Goal: Task Accomplishment & Management: Complete application form

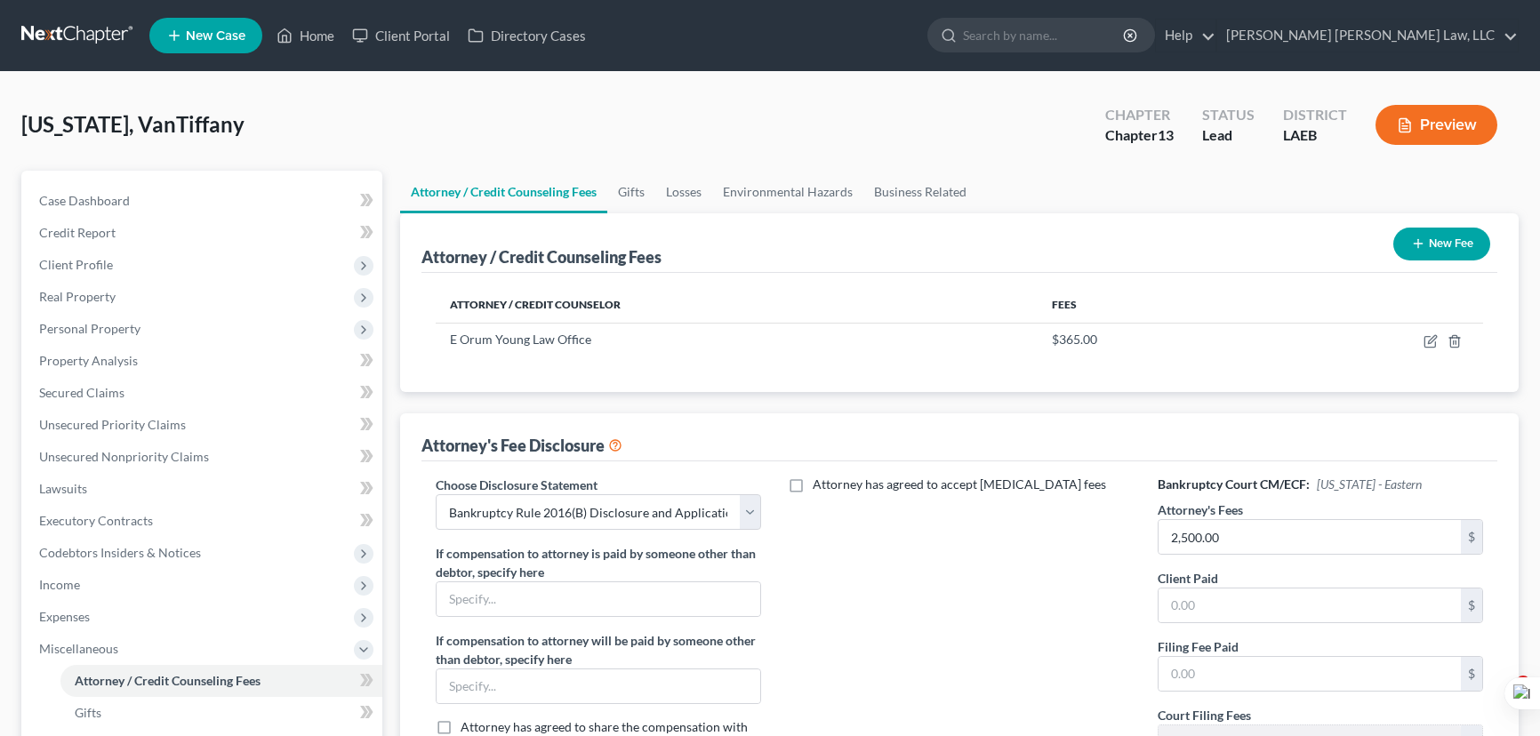
select select "1"
click at [81, 36] on link at bounding box center [78, 36] width 114 height 32
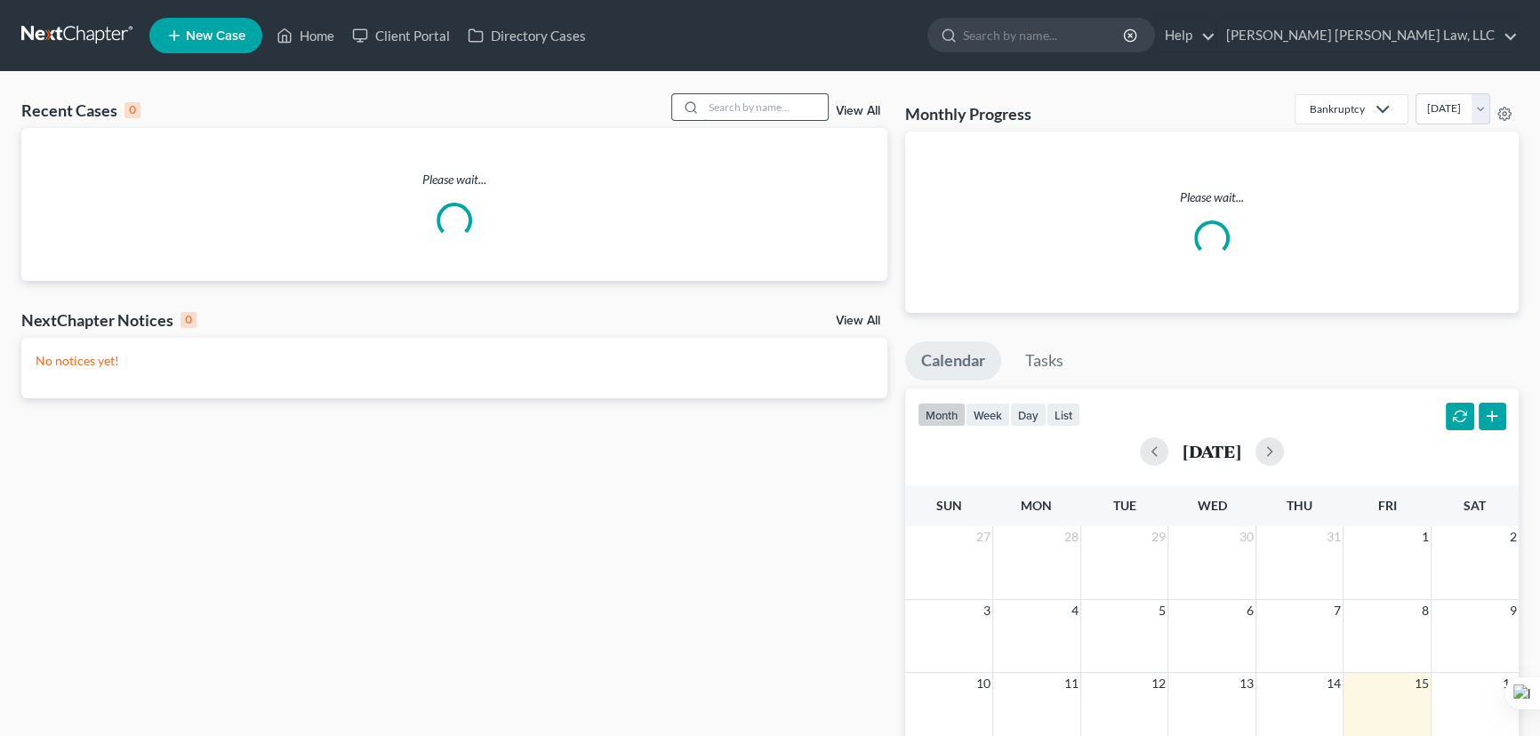
click at [711, 105] on input "search" at bounding box center [765, 107] width 124 height 26
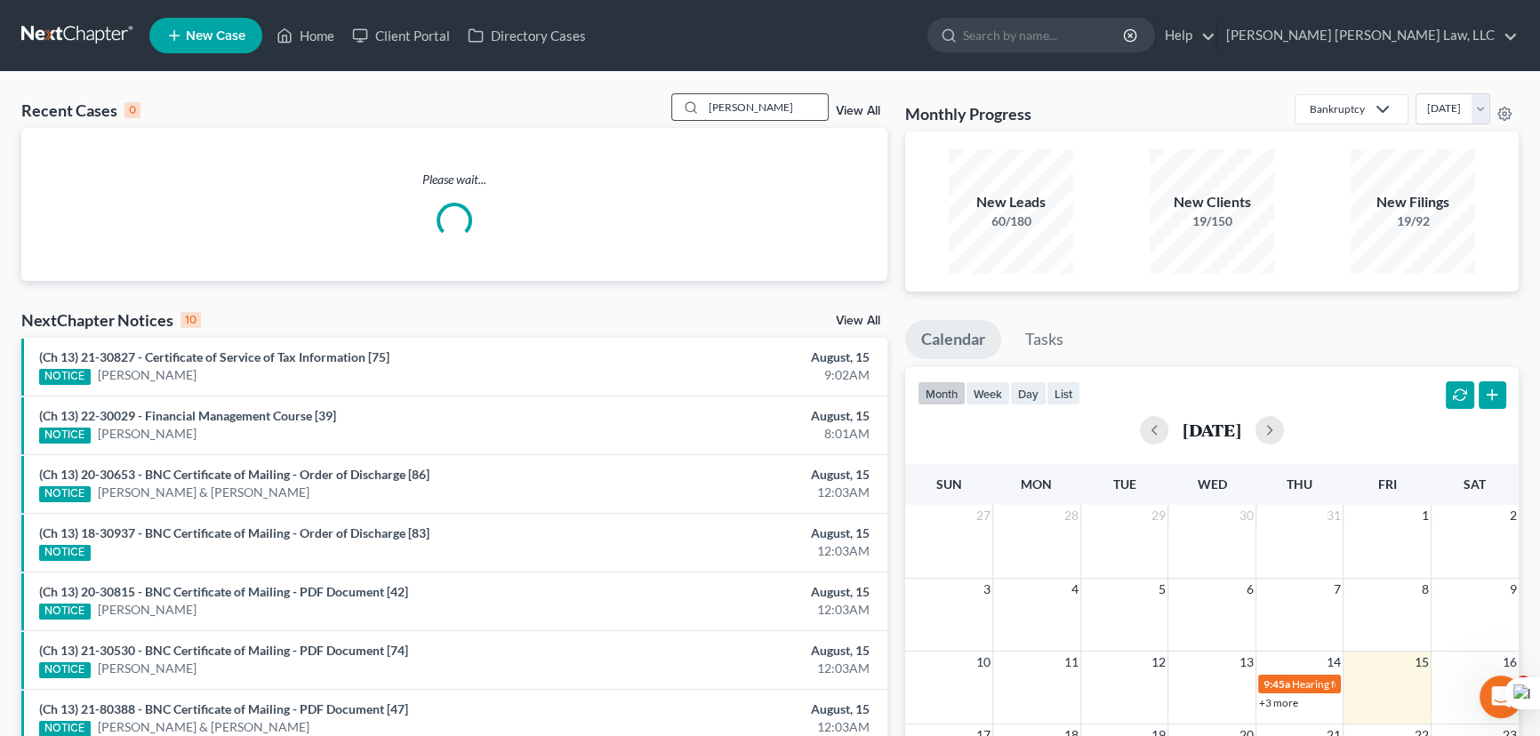
type input "winn, pearline"
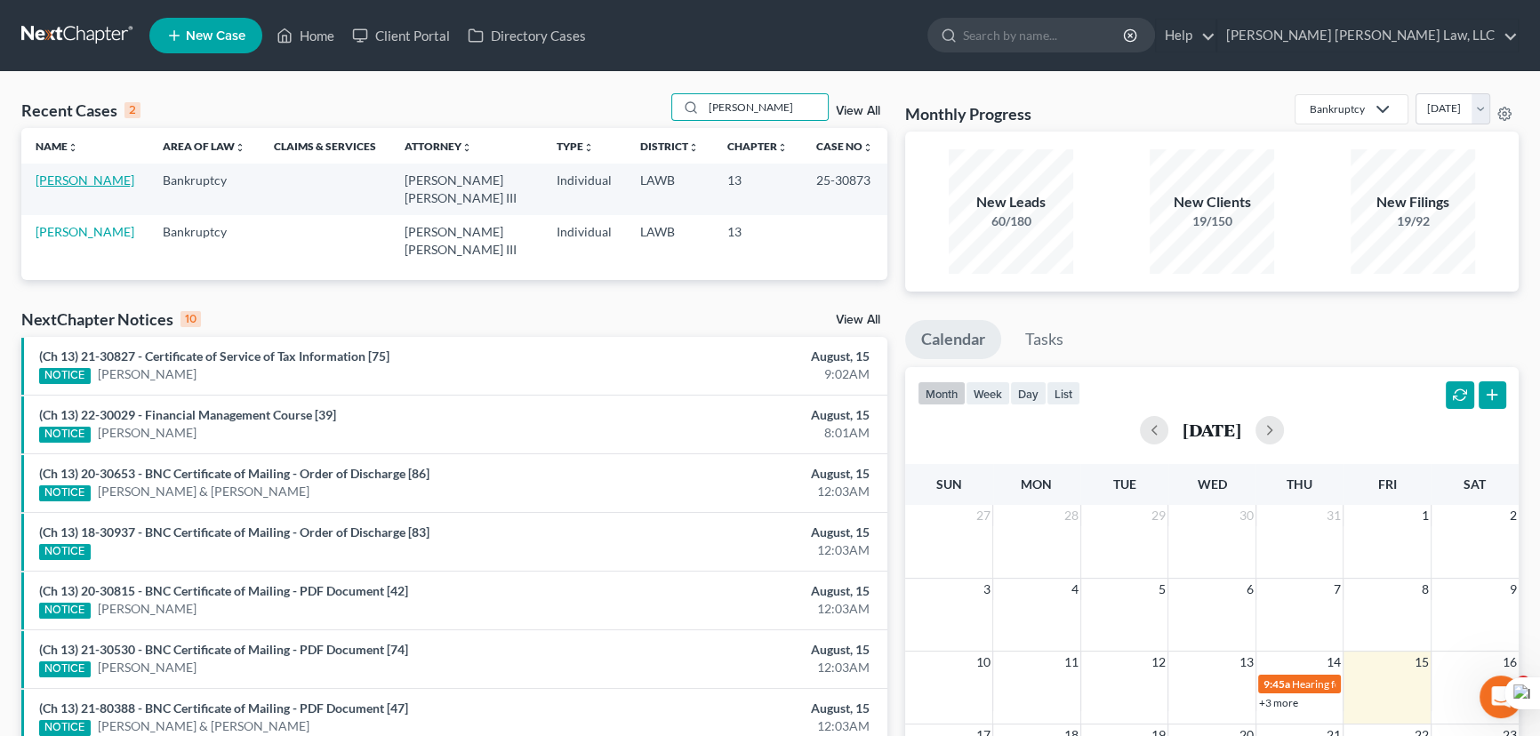
click at [96, 180] on link "Winn, Pearline" at bounding box center [85, 179] width 99 height 15
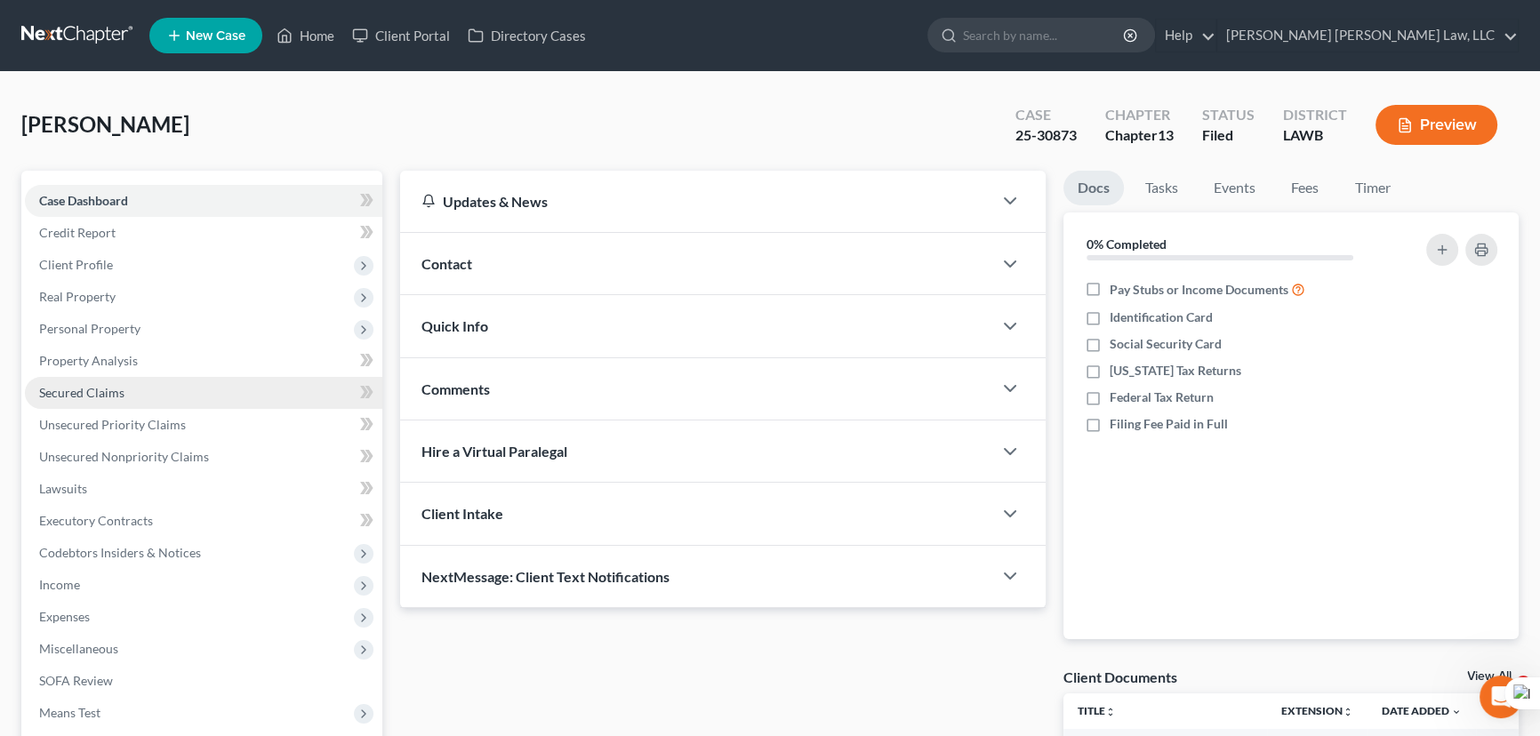
click at [163, 397] on link "Secured Claims" at bounding box center [203, 393] width 357 height 32
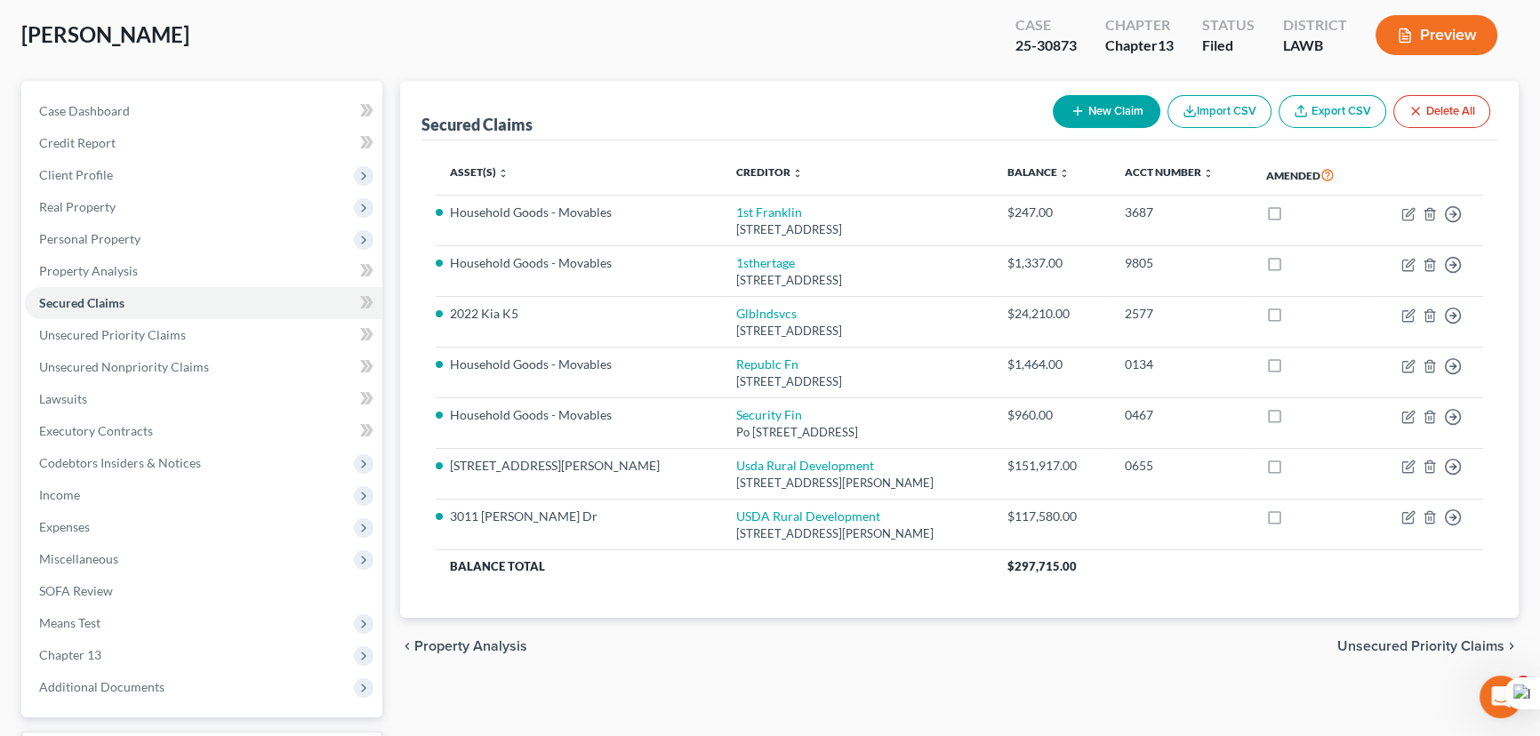
scroll to position [238, 0]
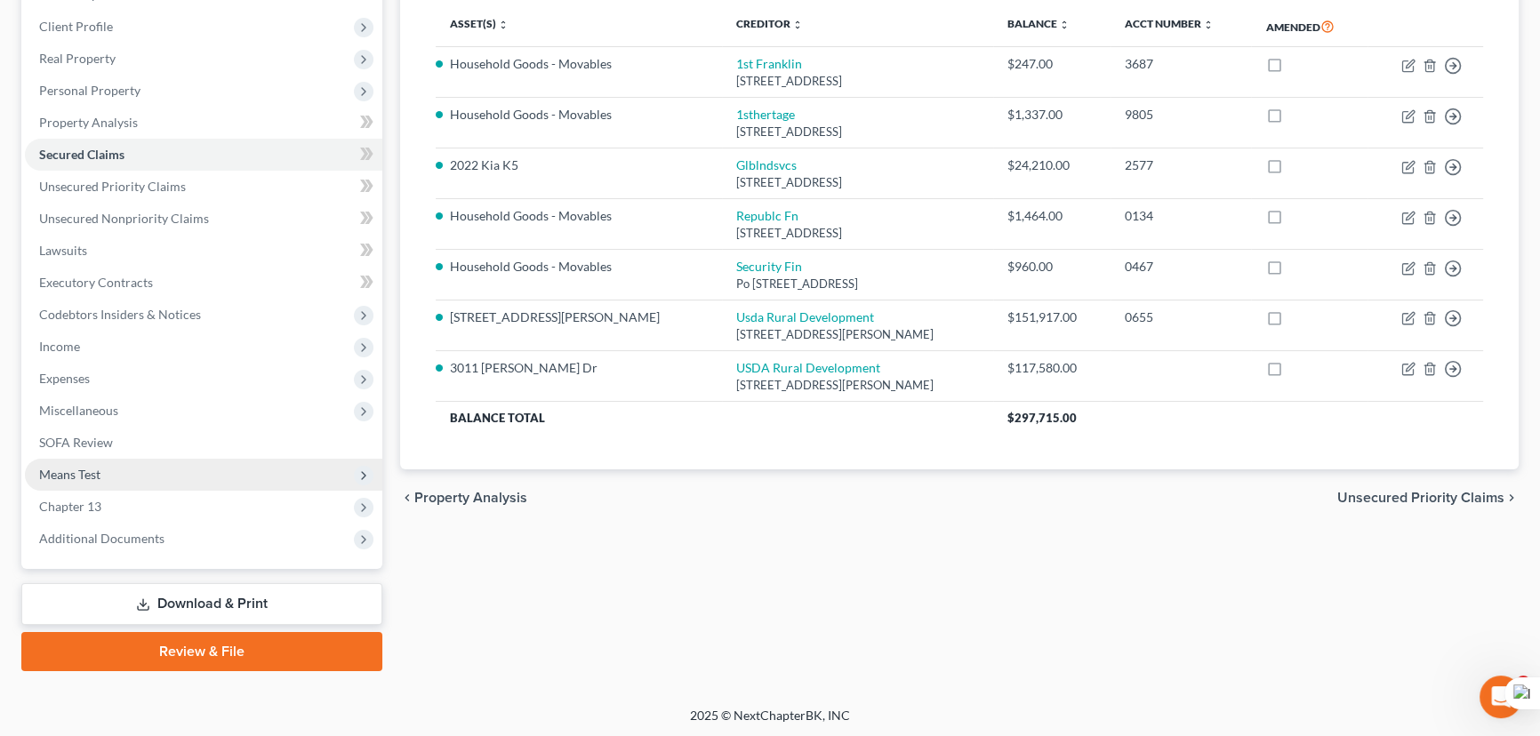
click at [212, 486] on span "Means Test" at bounding box center [203, 475] width 357 height 32
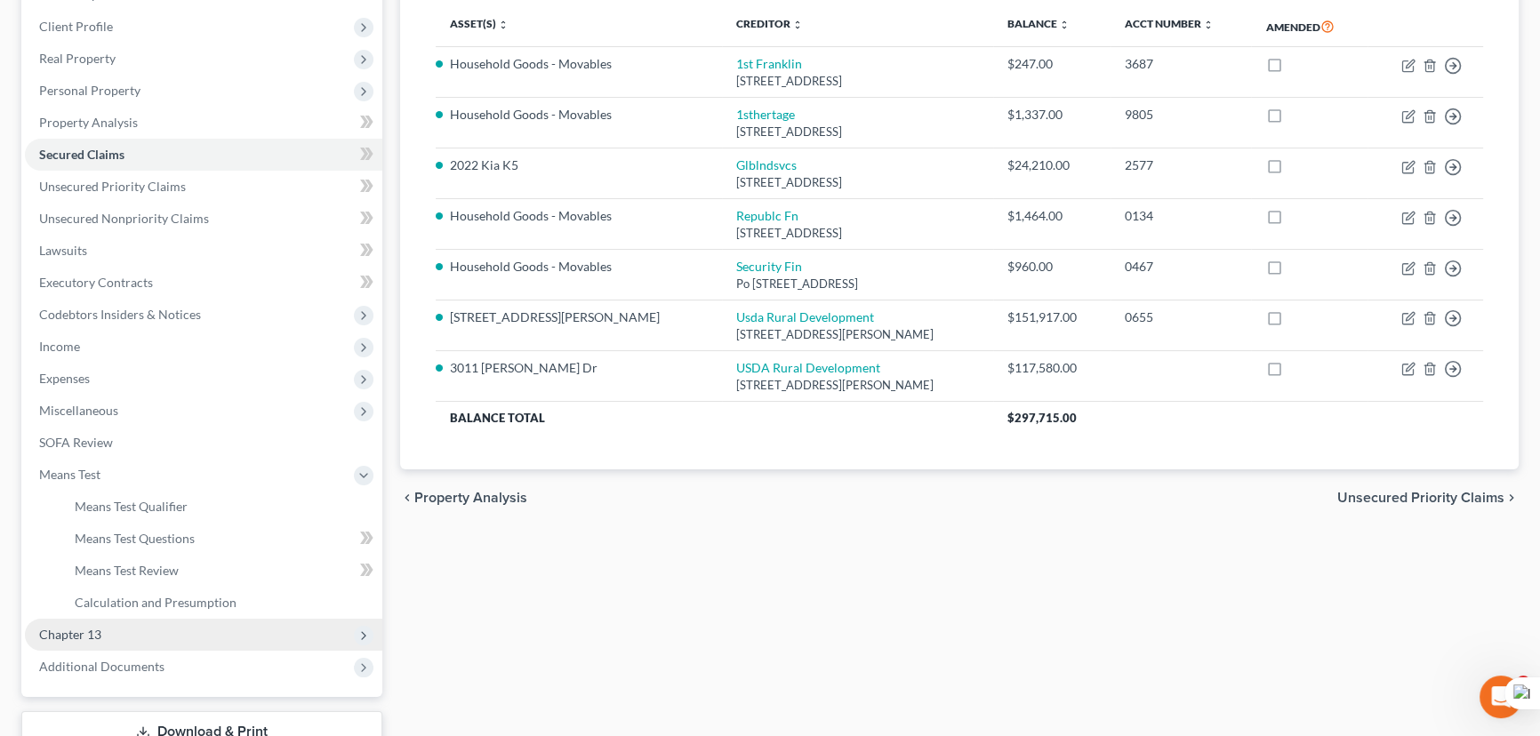
click at [184, 635] on span "Chapter 13" at bounding box center [203, 635] width 357 height 32
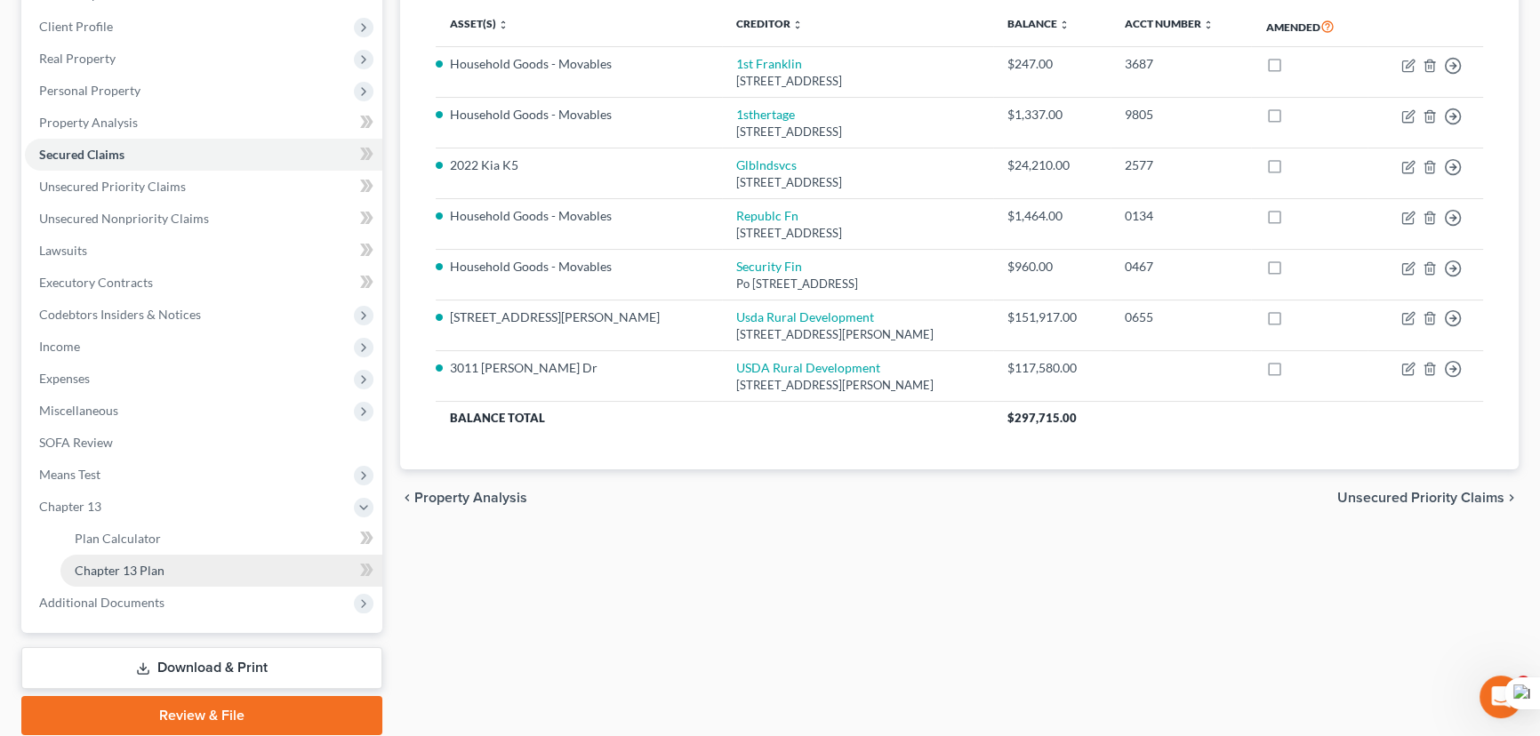
click at [203, 564] on link "Chapter 13 Plan" at bounding box center [221, 571] width 322 height 32
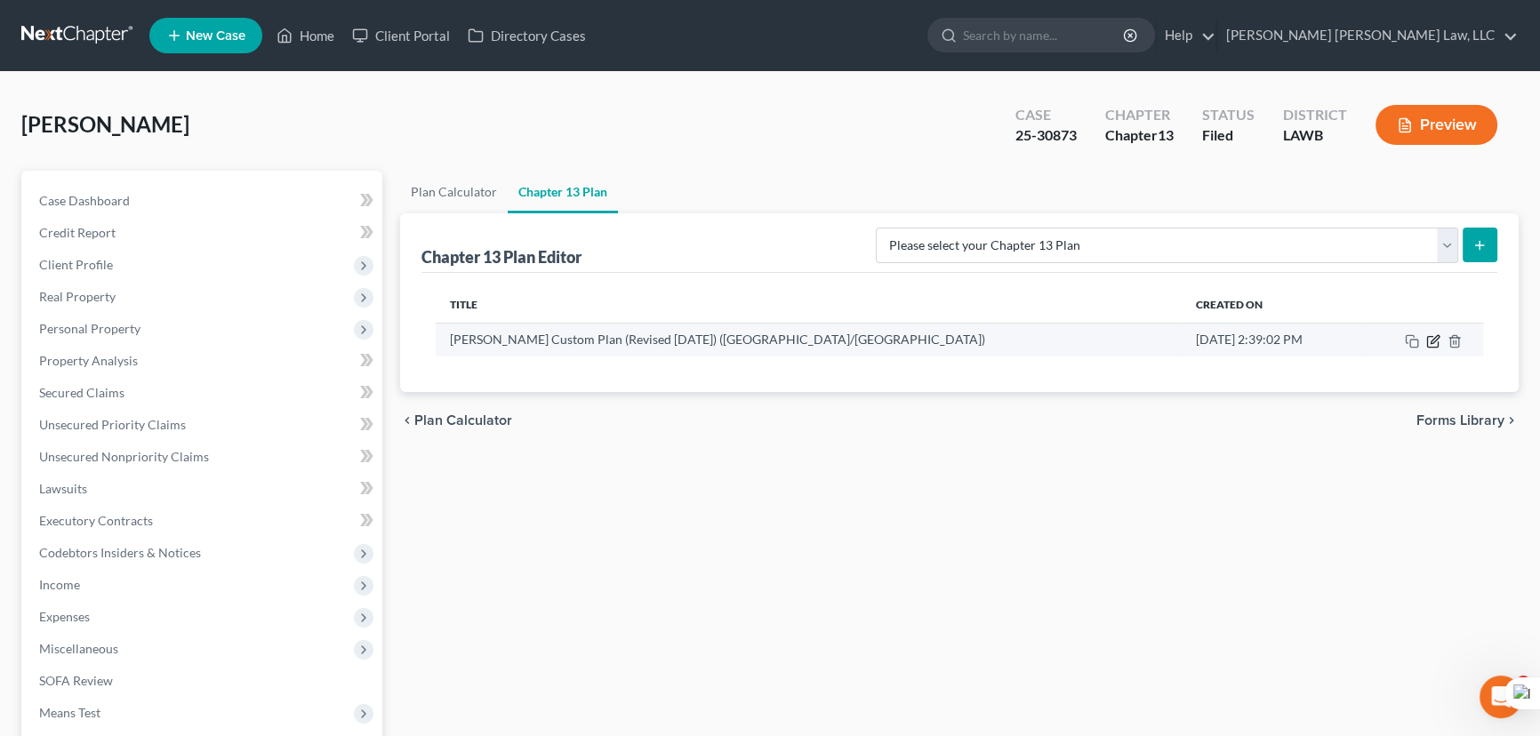
click at [1431, 342] on icon "button" at bounding box center [1433, 341] width 14 height 14
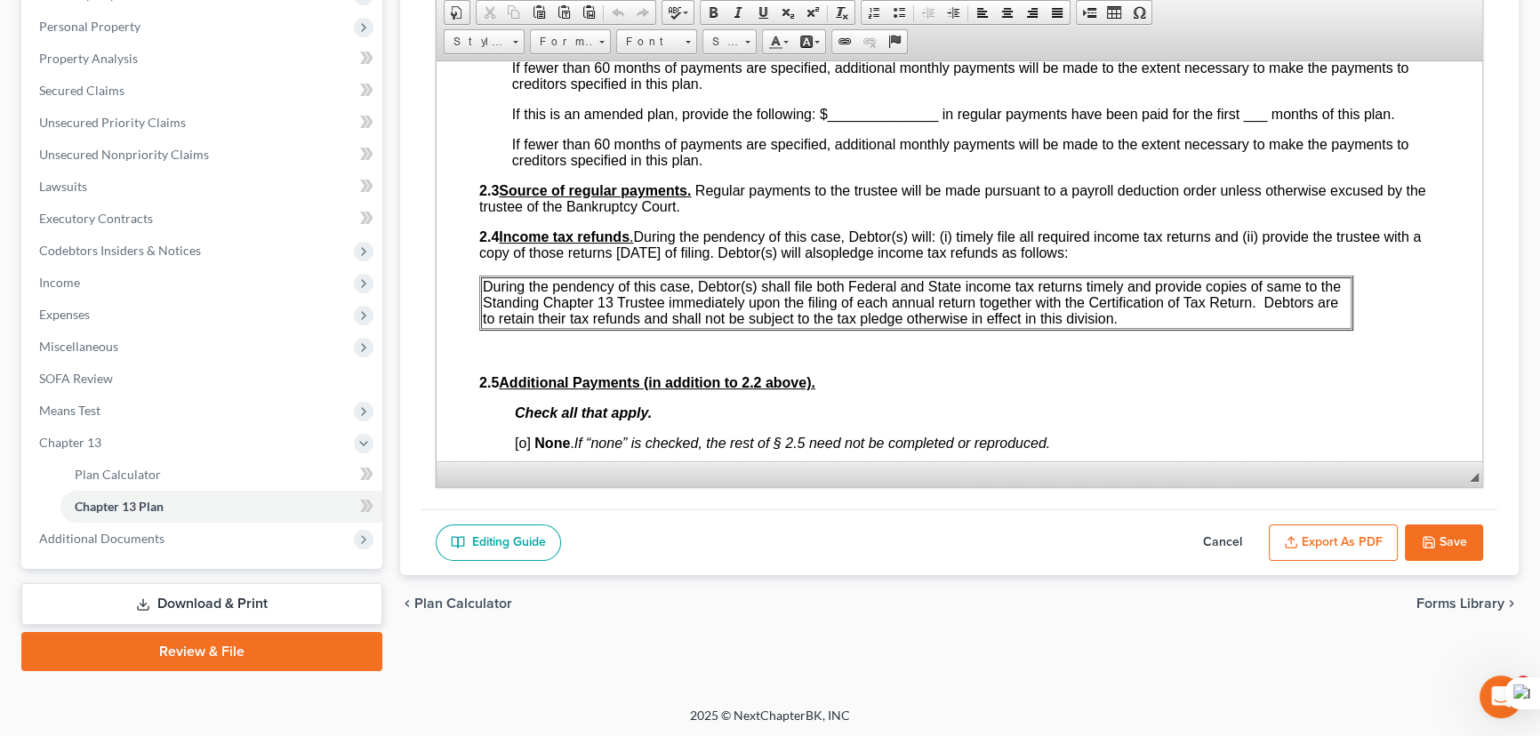
scroll to position [808, 0]
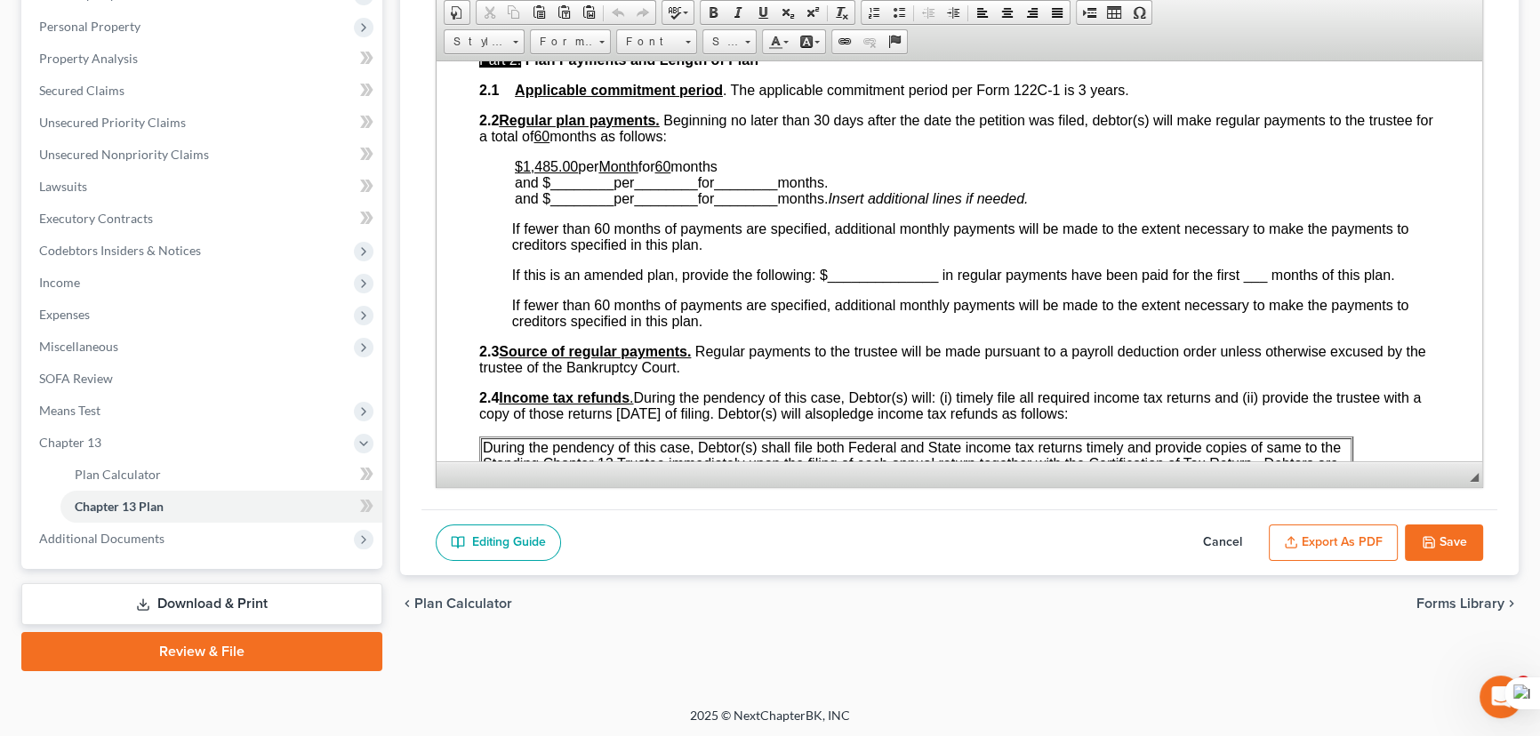
click at [1456, 531] on button "Save" at bounding box center [1444, 543] width 78 height 37
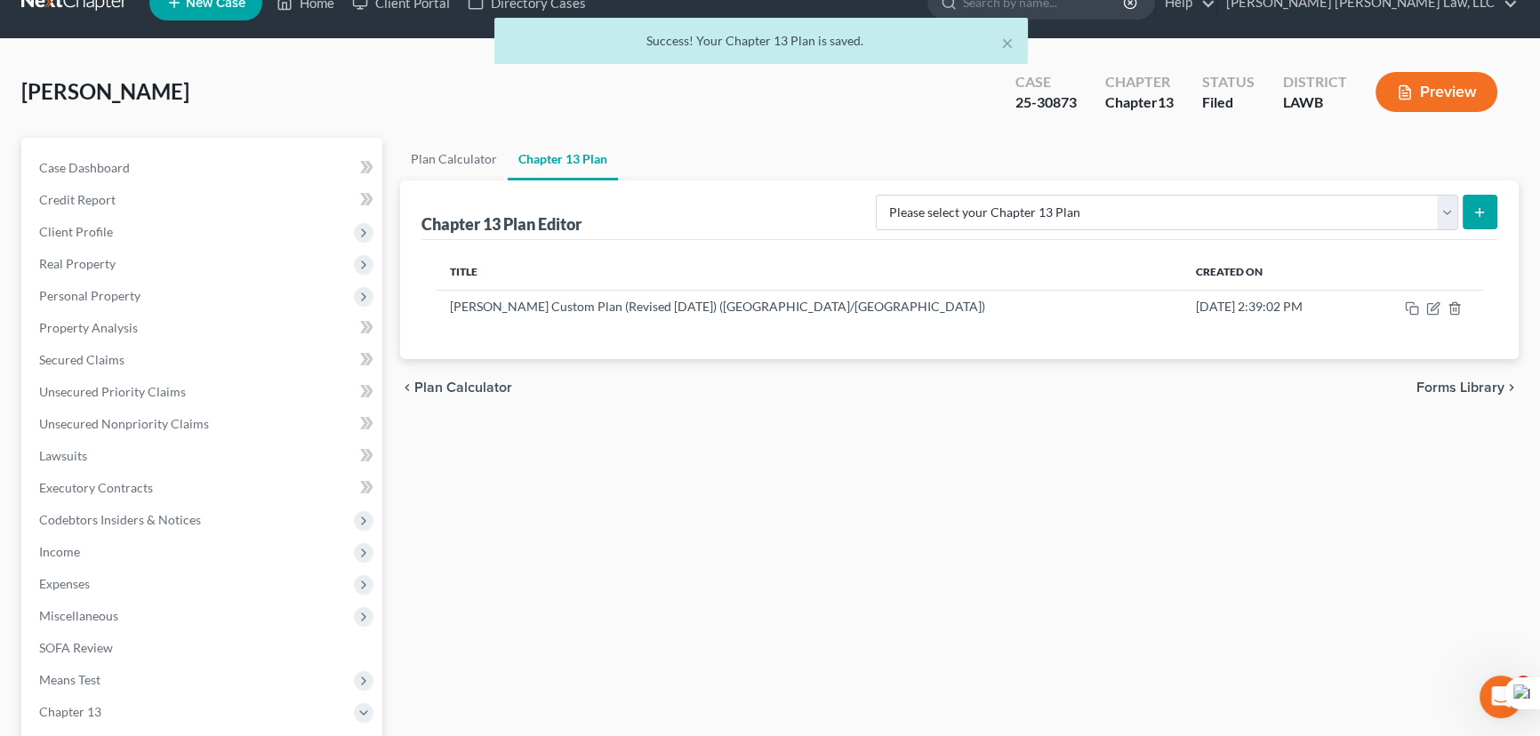
scroll to position [0, 0]
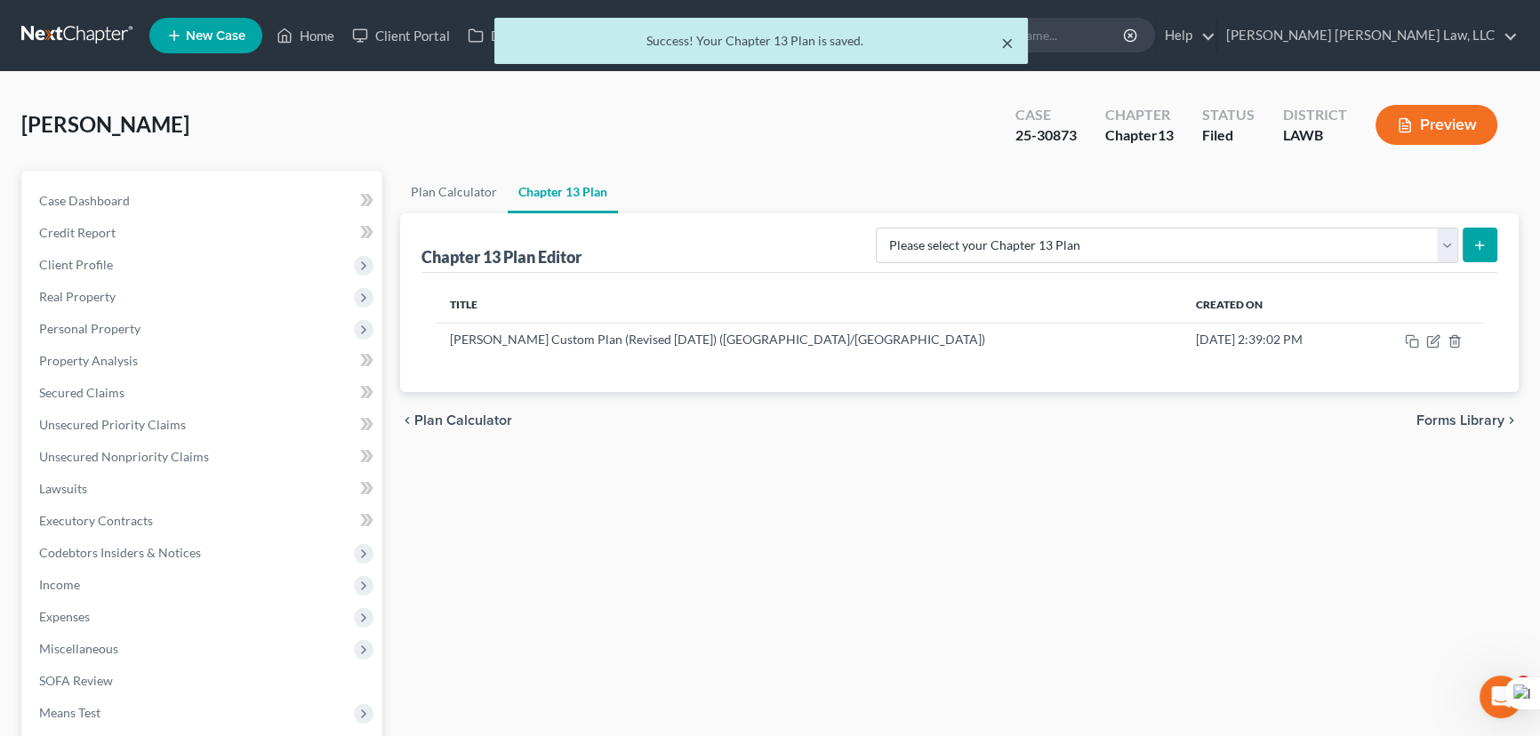
click at [1013, 49] on button "×" at bounding box center [1007, 42] width 12 height 21
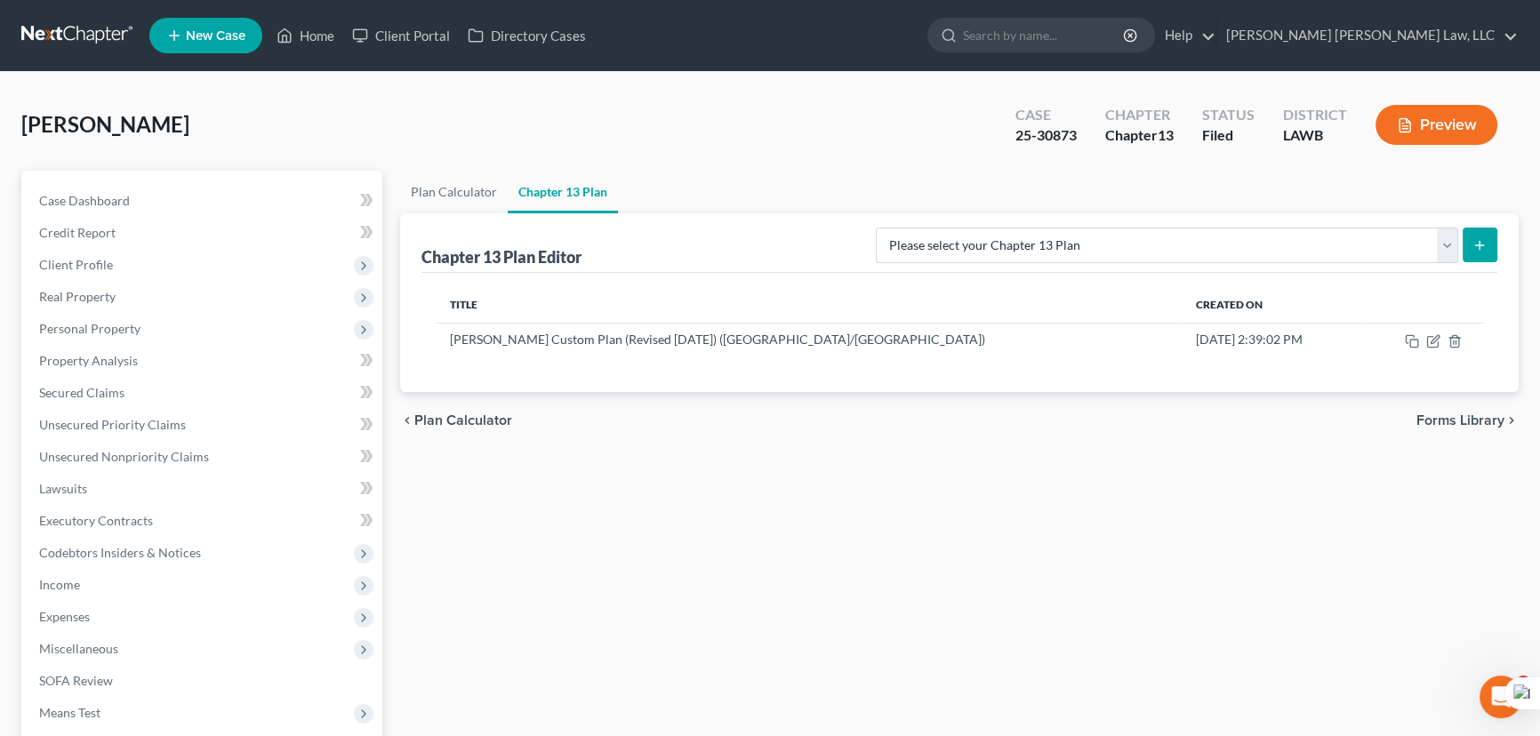
click at [85, 46] on link at bounding box center [78, 36] width 114 height 32
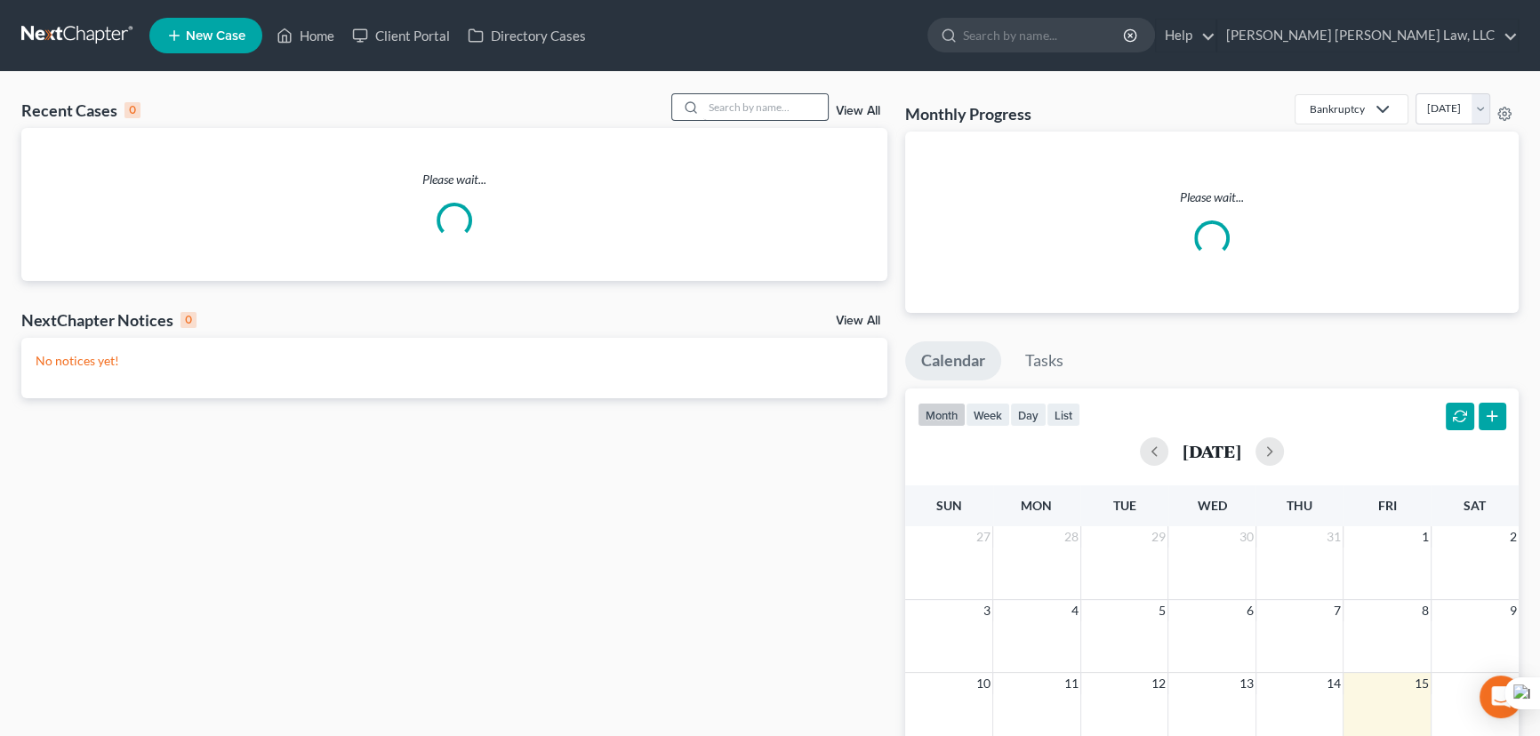
click at [749, 89] on div "Recent Cases 0 View All Please wait... NextChapter Notices 0 View All No notice…" at bounding box center [770, 544] width 1540 height 944
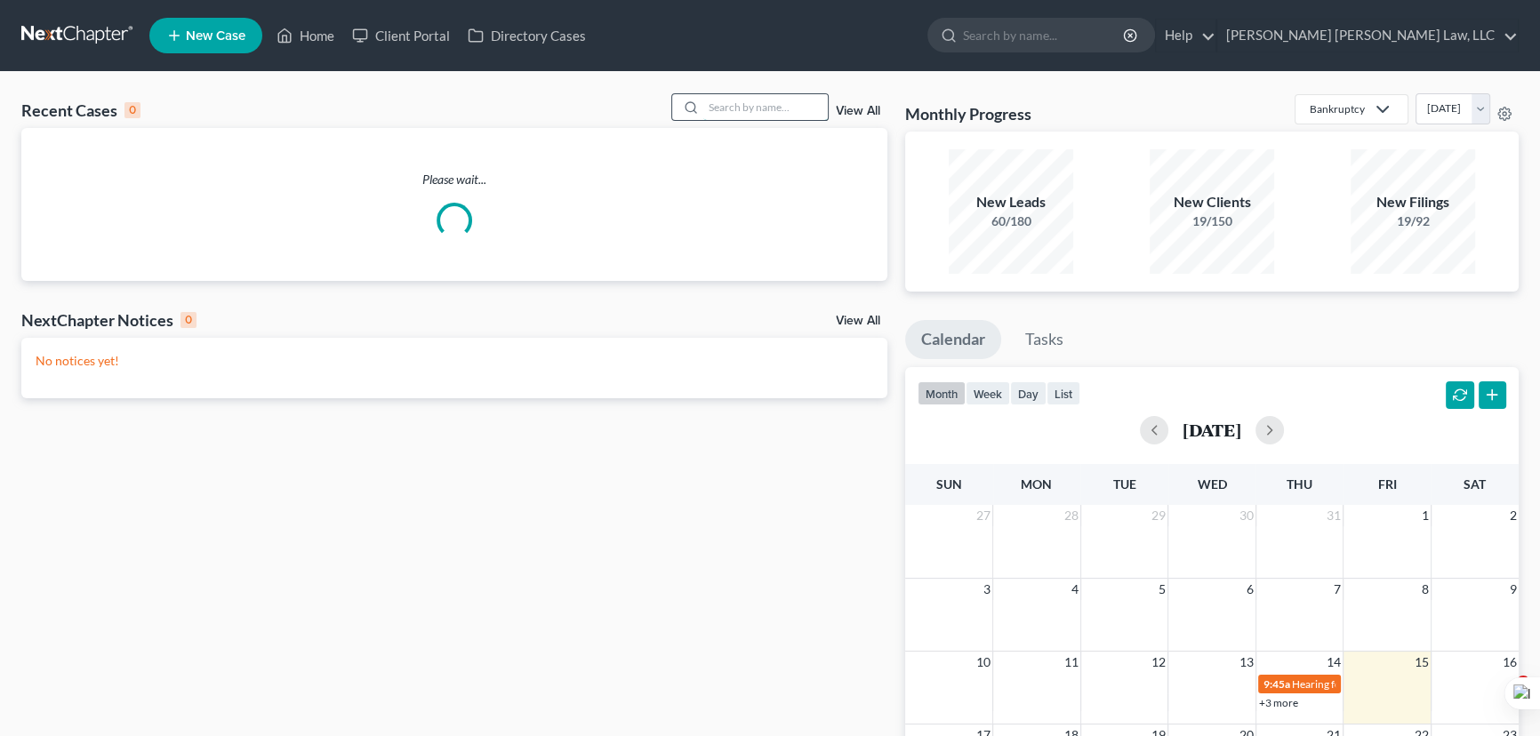
click at [745, 100] on input "search" at bounding box center [765, 107] width 124 height 26
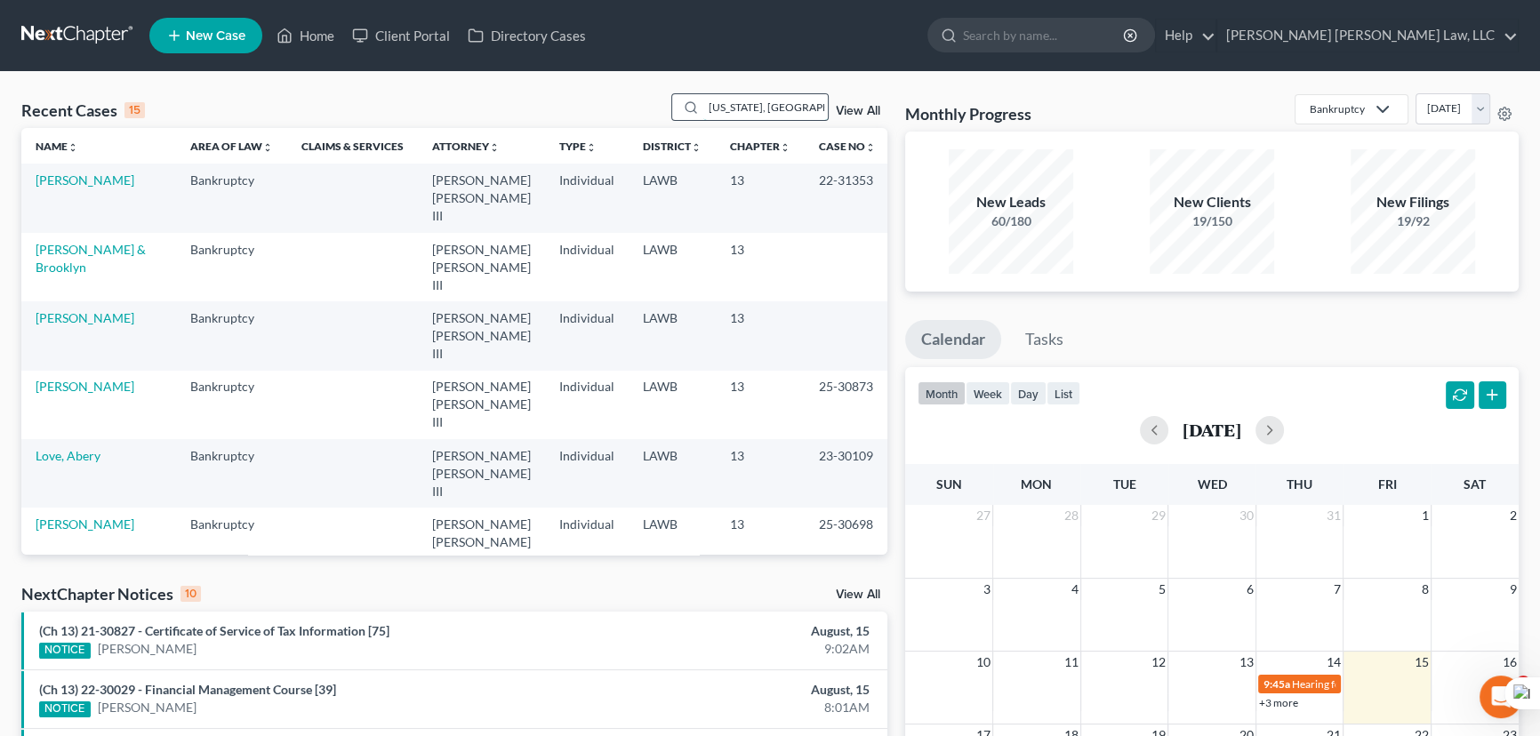
type input "washington, vantiffany"
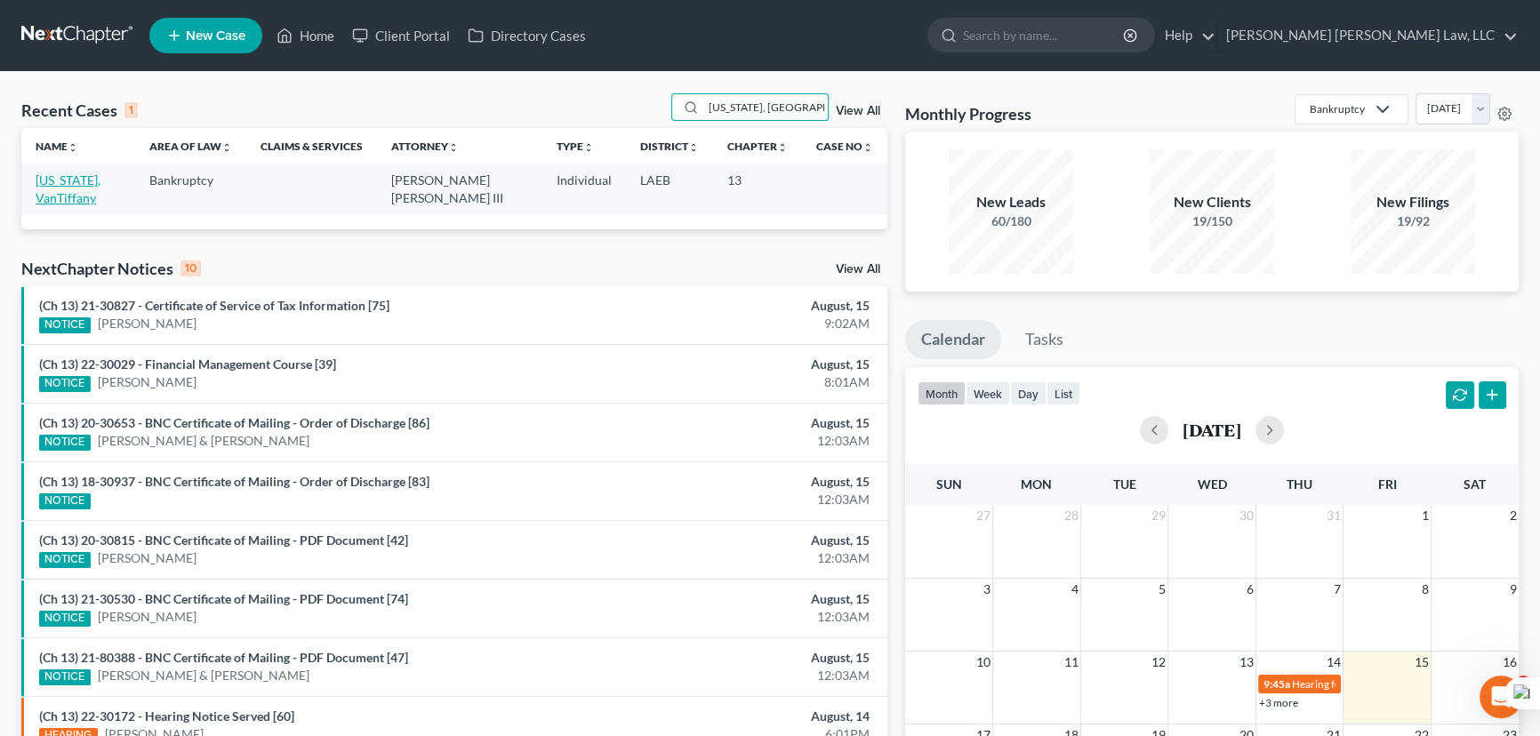
click at [90, 186] on link "[US_STATE], VanTiffany" at bounding box center [68, 188] width 65 height 33
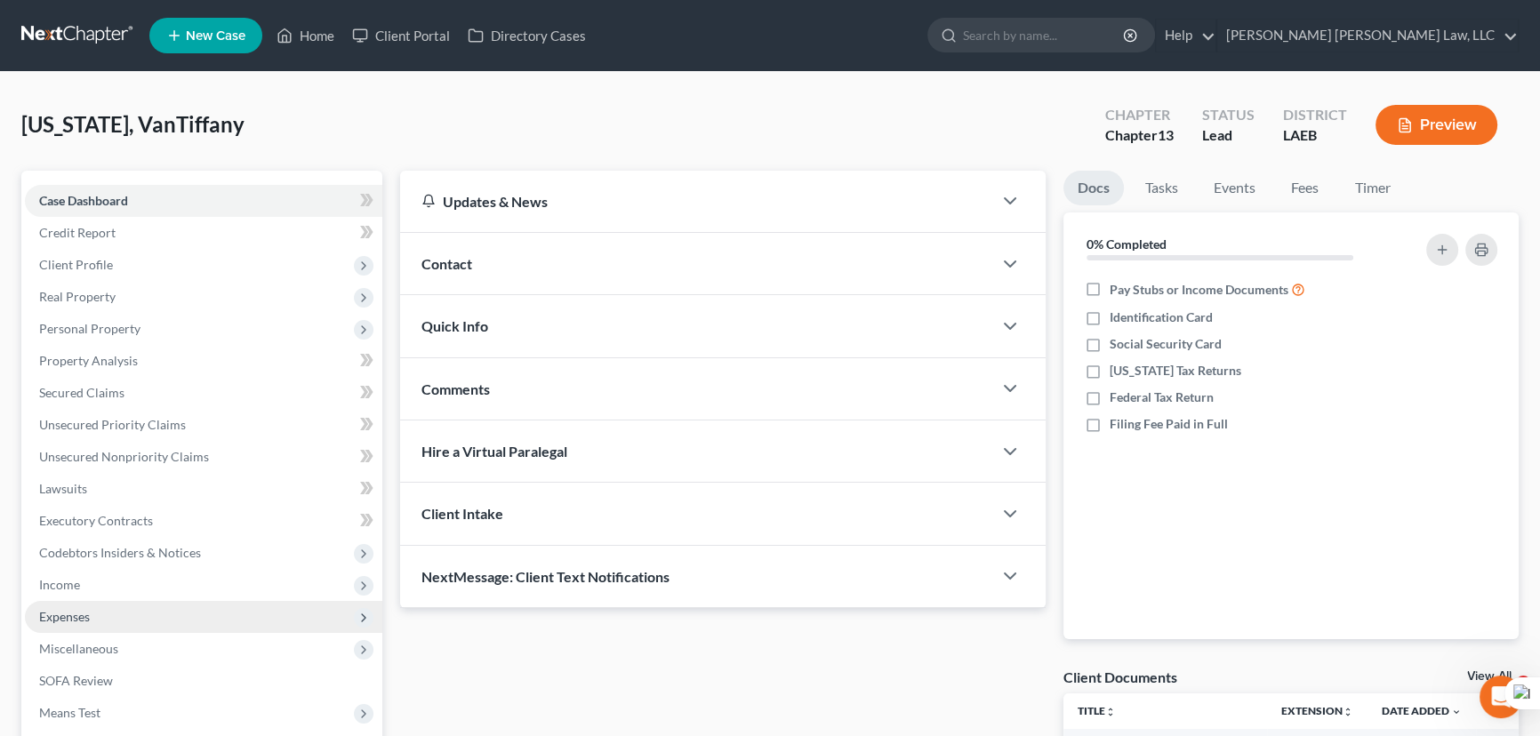
scroll to position [161, 0]
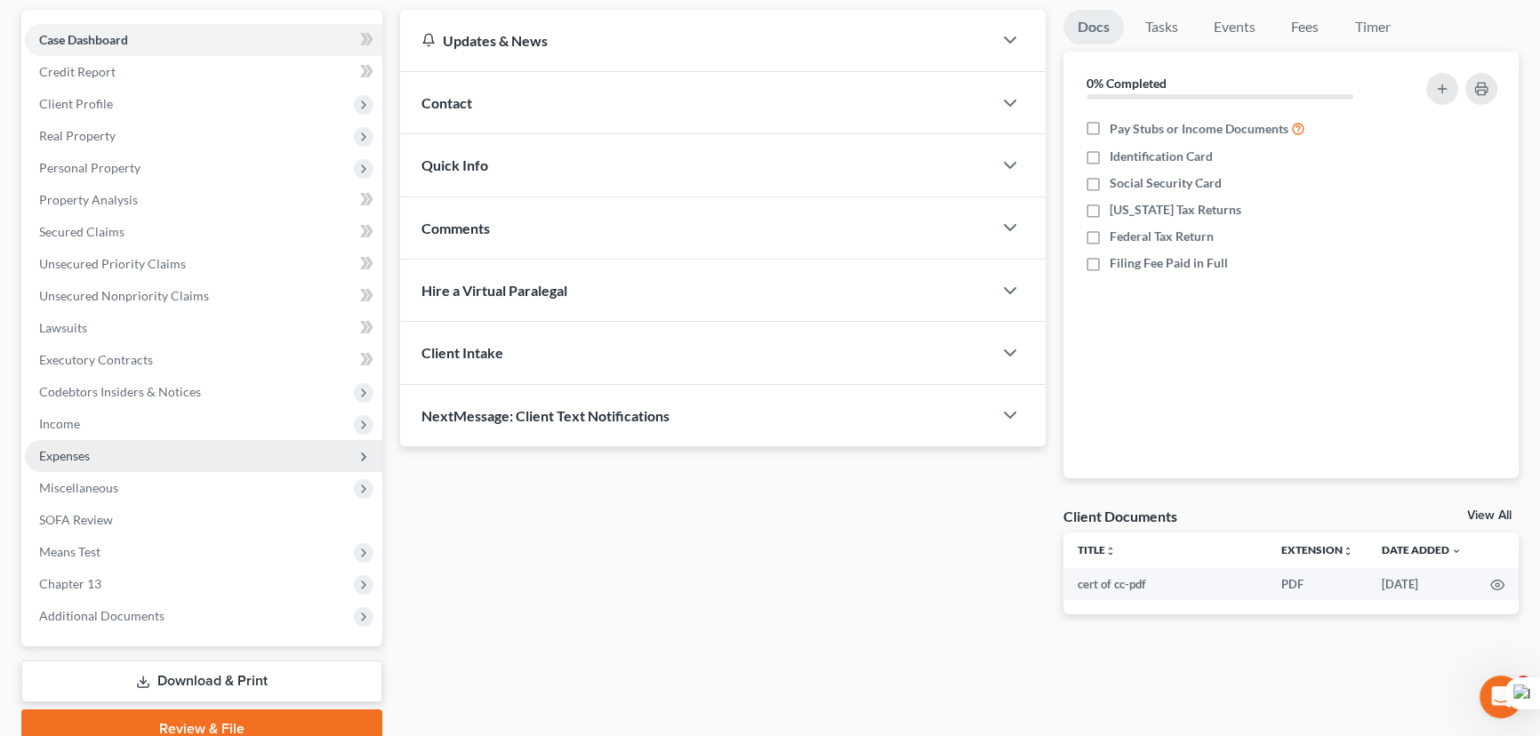
click at [107, 440] on span "Expenses" at bounding box center [203, 456] width 357 height 32
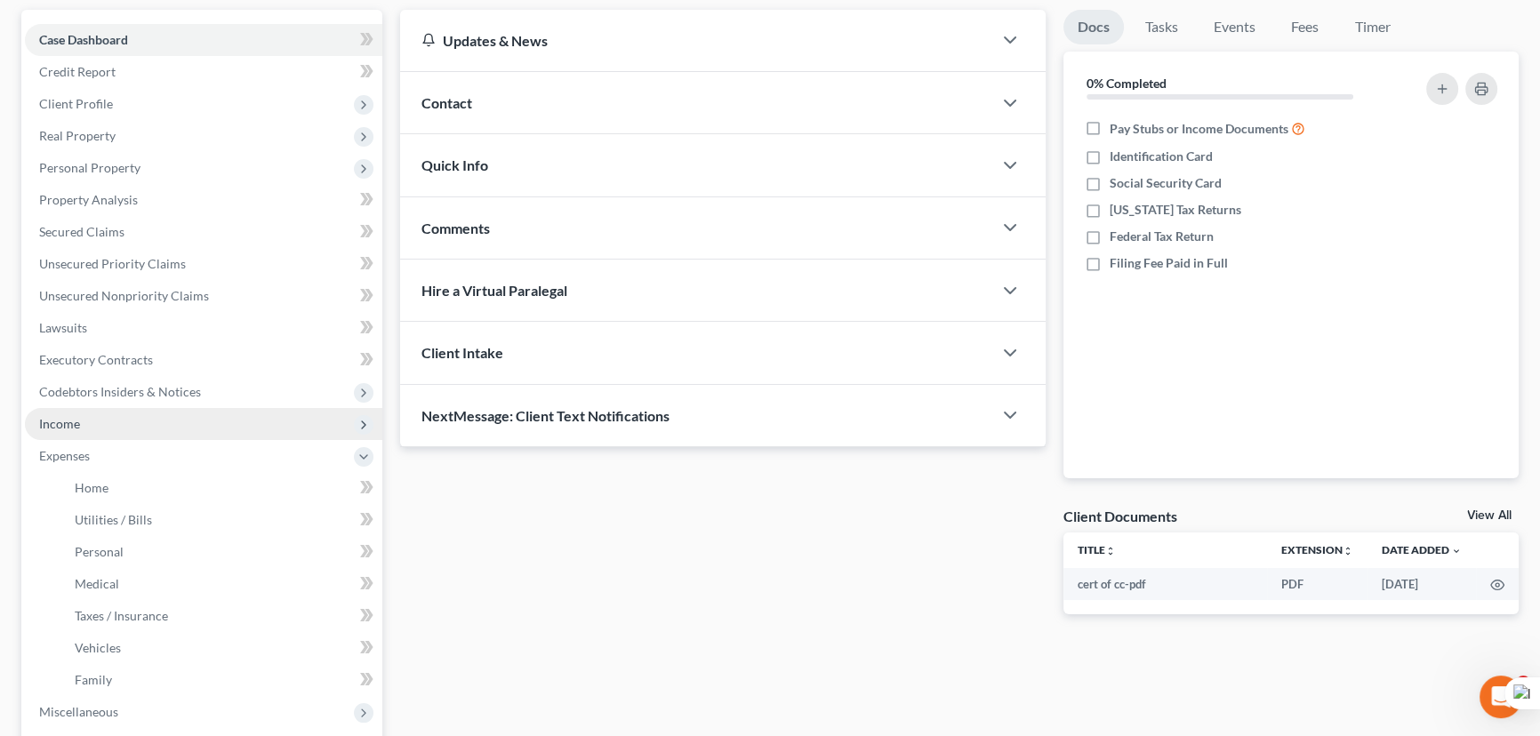
click at [115, 418] on span "Income" at bounding box center [203, 424] width 357 height 32
click at [120, 434] on span "Income" at bounding box center [203, 424] width 357 height 32
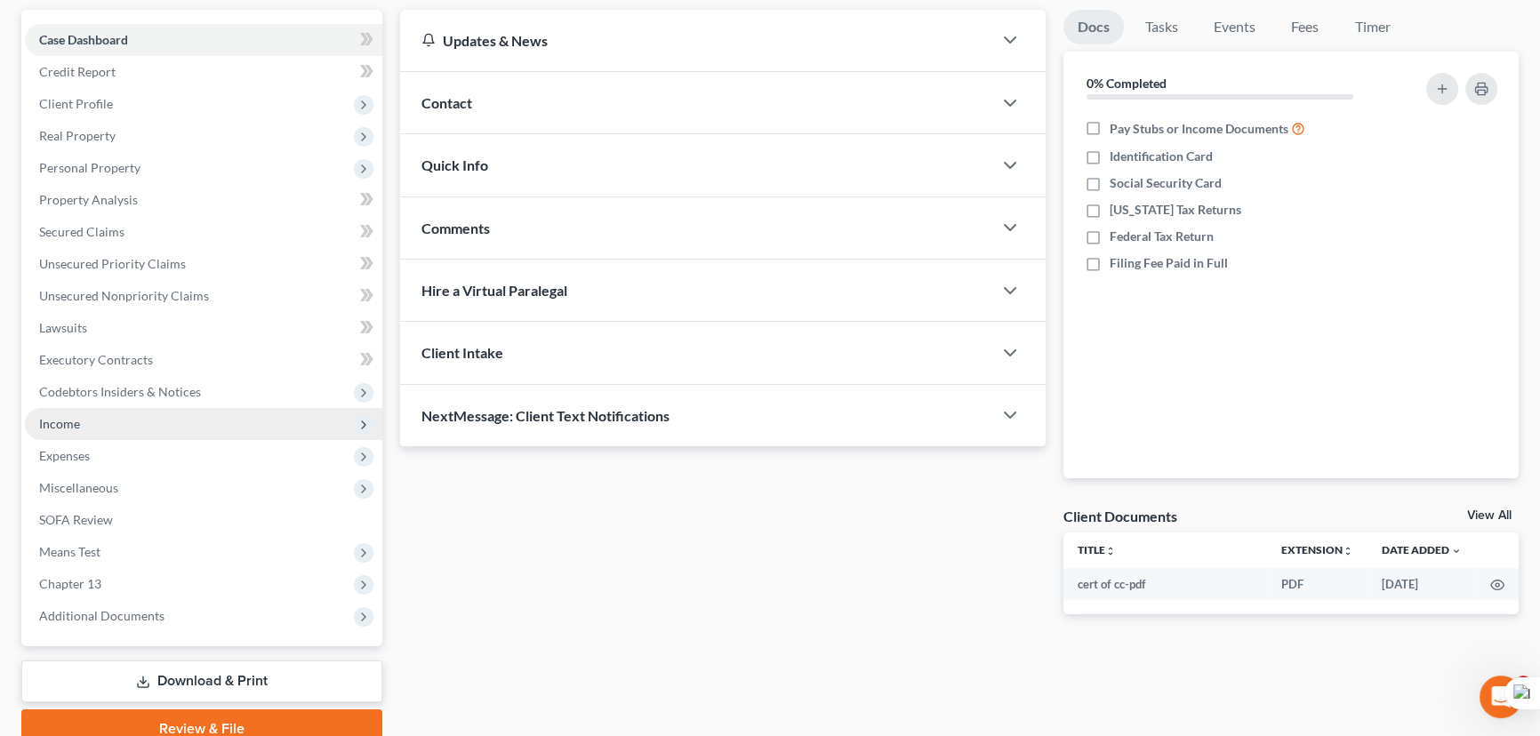
click at [121, 421] on span "Income" at bounding box center [203, 424] width 357 height 32
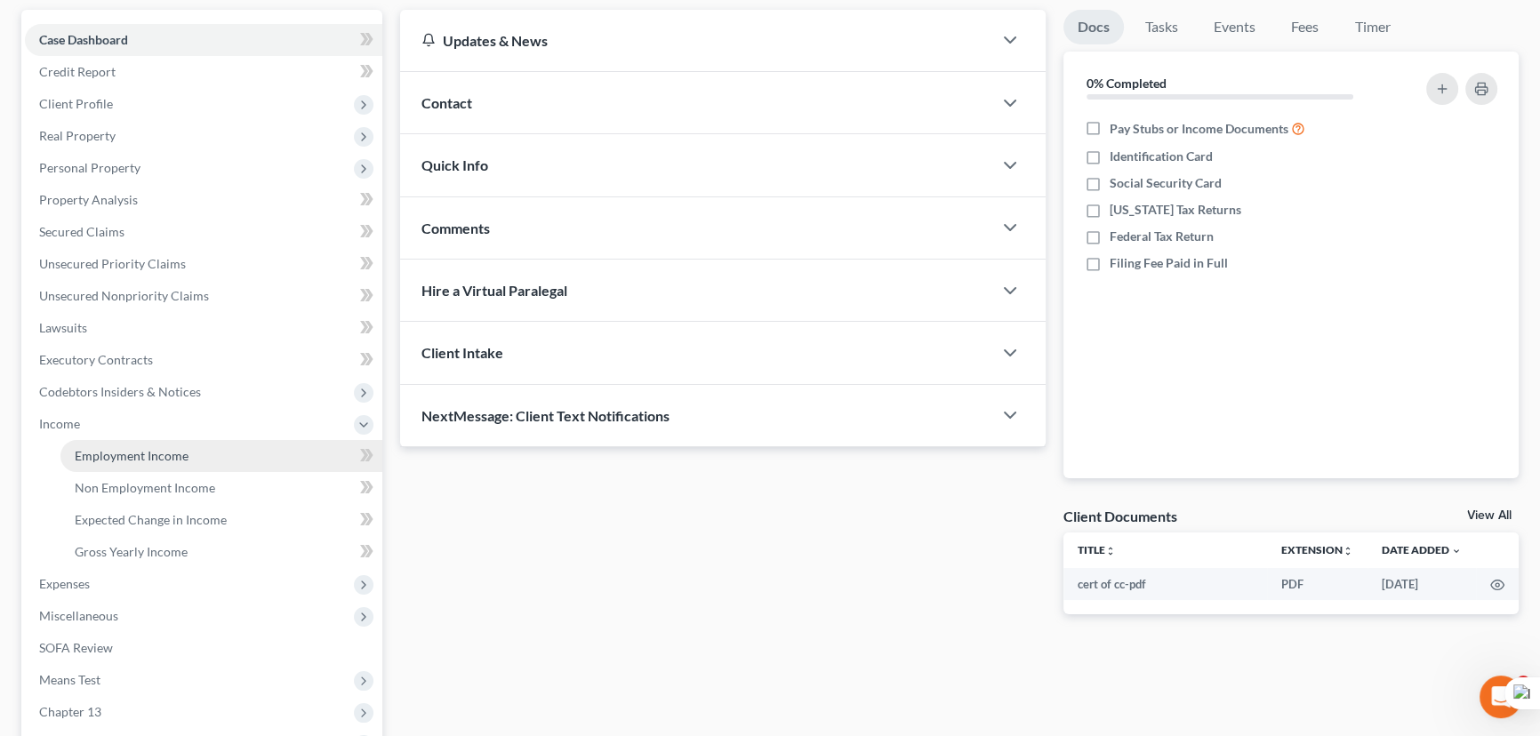
click at [126, 453] on span "Employment Income" at bounding box center [132, 455] width 114 height 15
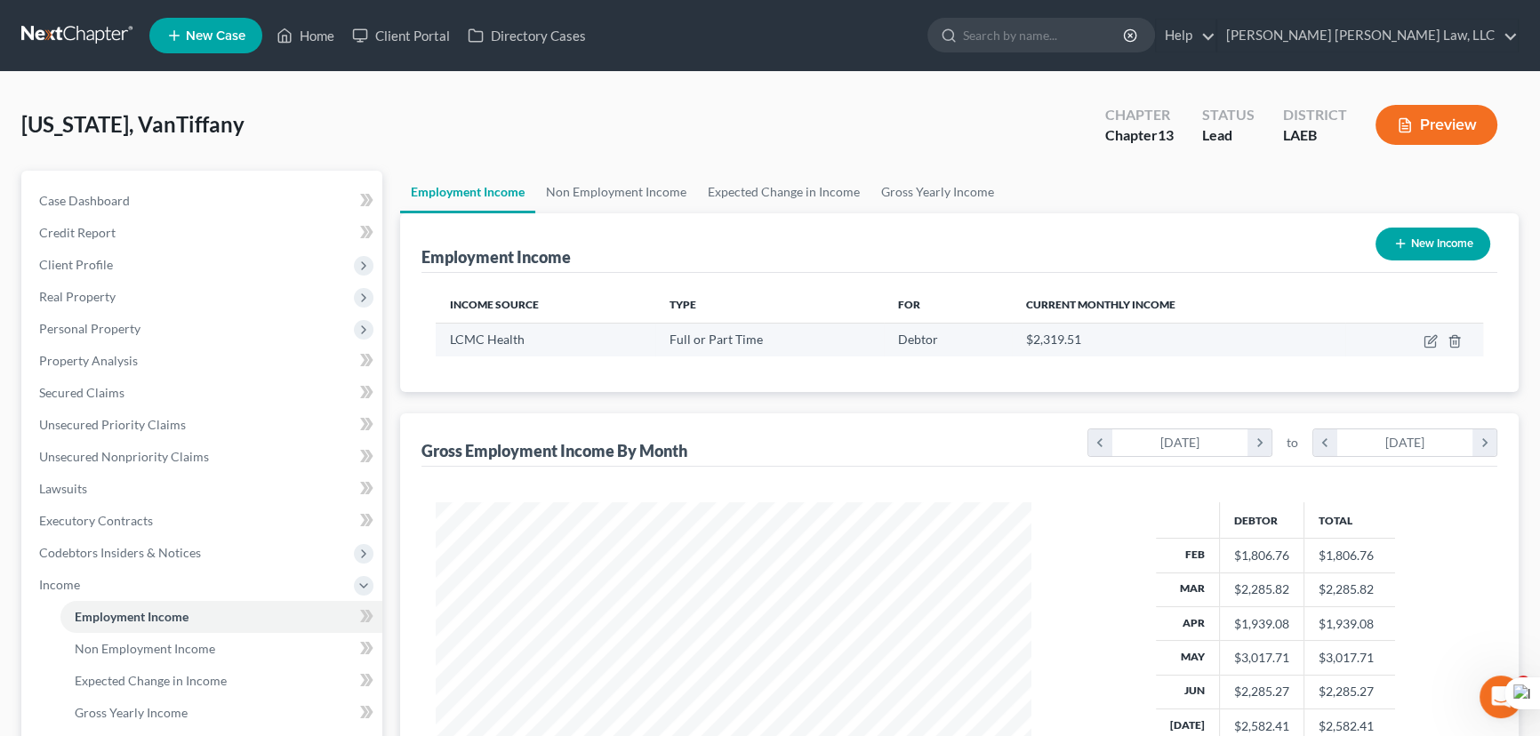
scroll to position [318, 631]
click at [564, 196] on link "Non Employment Income" at bounding box center [616, 192] width 162 height 43
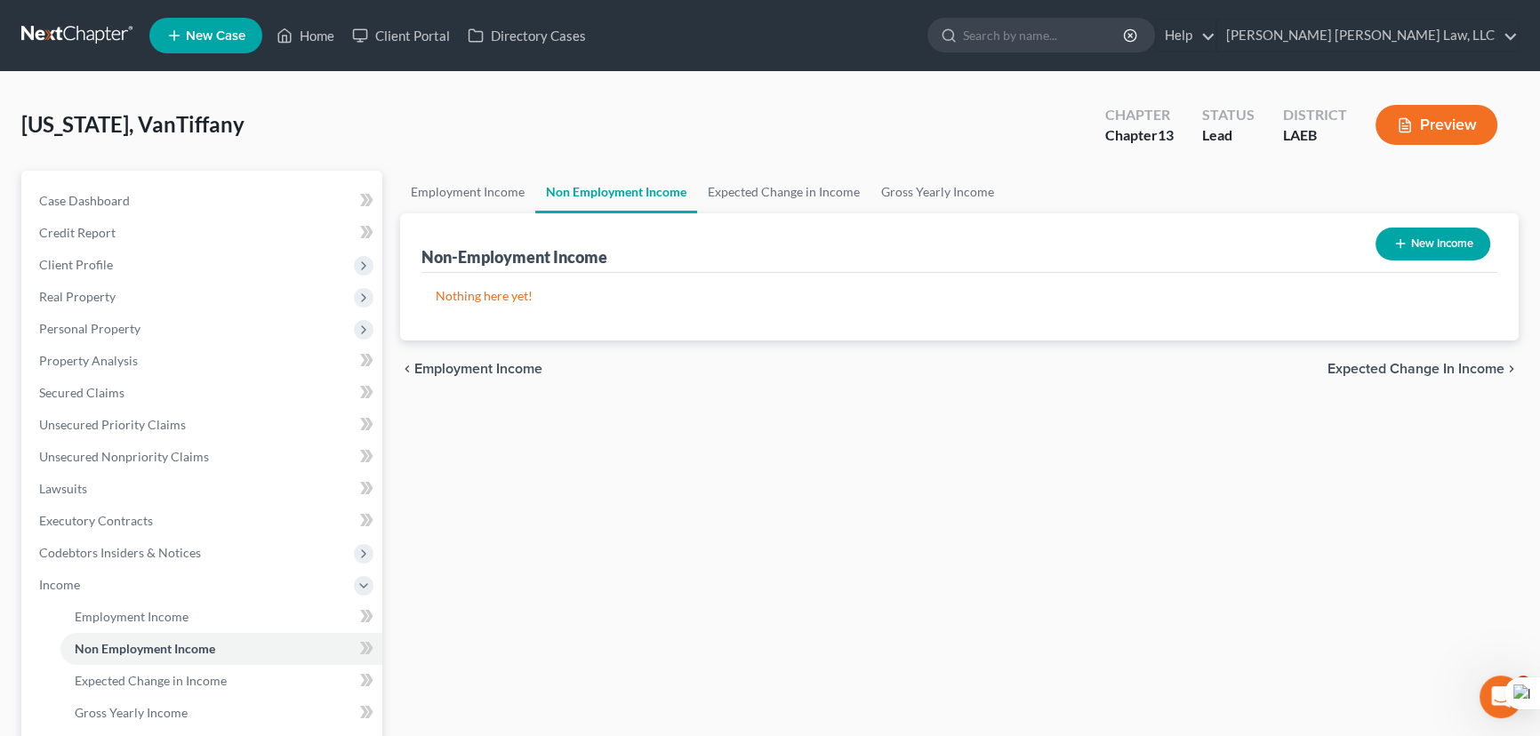
click at [76, 12] on nav "Home New Case Client Portal Directory Cases E. Orum Young Law, LLC madison.f@eo…" at bounding box center [770, 35] width 1540 height 71
click at [75, 25] on link at bounding box center [78, 36] width 114 height 32
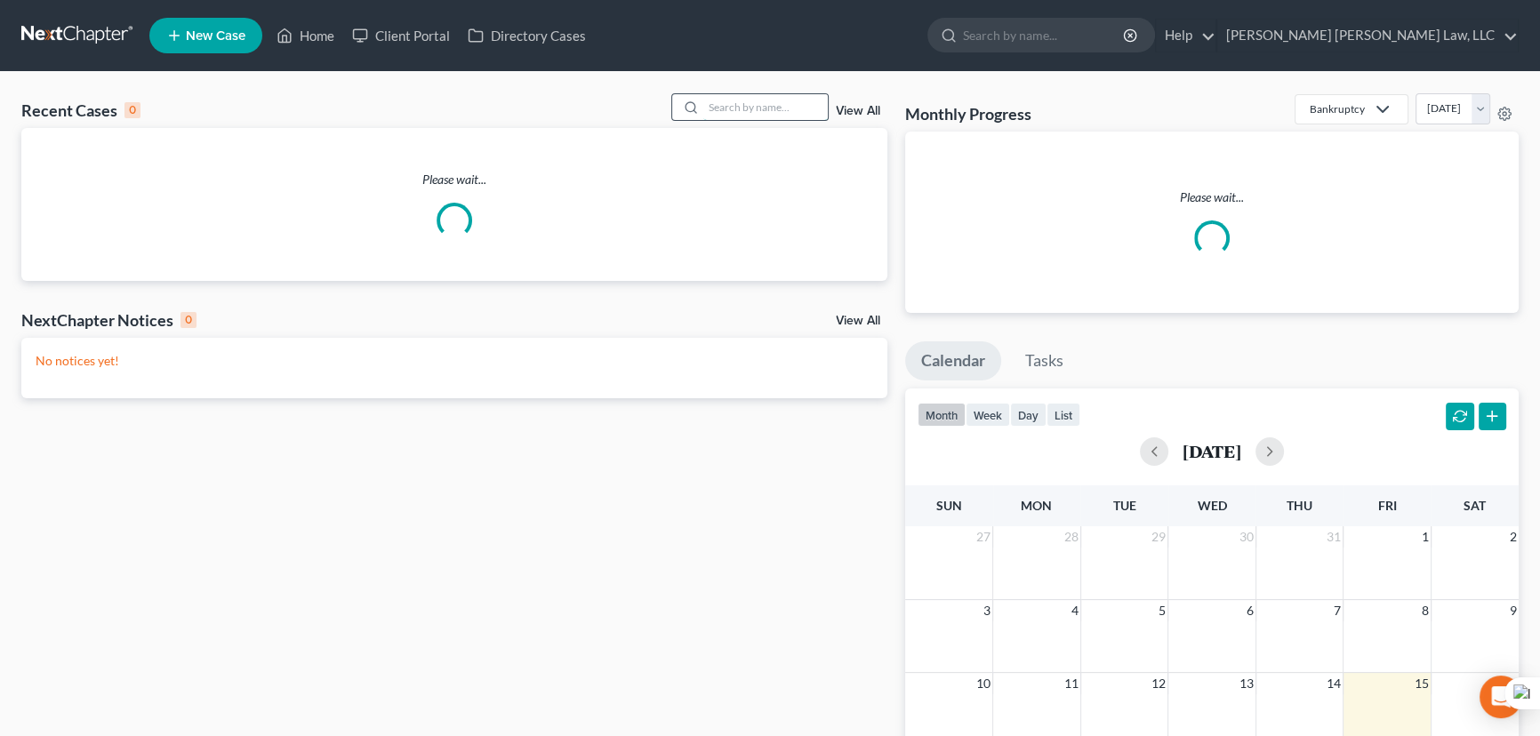
click at [773, 115] on input "search" at bounding box center [765, 107] width 124 height 26
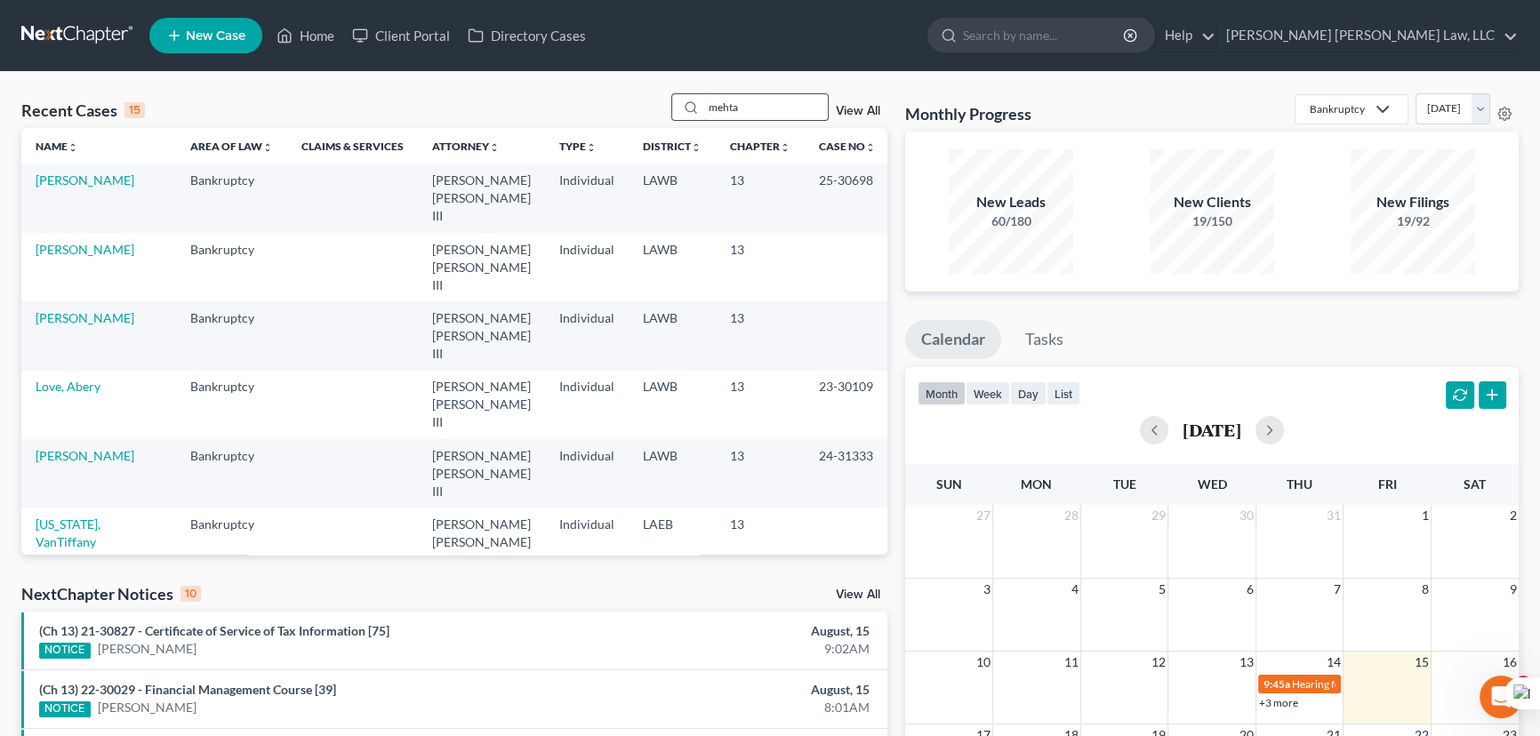
type input "mehta"
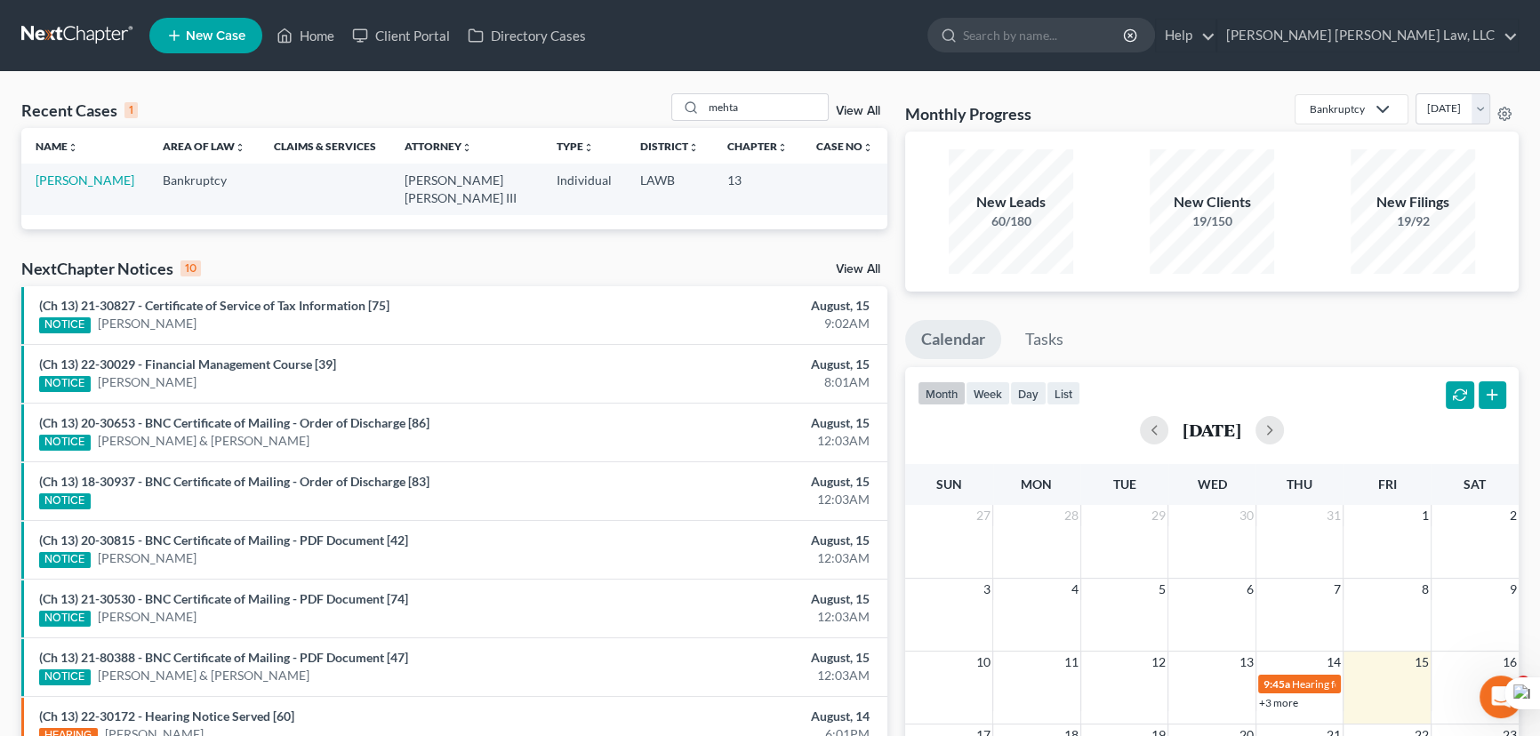
click at [83, 188] on td "[PERSON_NAME]" at bounding box center [84, 189] width 127 height 51
click at [89, 181] on link "[PERSON_NAME]" at bounding box center [85, 179] width 99 height 15
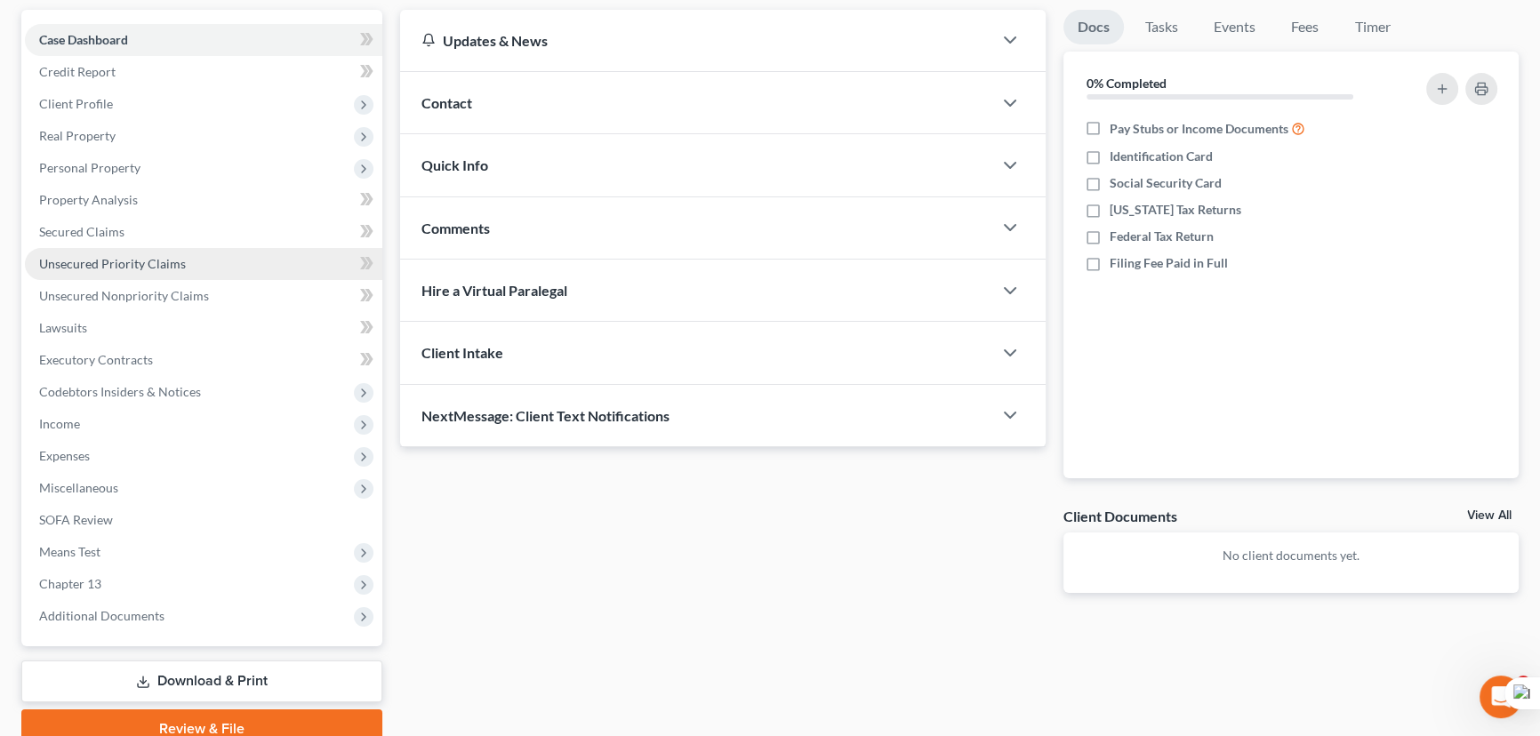
click at [195, 248] on link "Unsecured Priority Claims" at bounding box center [203, 264] width 357 height 32
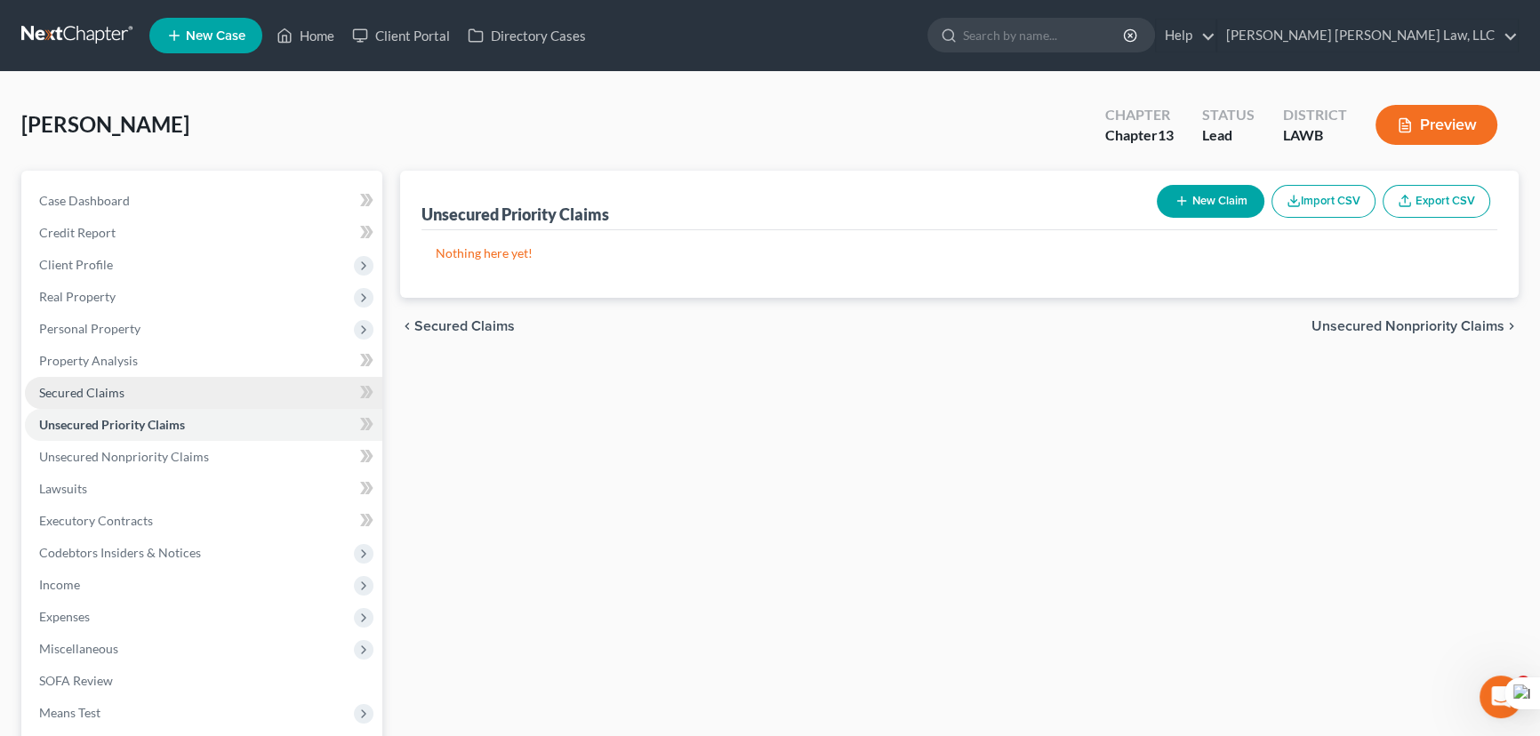
click at [167, 380] on link "Secured Claims" at bounding box center [203, 393] width 357 height 32
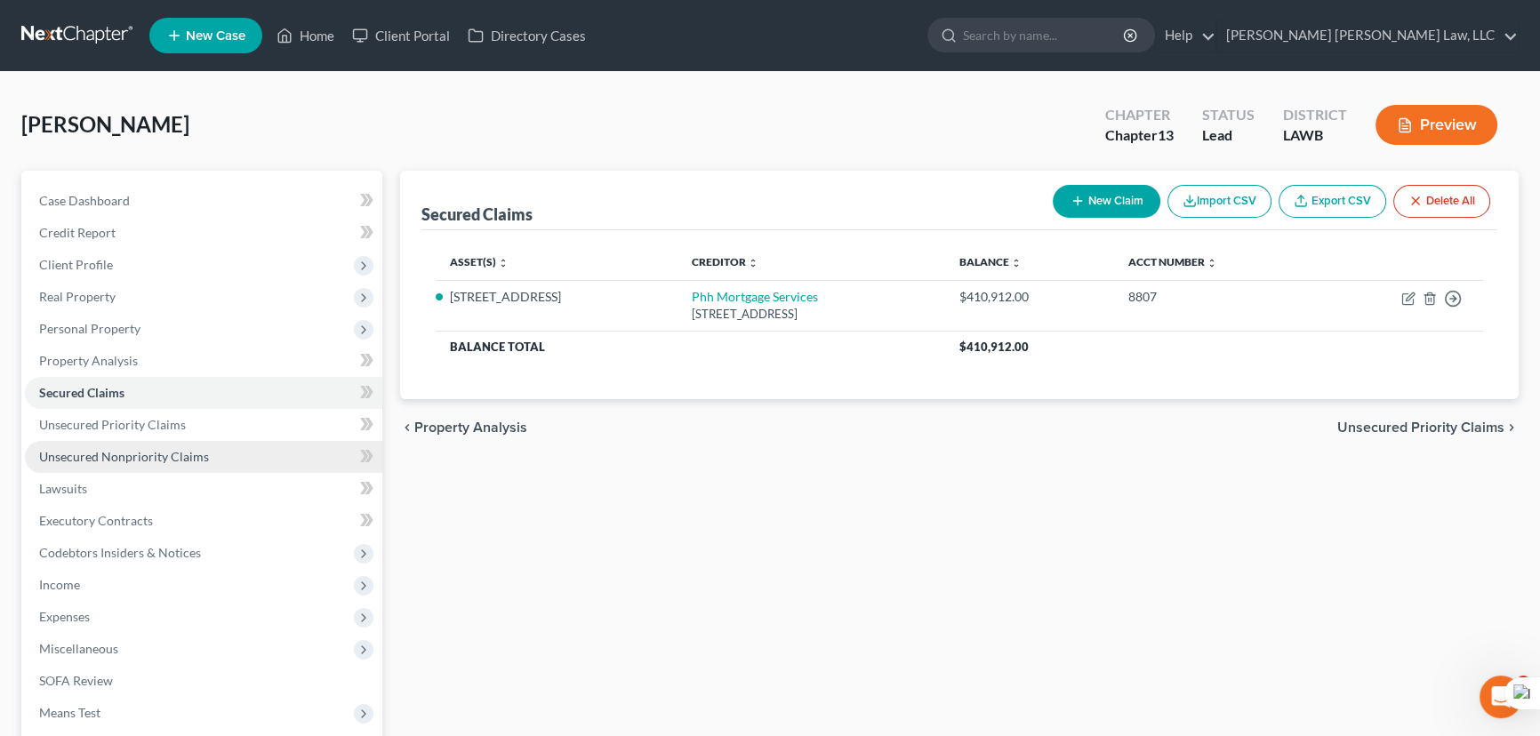
click at [282, 441] on link "Unsecured Nonpriority Claims" at bounding box center [203, 457] width 357 height 32
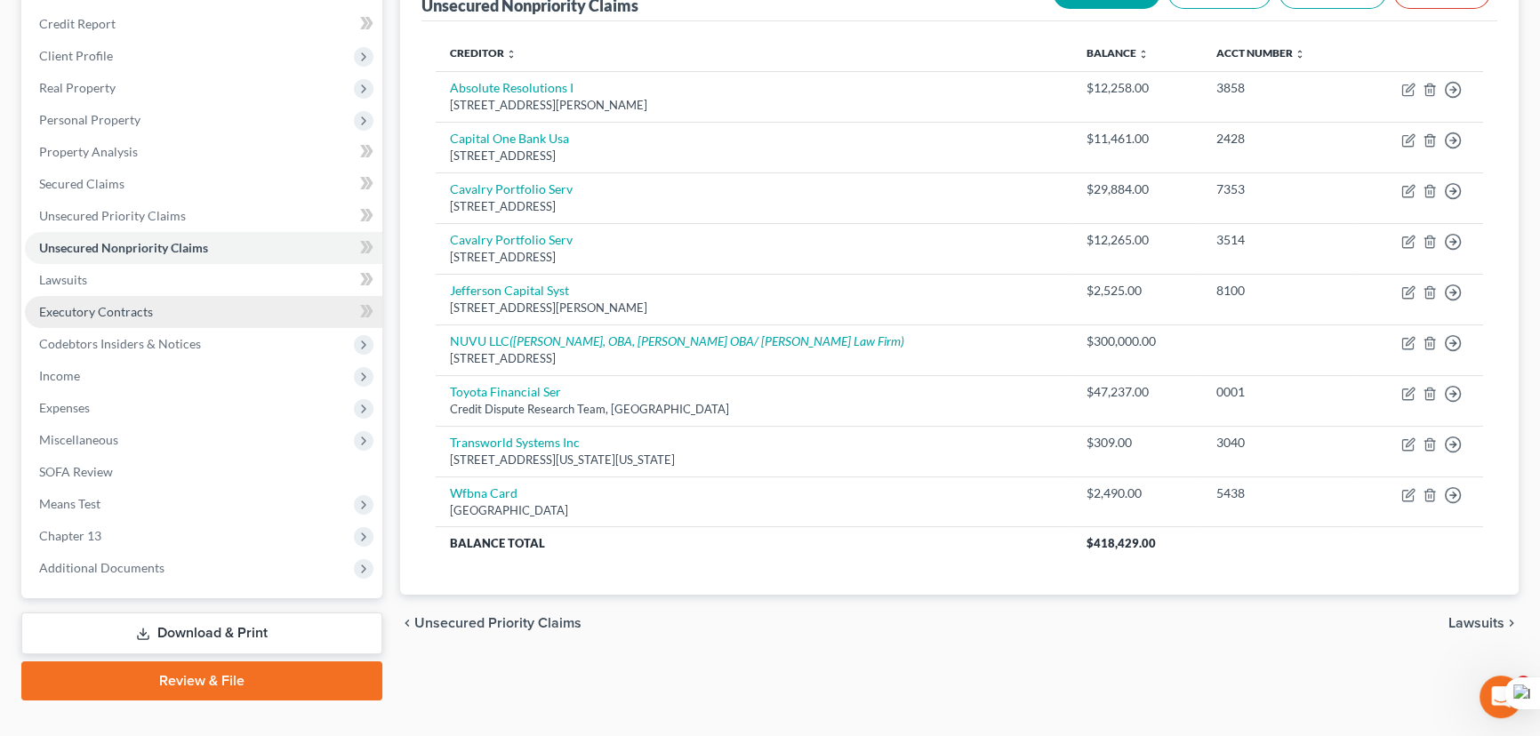
scroll to position [238, 0]
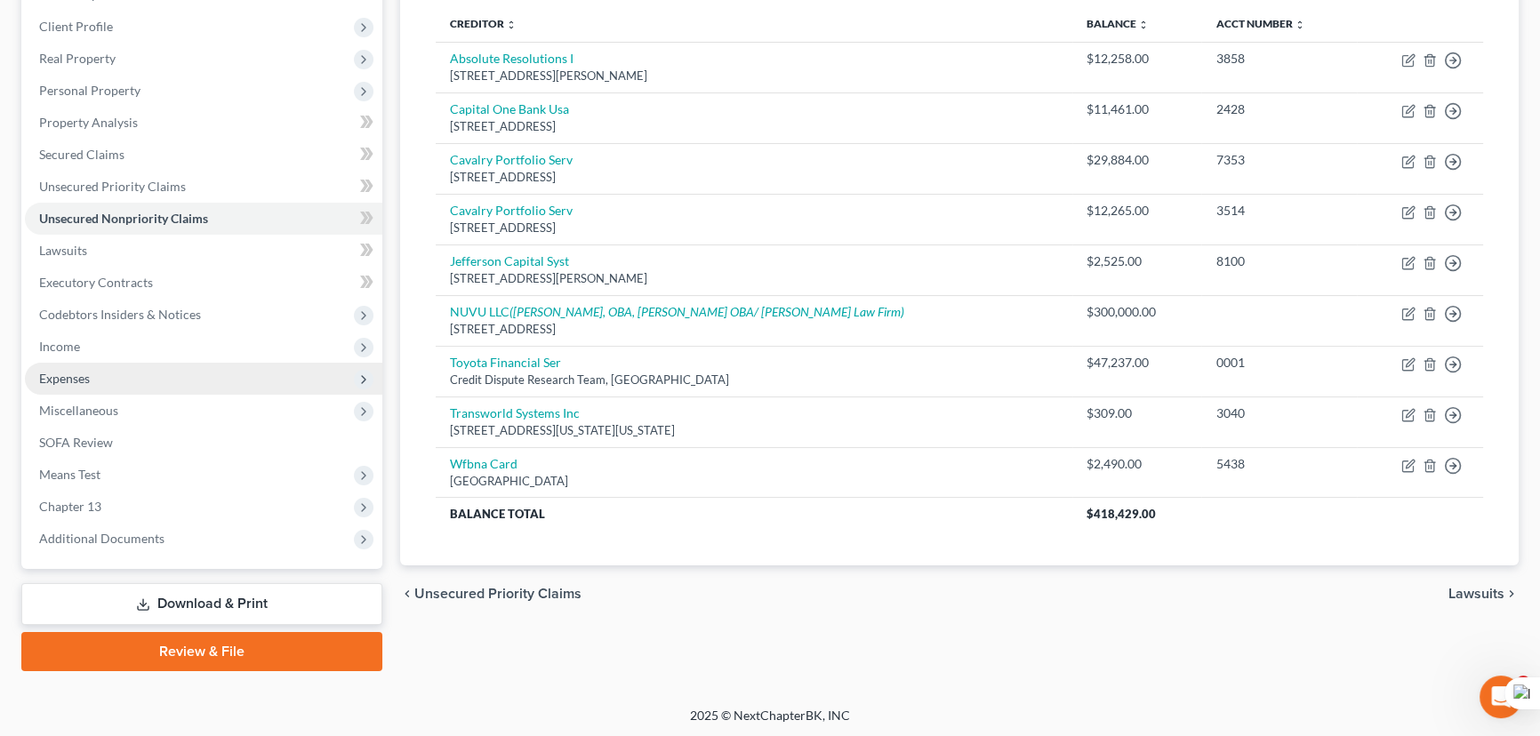
click at [122, 383] on span "Expenses" at bounding box center [203, 379] width 357 height 32
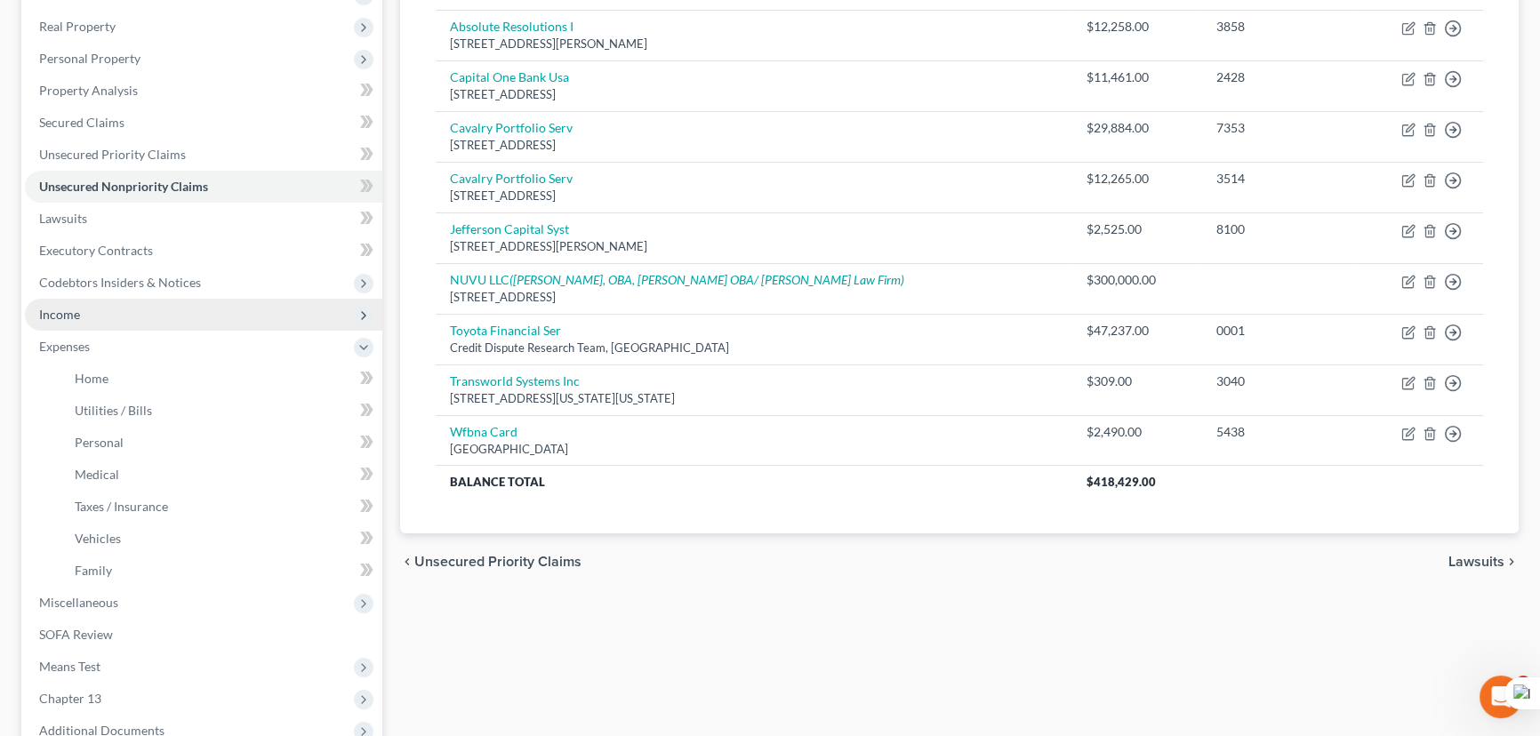
scroll to position [242, 0]
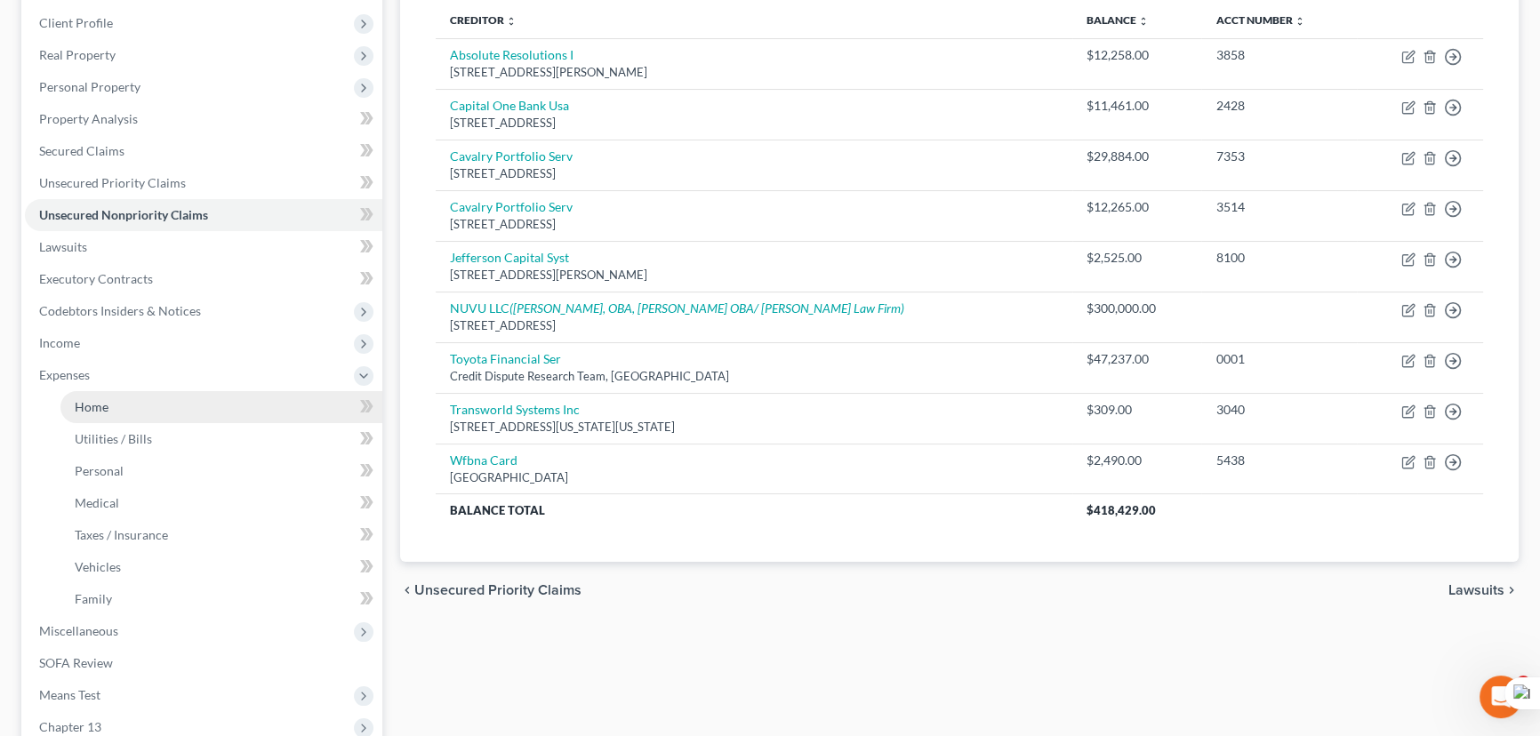
click at [156, 408] on link "Home" at bounding box center [221, 407] width 322 height 32
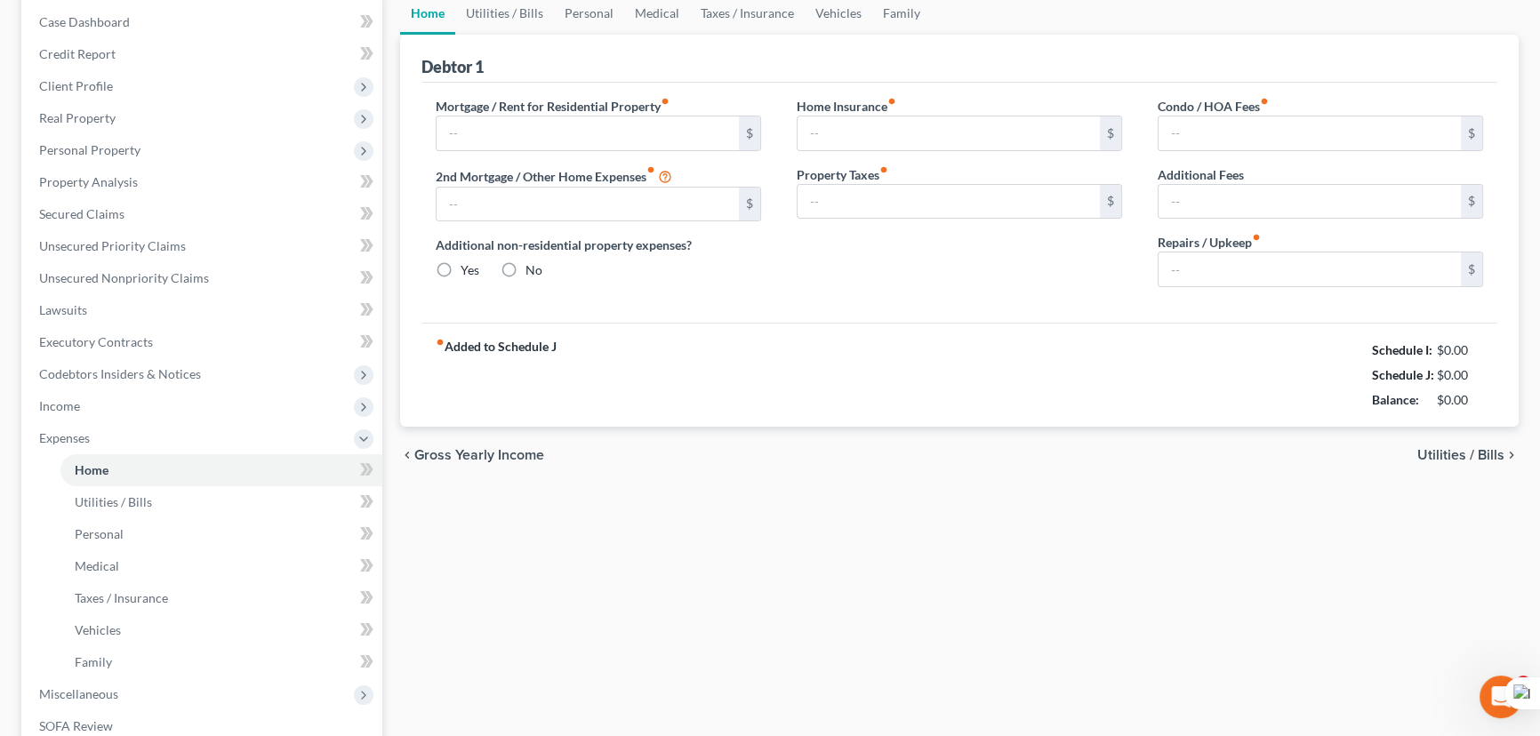
type input "0.00"
radio input "true"
type input "0.00"
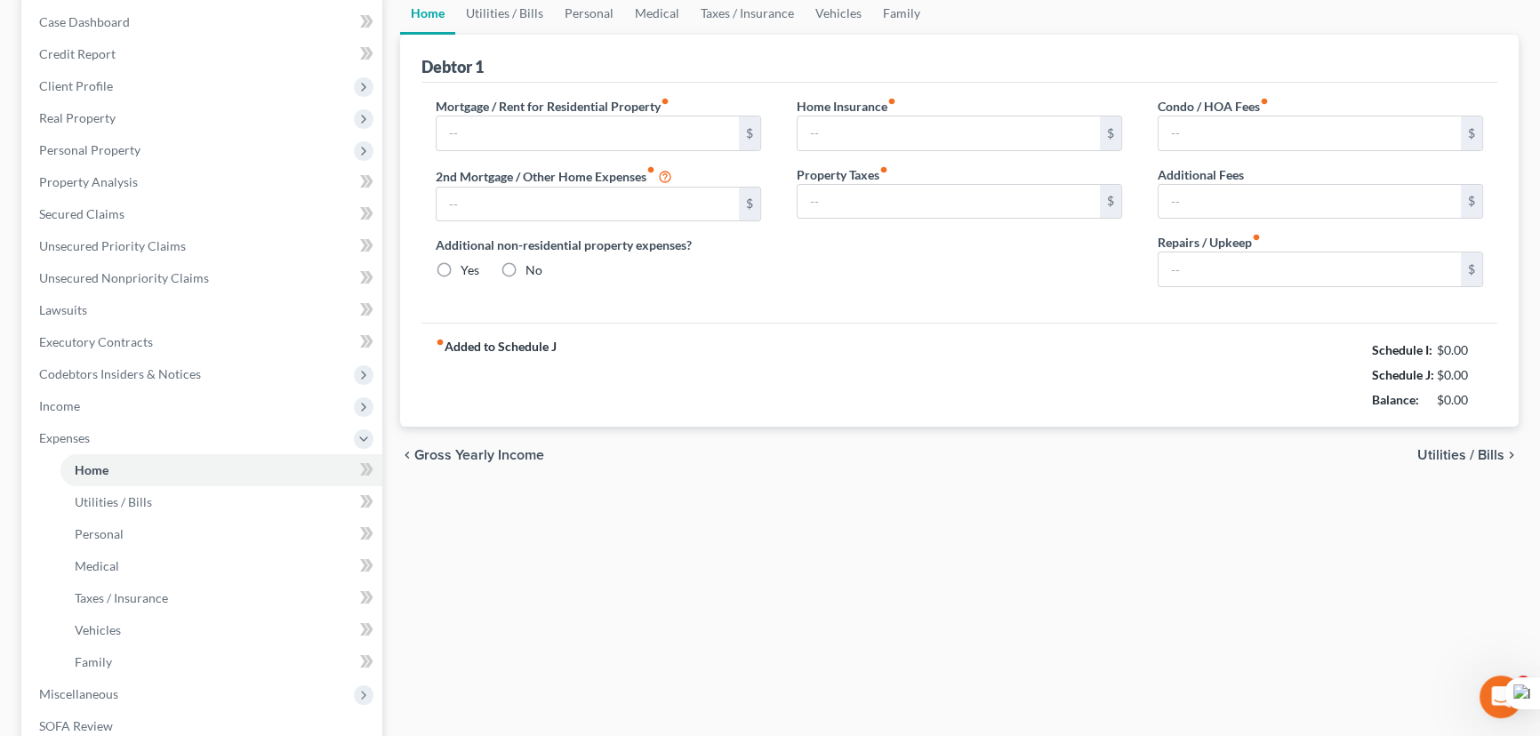
type input "0.00"
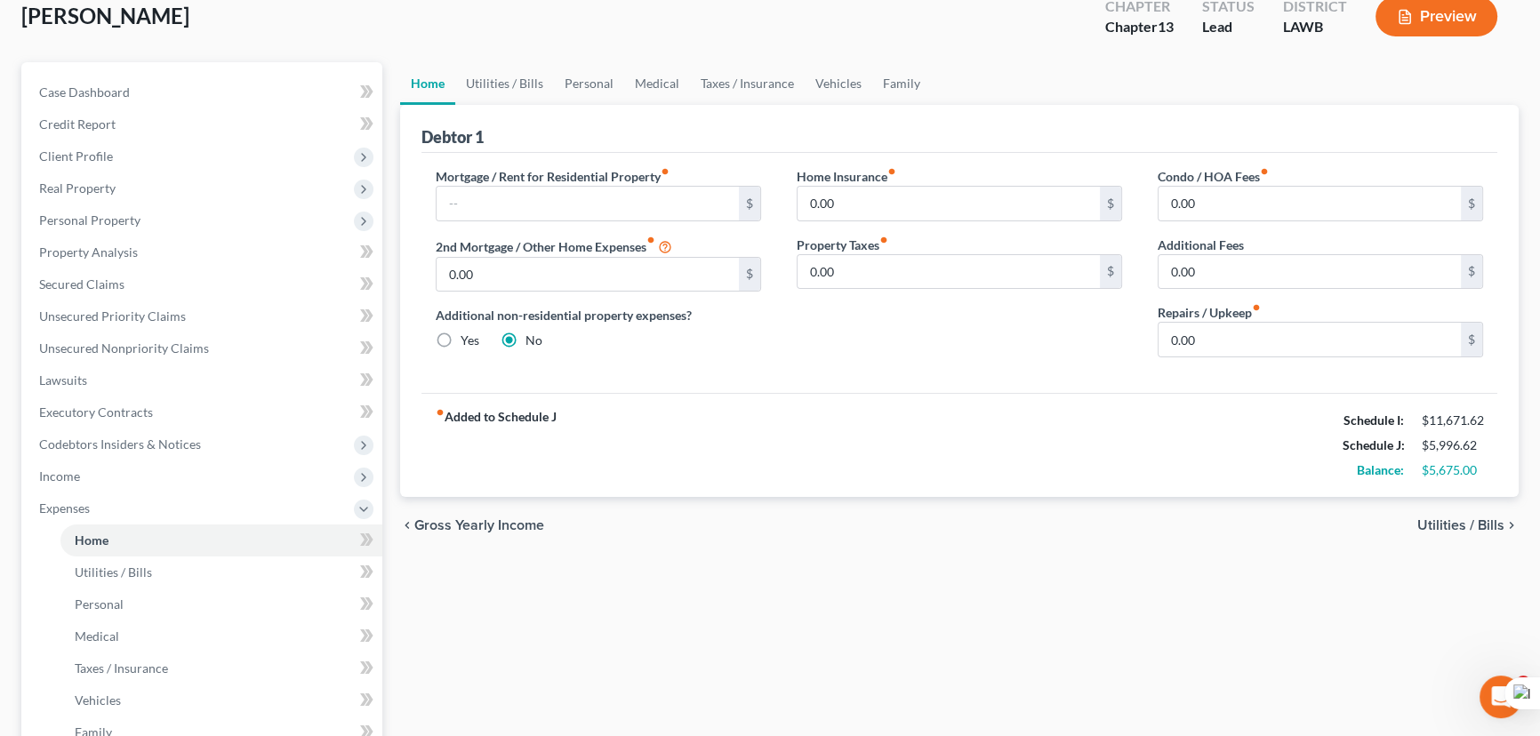
scroll to position [9, 0]
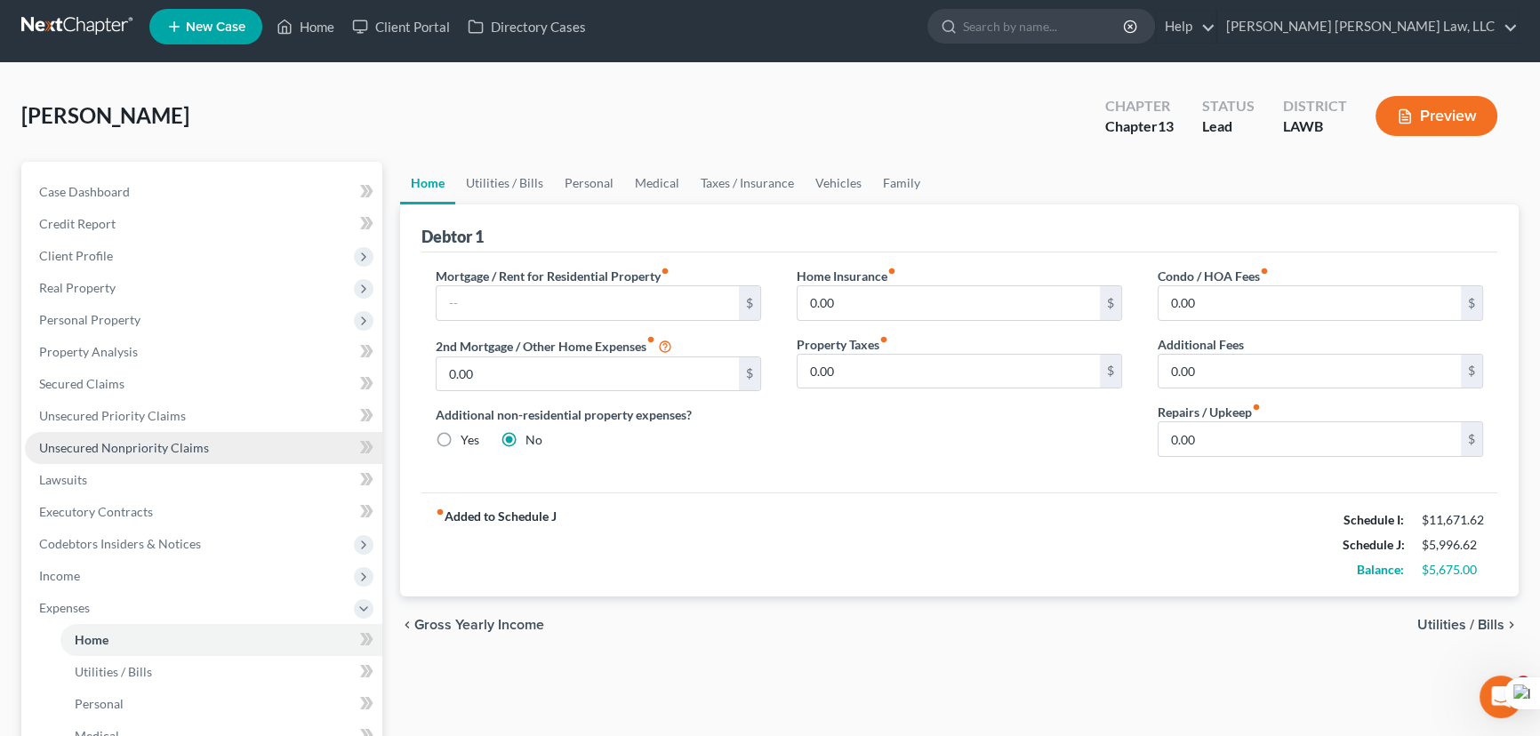
click at [159, 448] on span "Unsecured Nonpriority Claims" at bounding box center [124, 447] width 170 height 15
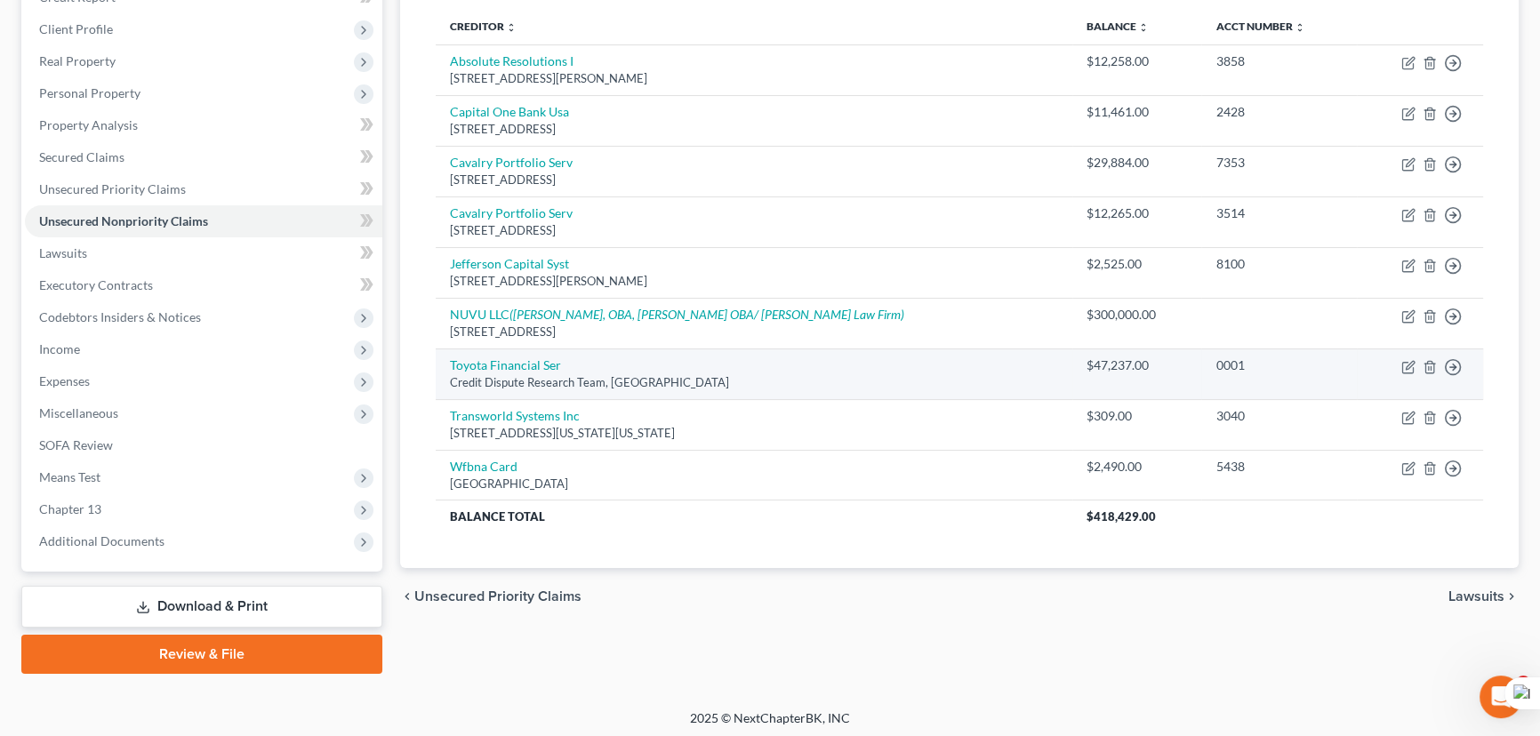
scroll to position [238, 0]
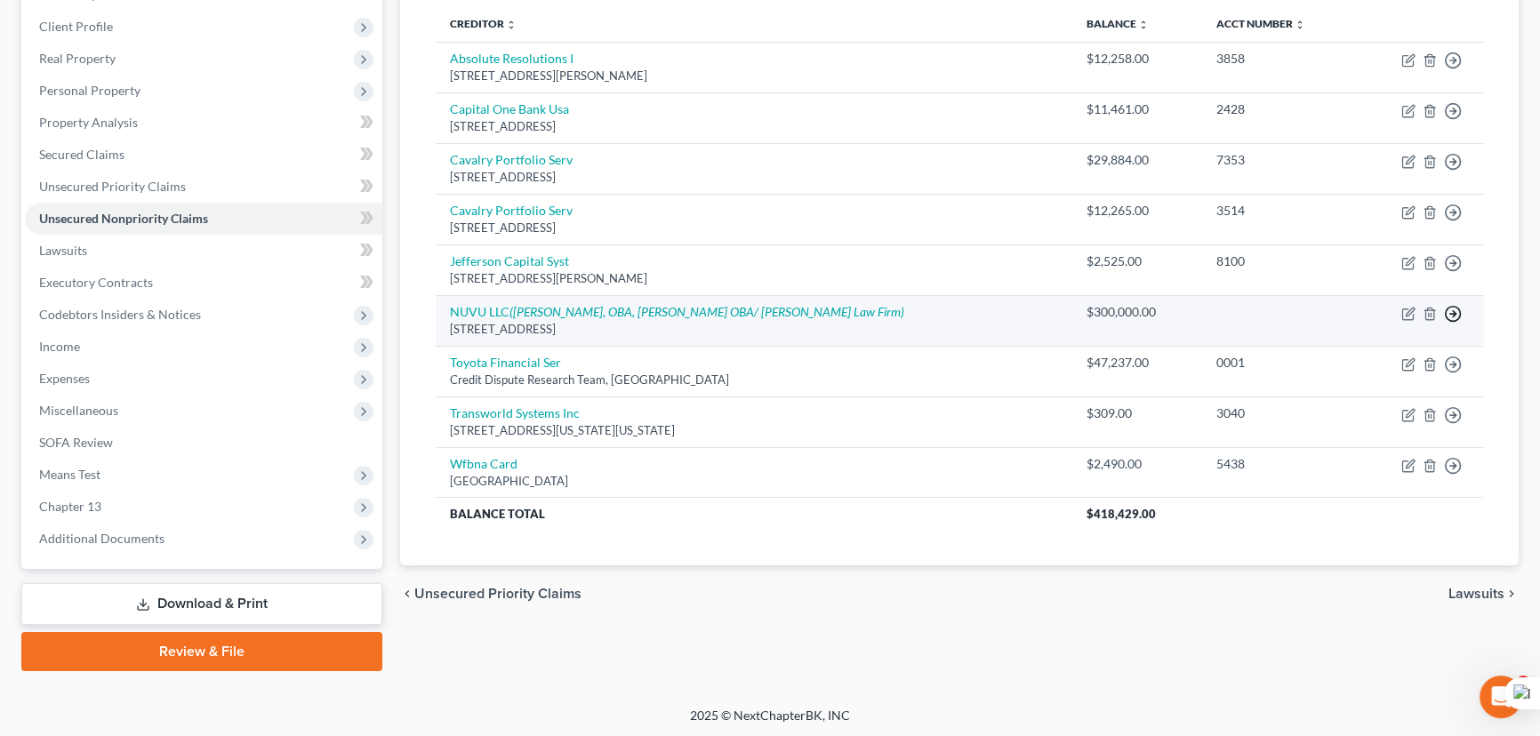
click at [1449, 69] on icon "button" at bounding box center [1453, 61] width 18 height 18
click at [1384, 330] on link "Move to D" at bounding box center [1371, 327] width 148 height 30
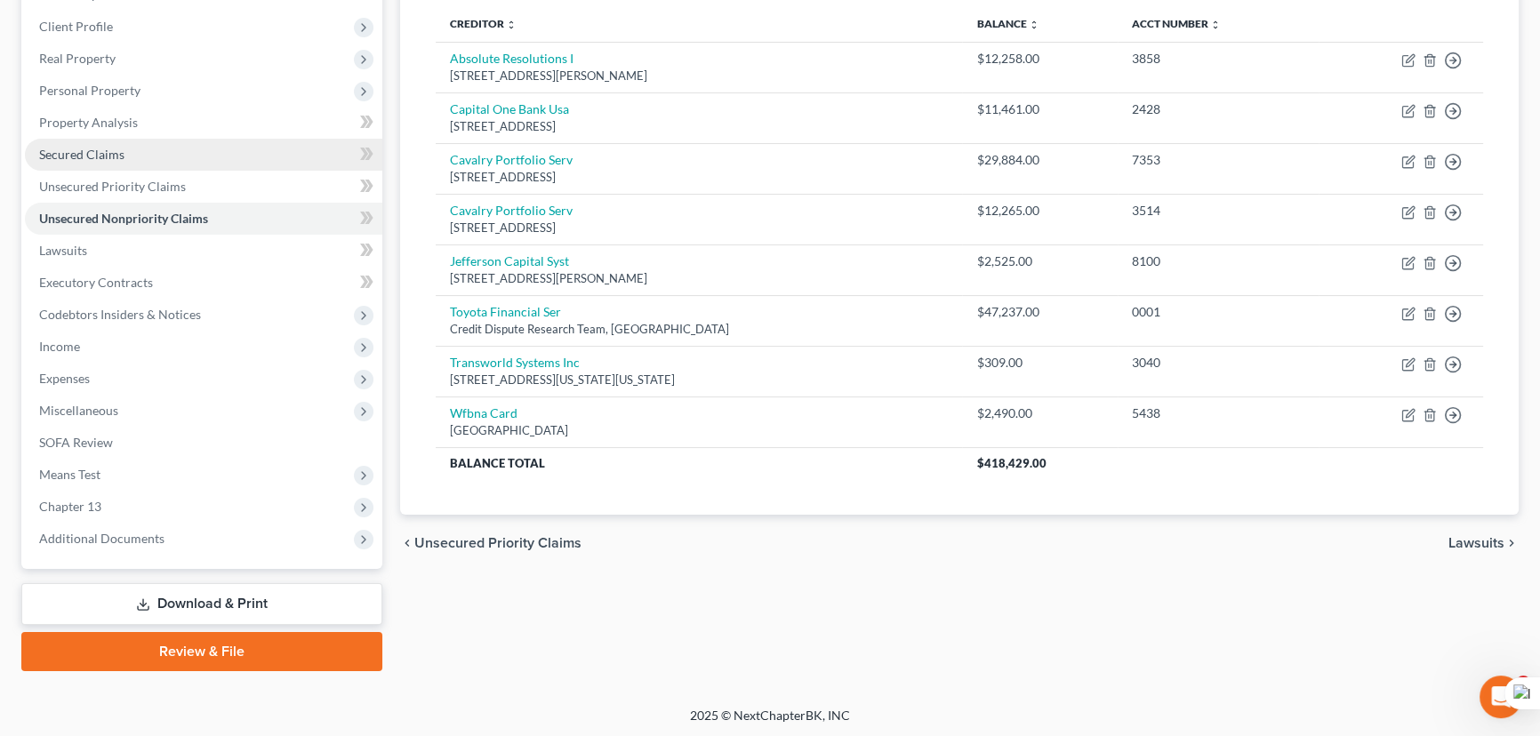
click at [152, 144] on link "Secured Claims" at bounding box center [203, 155] width 357 height 32
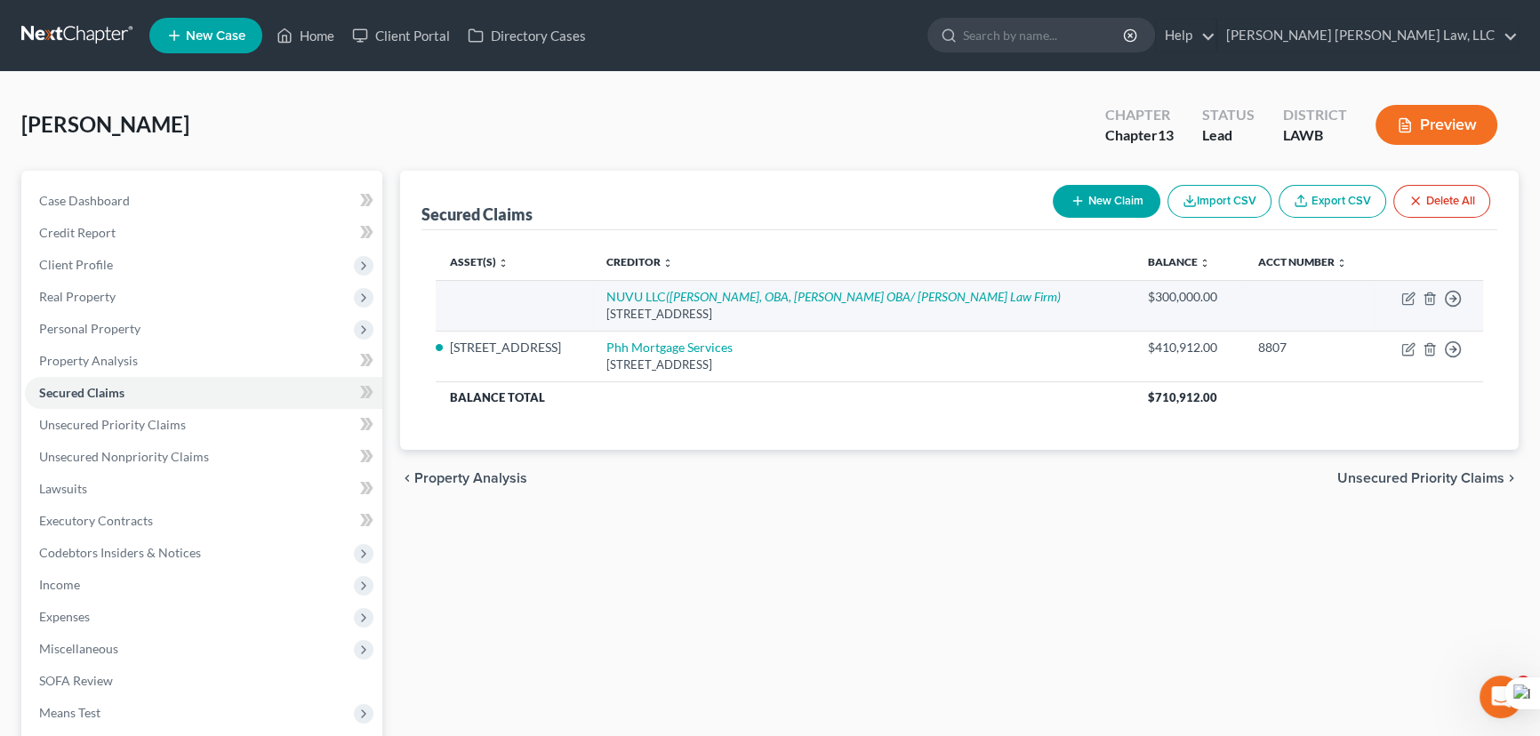
click at [1409, 304] on td "Move to E Move to F Move to G Move to Notice Only" at bounding box center [1429, 305] width 108 height 51
click at [1408, 299] on icon "button" at bounding box center [1410, 296] width 8 height 8
select select "37"
select select "0"
select select "3"
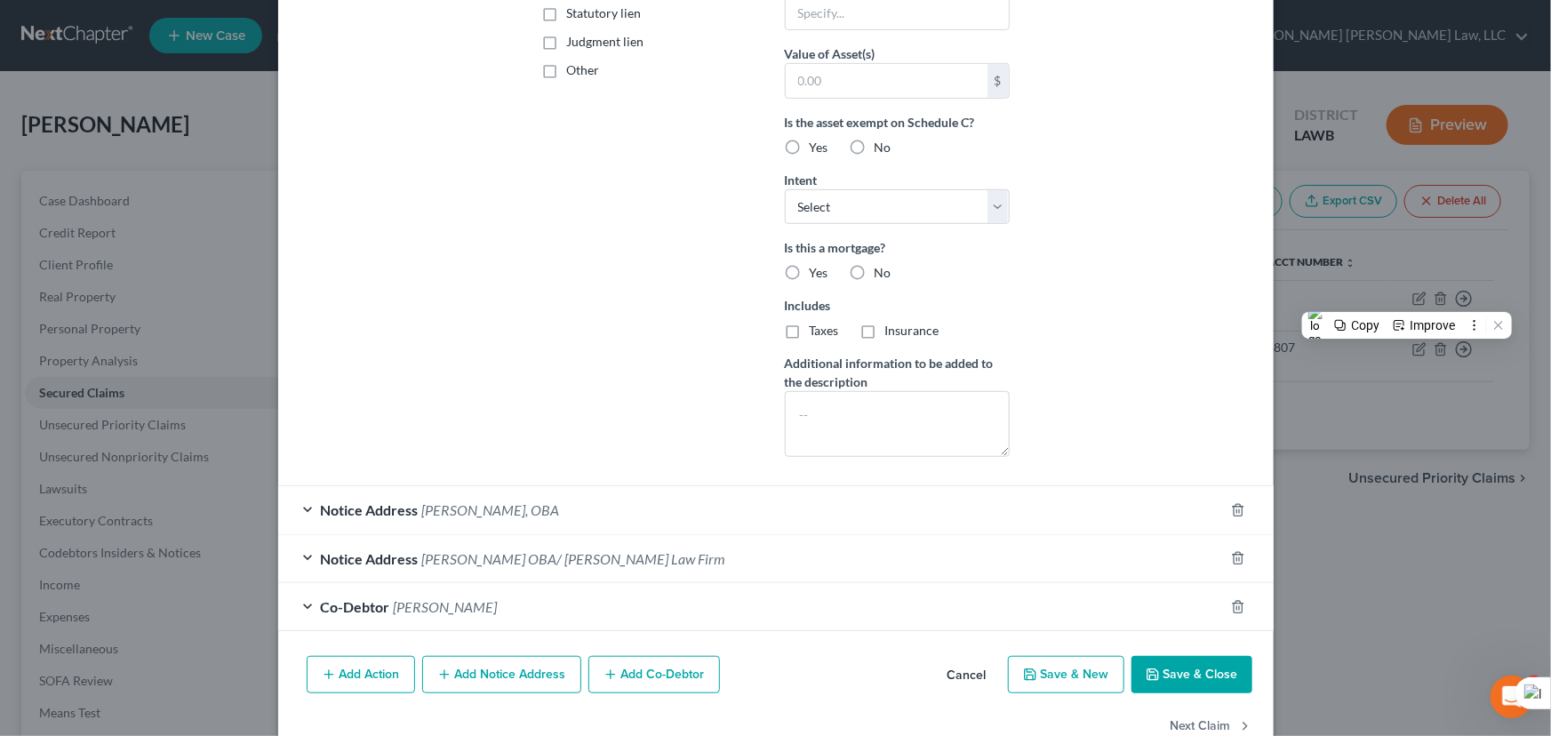
type input "200,000"
click at [1198, 683] on button "Save & Close" at bounding box center [1192, 674] width 121 height 37
select select
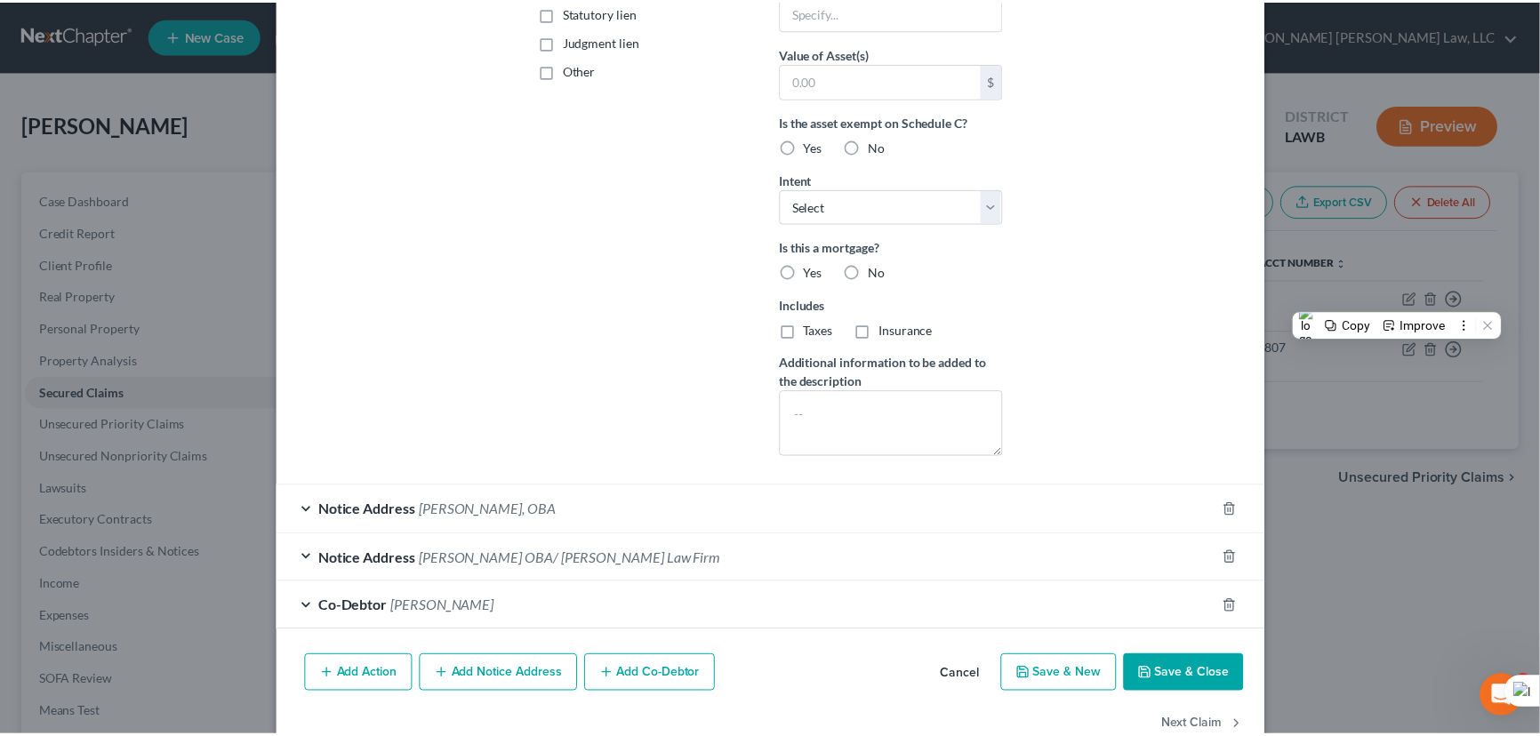
scroll to position [252, 0]
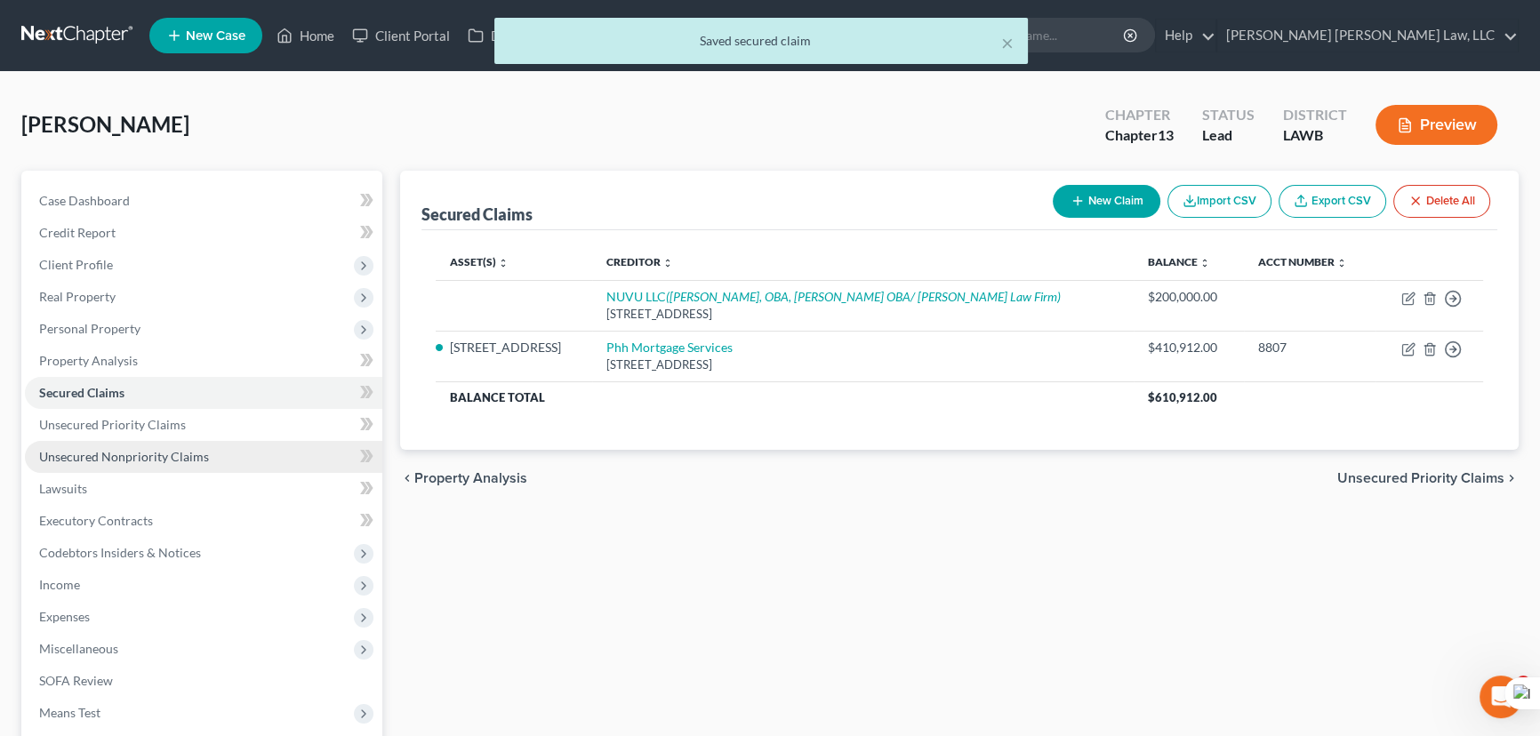
click at [220, 444] on link "Unsecured Nonpriority Claims" at bounding box center [203, 457] width 357 height 32
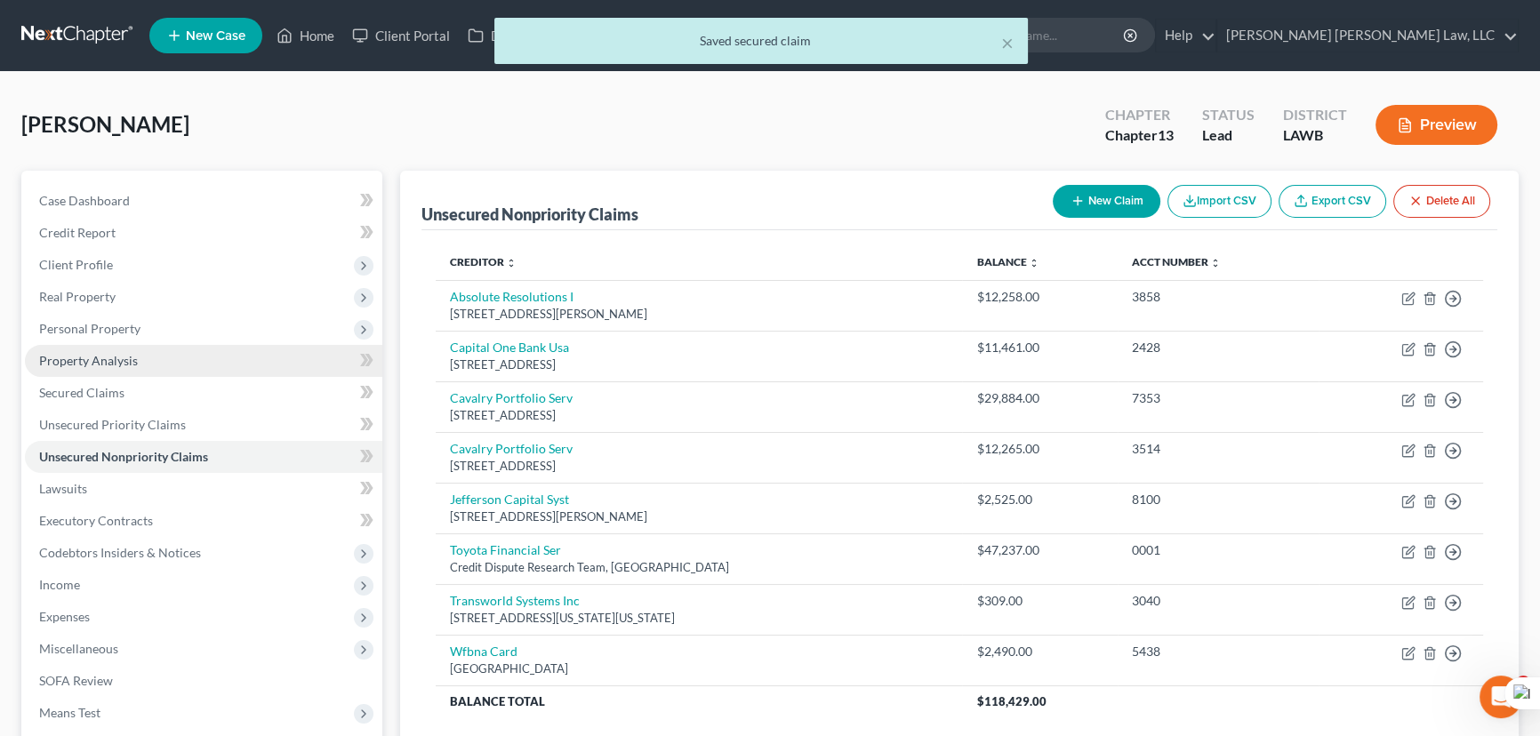
click at [150, 372] on link "Property Analysis" at bounding box center [203, 361] width 357 height 32
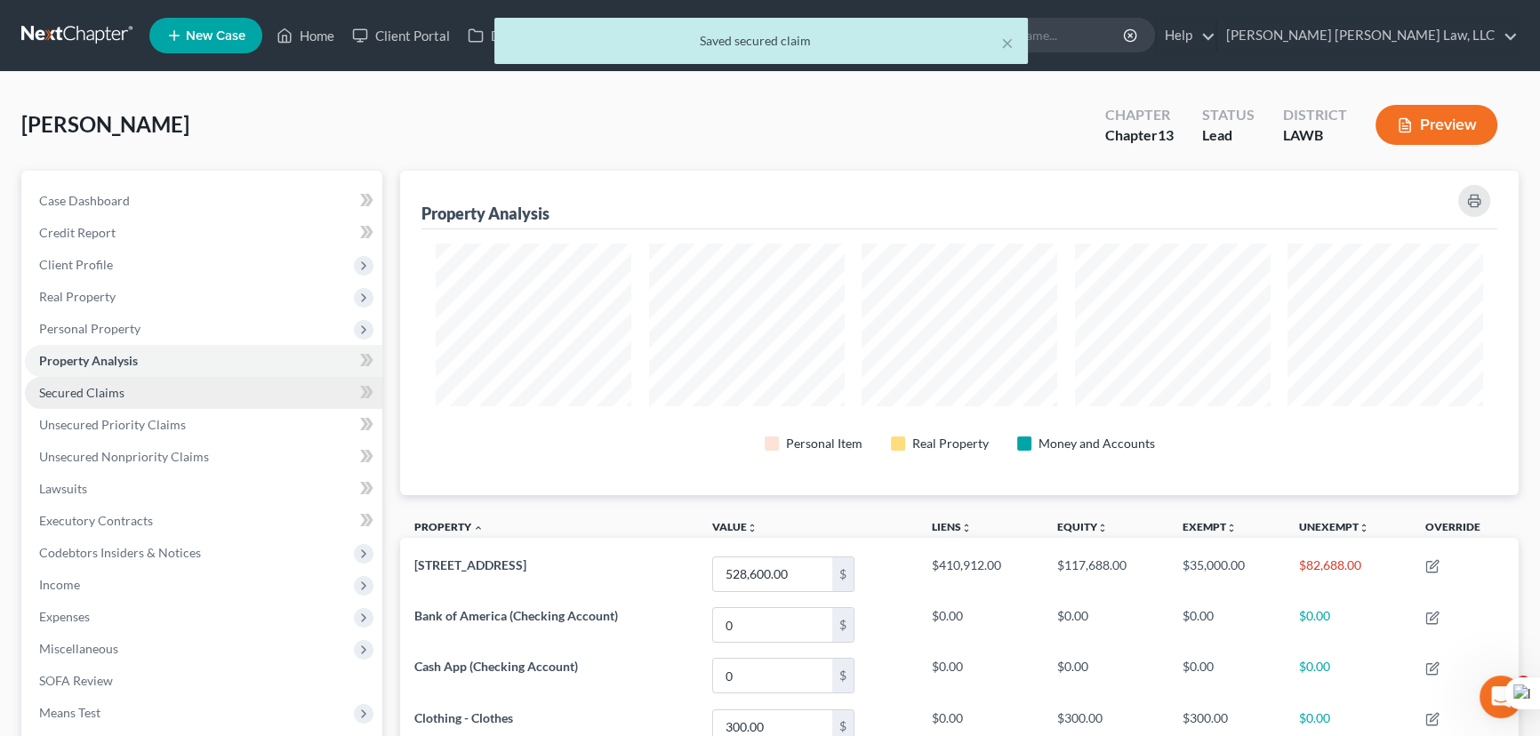
click at [153, 389] on link "Secured Claims" at bounding box center [203, 393] width 357 height 32
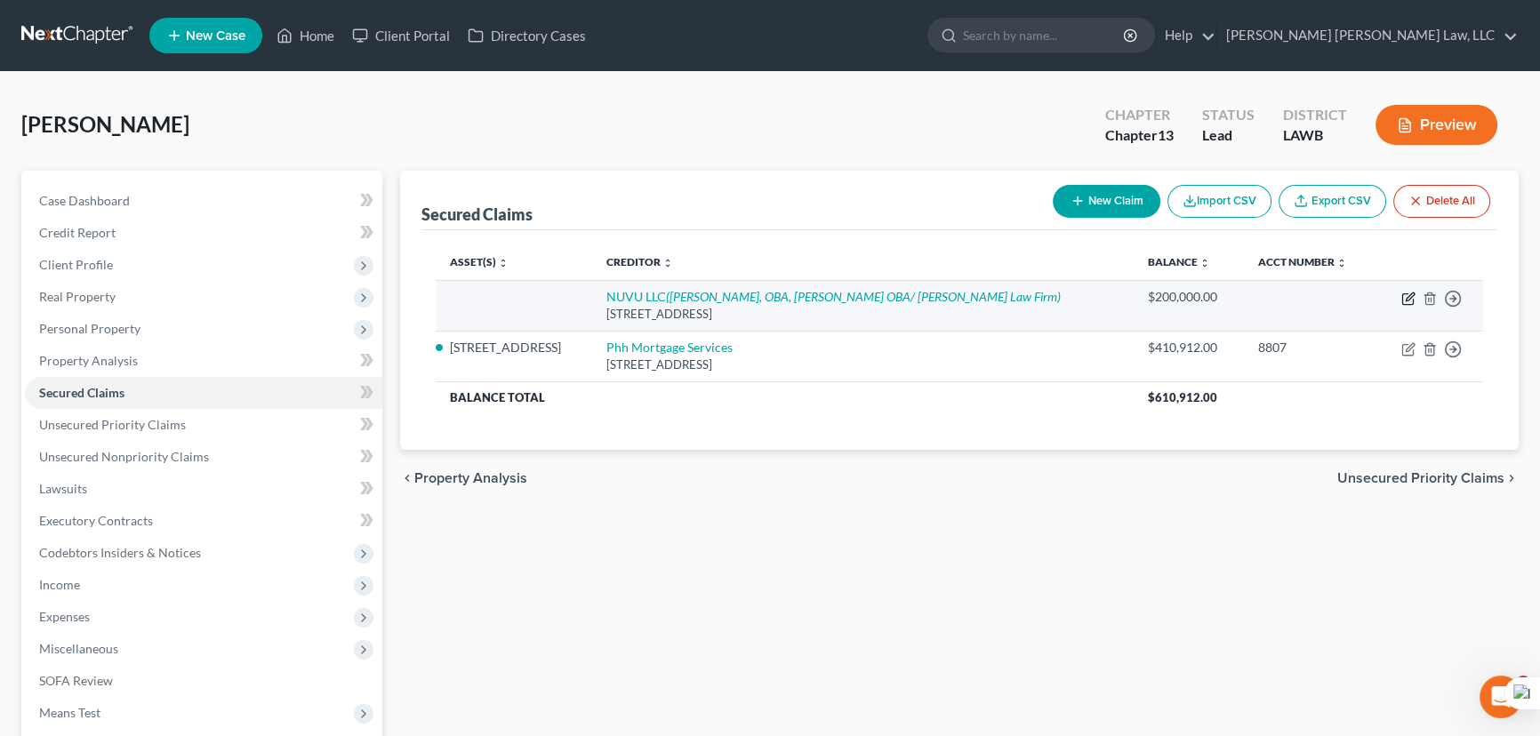
click at [1401, 297] on icon "button" at bounding box center [1408, 299] width 14 height 14
select select "37"
select select "0"
select select "3"
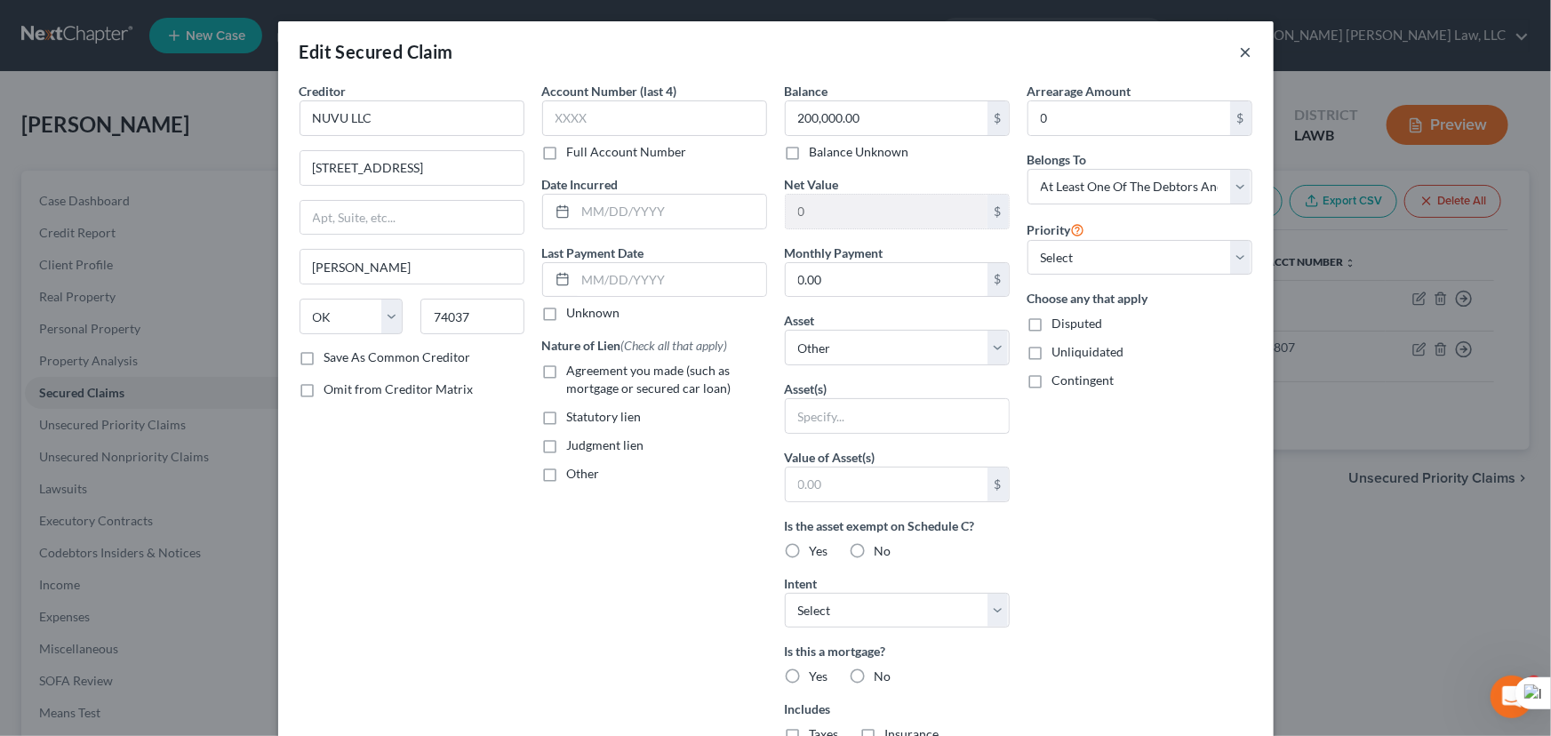
click at [1244, 52] on button "×" at bounding box center [1246, 51] width 12 height 21
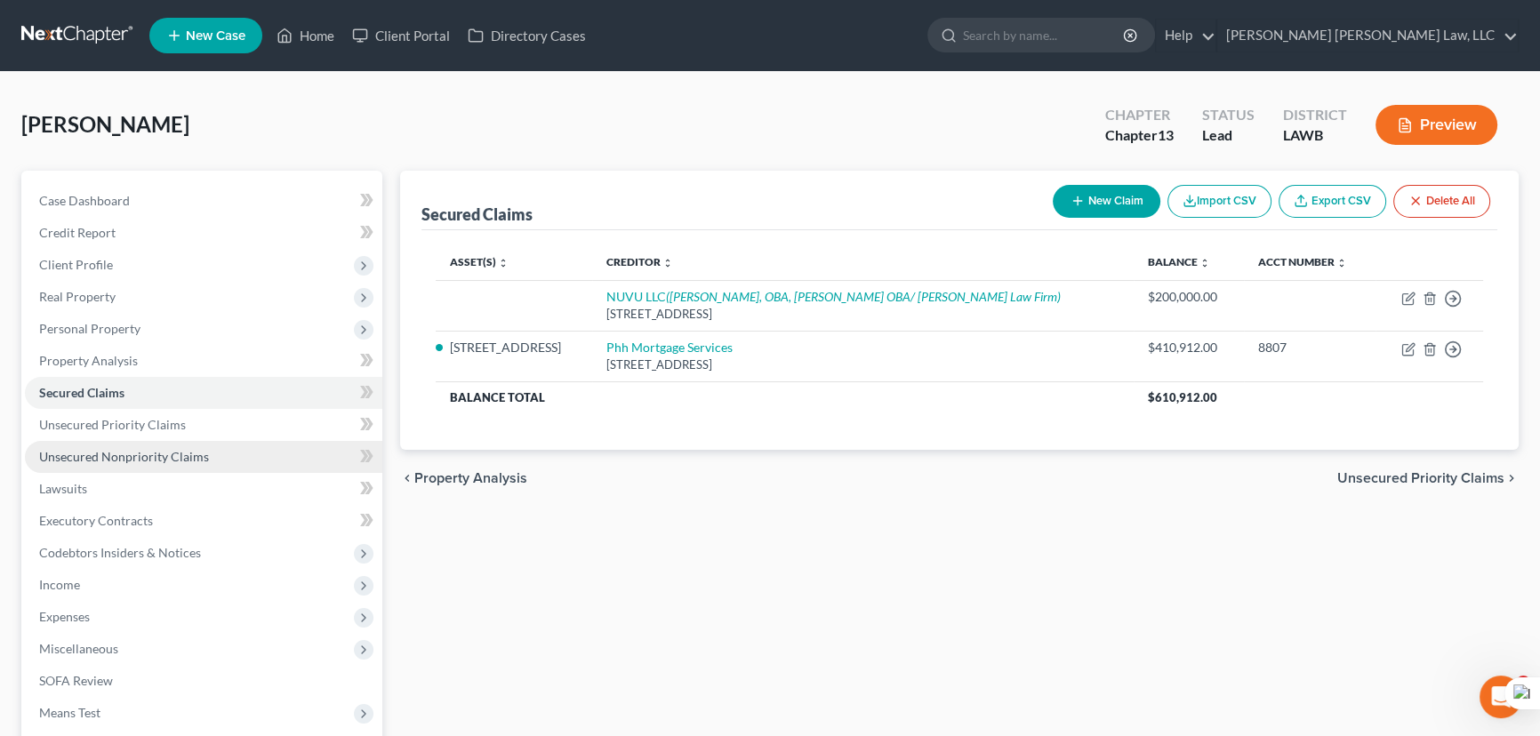
click at [158, 464] on link "Unsecured Nonpriority Claims" at bounding box center [203, 457] width 357 height 32
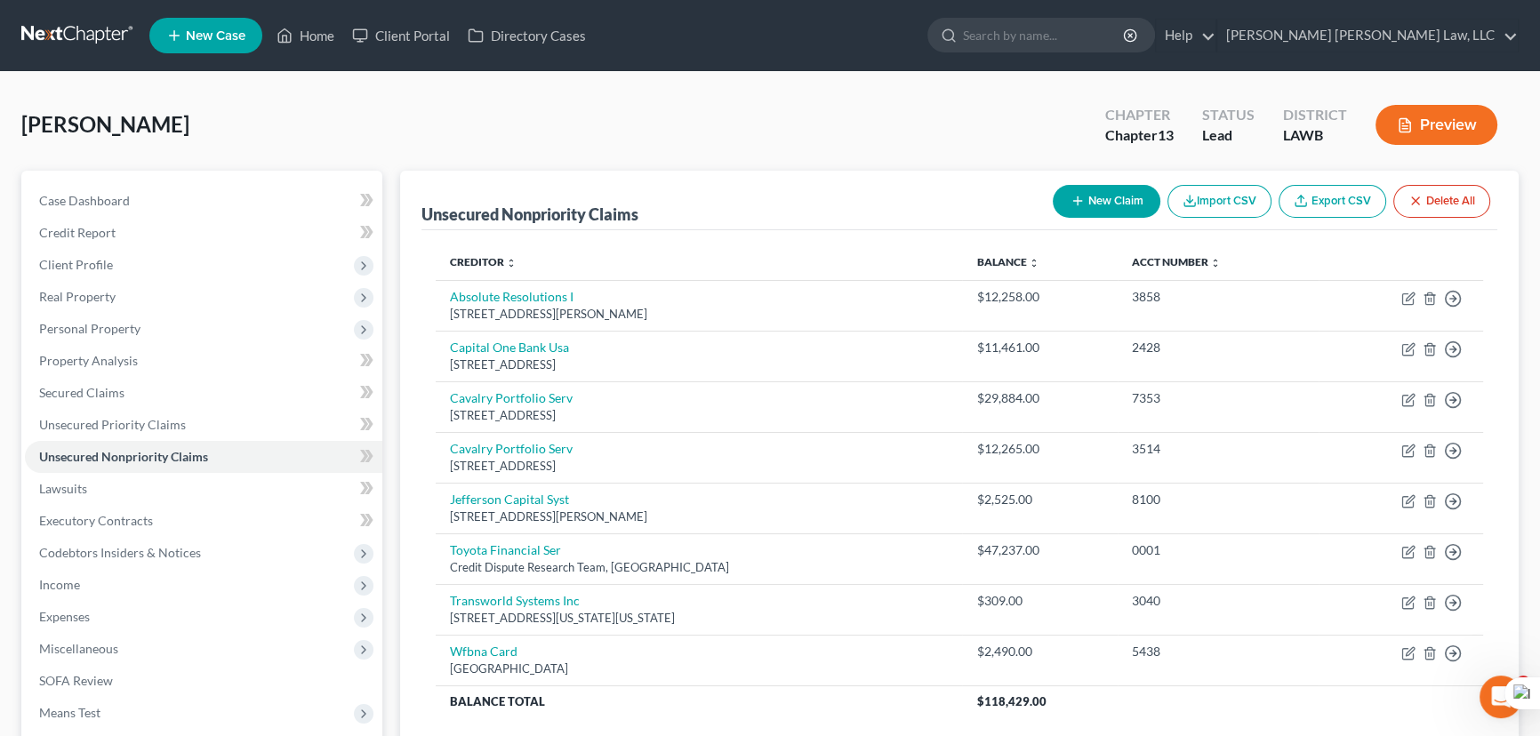
click at [1075, 208] on button "New Claim" at bounding box center [1107, 201] width 108 height 33
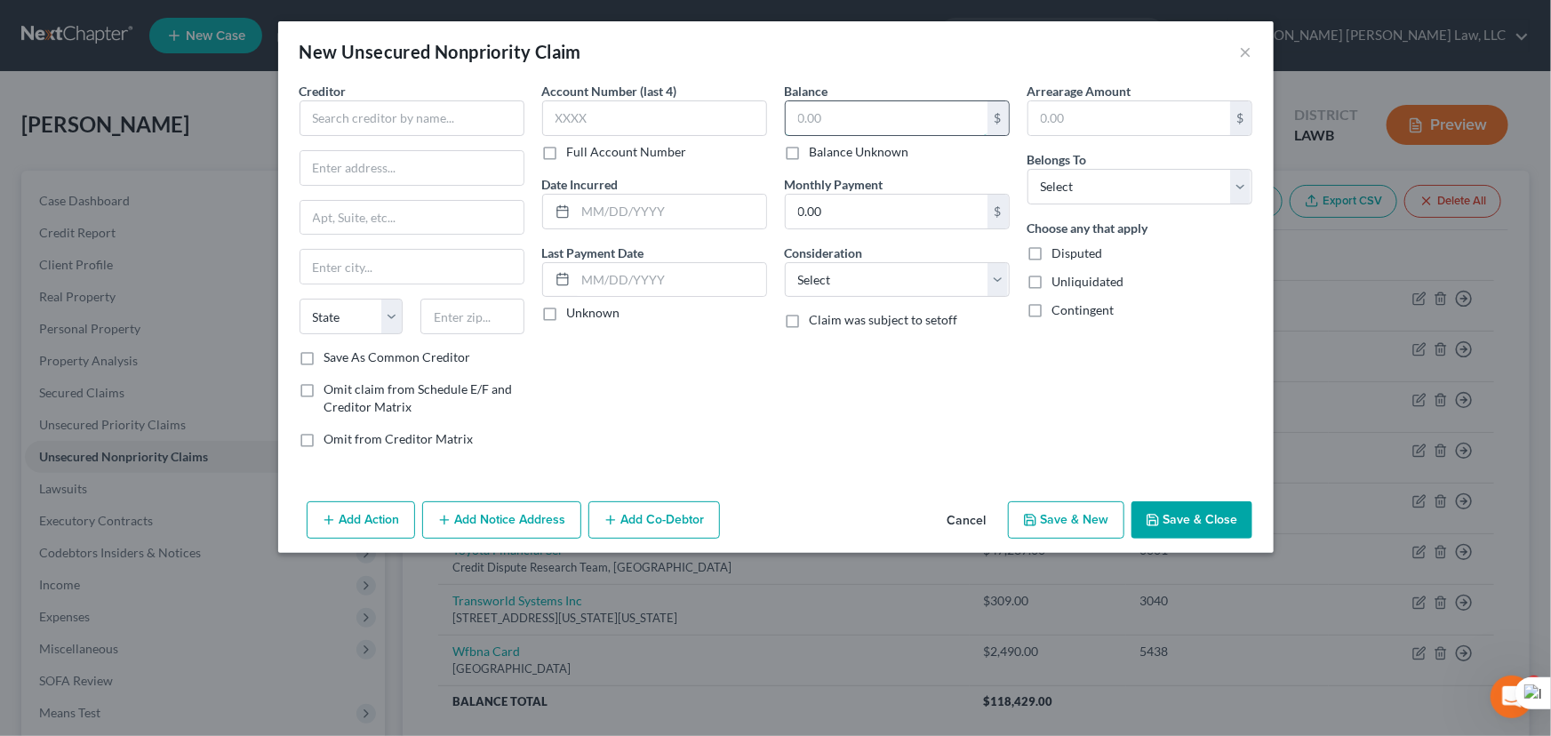
click at [875, 125] on input "text" at bounding box center [887, 118] width 202 height 34
type input "100,000"
click at [466, 128] on input "text" at bounding box center [412, 118] width 225 height 36
type input "NUVU LLC"
click at [375, 170] on input "1716 W 1119th Street S." at bounding box center [411, 168] width 223 height 34
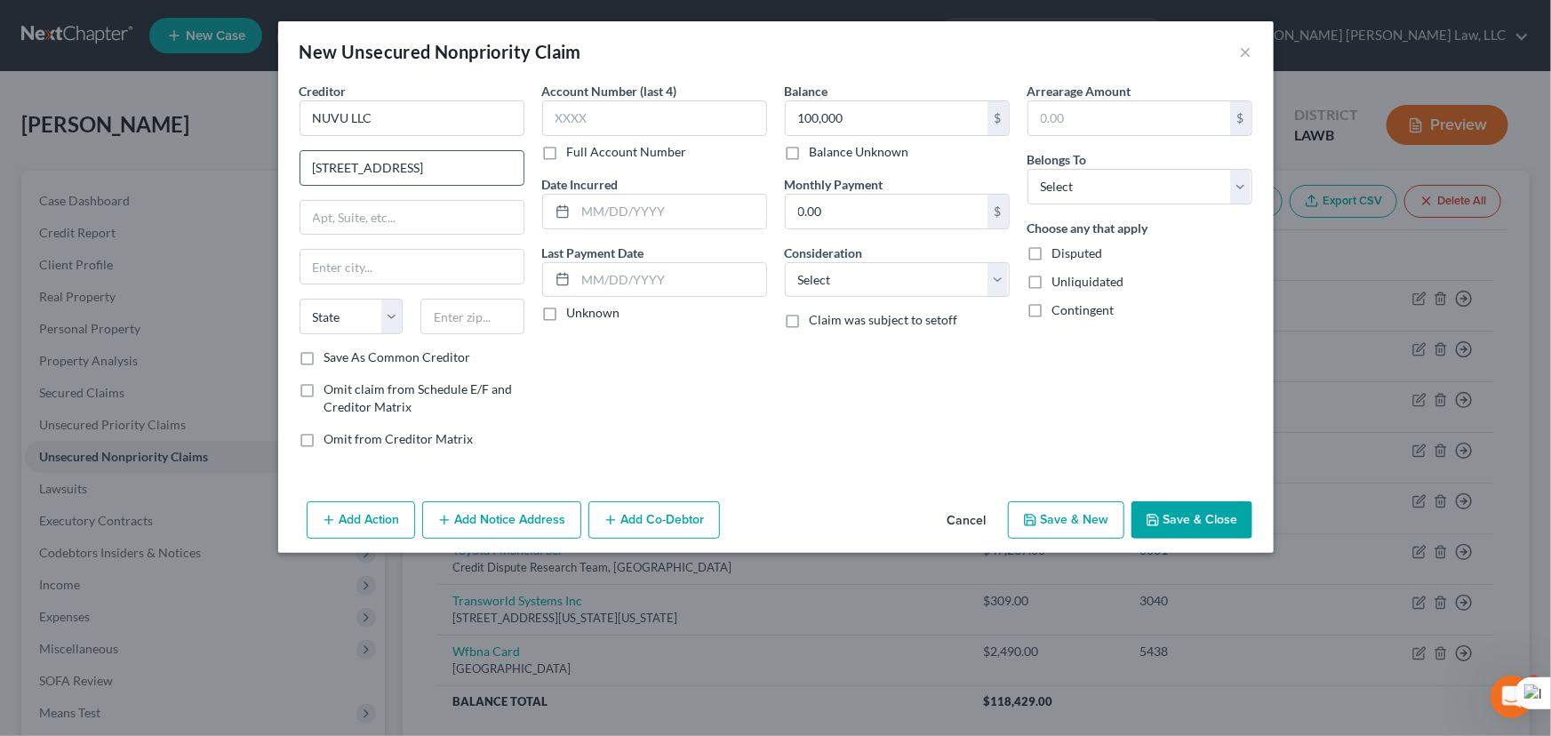
click at [373, 168] on input "1716 W 1119th Street S." at bounding box center [411, 168] width 223 height 34
click at [377, 166] on input "1716 W 1119th Street S." at bounding box center [411, 168] width 223 height 34
type input "1716 W 111 9th Street S."
click at [345, 269] on input "text" at bounding box center [411, 267] width 223 height 34
type input "Jenks"
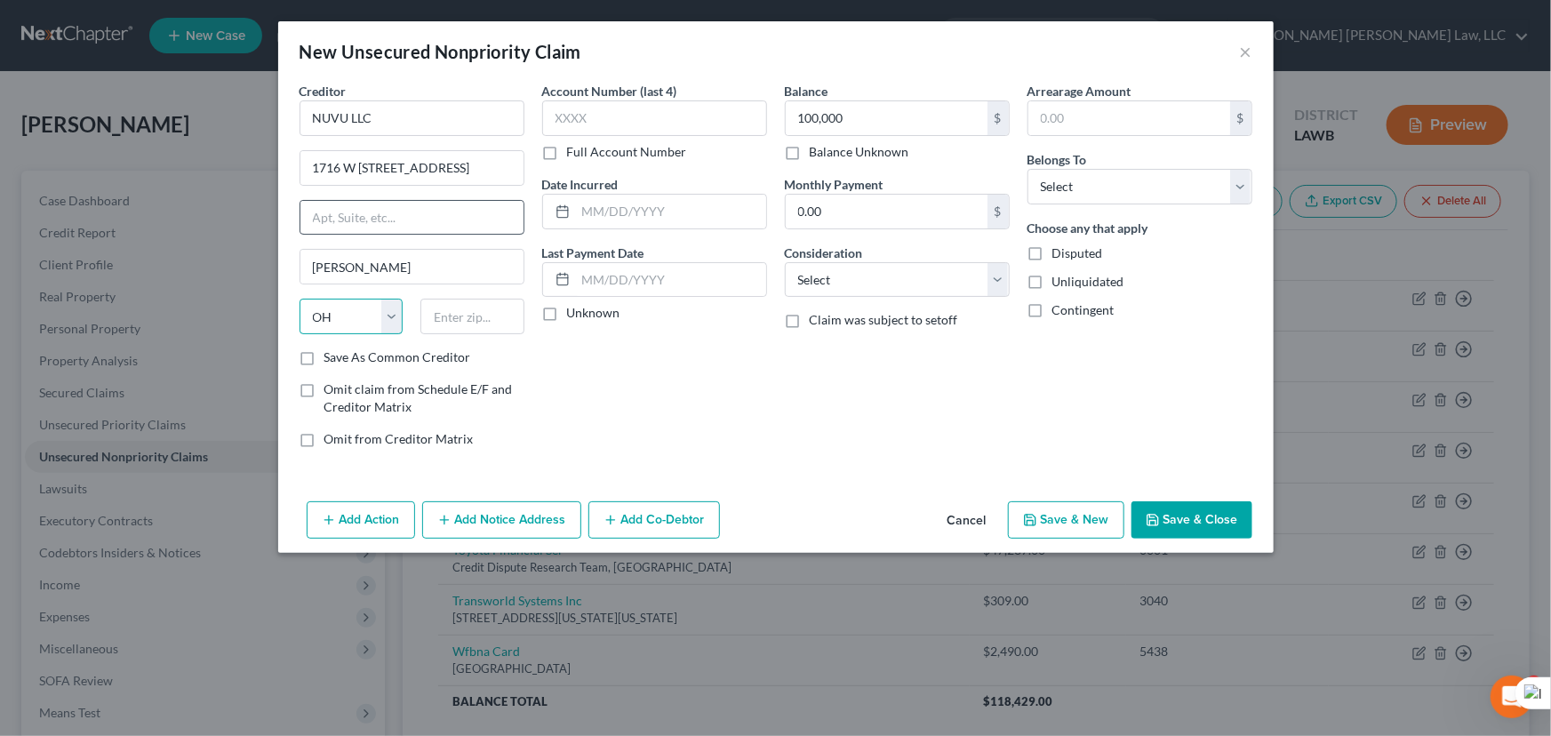
select select "37"
type input "74037"
click at [1231, 520] on button "Save & Close" at bounding box center [1192, 519] width 121 height 37
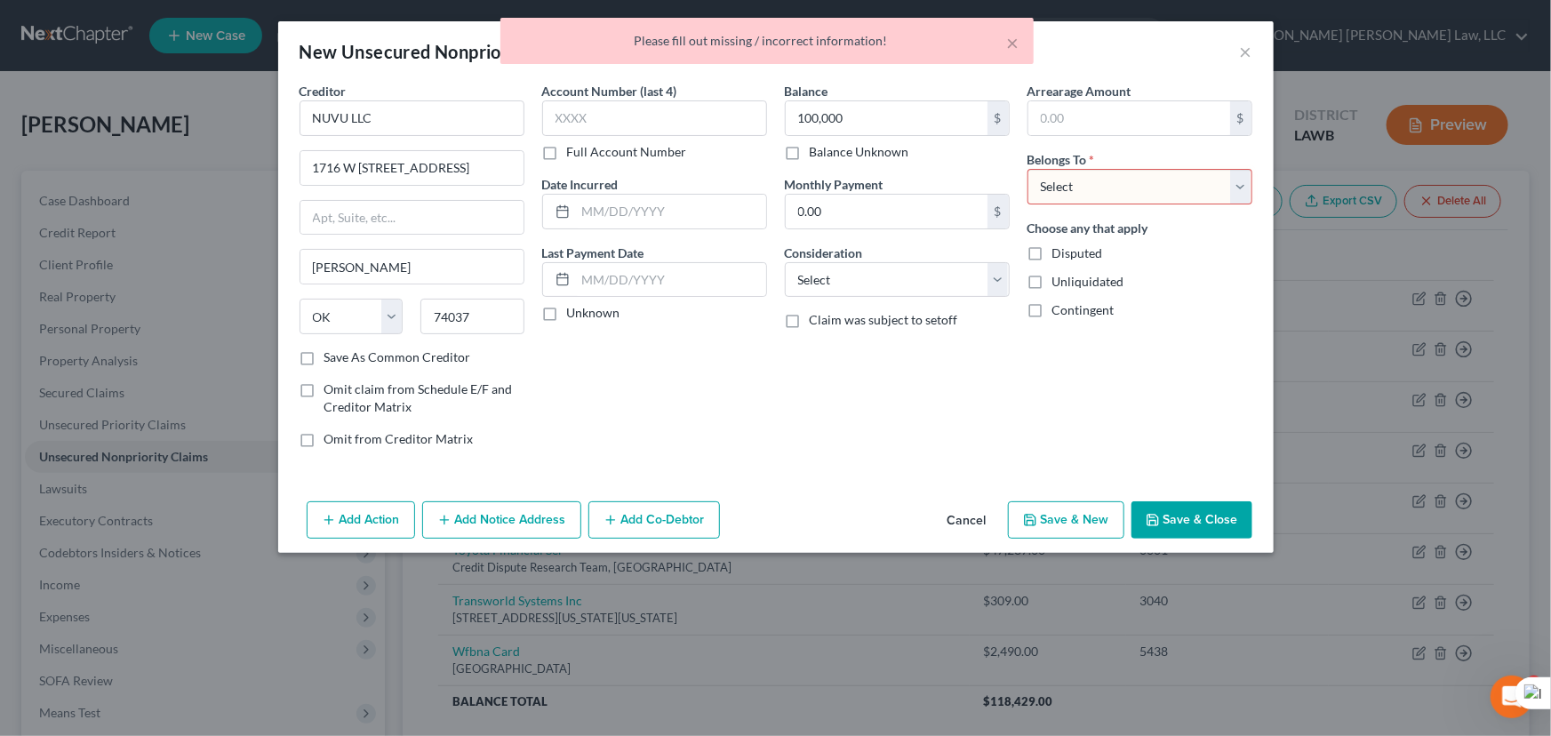
click at [1118, 186] on select "Select Debtor 1 Only Debtor 2 Only Debtor 1 And Debtor 2 Only At Least One Of T…" at bounding box center [1140, 187] width 225 height 36
select select "0"
click at [1028, 169] on select "Select Debtor 1 Only Debtor 2 Only Debtor 1 And Debtor 2 Only At Least One Of T…" at bounding box center [1140, 187] width 225 height 36
click at [1201, 514] on button "Save & Close" at bounding box center [1192, 519] width 121 height 37
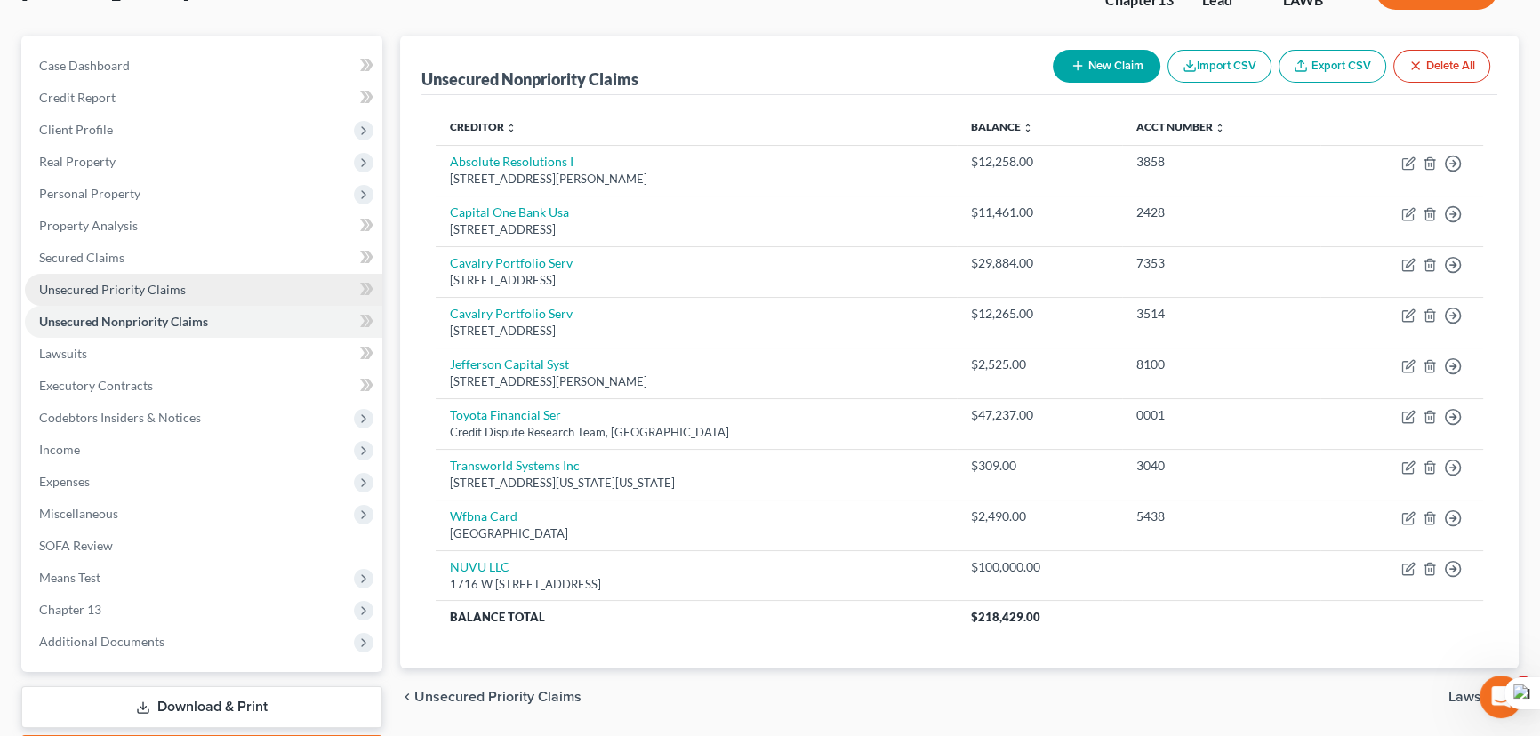
scroll to position [76, 0]
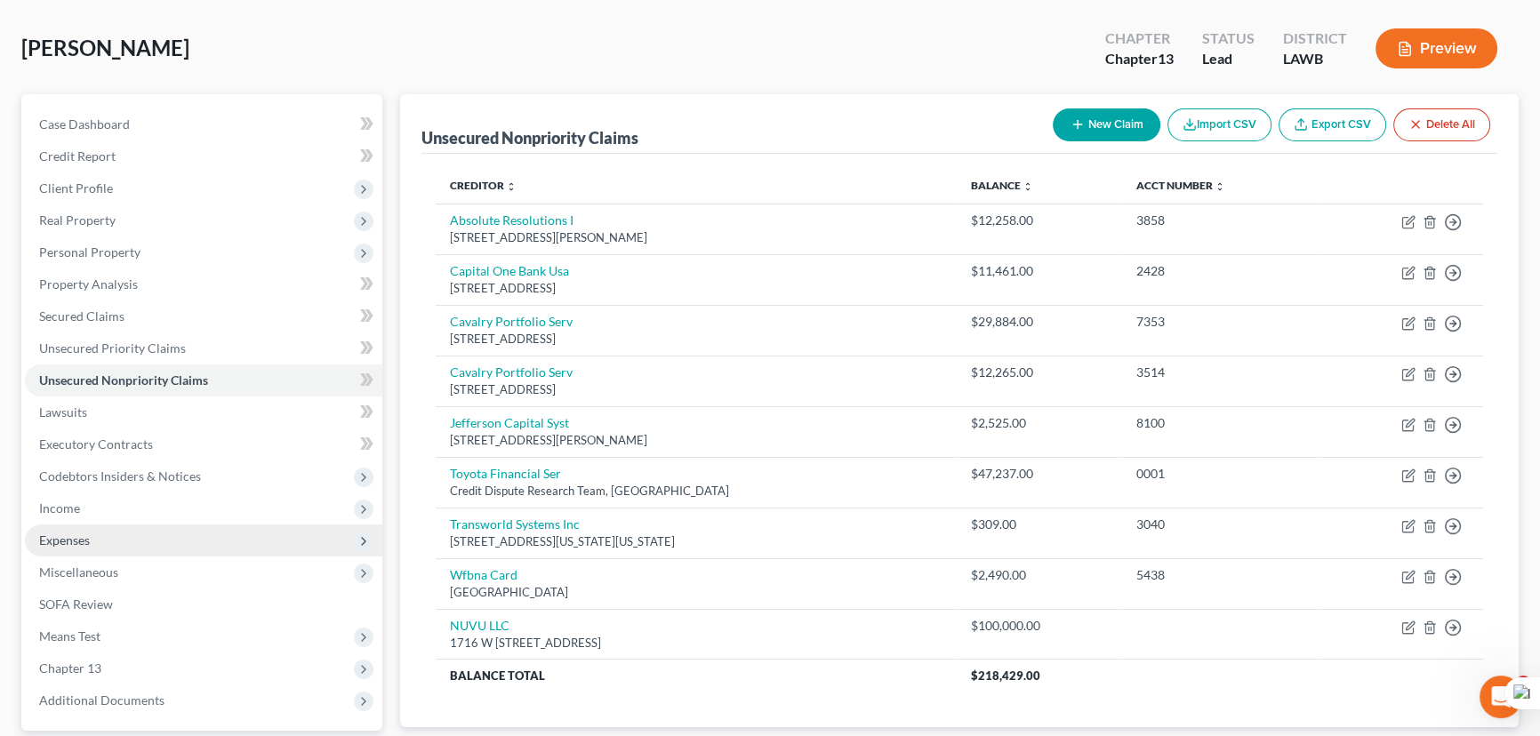
click at [140, 525] on span "Expenses" at bounding box center [203, 541] width 357 height 32
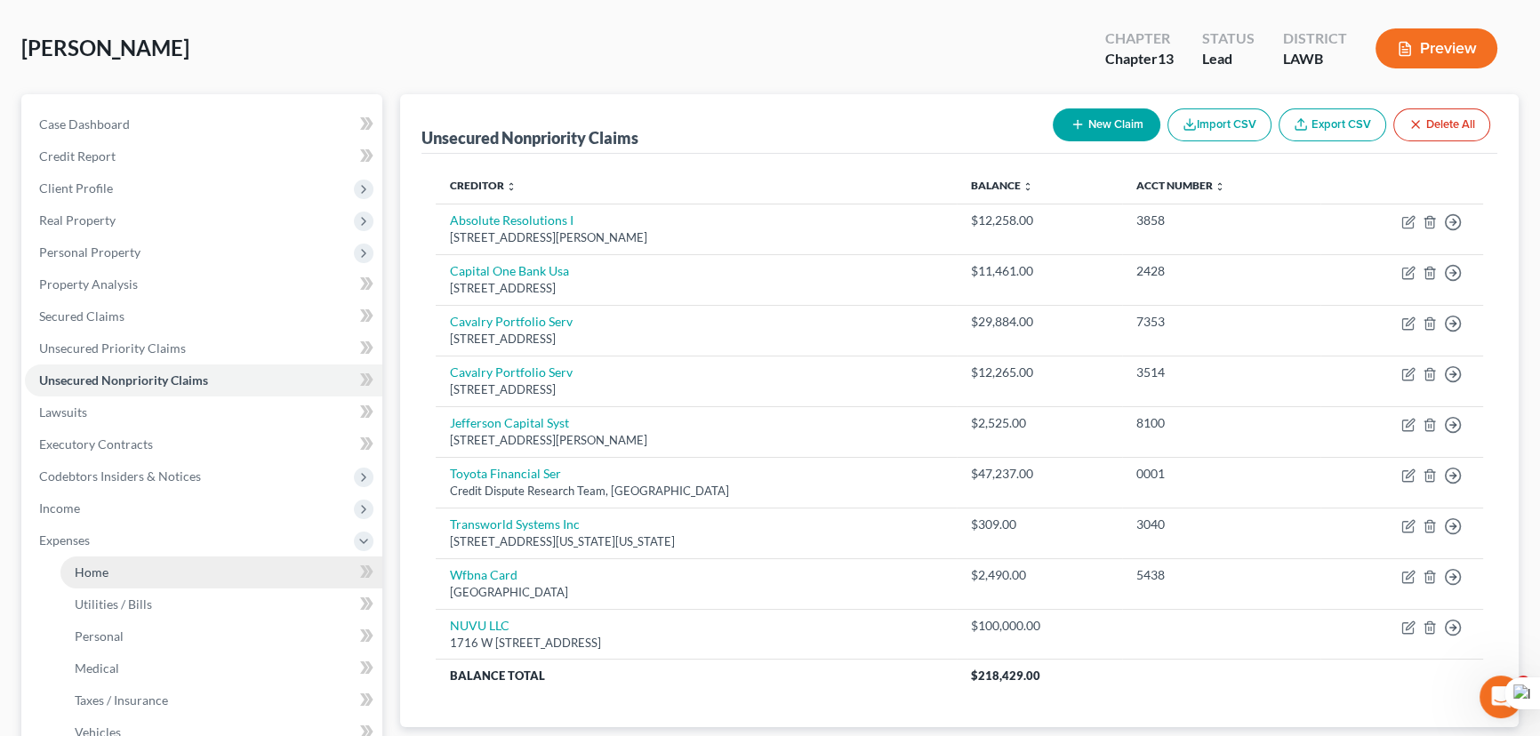
click at [141, 557] on link "Home" at bounding box center [221, 573] width 322 height 32
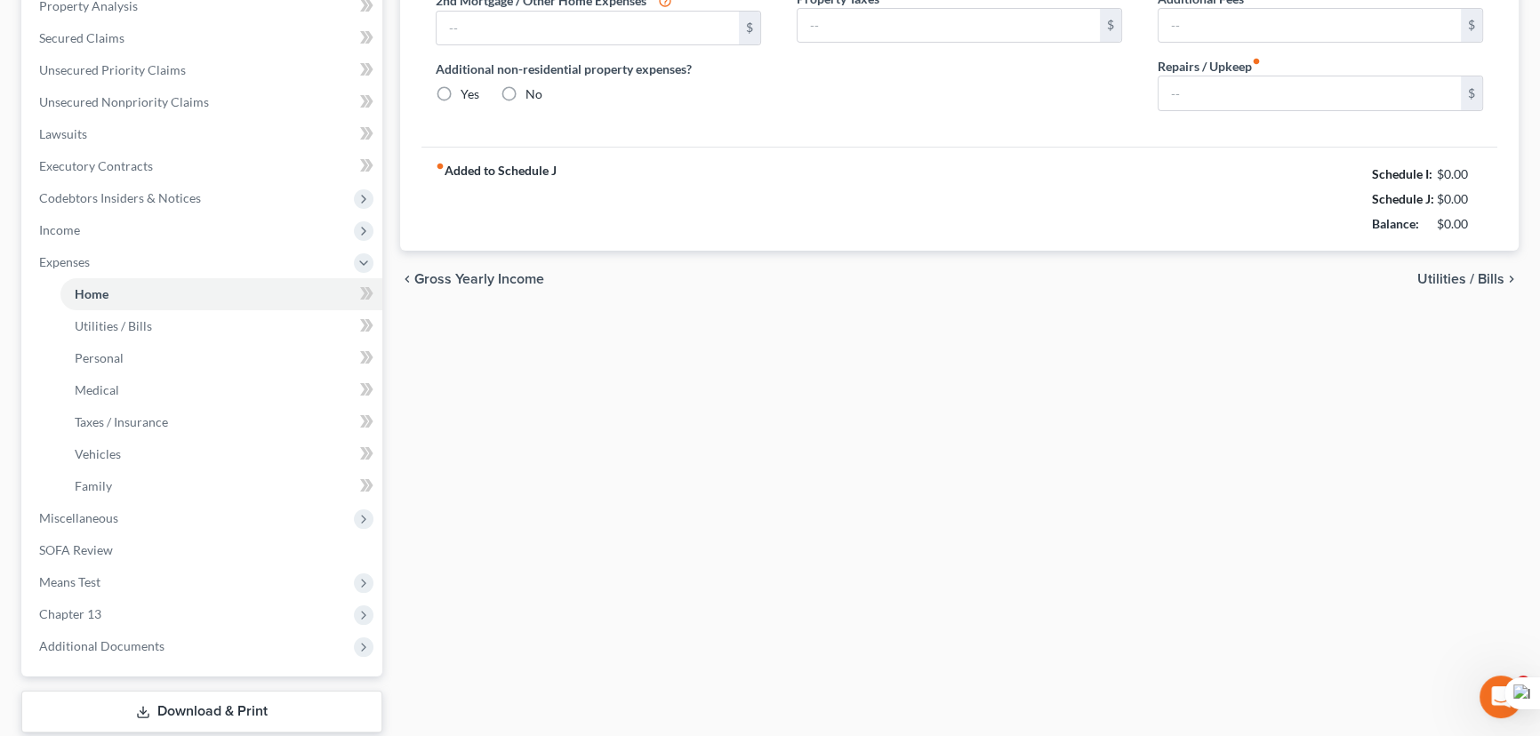
type input "0.00"
radio input "true"
type input "0.00"
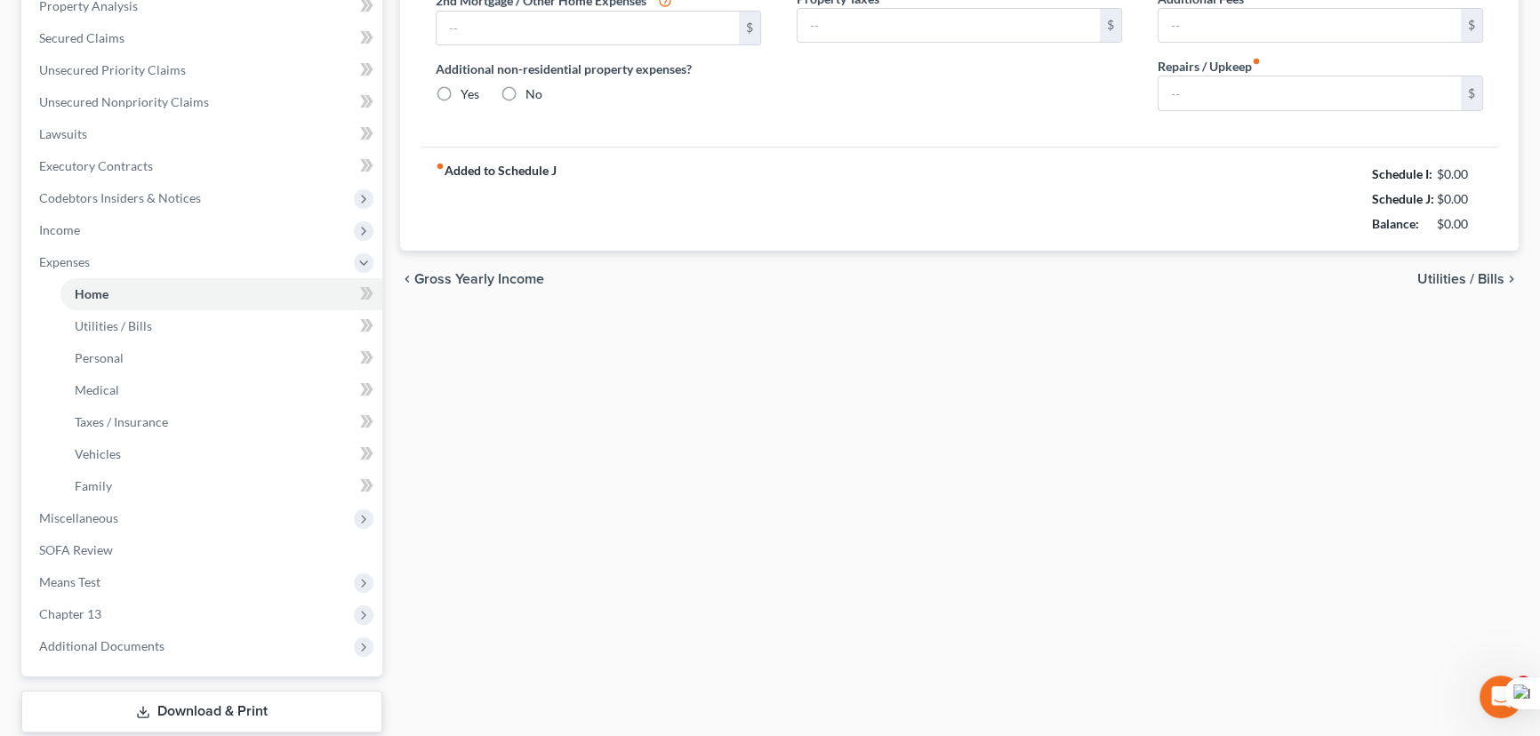
type input "0.00"
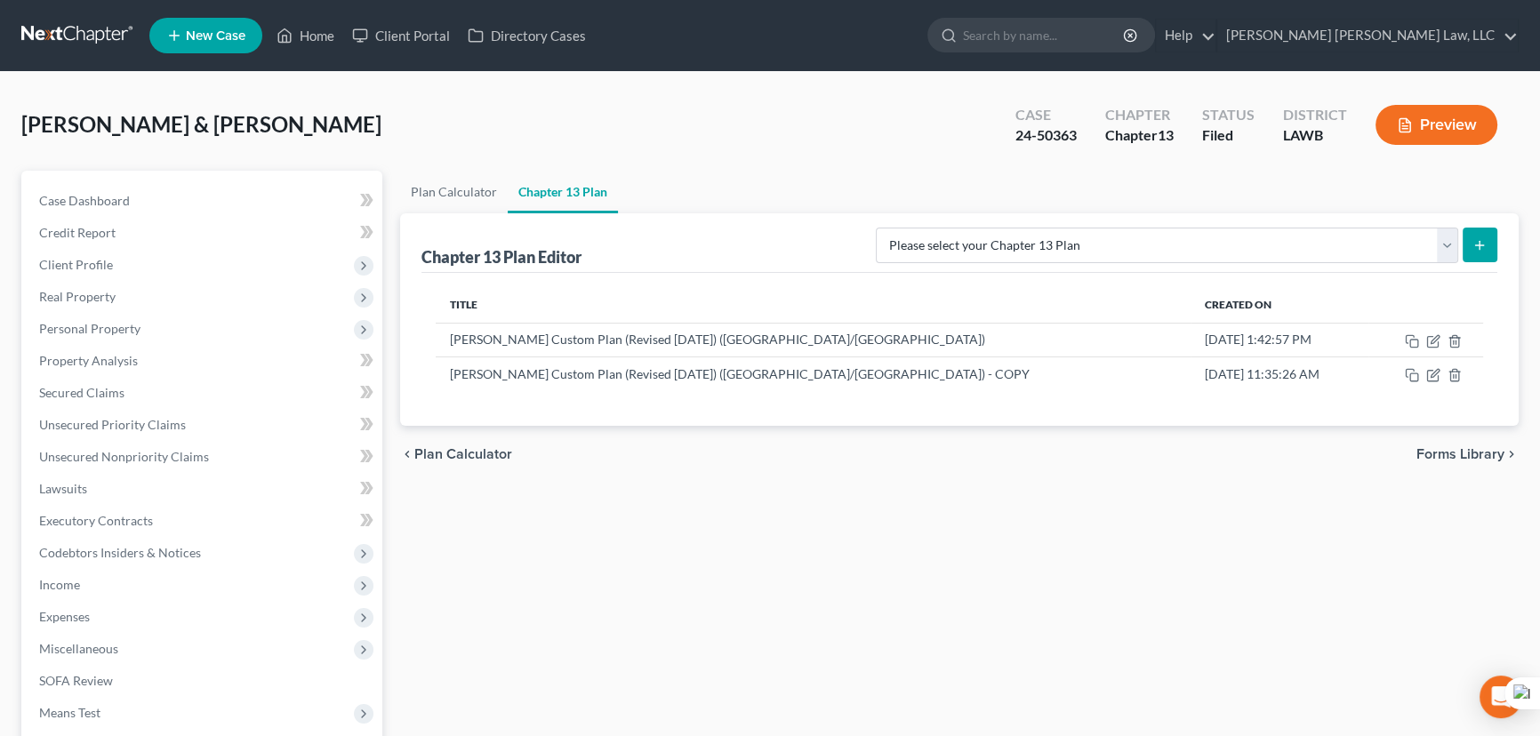
click at [97, 29] on link at bounding box center [78, 36] width 114 height 32
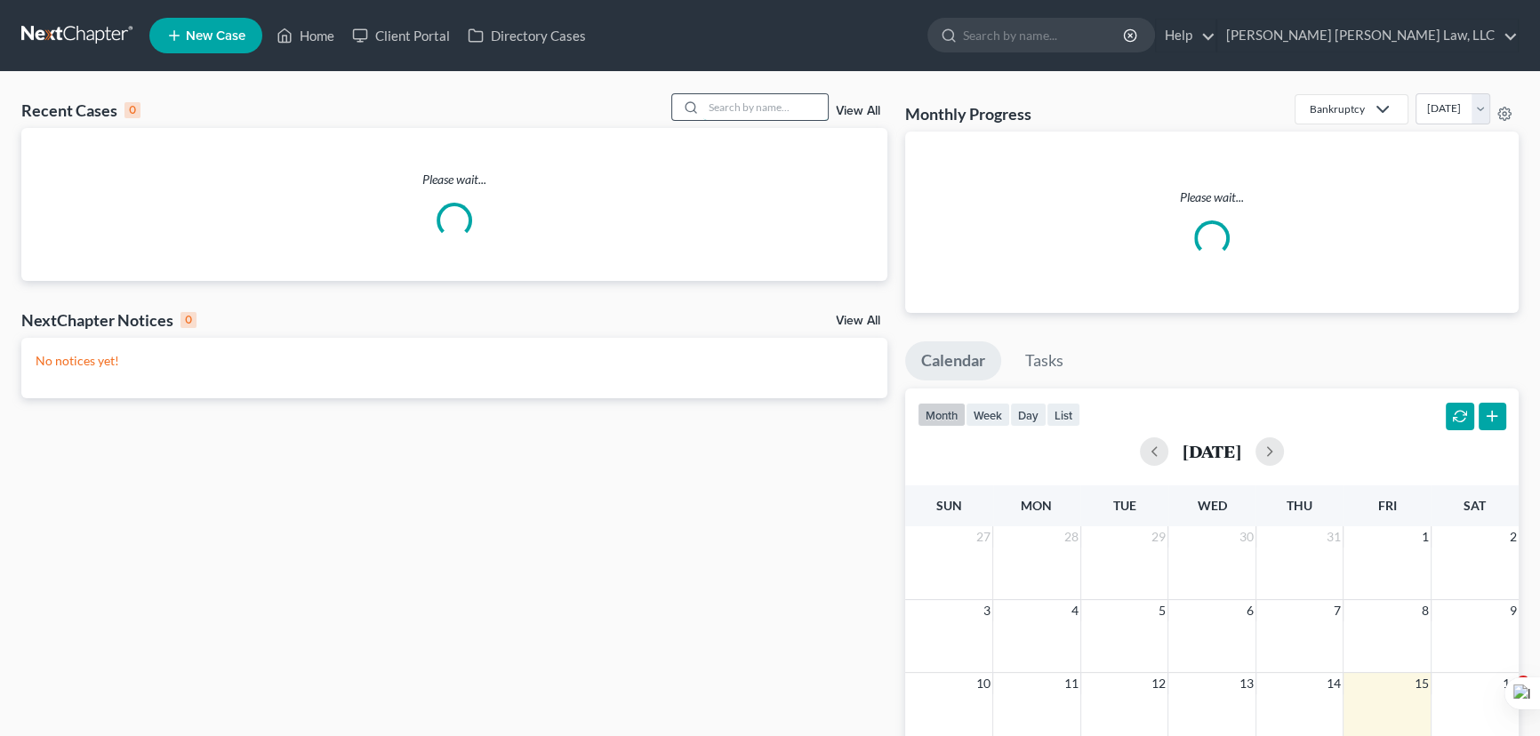
click at [743, 104] on input "search" at bounding box center [765, 107] width 124 height 26
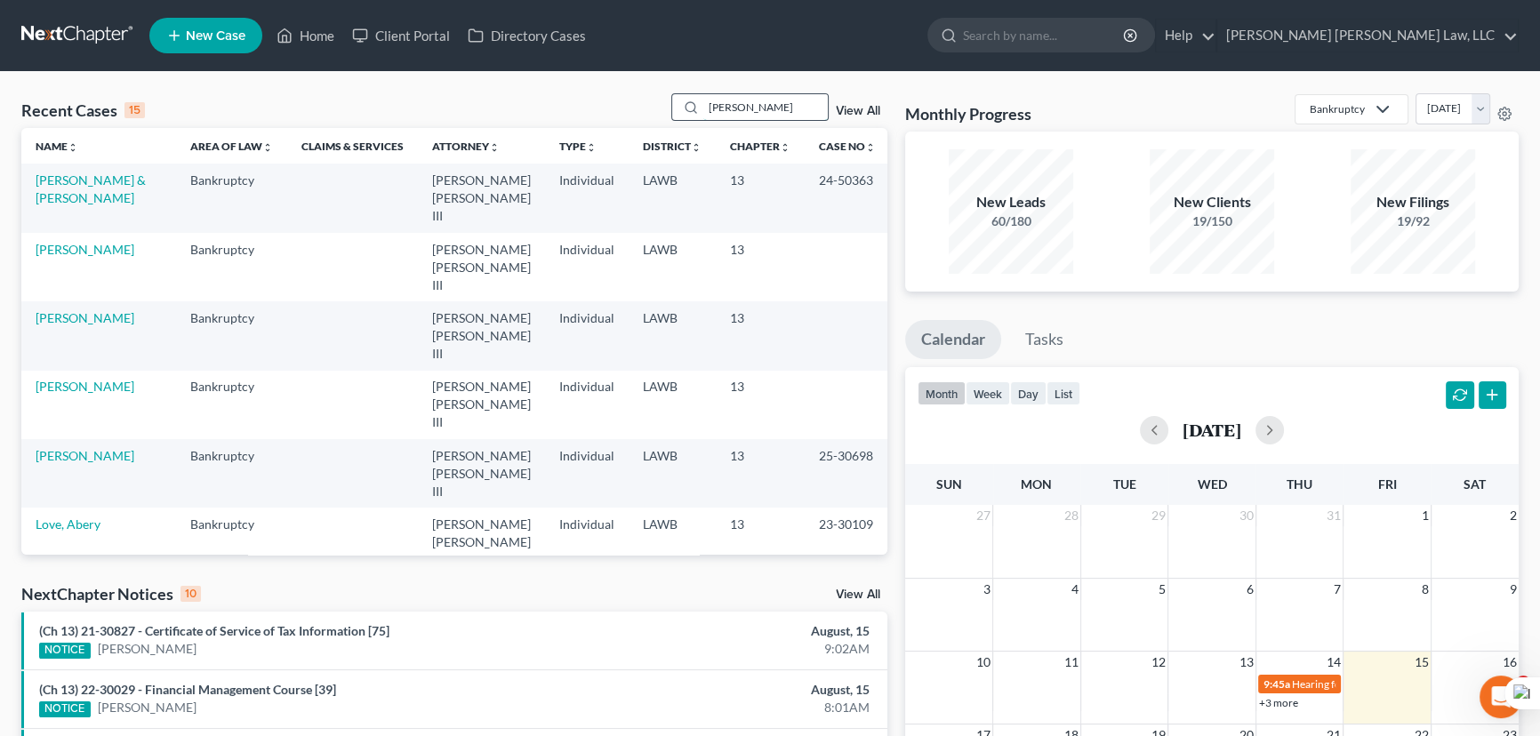
type input "[PERSON_NAME]"
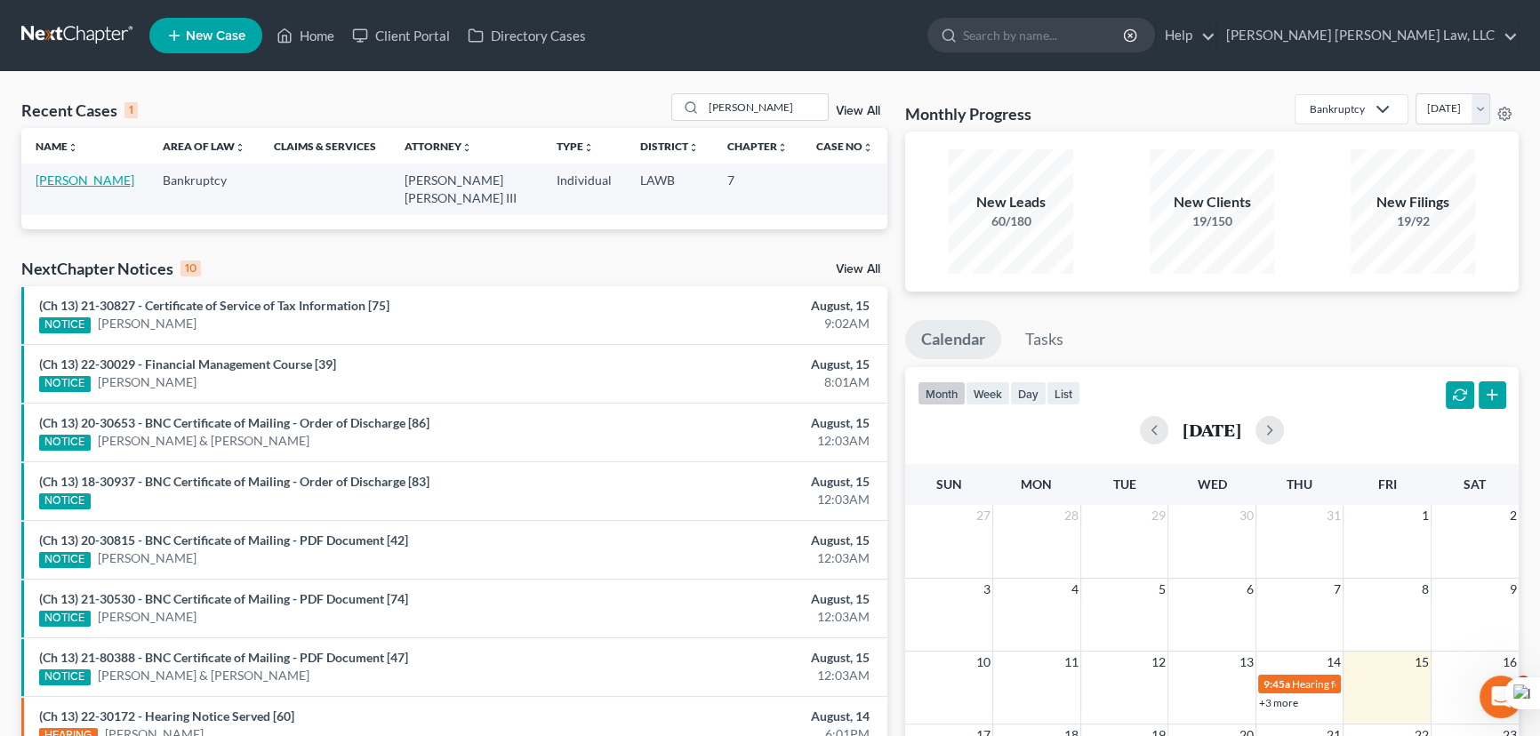
click at [84, 183] on link "[PERSON_NAME]" at bounding box center [85, 179] width 99 height 15
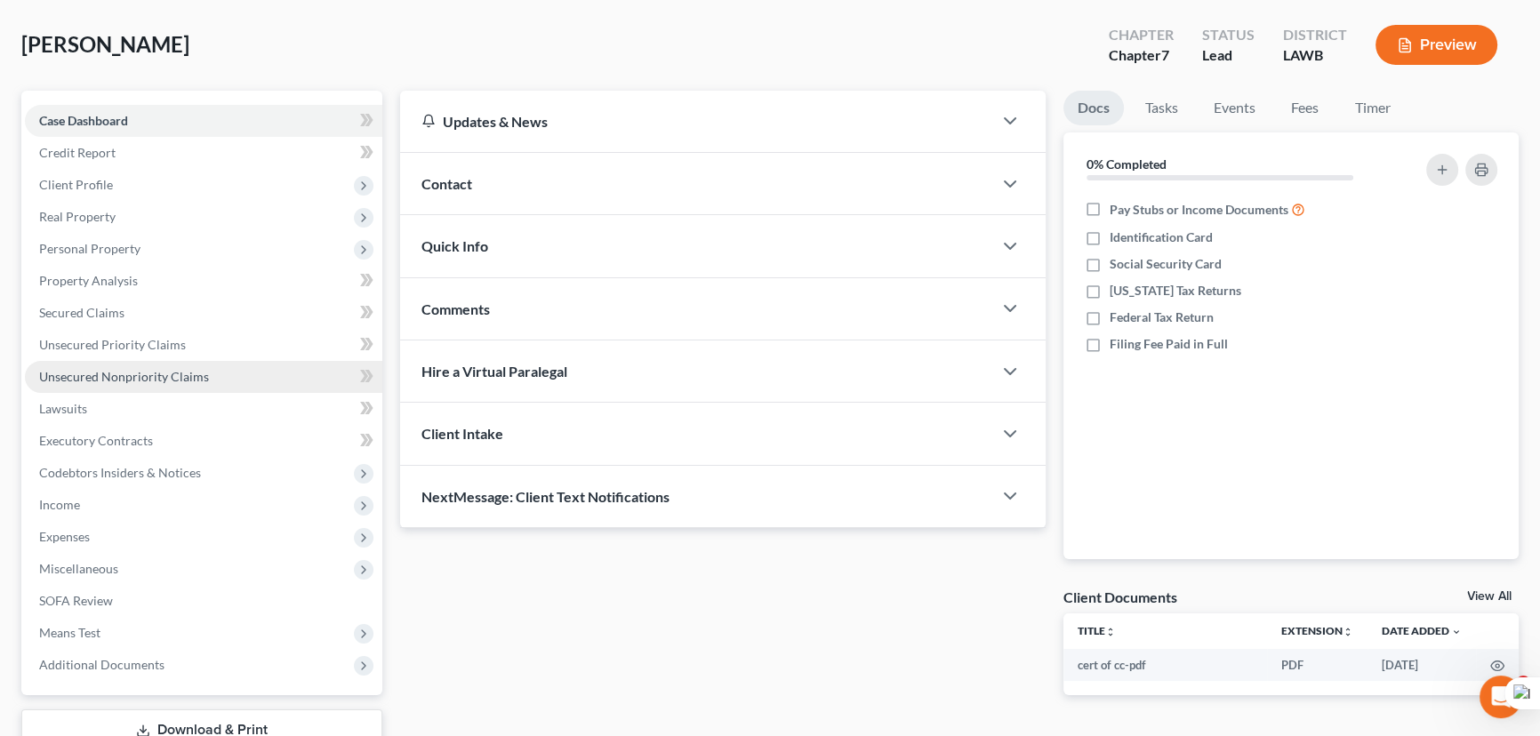
click at [106, 371] on span "Unsecured Nonpriority Claims" at bounding box center [124, 376] width 170 height 15
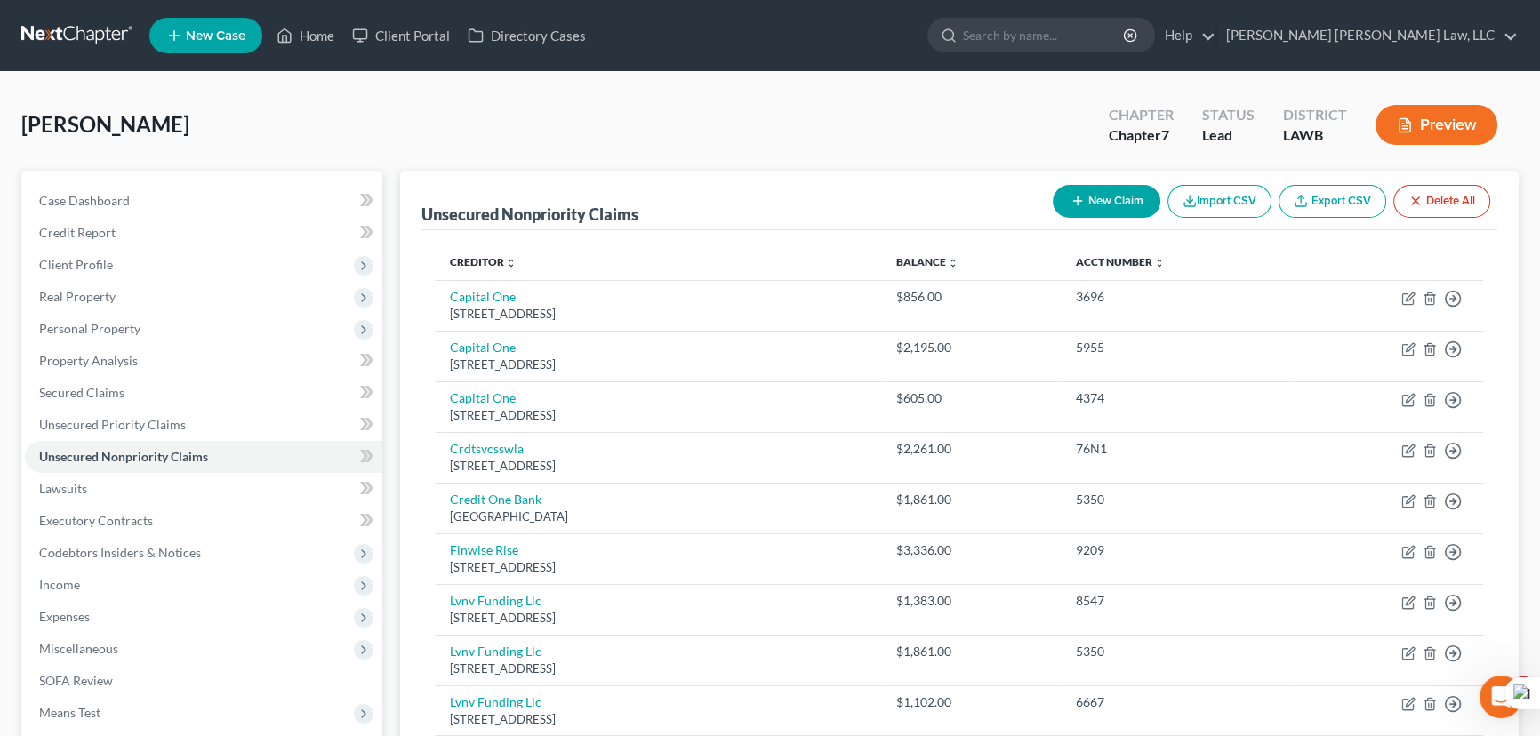
click at [1126, 206] on button "New Claim" at bounding box center [1107, 201] width 108 height 33
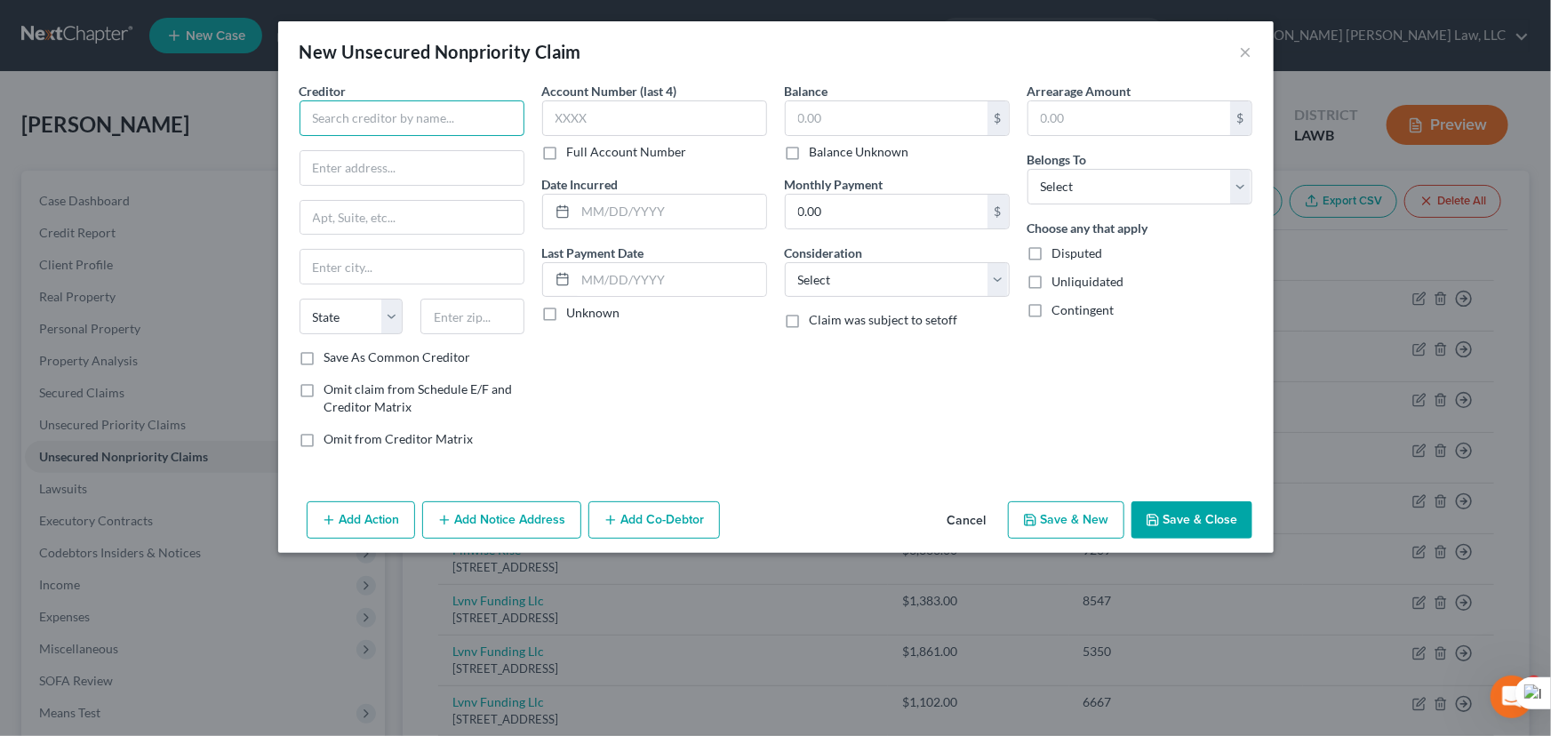
click at [347, 119] on input "text" at bounding box center [412, 118] width 225 height 36
type input "Oschner Health"
type input "PO BOX 666562"
type input "Dallas"
select select "45"
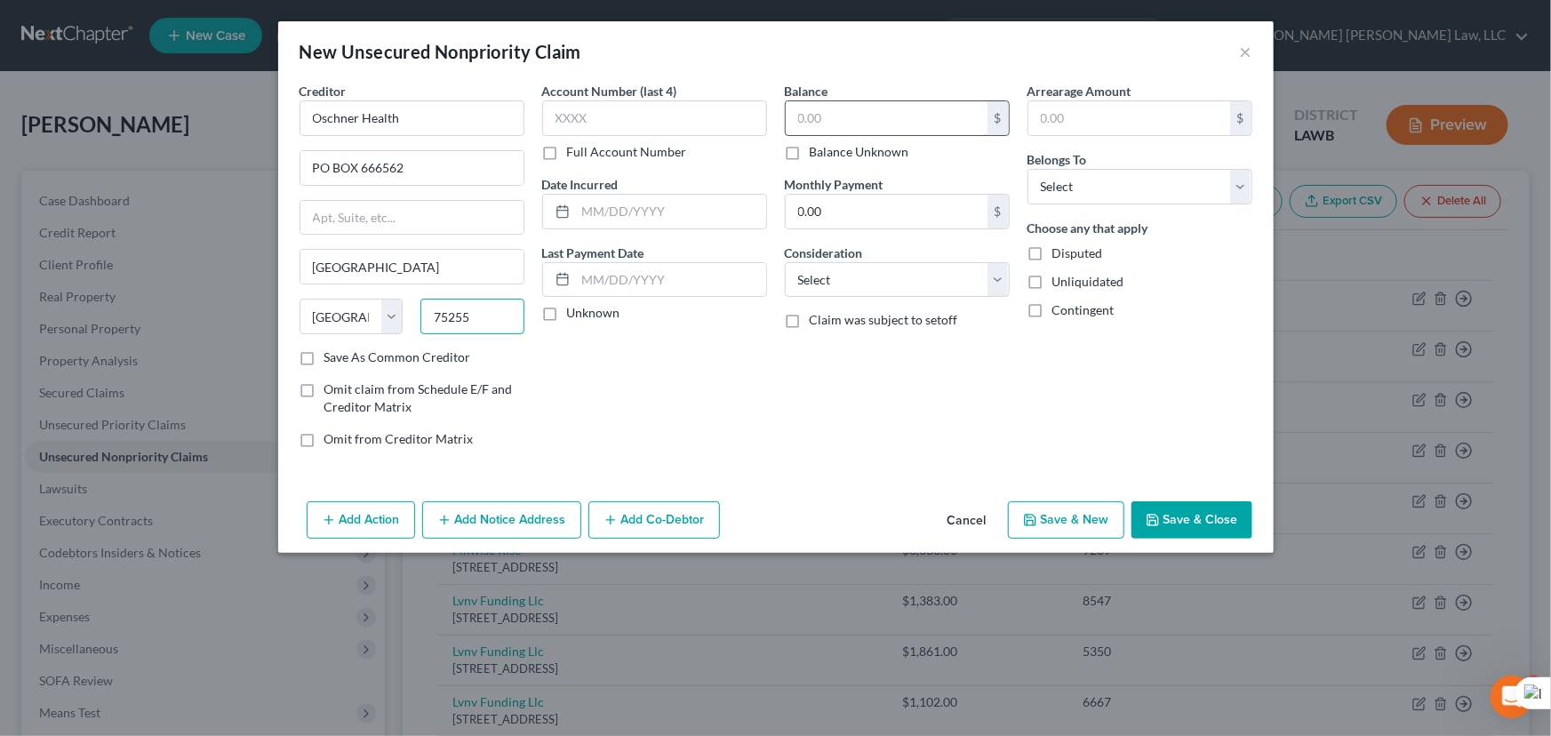
type input "75255"
click at [847, 116] on input "text" at bounding box center [887, 118] width 202 height 34
type input "35"
click at [1200, 196] on select "Select Debtor 1 Only Debtor 2 Only Debtor 1 And Debtor 2 Only At Least One Of T…" at bounding box center [1140, 187] width 225 height 36
select select "0"
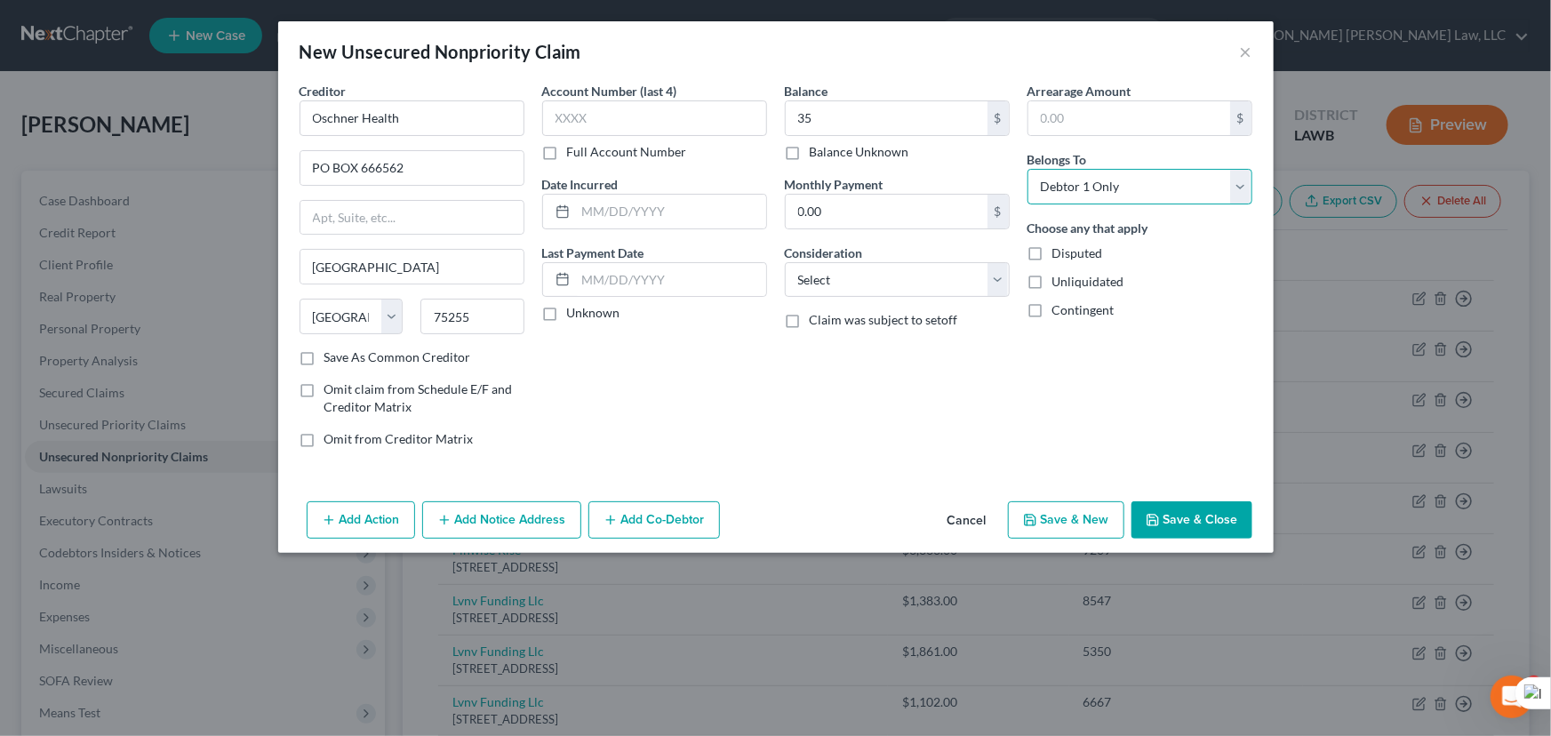
click at [1028, 169] on select "Select Debtor 1 Only Debtor 2 Only Debtor 1 And Debtor 2 Only At Least One Of T…" at bounding box center [1140, 187] width 225 height 36
click at [1175, 510] on button "Save & Close" at bounding box center [1192, 519] width 121 height 37
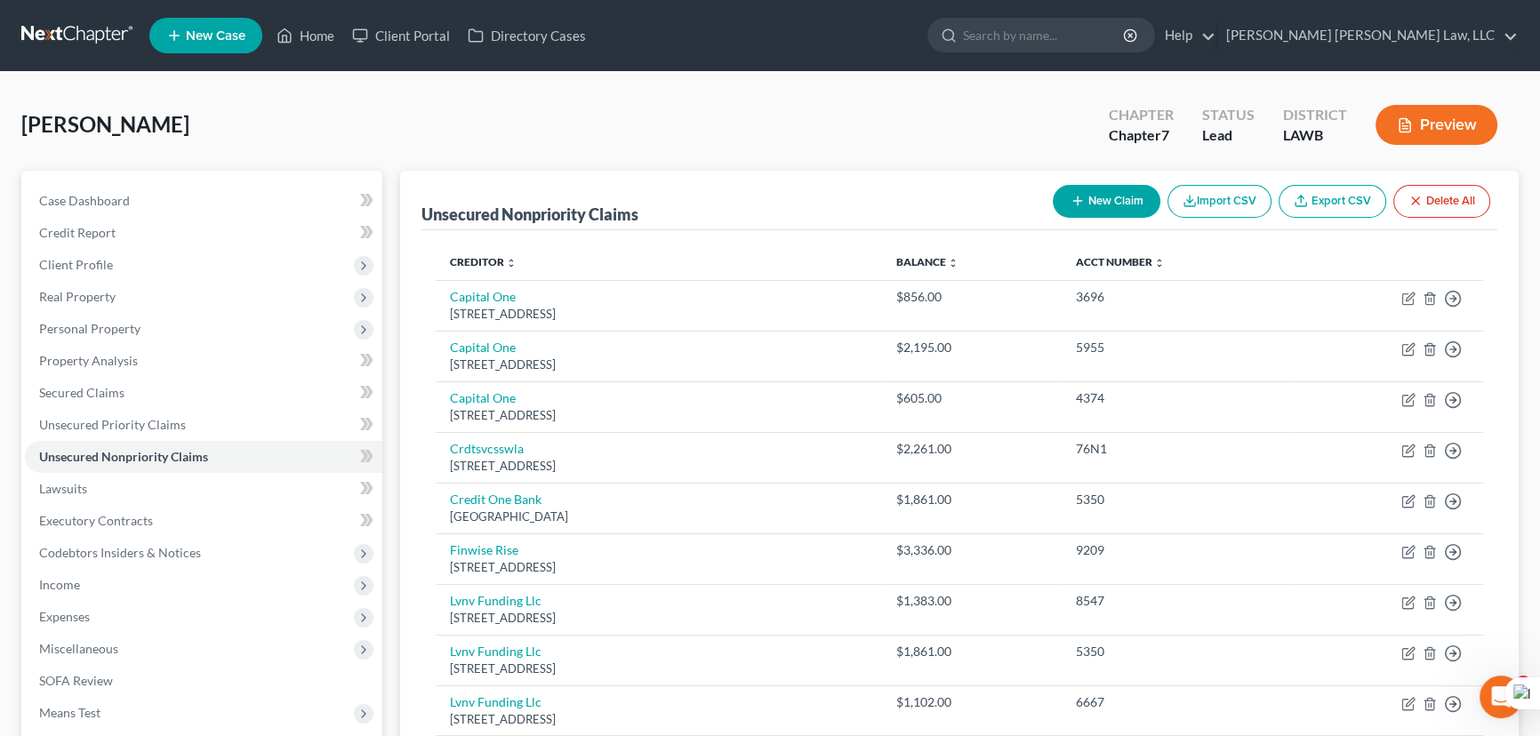
click at [1101, 208] on button "New Claim" at bounding box center [1107, 201] width 108 height 33
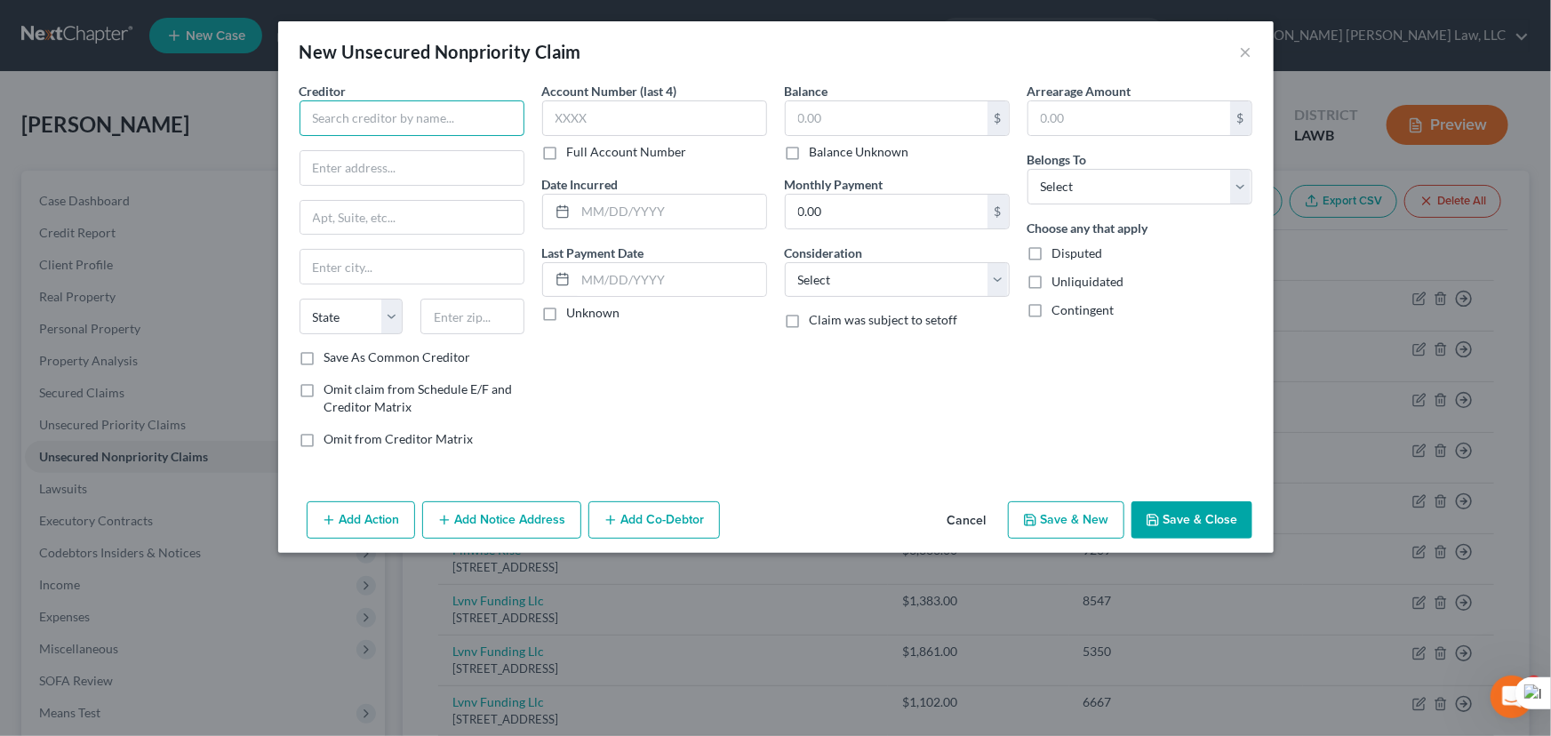
click at [420, 125] on input "text" at bounding box center [412, 118] width 225 height 36
type input "[GEOGRAPHIC_DATA][PERSON_NAME]"
type input "PO Box 846050"
type input "Dallas"
select select "45"
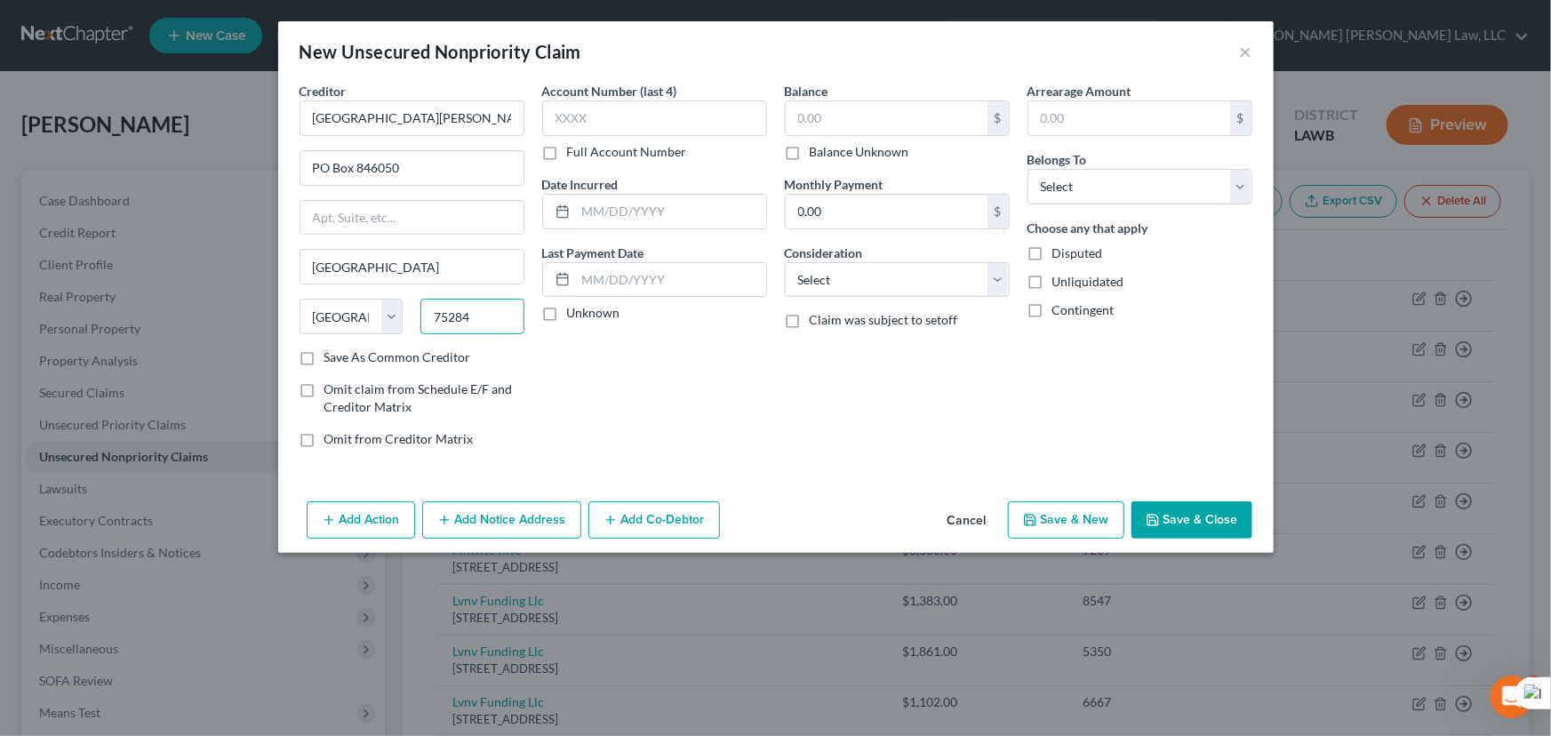
type input "75284"
click at [857, 133] on div "$ Balance Unknown" at bounding box center [897, 130] width 225 height 60
click at [861, 132] on input "text" at bounding box center [887, 118] width 202 height 34
type input "1,380"
click at [1098, 204] on div "Arrearage Amount $ Belongs To * Select Debtor 1 Only Debtor 2 Only Debtor 1 And…" at bounding box center [1140, 272] width 243 height 380
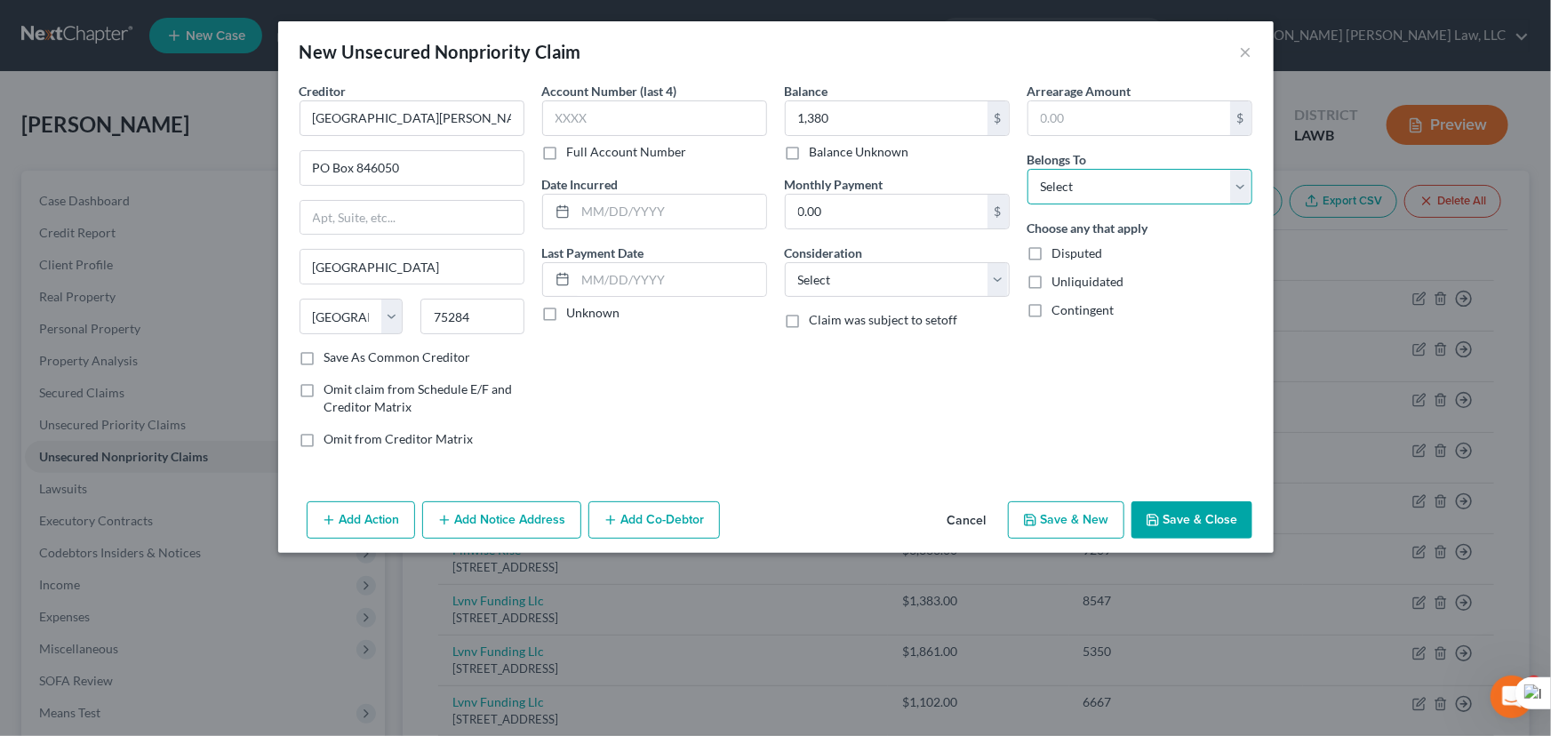
click at [1097, 190] on select "Select Debtor 1 Only Debtor 2 Only Debtor 1 And Debtor 2 Only At Least One Of T…" at bounding box center [1140, 187] width 225 height 36
select select "0"
click at [1028, 169] on select "Select Debtor 1 Only Debtor 2 Only Debtor 1 And Debtor 2 Only At Least One Of T…" at bounding box center [1140, 187] width 225 height 36
click at [1199, 521] on button "Save & Close" at bounding box center [1192, 519] width 121 height 37
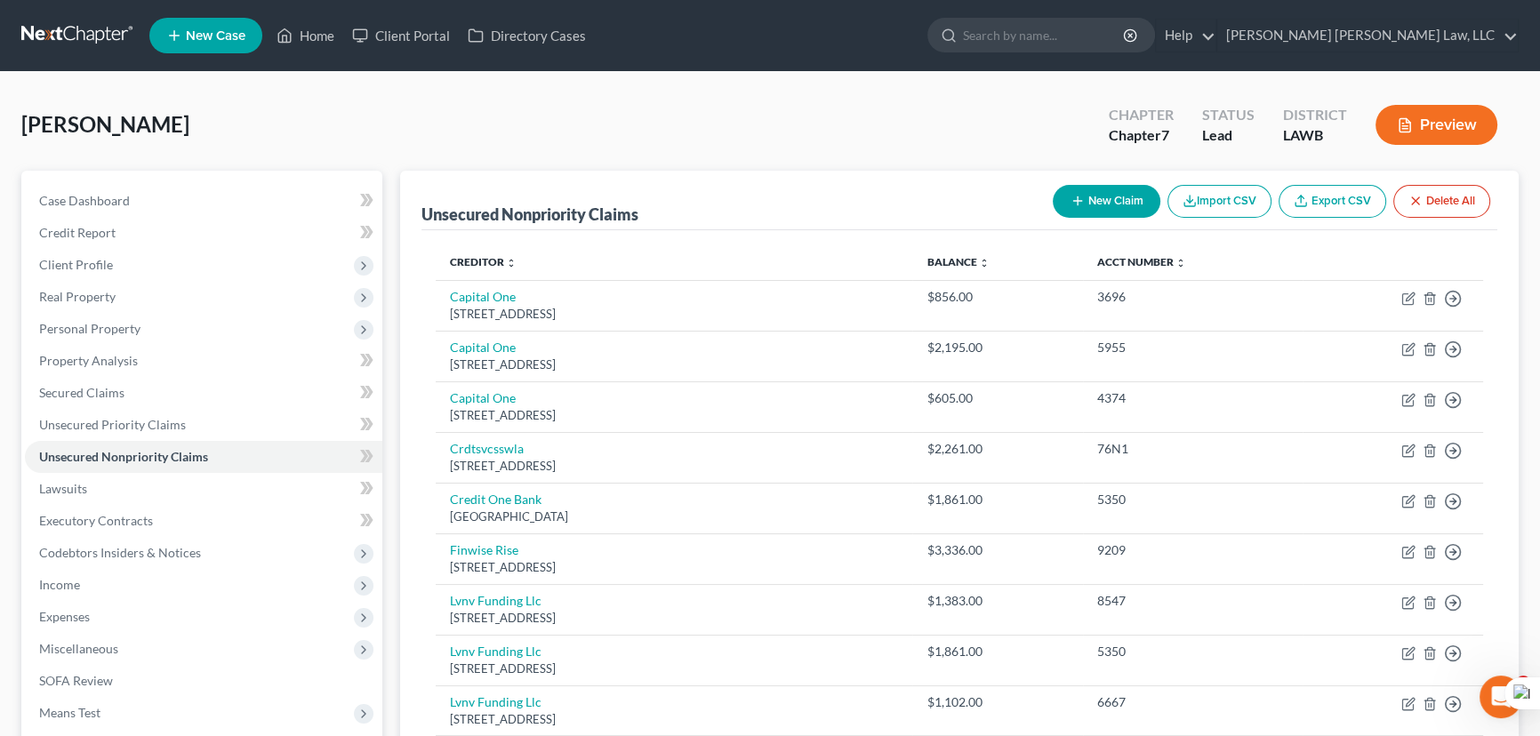
click at [1149, 201] on button "New Claim" at bounding box center [1107, 201] width 108 height 33
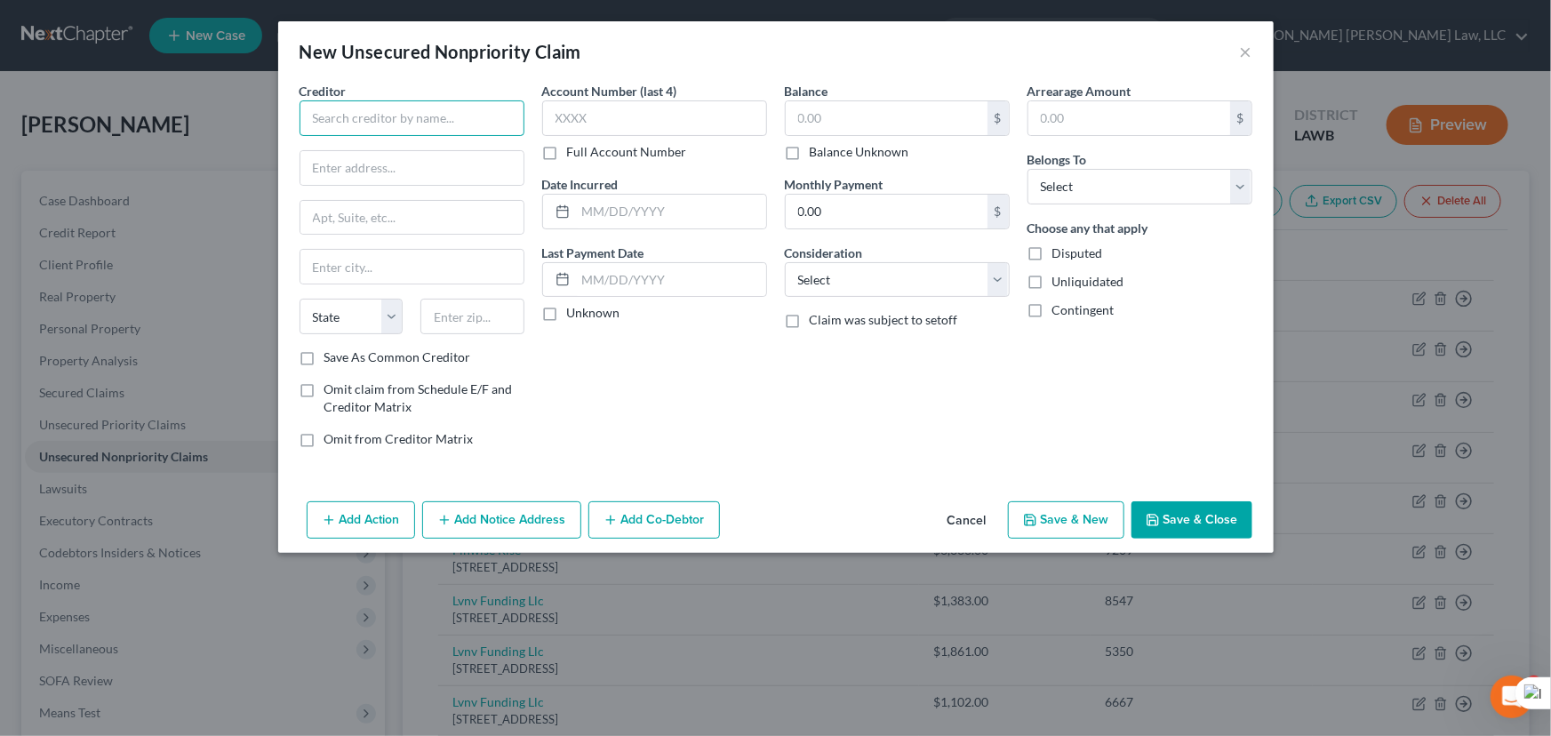
click at [364, 100] on input "text" at bounding box center [412, 118] width 225 height 36
type input "Arstrat"
type input "231 W, Main St"
type input "2nd Floor"
type input "Denison"
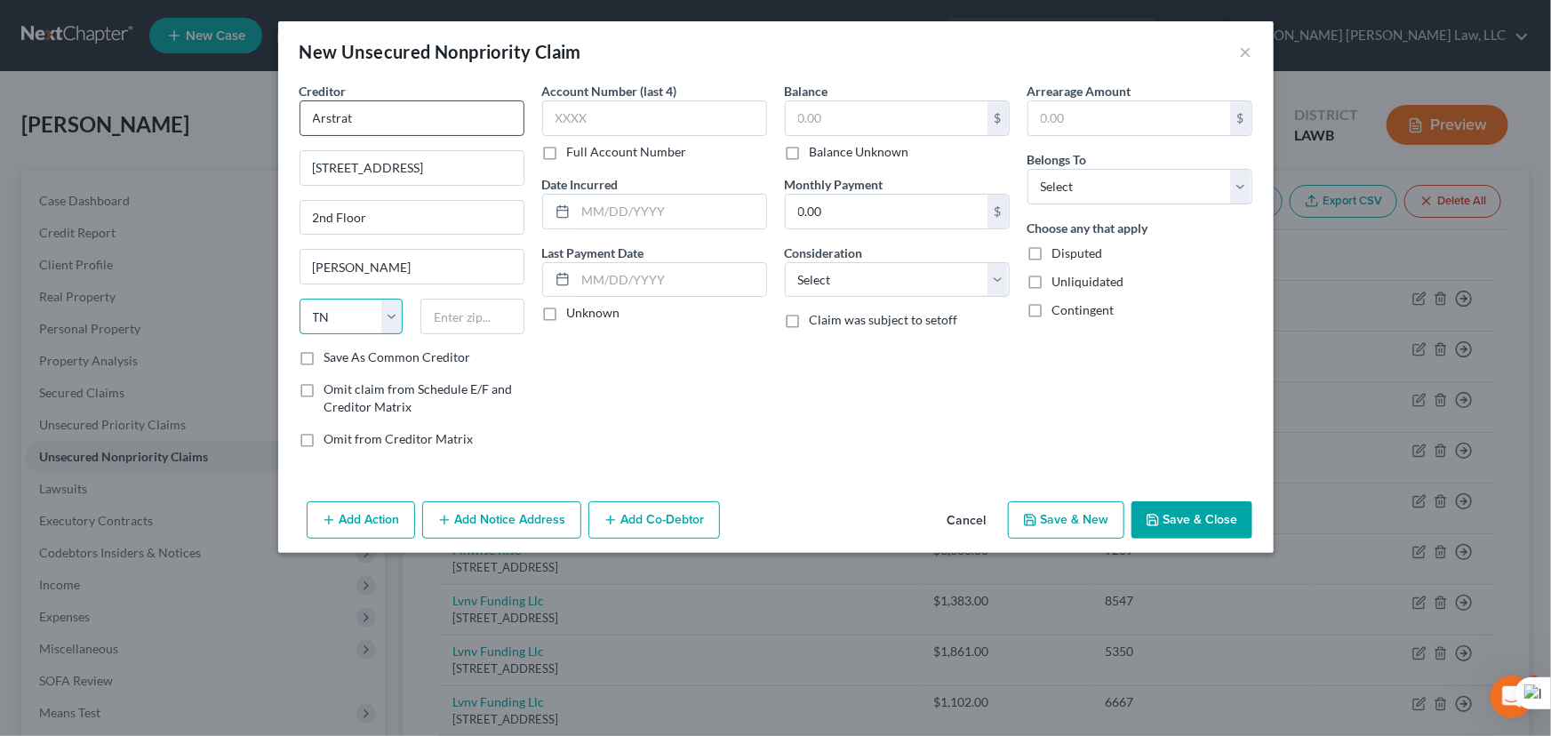
select select "45"
type input "75020"
click at [941, 121] on input "text" at bounding box center [887, 118] width 202 height 34
type input "125"
click at [1135, 190] on select "Select Debtor 1 Only Debtor 2 Only Debtor 1 And Debtor 2 Only At Least One Of T…" at bounding box center [1140, 187] width 225 height 36
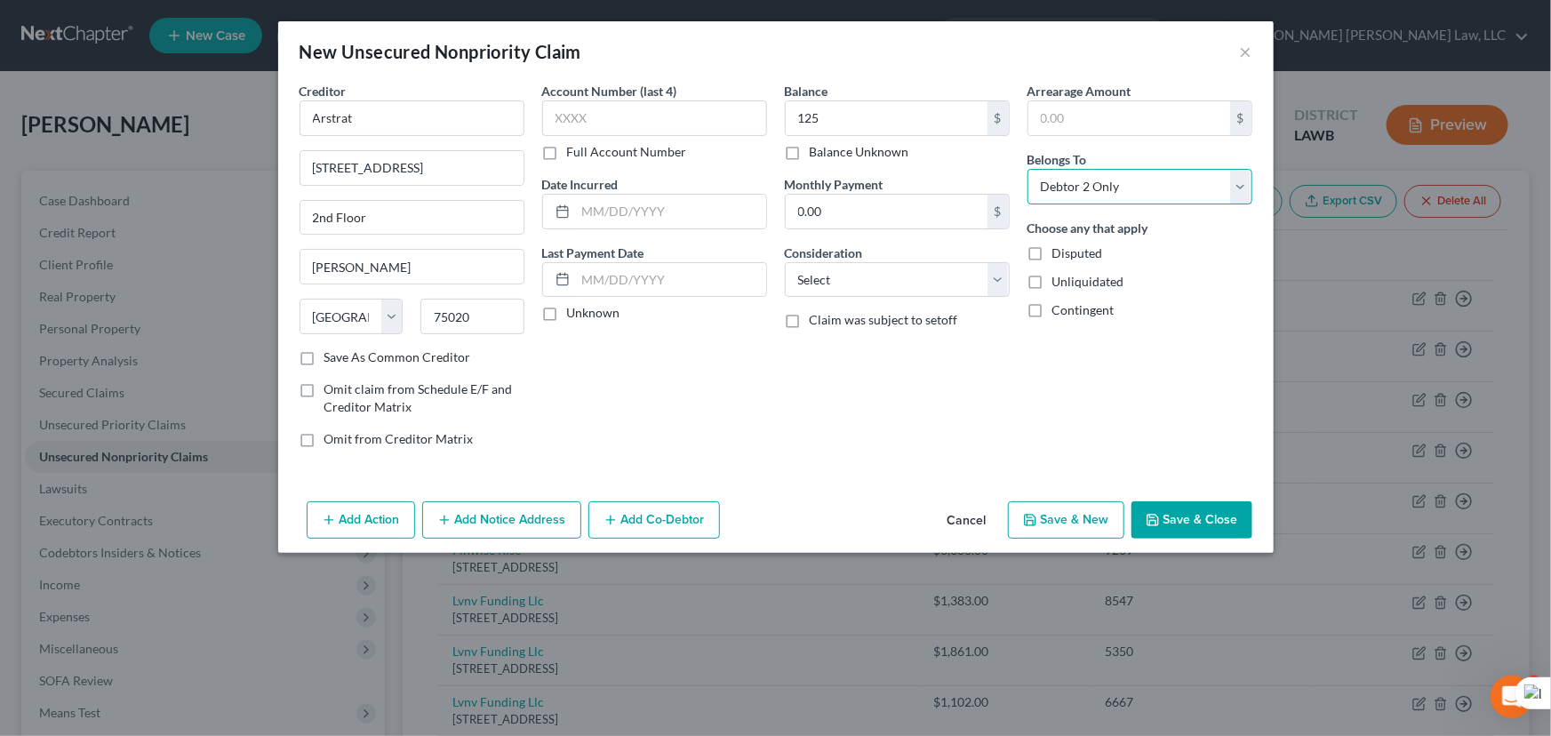
click at [1028, 169] on select "Select Debtor 1 Only Debtor 2 Only Debtor 1 And Debtor 2 Only At Least One Of T…" at bounding box center [1140, 187] width 225 height 36
click at [1096, 179] on select "Select Debtor 1 Only Debtor 2 Only Debtor 1 And Debtor 2 Only At Least One Of T…" at bounding box center [1140, 187] width 225 height 36
select select "0"
click at [1028, 169] on select "Select Debtor 1 Only Debtor 2 Only Debtor 1 And Debtor 2 Only At Least One Of T…" at bounding box center [1140, 187] width 225 height 36
click at [1178, 517] on button "Save & Close" at bounding box center [1192, 519] width 121 height 37
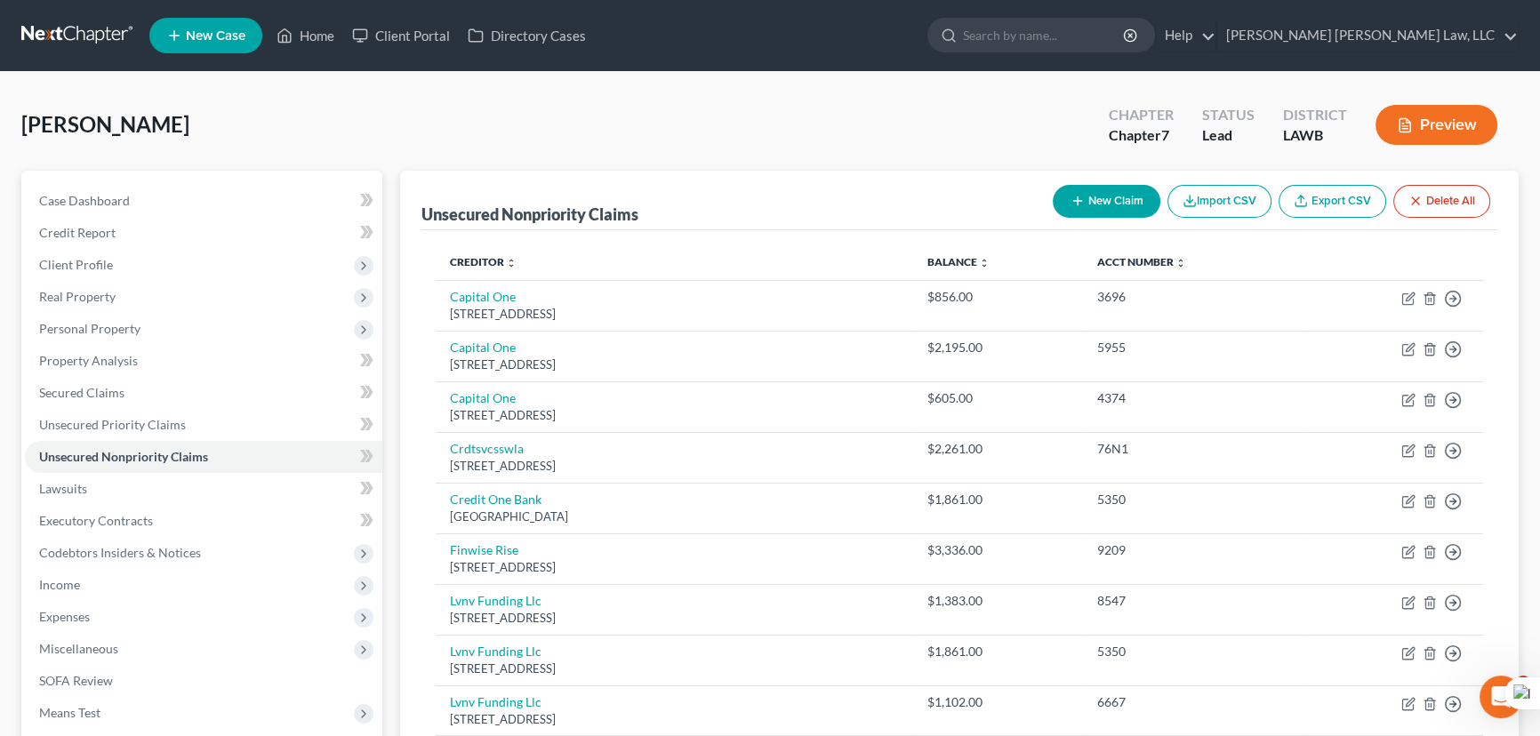
click at [1132, 210] on button "New Claim" at bounding box center [1107, 201] width 108 height 33
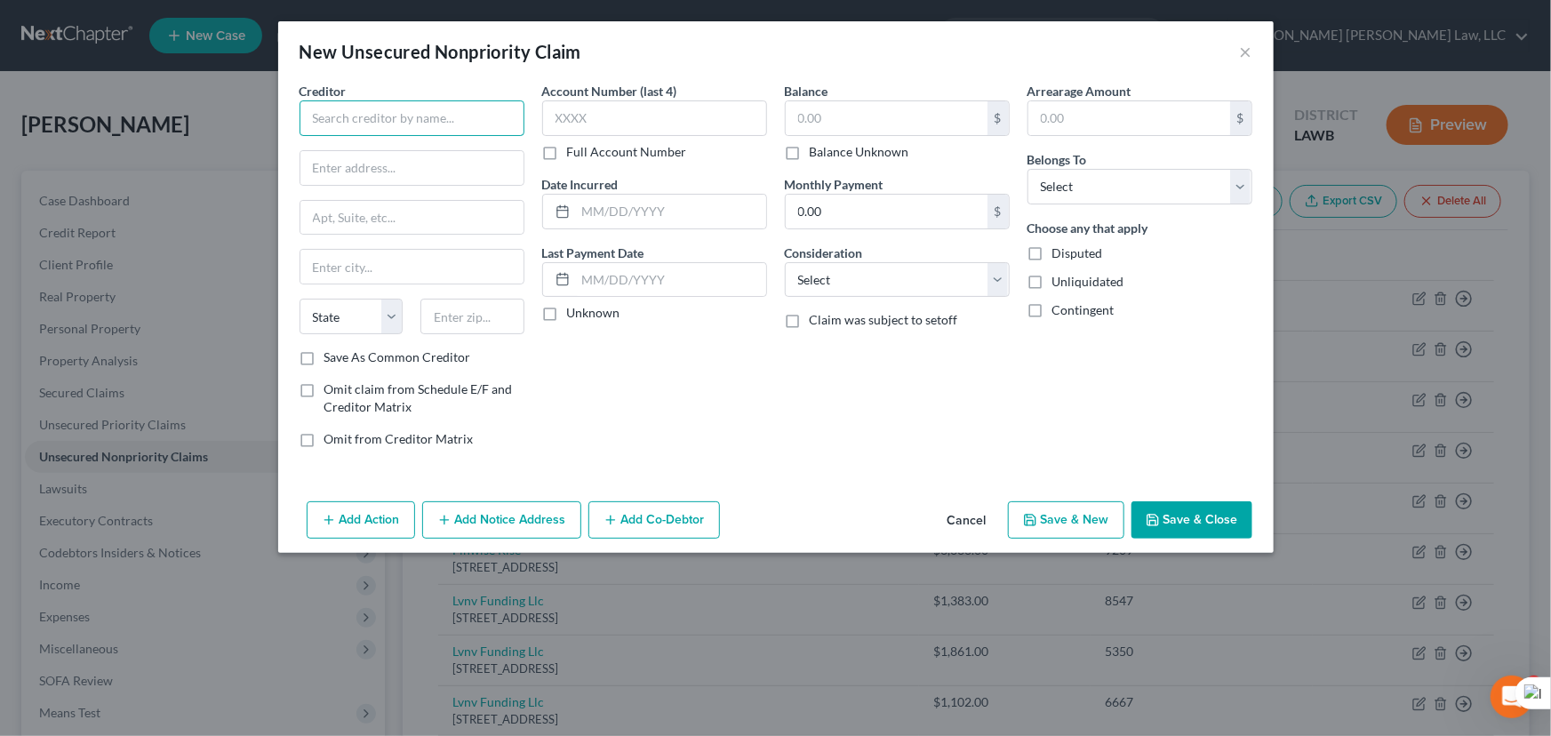
click at [462, 114] on input "text" at bounding box center [412, 118] width 225 height 36
type input "Acadian Ambulance Services"
type input "PO Box 734755"
type input "Dallas"
select select "45"
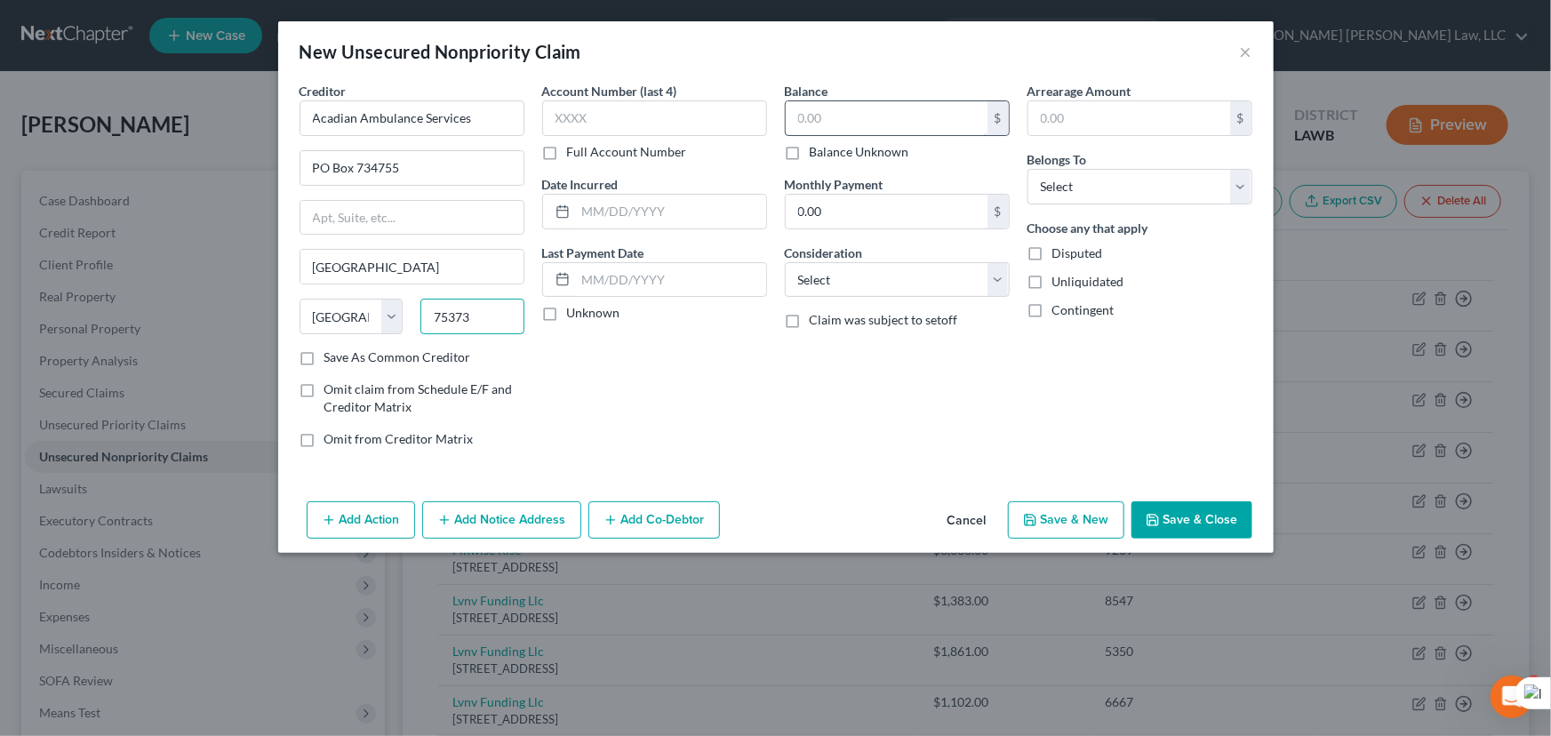
type input "75373"
click at [831, 127] on input "text" at bounding box center [887, 118] width 202 height 34
type input "300"
drag, startPoint x: 1093, startPoint y: 176, endPoint x: 1093, endPoint y: 189, distance: 13.3
click at [1093, 176] on select "Select Debtor 1 Only Debtor 2 Only Debtor 1 And Debtor 2 Only At Least One Of T…" at bounding box center [1140, 187] width 225 height 36
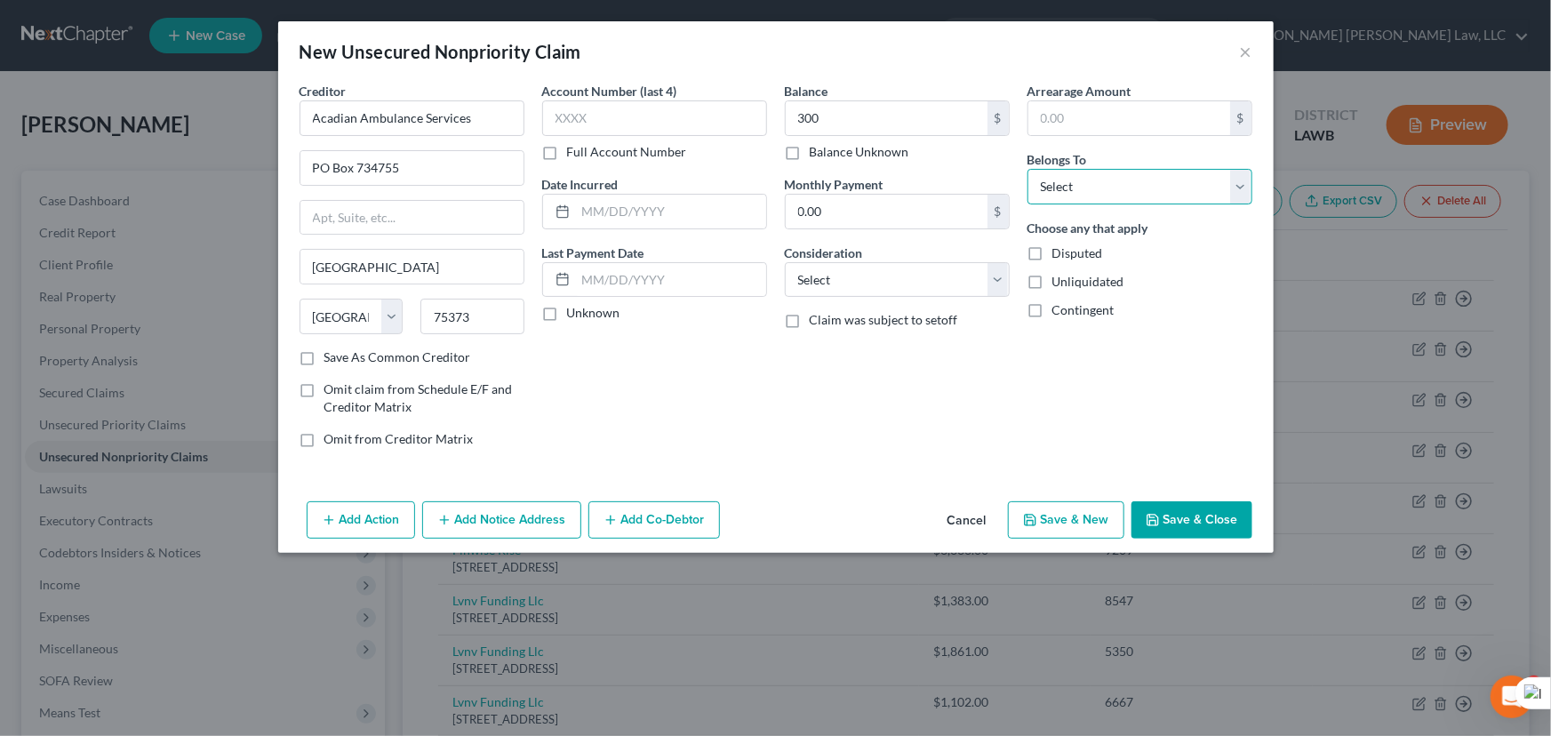
select select "0"
click at [1028, 169] on select "Select Debtor 1 Only Debtor 2 Only Debtor 1 And Debtor 2 Only At Least One Of T…" at bounding box center [1140, 187] width 225 height 36
click at [1154, 525] on icon "button" at bounding box center [1153, 520] width 14 height 14
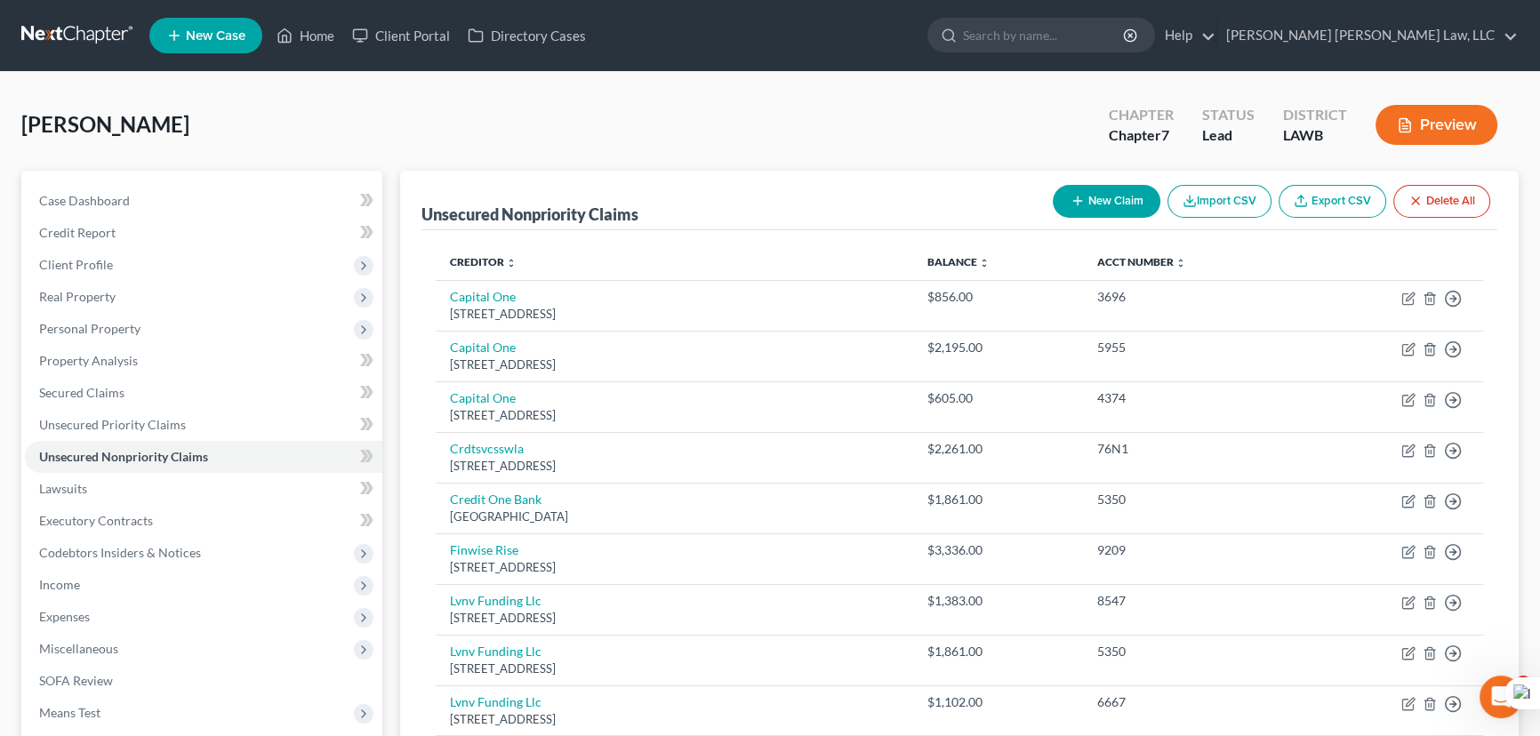
drag, startPoint x: 1101, startPoint y: 180, endPoint x: 1092, endPoint y: 195, distance: 17.3
click at [1101, 180] on div "New Claim Import CSV Export CSV Delete All" at bounding box center [1271, 201] width 452 height 47
click at [1090, 196] on button "New Claim" at bounding box center [1107, 201] width 108 height 33
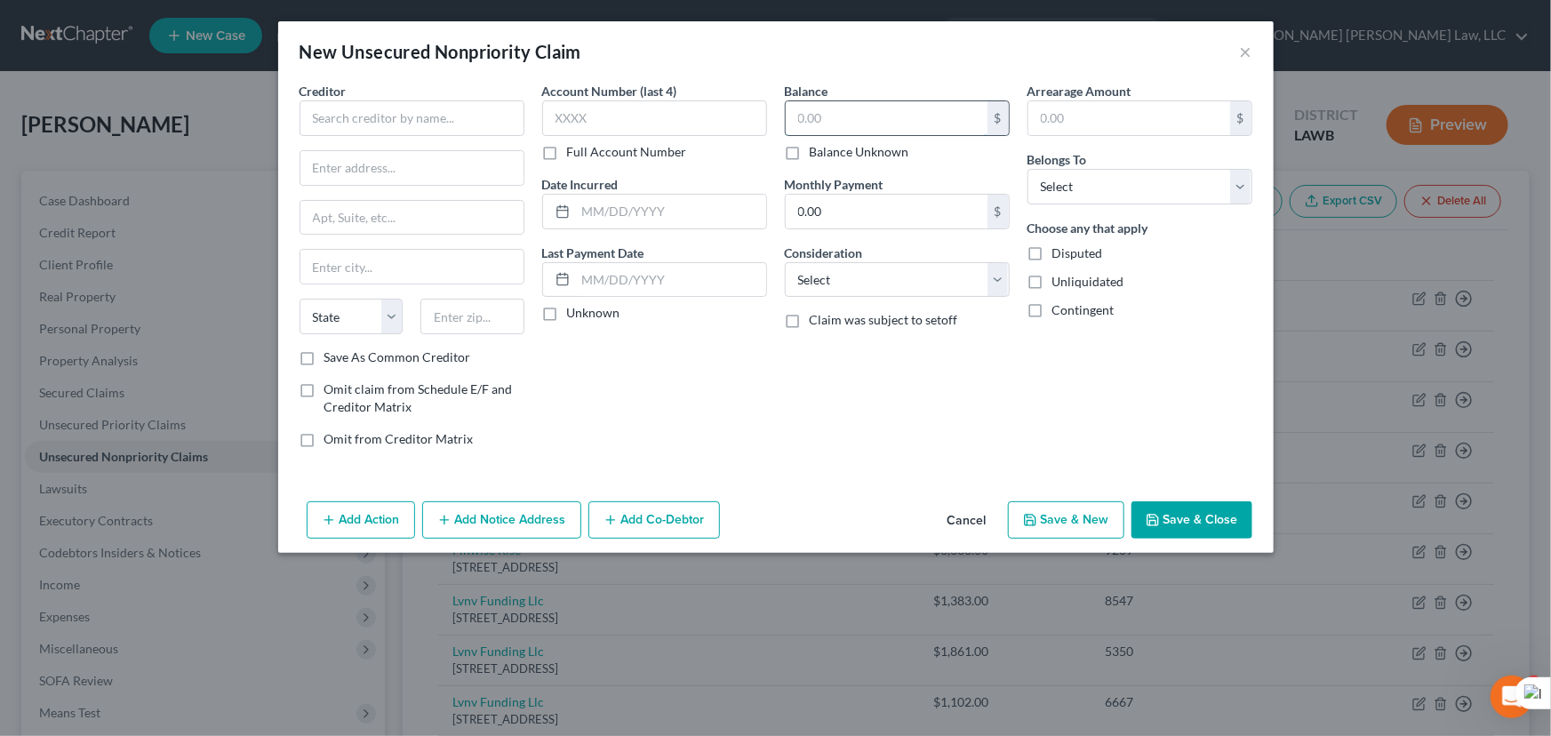
click at [861, 120] on input "text" at bounding box center [887, 118] width 202 height 34
type input "873.51"
click at [459, 99] on div "Creditor *" at bounding box center [412, 109] width 225 height 54
drag, startPoint x: 459, startPoint y: 99, endPoint x: 453, endPoint y: 117, distance: 19.7
click at [456, 105] on div "Creditor *" at bounding box center [412, 109] width 225 height 54
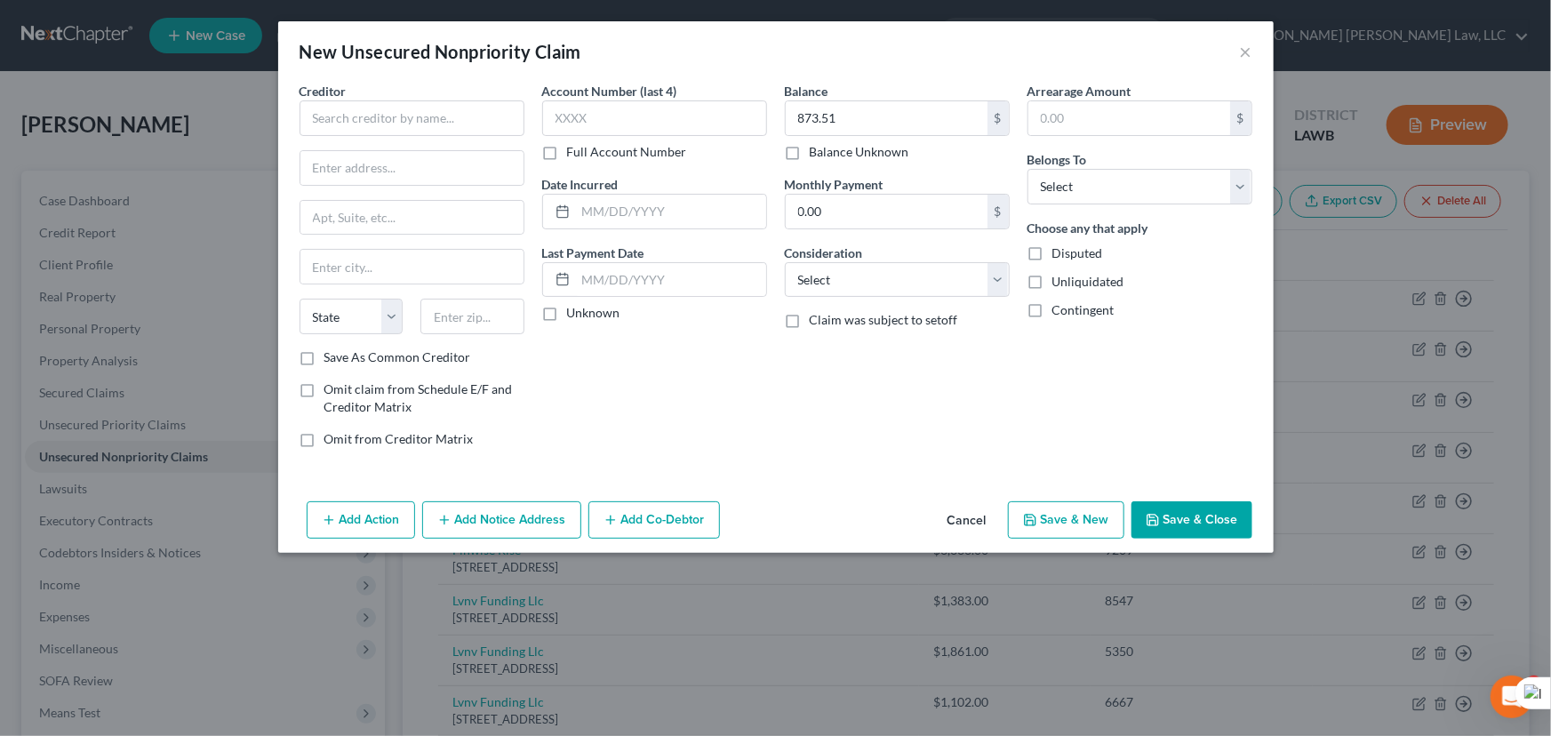
click at [442, 143] on div "Creditor * State AL AK AR AZ CA CO CT DE DC FL GA GU HI ID IL IN IA KS KY LA ME…" at bounding box center [412, 215] width 225 height 267
click at [434, 113] on input "text" at bounding box center [412, 118] width 225 height 36
type input "Imperial Health"
click at [368, 160] on input "text" at bounding box center [411, 168] width 223 height 34
type input "501 Dr Michael DeBakey Dr"
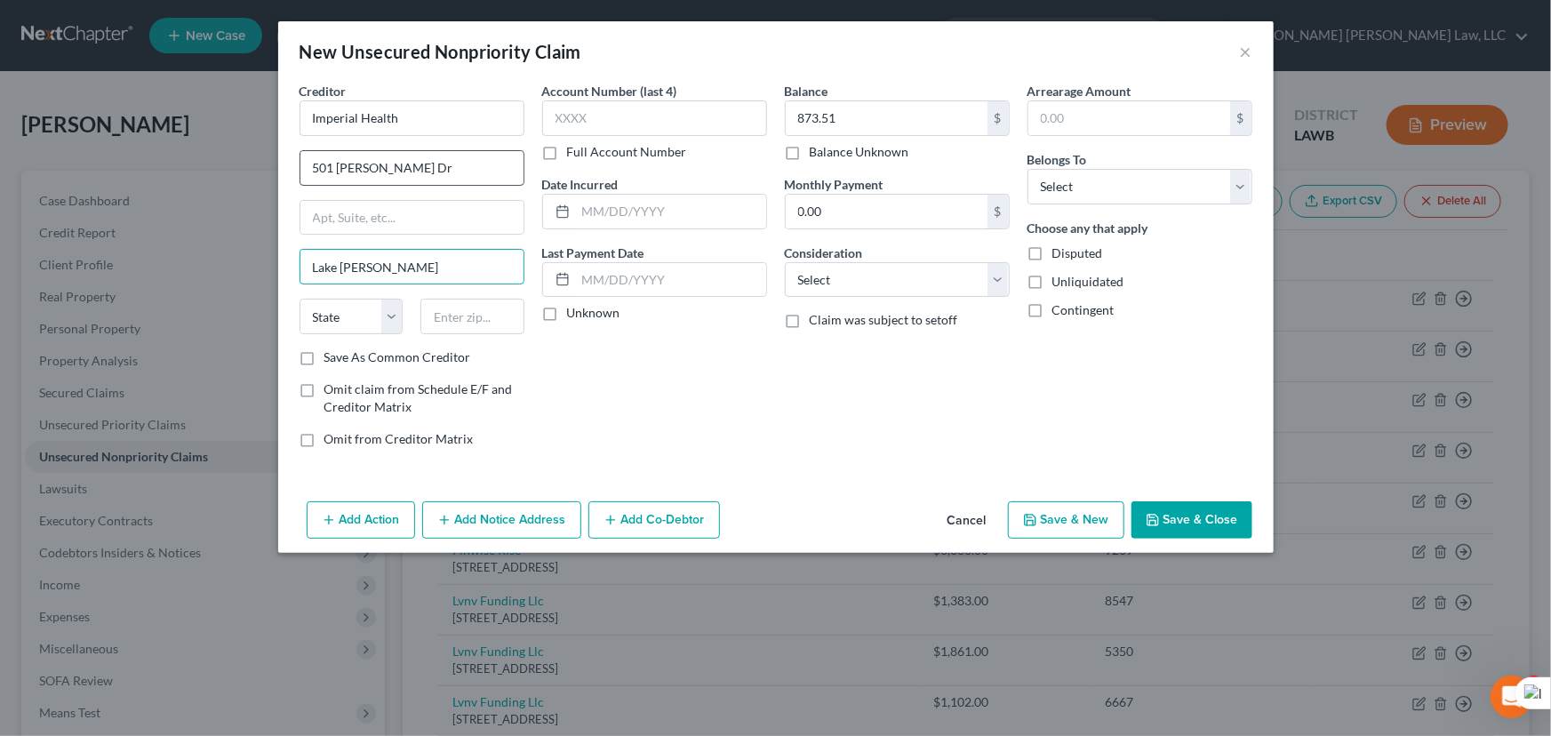
type input "Lake [PERSON_NAME]"
select select "19"
type input "70601"
click at [1178, 165] on div "Belongs To * Select Debtor 1 Only Debtor 2 Only Debtor 1 And Debtor 2 Only At L…" at bounding box center [1140, 177] width 225 height 54
click at [1164, 210] on div "Arrearage Amount $ Belongs To * Select Debtor 1 Only Debtor 2 Only Debtor 1 And…" at bounding box center [1140, 272] width 243 height 380
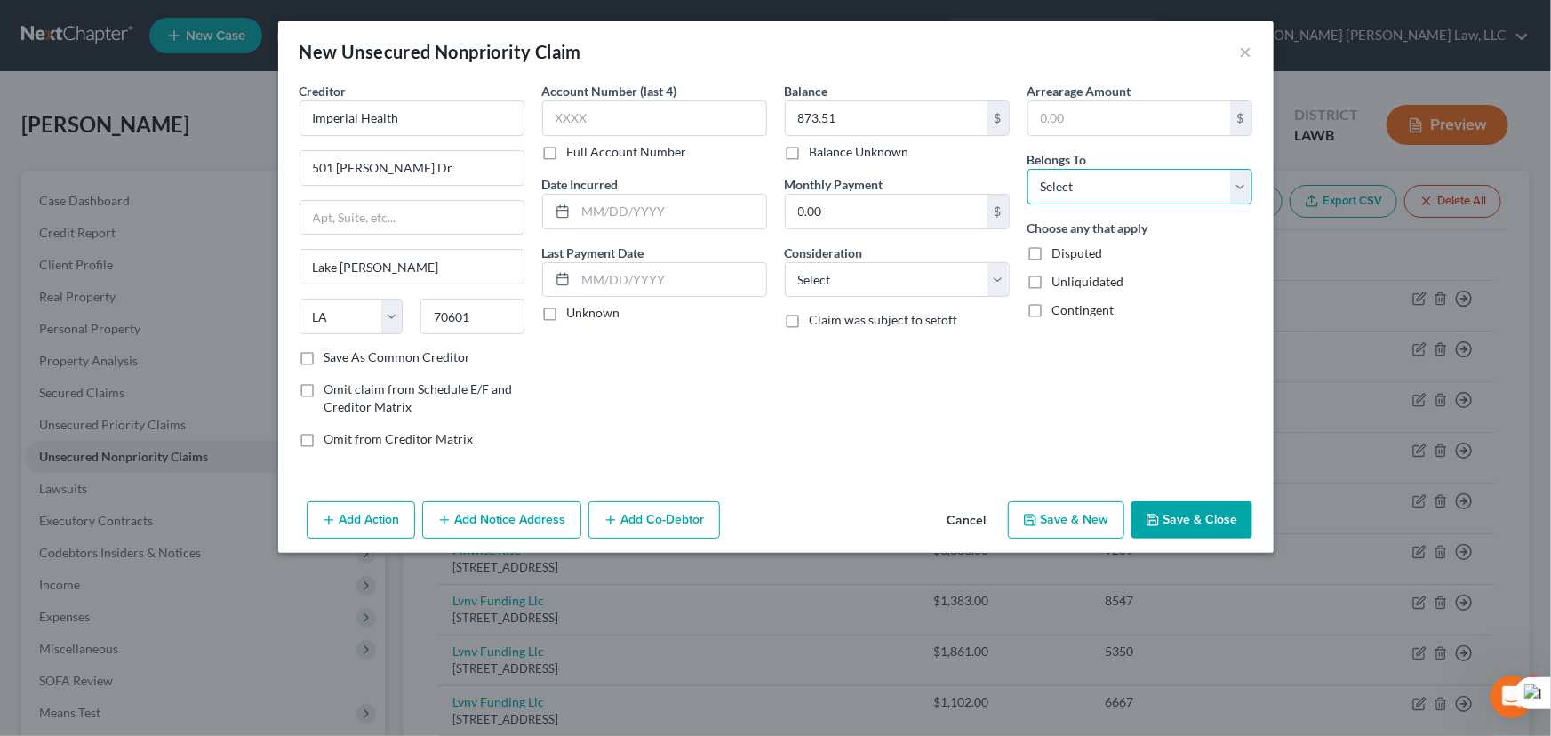
drag, startPoint x: 1166, startPoint y: 190, endPoint x: 1166, endPoint y: 203, distance: 12.4
click at [1166, 197] on select "Select Debtor 1 Only Debtor 2 Only Debtor 1 And Debtor 2 Only At Least One Of T…" at bounding box center [1140, 187] width 225 height 36
select select "0"
click at [1028, 169] on select "Select Debtor 1 Only Debtor 2 Only Debtor 1 And Debtor 2 Only At Least One Of T…" at bounding box center [1140, 187] width 225 height 36
click at [1205, 492] on div "Creditor * Imperial Health 501 Dr Michael DeBakey Dr Lake Charles State AL AK A…" at bounding box center [776, 288] width 996 height 413
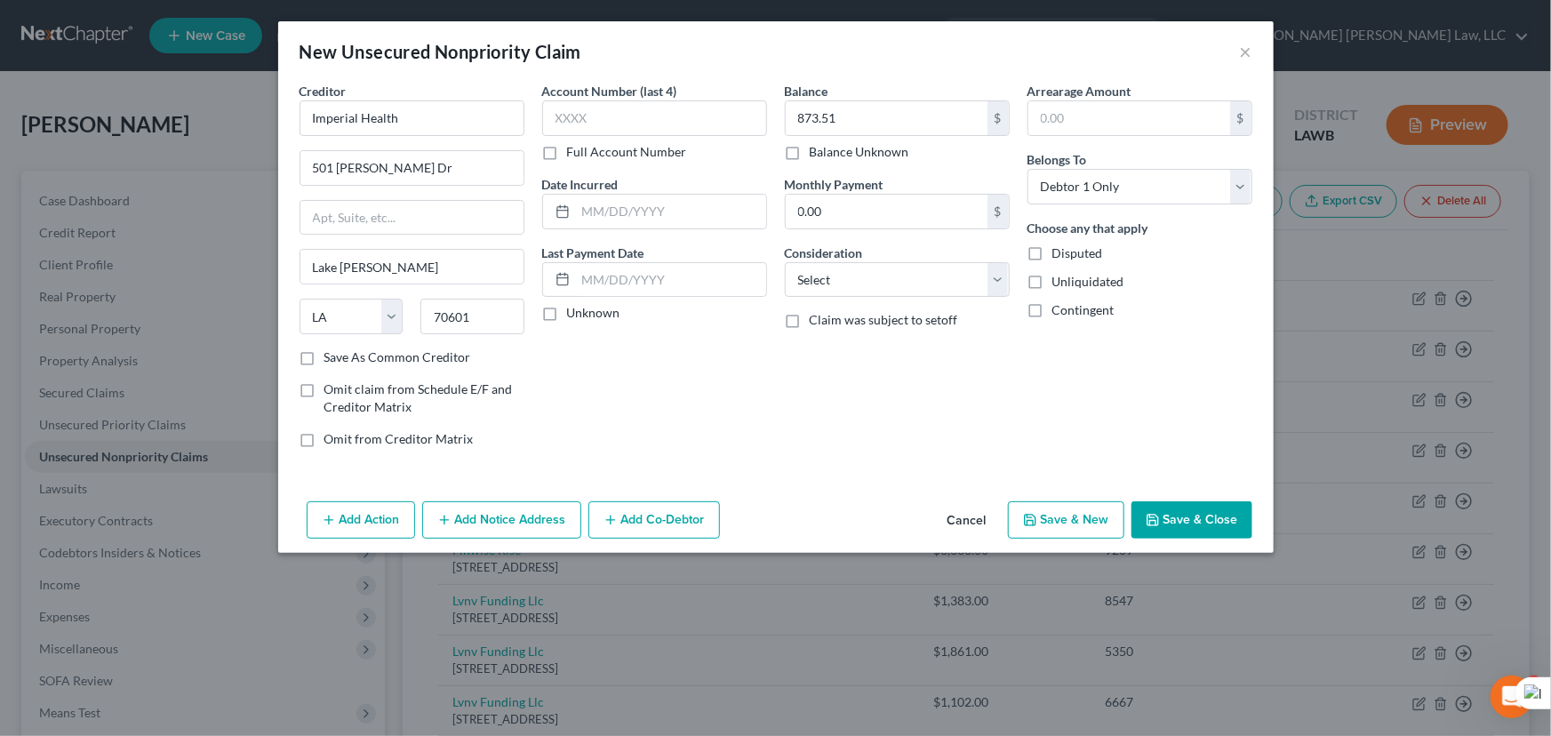
click at [1193, 517] on button "Save & Close" at bounding box center [1192, 519] width 121 height 37
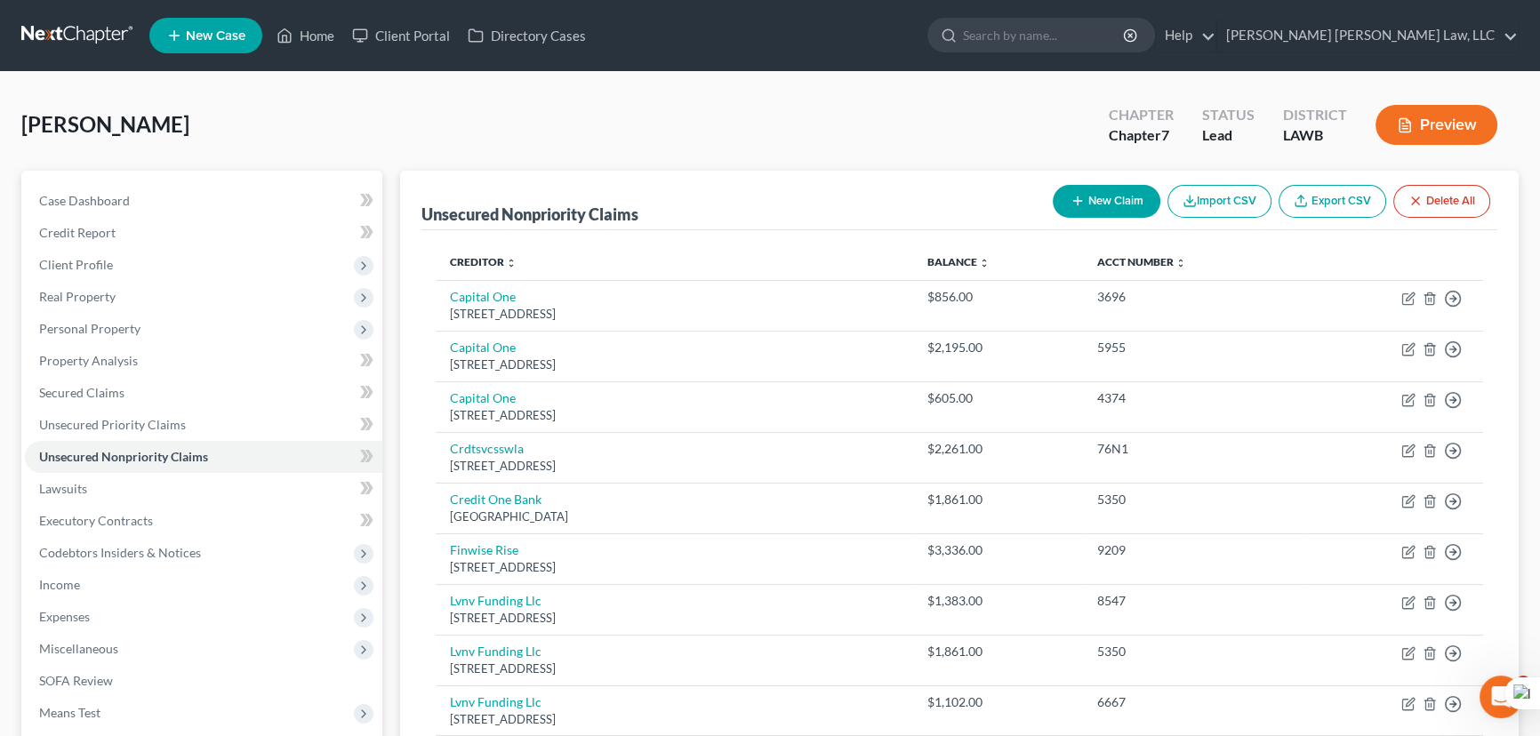
click at [1085, 211] on button "New Claim" at bounding box center [1107, 201] width 108 height 33
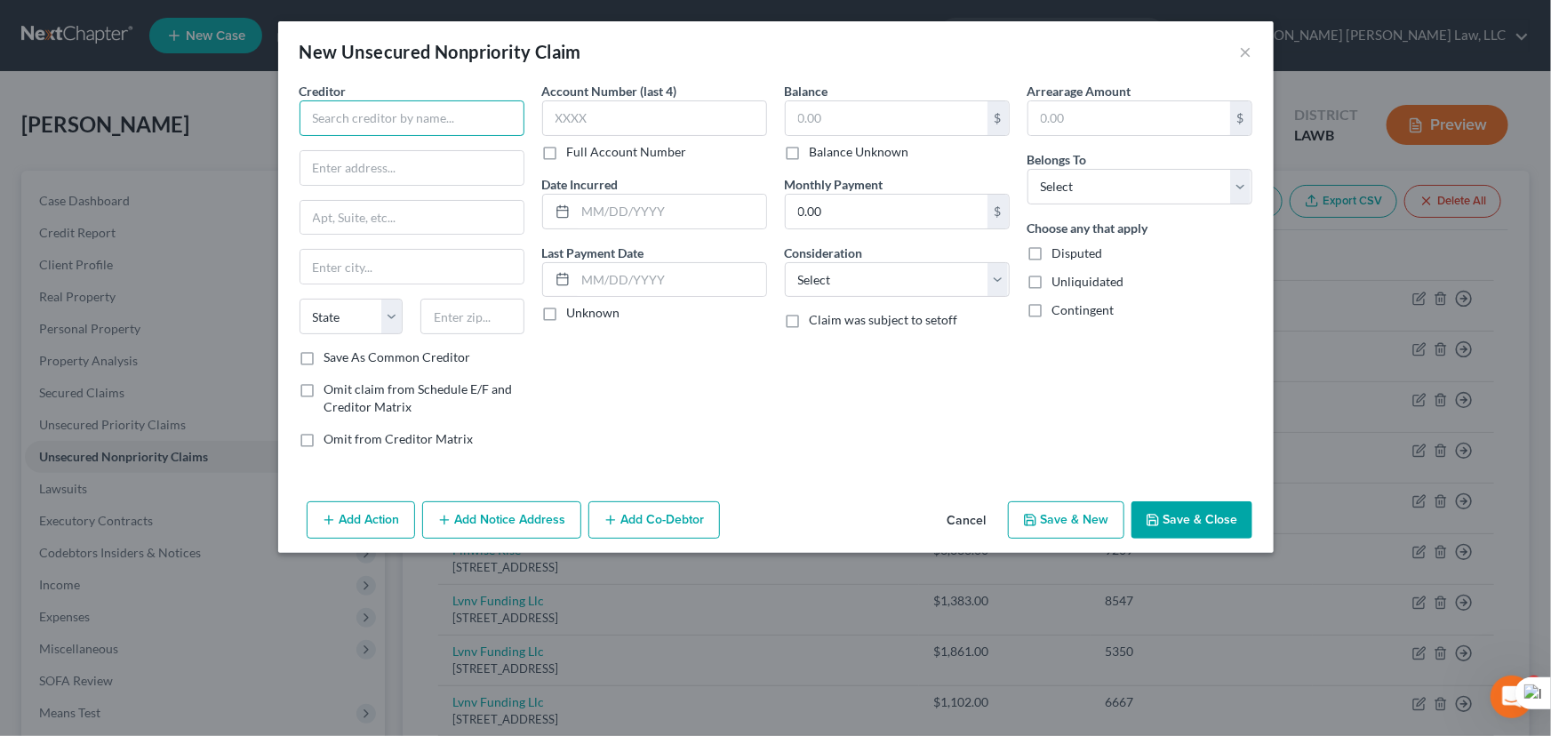
click at [457, 121] on input "text" at bounding box center [412, 118] width 225 height 36
type input "The Collection Division of Christus Health"
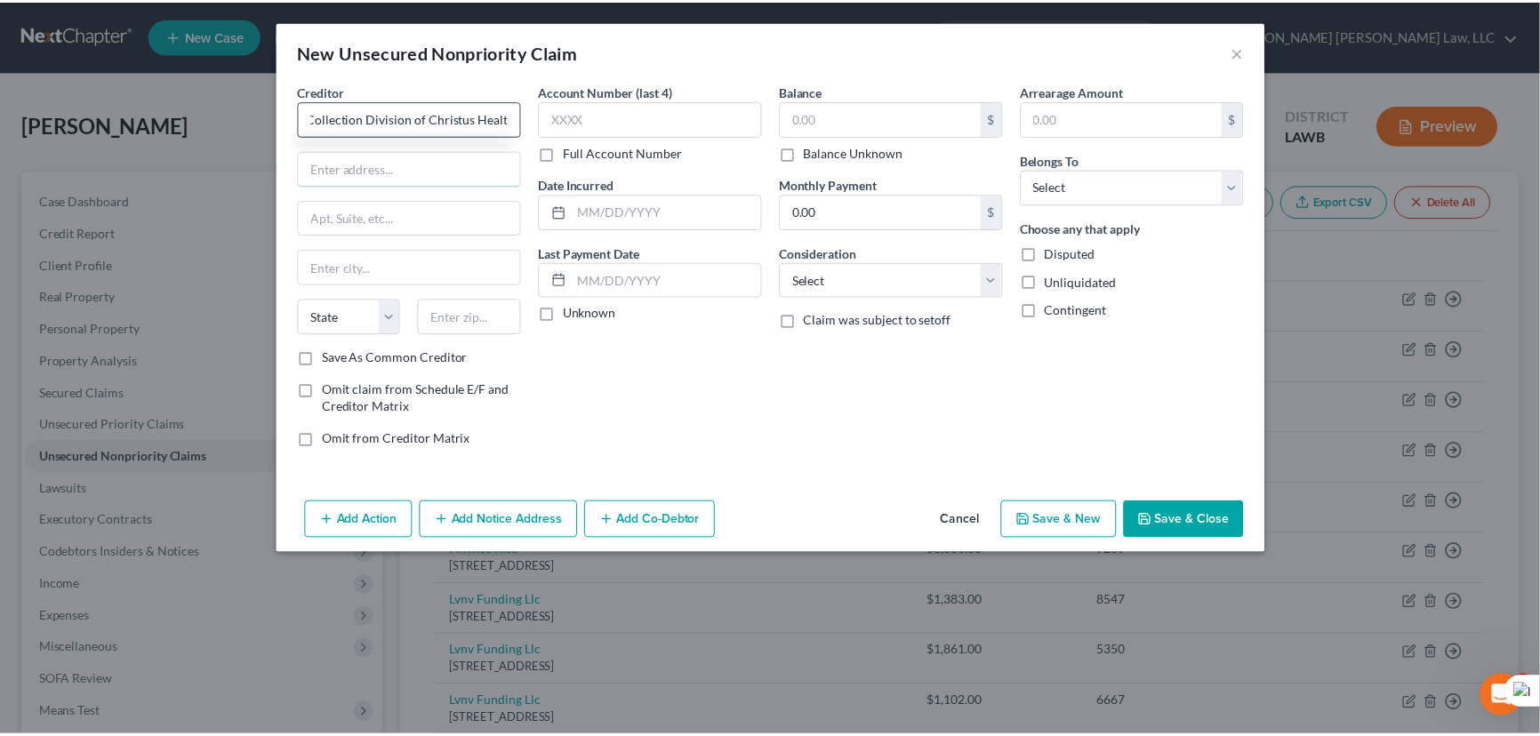
scroll to position [0, 0]
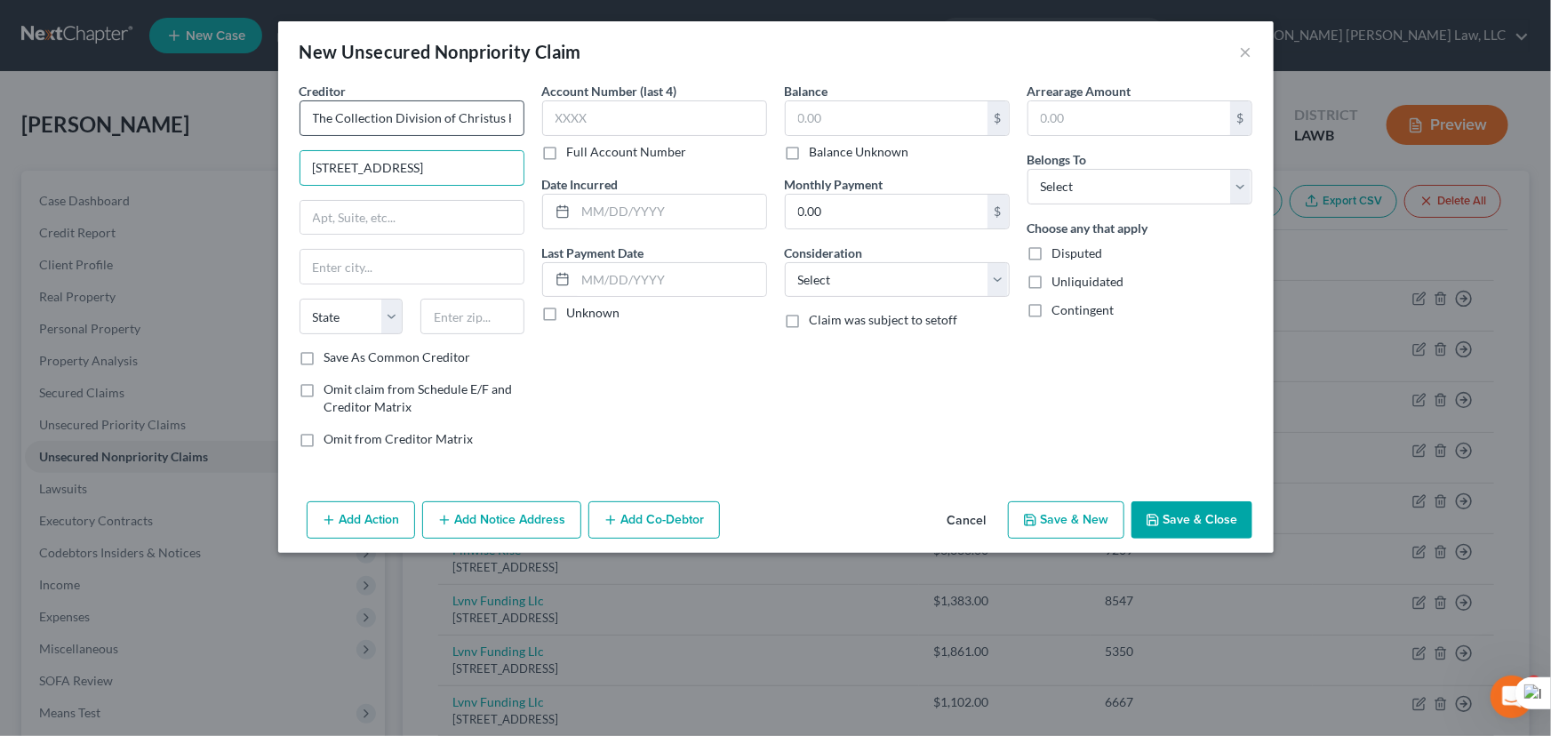
type input "2900 North Loop West"
type input "Suite 1200"
type input "Houston"
select select "45"
type input "77092"
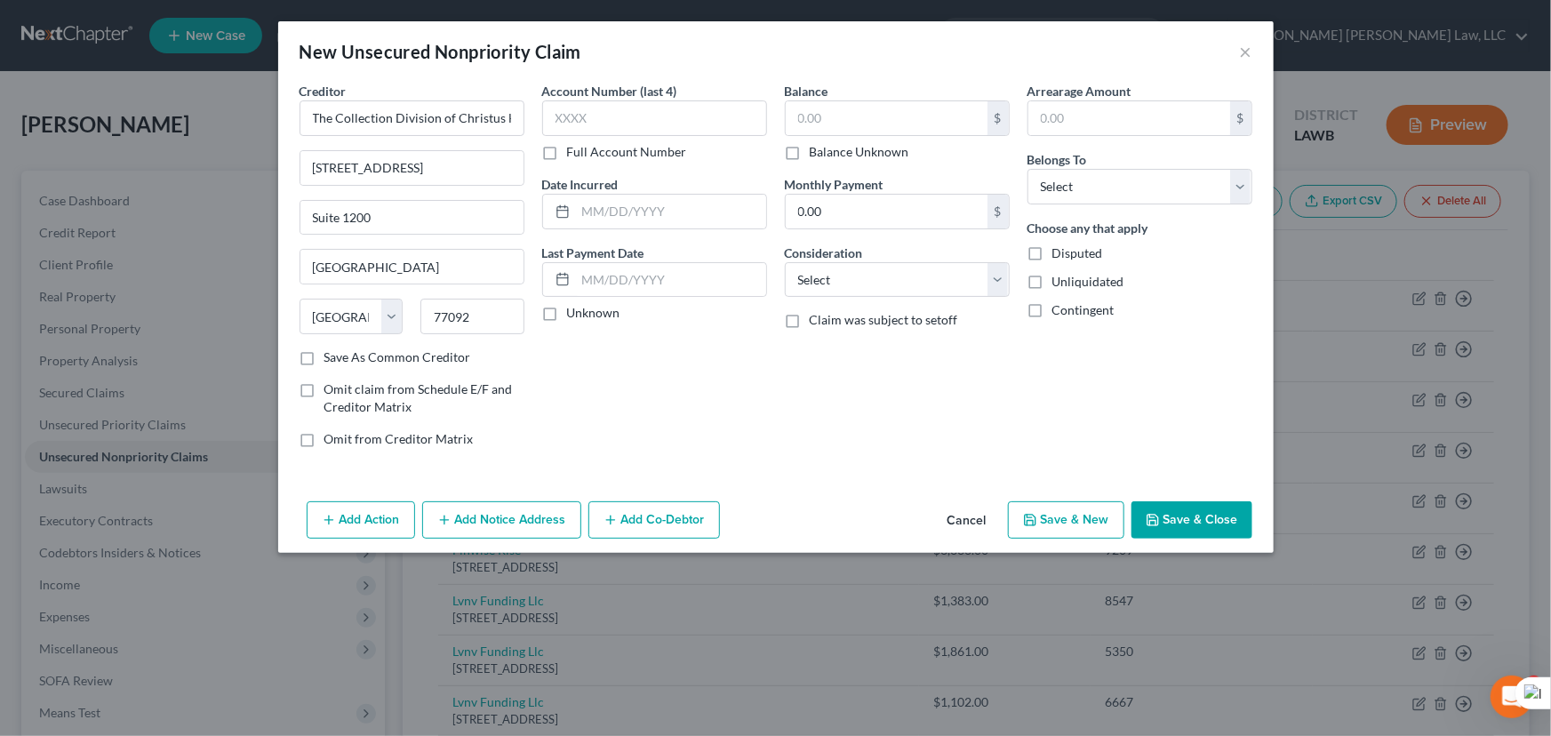
click at [947, 139] on div "$ Balance Unknown" at bounding box center [897, 130] width 225 height 60
click at [943, 133] on input "text" at bounding box center [887, 118] width 202 height 34
type input "1,380"
click at [1104, 195] on select "Select Debtor 1 Only Debtor 2 Only Debtor 1 And Debtor 2 Only At Least One Of T…" at bounding box center [1140, 187] width 225 height 36
click at [1028, 169] on select "Select Debtor 1 Only Debtor 2 Only Debtor 1 And Debtor 2 Only At Least One Of T…" at bounding box center [1140, 187] width 225 height 36
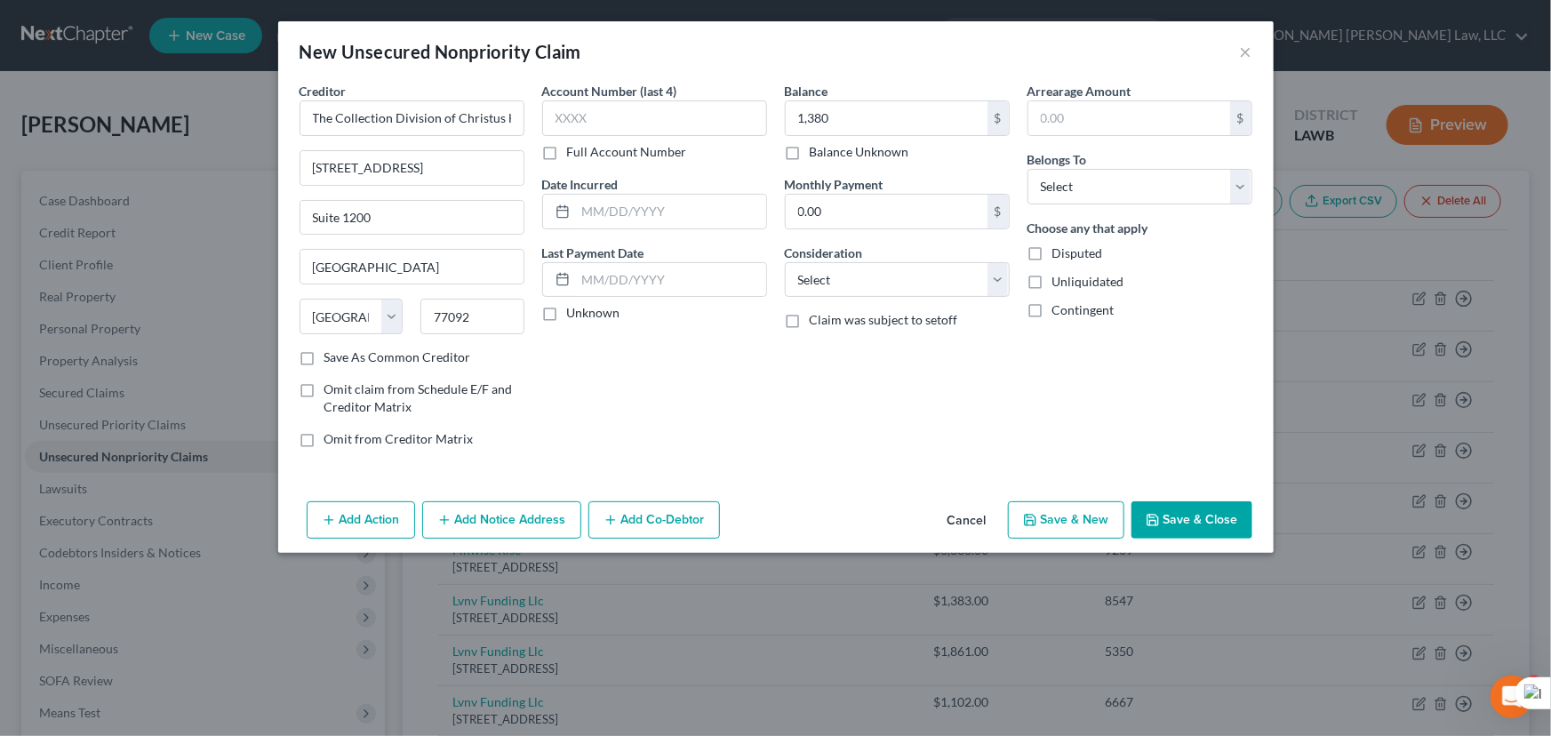
click at [1104, 224] on label "Choose any that apply" at bounding box center [1088, 228] width 121 height 19
click at [1101, 195] on select "Select Debtor 1 Only Debtor 2 Only Debtor 1 And Debtor 2 Only At Least One Of T…" at bounding box center [1140, 187] width 225 height 36
select select "0"
click at [1028, 169] on select "Select Debtor 1 Only Debtor 2 Only Debtor 1 And Debtor 2 Only At Least One Of T…" at bounding box center [1140, 187] width 225 height 36
click at [1184, 513] on button "Save & Close" at bounding box center [1192, 519] width 121 height 37
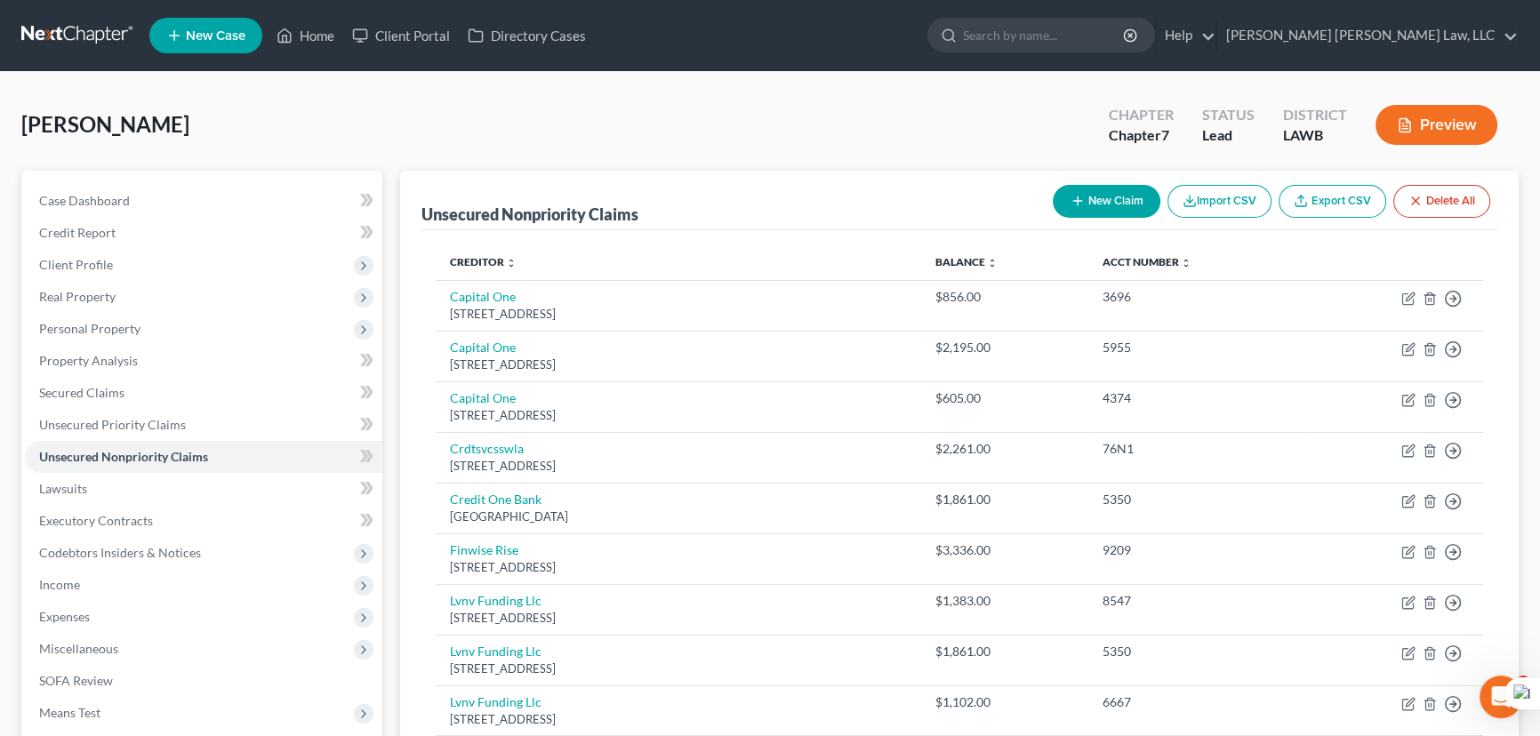
click at [1088, 204] on button "New Claim" at bounding box center [1107, 201] width 108 height 33
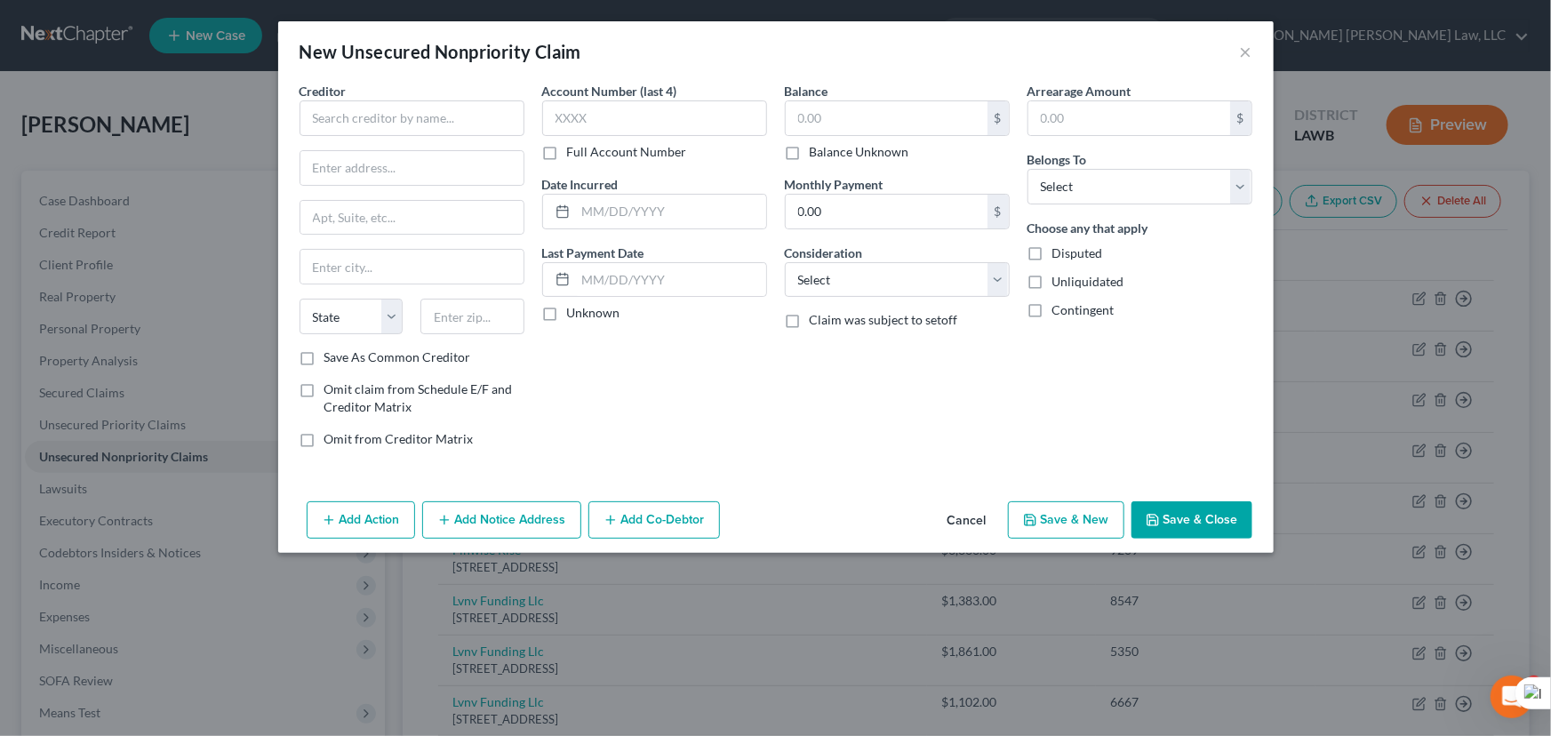
click at [440, 140] on div "Creditor * State AL AK AR AZ CA CO CT DE DC FL GA GU HI ID IL IN IA KS KY LA ME…" at bounding box center [412, 215] width 225 height 267
click at [440, 124] on input "text" at bounding box center [412, 118] width 225 height 36
type input "[US_STATE] State Tax Commission"
click at [822, 112] on input "text" at bounding box center [887, 118] width 202 height 34
type input "6,579.41"
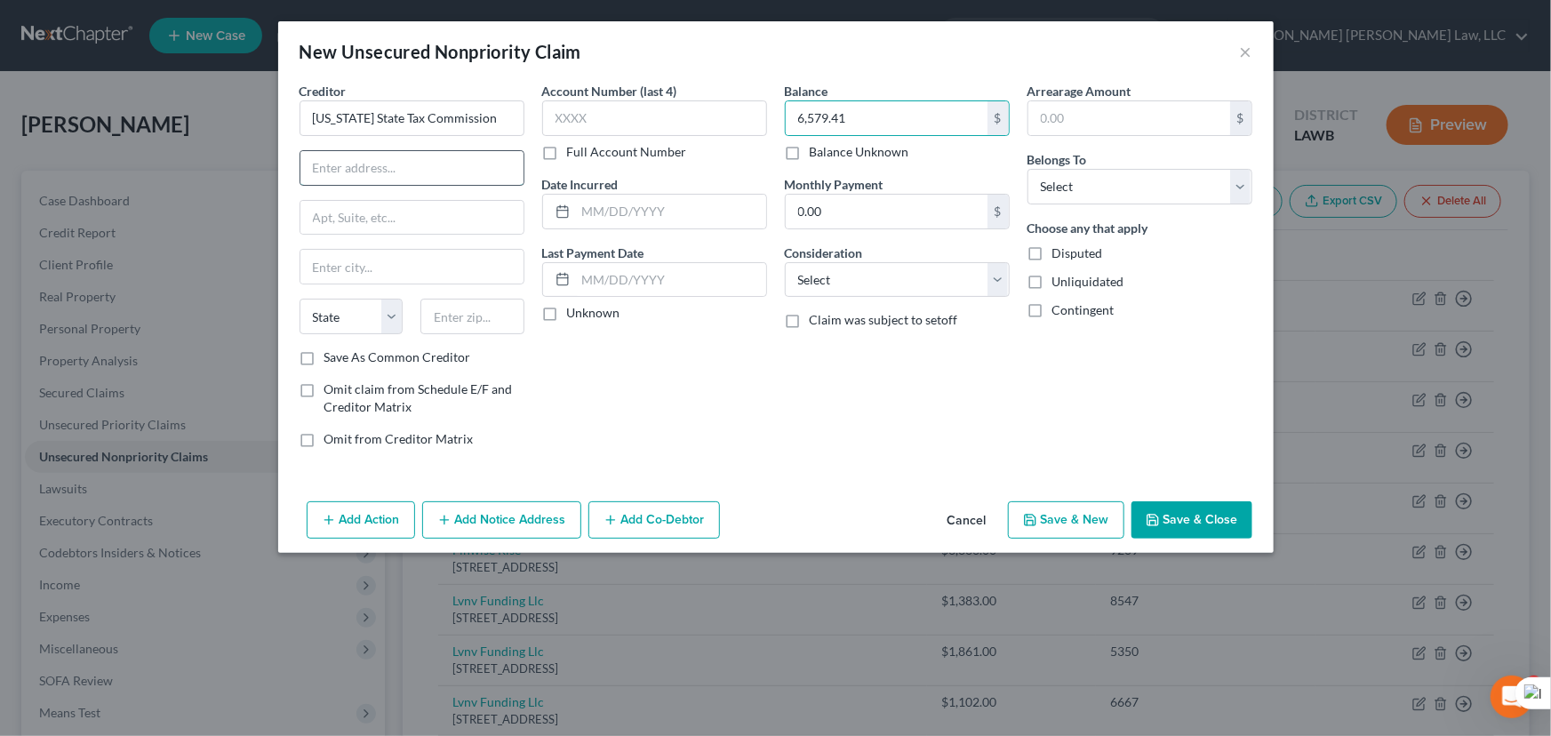
click at [339, 175] on input "text" at bounding box center [411, 168] width 223 height 34
type input "210 N 1950 W"
type input "Salt Lake City"
select select "46"
type input "84134-0700"
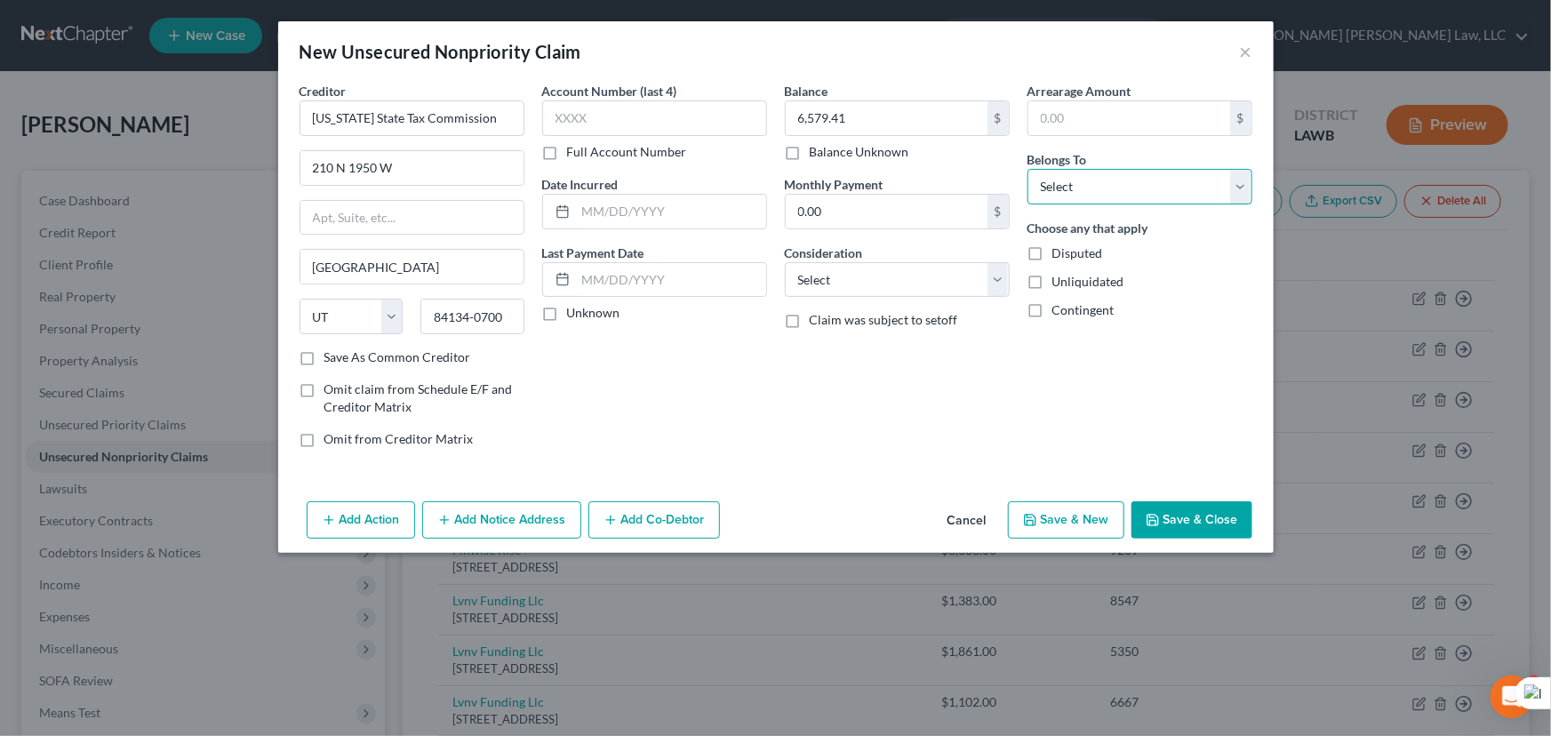
click at [1064, 181] on select "Select Debtor 1 Only Debtor 2 Only Debtor 1 And Debtor 2 Only At Least One Of T…" at bounding box center [1140, 187] width 225 height 36
select select "0"
click at [1028, 169] on select "Select Debtor 1 Only Debtor 2 Only Debtor 1 And Debtor 2 Only At Least One Of T…" at bounding box center [1140, 187] width 225 height 36
click at [1182, 531] on button "Save & Close" at bounding box center [1192, 519] width 121 height 37
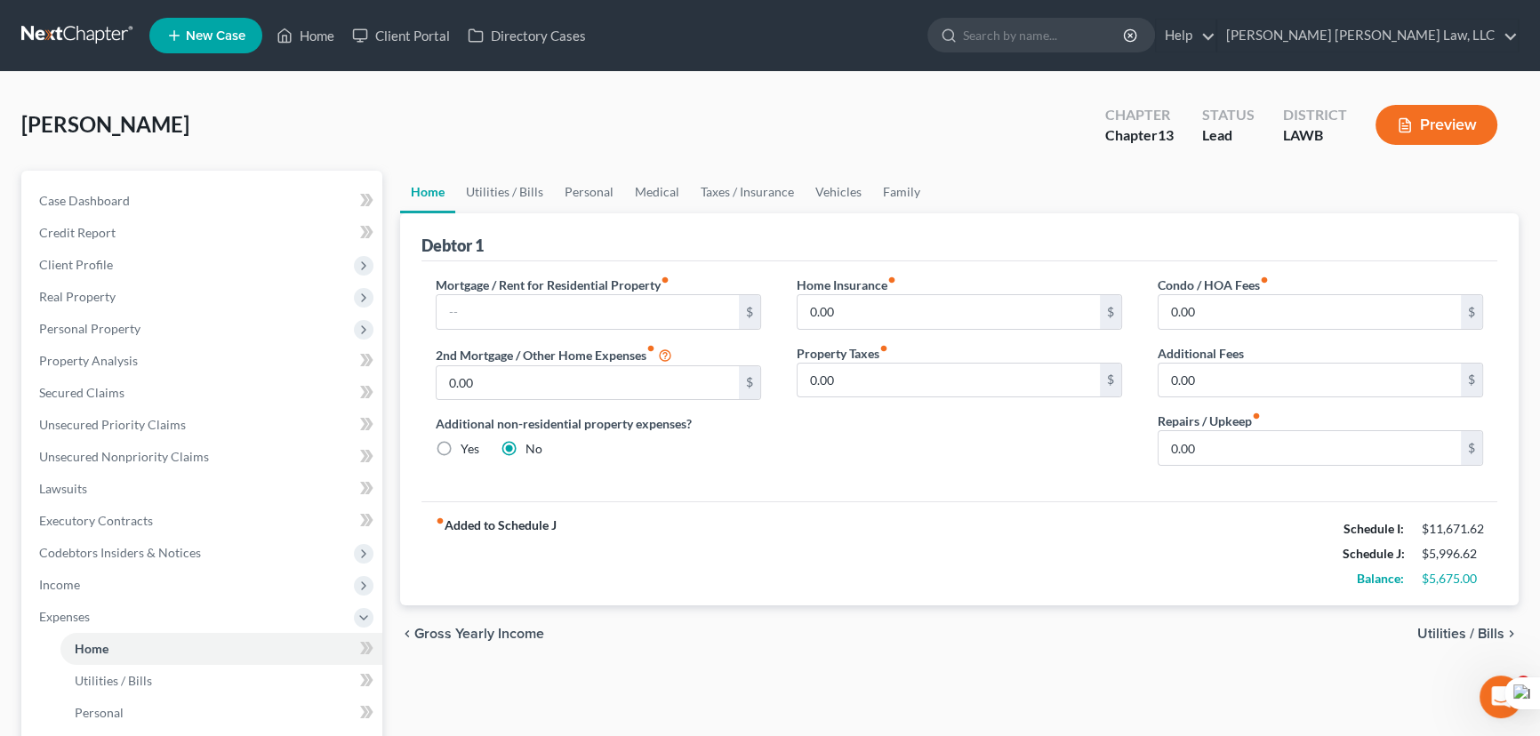
click at [95, 36] on link at bounding box center [78, 36] width 114 height 32
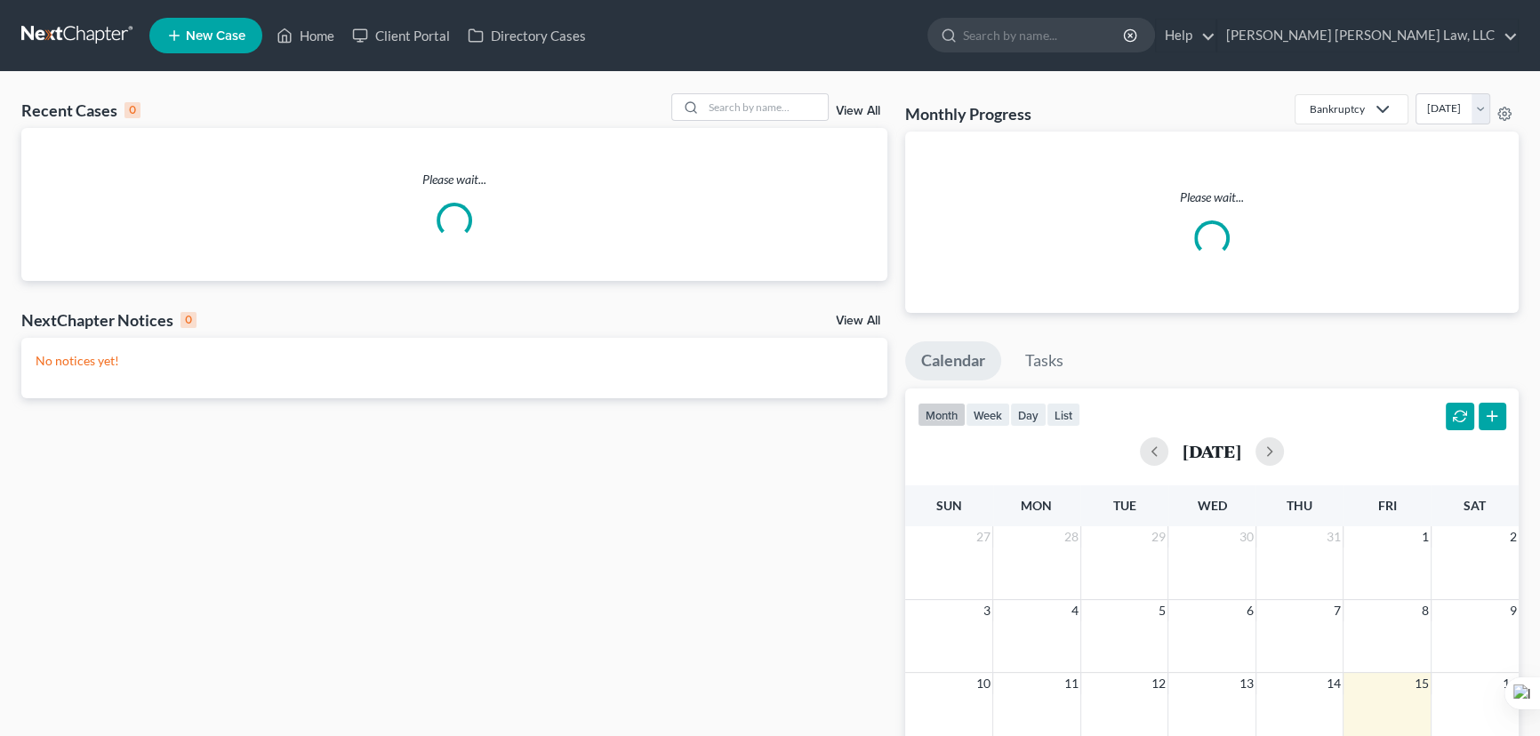
click at [783, 124] on div "Recent Cases 0 View All" at bounding box center [454, 110] width 866 height 35
click at [783, 107] on input "search" at bounding box center [765, 107] width 124 height 26
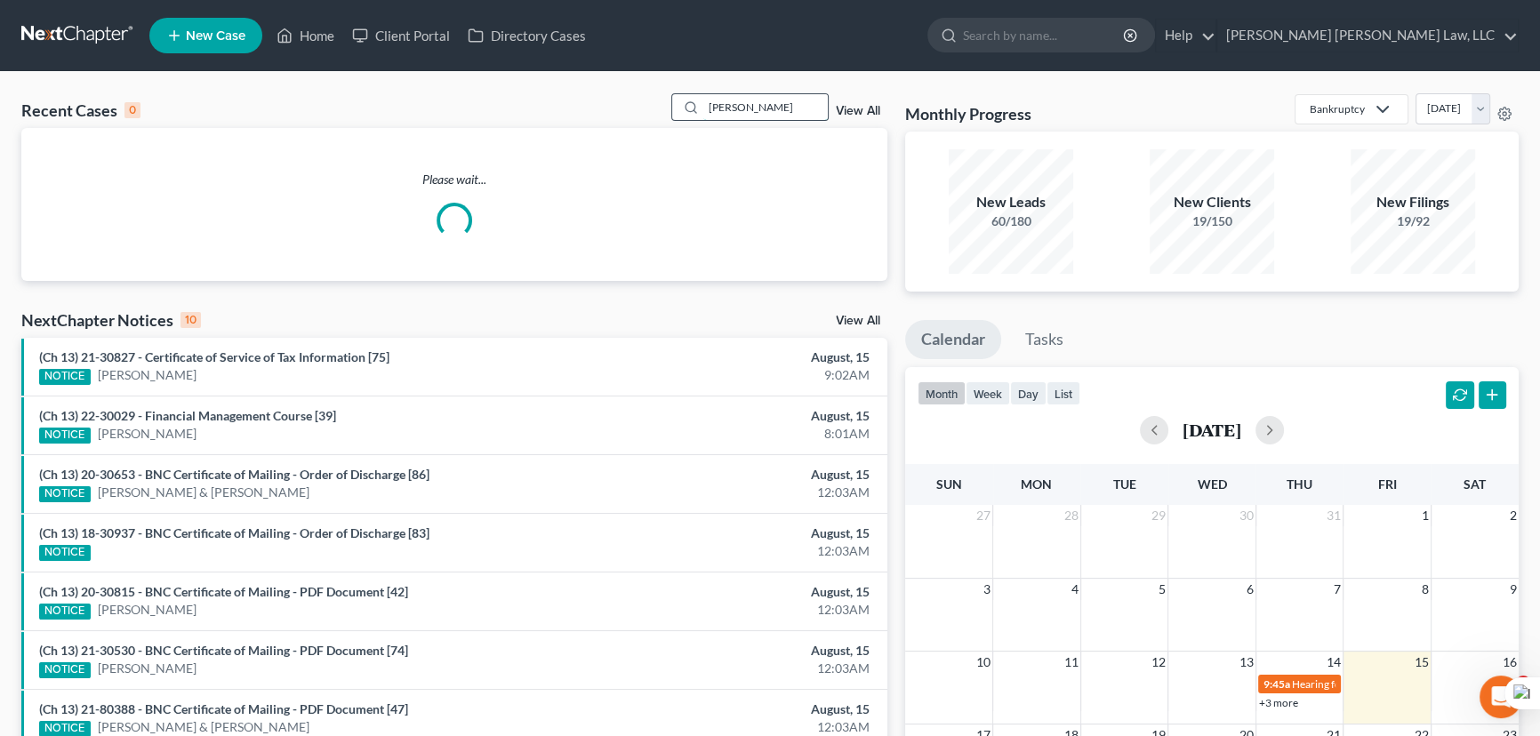
type input "[PERSON_NAME]"
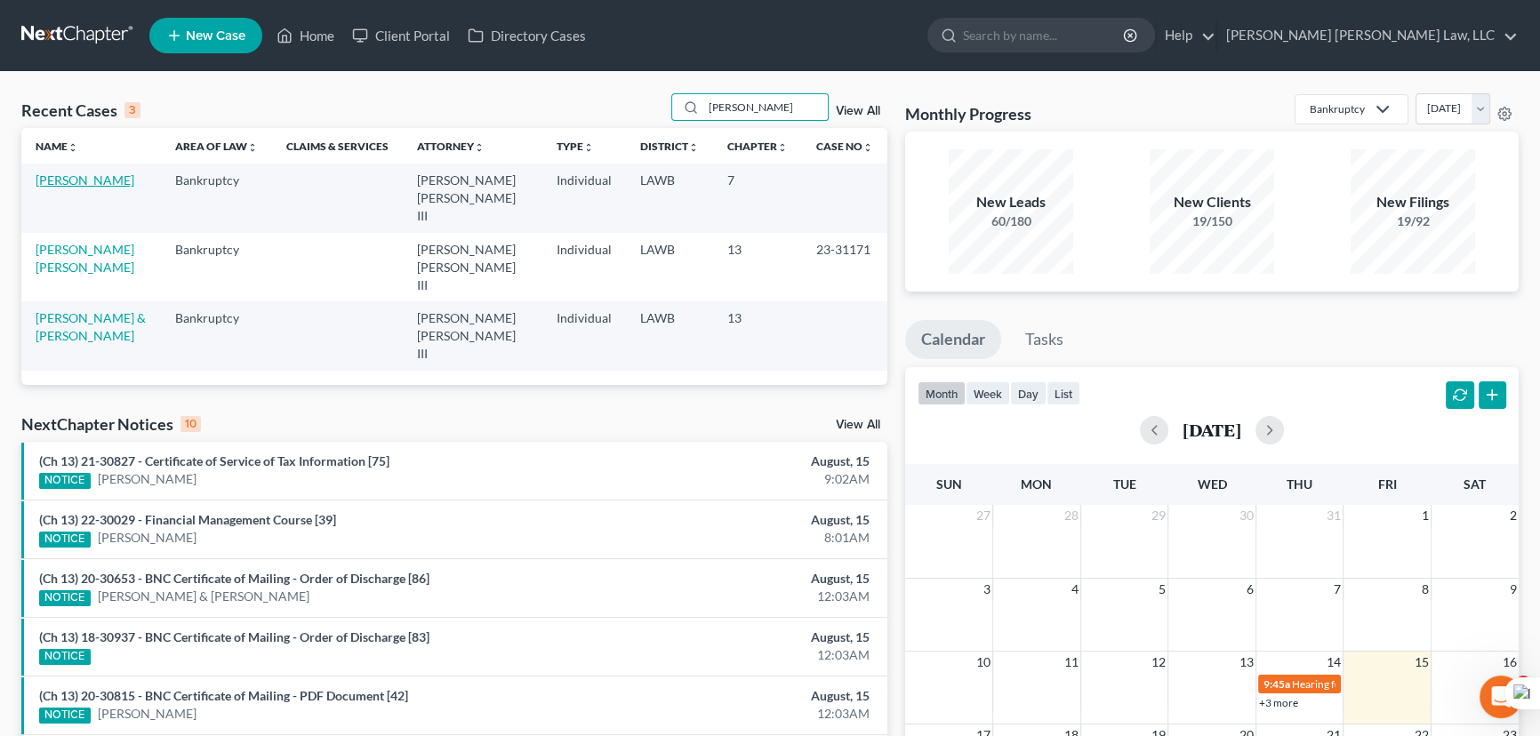
click at [88, 175] on link "[PERSON_NAME]" at bounding box center [85, 179] width 99 height 15
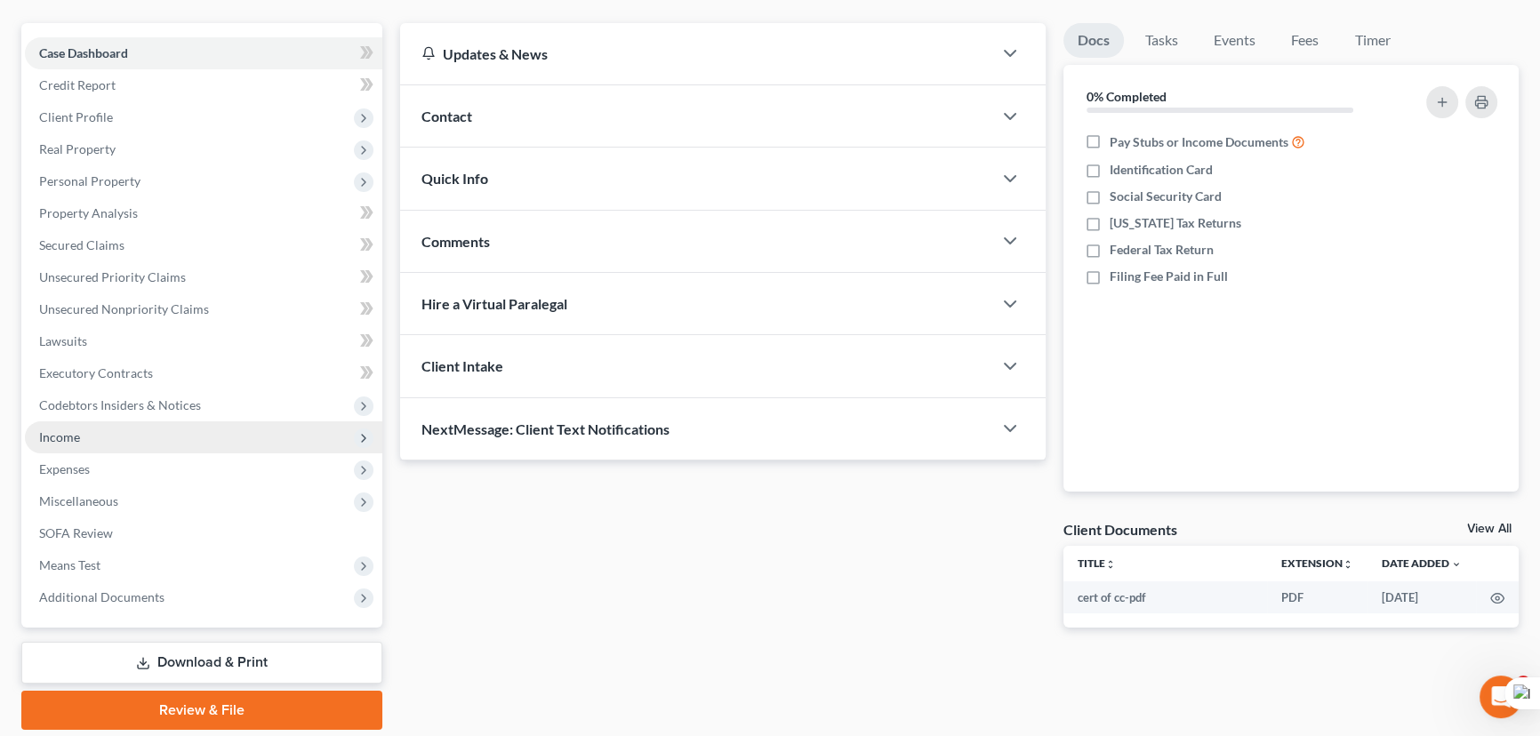
scroll to position [206, 0]
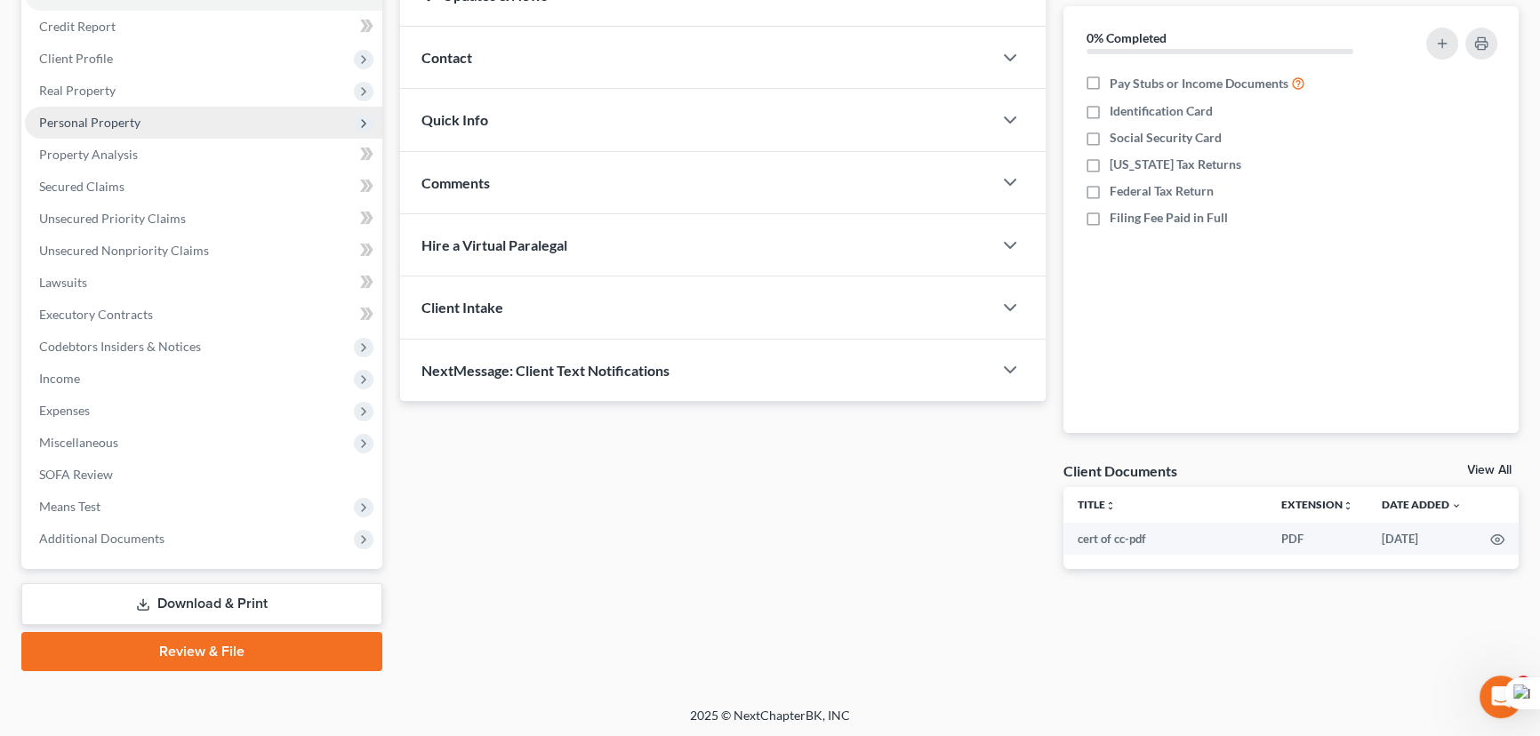
click at [102, 124] on span "Personal Property" at bounding box center [89, 122] width 101 height 15
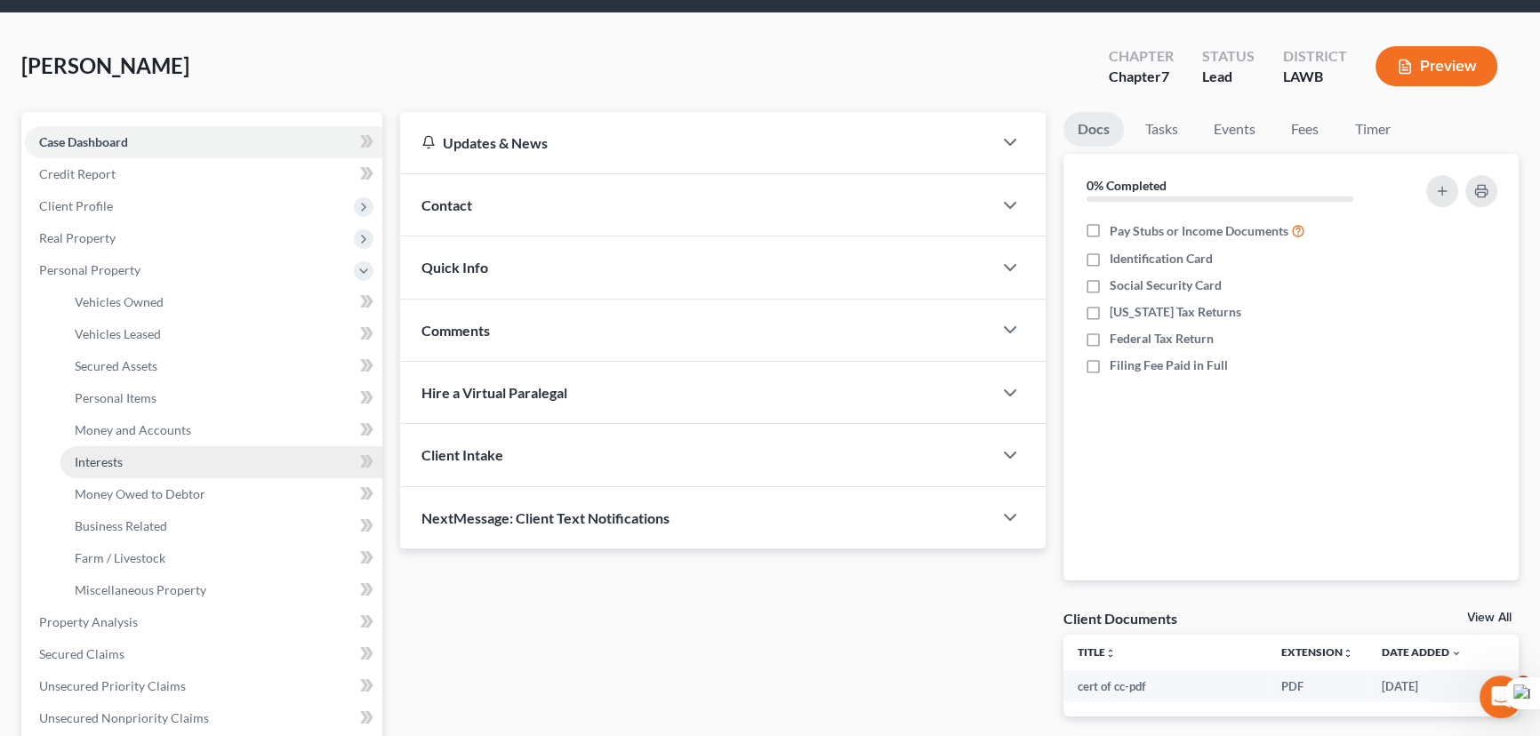
scroll to position [44, 0]
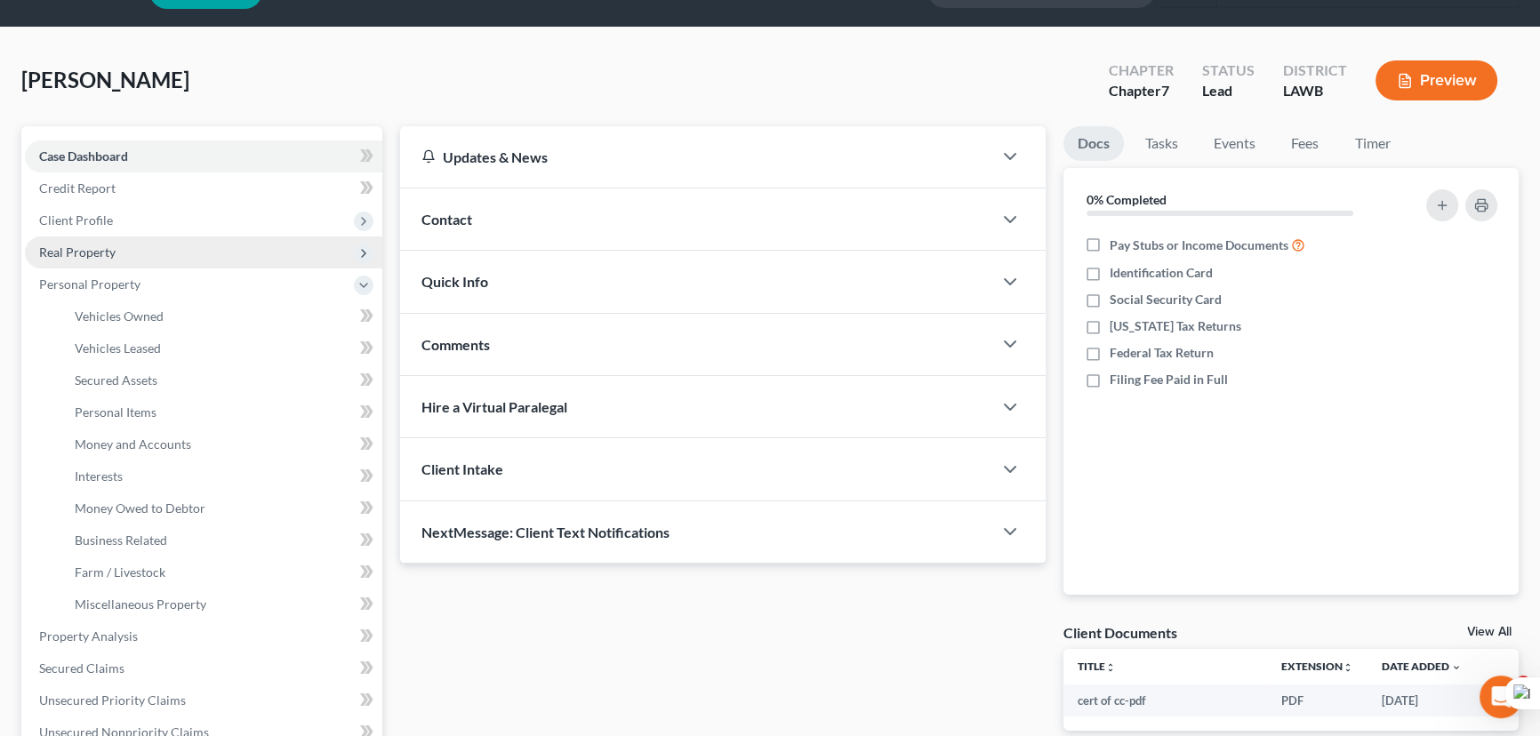
click at [123, 256] on span "Real Property" at bounding box center [203, 252] width 357 height 32
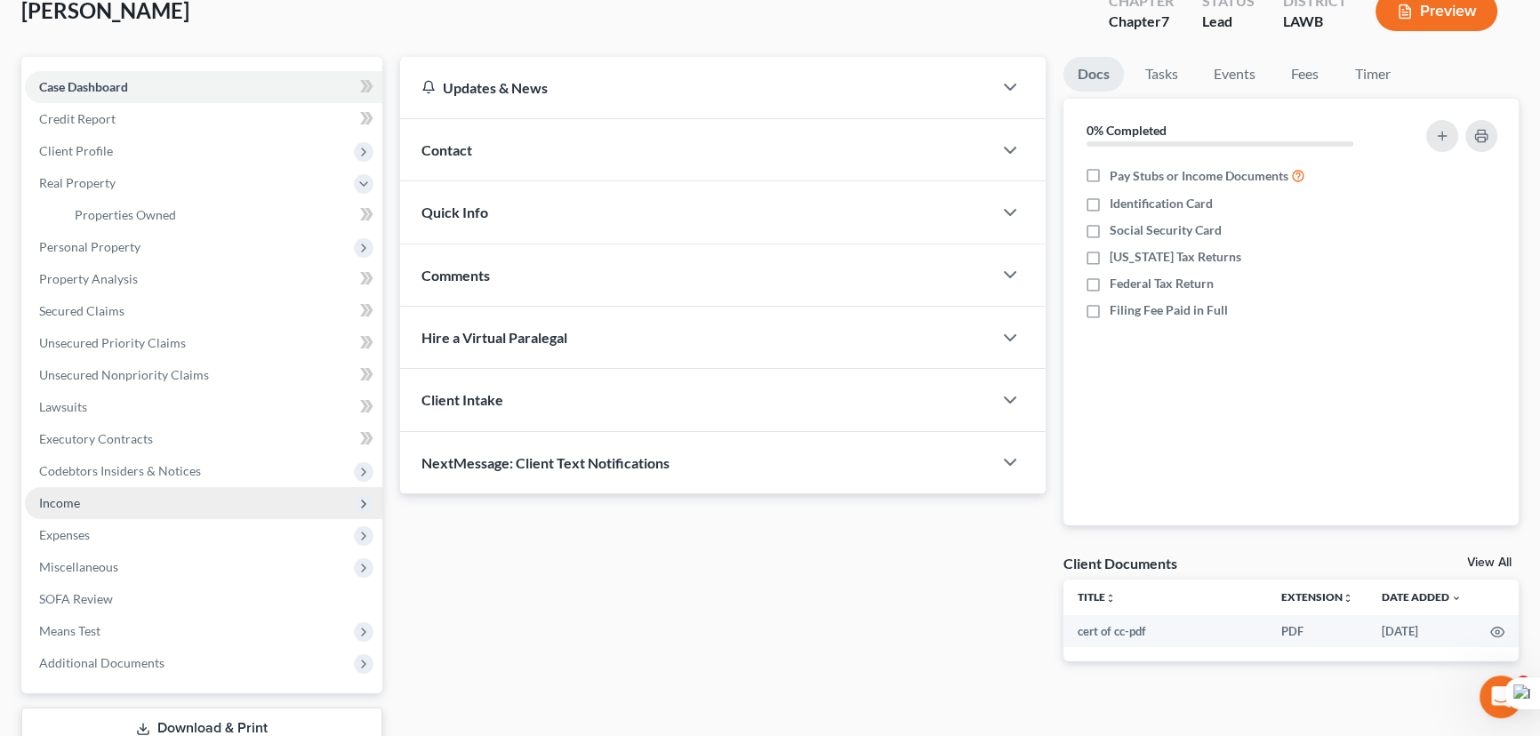
scroll to position [238, 0]
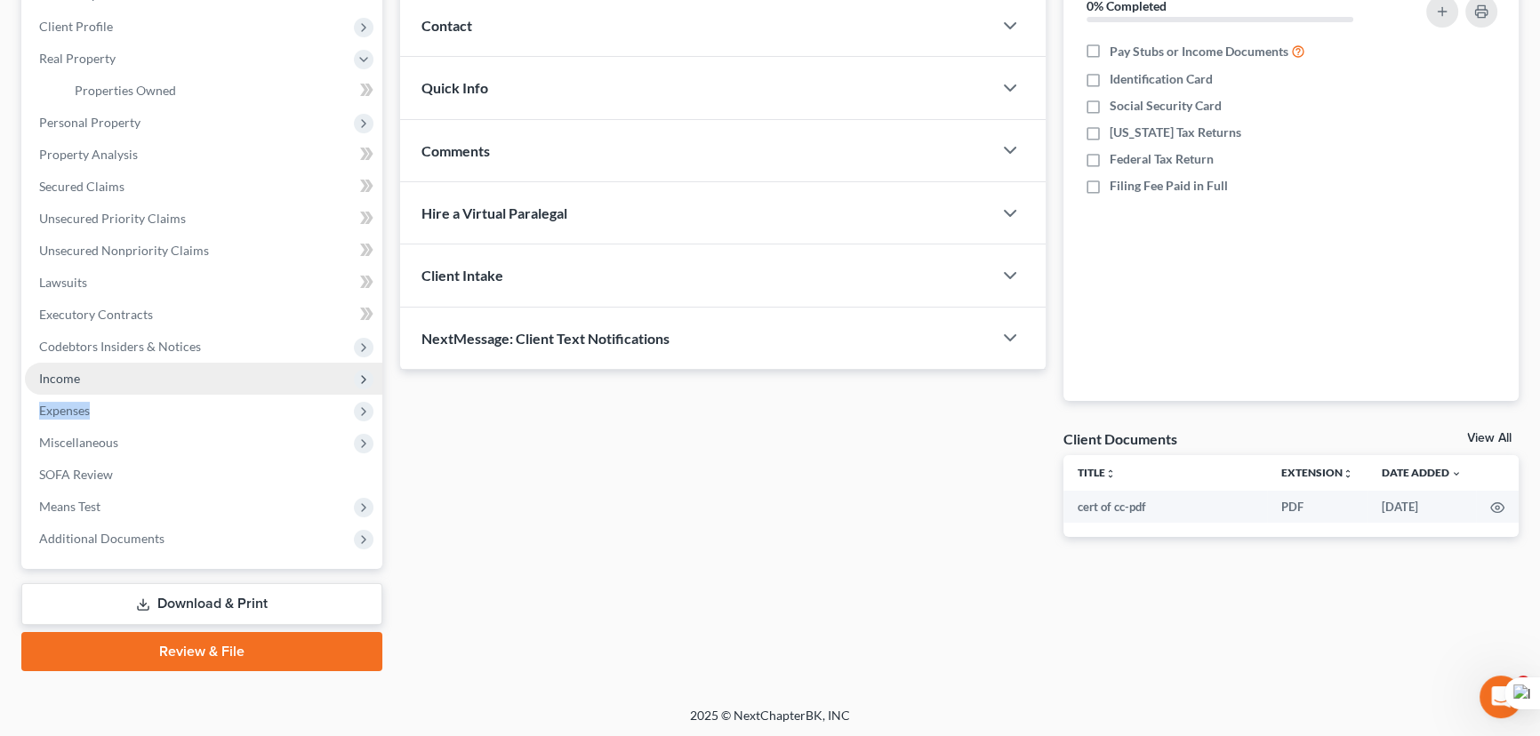
click at [151, 390] on ul "Case Dashboard Payments Invoices Payments Payments Credit Report Client Profile" at bounding box center [203, 251] width 357 height 608
click at [151, 377] on span "Income" at bounding box center [203, 379] width 357 height 32
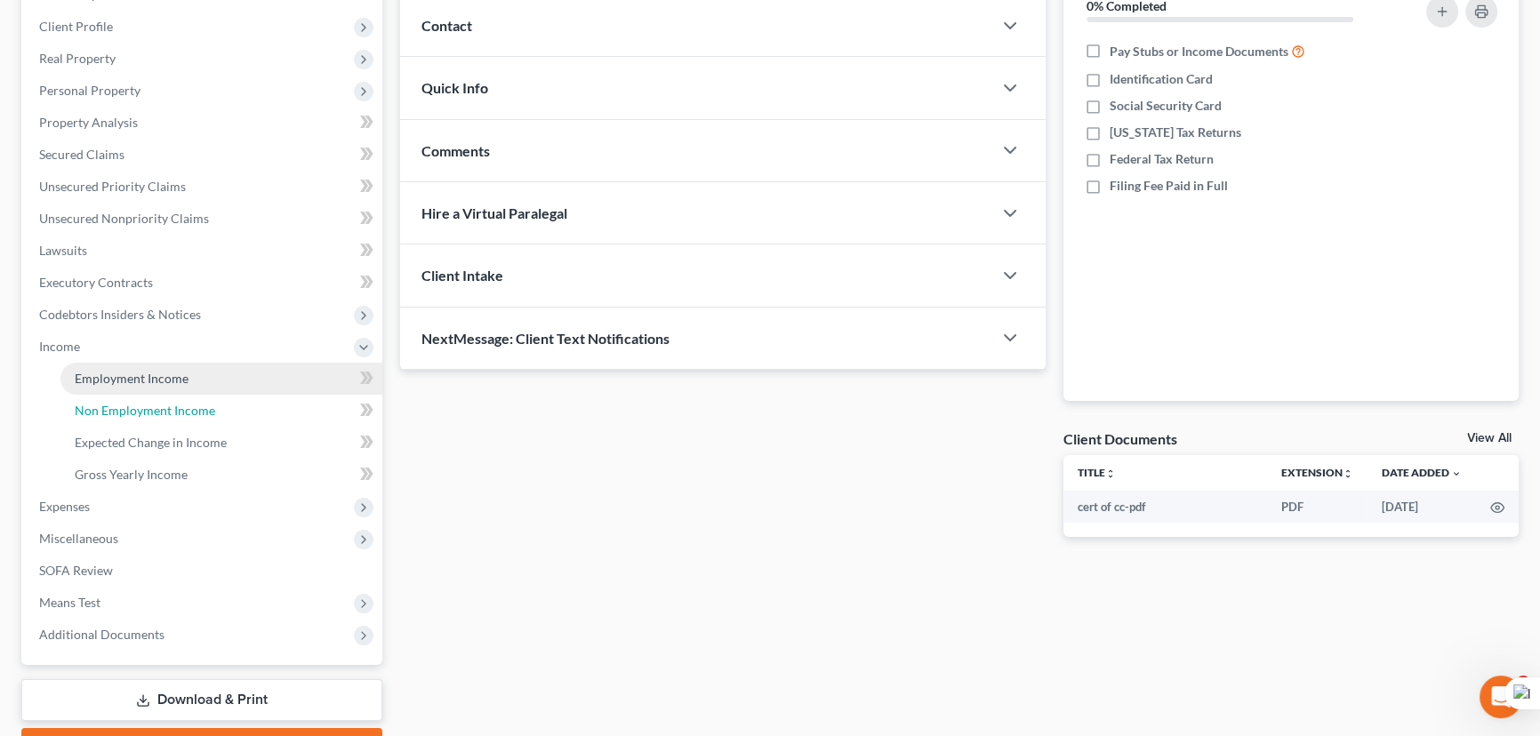
click at [160, 411] on span "Non Employment Income" at bounding box center [145, 410] width 140 height 15
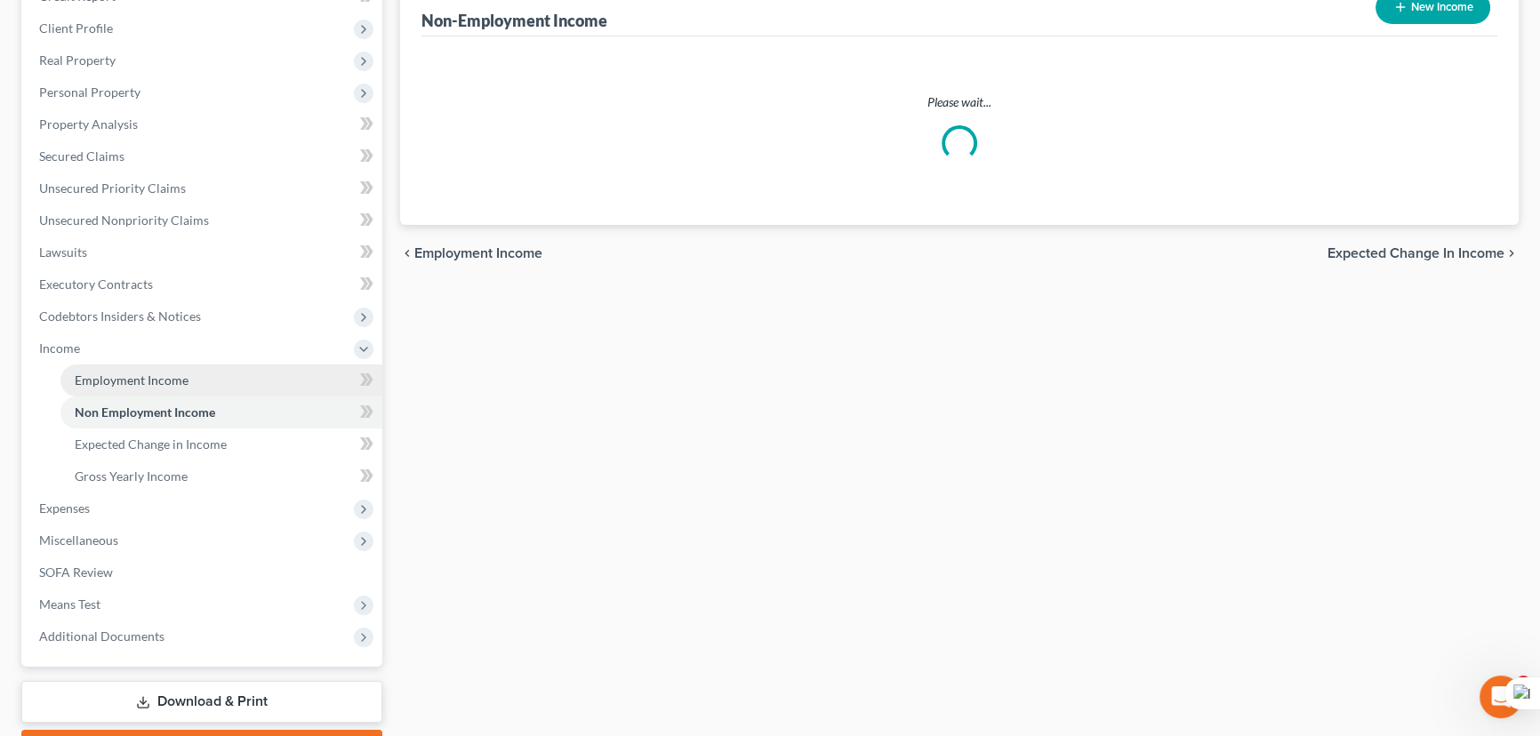
scroll to position [133, 0]
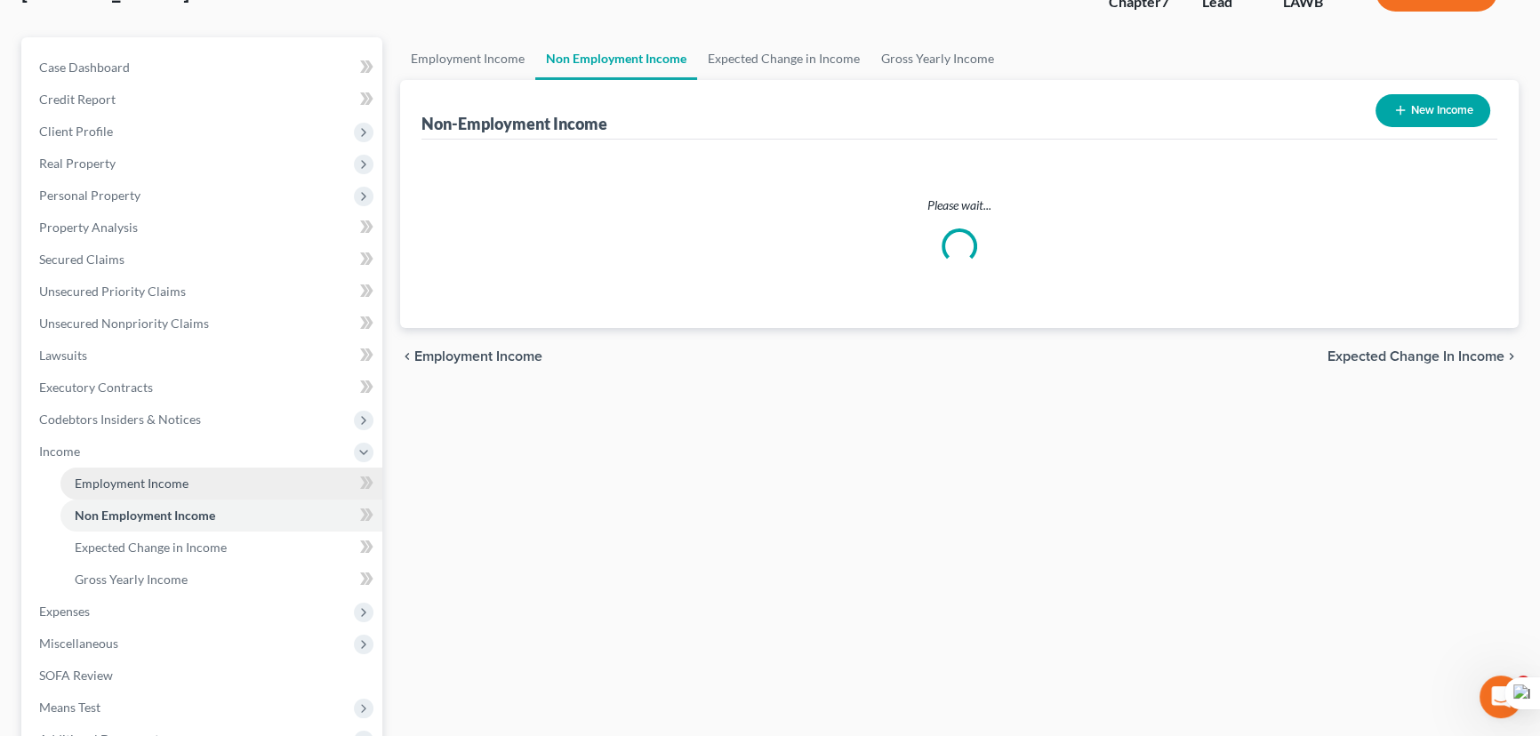
click at [167, 380] on ul "Case Dashboard Payments Invoices Payments Payments Credit Report Client Profile" at bounding box center [203, 404] width 357 height 704
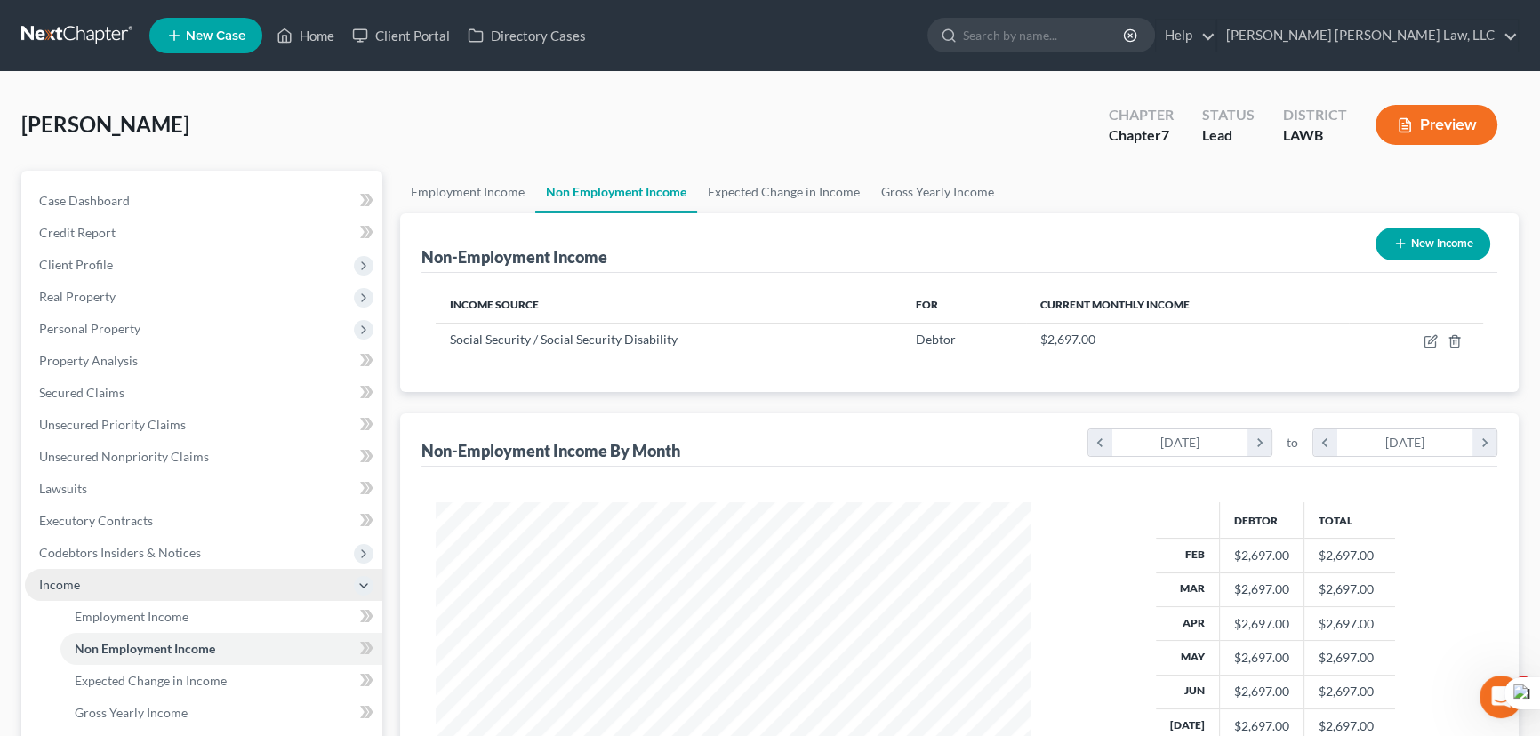
scroll to position [318, 631]
click at [197, 622] on link "Employment Income" at bounding box center [221, 617] width 322 height 32
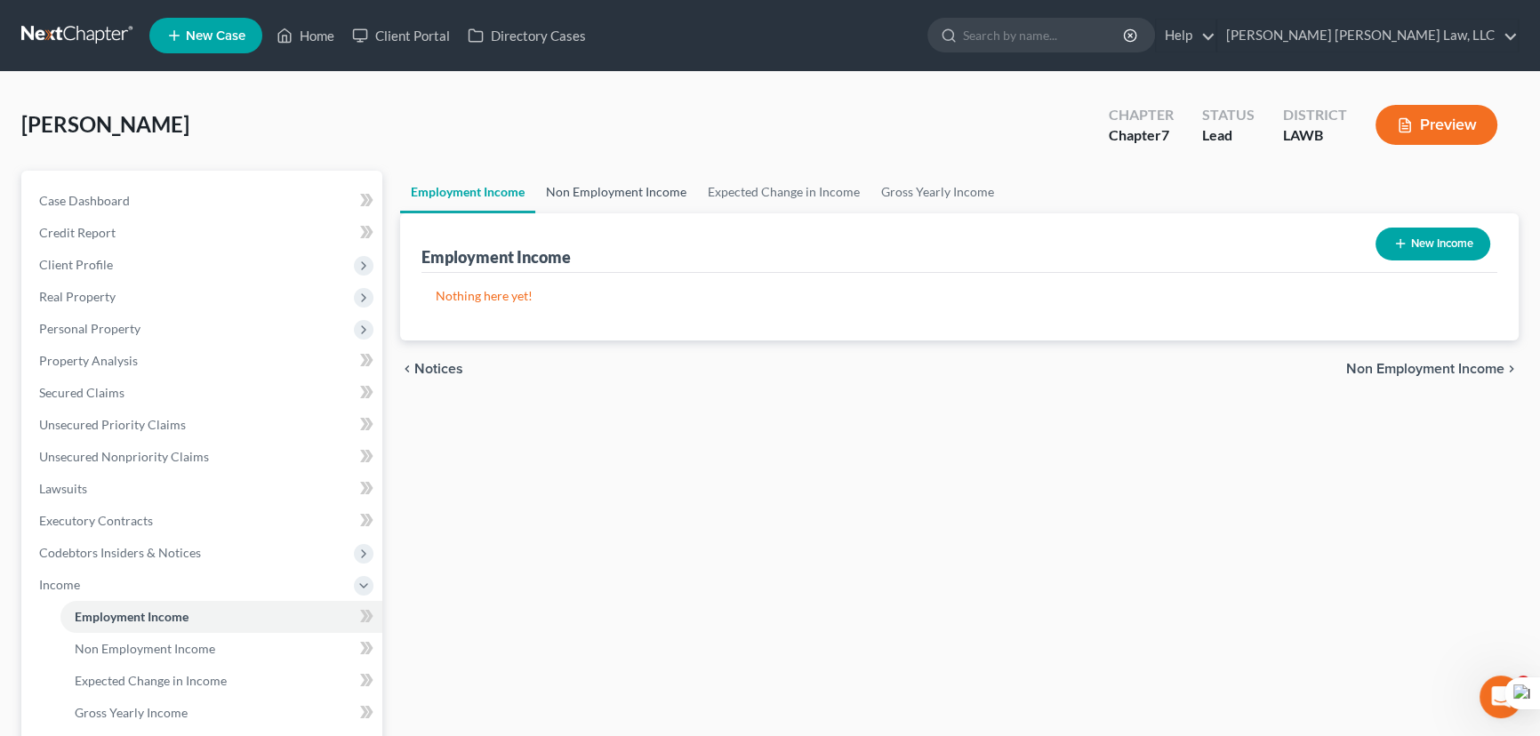
click at [639, 190] on link "Non Employment Income" at bounding box center [616, 192] width 162 height 43
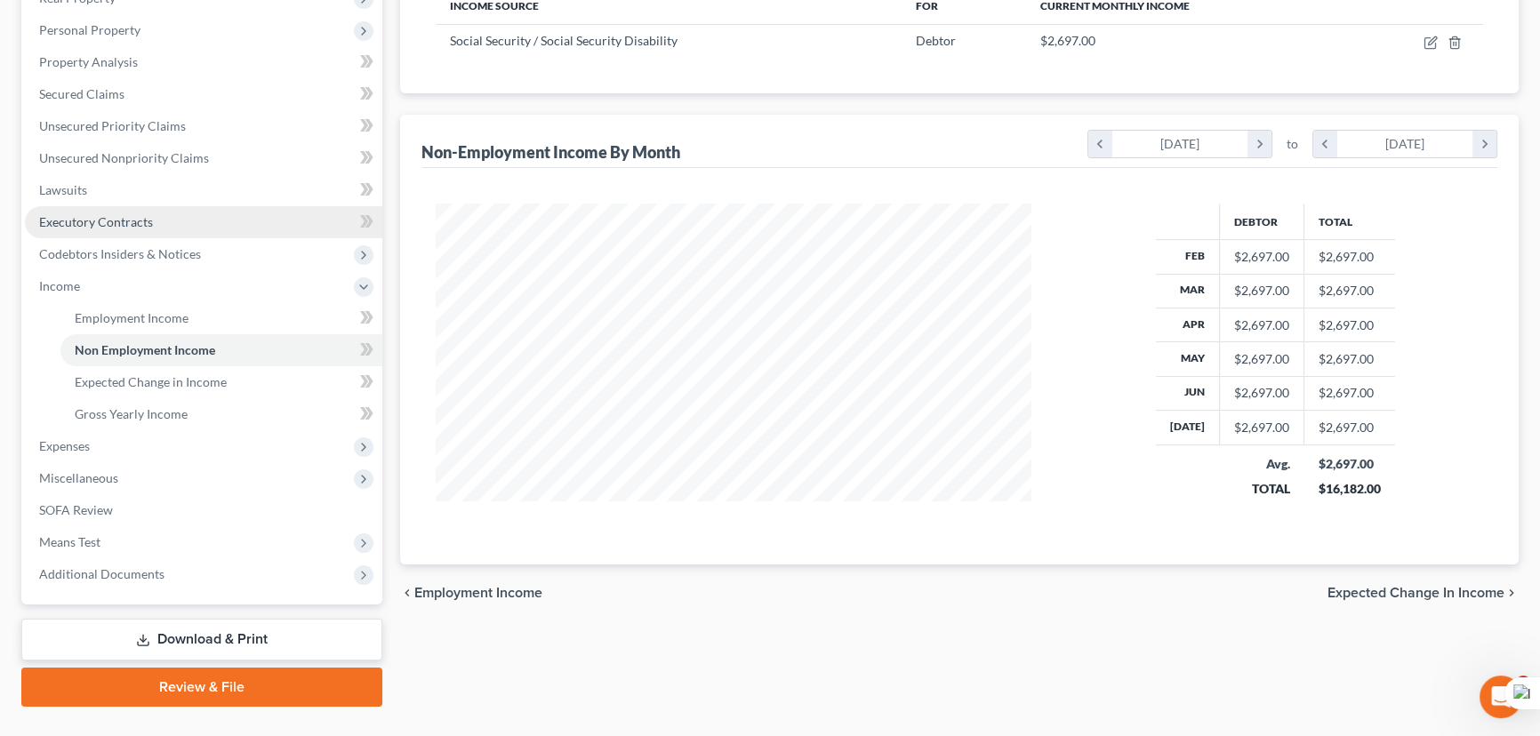
scroll to position [323, 0]
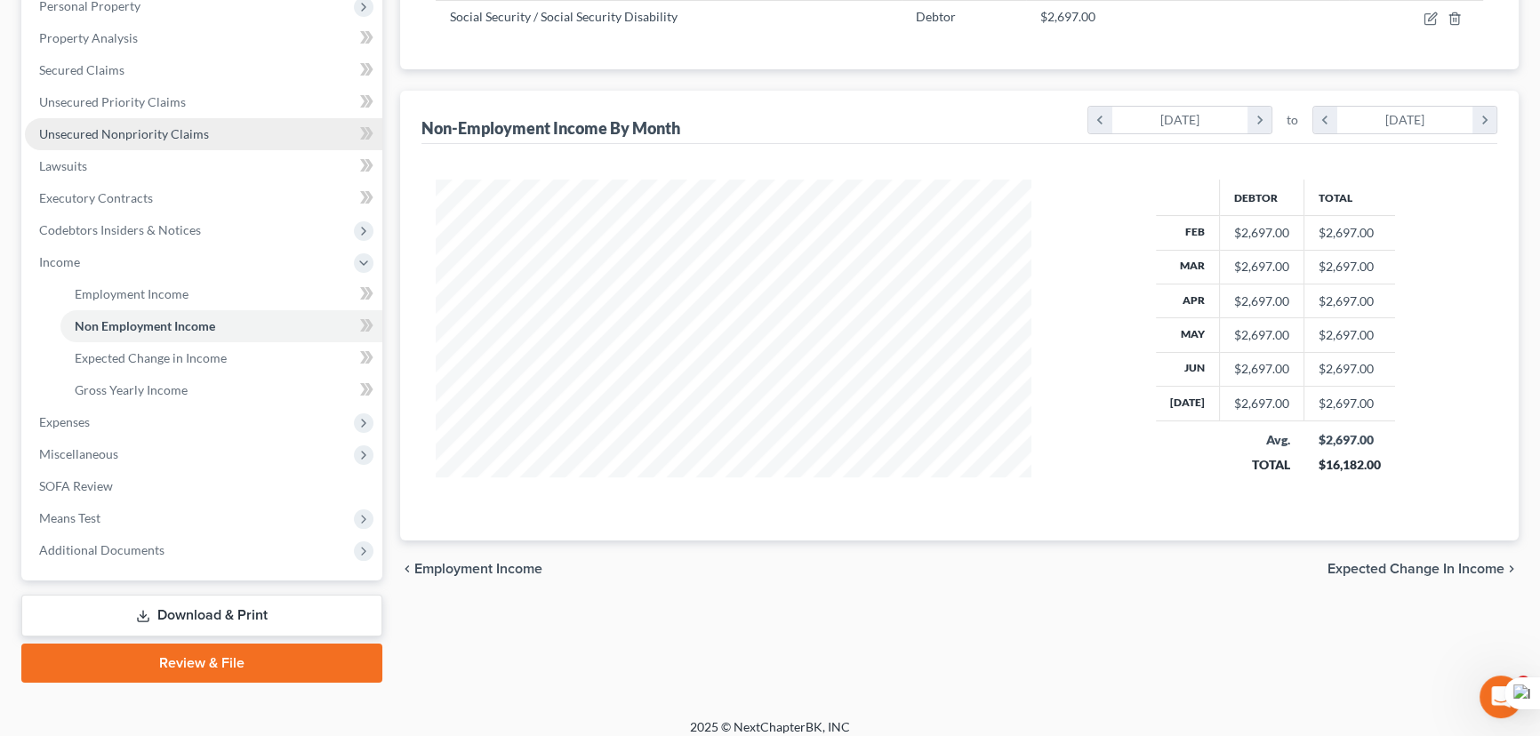
click at [222, 133] on link "Unsecured Nonpriority Claims" at bounding box center [203, 134] width 357 height 32
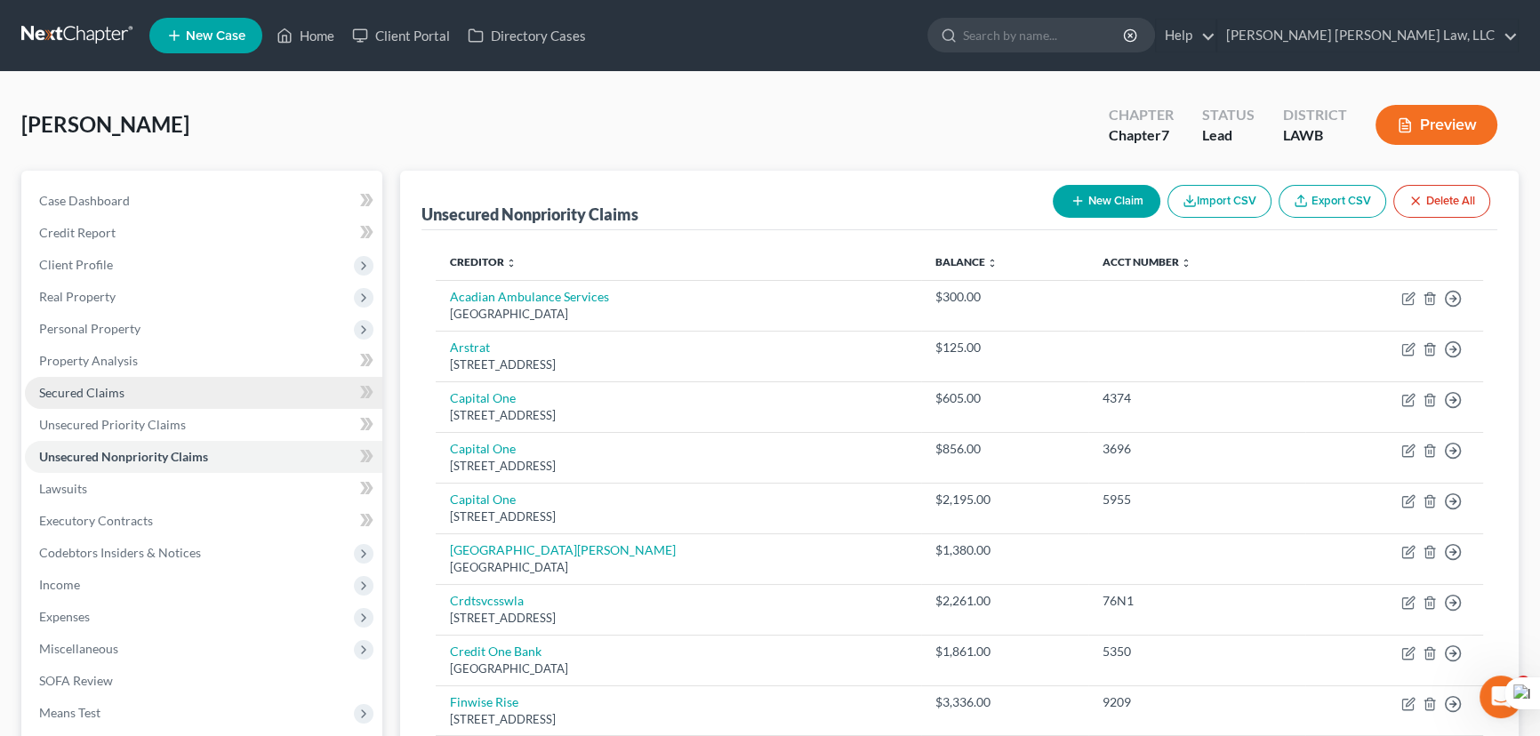
drag, startPoint x: 225, startPoint y: 395, endPoint x: 263, endPoint y: 398, distance: 38.4
click at [227, 395] on link "Secured Claims" at bounding box center [203, 393] width 357 height 32
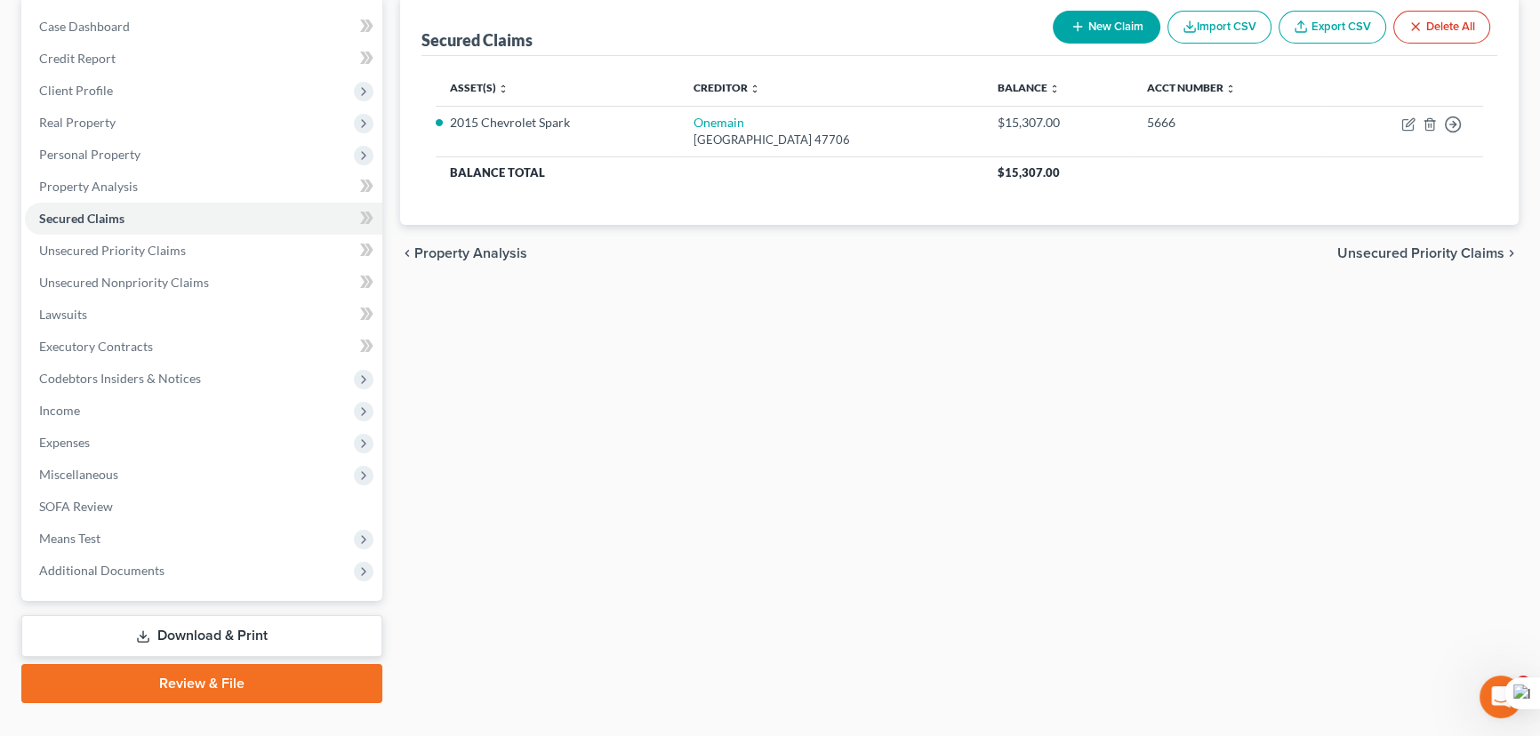
scroll to position [206, 0]
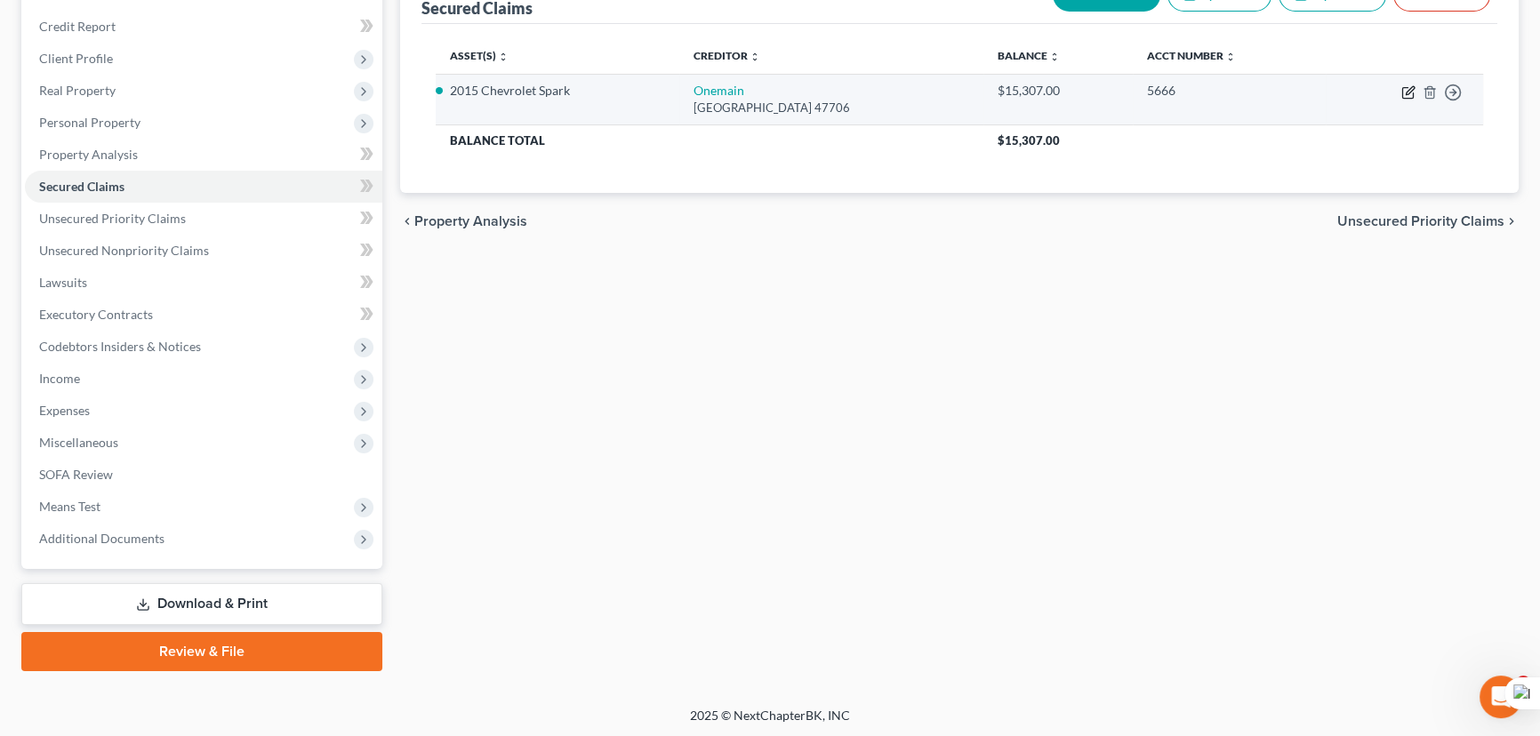
click at [1404, 93] on icon "button" at bounding box center [1408, 92] width 14 height 14
select select "15"
select select "3"
select select "0"
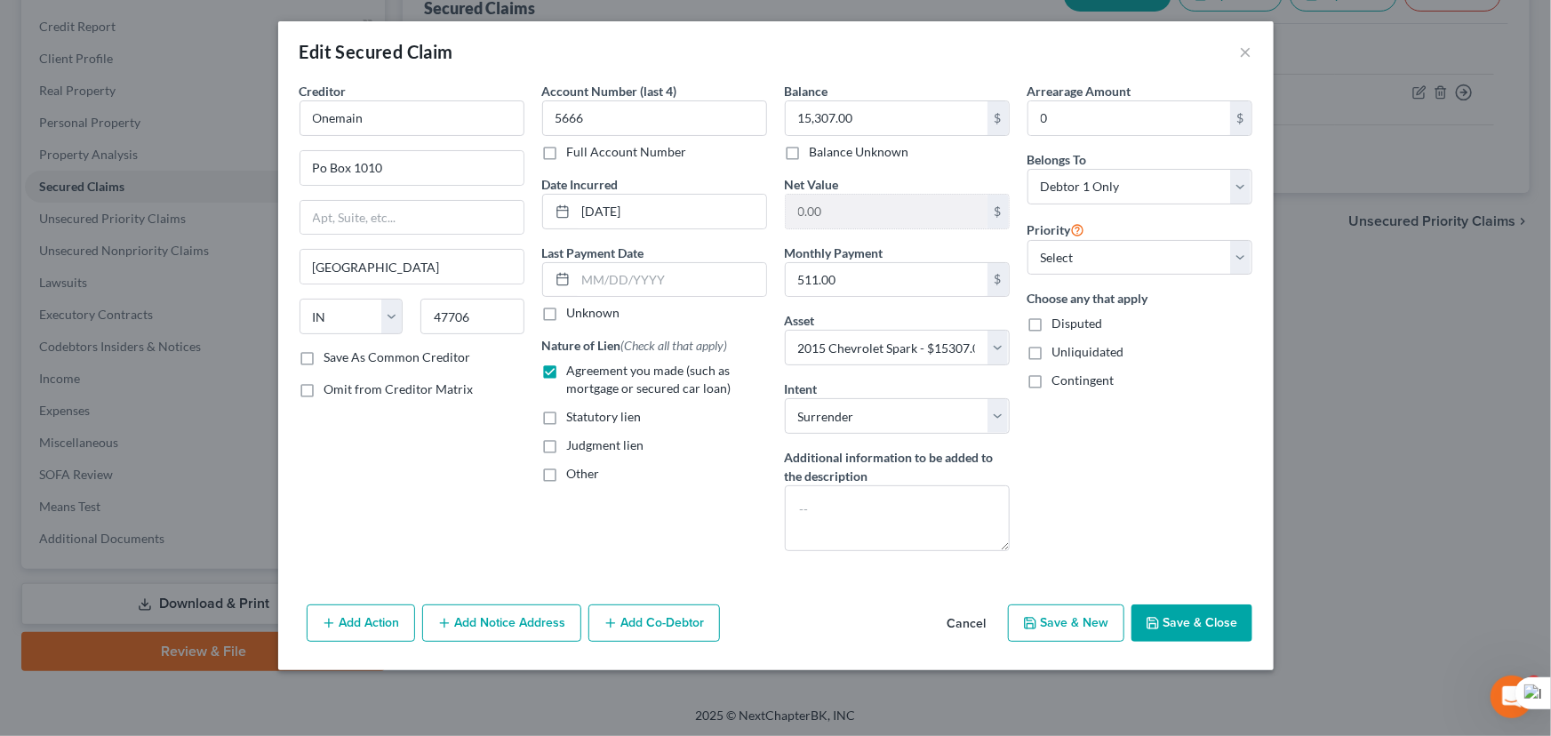
click at [1181, 620] on button "Save & Close" at bounding box center [1192, 623] width 121 height 37
select select
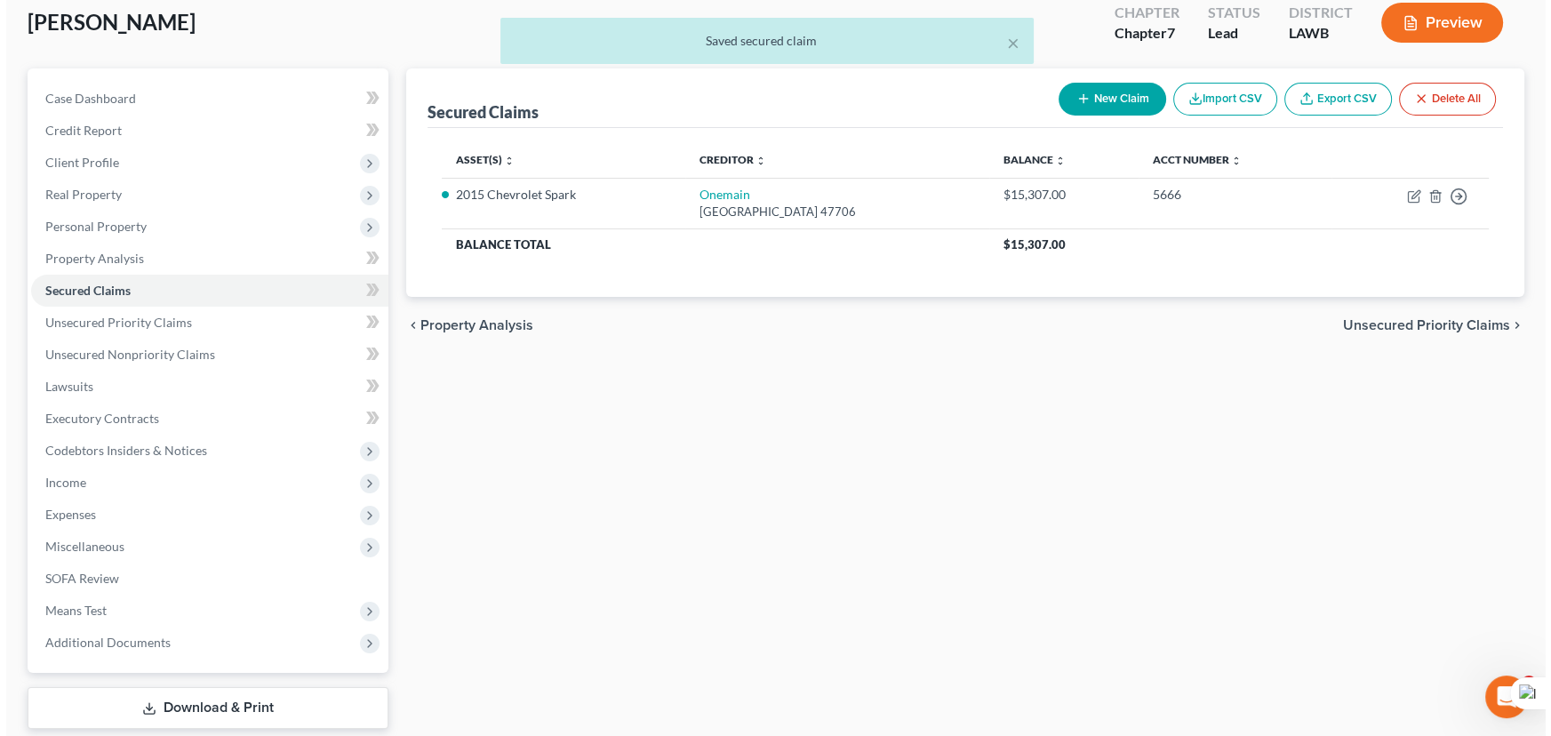
scroll to position [0, 0]
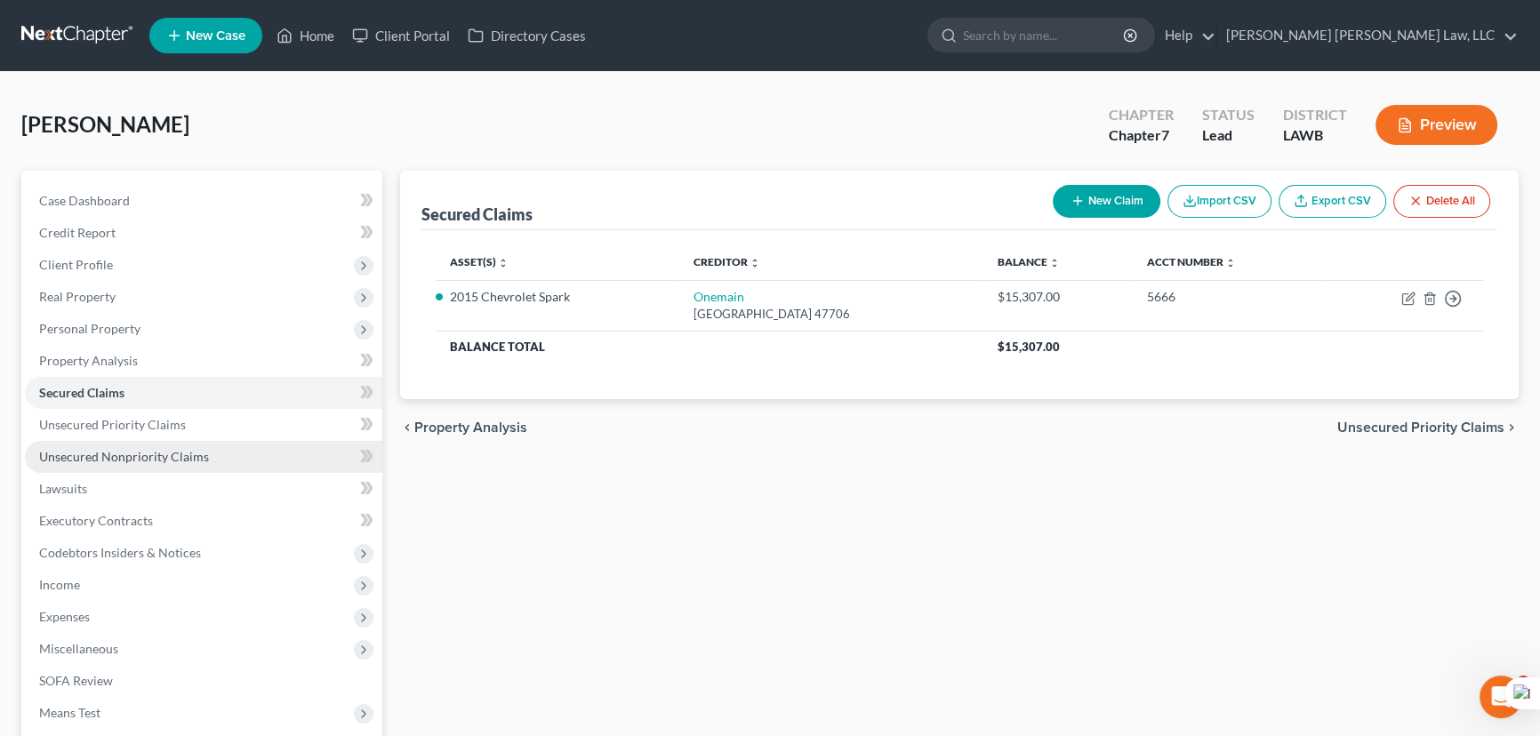
click at [229, 461] on link "Unsecured Nonpriority Claims" at bounding box center [203, 457] width 357 height 32
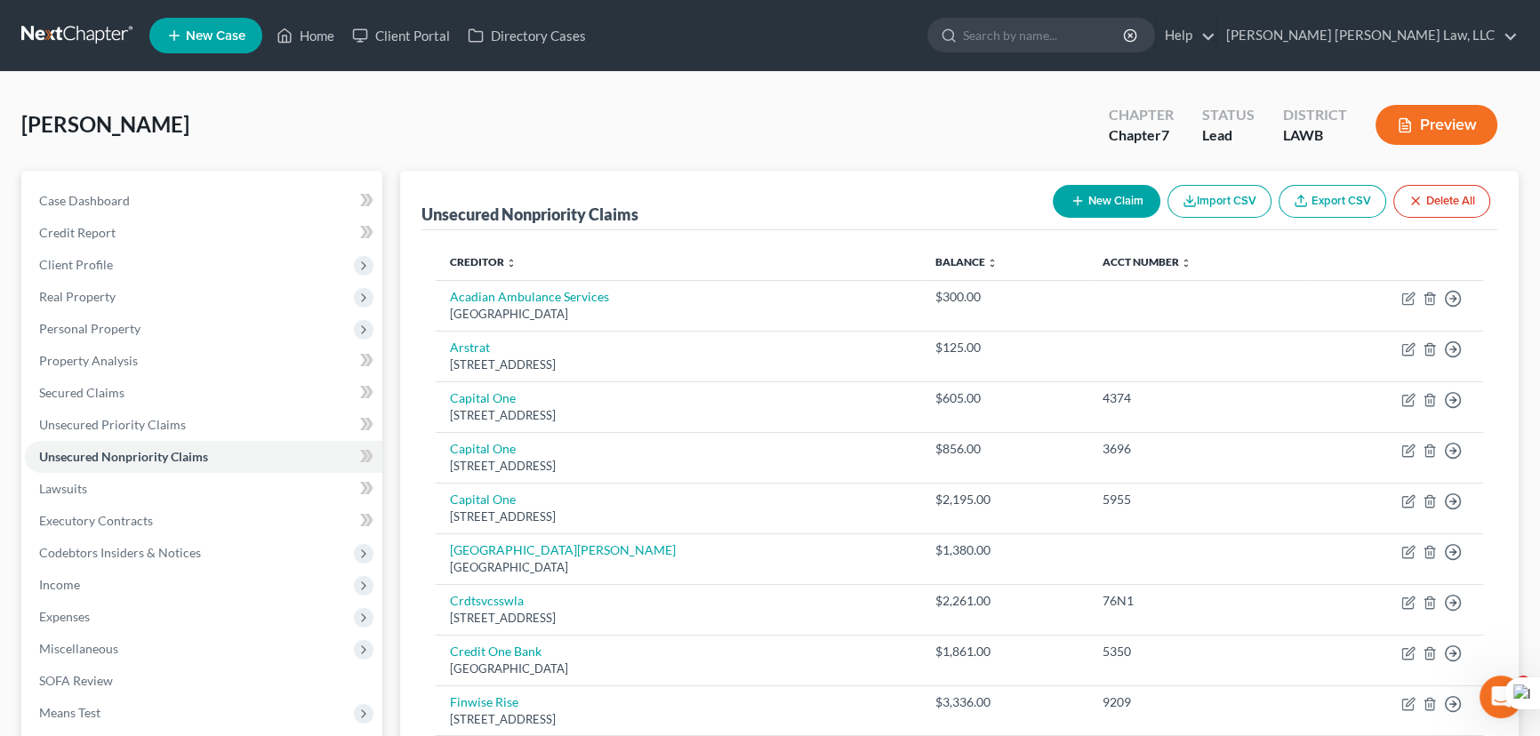
click at [1137, 193] on button "New Claim" at bounding box center [1107, 201] width 108 height 33
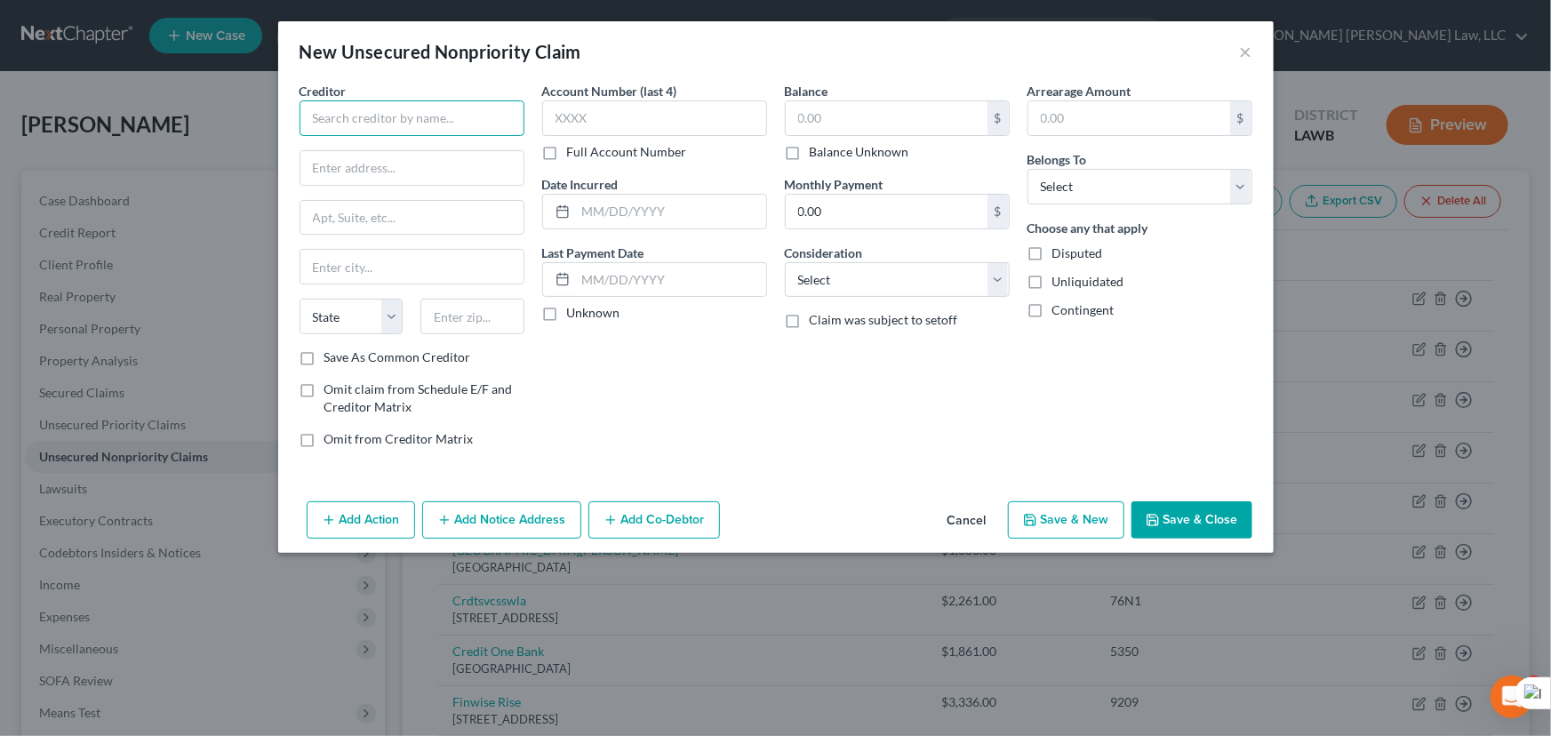
click at [403, 125] on input "text" at bounding box center [412, 118] width 225 height 36
click at [807, 116] on input "text" at bounding box center [887, 118] width 202 height 34
type input "1,250"
click at [412, 116] on input "text" at bounding box center [412, 118] width 225 height 36
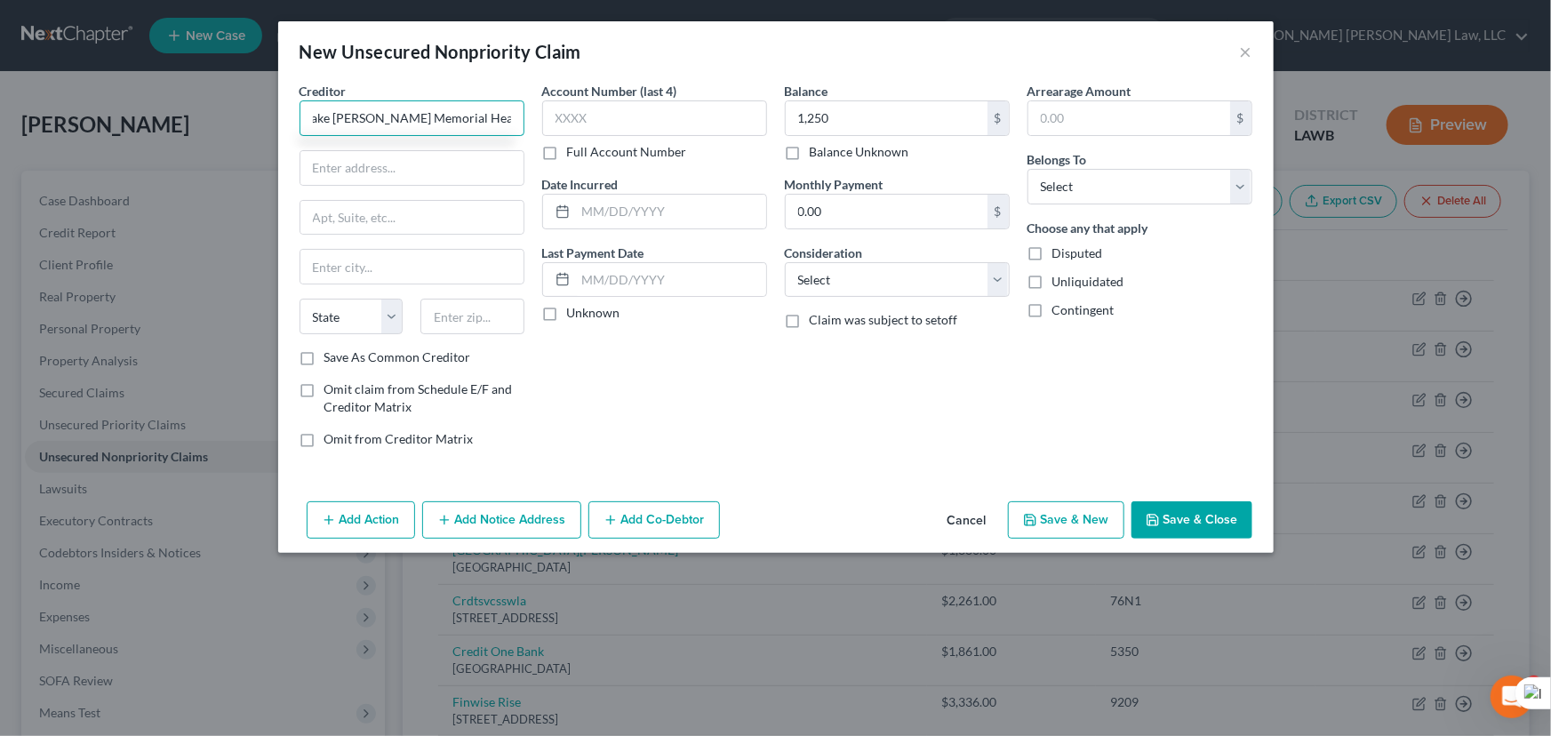
type input "Lake [PERSON_NAME] Memorial Health System"
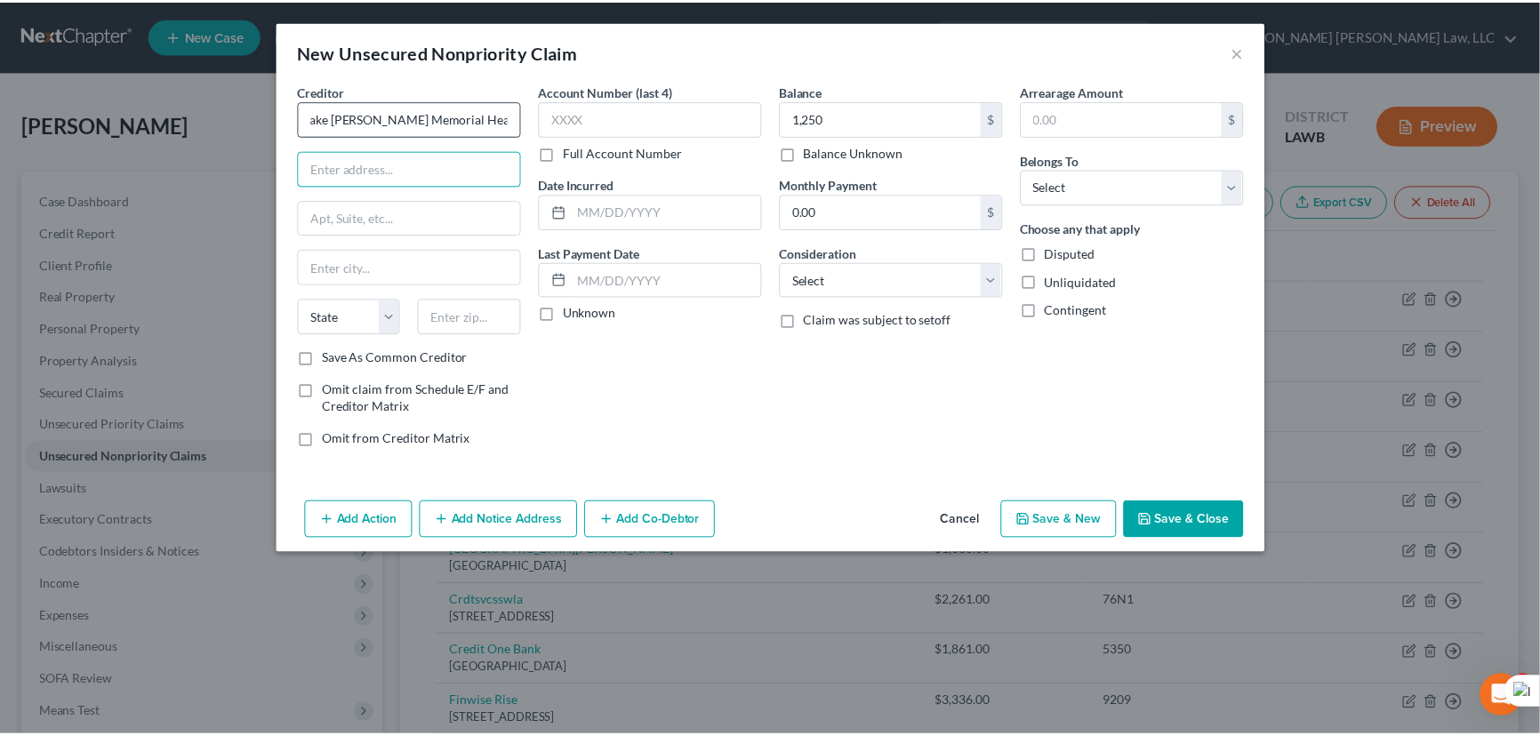
scroll to position [0, 0]
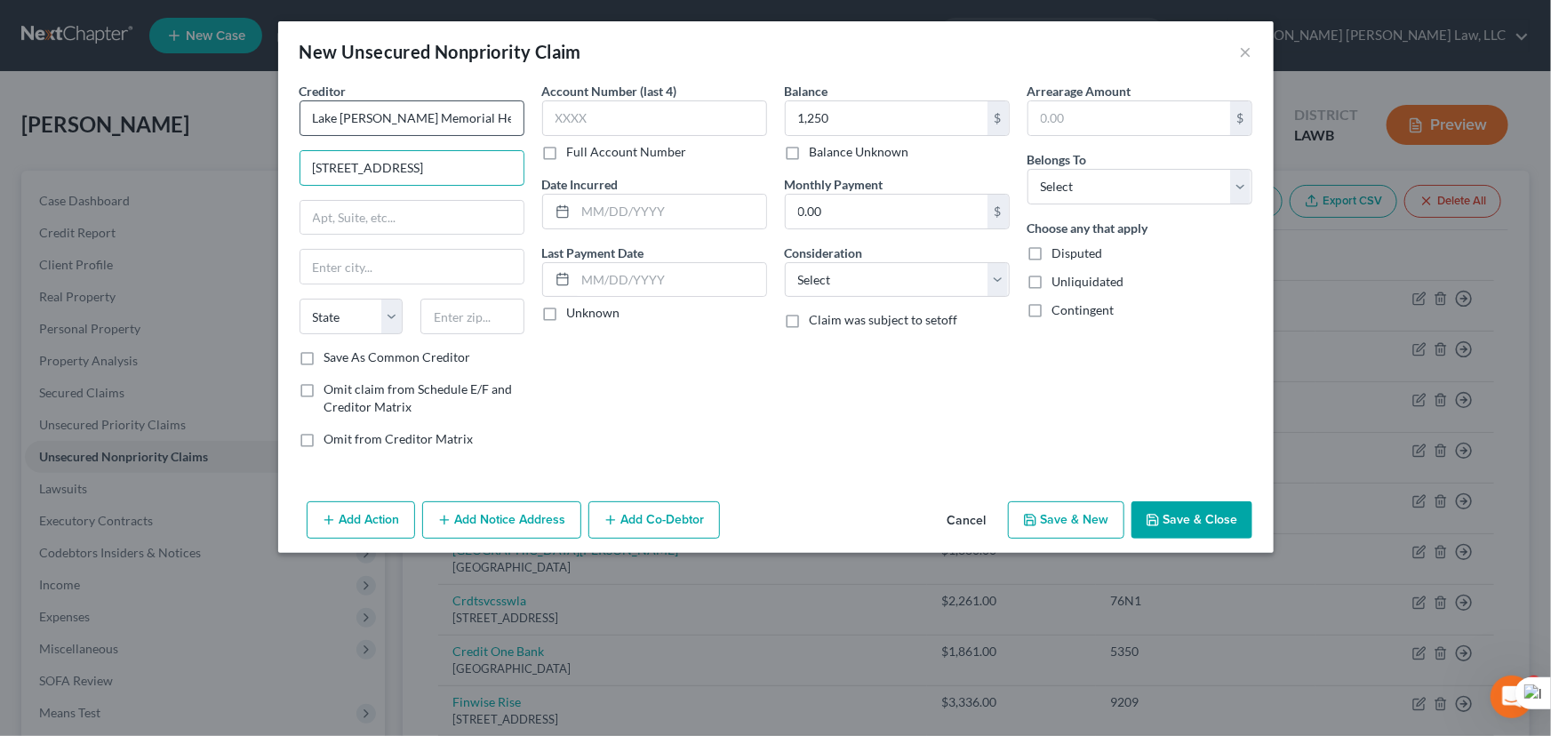
type input "[STREET_ADDRESS]"
type input "Ste 345"
type input "Lake [PERSON_NAME]"
select select "19"
type input "70601"
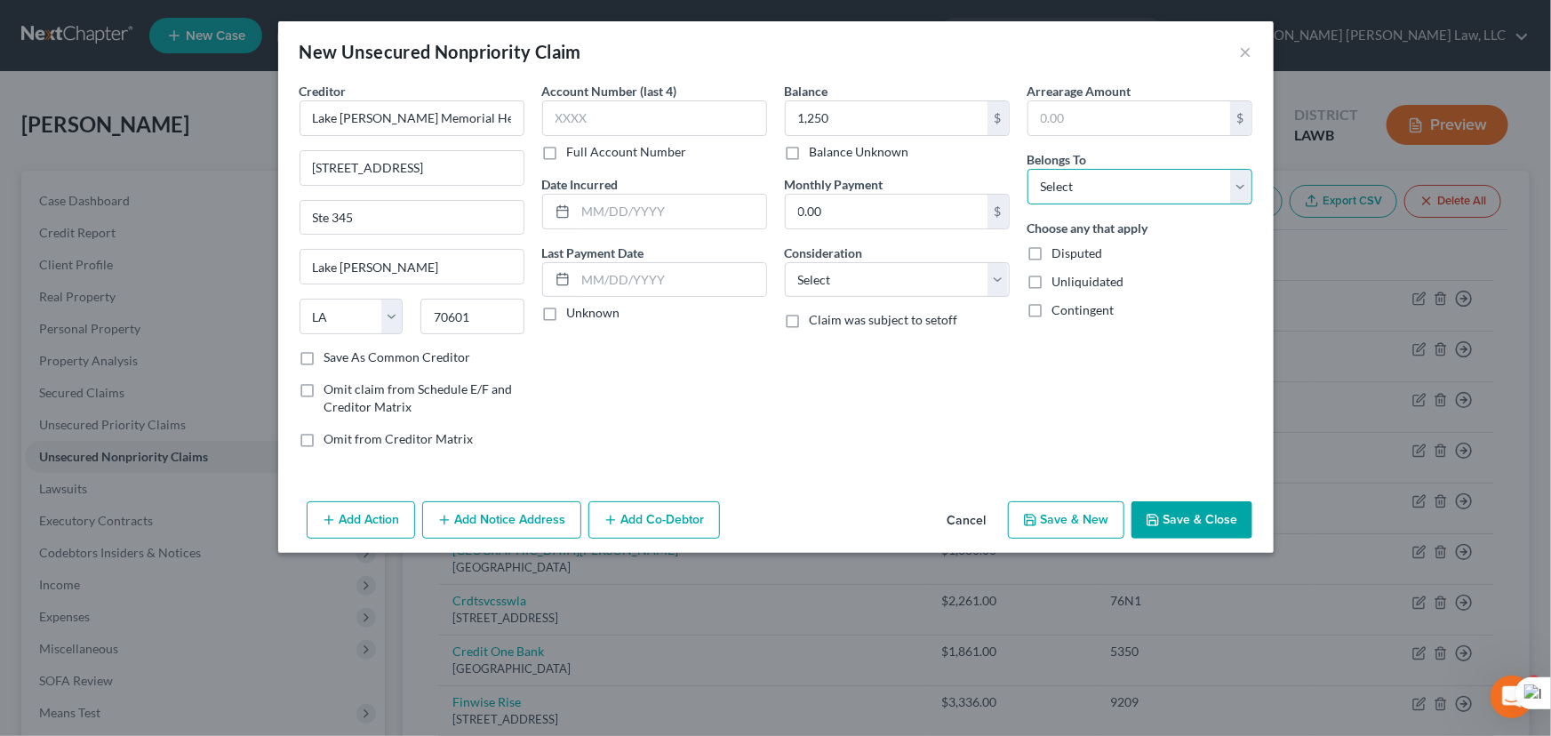
click at [1145, 193] on select "Select Debtor 1 Only Debtor 2 Only Debtor 1 And Debtor 2 Only At Least One Of T…" at bounding box center [1140, 187] width 225 height 36
select select "0"
click at [1028, 169] on select "Select Debtor 1 Only Debtor 2 Only Debtor 1 And Debtor 2 Only At Least One Of T…" at bounding box center [1140, 187] width 225 height 36
click at [1179, 525] on button "Save & Close" at bounding box center [1192, 519] width 121 height 37
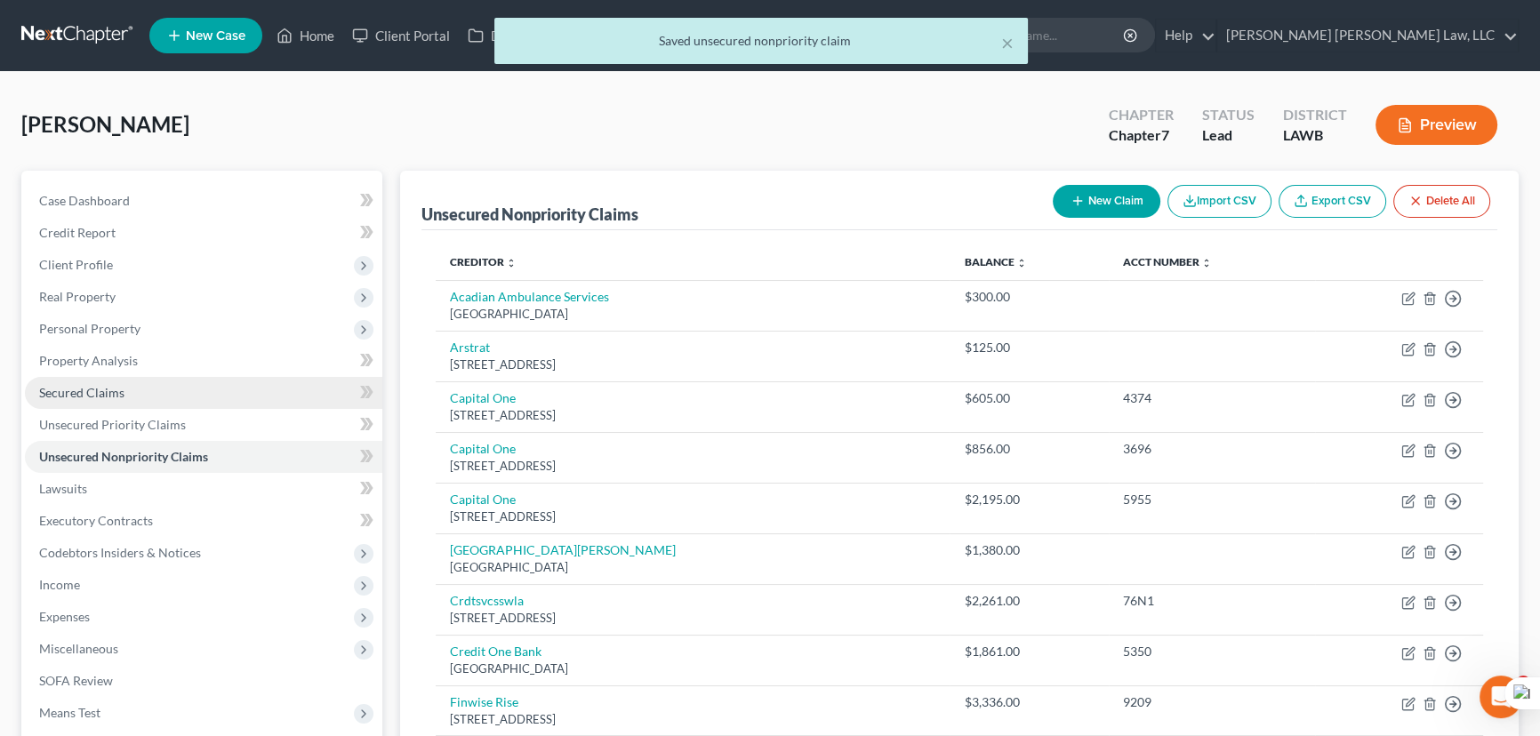
click at [152, 399] on link "Secured Claims" at bounding box center [203, 393] width 357 height 32
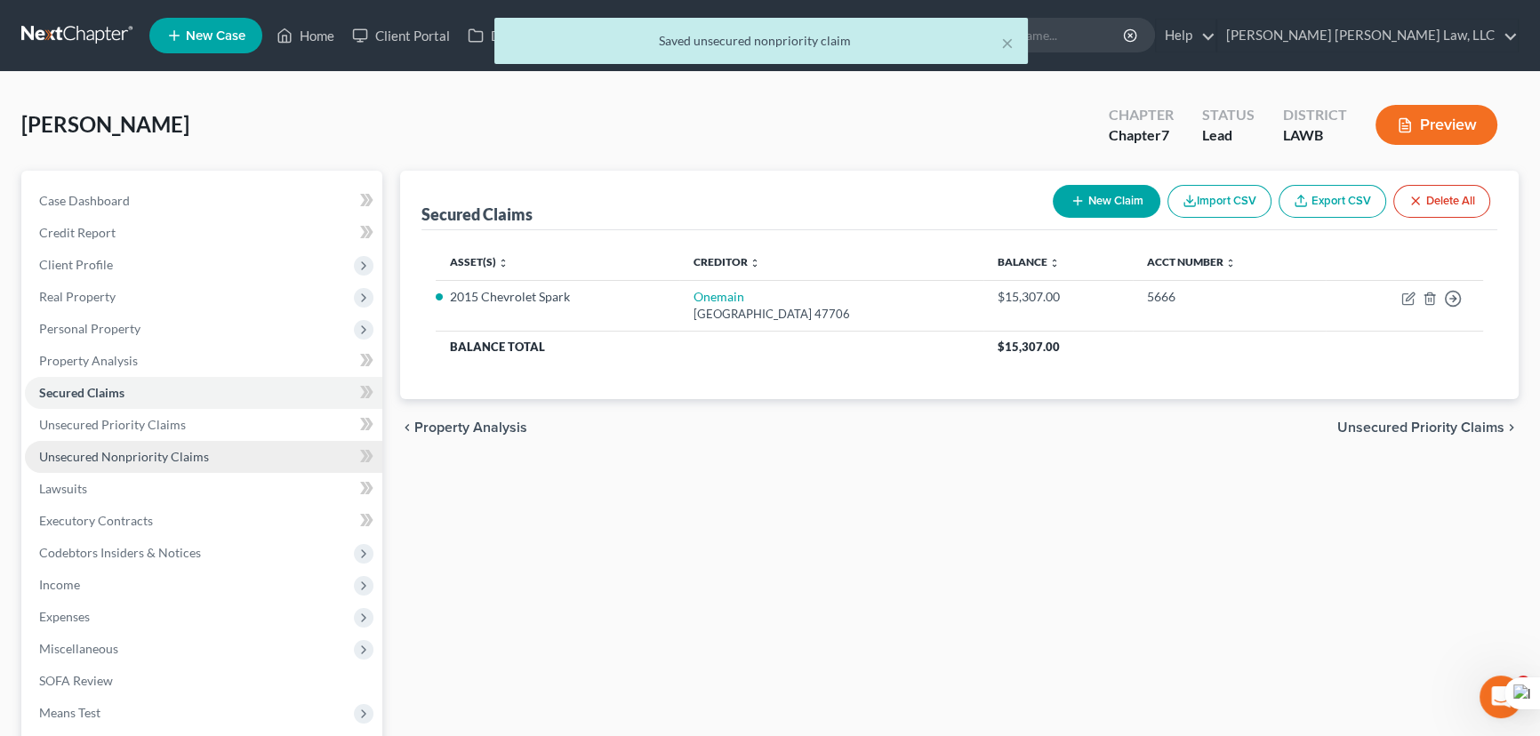
click at [270, 453] on link "Unsecured Nonpriority Claims" at bounding box center [203, 457] width 357 height 32
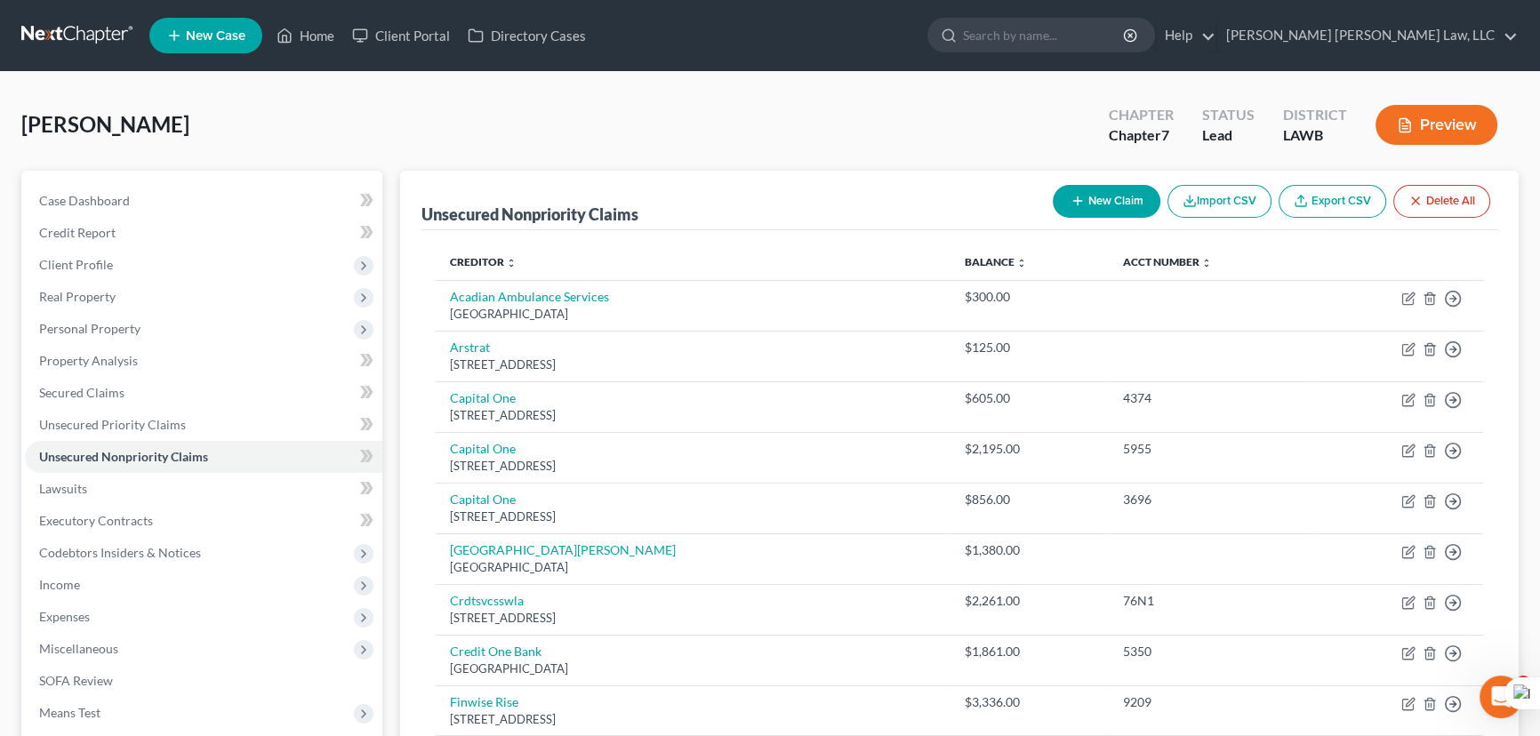
click at [1073, 194] on icon "button" at bounding box center [1077, 201] width 14 height 14
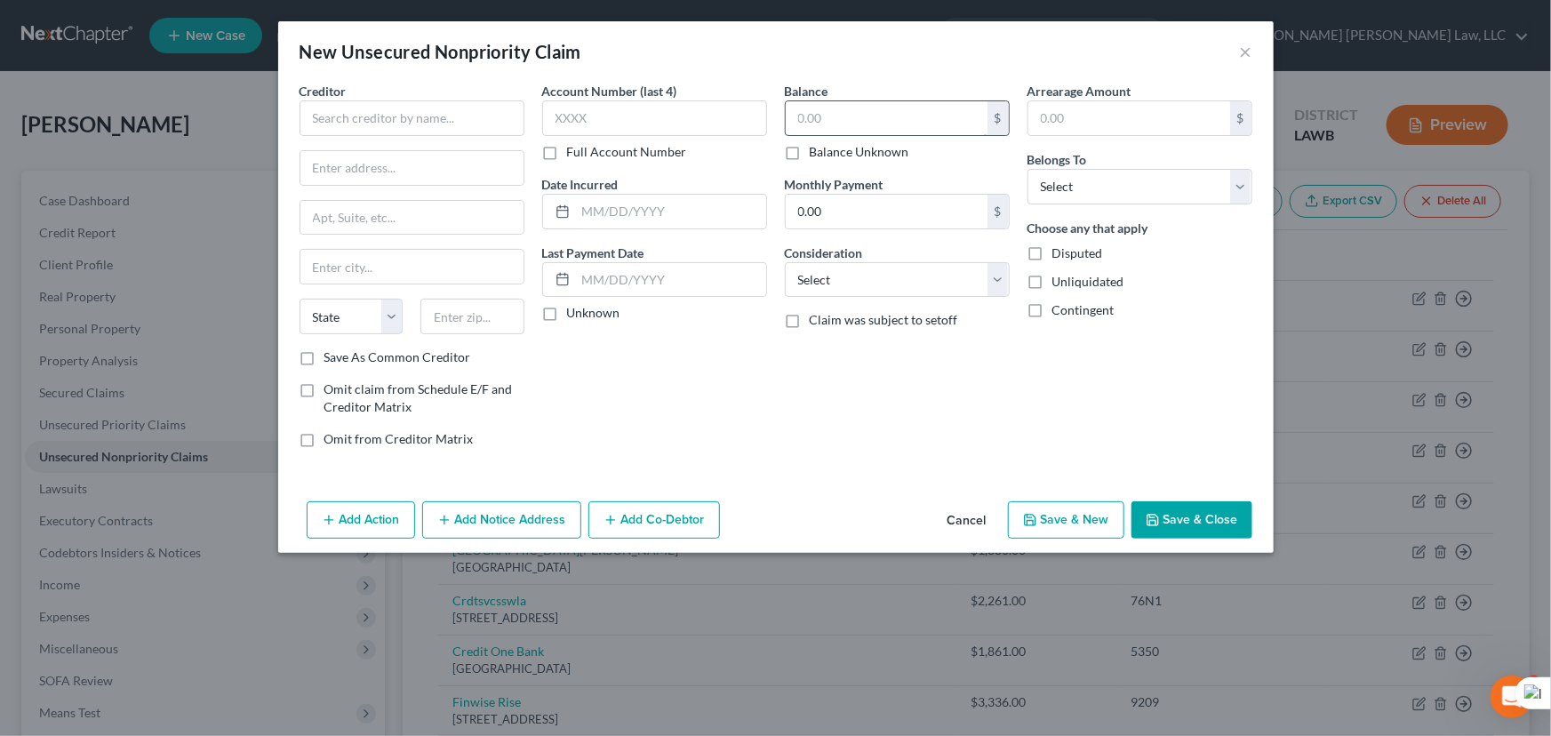
click at [877, 116] on input "text" at bounding box center [887, 118] width 202 height 34
click at [931, 123] on input "text" at bounding box center [887, 118] width 202 height 34
type input "79"
click at [330, 128] on input "text" at bounding box center [412, 118] width 225 height 36
drag, startPoint x: 478, startPoint y: 126, endPoint x: 12, endPoint y: 94, distance: 466.9
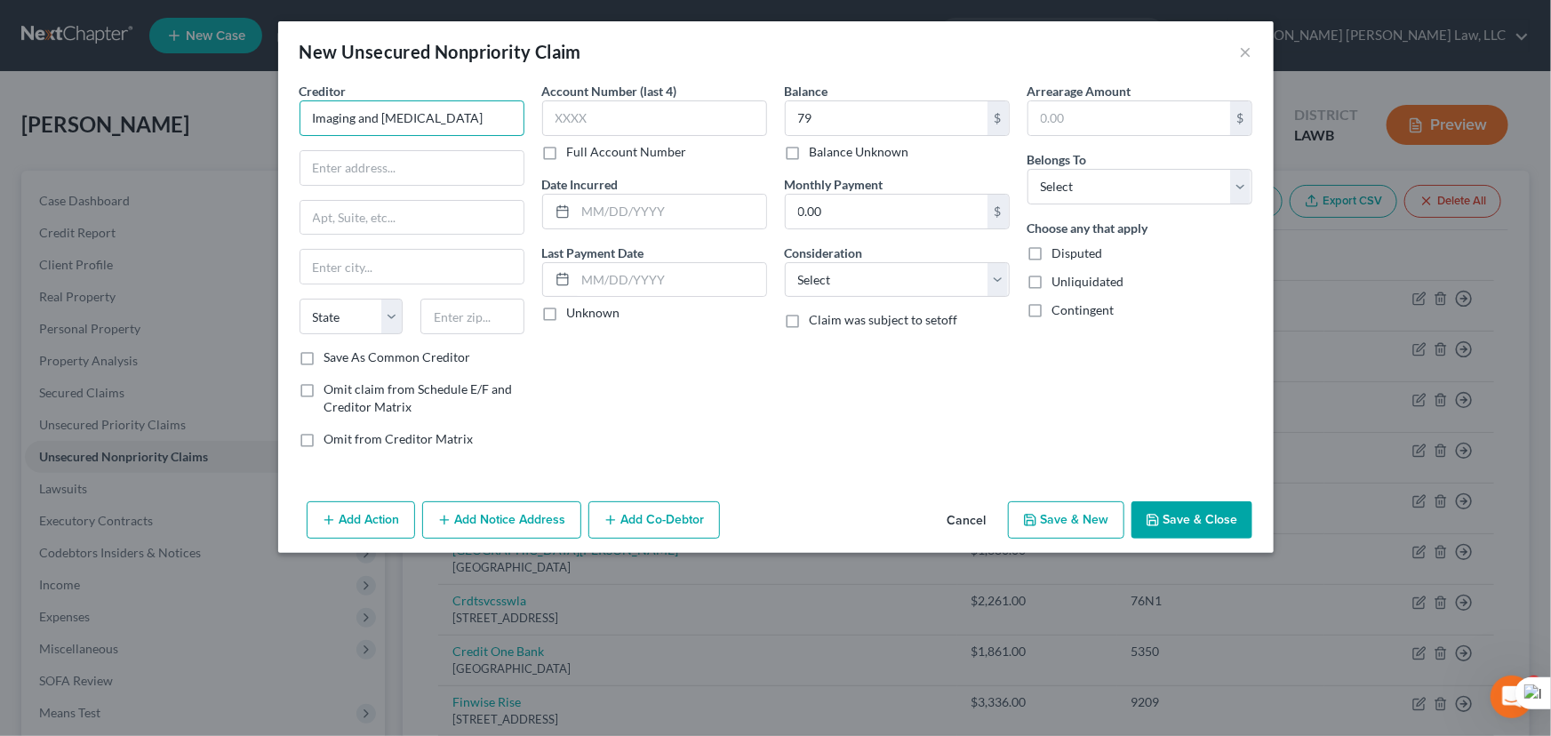
click at [12, 94] on div "New Unsecured Nonpriority Claim × Creditor * Imaging and [MEDICAL_DATA] State […" at bounding box center [775, 368] width 1551 height 736
type input "[GEOGRAPHIC_DATA]"
type input "[STREET_ADDRESS][PERSON_NAME]"
type input "Ste12"
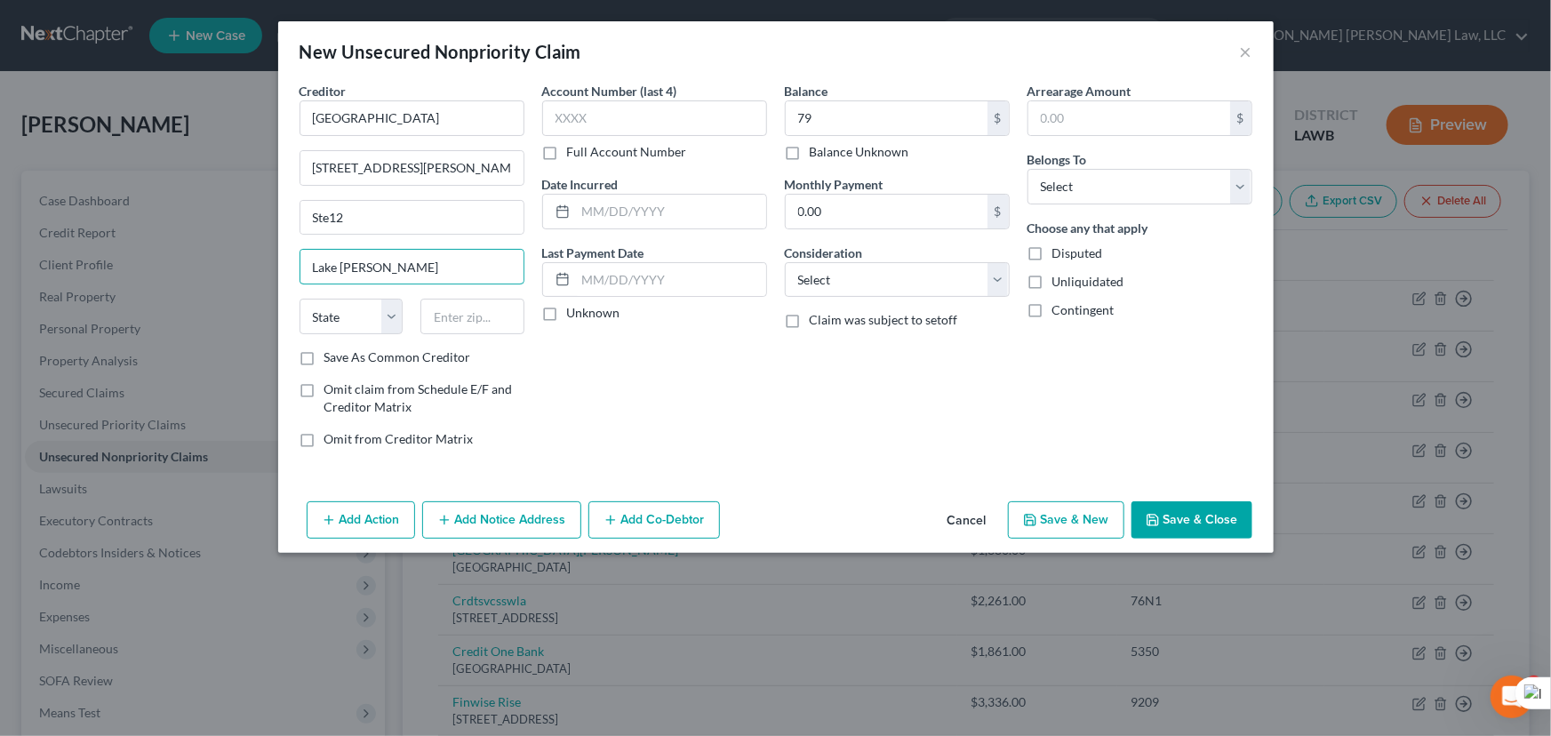
type input "Lake [PERSON_NAME]"
select select "19"
type input "4"
type input "70611"
click at [335, 215] on input "Ste12" at bounding box center [411, 218] width 223 height 34
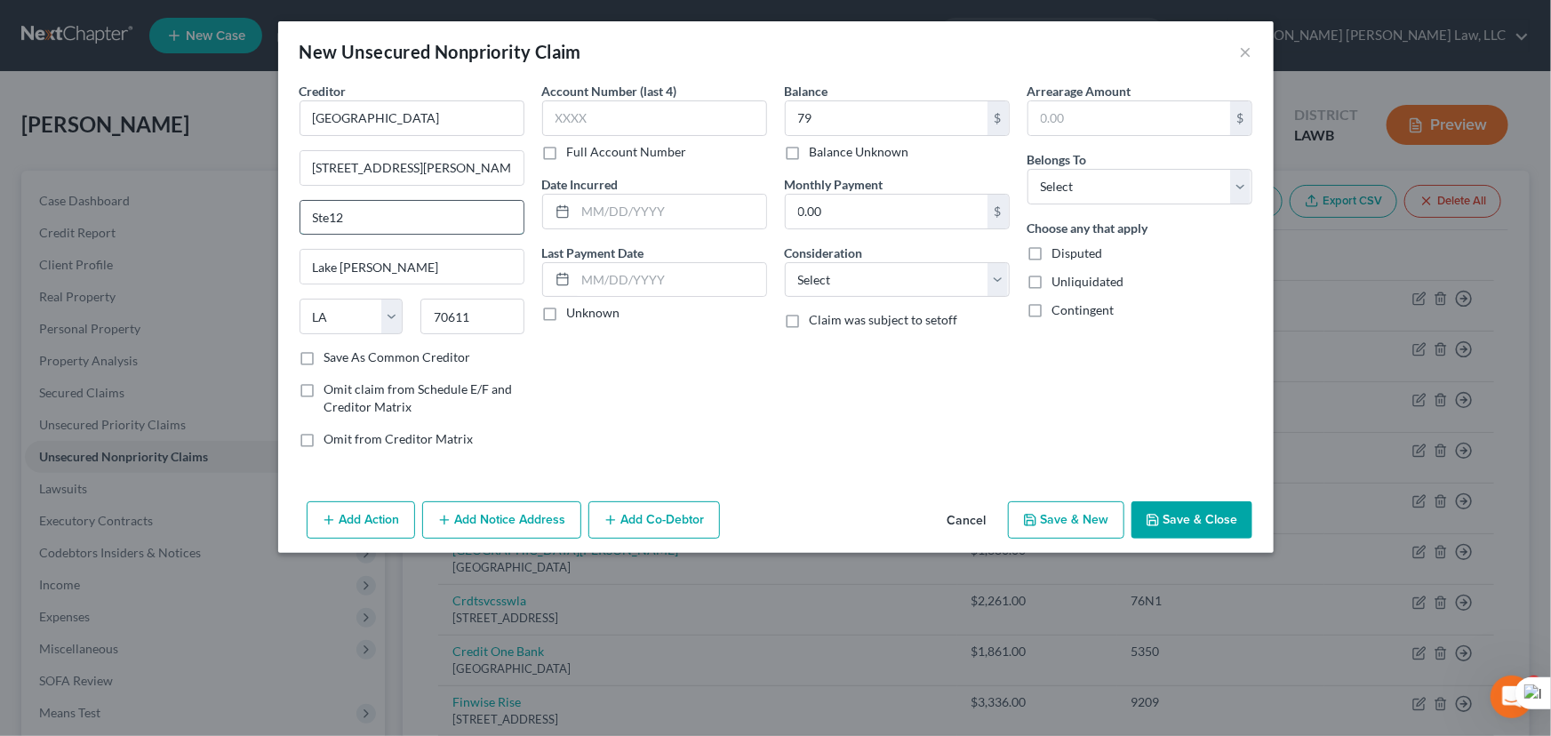
click at [325, 215] on input "Ste12" at bounding box center [411, 218] width 223 height 34
click at [330, 215] on input "Ste12" at bounding box center [411, 218] width 223 height 34
type input "Ste 12"
click at [1180, 509] on button "Save & Close" at bounding box center [1192, 519] width 121 height 37
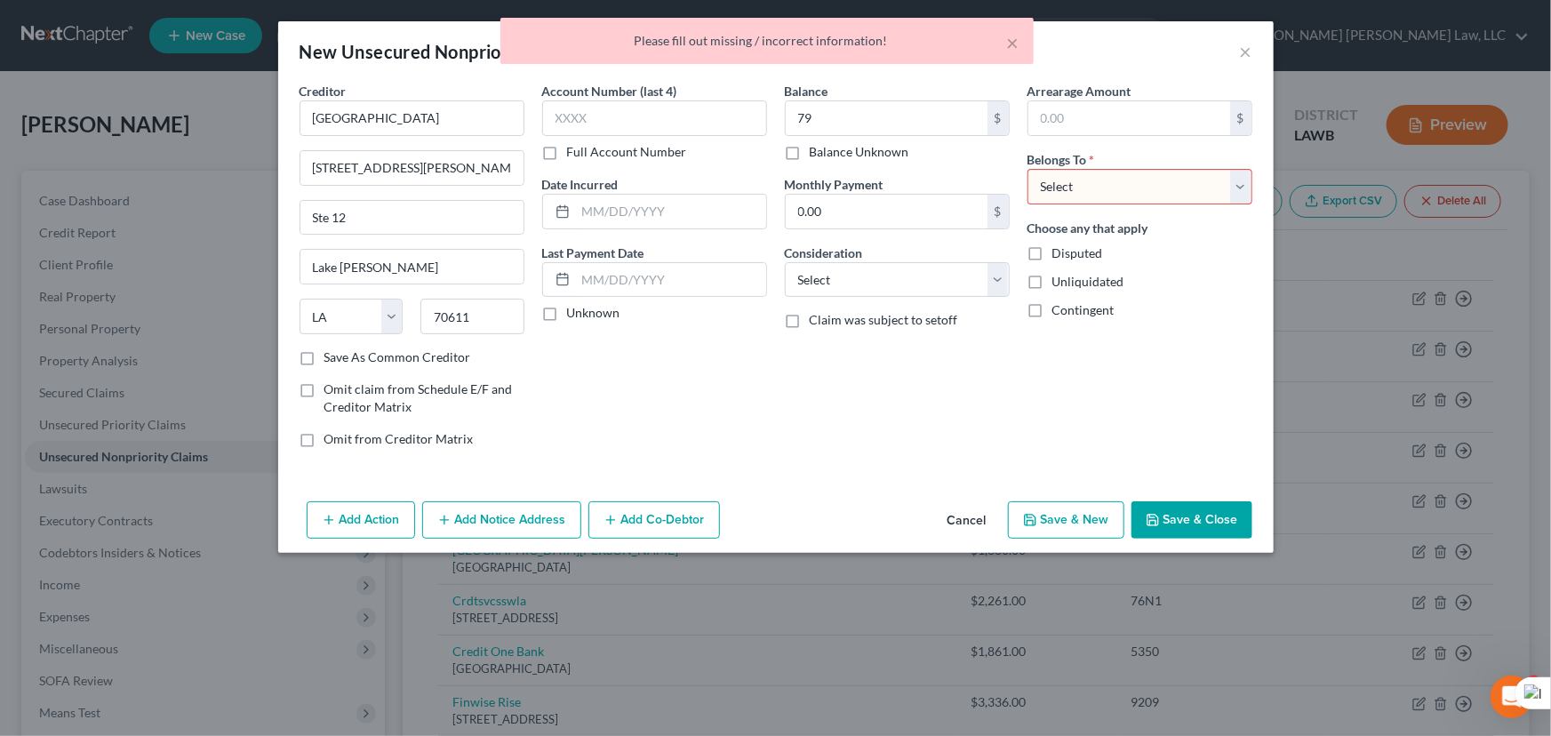
click at [1152, 178] on select "Select Debtor 1 Only Debtor 2 Only Debtor 1 And Debtor 2 Only At Least One Of T…" at bounding box center [1140, 187] width 225 height 36
select select "0"
click at [1028, 169] on select "Select Debtor 1 Only Debtor 2 Only Debtor 1 And Debtor 2 Only At Least One Of T…" at bounding box center [1140, 187] width 225 height 36
click at [1204, 532] on button "Save & Close" at bounding box center [1192, 519] width 121 height 37
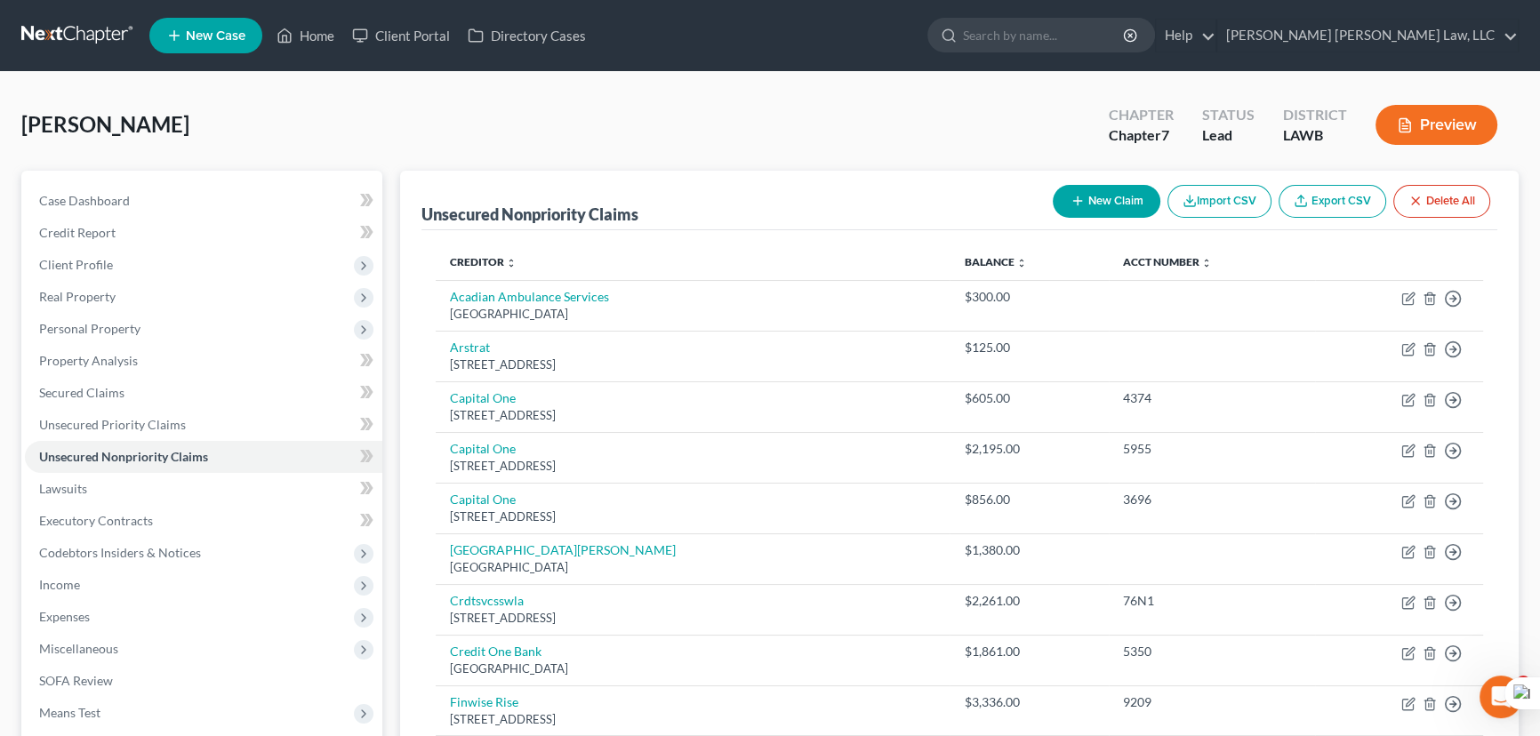
click at [1070, 202] on icon "button" at bounding box center [1077, 201] width 14 height 14
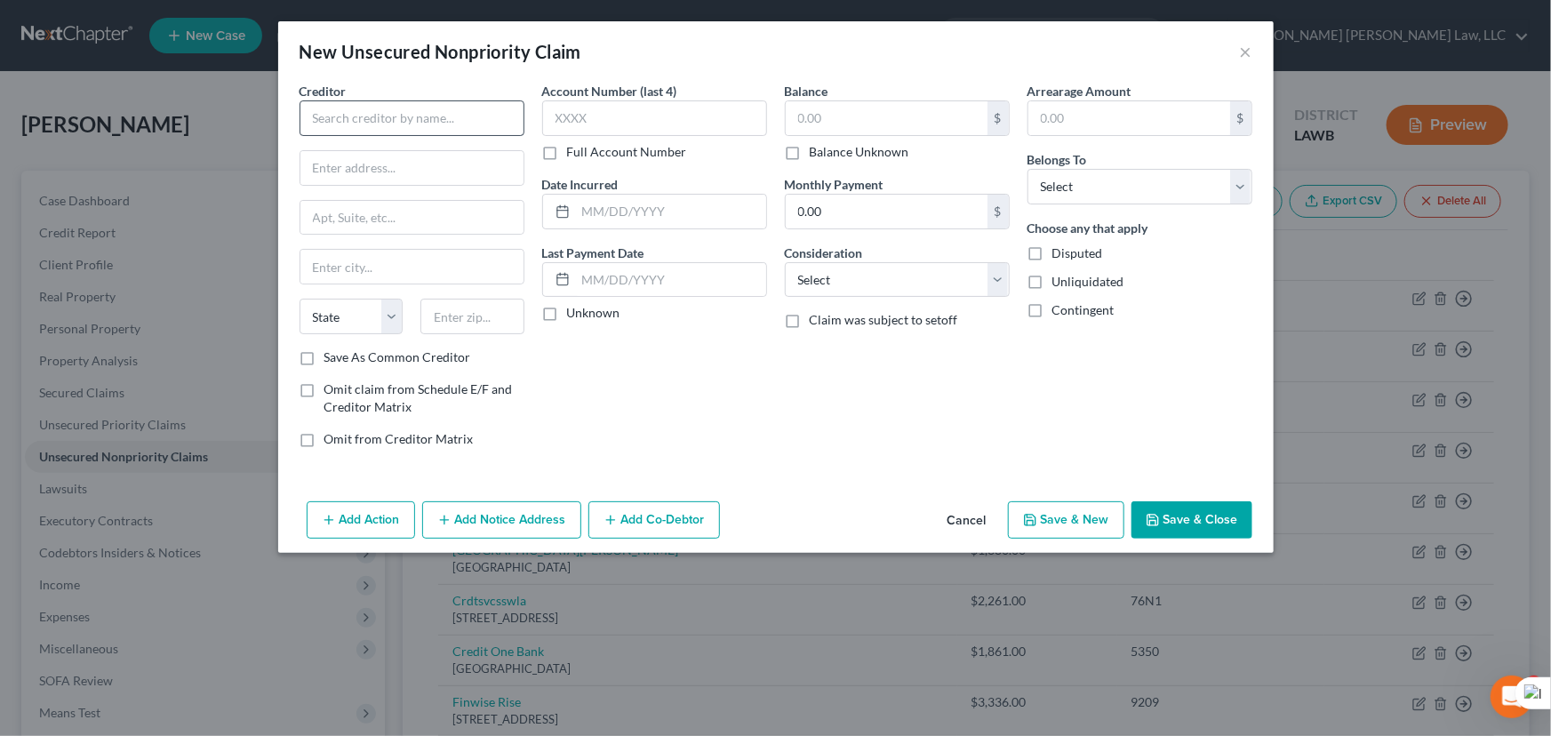
drag, startPoint x: 421, startPoint y: 94, endPoint x: 419, endPoint y: 109, distance: 15.3
click at [419, 108] on div "Creditor *" at bounding box center [412, 109] width 225 height 54
click at [415, 123] on input "text" at bounding box center [412, 118] width 225 height 36
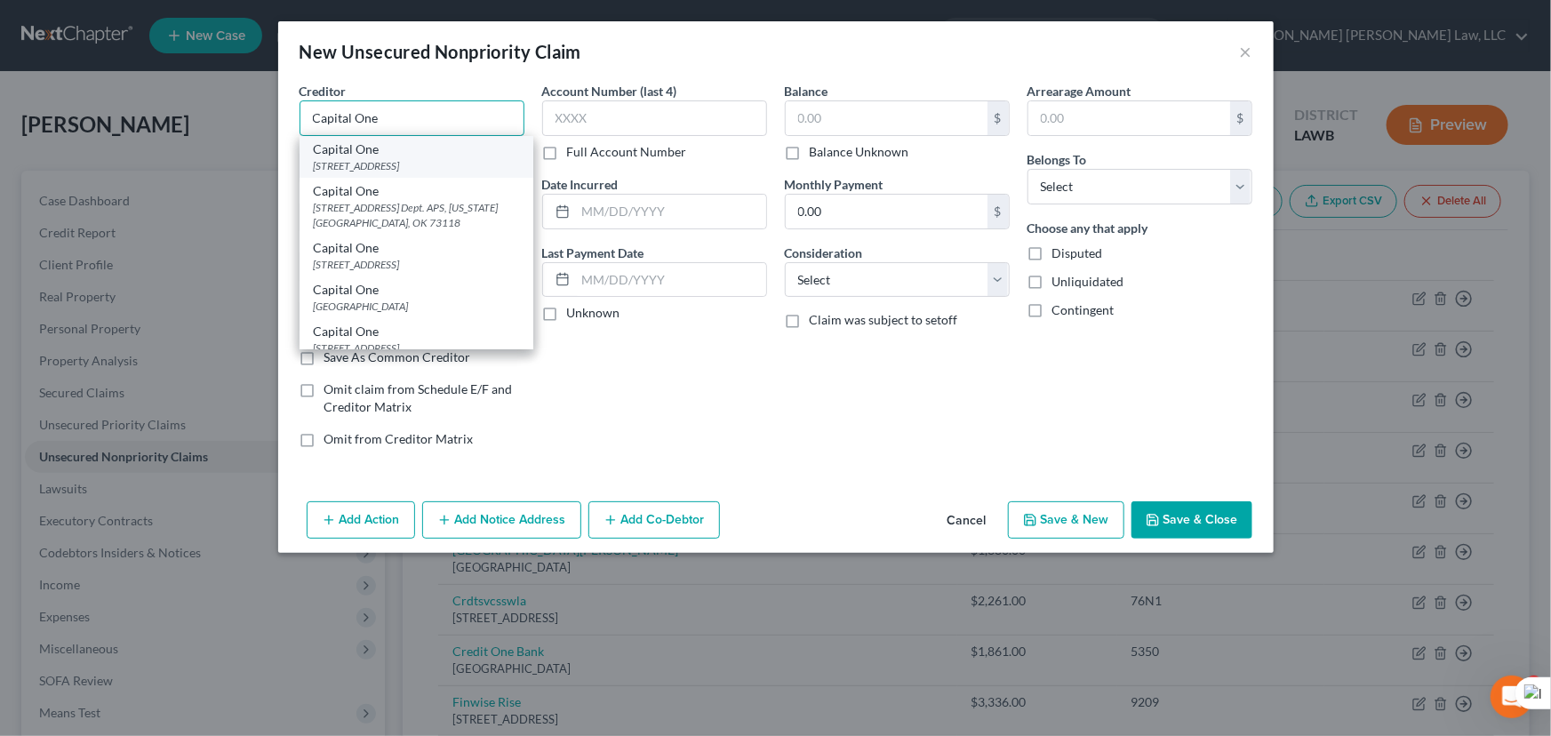
type input "Capital One"
click at [413, 160] on div "[STREET_ADDRESS]" at bounding box center [416, 165] width 205 height 15
type input "[STREET_ADDRESS][PERSON_NAME]"
type input "[PERSON_NAME]"
select select "48"
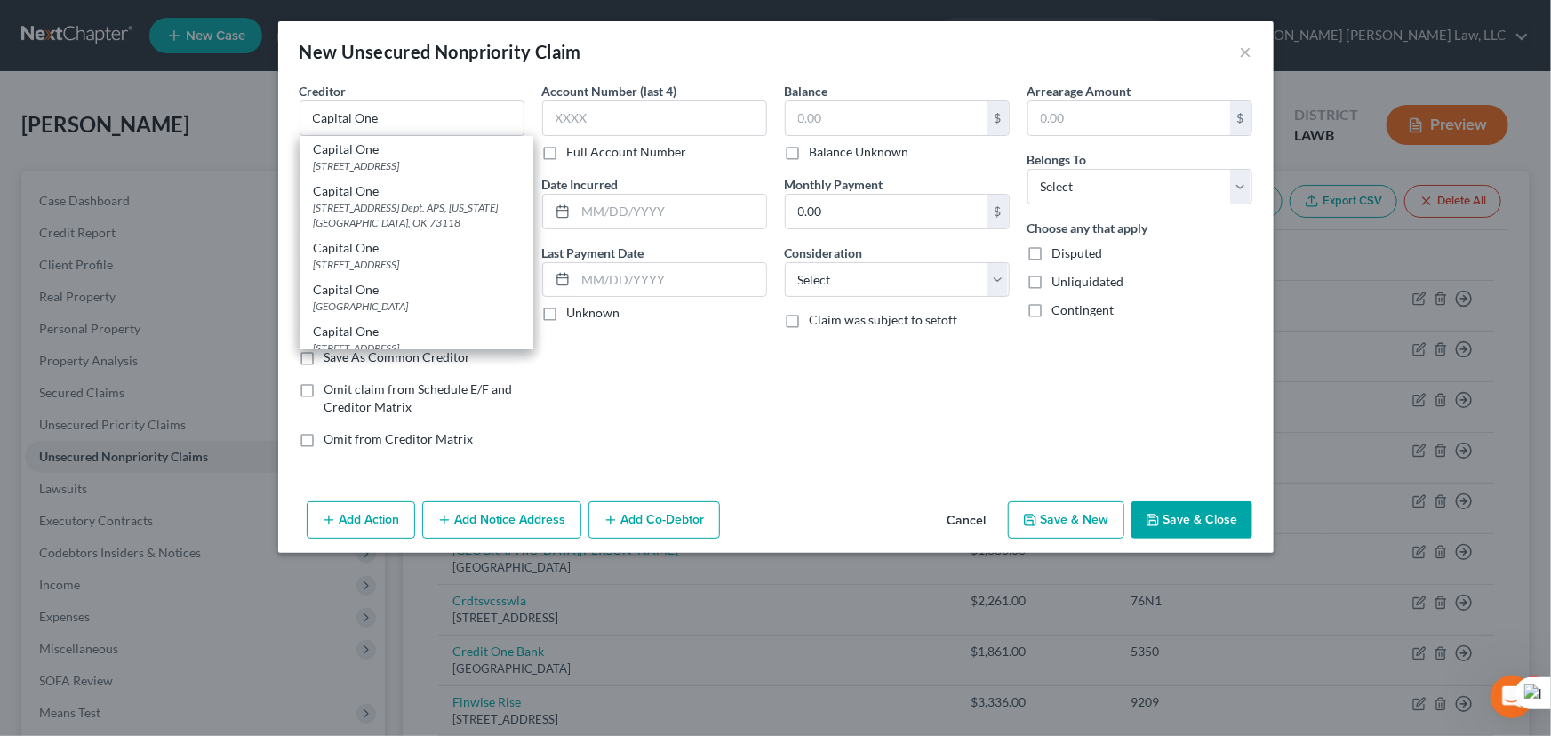
type input "22102"
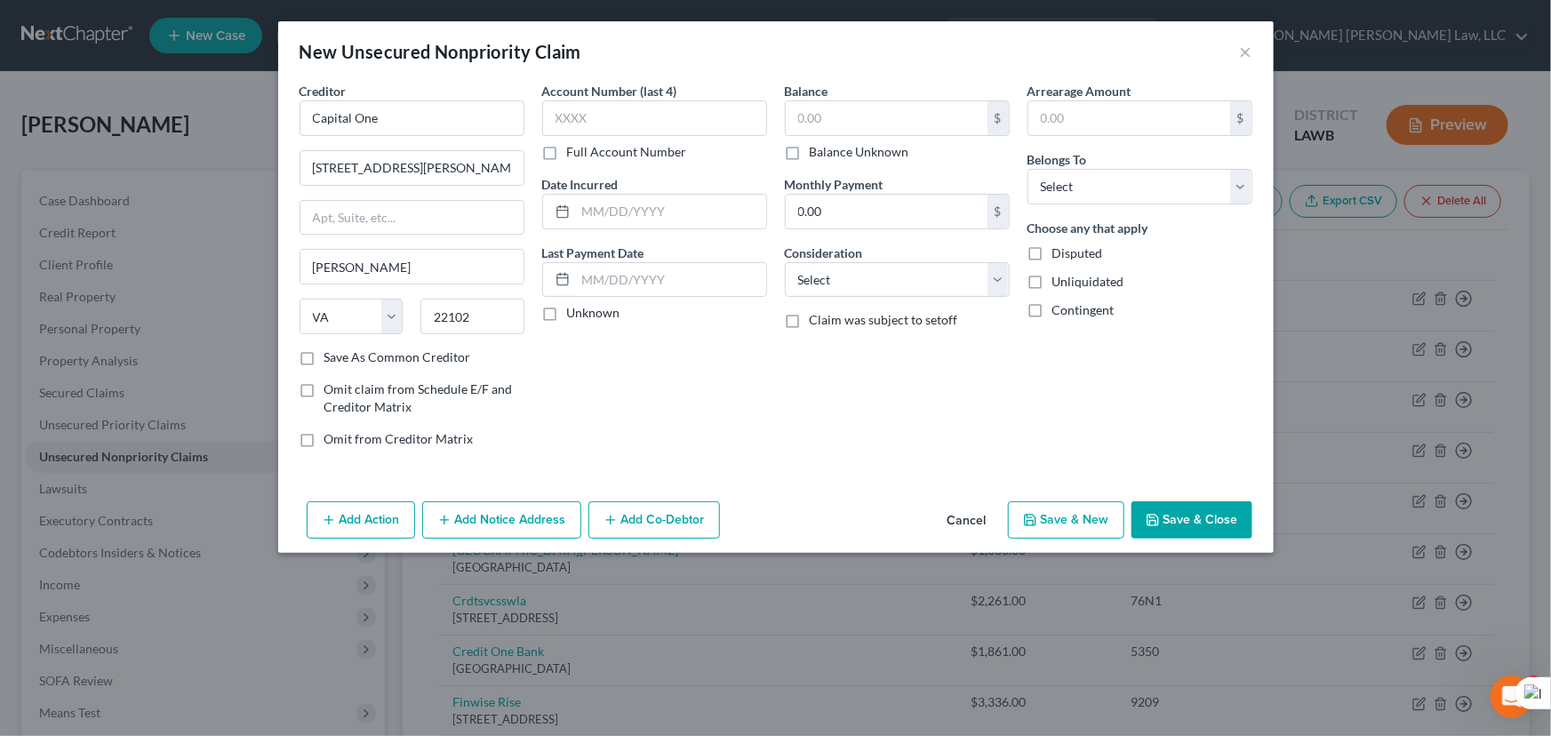
drag, startPoint x: 842, startPoint y: 90, endPoint x: 852, endPoint y: 136, distance: 47.3
click at [844, 100] on div "Balance $ Balance Unknown Balance Undetermined $ Balance Unknown" at bounding box center [897, 121] width 225 height 79
click at [853, 145] on label "Balance Unknown" at bounding box center [860, 152] width 100 height 18
click at [829, 145] on input "Balance Unknown" at bounding box center [823, 149] width 12 height 12
checkbox input "true"
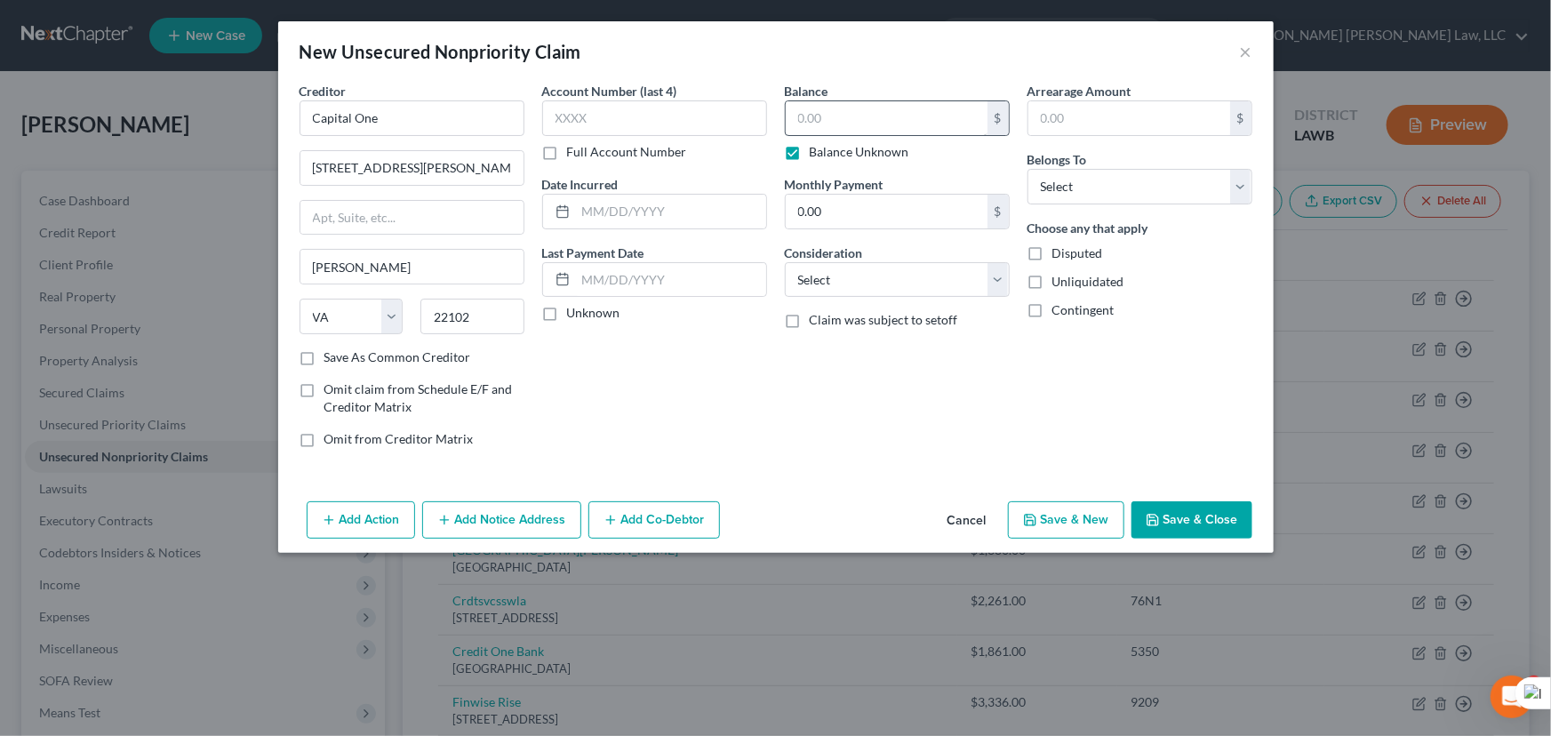
type input "0.00"
click at [810, 151] on label "Balance Unknown" at bounding box center [860, 152] width 100 height 18
click at [817, 151] on input "Balance Unknown" at bounding box center [823, 149] width 12 height 12
checkbox input "false"
click at [823, 116] on input "0.00" at bounding box center [887, 118] width 202 height 34
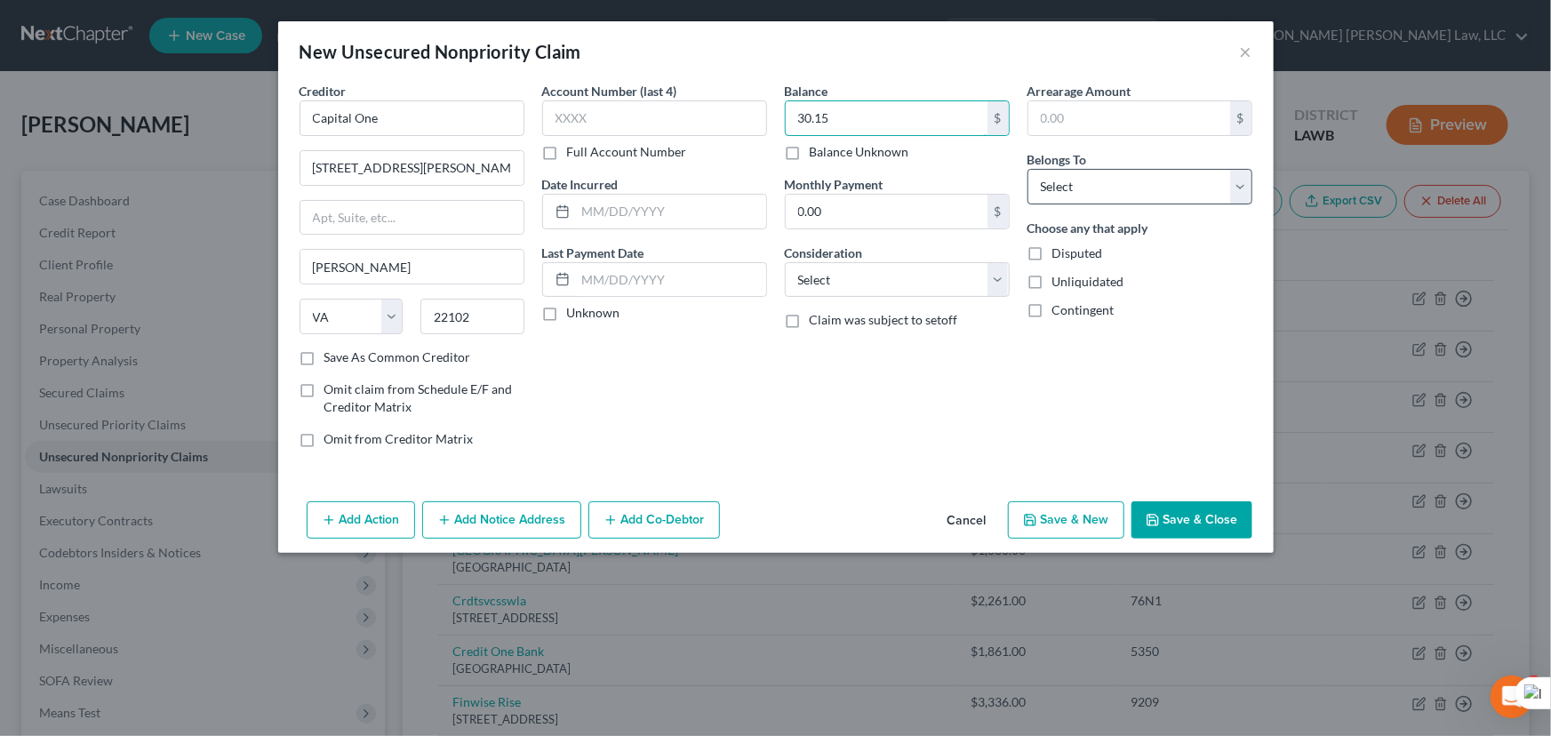
type input "30.15"
click at [1148, 201] on select "Select Debtor 1 Only Debtor 2 Only Debtor 1 And Debtor 2 Only At Least One Of T…" at bounding box center [1140, 187] width 225 height 36
select select "0"
click at [1028, 169] on select "Select Debtor 1 Only Debtor 2 Only Debtor 1 And Debtor 2 Only At Least One Of T…" at bounding box center [1140, 187] width 225 height 36
click at [1174, 506] on button "Save & Close" at bounding box center [1192, 519] width 121 height 37
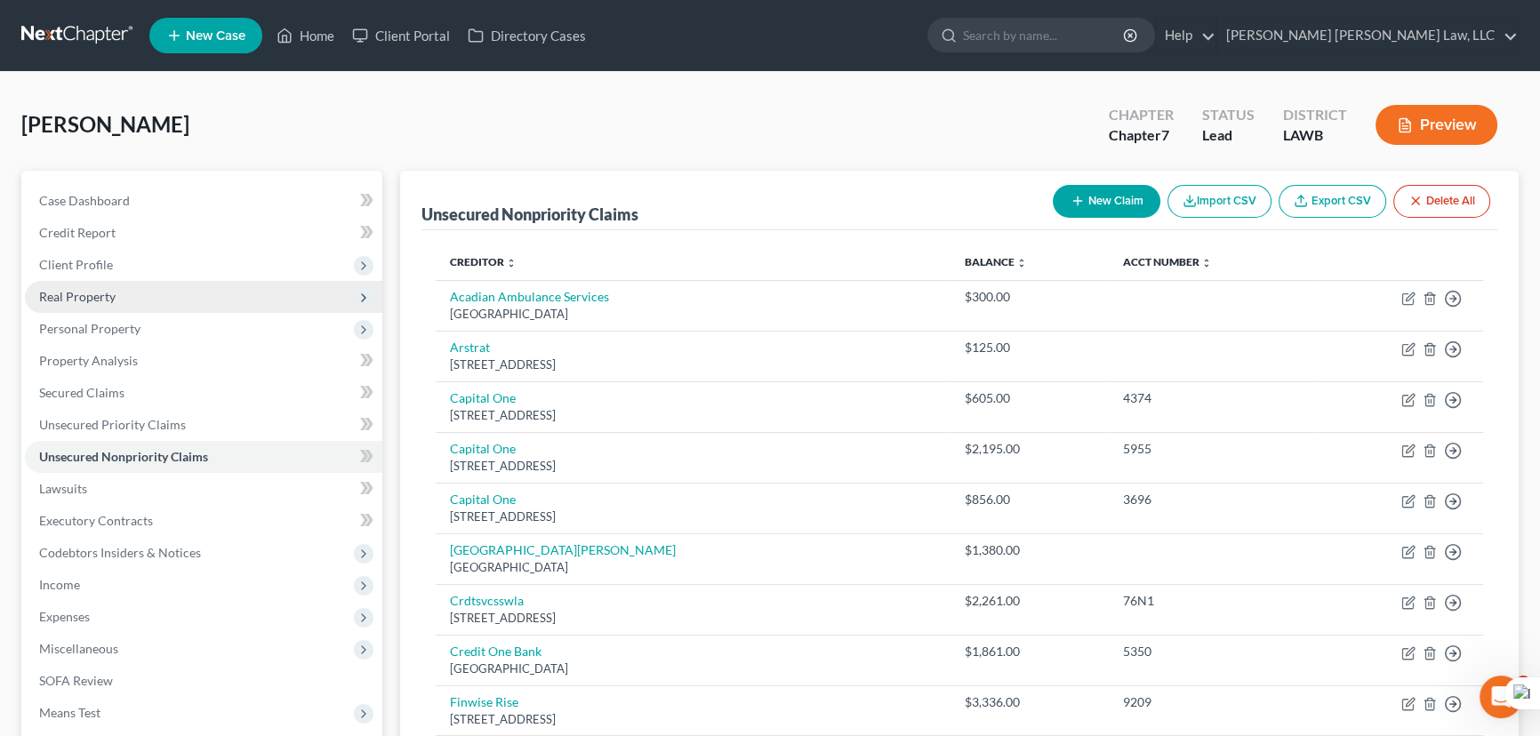
click at [159, 281] on span "Real Property" at bounding box center [203, 297] width 357 height 32
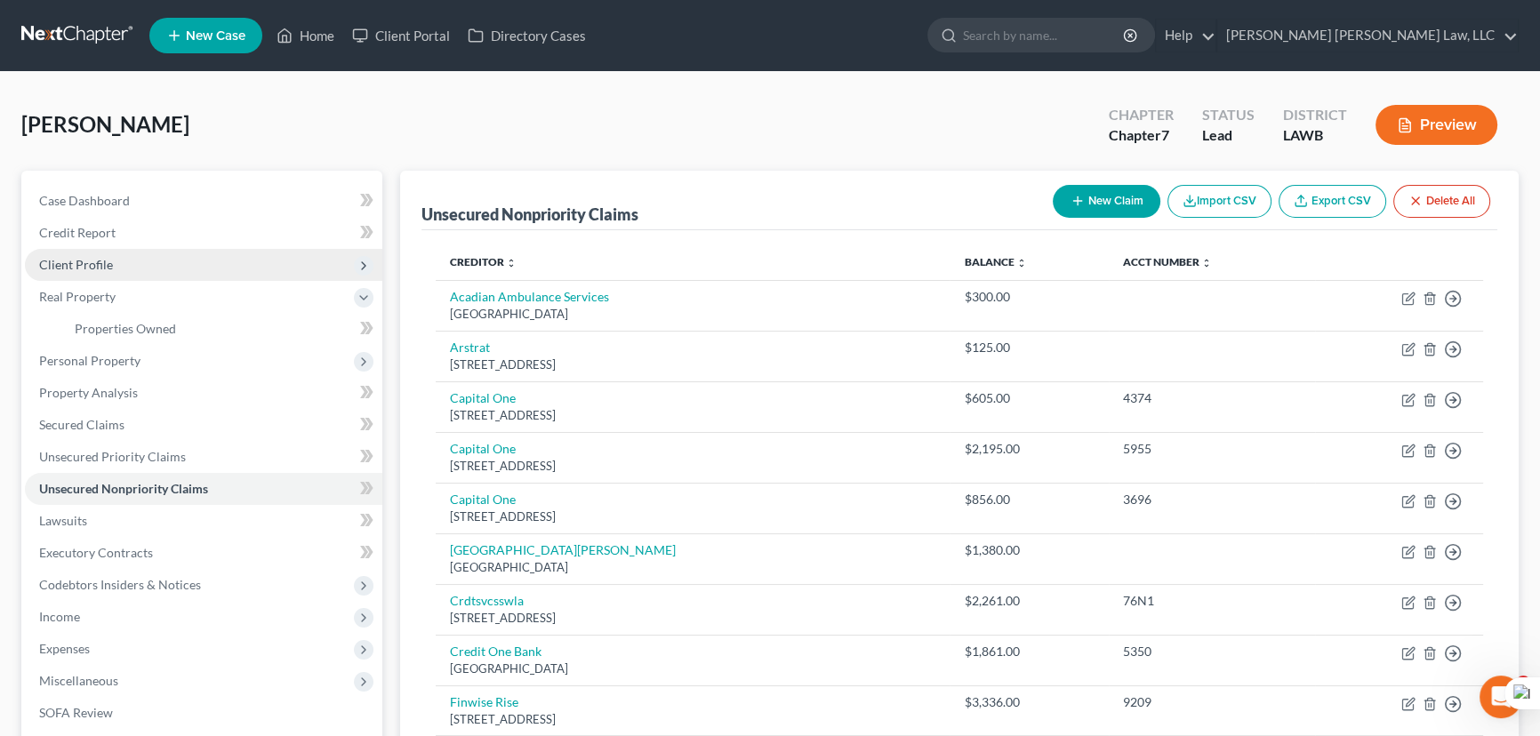
click at [160, 258] on span "Client Profile" at bounding box center [203, 265] width 357 height 32
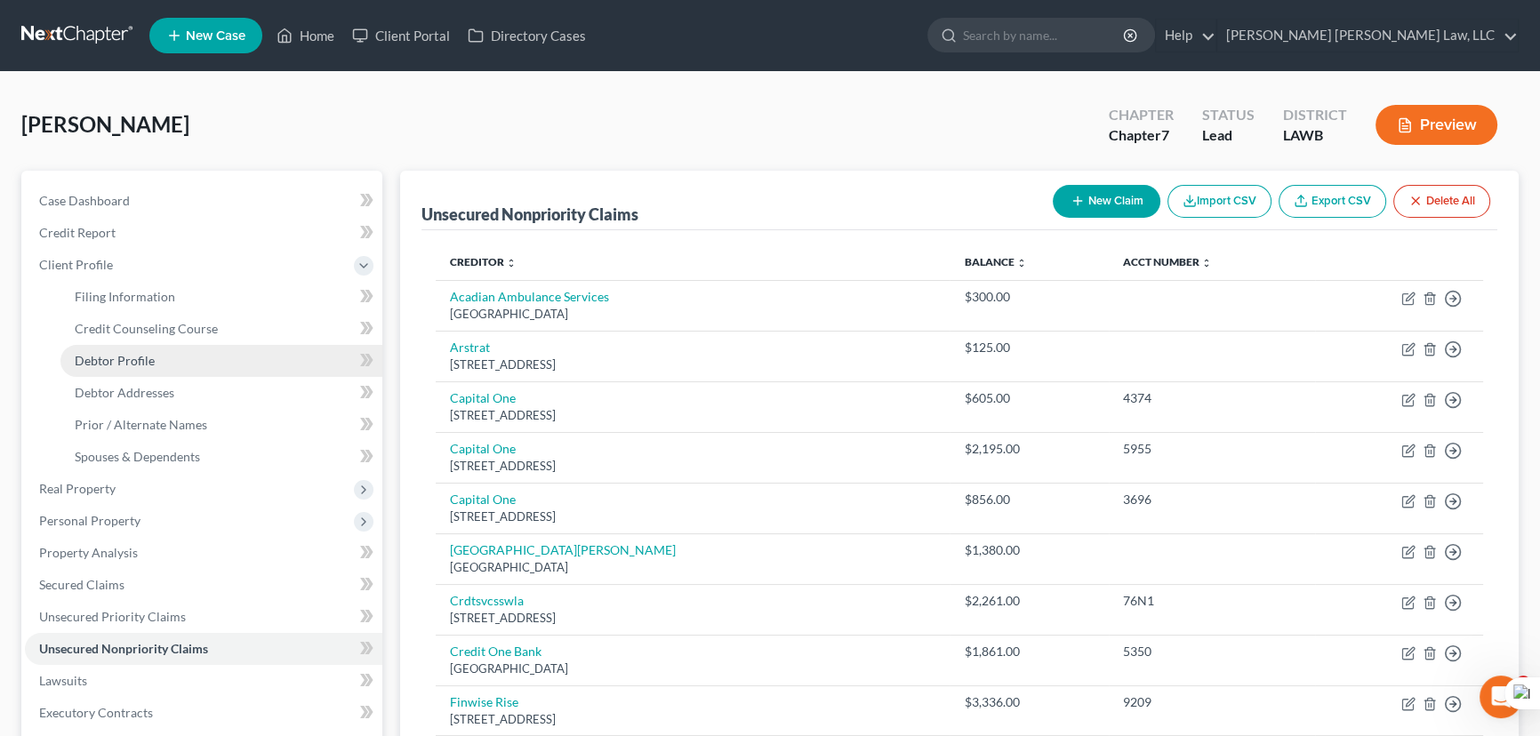
click at [178, 361] on link "Debtor Profile" at bounding box center [221, 361] width 322 height 32
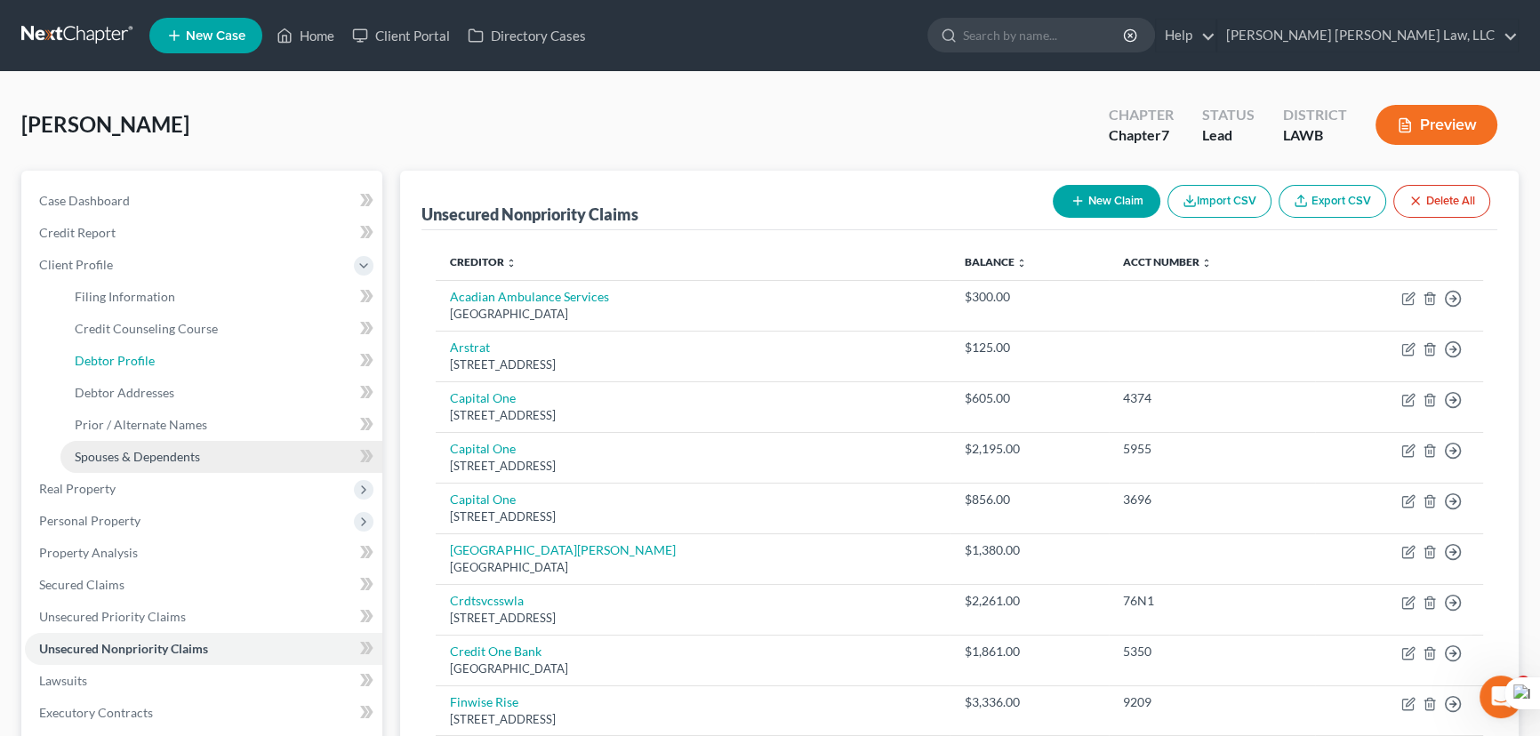
select select "0"
select select "1"
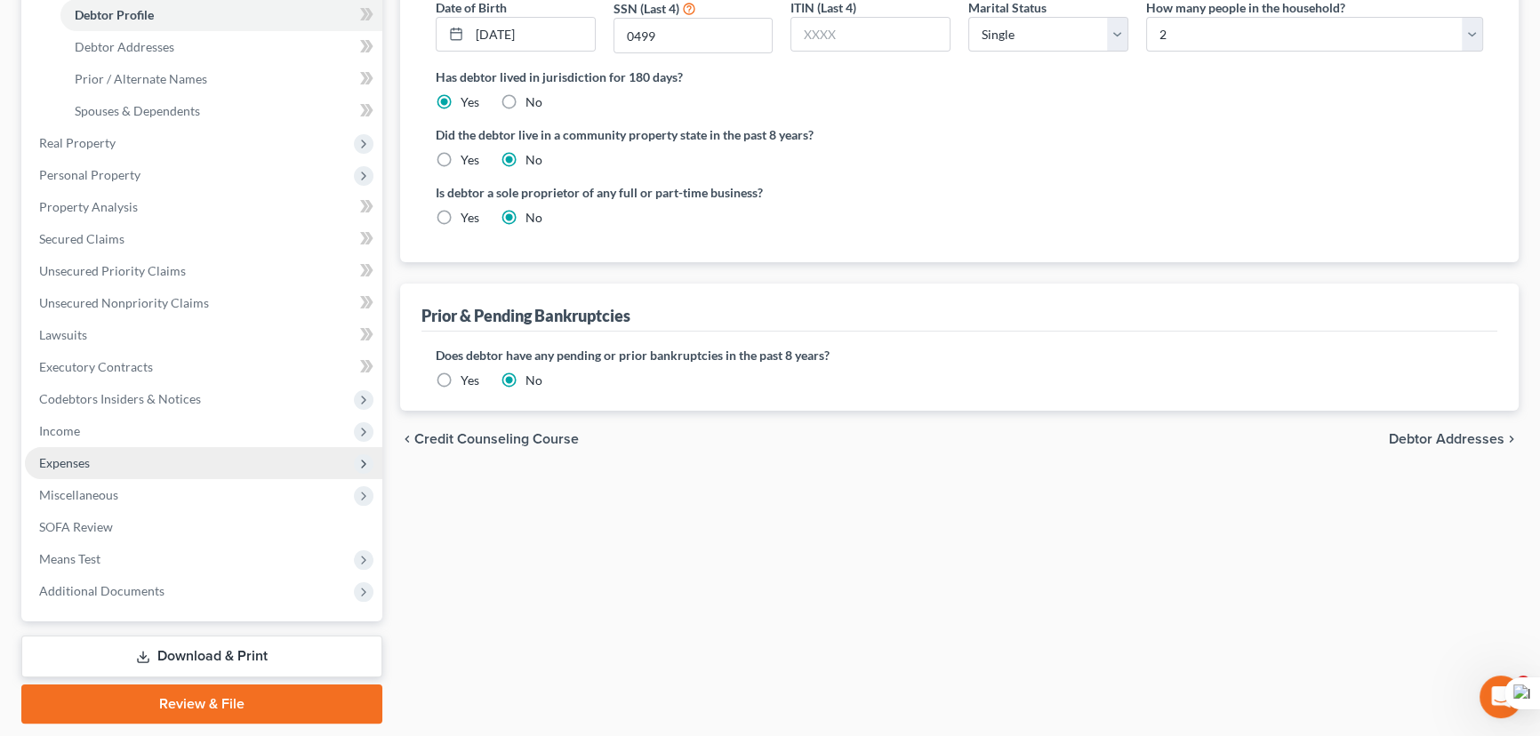
scroll to position [317, 0]
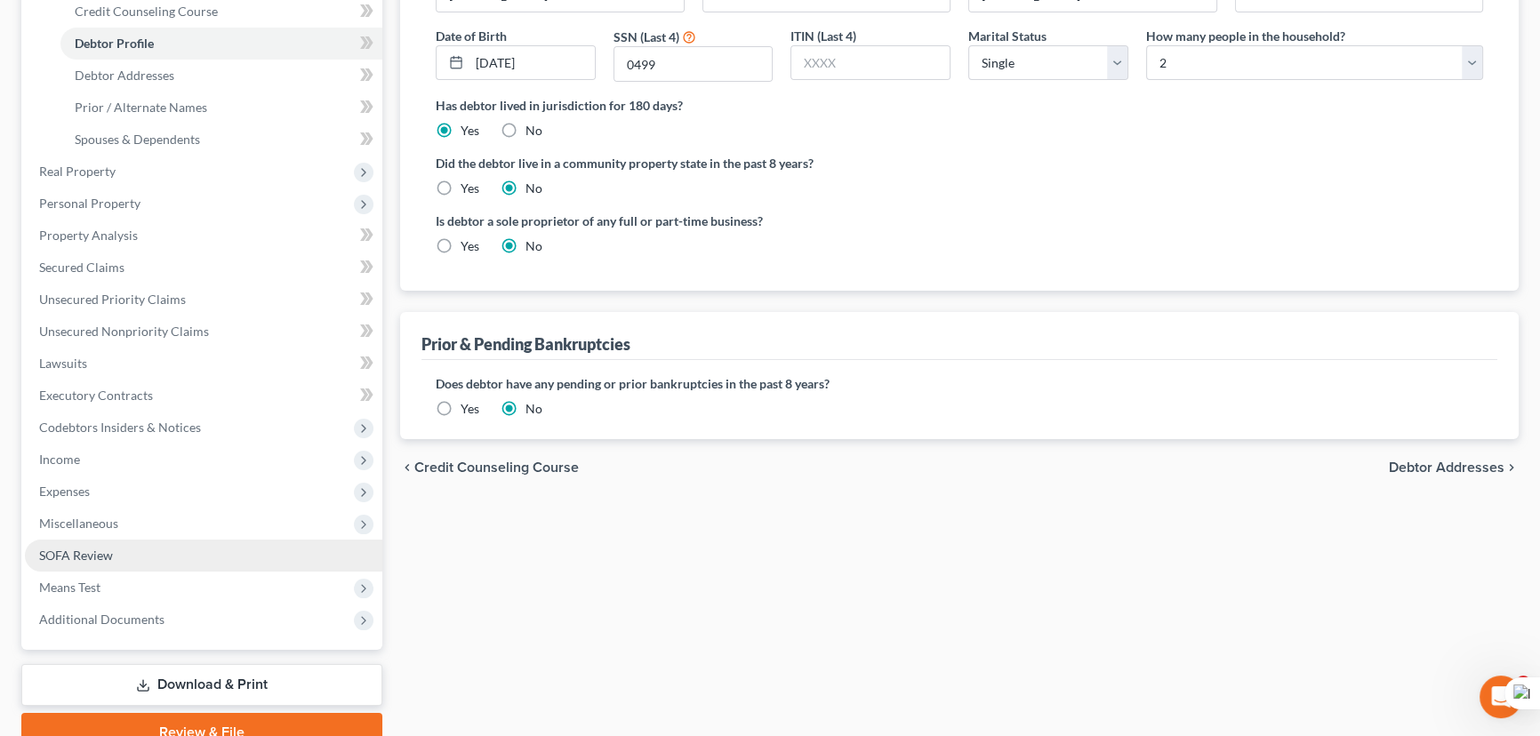
click at [156, 549] on link "SOFA Review" at bounding box center [203, 556] width 357 height 32
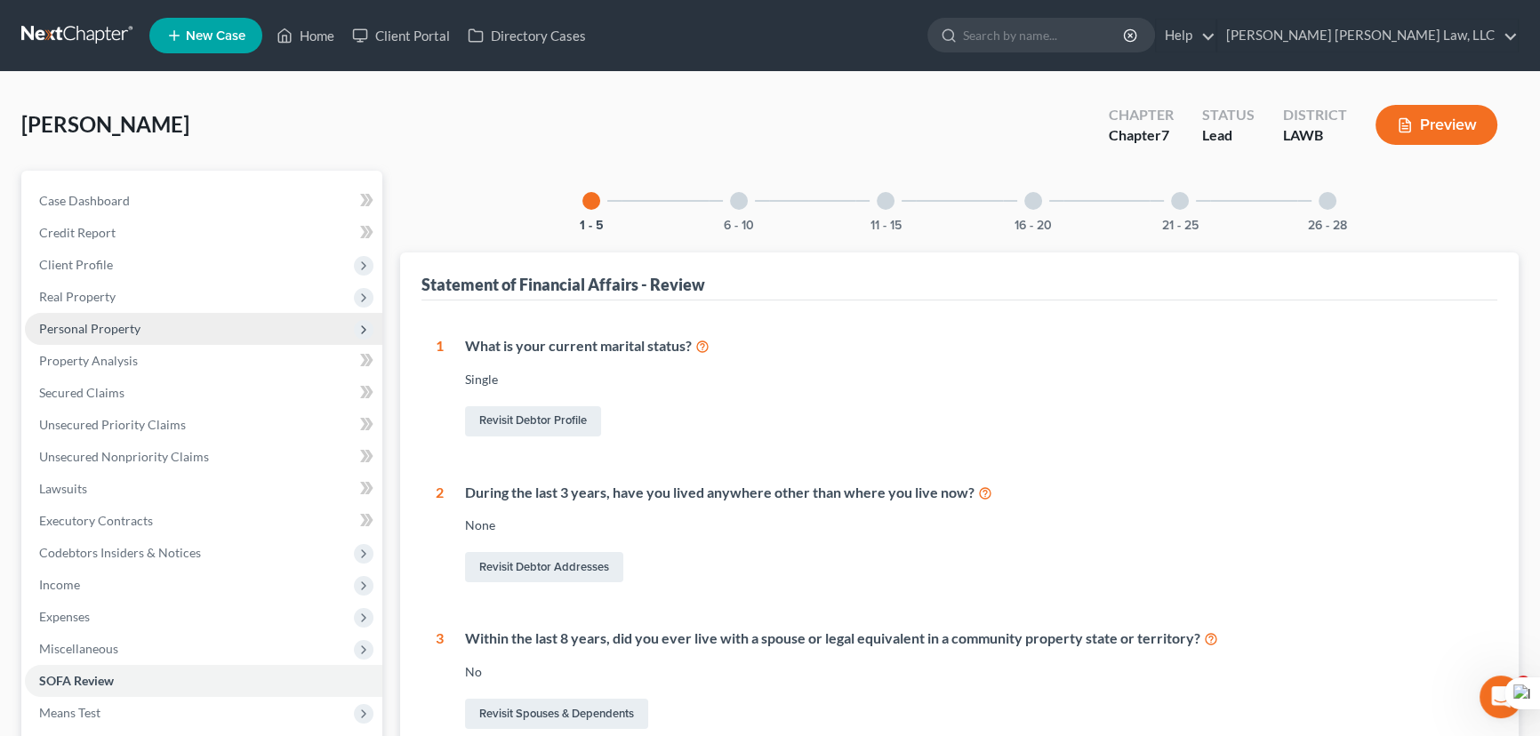
click at [168, 315] on span "Personal Property" at bounding box center [203, 329] width 357 height 32
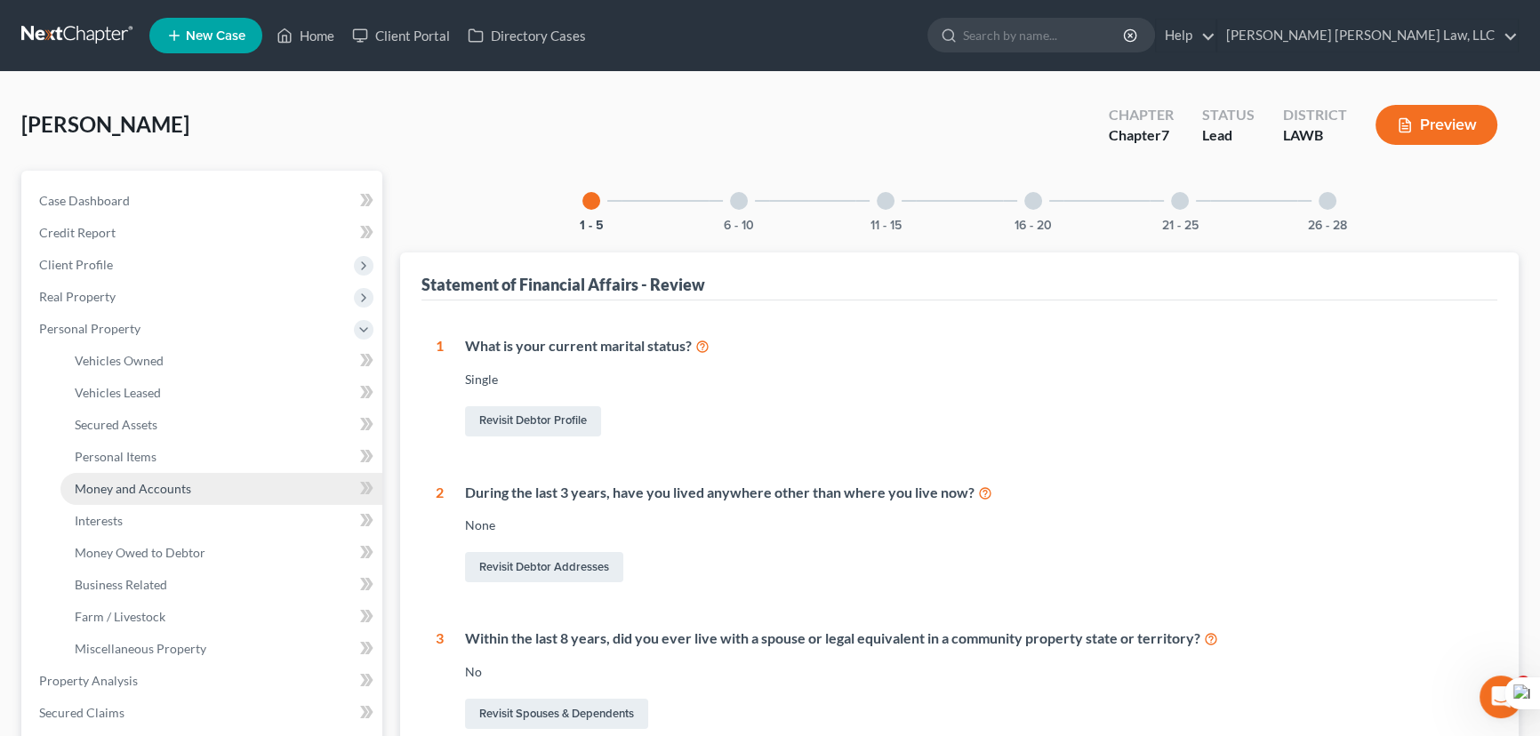
click at [175, 489] on span "Money and Accounts" at bounding box center [133, 488] width 116 height 15
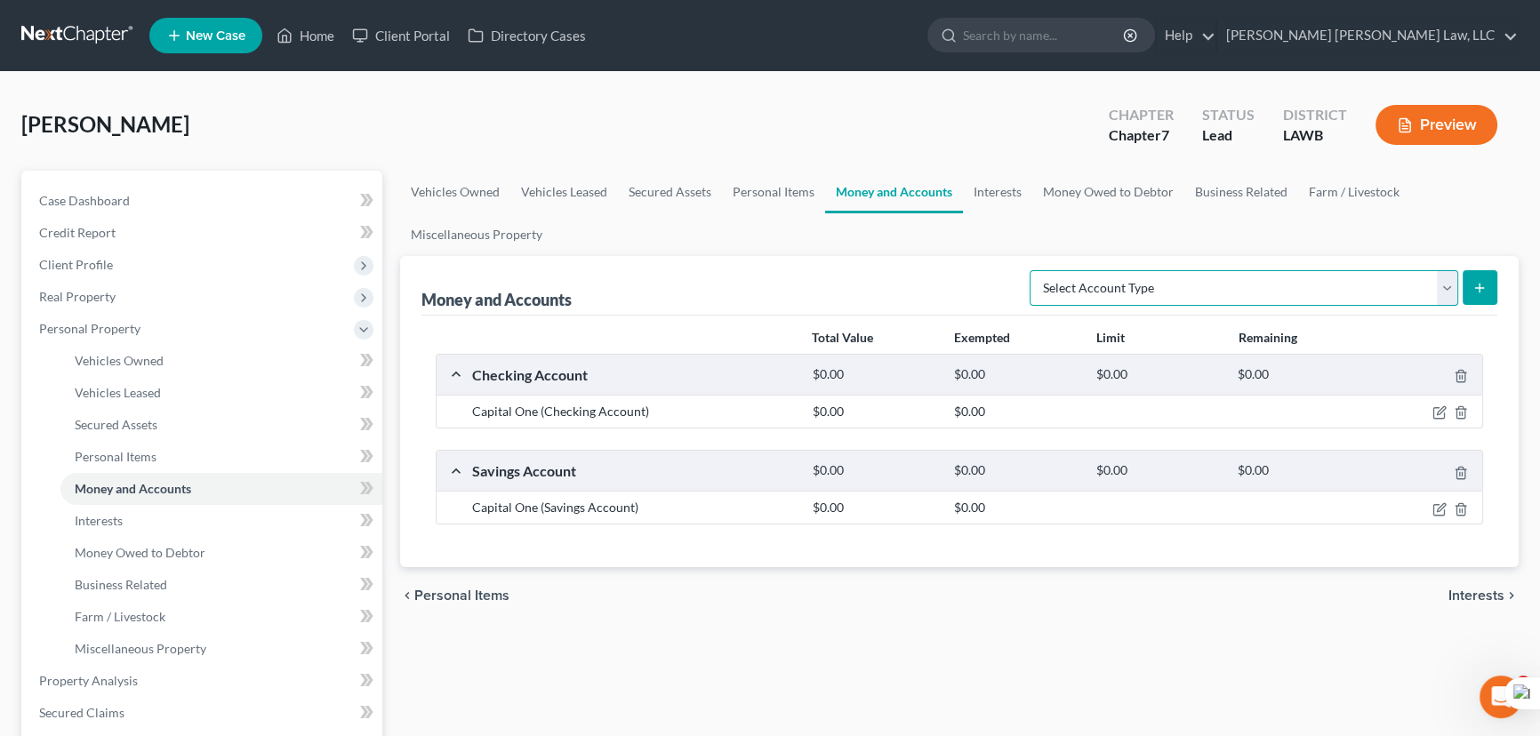
click at [1216, 296] on select "Select Account Type Brokerage (A/B: 18, SOFA: 20) Cash on Hand (A/B: 16) Certif…" at bounding box center [1243, 288] width 429 height 36
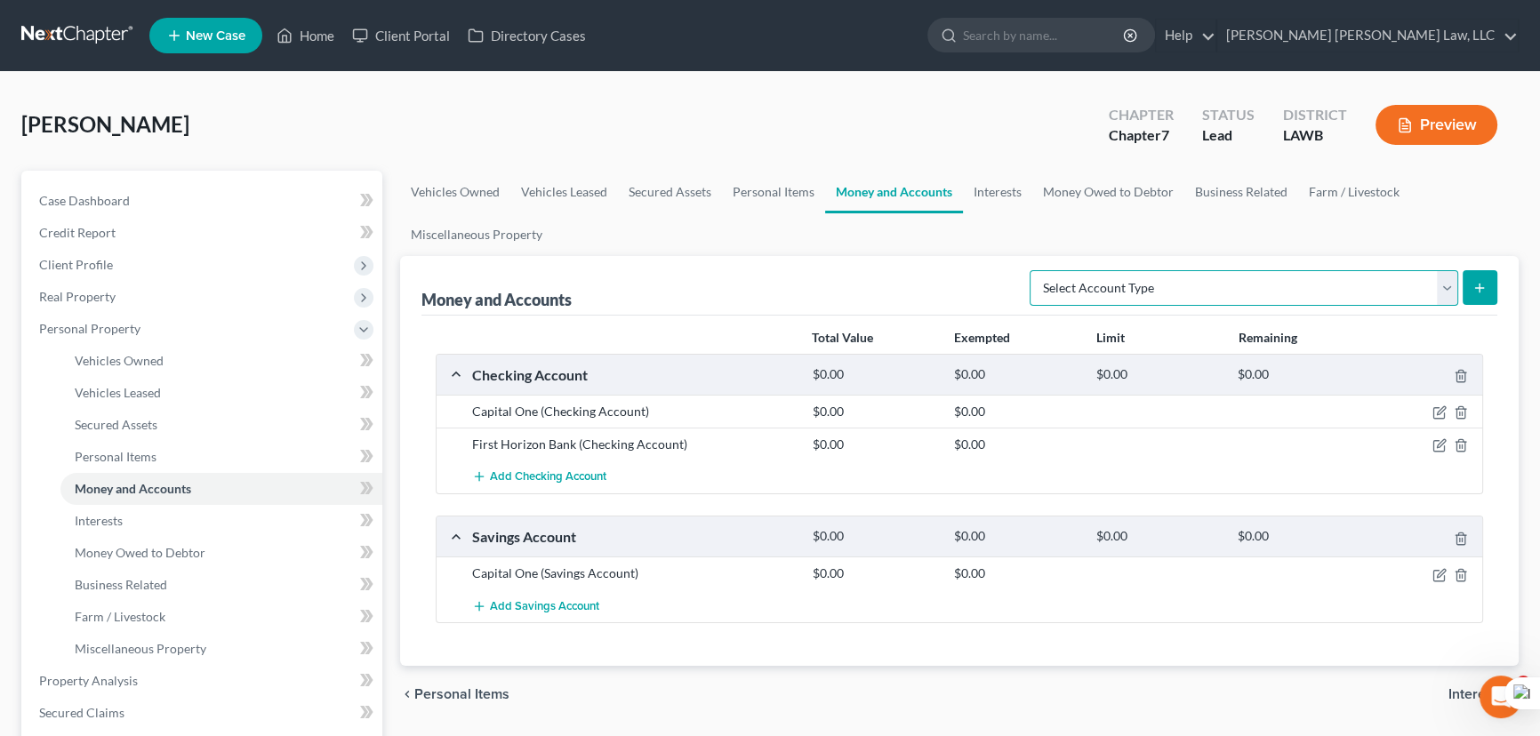
select select "checking"
click at [1035, 270] on select "Select Account Type Brokerage (A/B: 18, SOFA: 20) Cash on Hand (A/B: 16) Certif…" at bounding box center [1243, 288] width 429 height 36
click at [1497, 286] on div "Money and Accounts Select Account Type Brokerage (A/B: 18, SOFA: 20) Cash on Ha…" at bounding box center [959, 461] width 1118 height 410
click at [1484, 291] on icon "submit" at bounding box center [1479, 288] width 14 height 14
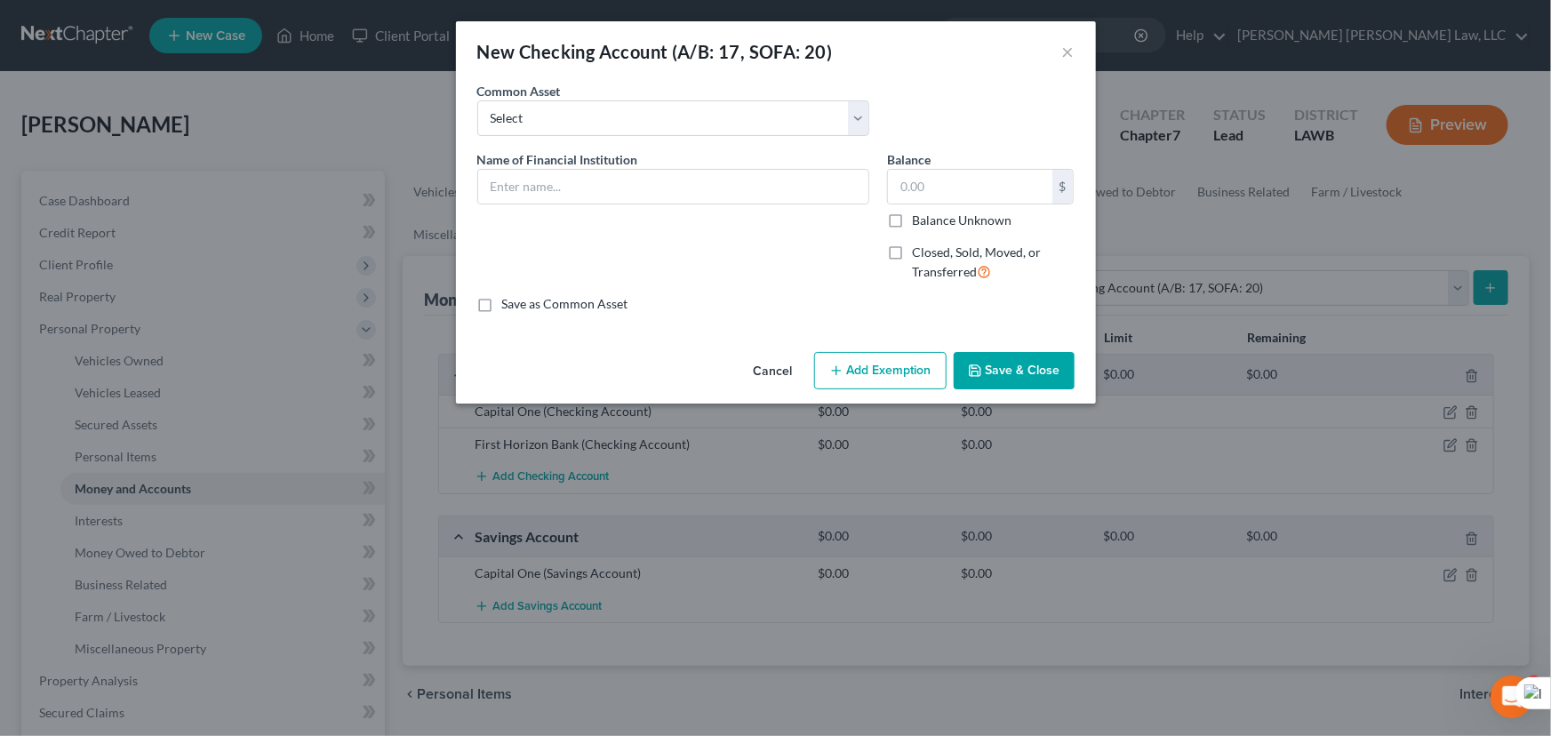
click at [912, 254] on label "Closed, Sold, Moved, or Transferred" at bounding box center [993, 263] width 163 height 38
click at [919, 254] on input "Closed, Sold, Moved, or Transferred" at bounding box center [925, 250] width 12 height 12
checkbox input "true"
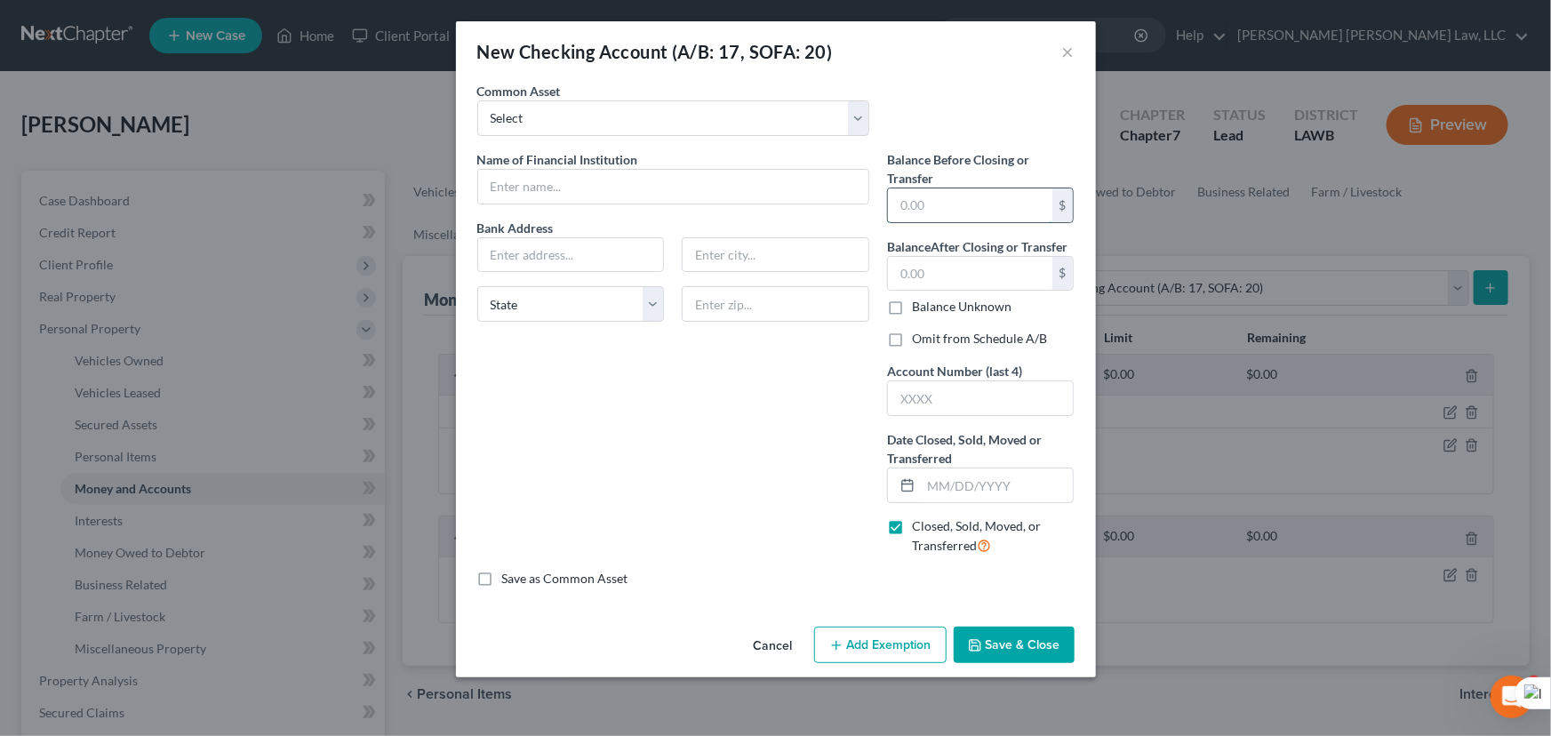
click at [967, 205] on input "text" at bounding box center [970, 205] width 164 height 34
click at [959, 485] on input "text" at bounding box center [997, 486] width 153 height 34
click at [709, 139] on div "Common Asset Select Current Bank Sevenfold Credit Union Apple Cash First Horizo…" at bounding box center [776, 116] width 615 height 68
click at [710, 123] on select "Select Current Bank Sevenfold Credit Union Apple Cash First Horizon Bank Centri…" at bounding box center [673, 118] width 392 height 36
select select "5"
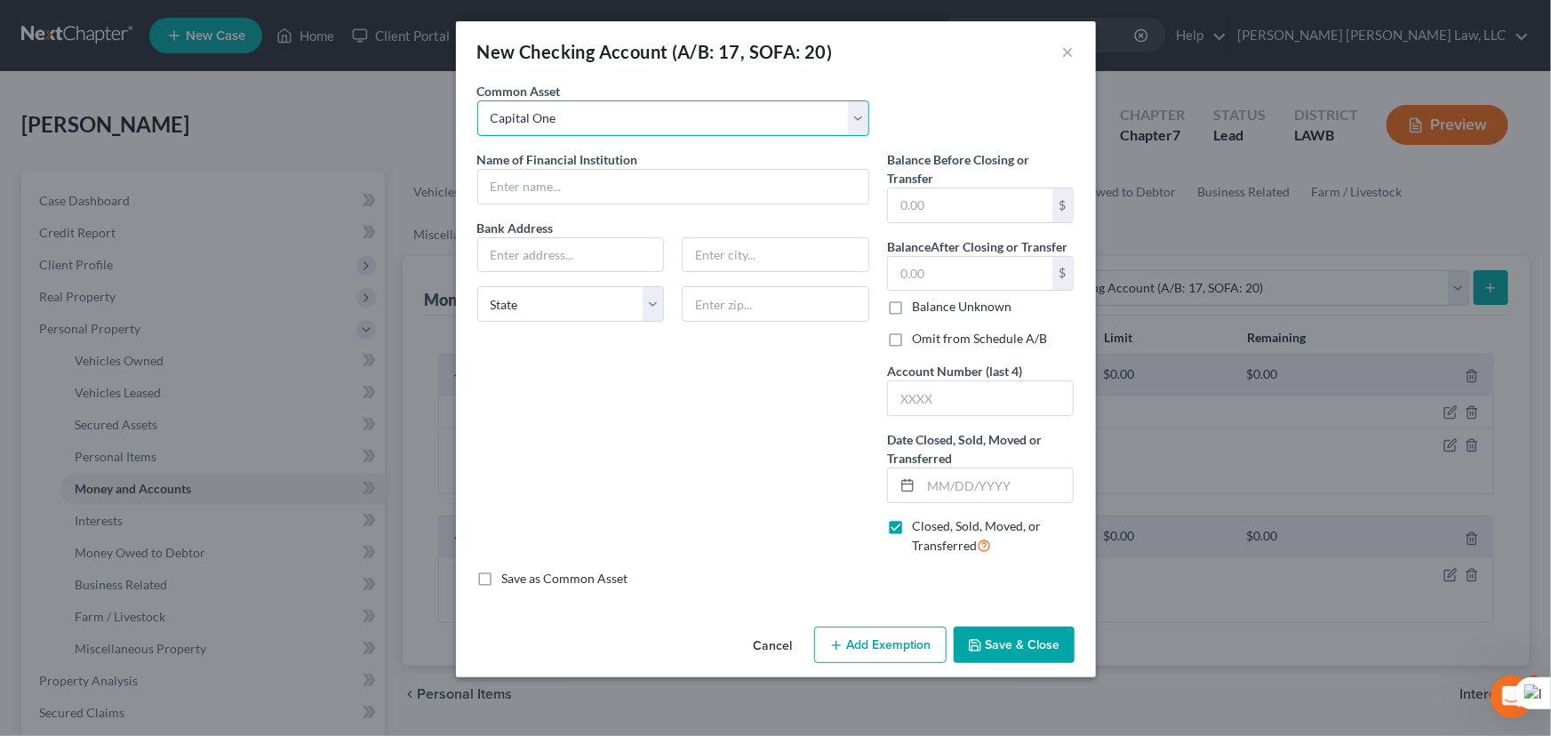
click at [477, 100] on select "Select Current Bank Sevenfold Credit Union Apple Cash First Horizon Bank Centri…" at bounding box center [673, 118] width 392 height 36
type input "Capital One"
type input "0"
click at [560, 249] on input "text" at bounding box center [571, 255] width 186 height 34
click at [588, 204] on div "Capital One" at bounding box center [673, 187] width 392 height 36
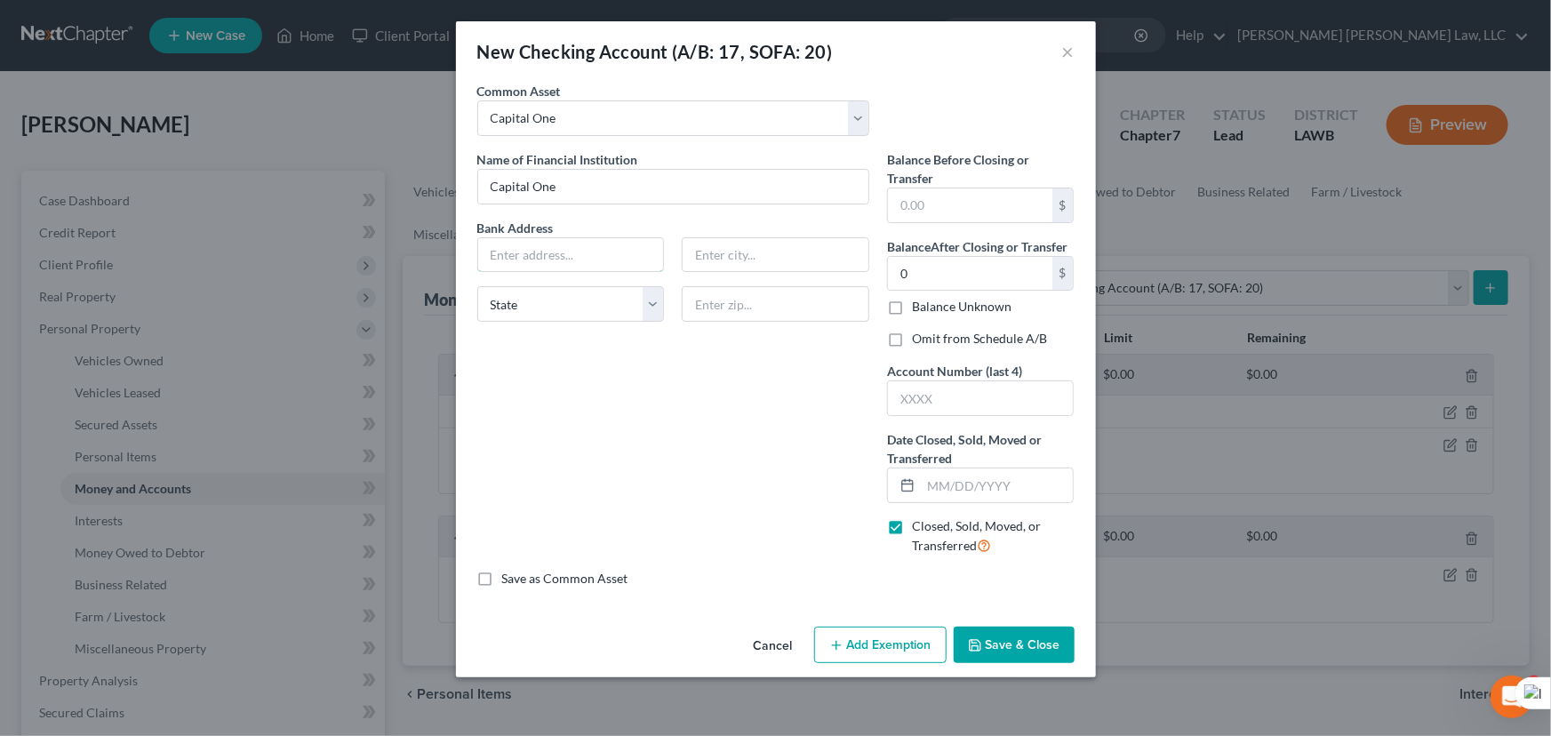
drag, startPoint x: 598, startPoint y: 242, endPoint x: 612, endPoint y: 235, distance: 15.1
click at [598, 242] on input "text" at bounding box center [571, 255] width 186 height 34
click at [637, 216] on div "Name of Financial Institution * Capital One Bank Address State [US_STATE][GEOGR…" at bounding box center [674, 360] width 410 height 420
click at [966, 481] on input "text" at bounding box center [997, 486] width 153 height 34
click at [983, 491] on input "text" at bounding box center [997, 486] width 153 height 34
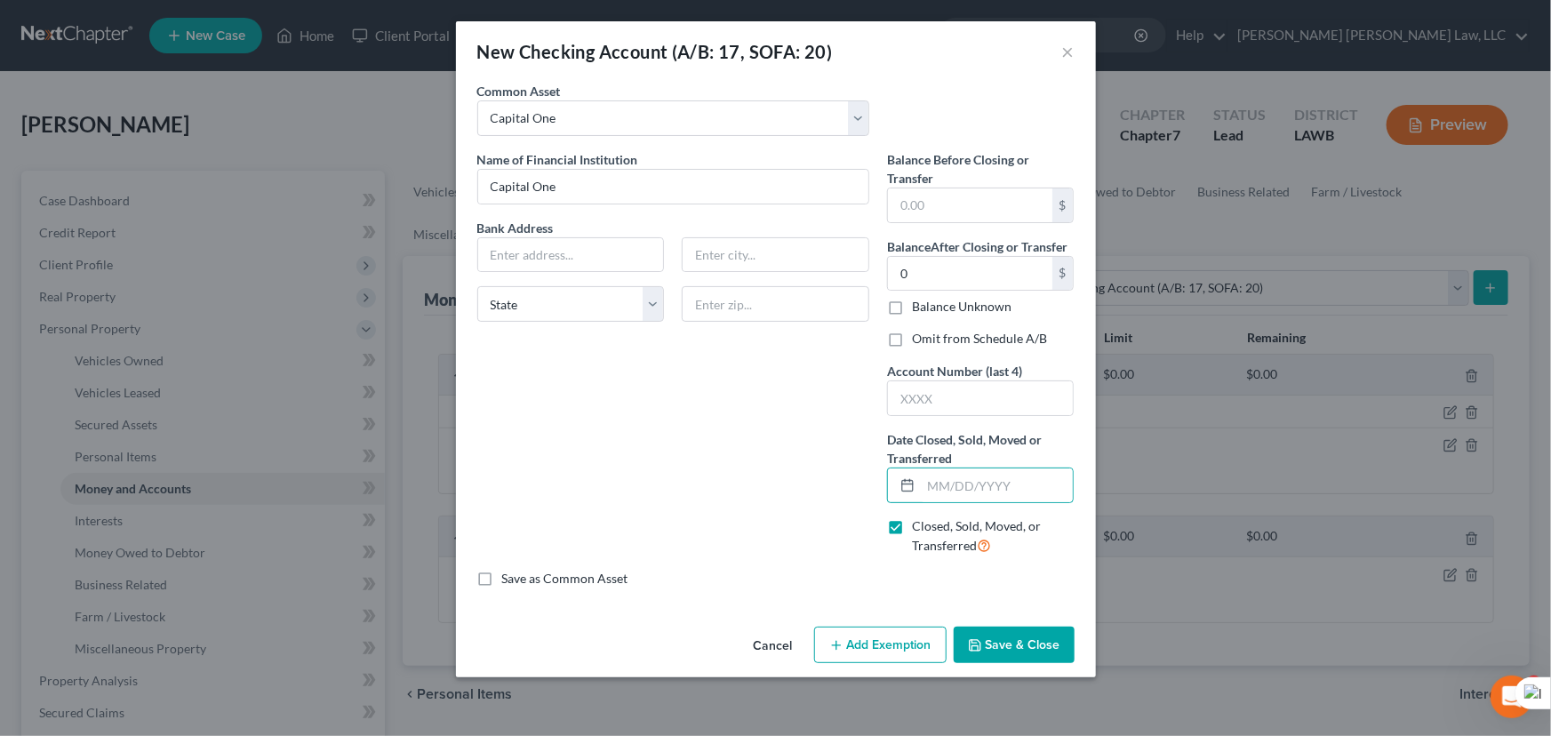
click at [723, 482] on div "Name of Financial Institution * Capital One Bank Address State [US_STATE][GEOGR…" at bounding box center [674, 360] width 410 height 420
click at [962, 489] on input "text" at bounding box center [997, 486] width 153 height 34
click at [954, 481] on input "text" at bounding box center [997, 486] width 153 height 34
click at [775, 487] on div "Name of Financial Institution * Capital One Bank Address State [US_STATE][GEOGR…" at bounding box center [674, 360] width 410 height 420
click at [939, 489] on input "text" at bounding box center [997, 486] width 153 height 34
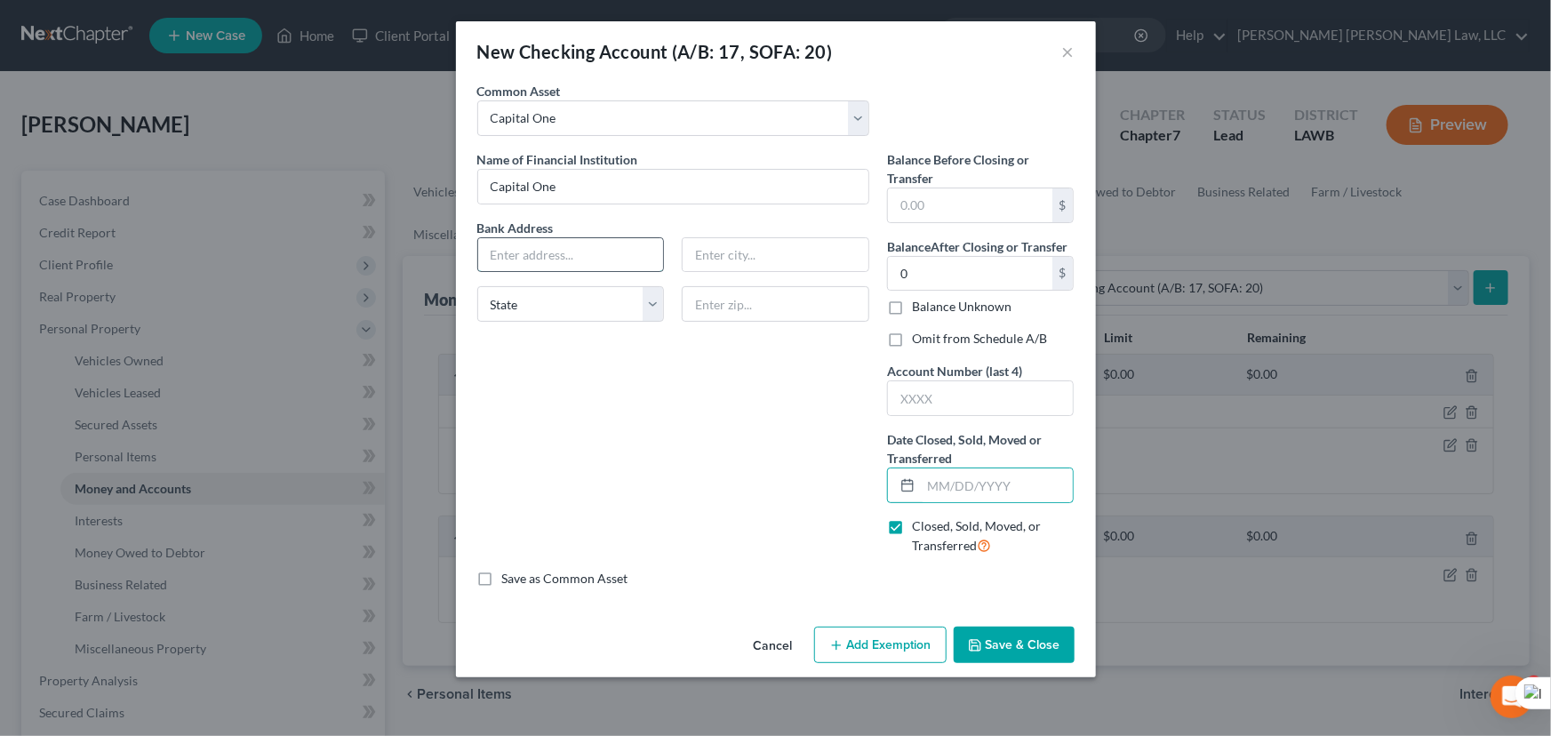
click at [578, 249] on input "text" at bounding box center [571, 255] width 186 height 34
click at [952, 476] on input "text" at bounding box center [997, 486] width 153 height 34
type input "[DATE]"
click at [995, 207] on input "text" at bounding box center [970, 205] width 164 height 34
click at [981, 207] on input "text" at bounding box center [970, 205] width 164 height 34
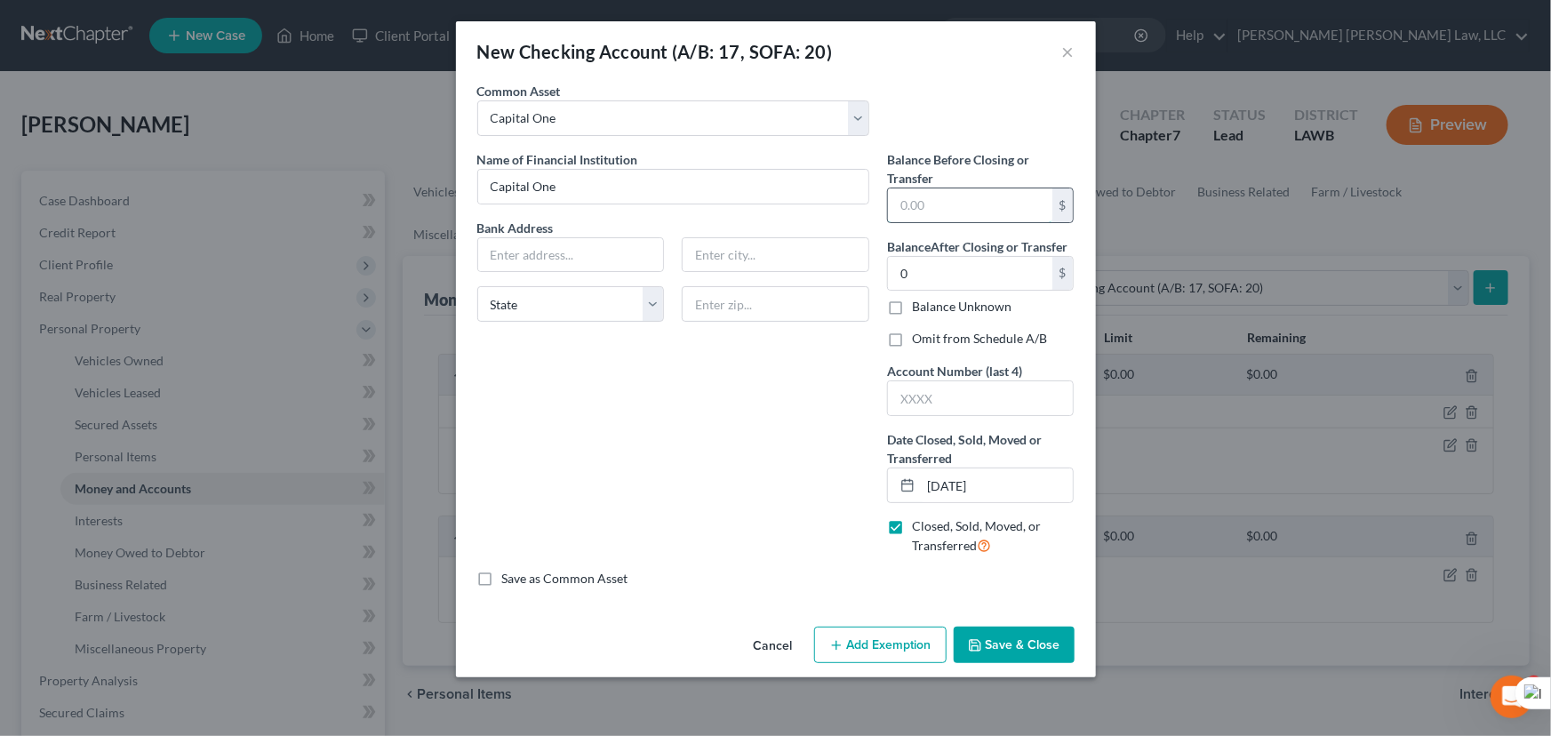
click at [956, 202] on input "text" at bounding box center [970, 205] width 164 height 34
type input "0.00"
click at [549, 261] on input "text" at bounding box center [571, 255] width 186 height 34
click at [557, 256] on input "text" at bounding box center [571, 255] width 186 height 34
click at [596, 254] on input "text" at bounding box center [571, 255] width 186 height 34
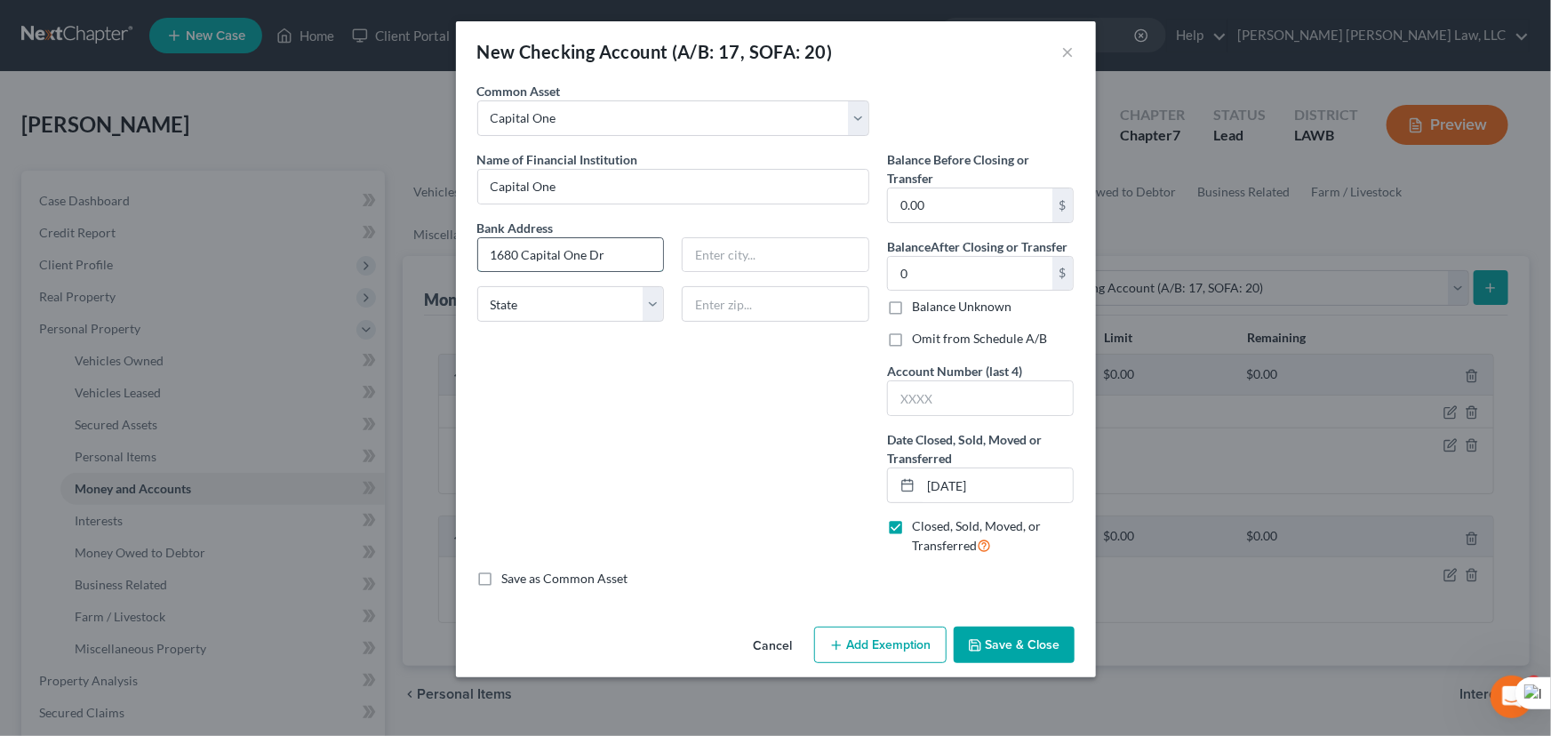
type input "1680 Capital One Dr"
type input "[PERSON_NAME]"
select select "48"
type input "22102-3491"
click at [1003, 406] on input "text" at bounding box center [981, 398] width 186 height 34
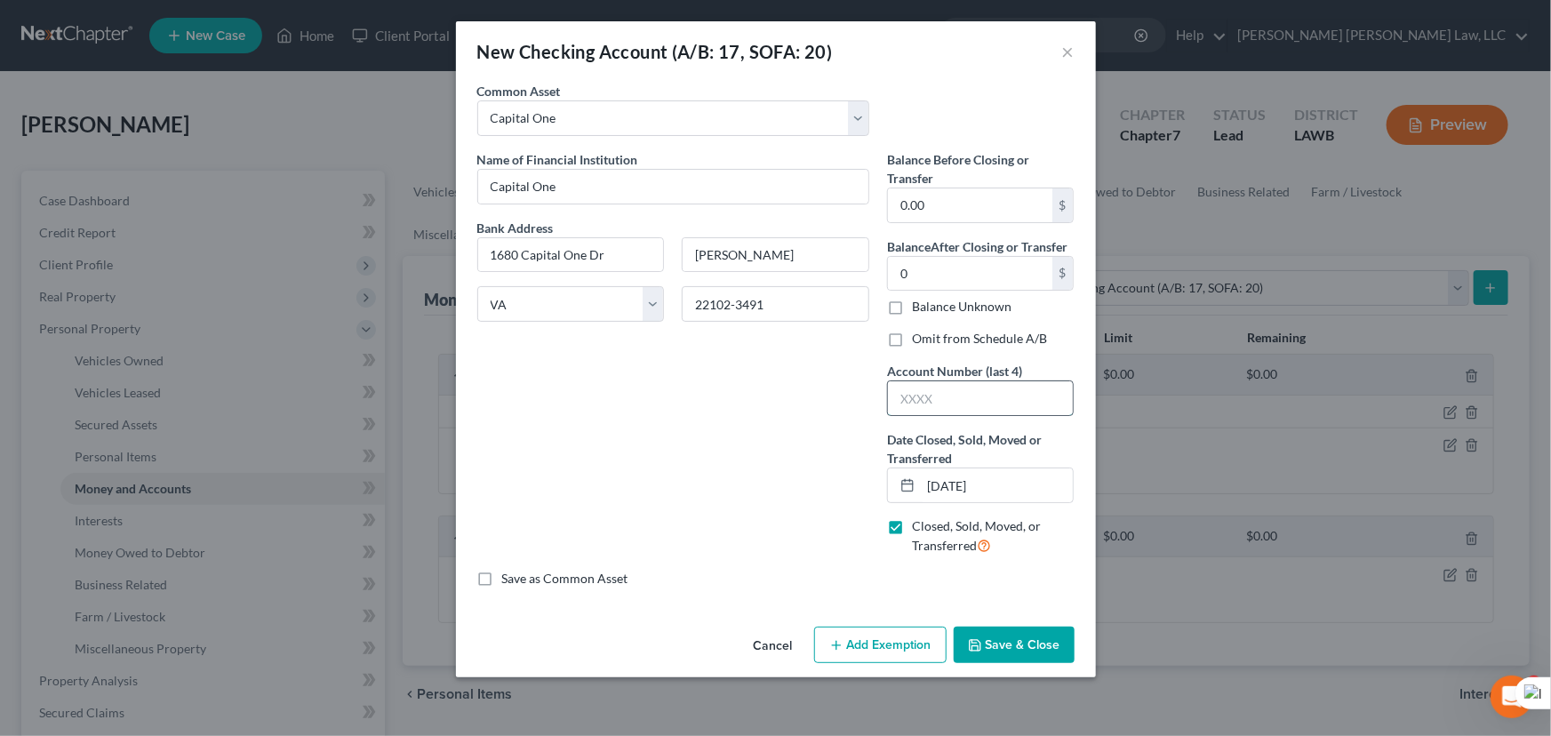
click at [948, 395] on input "text" at bounding box center [981, 398] width 186 height 34
type input "2605"
click at [1024, 649] on button "Save & Close" at bounding box center [1014, 645] width 121 height 37
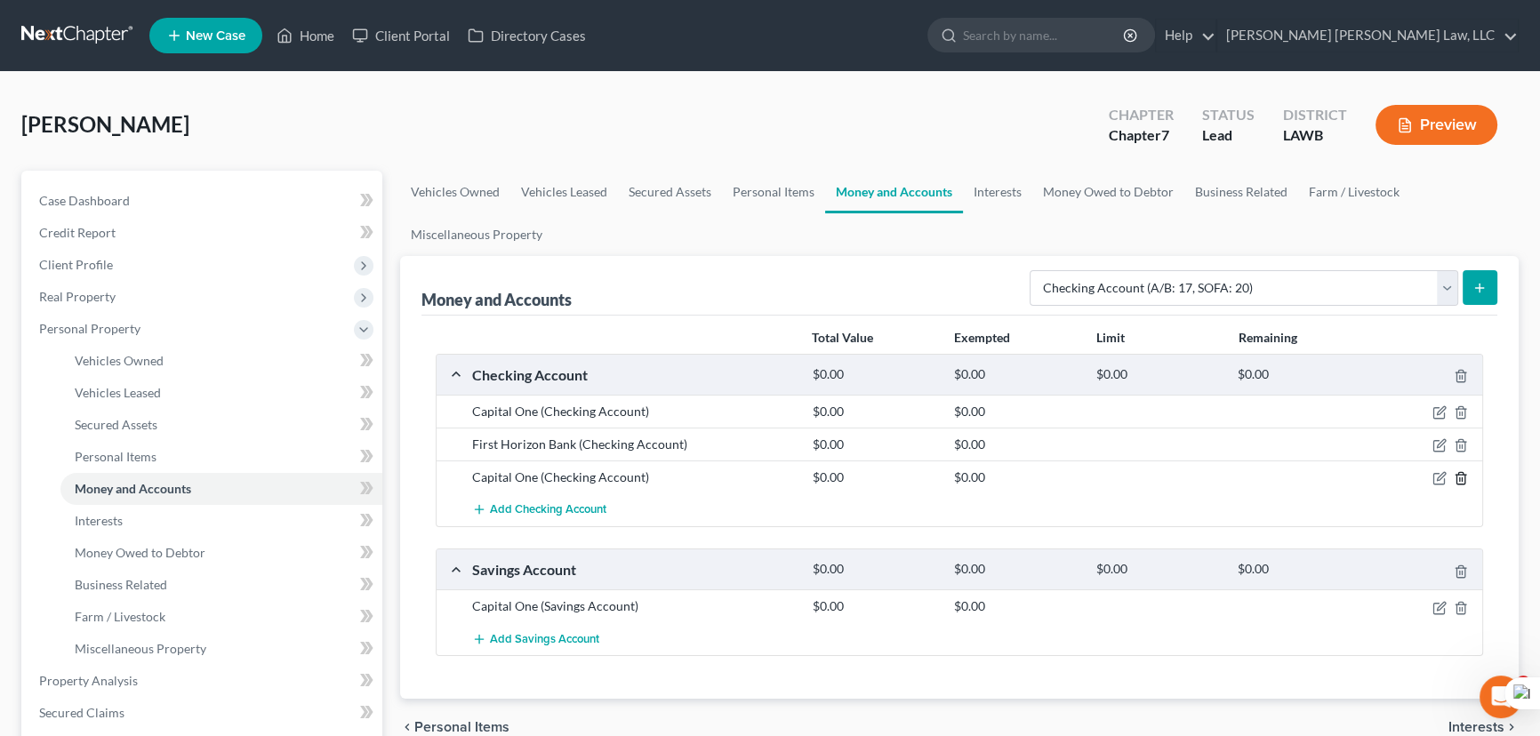
click at [1457, 480] on icon "button" at bounding box center [1461, 478] width 14 height 14
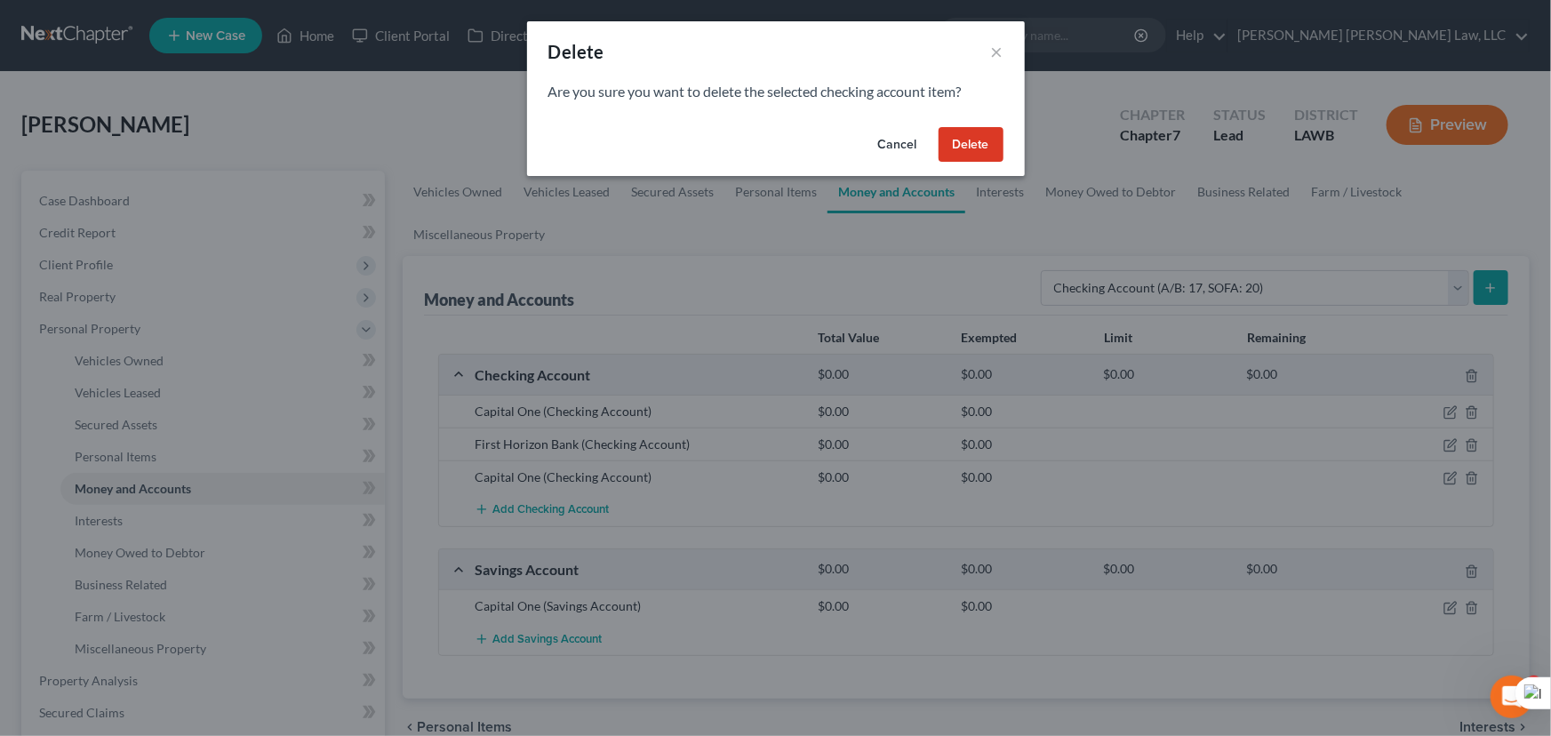
click at [885, 151] on button "Cancel" at bounding box center [898, 145] width 68 height 36
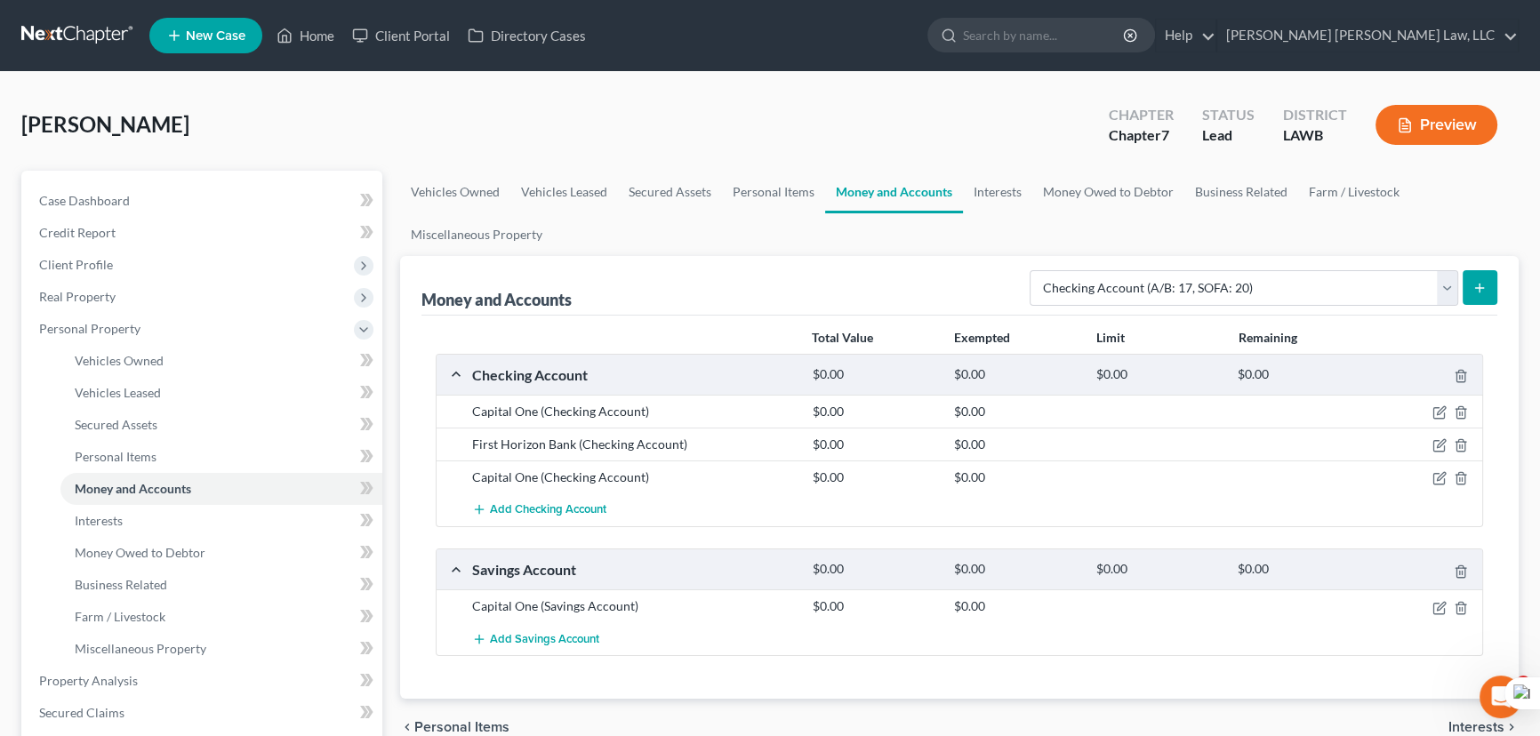
click at [1430, 477] on div at bounding box center [1427, 478] width 114 height 18
click at [1432, 477] on icon "button" at bounding box center [1439, 478] width 14 height 14
select select "48"
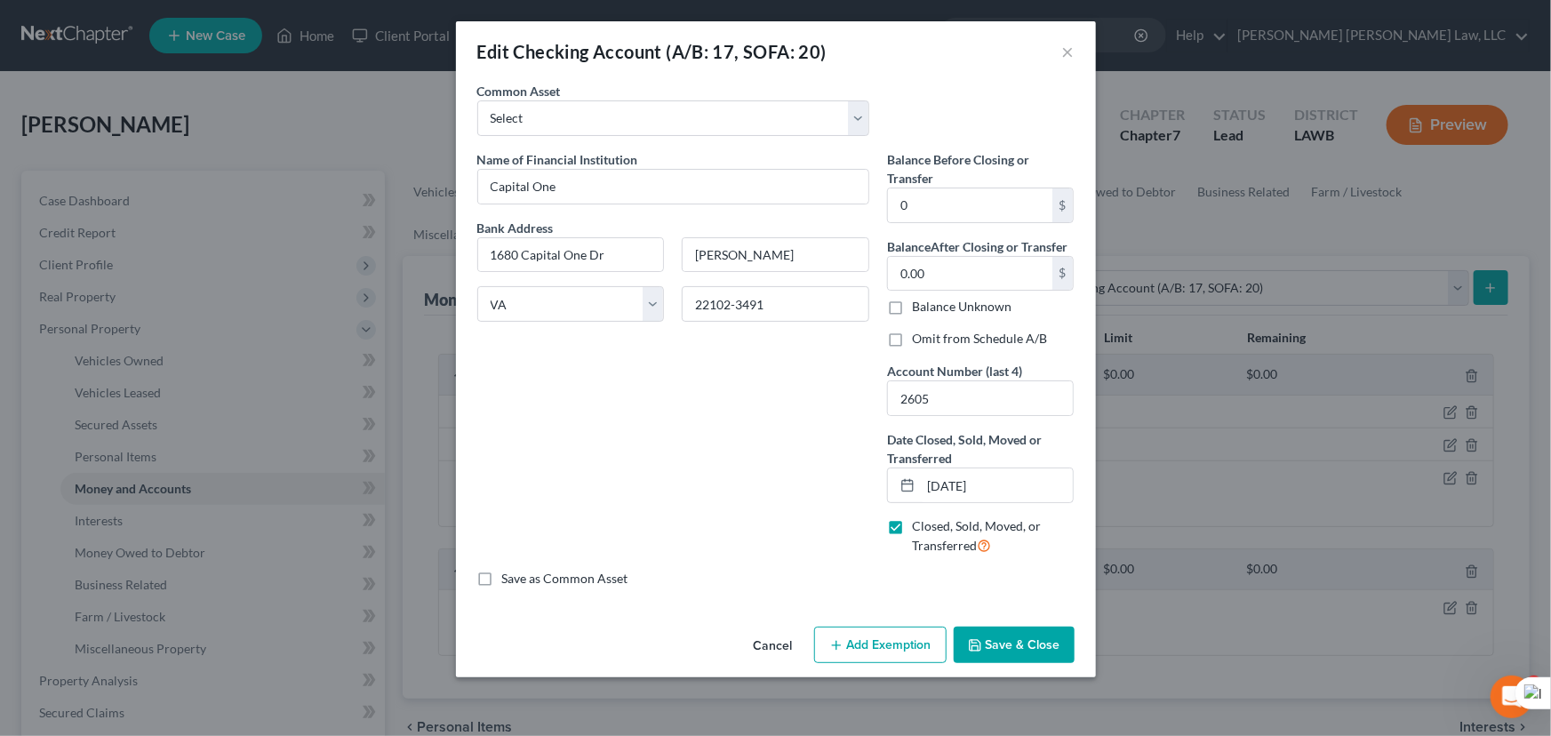
click at [997, 637] on button "Save & Close" at bounding box center [1014, 645] width 121 height 37
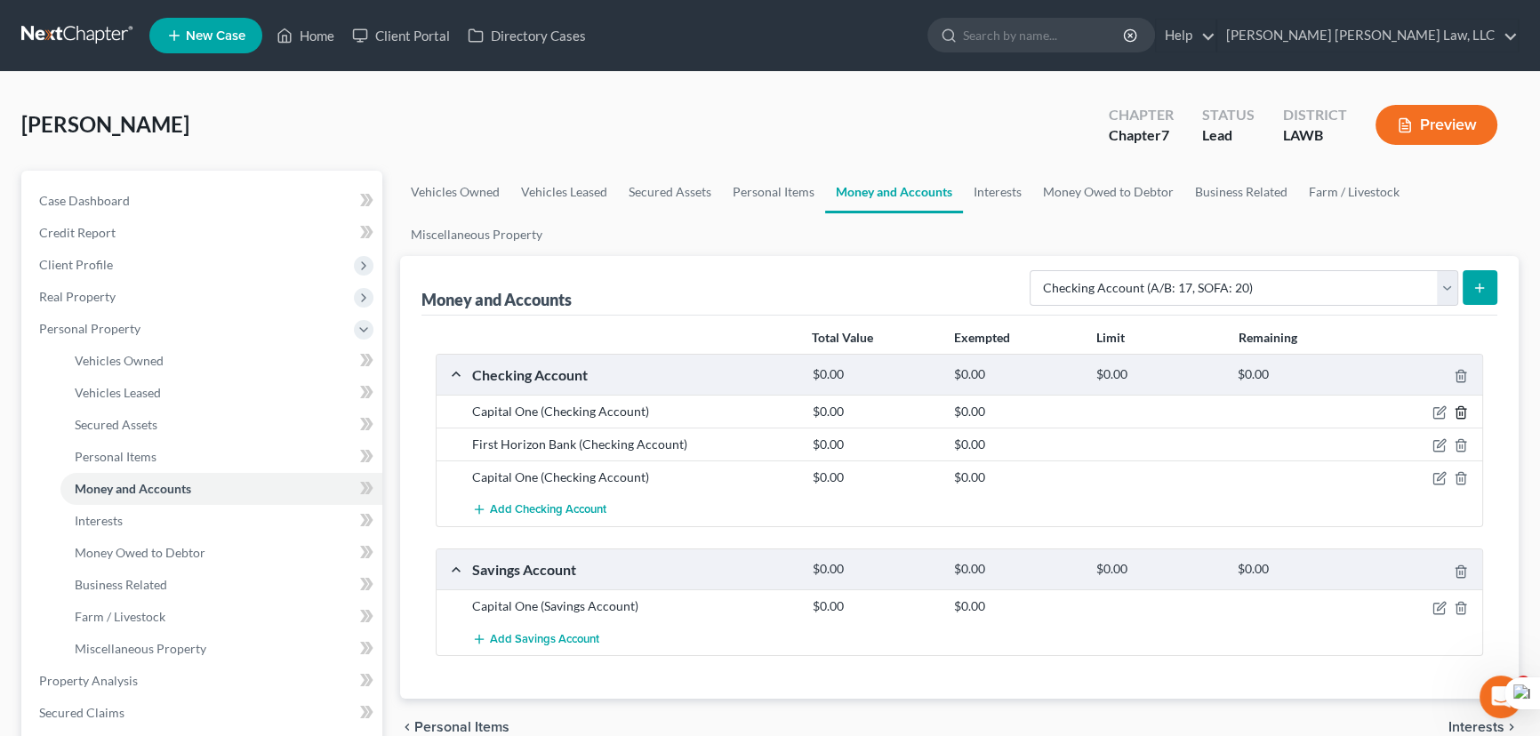
click at [1456, 410] on icon "button" at bounding box center [1460, 413] width 8 height 12
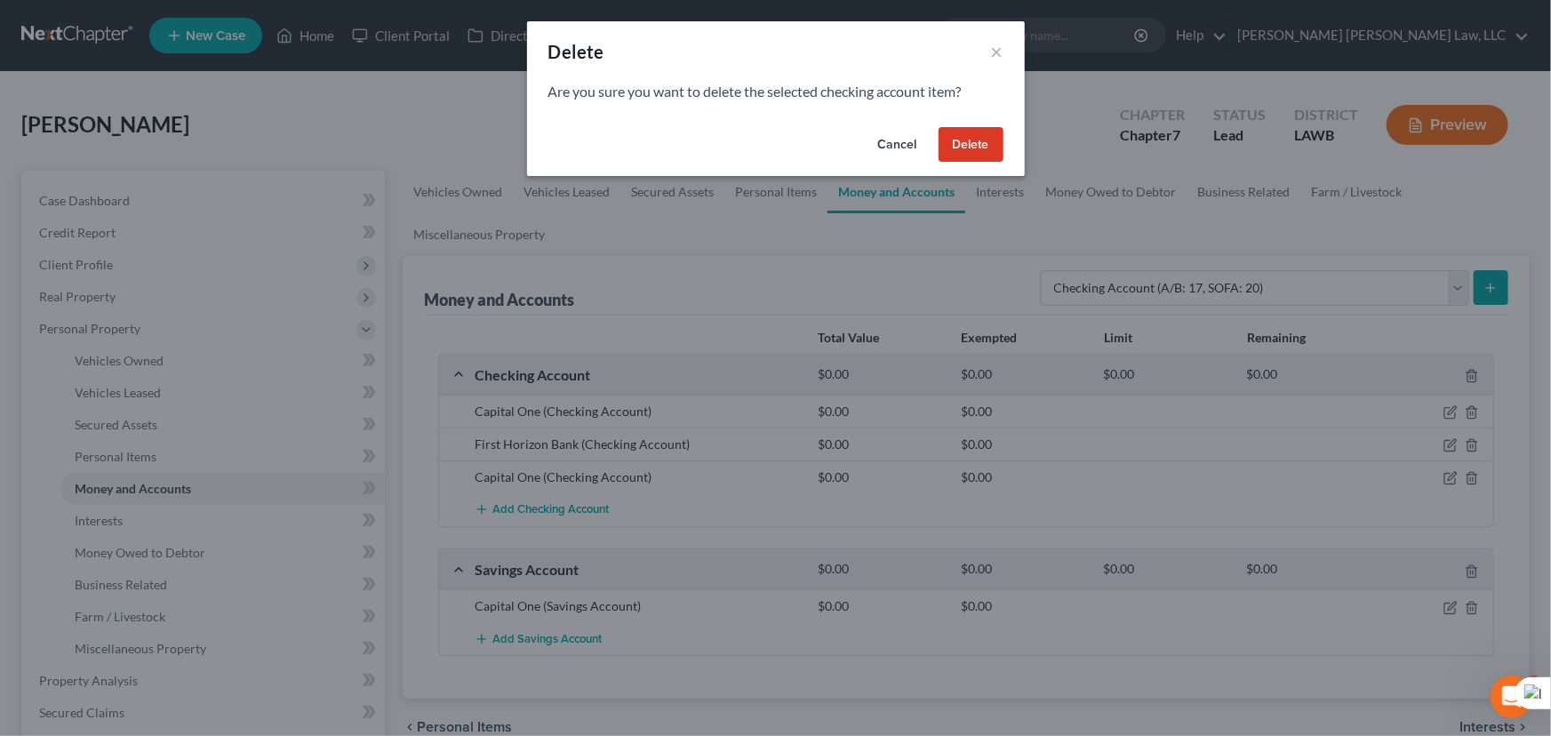
click at [960, 143] on button "Delete" at bounding box center [971, 145] width 65 height 36
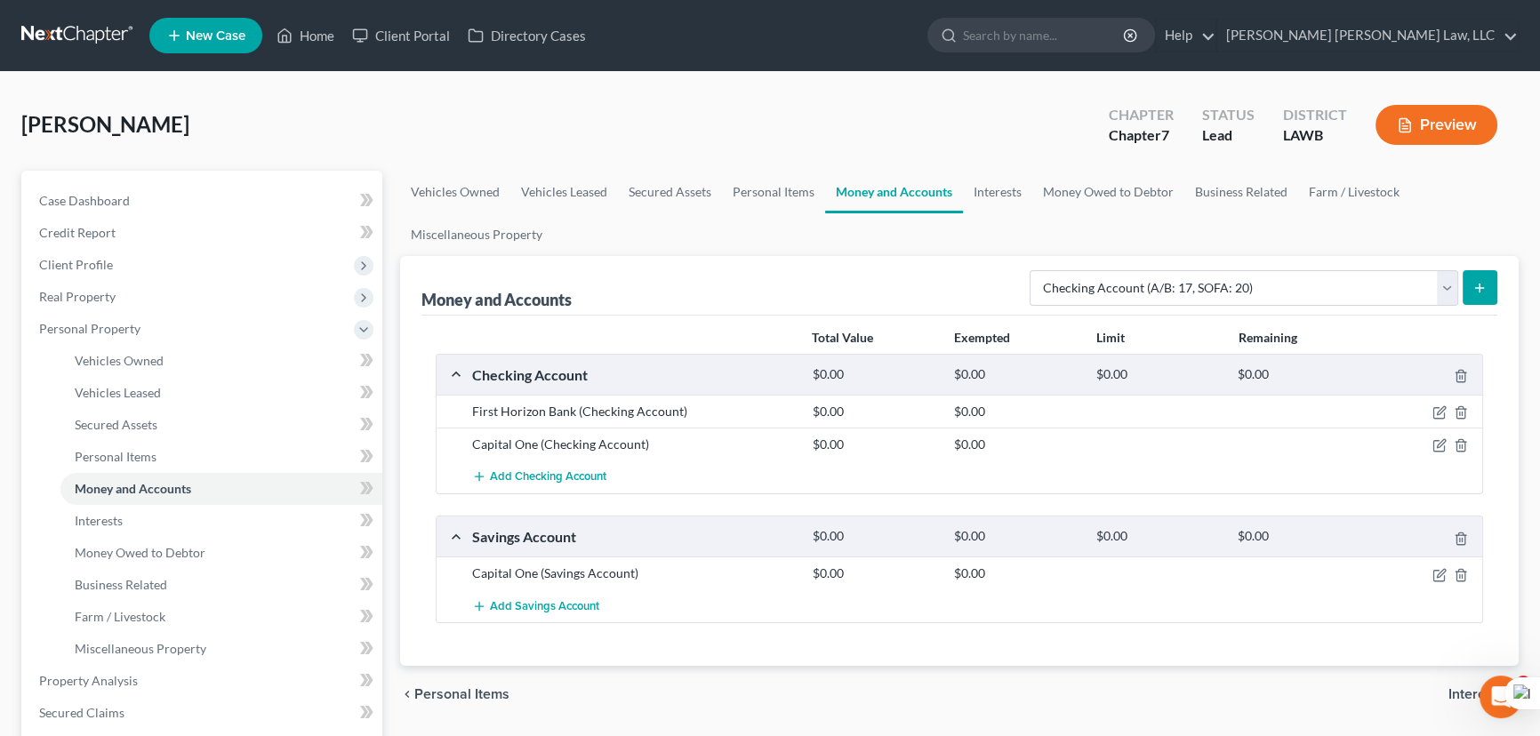
click at [1486, 281] on icon "submit" at bounding box center [1479, 288] width 14 height 14
click at [1478, 288] on line "submit" at bounding box center [1480, 288] width 8 height 0
click at [1390, 283] on select "Select Account Type Brokerage (A/B: 18, SOFA: 20) Cash on Hand (A/B: 16) Certif…" at bounding box center [1243, 288] width 429 height 36
click at [1035, 270] on select "Select Account Type Brokerage (A/B: 18, SOFA: 20) Cash on Hand (A/B: 16) Certif…" at bounding box center [1243, 288] width 429 height 36
click at [1481, 281] on icon "submit" at bounding box center [1479, 288] width 14 height 14
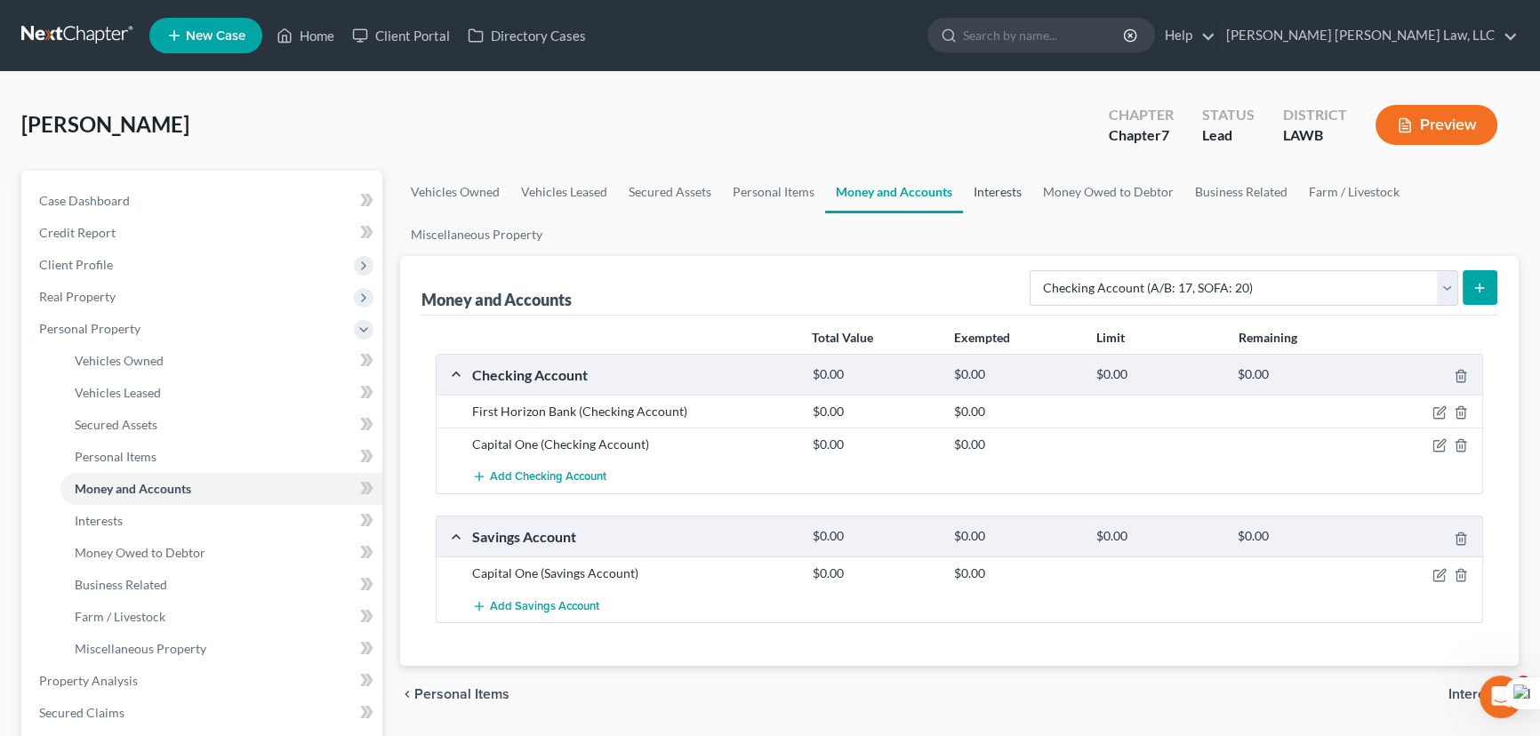
click at [985, 197] on link "Interests" at bounding box center [997, 192] width 69 height 43
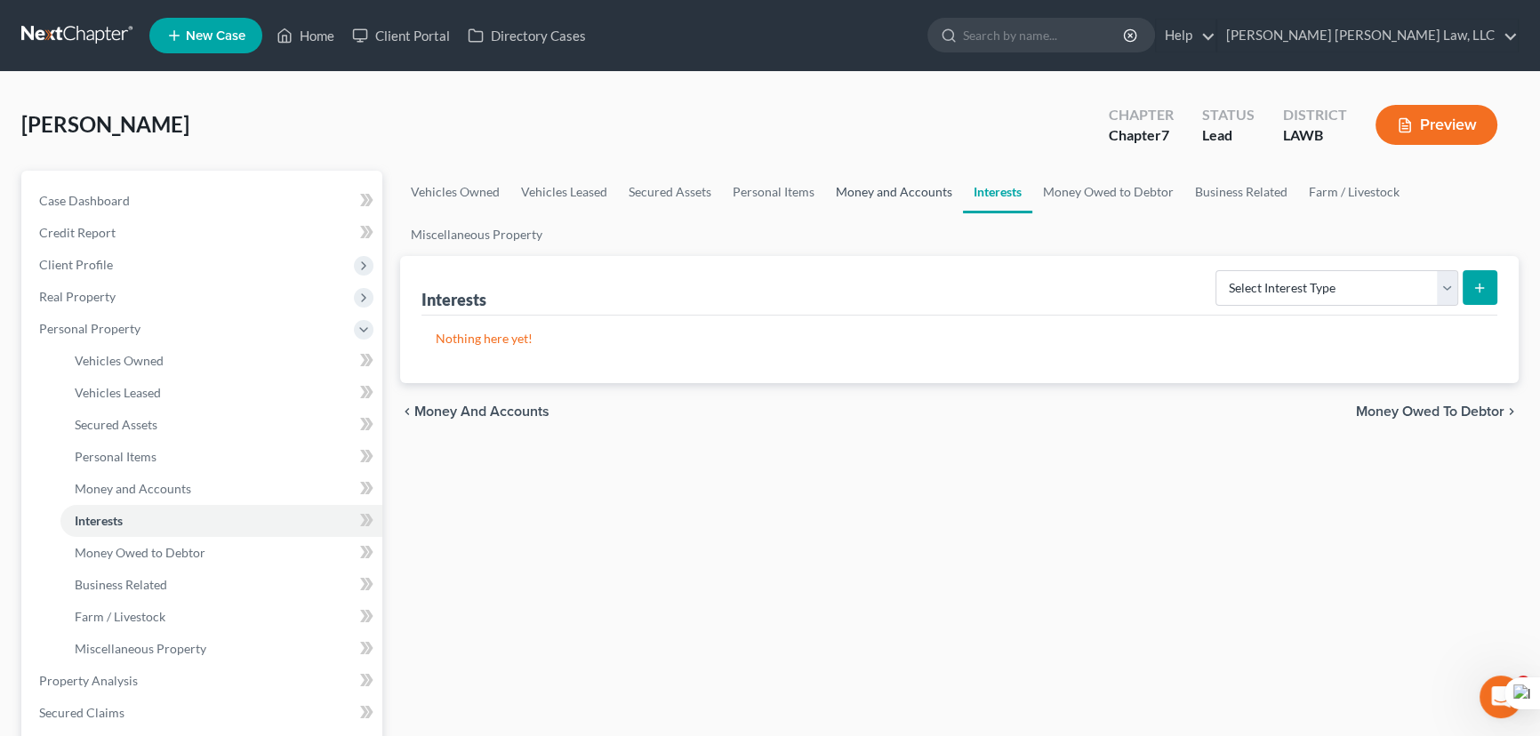
click at [844, 181] on link "Money and Accounts" at bounding box center [894, 192] width 138 height 43
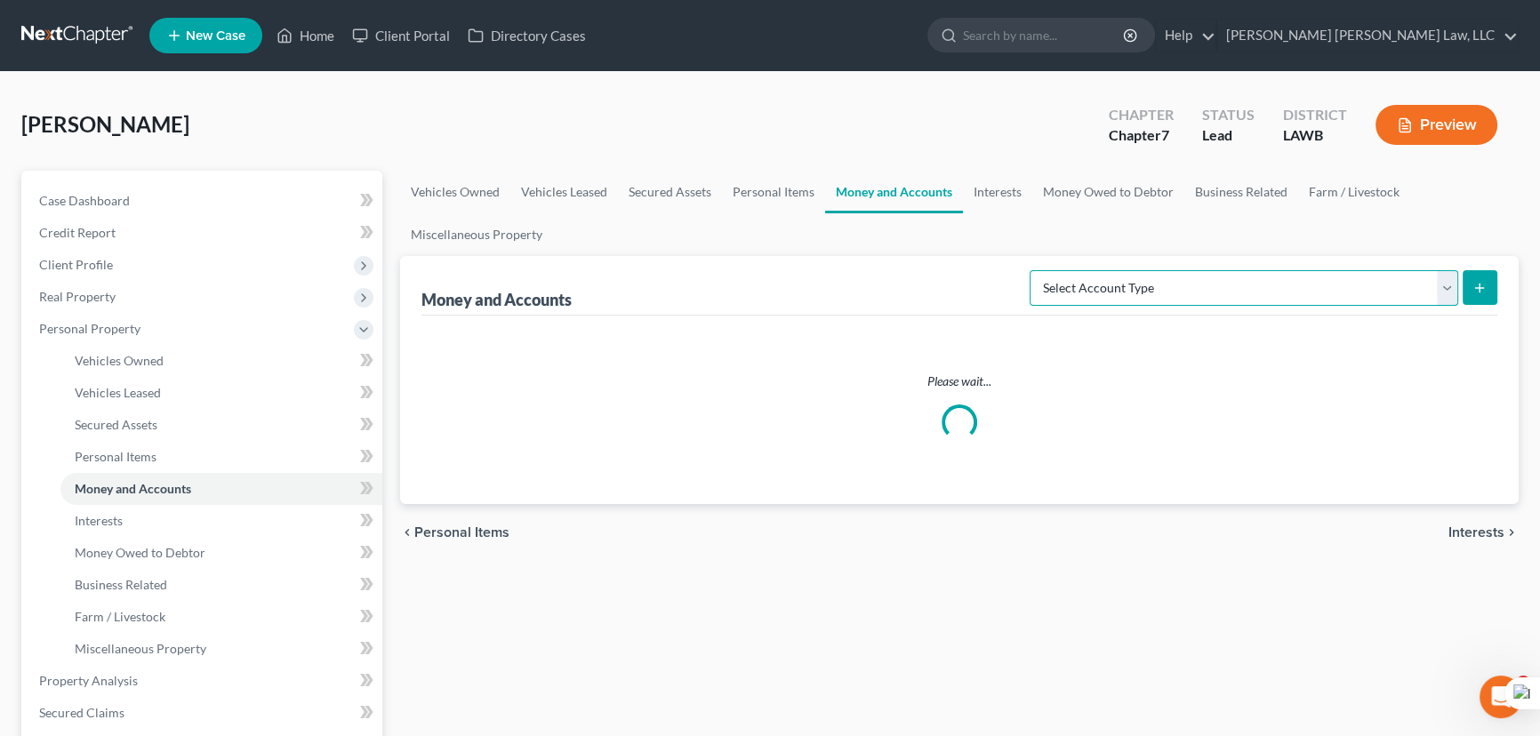
click at [1253, 284] on select "Select Account Type Brokerage (A/B: 18, SOFA: 20) Cash on Hand (A/B: 16) Certif…" at bounding box center [1243, 288] width 429 height 36
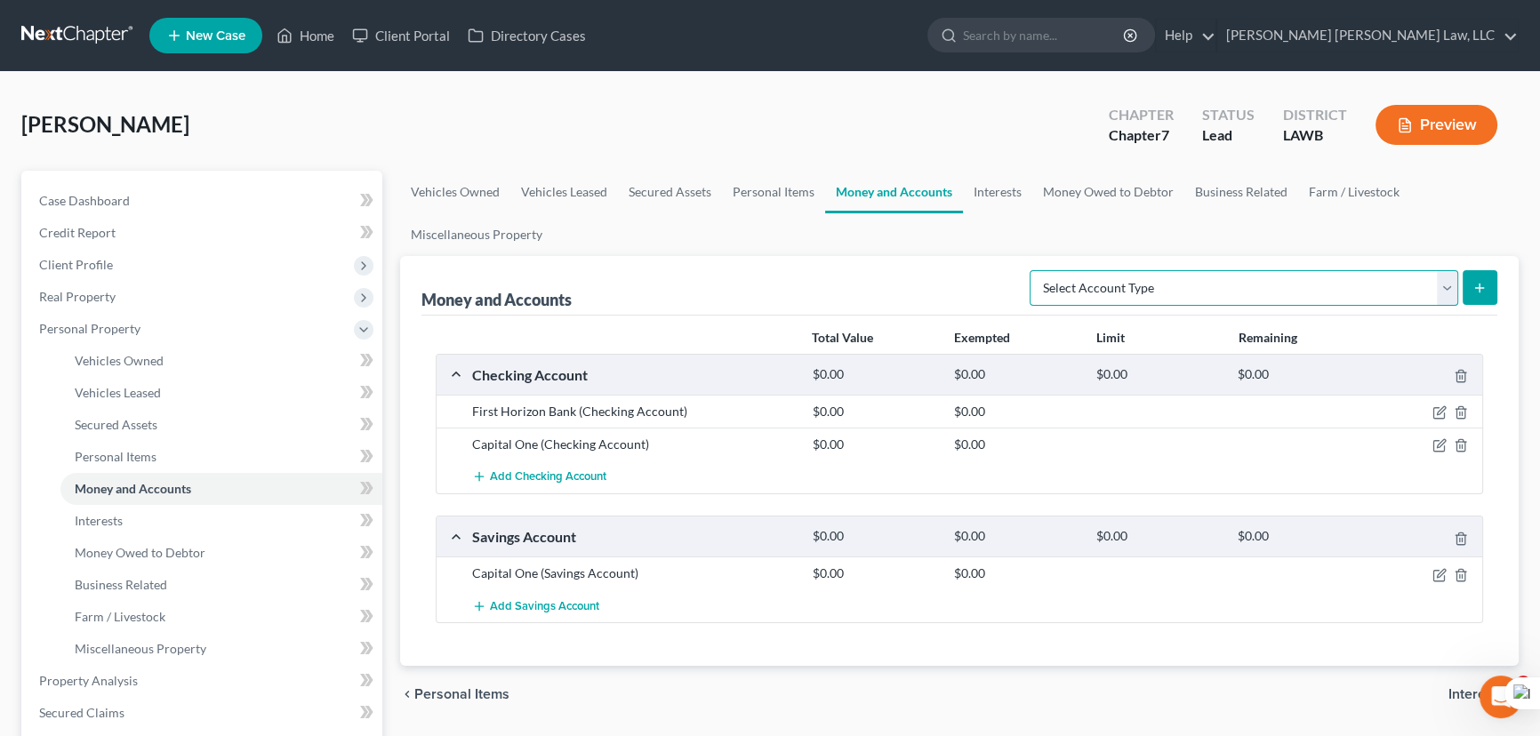
select select "checking"
click at [1035, 270] on select "Select Account Type Brokerage (A/B: 18, SOFA: 20) Cash on Hand (A/B: 16) Certif…" at bounding box center [1243, 288] width 429 height 36
click at [1483, 293] on button "submit" at bounding box center [1479, 287] width 35 height 35
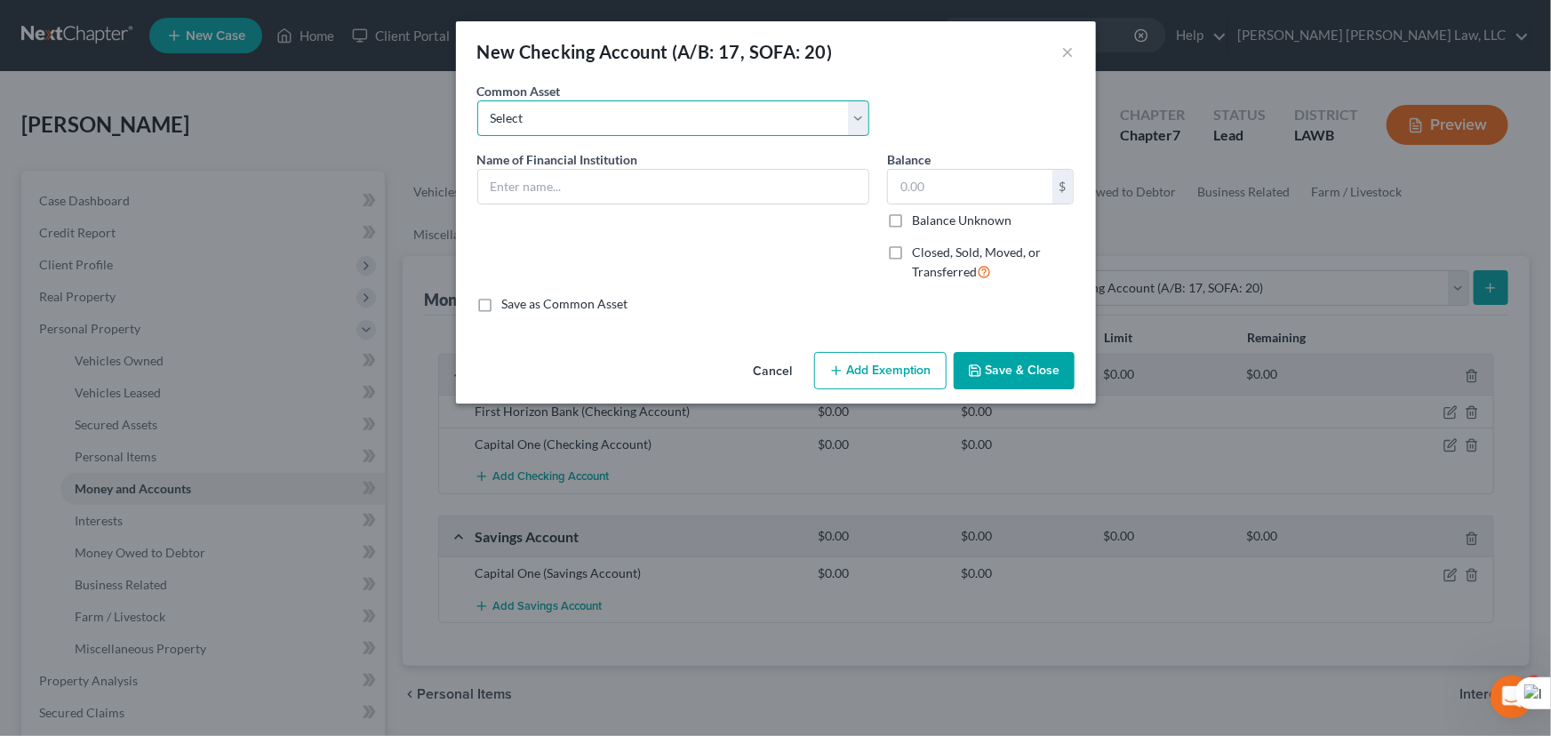
click at [613, 106] on select "Select Current Bank Sevenfold Credit Union Apple Cash First Horizon Bank Centri…" at bounding box center [673, 118] width 392 height 36
select select "5"
click at [477, 100] on select "Select Current Bank Sevenfold Credit Union Apple Cash First Horizon Bank Centri…" at bounding box center [673, 118] width 392 height 36
type input "Capital One"
type input "0"
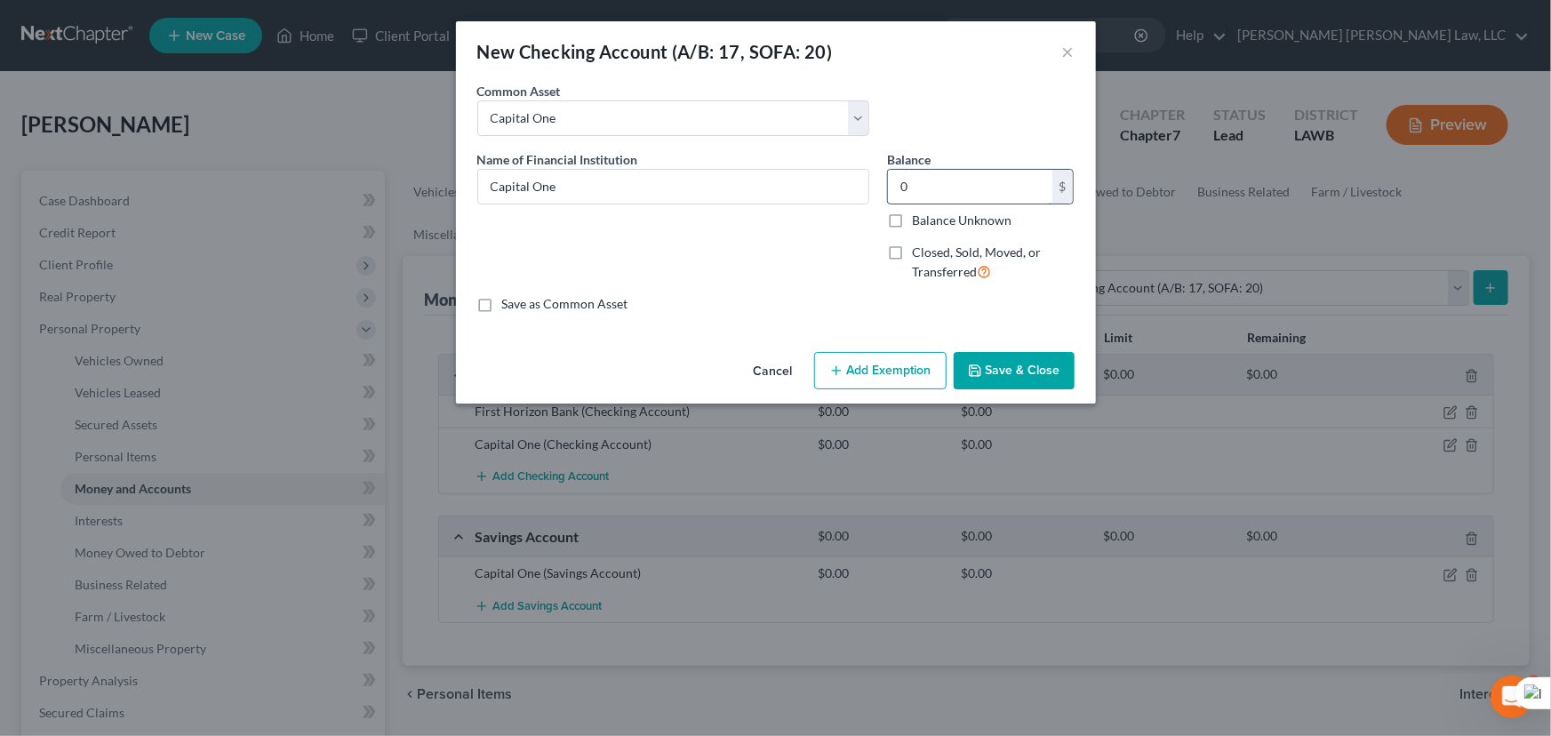
click at [1013, 195] on input "0" at bounding box center [970, 187] width 164 height 34
click at [912, 256] on label "Closed, Sold, Moved, or Transferred" at bounding box center [993, 263] width 163 height 38
click at [919, 255] on input "Closed, Sold, Moved, or Transferred" at bounding box center [925, 250] width 12 height 12
checkbox input "true"
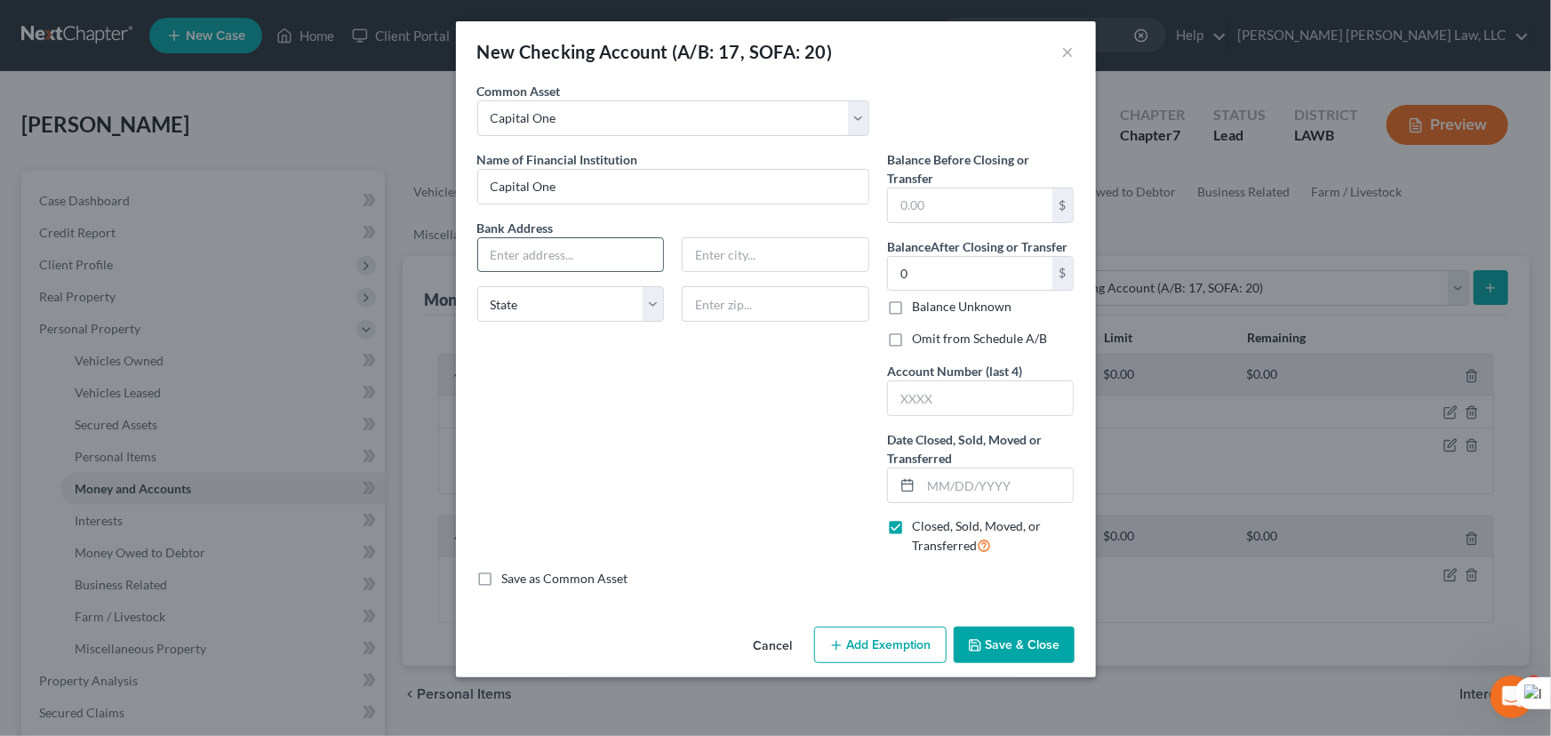
click at [565, 267] on input "text" at bounding box center [571, 255] width 186 height 34
click at [873, 440] on div "Name of Financial Institution * Capital One Bank Address State [US_STATE][GEOGR…" at bounding box center [674, 360] width 410 height 420
click at [969, 405] on input "text" at bounding box center [981, 398] width 186 height 34
type input "2409"
click at [1021, 482] on input "text" at bounding box center [997, 486] width 153 height 34
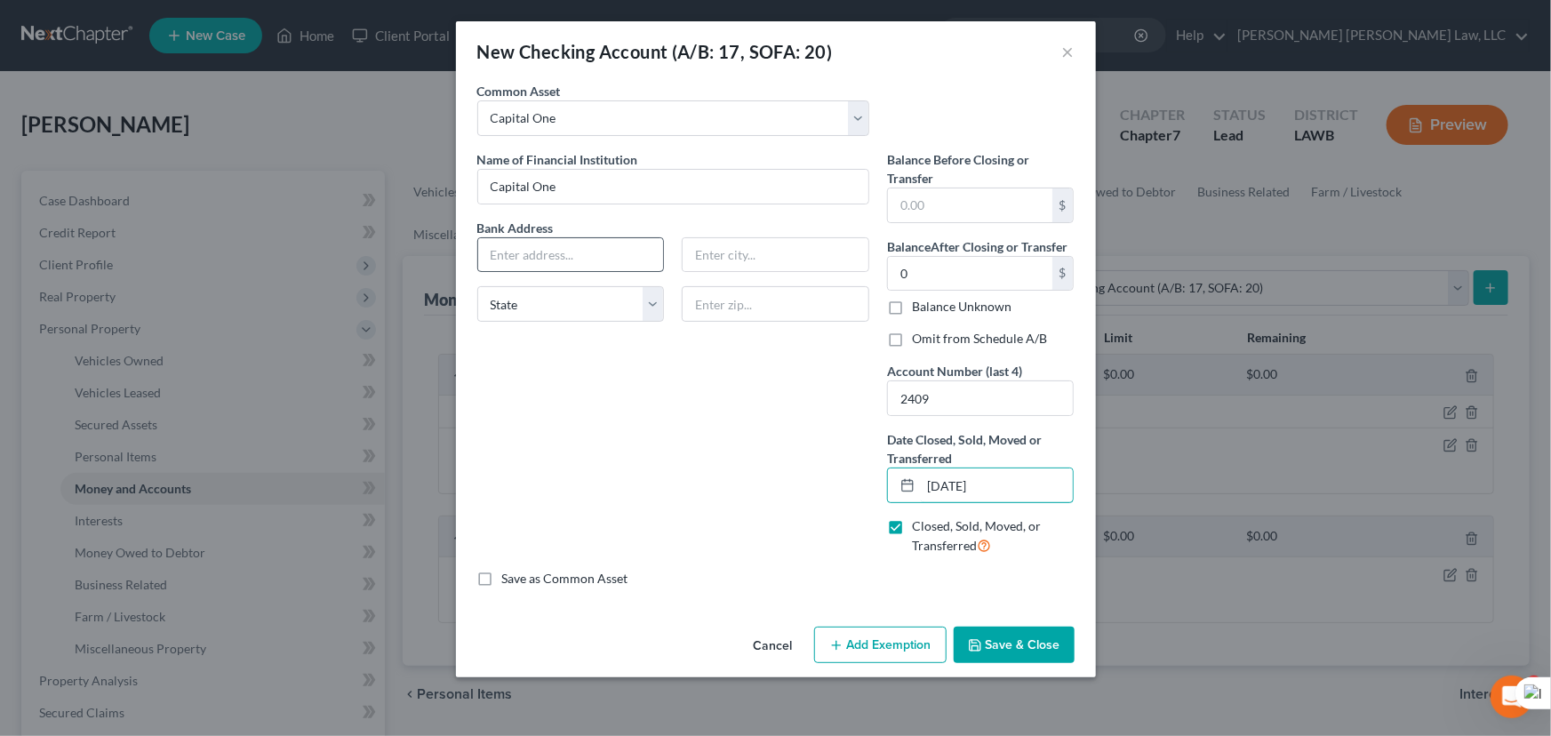
type input "[DATE]"
drag, startPoint x: 523, startPoint y: 256, endPoint x: 532, endPoint y: 252, distance: 9.6
click at [523, 256] on input "text" at bounding box center [571, 255] width 186 height 34
click at [599, 246] on input "text" at bounding box center [571, 255] width 186 height 34
type input "1680 Capital One Dr"
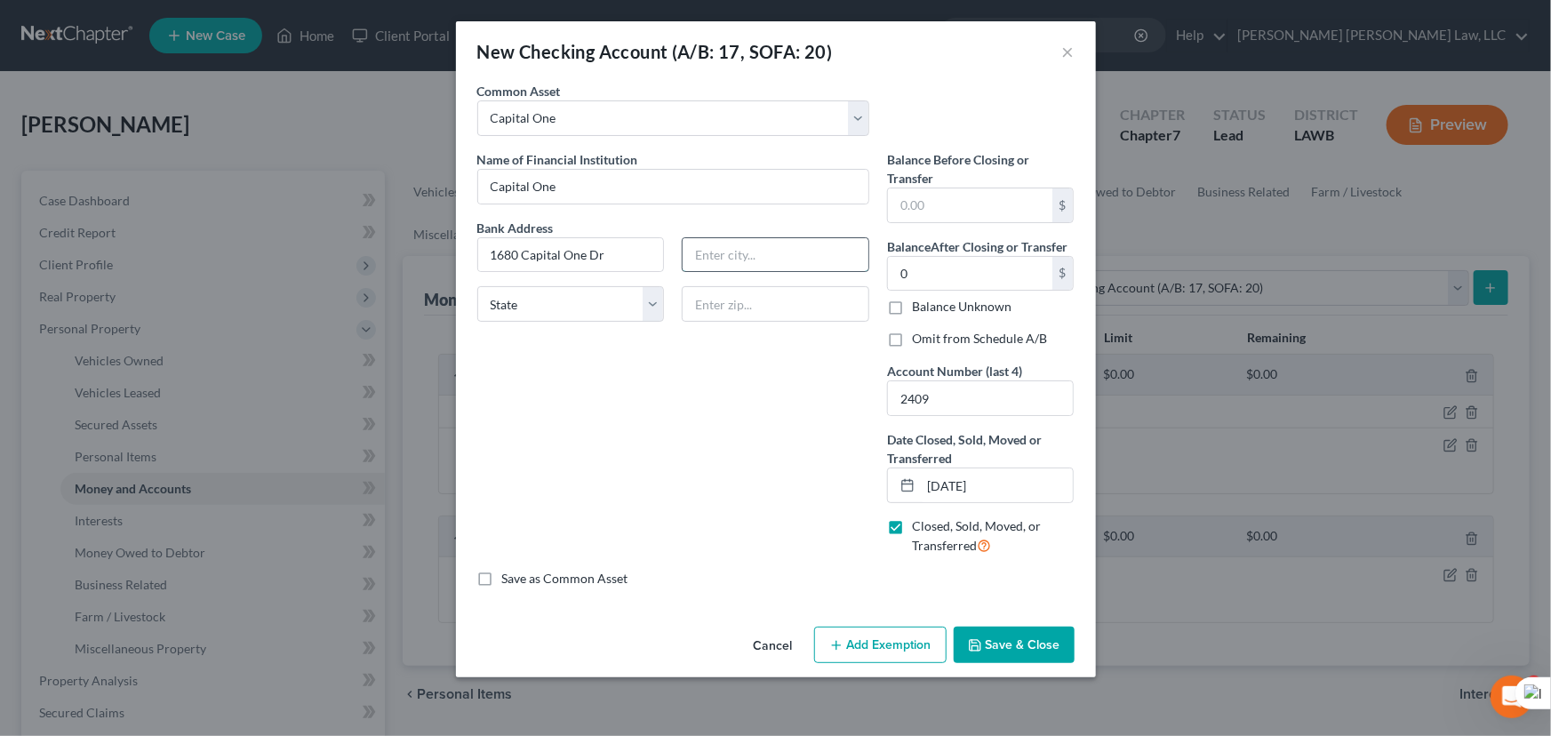
click at [815, 254] on input "text" at bounding box center [776, 255] width 186 height 34
type input "[PERSON_NAME]"
select select "48"
type input "22102"
click at [995, 212] on input "text" at bounding box center [970, 205] width 164 height 34
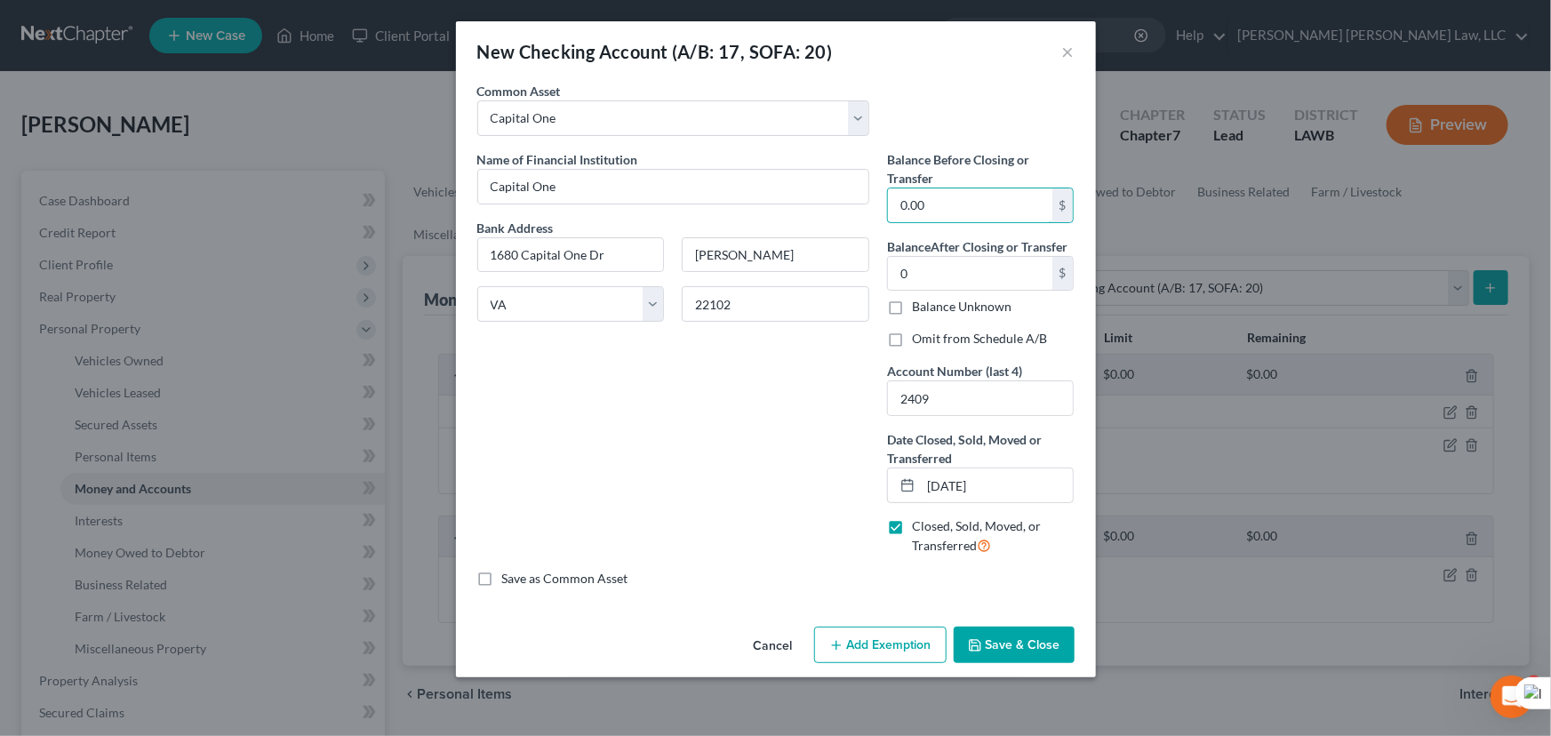
type input "0.00"
click at [1019, 630] on button "Save & Close" at bounding box center [1014, 645] width 121 height 37
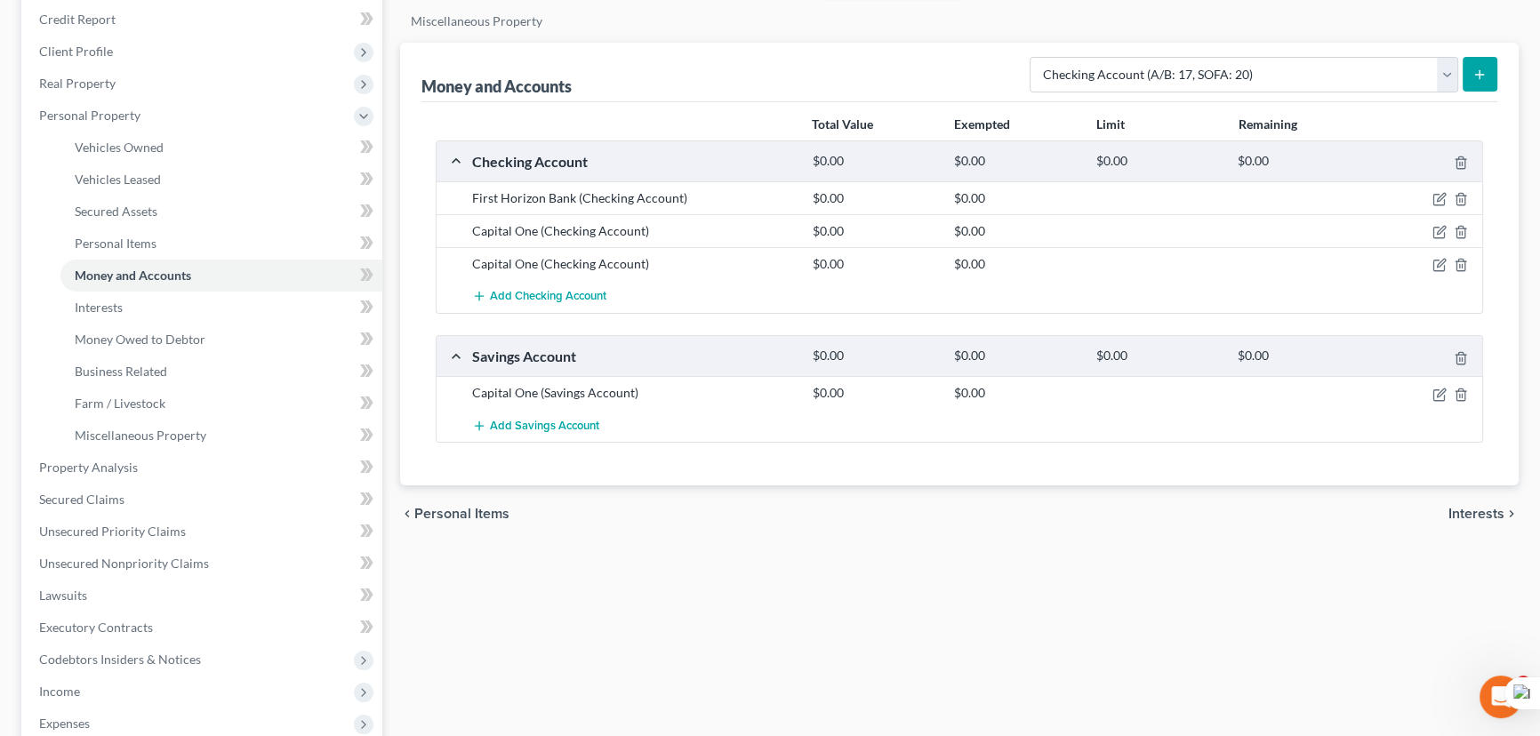
scroll to position [242, 0]
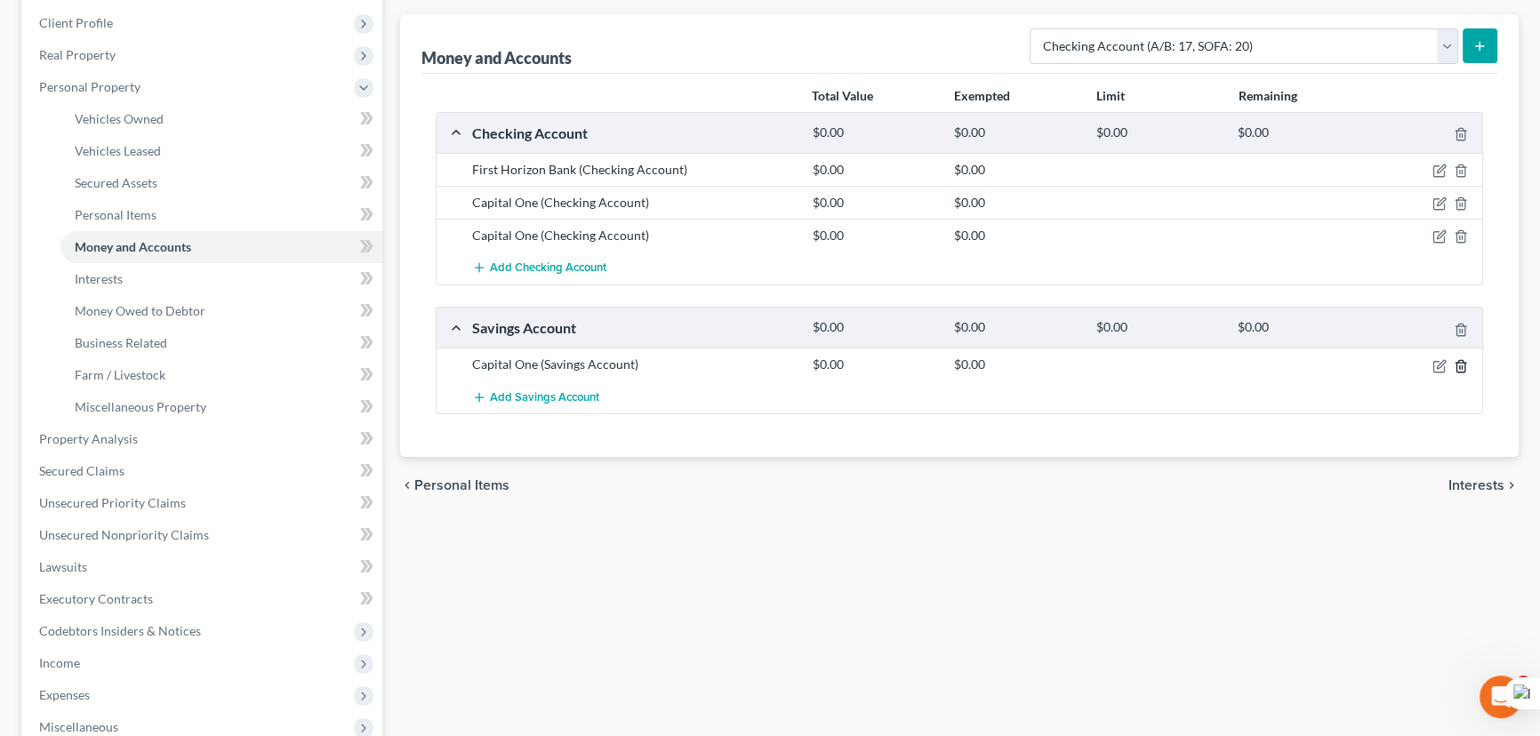
click at [1460, 364] on icon "button" at bounding box center [1461, 366] width 14 height 14
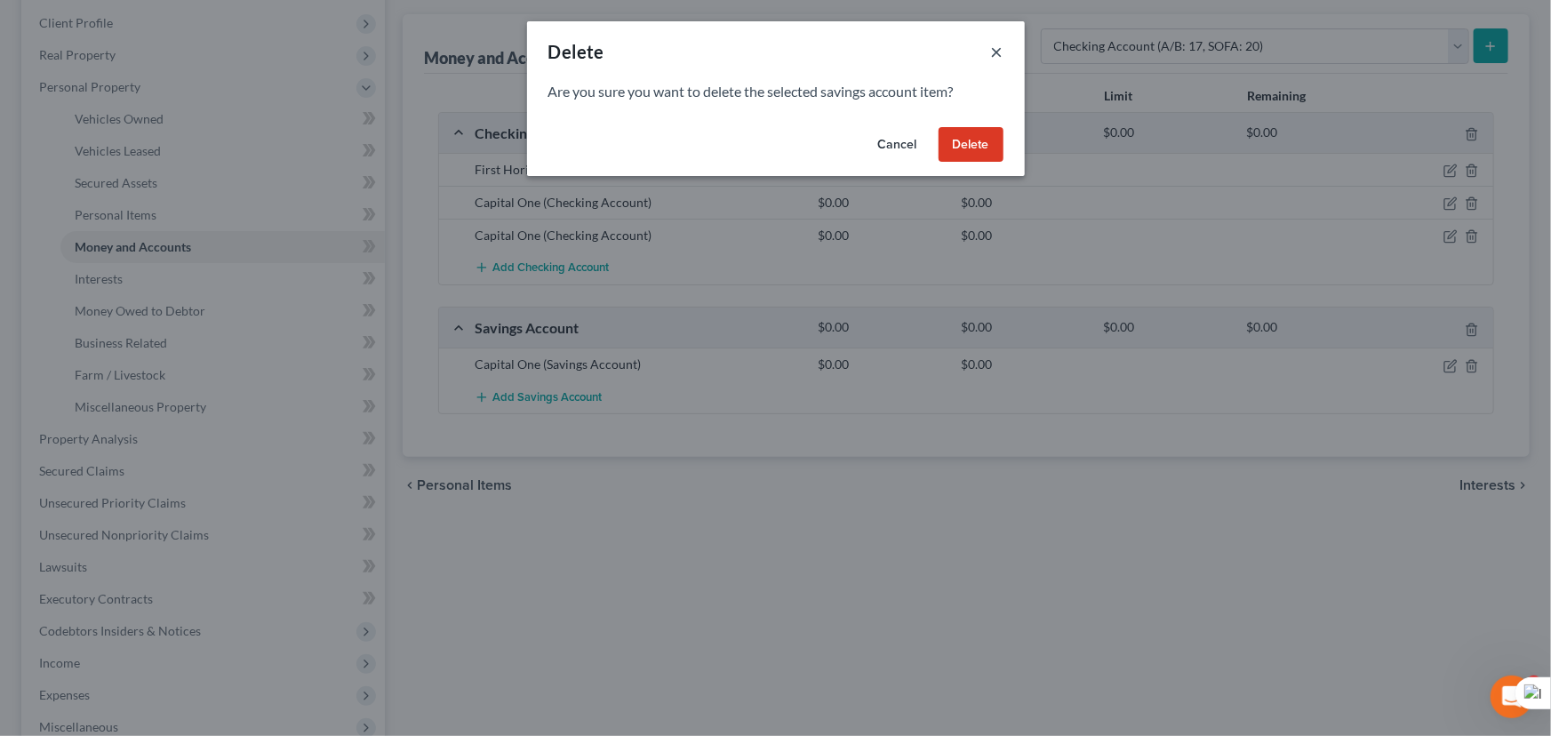
click at [998, 42] on button "×" at bounding box center [997, 51] width 12 height 21
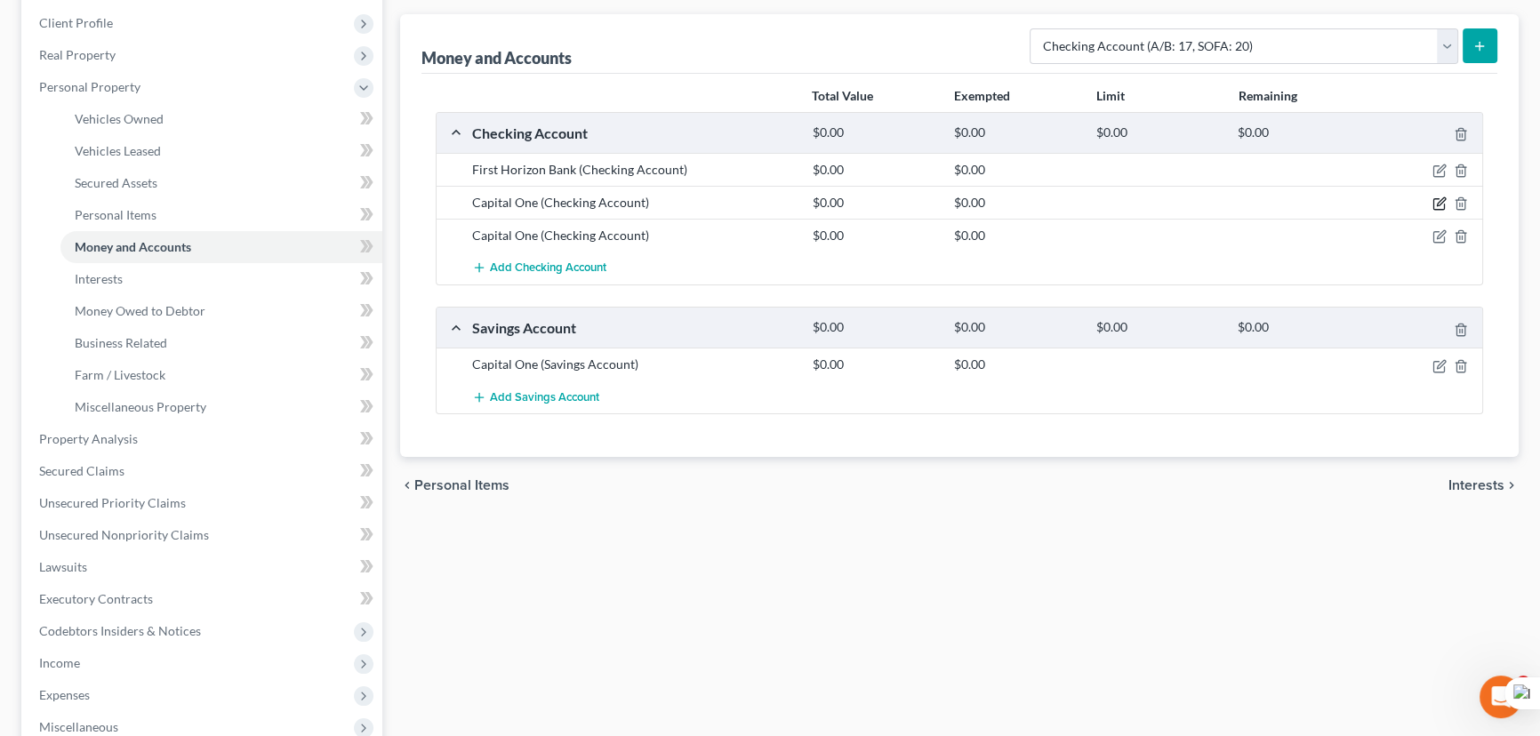
click at [1440, 196] on icon "button" at bounding box center [1439, 203] width 14 height 14
select select "48"
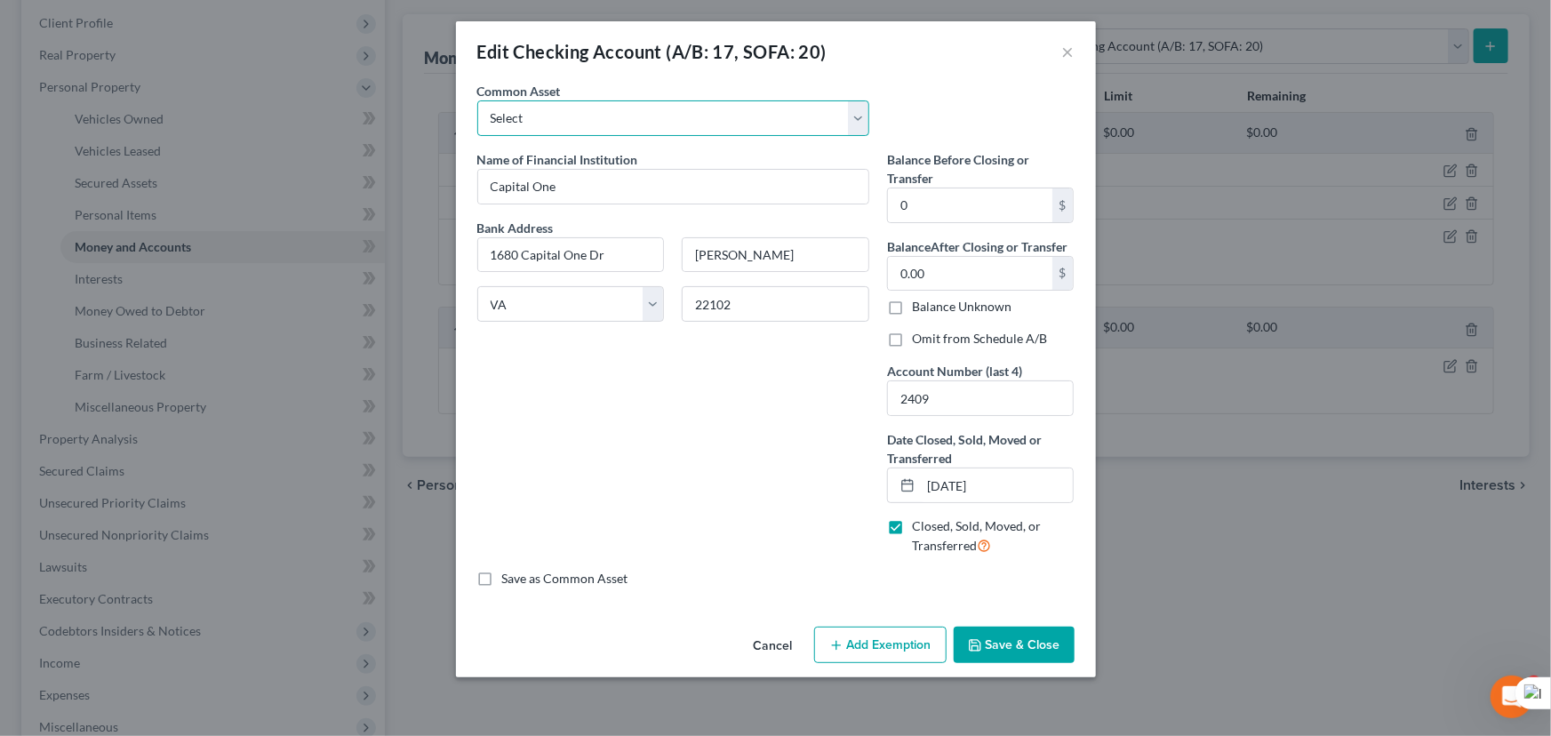
click at [821, 133] on select "Select Current Bank Sevenfold Credit Union Apple Cash First Horizon Bank Centri…" at bounding box center [673, 118] width 392 height 36
drag, startPoint x: 853, startPoint y: 97, endPoint x: 877, endPoint y: 88, distance: 25.6
click at [853, 97] on div "Common Asset Select Current Bank Sevenfold Credit Union Apple Cash First Horizo…" at bounding box center [674, 109] width 410 height 54
click at [1068, 54] on button "×" at bounding box center [1068, 51] width 12 height 21
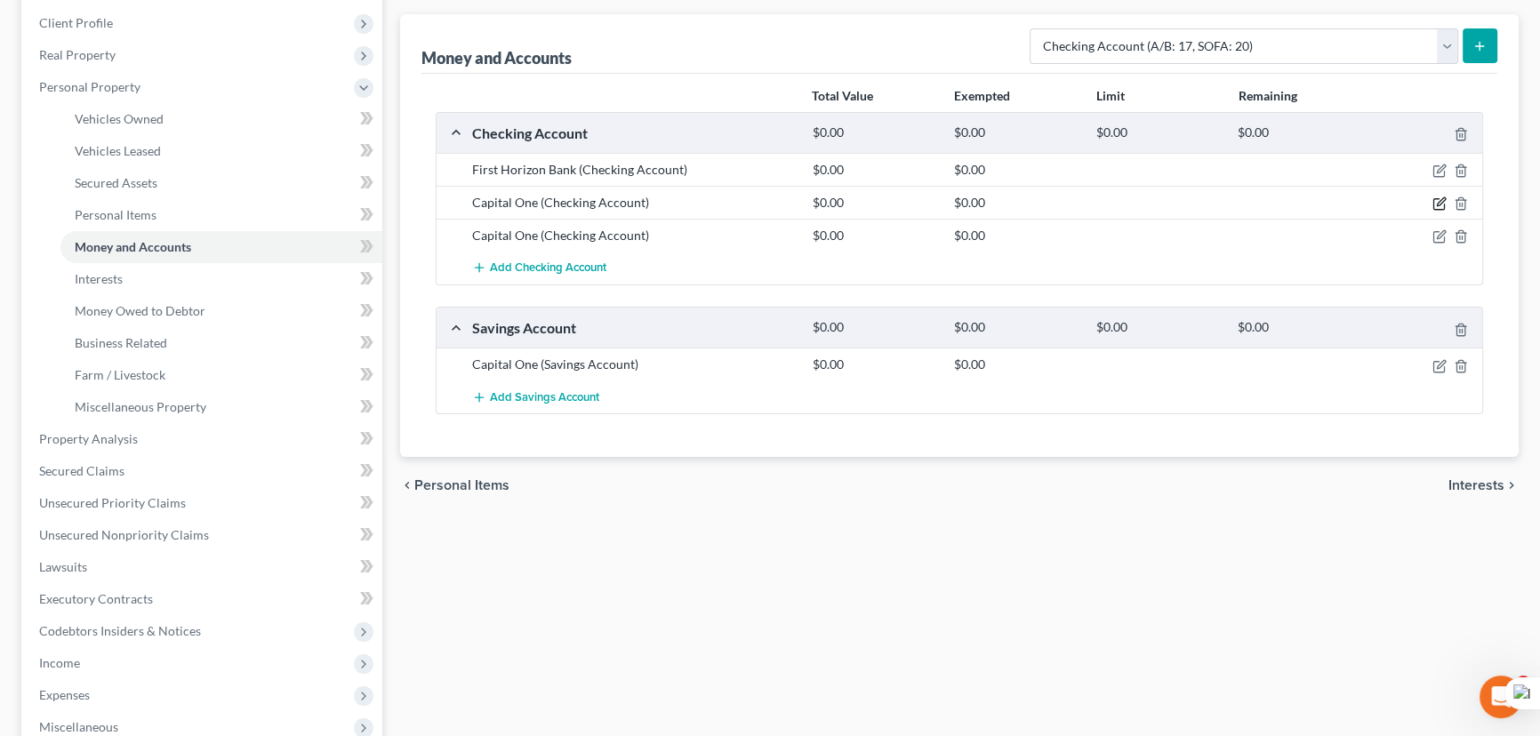
click at [1437, 202] on icon "button" at bounding box center [1441, 202] width 8 height 8
select select "48"
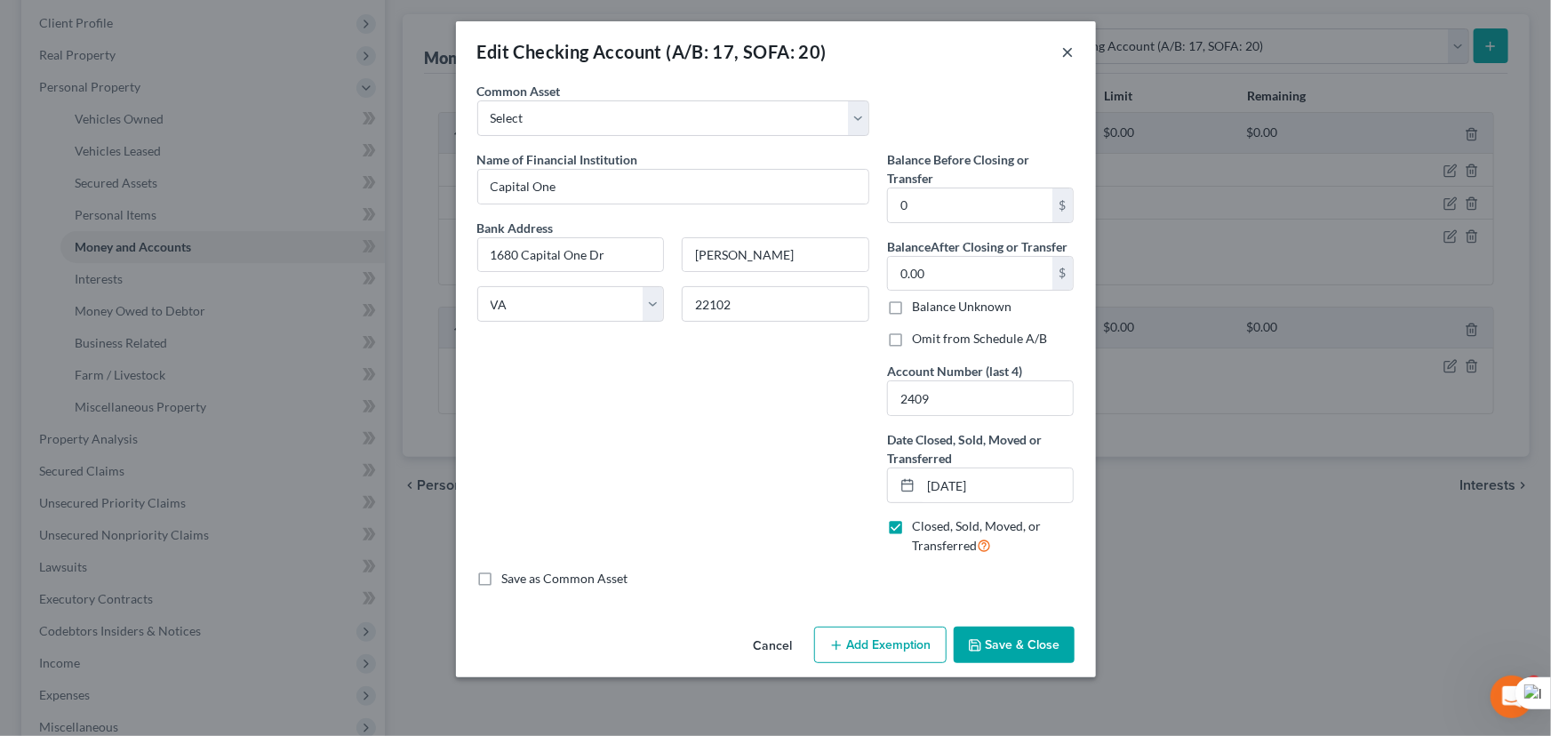
click at [1066, 46] on button "×" at bounding box center [1068, 51] width 12 height 21
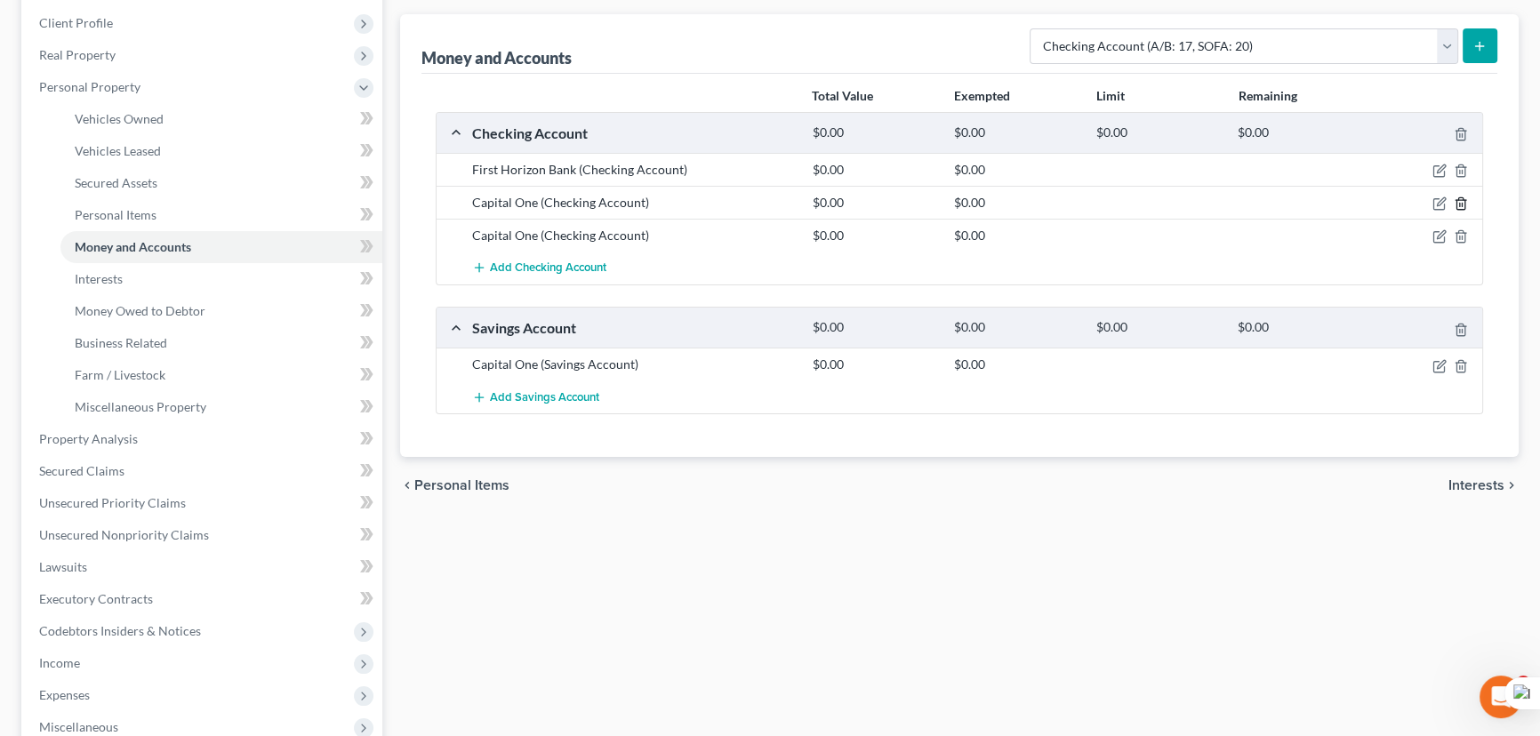
click at [1460, 196] on icon "button" at bounding box center [1461, 203] width 14 height 14
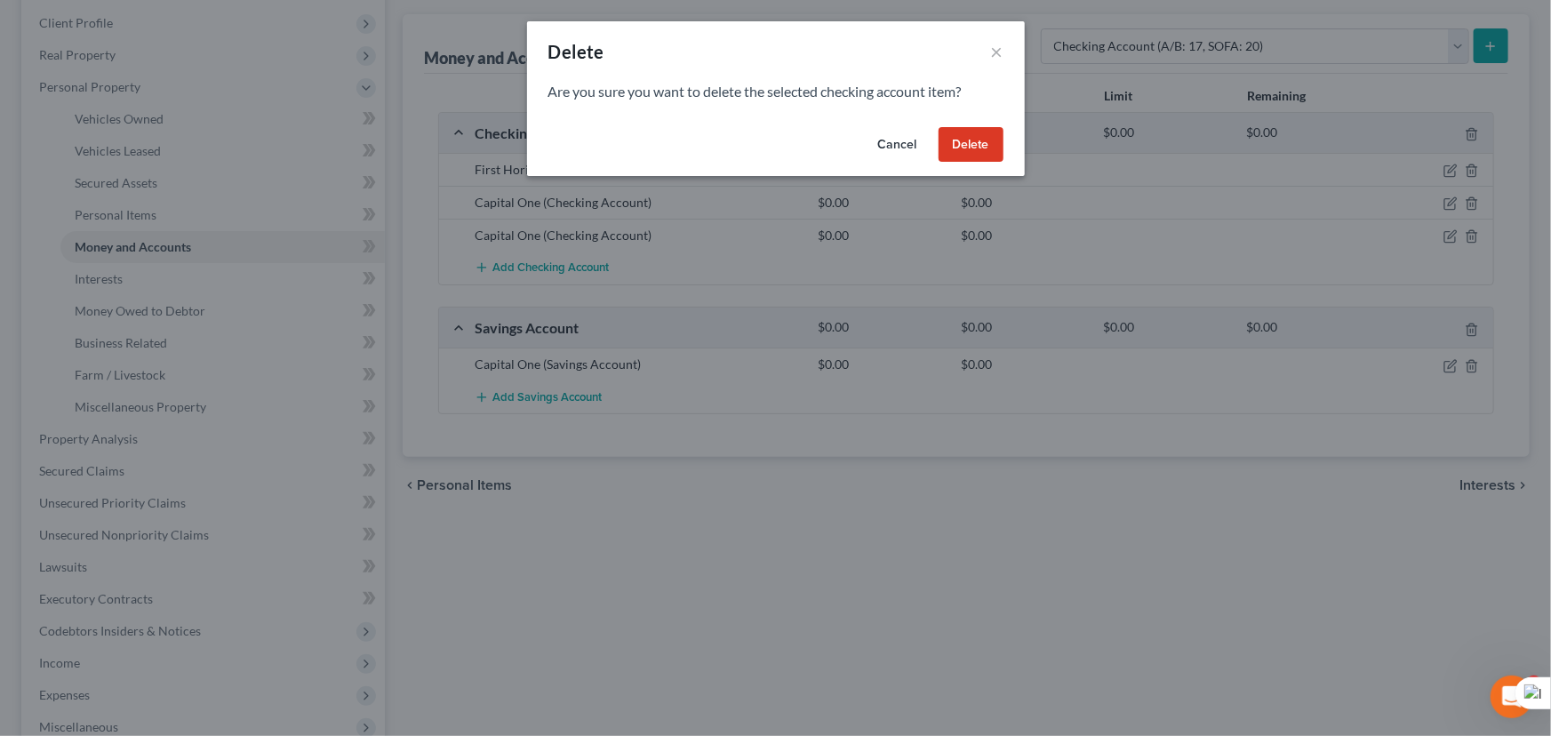
click at [989, 149] on button "Delete" at bounding box center [971, 145] width 65 height 36
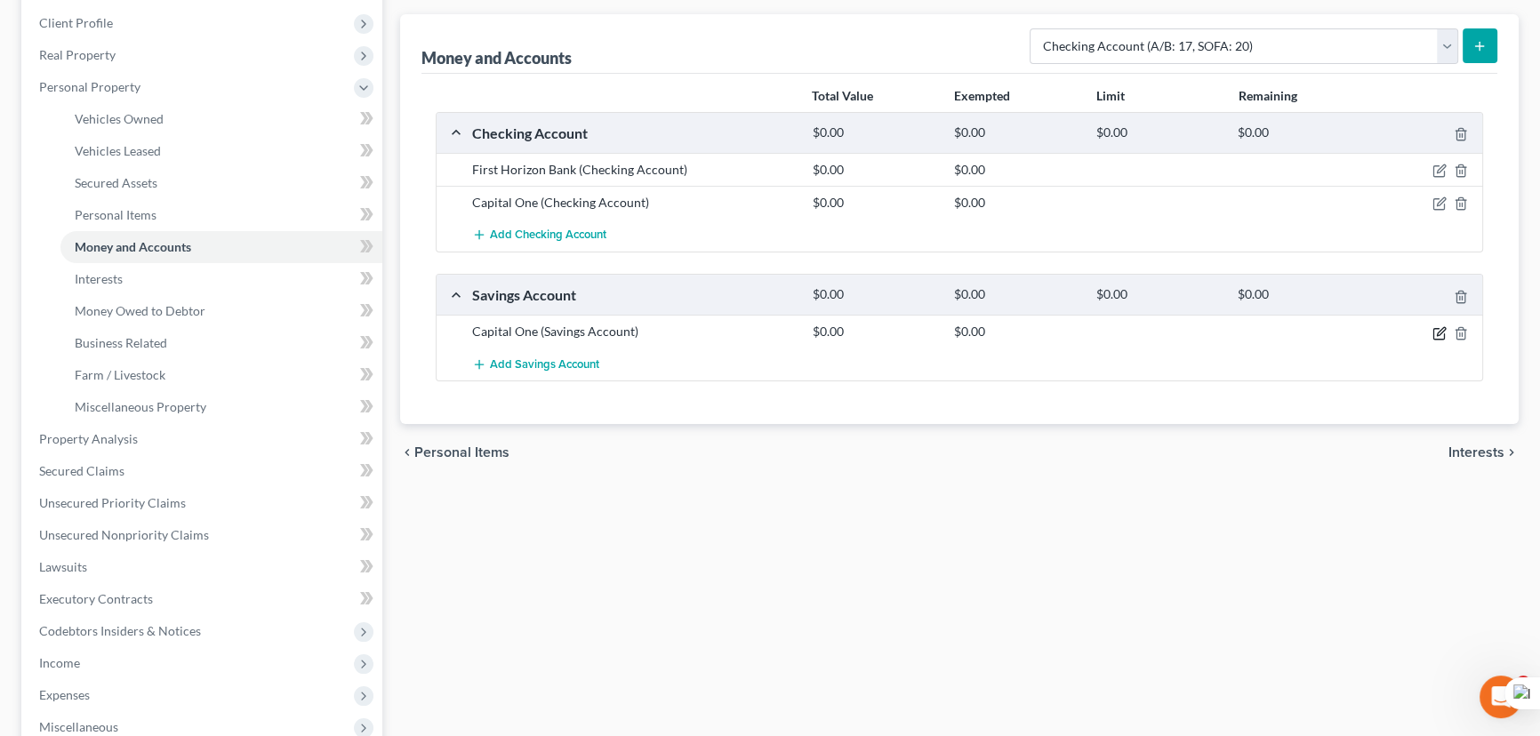
click at [1433, 334] on icon "button" at bounding box center [1438, 333] width 11 height 11
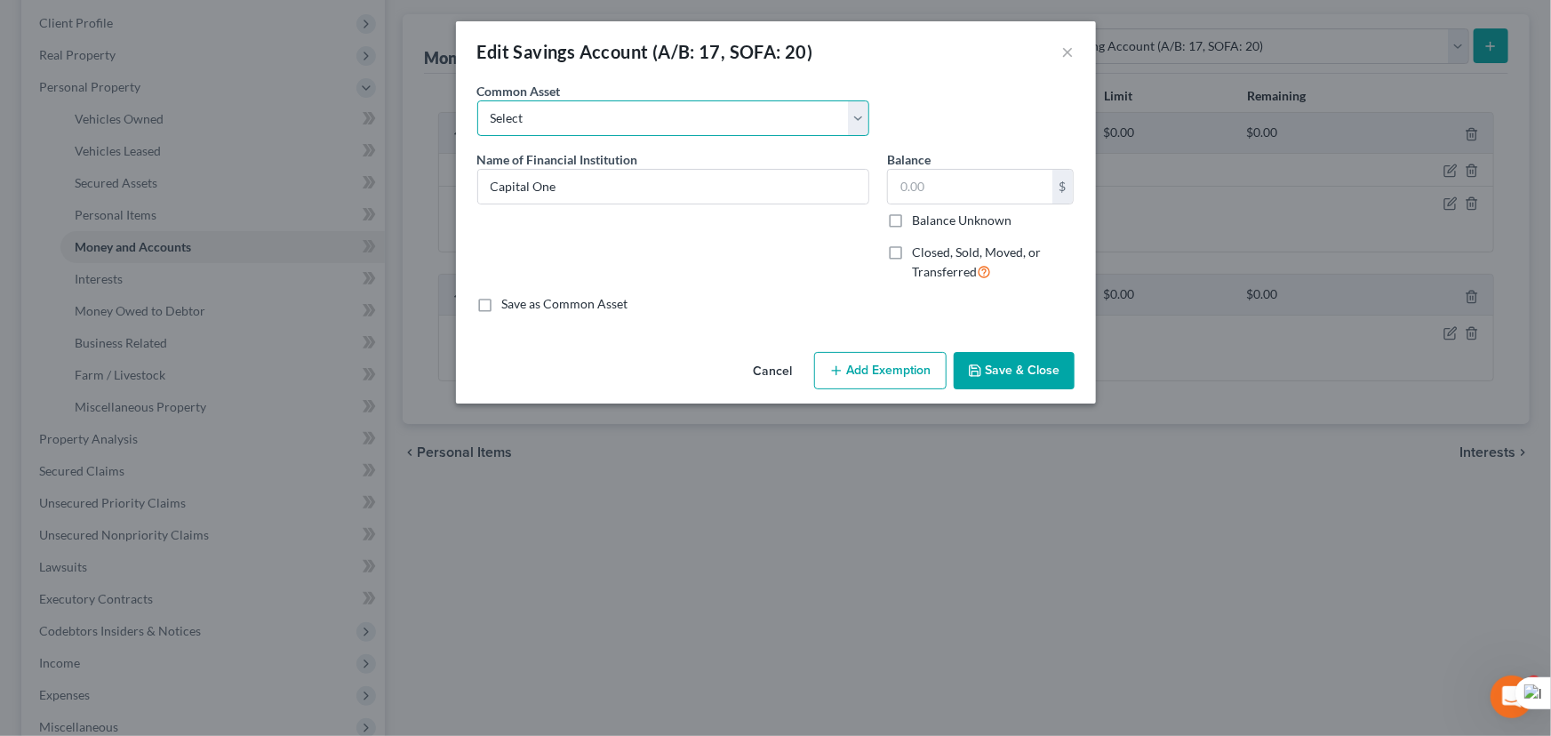
click at [710, 116] on select "Select Woodforest Bank Centric Federal Credit Union Capital One Citizens Progre…" at bounding box center [673, 118] width 392 height 36
select select "2"
click at [477, 100] on select "Select Woodforest Bank Centric Federal Credit Union Capital One Citizens Progre…" at bounding box center [673, 118] width 392 height 36
click at [912, 257] on label "Closed, Sold, Moved, or Transferred" at bounding box center [993, 263] width 163 height 38
click at [919, 255] on input "Closed, Sold, Moved, or Transferred" at bounding box center [925, 250] width 12 height 12
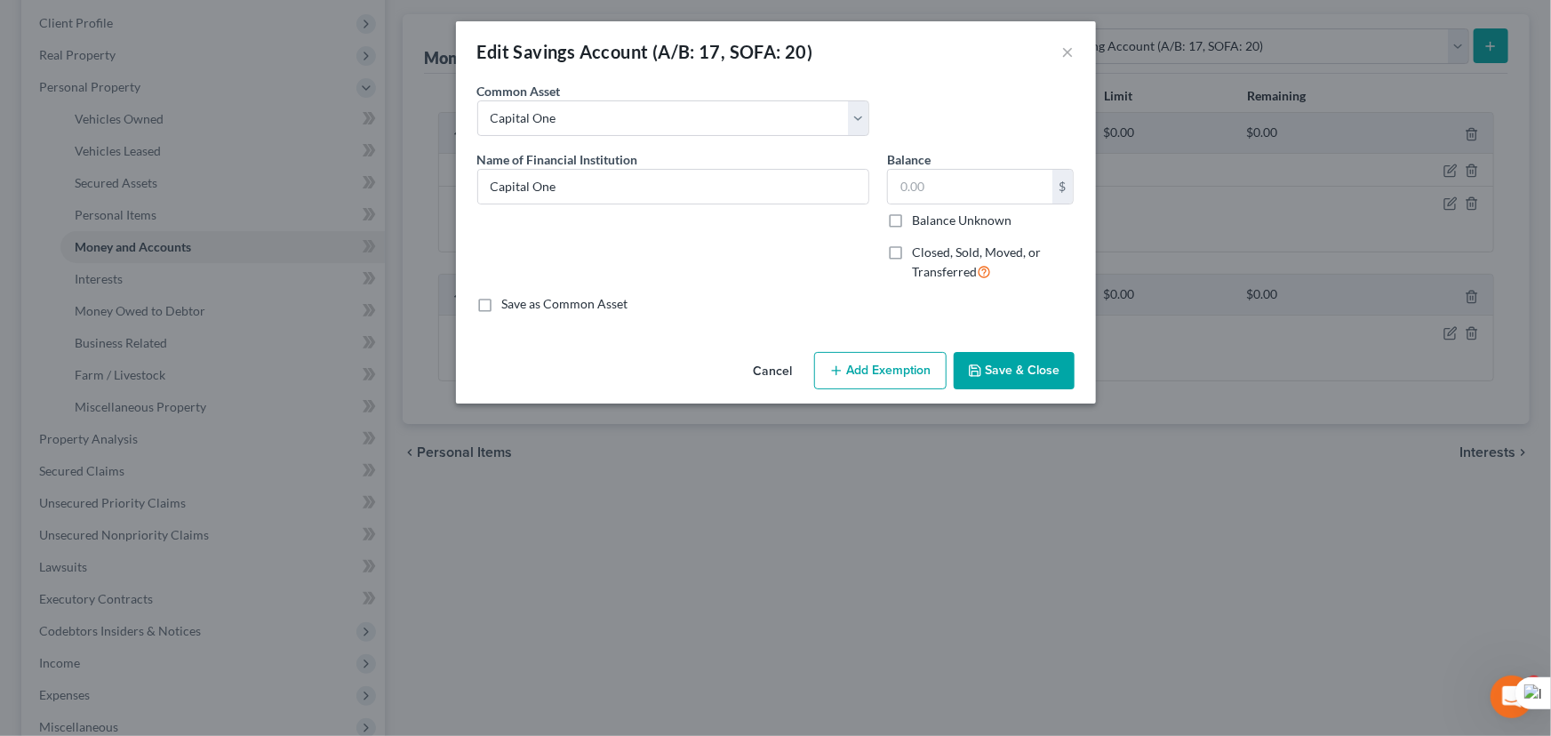
checkbox input "true"
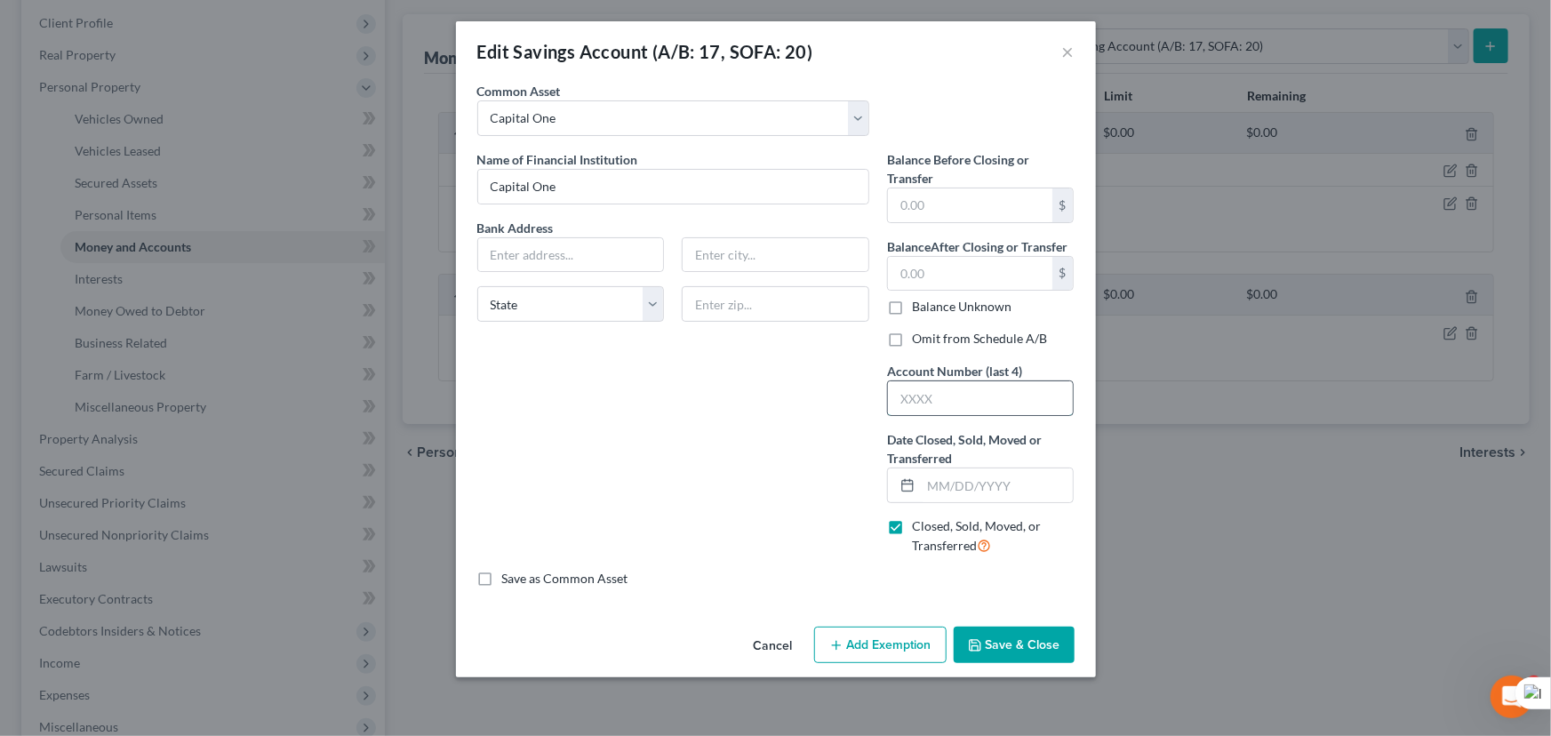
click at [936, 393] on input "text" at bounding box center [981, 398] width 186 height 34
type input "2409"
click at [621, 252] on input "text" at bounding box center [571, 255] width 186 height 34
click at [969, 192] on input "text" at bounding box center [970, 205] width 164 height 34
type input "0.00"
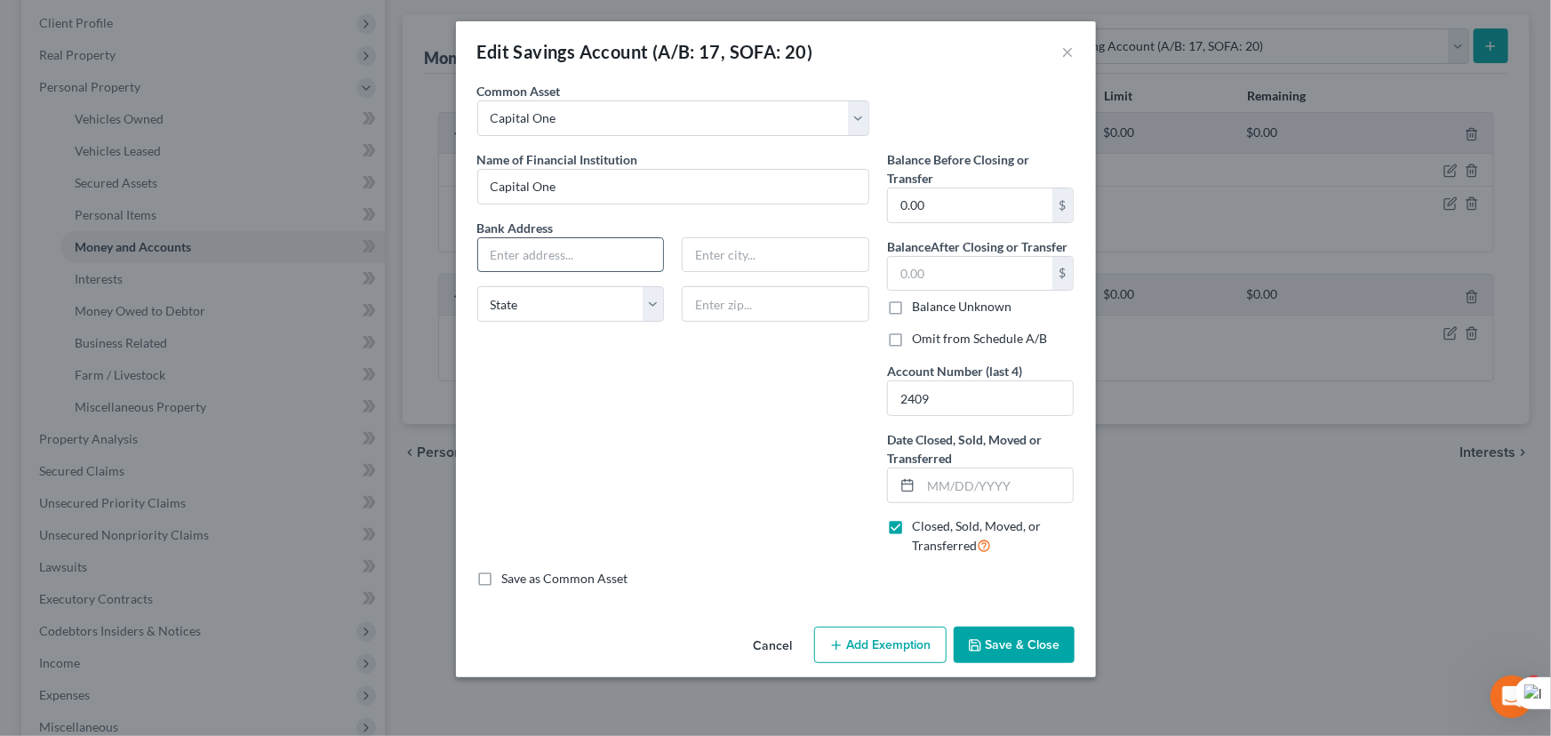
drag, startPoint x: 579, startPoint y: 263, endPoint x: 569, endPoint y: 269, distance: 11.6
click at [579, 263] on input "text" at bounding box center [571, 255] width 186 height 34
click at [569, 269] on input "1680 Capit" at bounding box center [571, 255] width 186 height 34
type input "1680 Capital One Dr"
click at [748, 244] on input "text" at bounding box center [776, 255] width 186 height 34
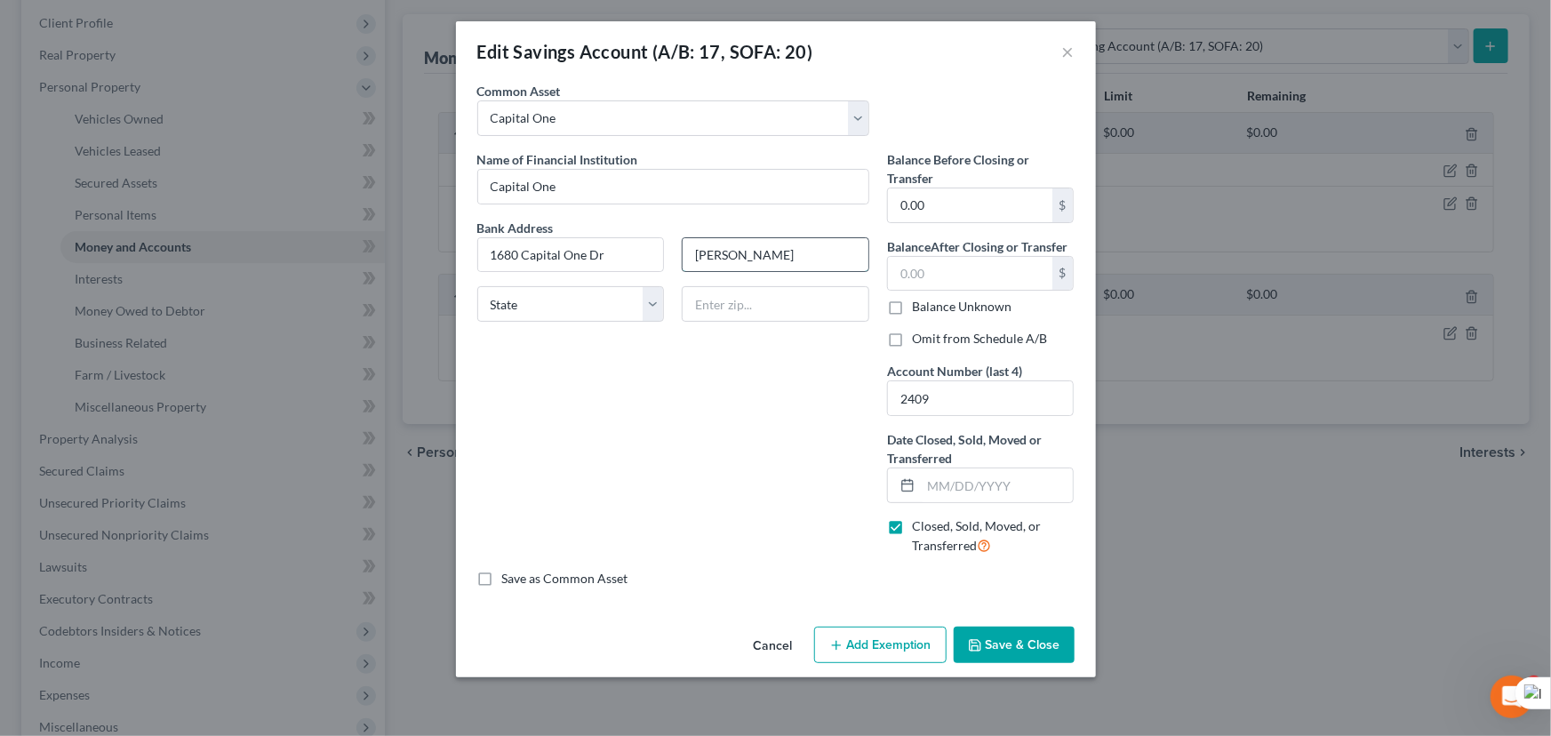
type input "[PERSON_NAME]"
select select "48"
type input "22102"
drag, startPoint x: 994, startPoint y: 643, endPoint x: 1077, endPoint y: 445, distance: 214.8
click at [1077, 445] on div "Edit Savings Account (A/B: 17, SOFA: 20) × An exemption set must first be selec…" at bounding box center [776, 349] width 640 height 656
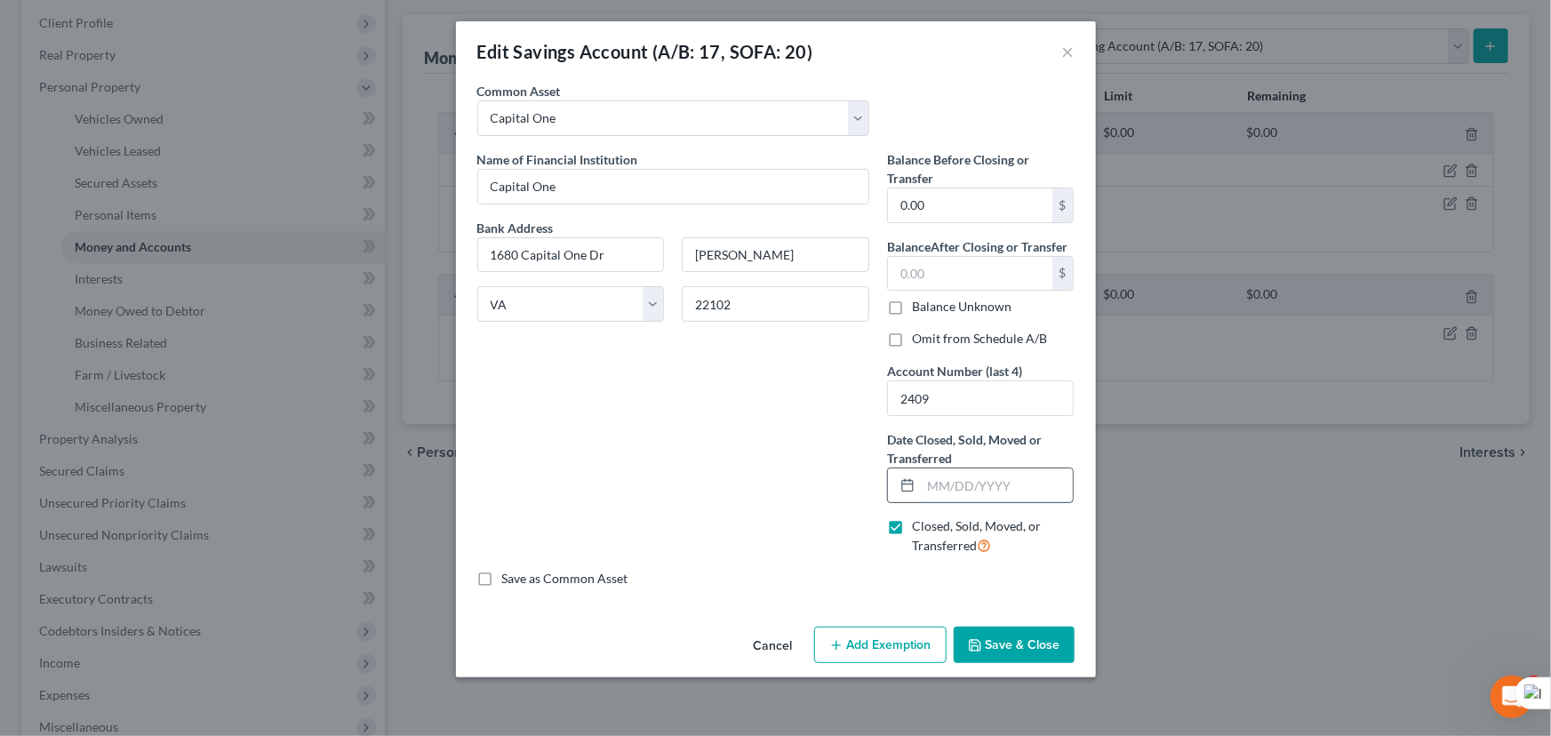
click at [966, 482] on input "text" at bounding box center [997, 486] width 153 height 34
type input "[DATE]"
click at [1031, 638] on button "Save & Close" at bounding box center [1014, 645] width 121 height 37
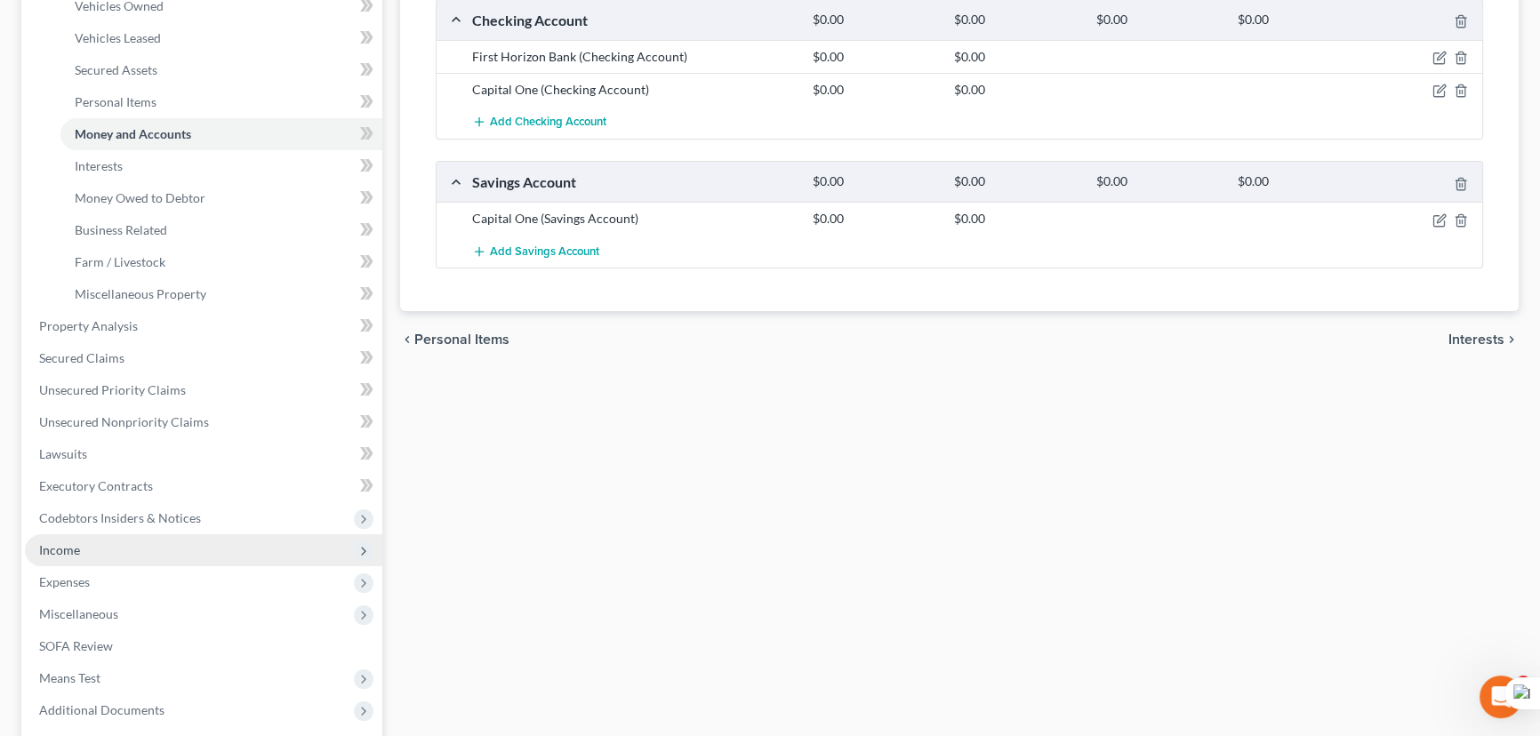
scroll to position [485, 0]
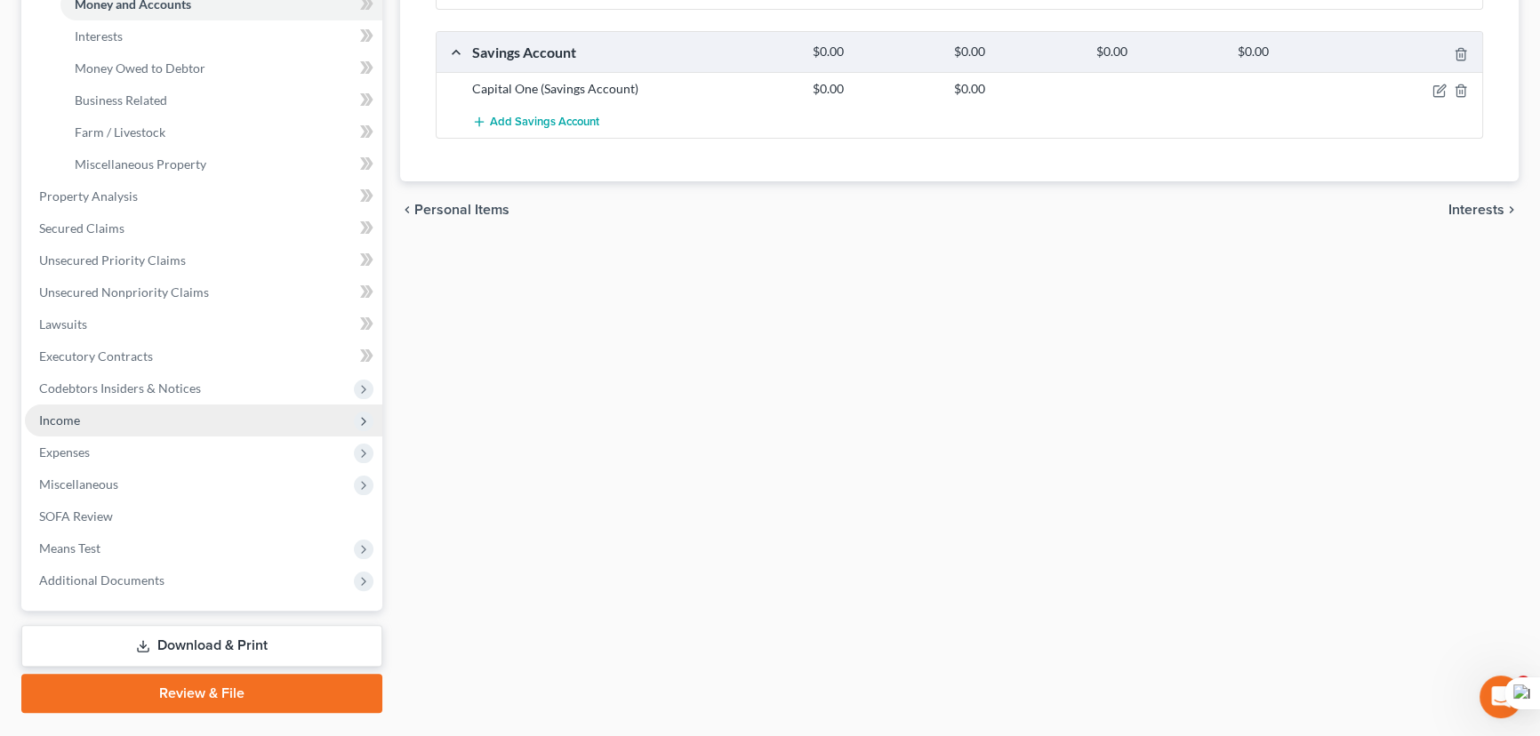
drag, startPoint x: 122, startPoint y: 401, endPoint x: 122, endPoint y: 411, distance: 9.8
click at [122, 405] on span "Income" at bounding box center [203, 421] width 357 height 32
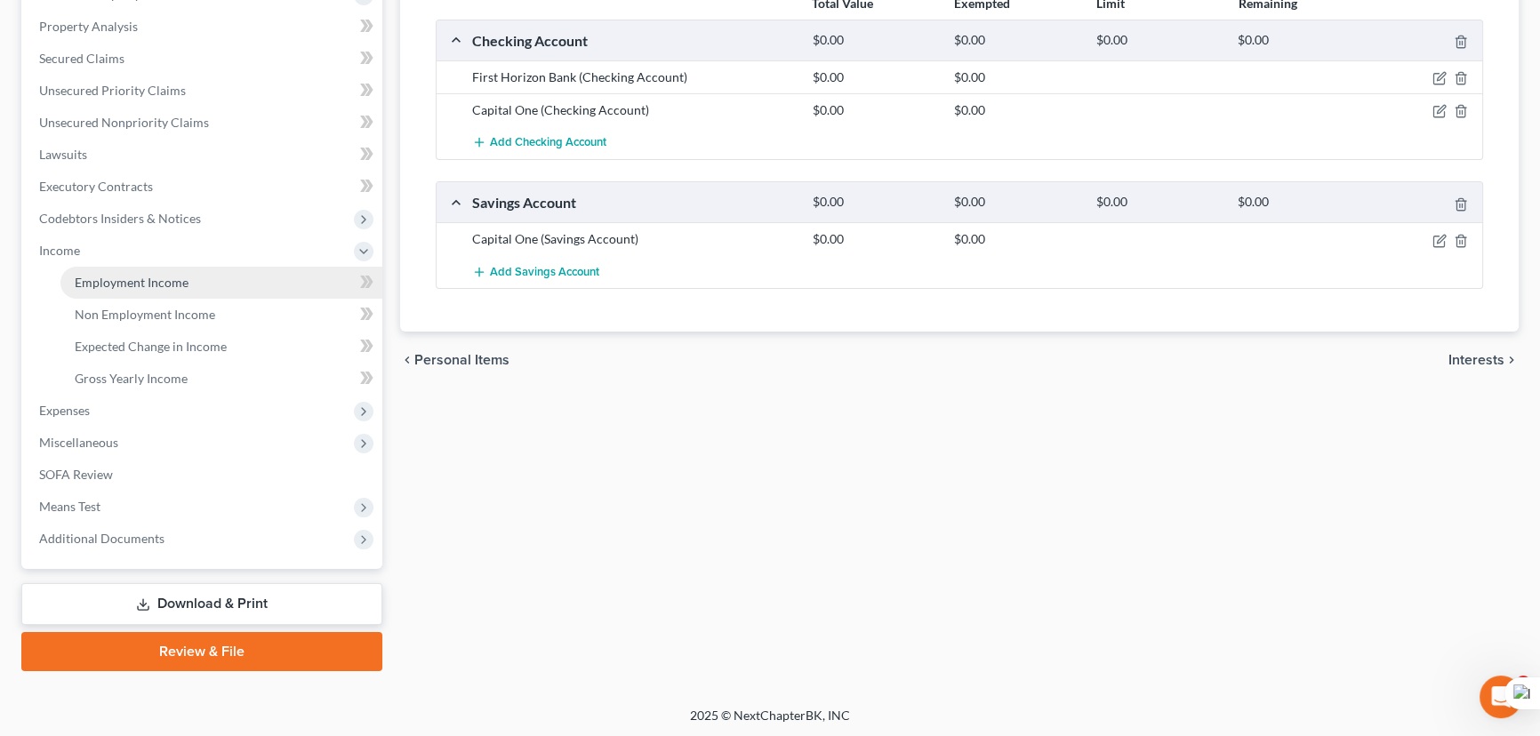
click at [139, 291] on link "Employment Income" at bounding box center [221, 283] width 322 height 32
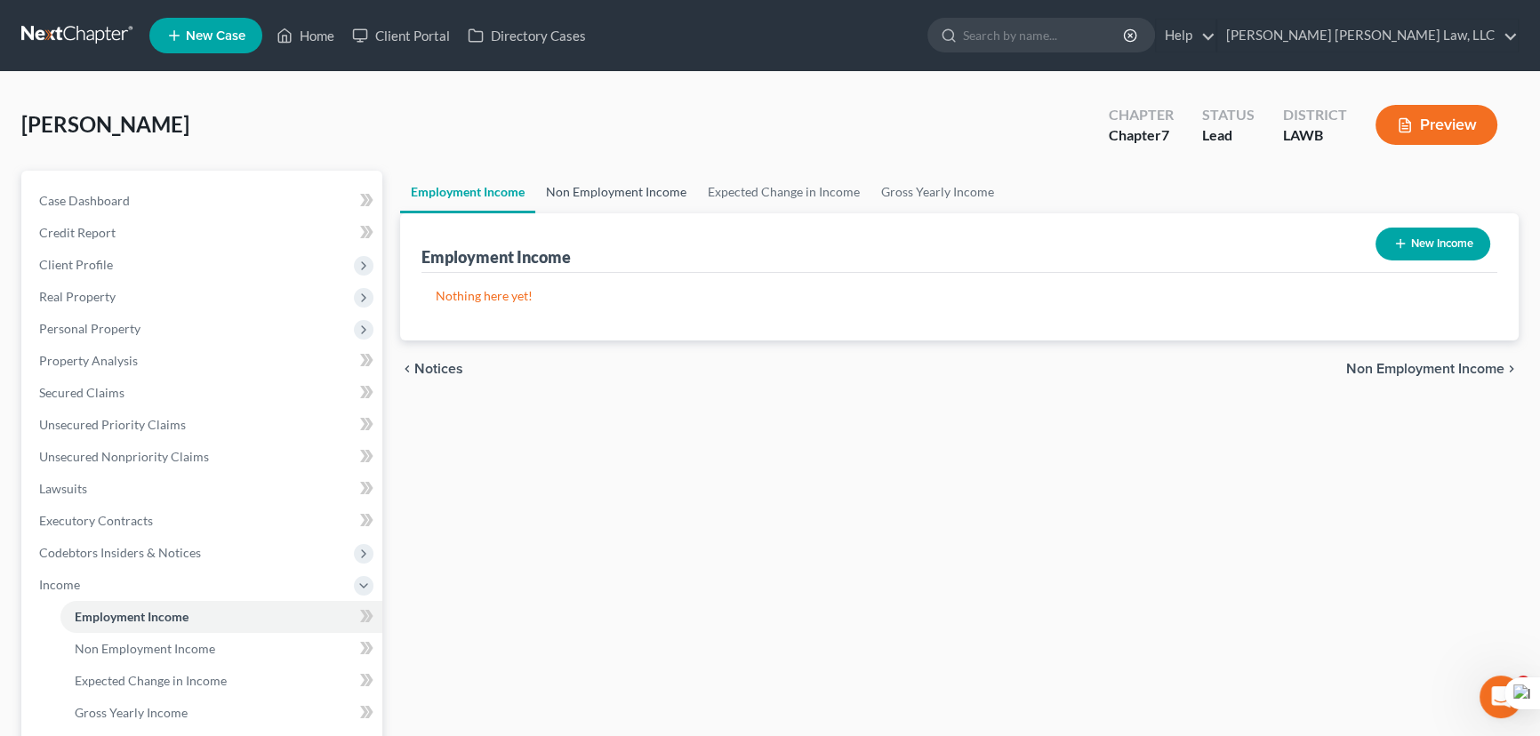
click at [632, 181] on link "Non Employment Income" at bounding box center [616, 192] width 162 height 43
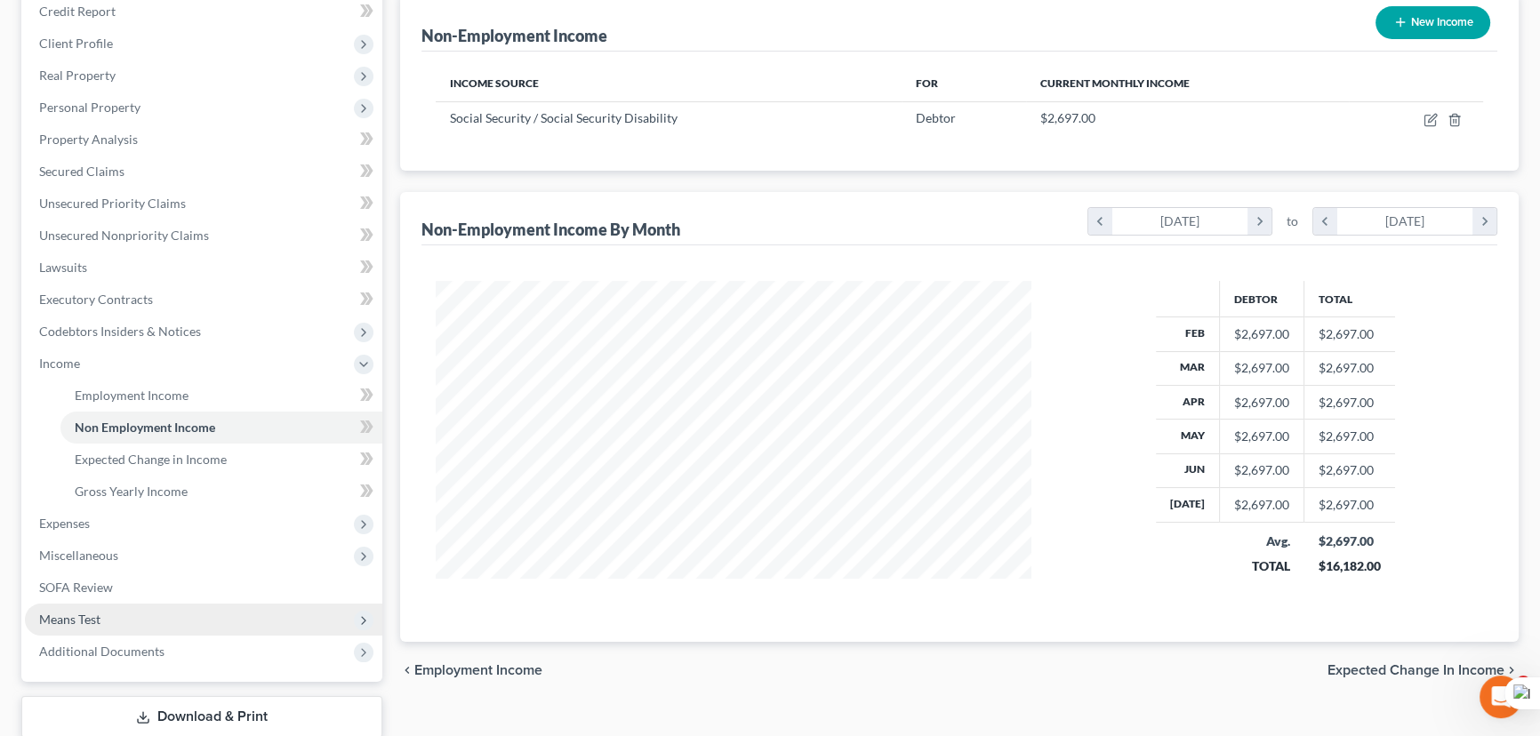
scroll to position [334, 0]
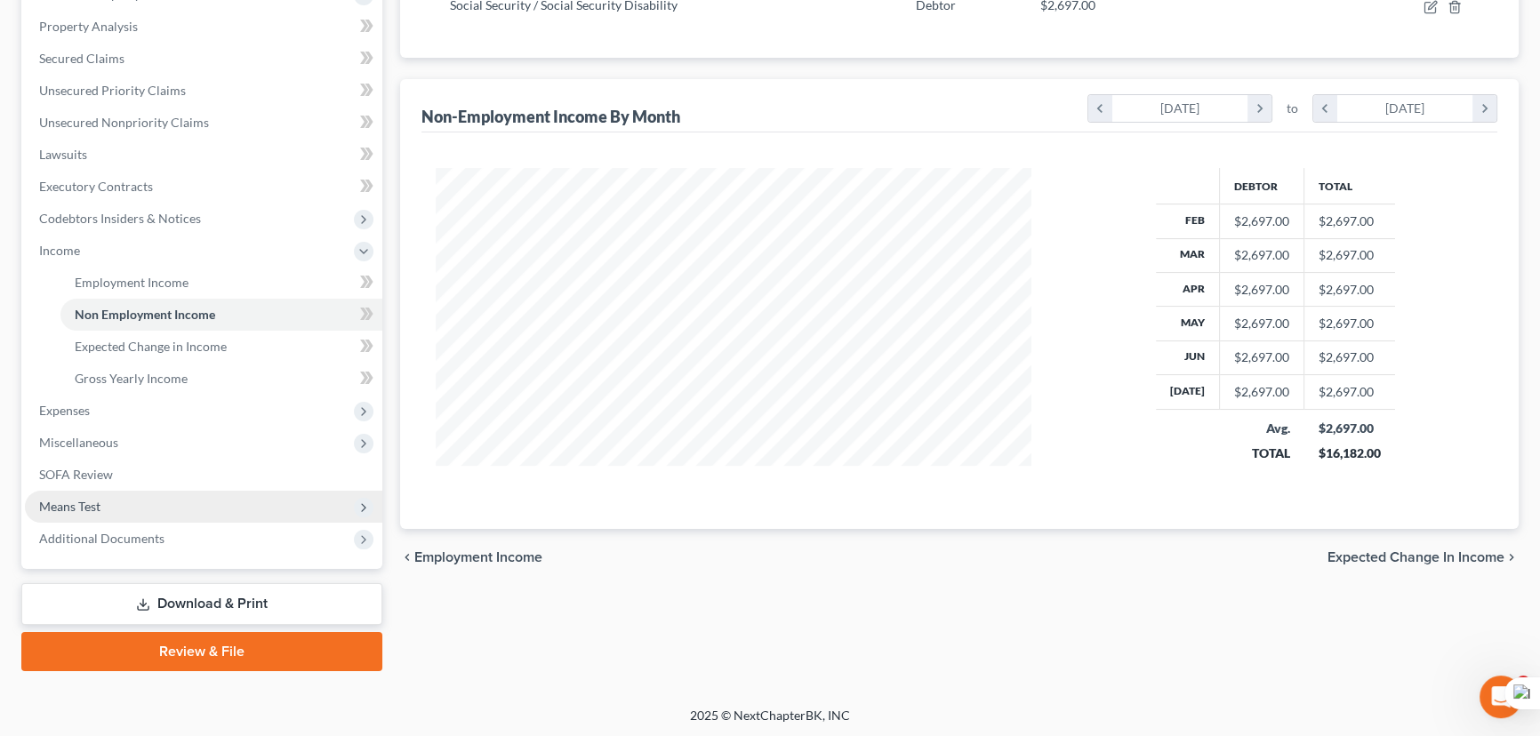
click at [184, 505] on span "Means Test" at bounding box center [203, 507] width 357 height 32
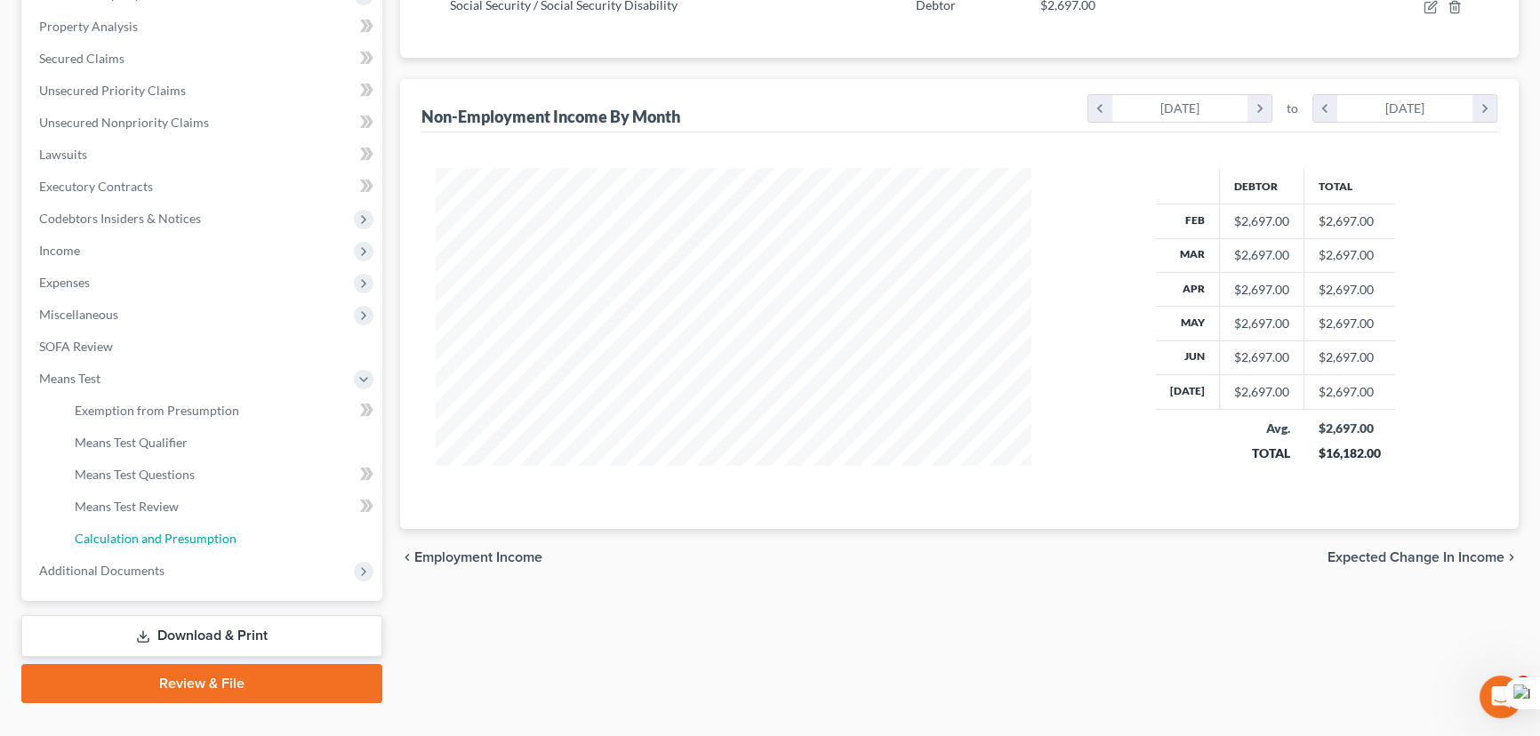
drag, startPoint x: 198, startPoint y: 534, endPoint x: 711, endPoint y: 449, distance: 520.0
click at [199, 533] on span "Calculation and Presumption" at bounding box center [156, 538] width 162 height 15
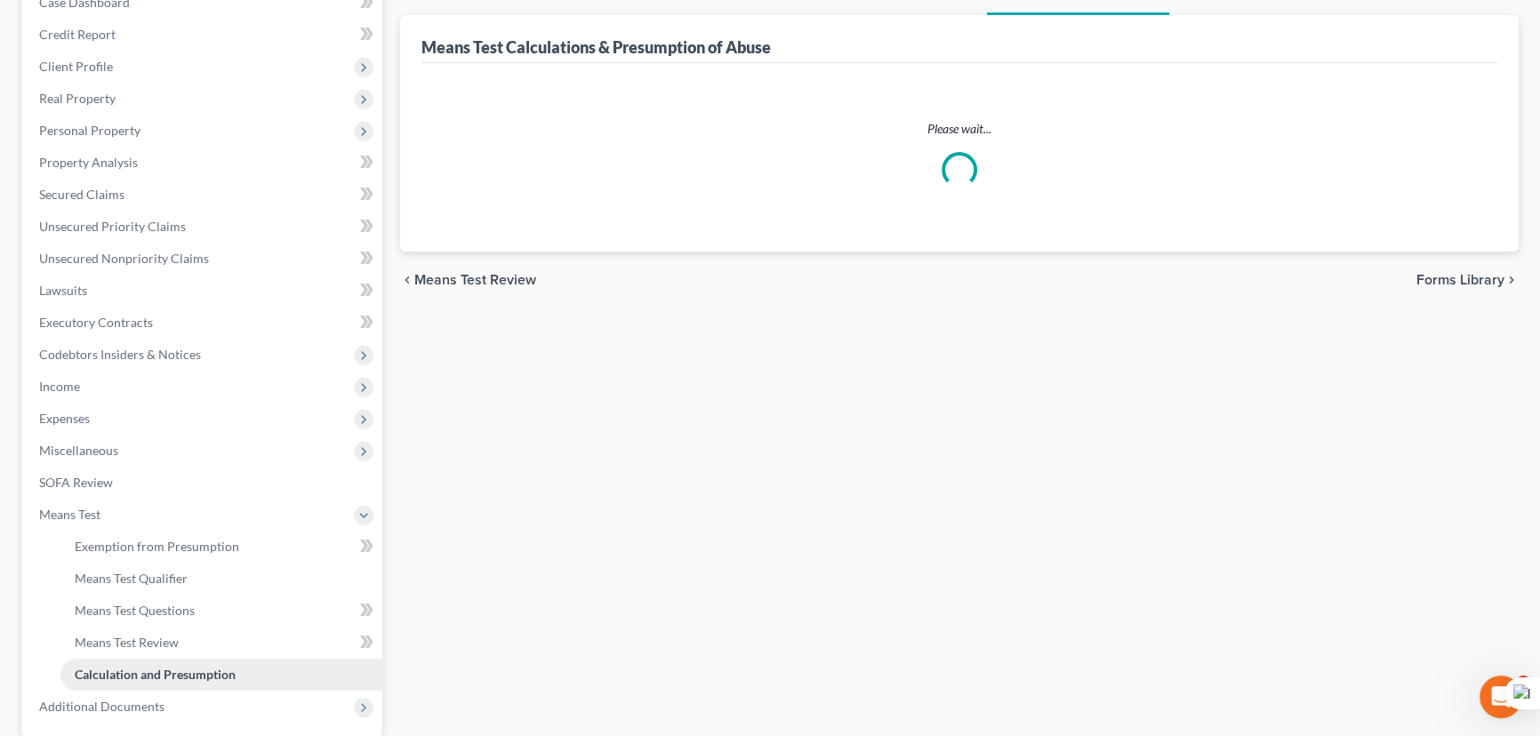
scroll to position [366, 0]
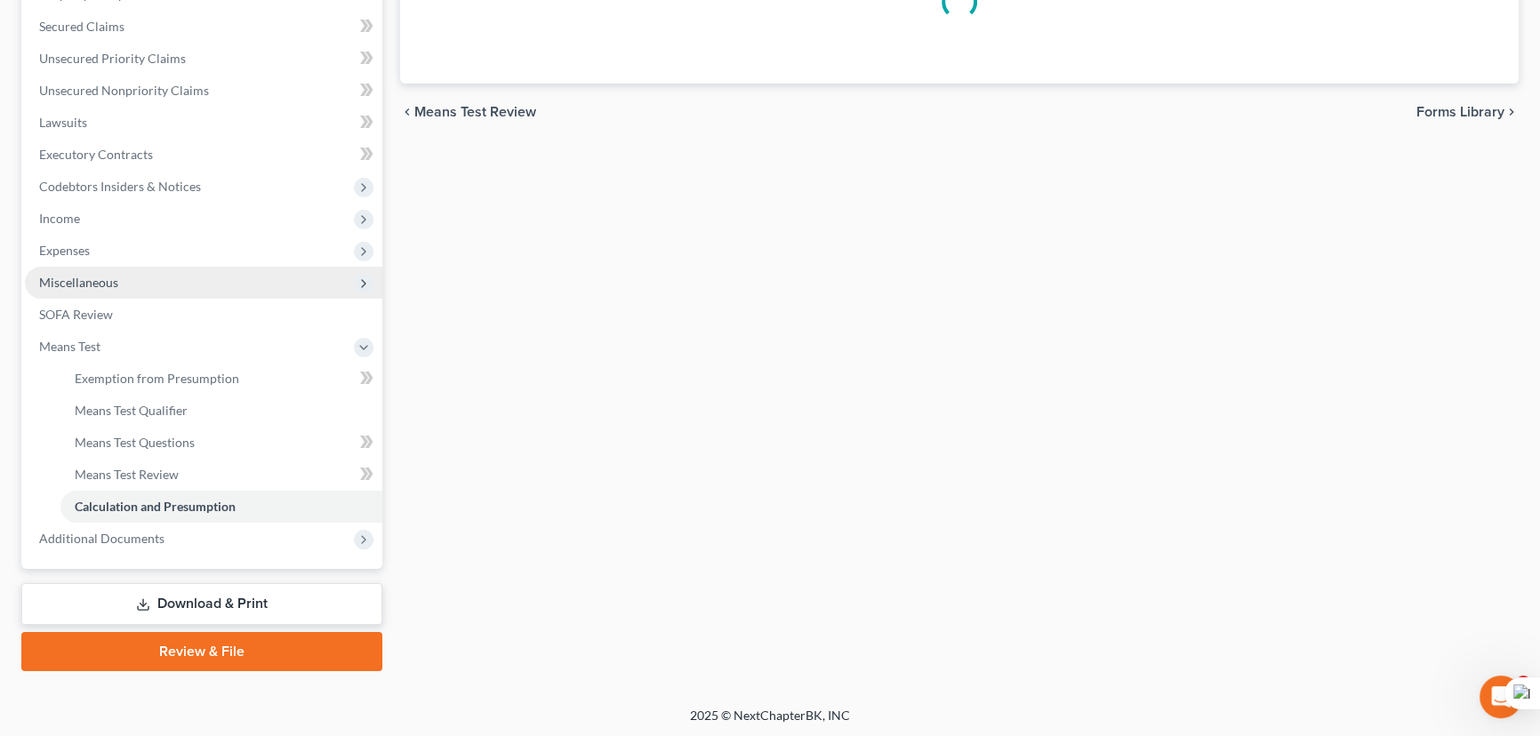
drag, startPoint x: 144, startPoint y: 276, endPoint x: 143, endPoint y: 285, distance: 9.8
click at [143, 282] on span "Miscellaneous" at bounding box center [203, 283] width 357 height 32
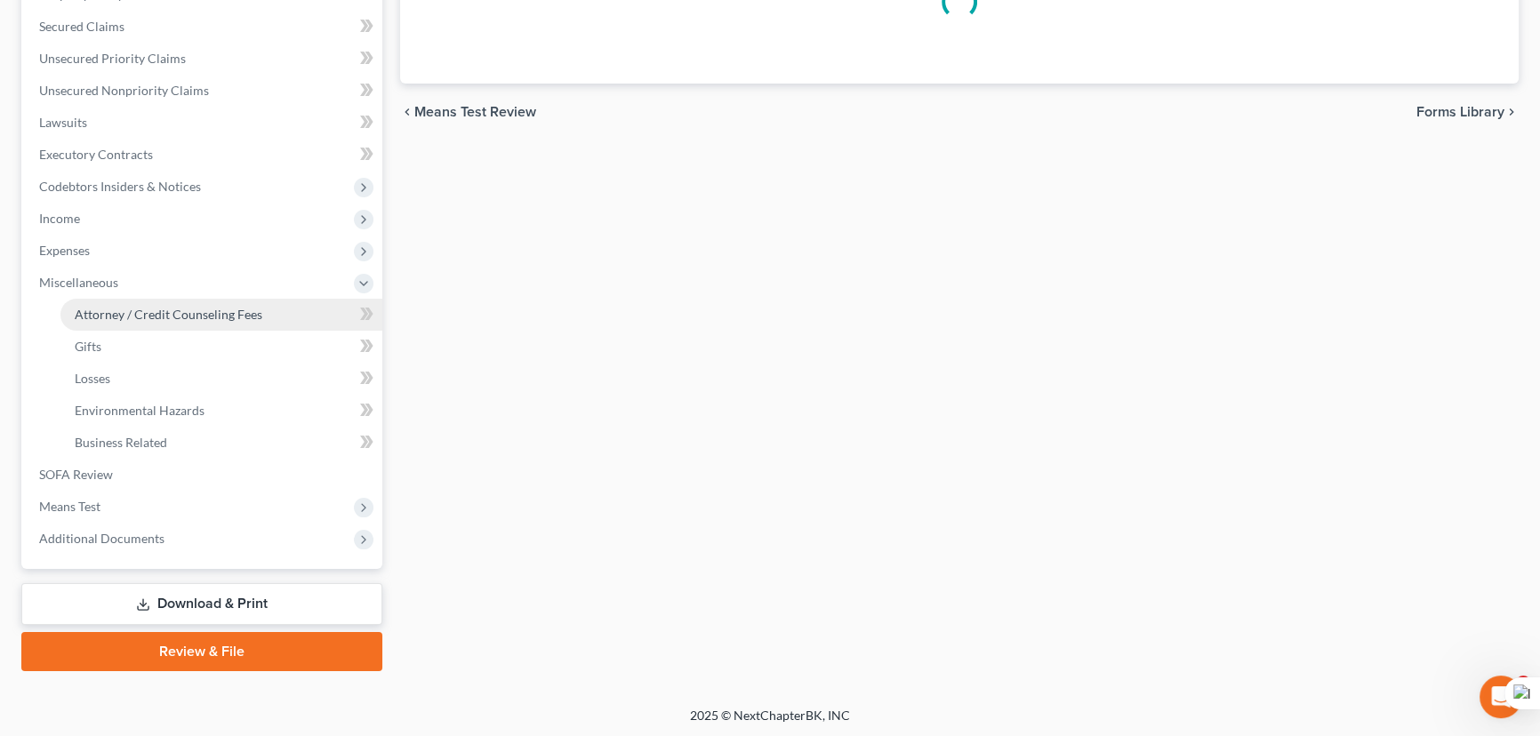
click at [155, 314] on span "Attorney / Credit Counseling Fees" at bounding box center [169, 314] width 188 height 15
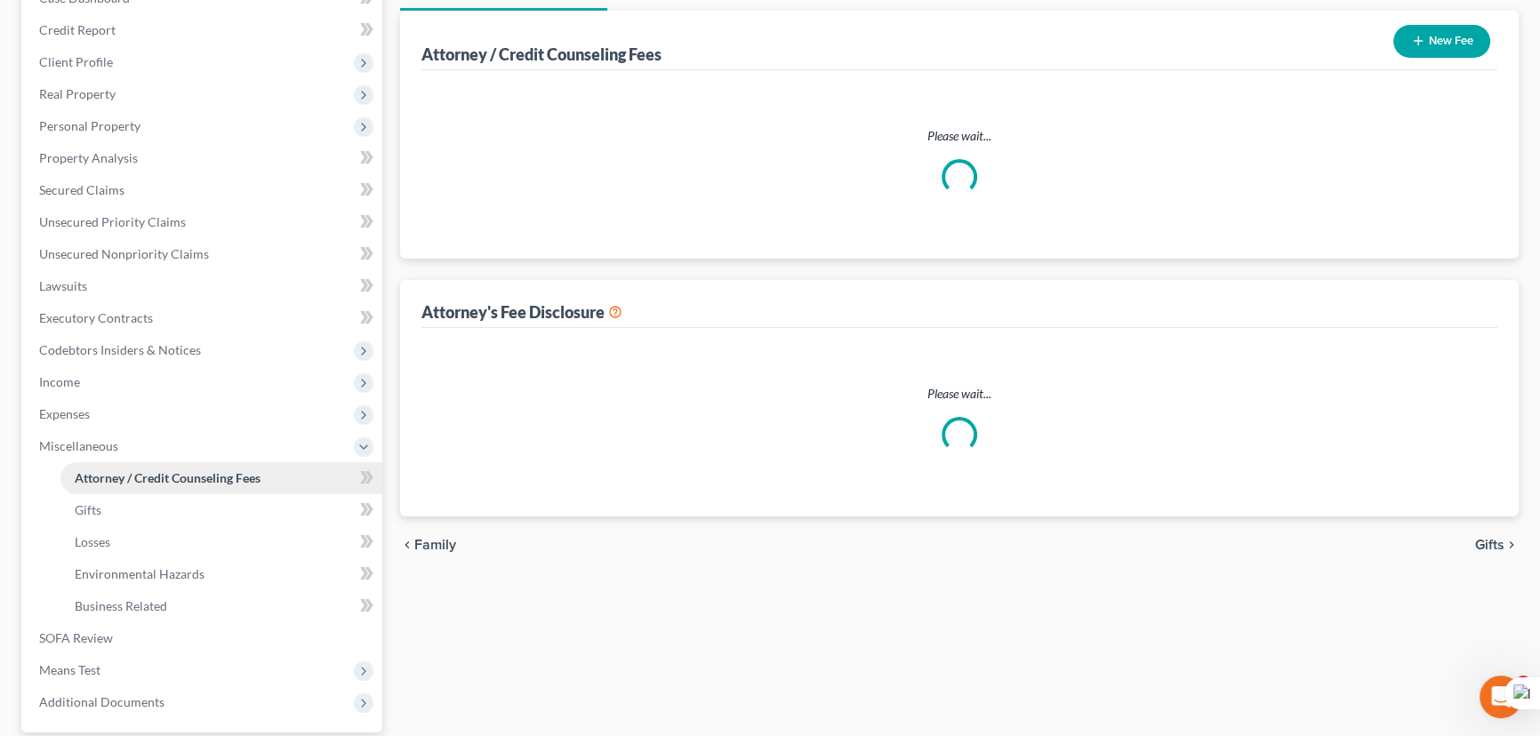
scroll to position [8, 0]
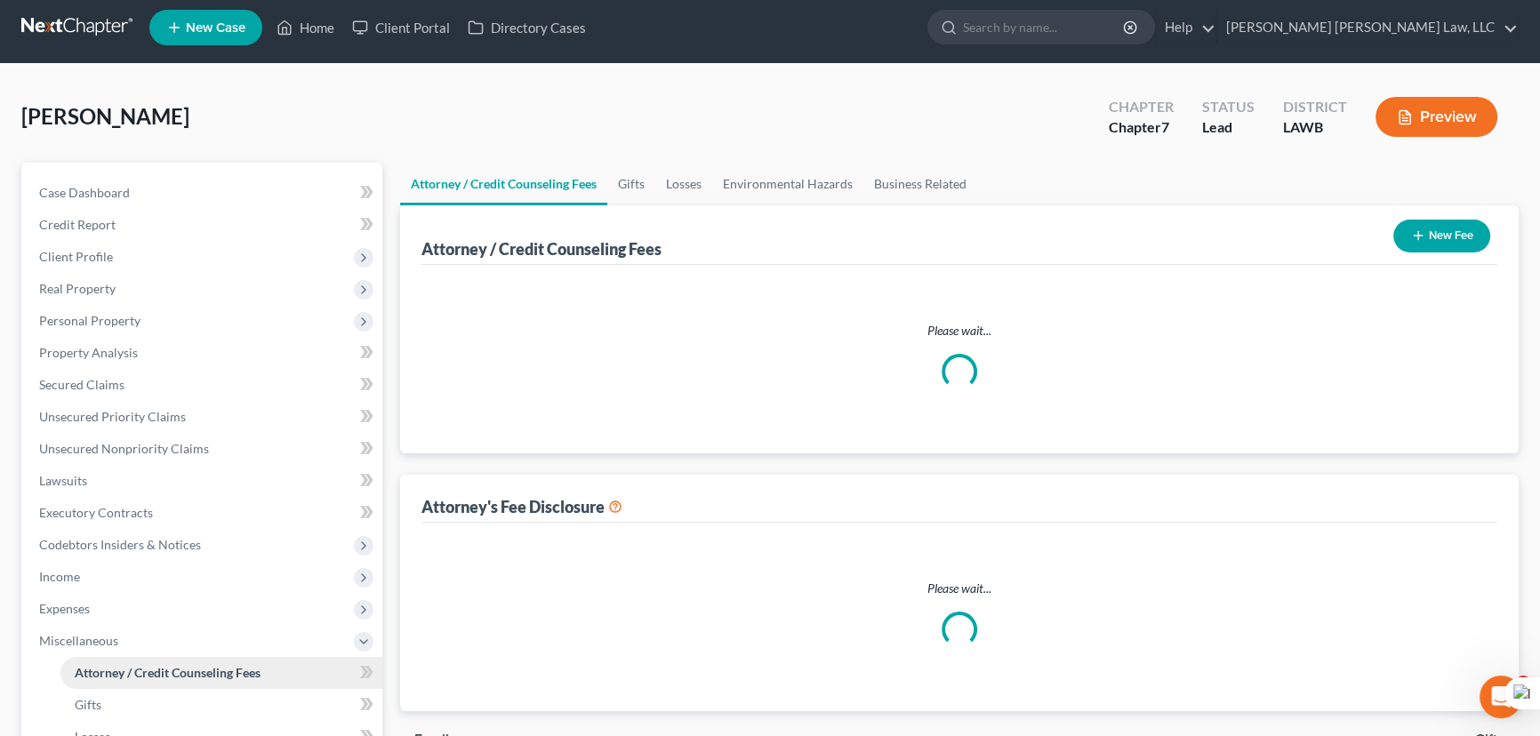
select select "2"
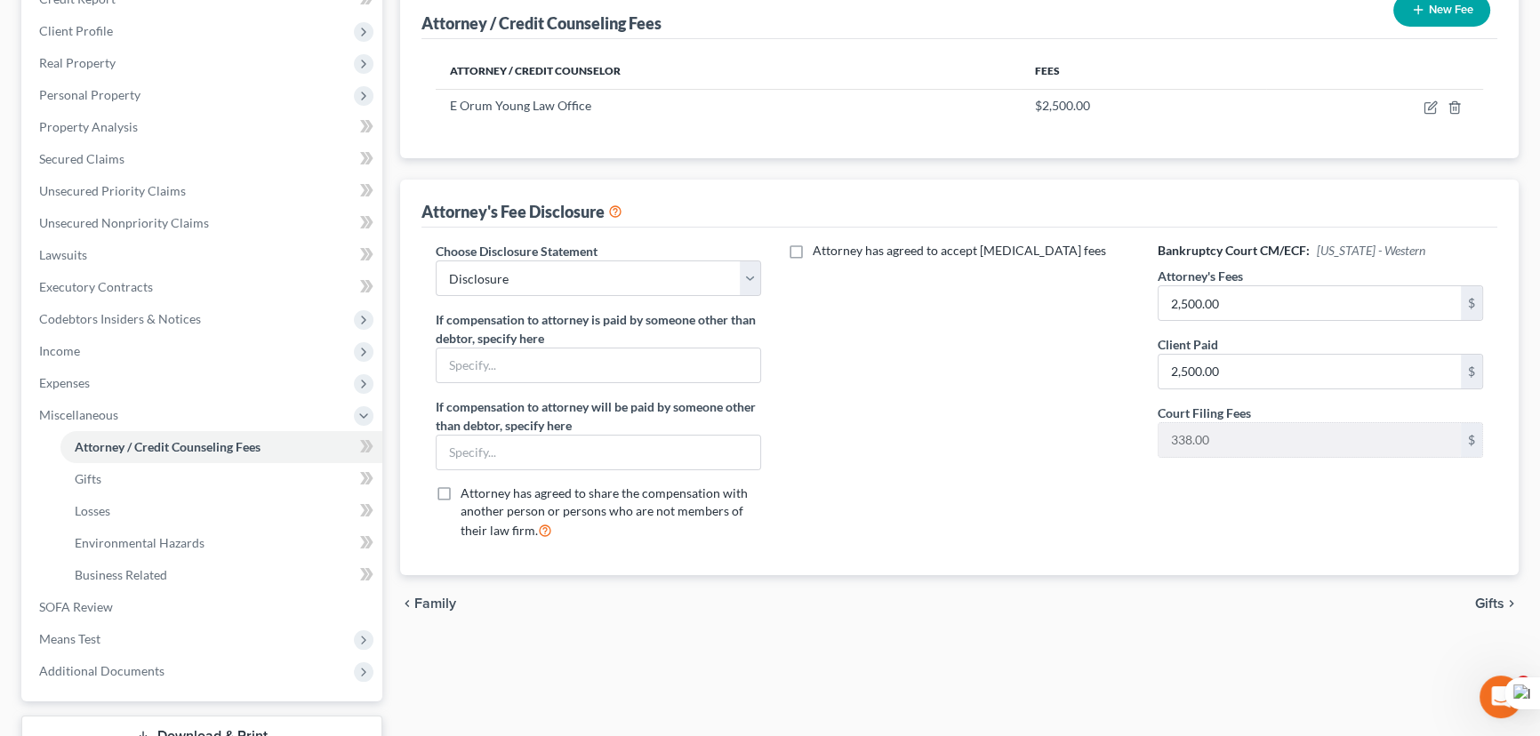
scroll to position [366, 0]
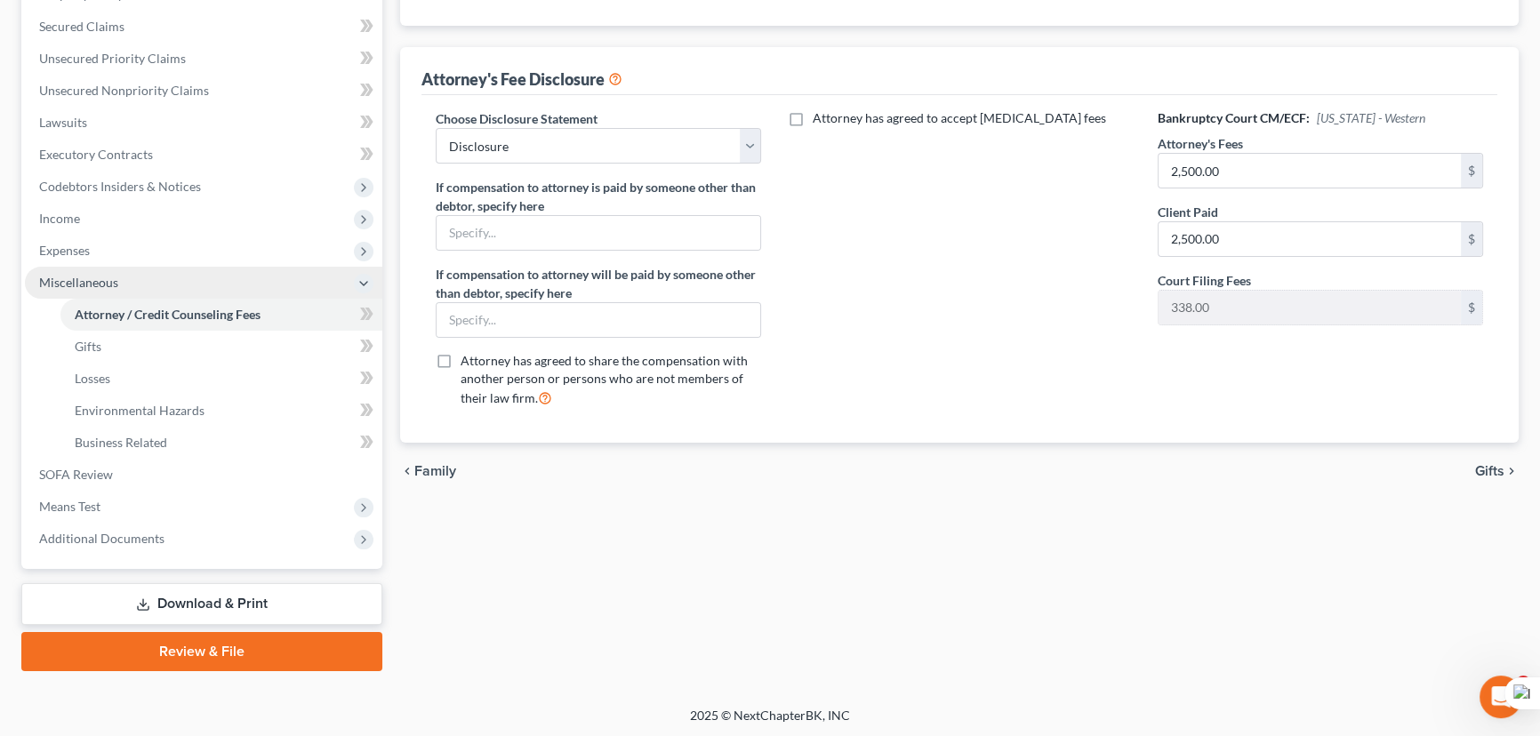
drag, startPoint x: 201, startPoint y: 243, endPoint x: 195, endPoint y: 276, distance: 34.4
click at [201, 243] on span "Expenses" at bounding box center [203, 251] width 357 height 32
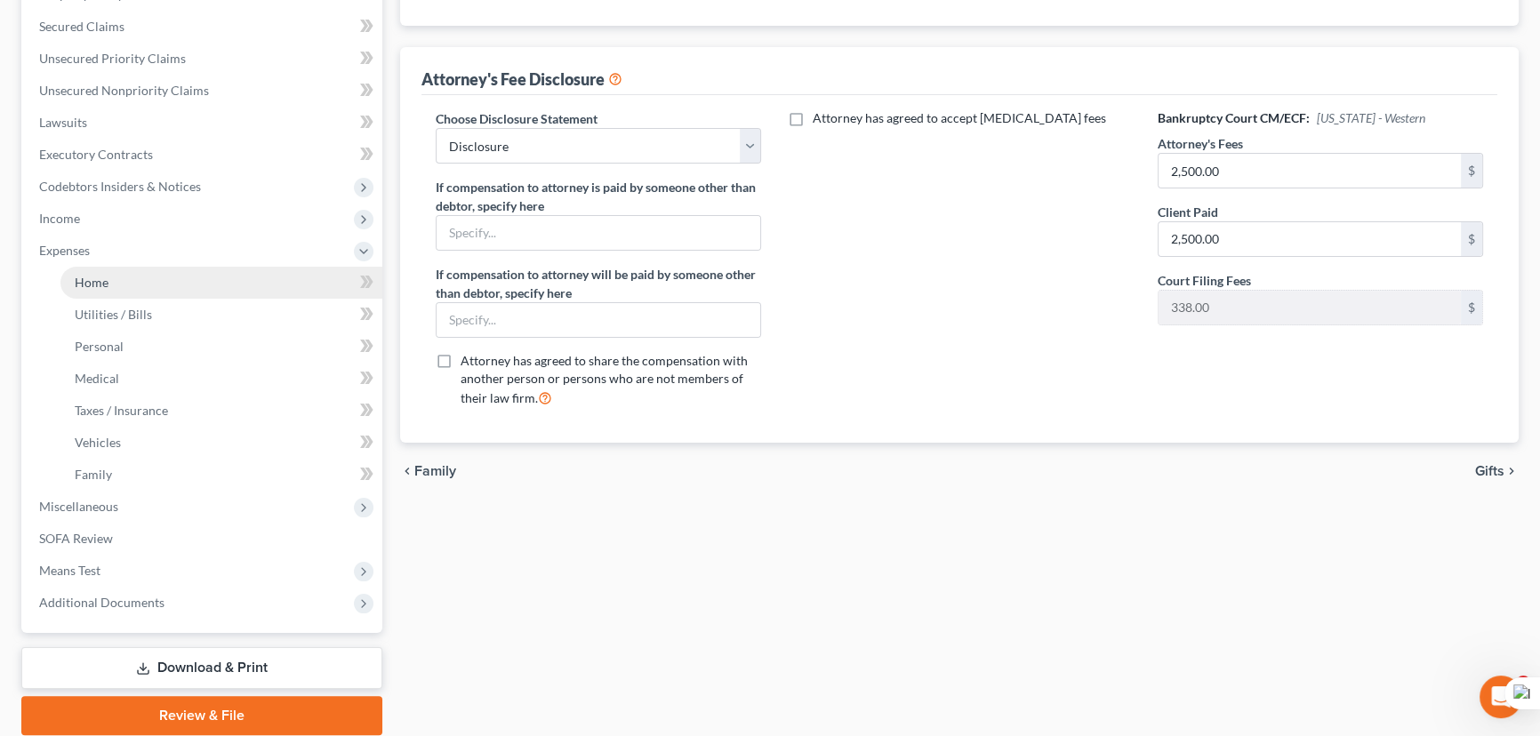
click at [187, 269] on link "Home" at bounding box center [221, 283] width 322 height 32
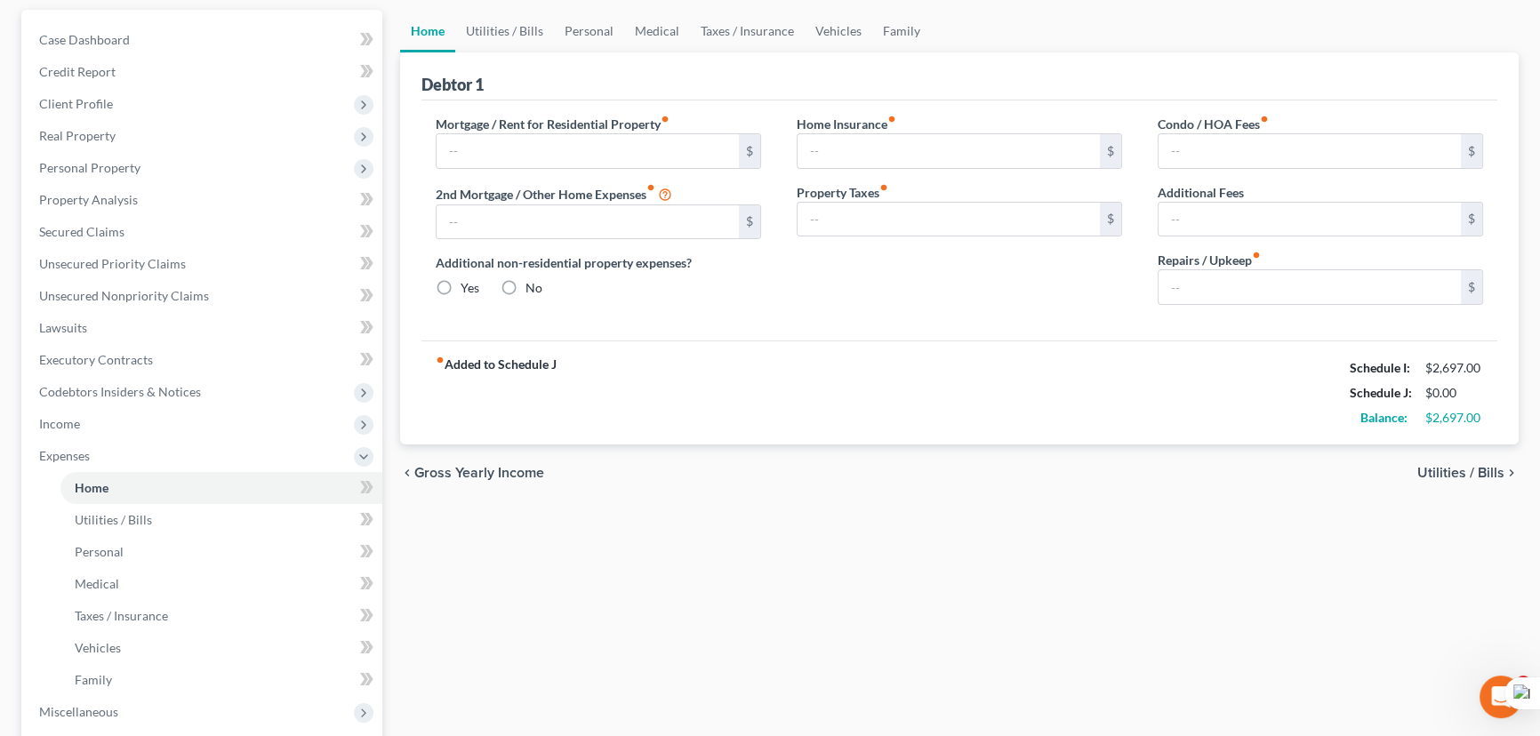
type input "325.00"
type input "0.00"
radio input "true"
type input "0.00"
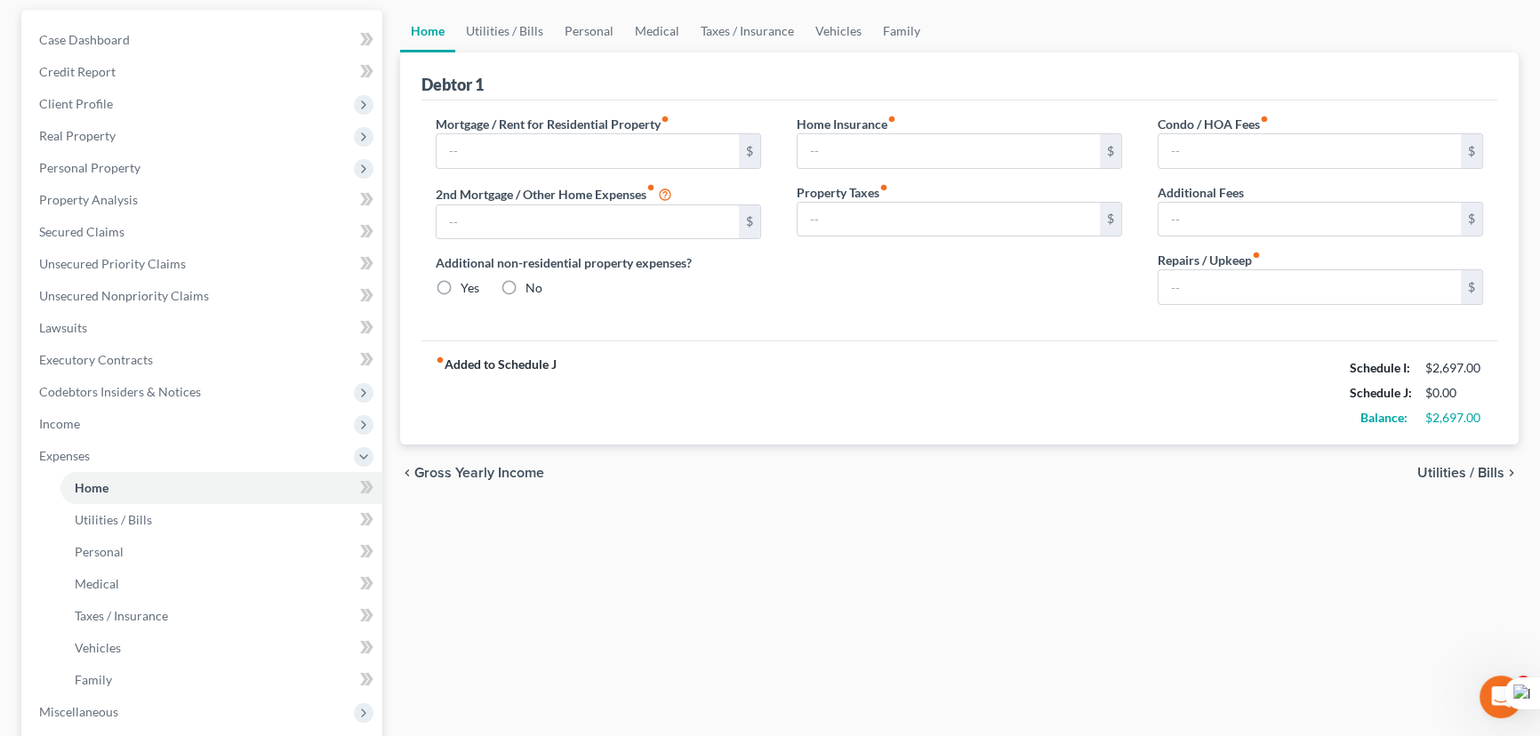
type input "0.00"
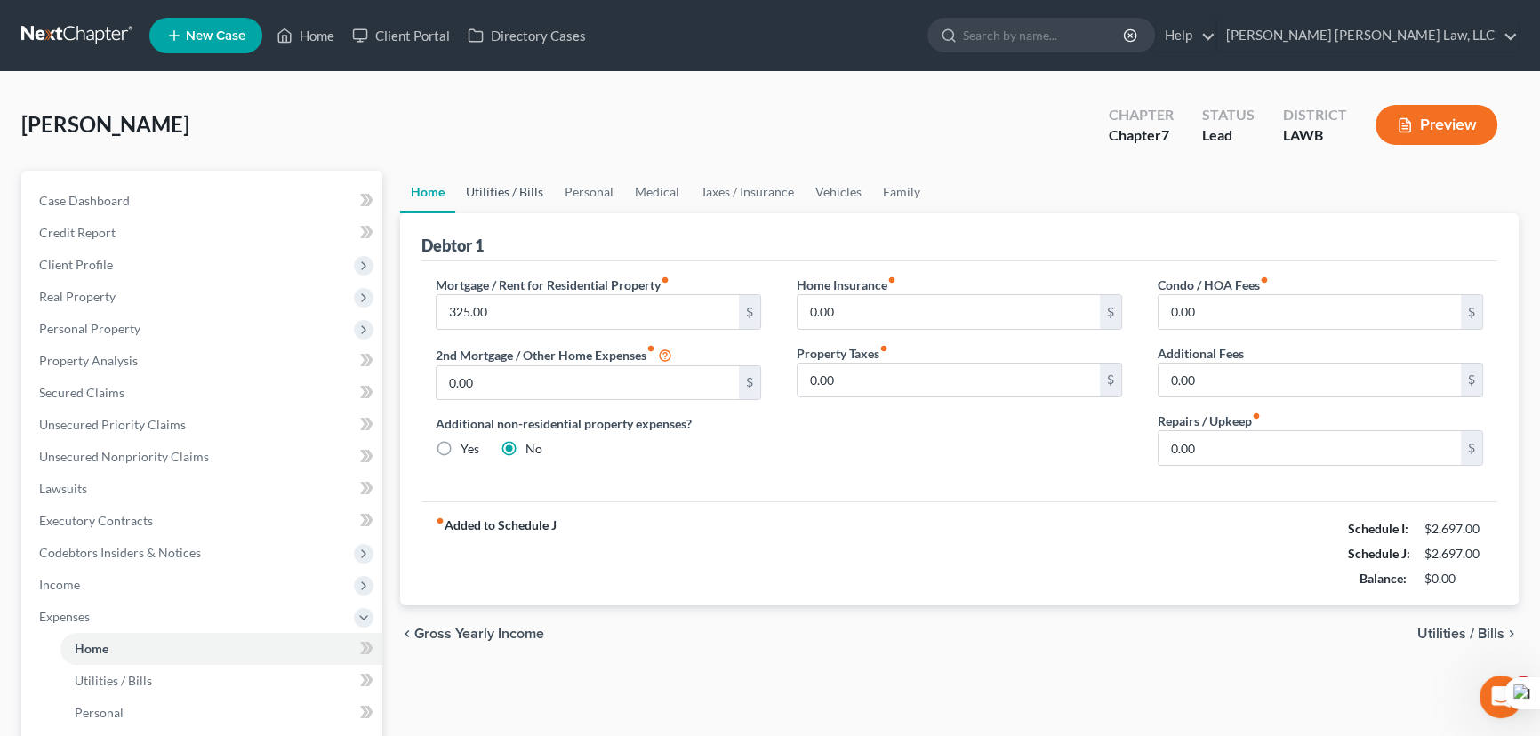
click at [517, 204] on link "Utilities / Bills" at bounding box center [504, 192] width 99 height 43
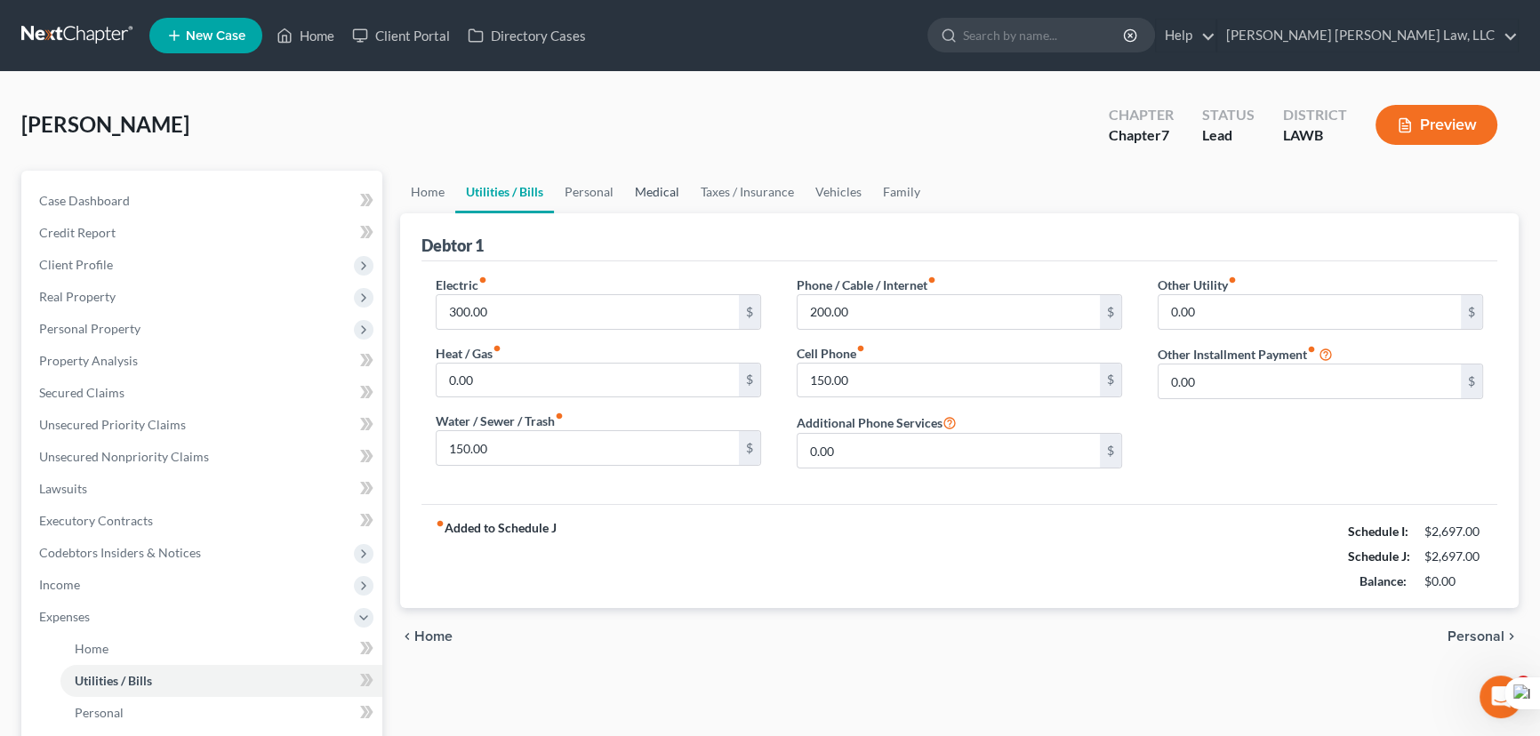
click at [627, 198] on link "Medical" at bounding box center [657, 192] width 66 height 43
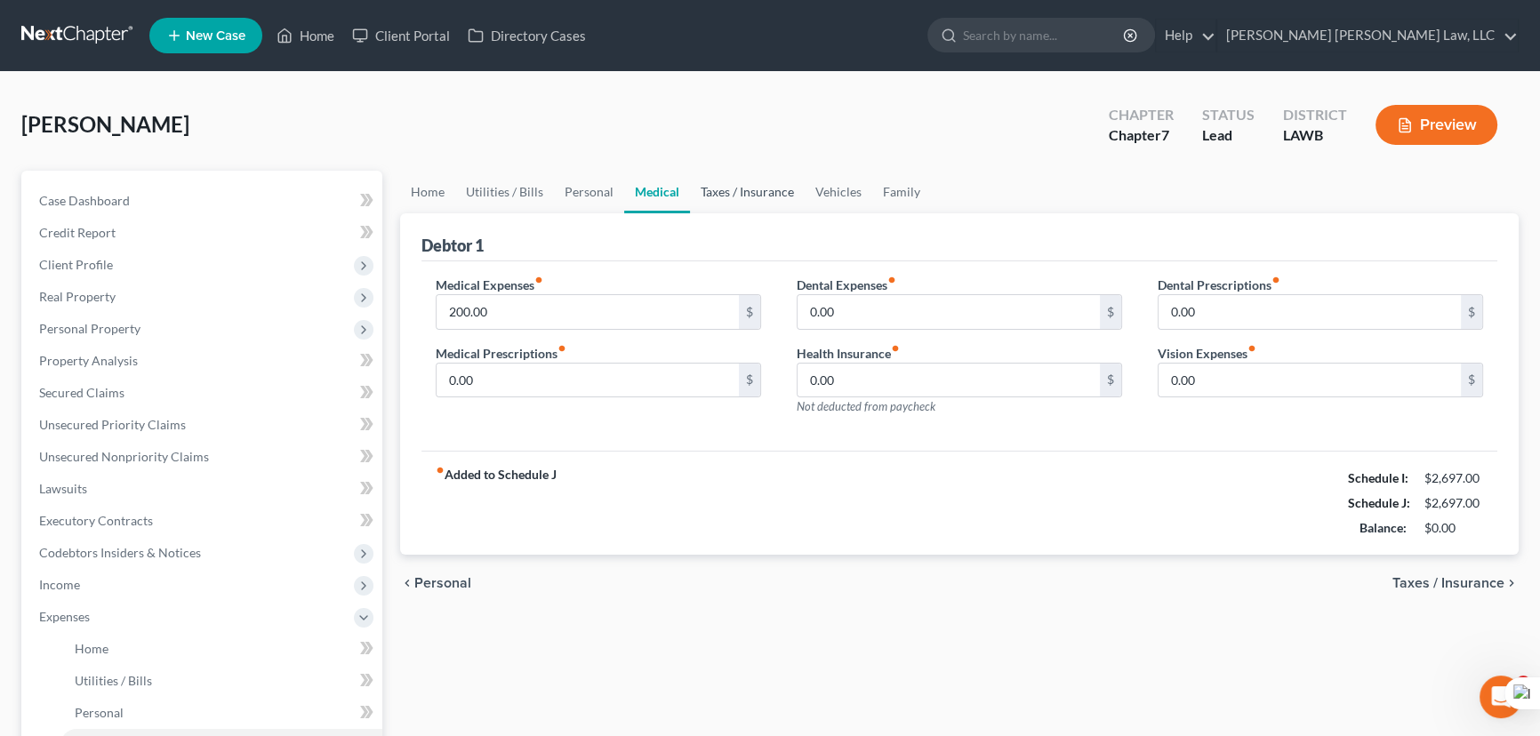
click at [719, 196] on link "Taxes / Insurance" at bounding box center [747, 192] width 115 height 43
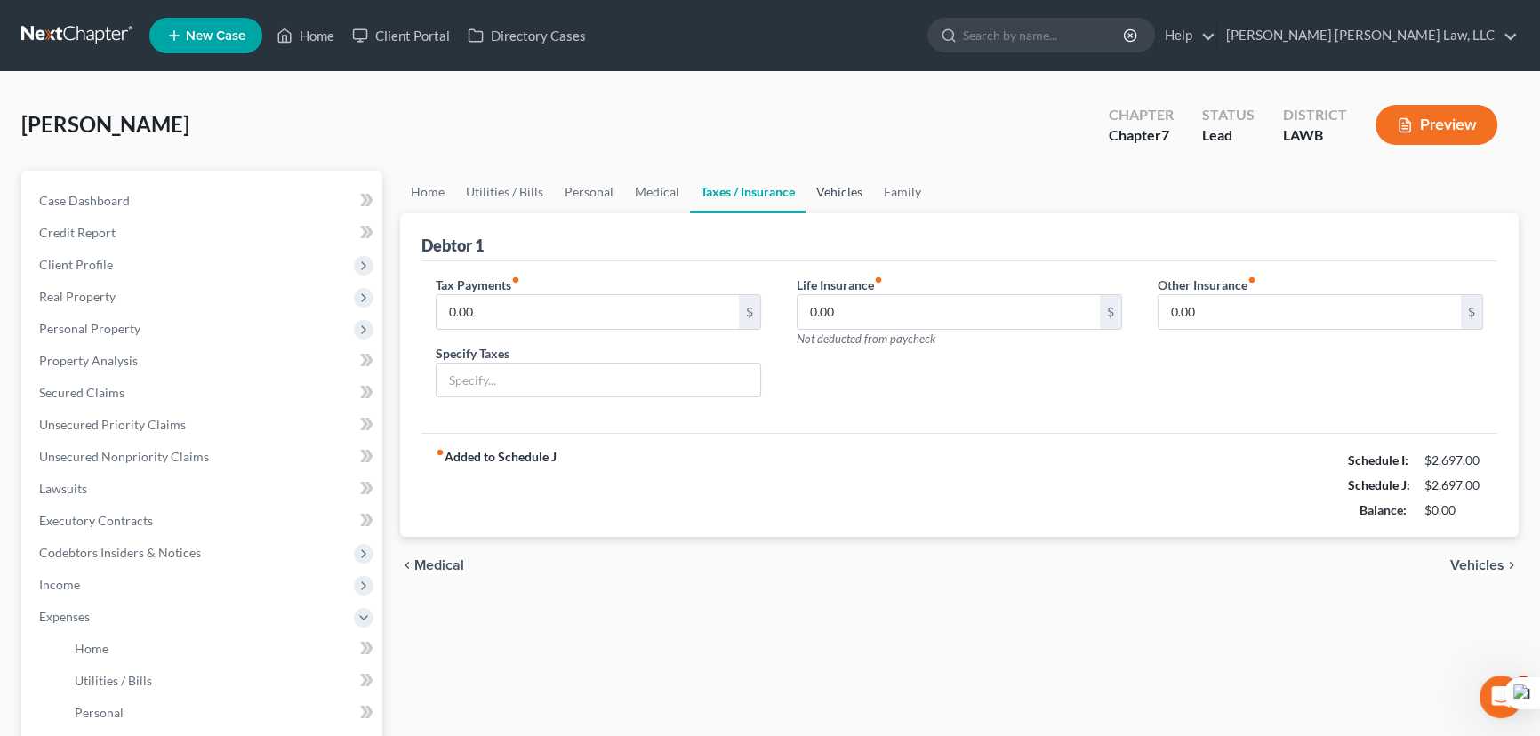
click at [844, 197] on link "Vehicles" at bounding box center [839, 192] width 68 height 43
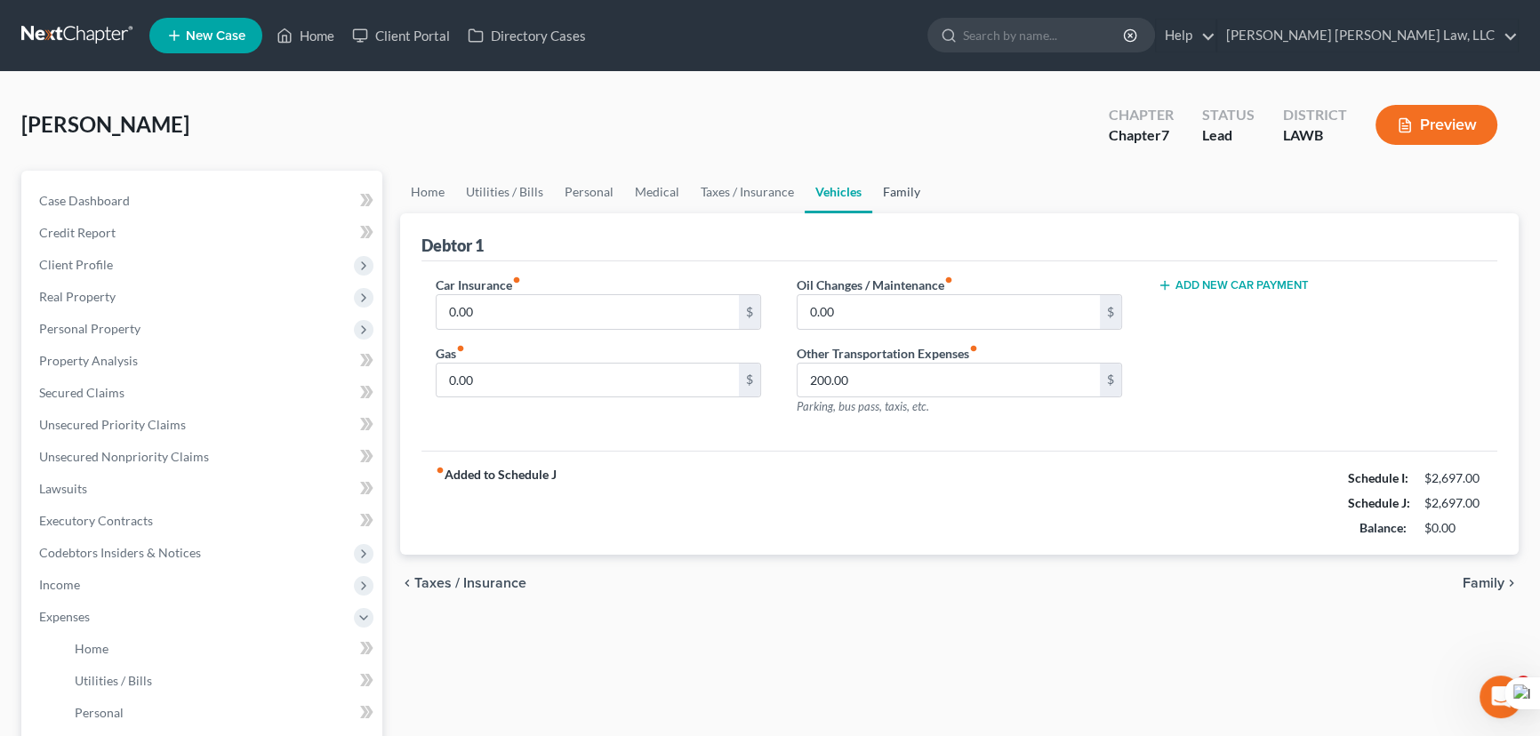
click at [909, 186] on link "Family" at bounding box center [901, 192] width 59 height 43
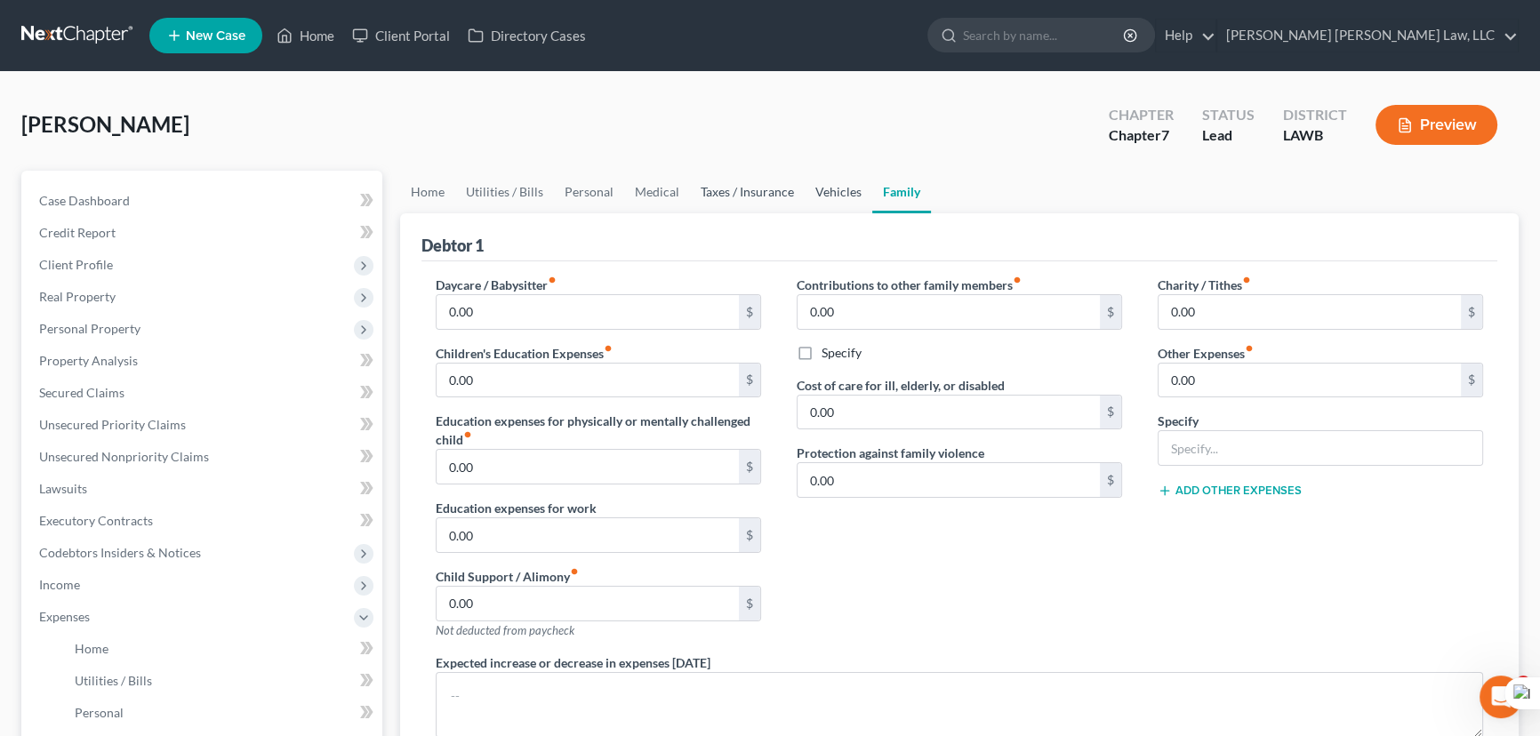
click at [829, 189] on link "Vehicles" at bounding box center [839, 192] width 68 height 43
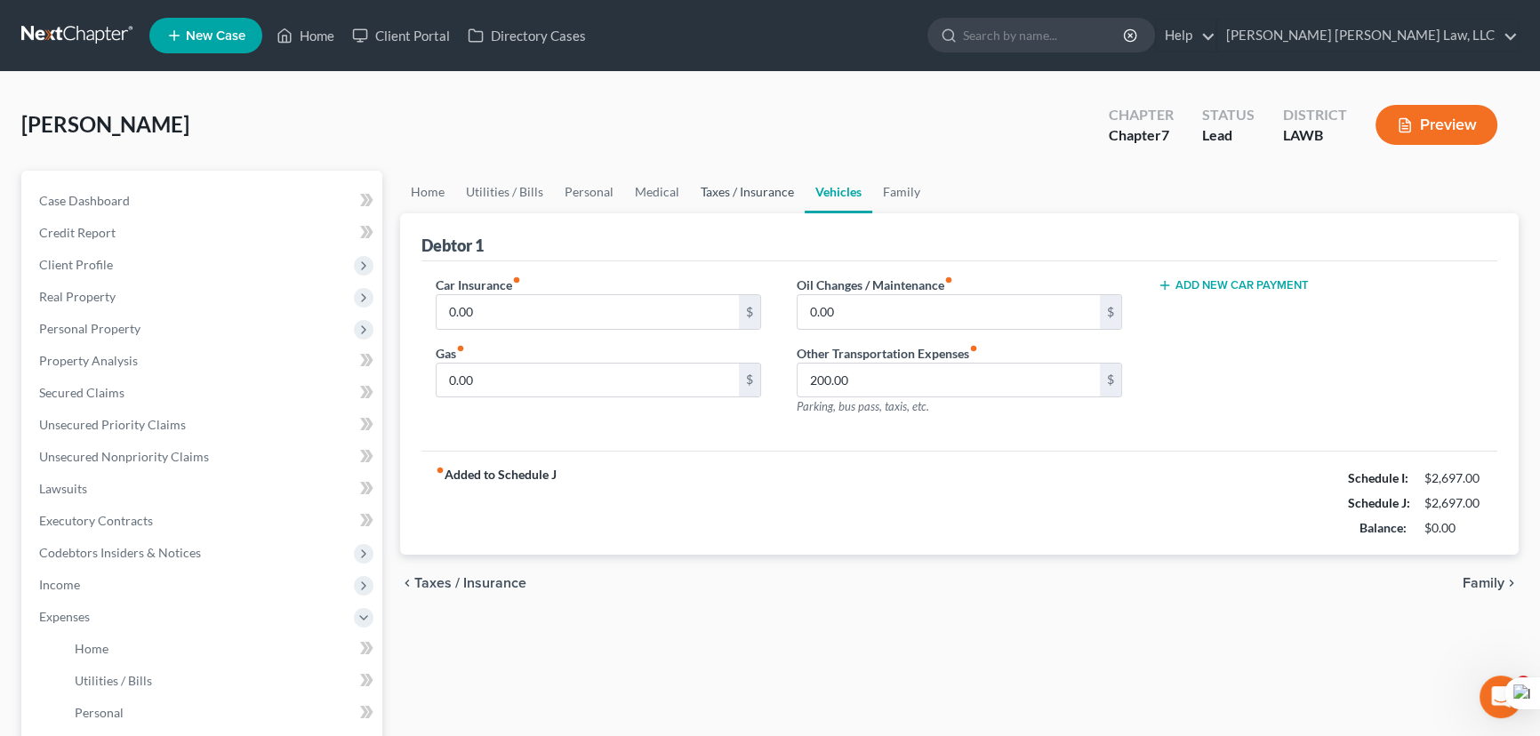
click at [729, 192] on link "Taxes / Insurance" at bounding box center [747, 192] width 115 height 43
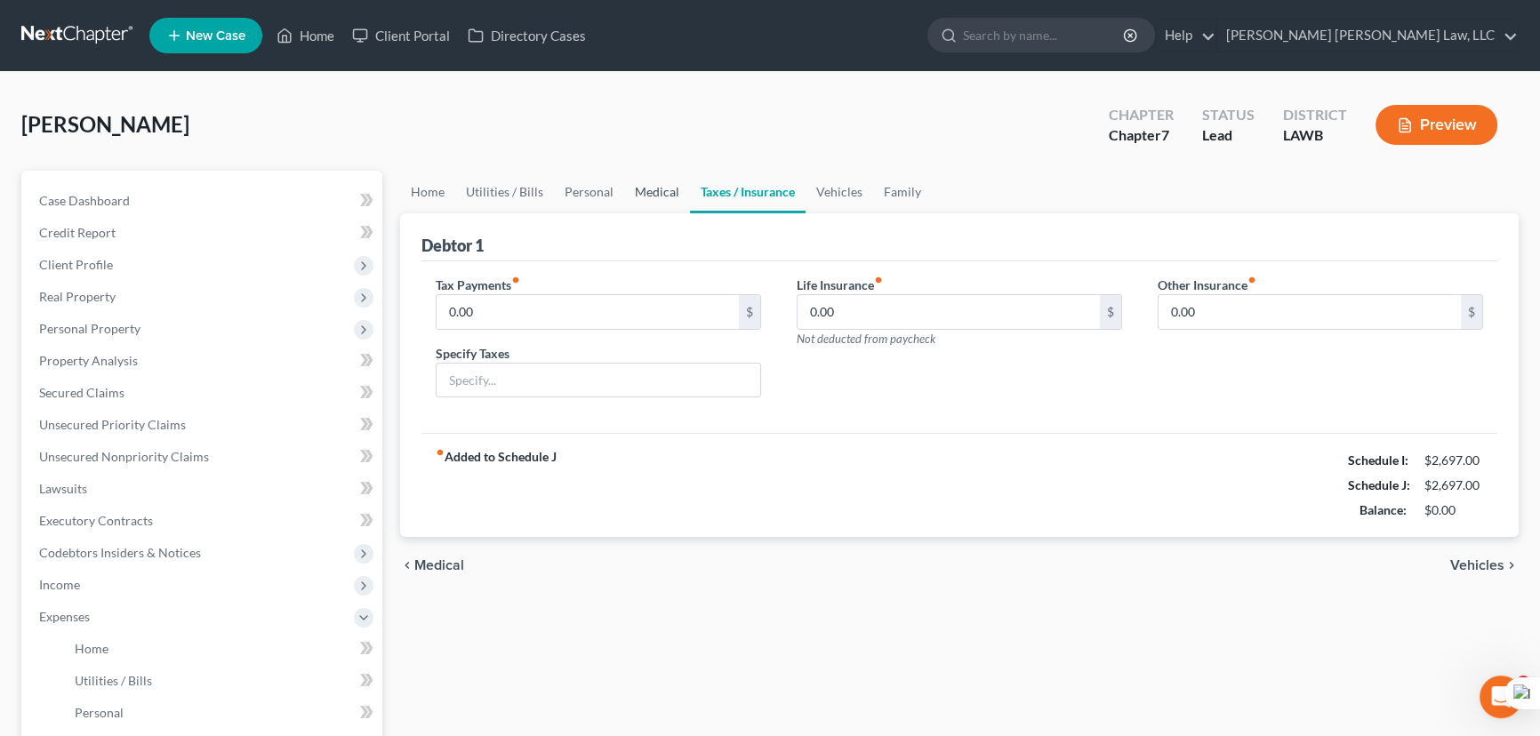
click at [656, 191] on link "Medical" at bounding box center [657, 192] width 66 height 43
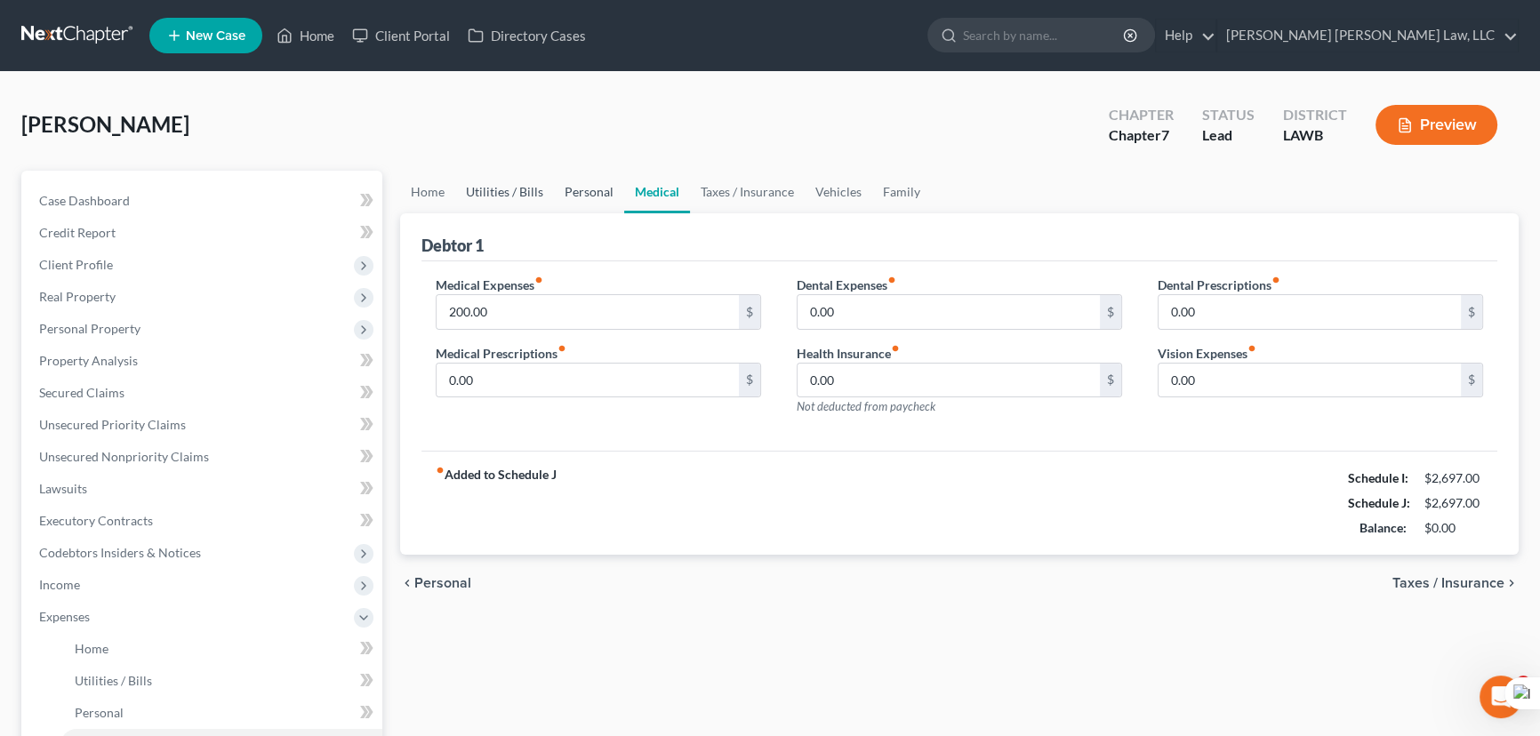
click at [573, 191] on link "Personal" at bounding box center [589, 192] width 70 height 43
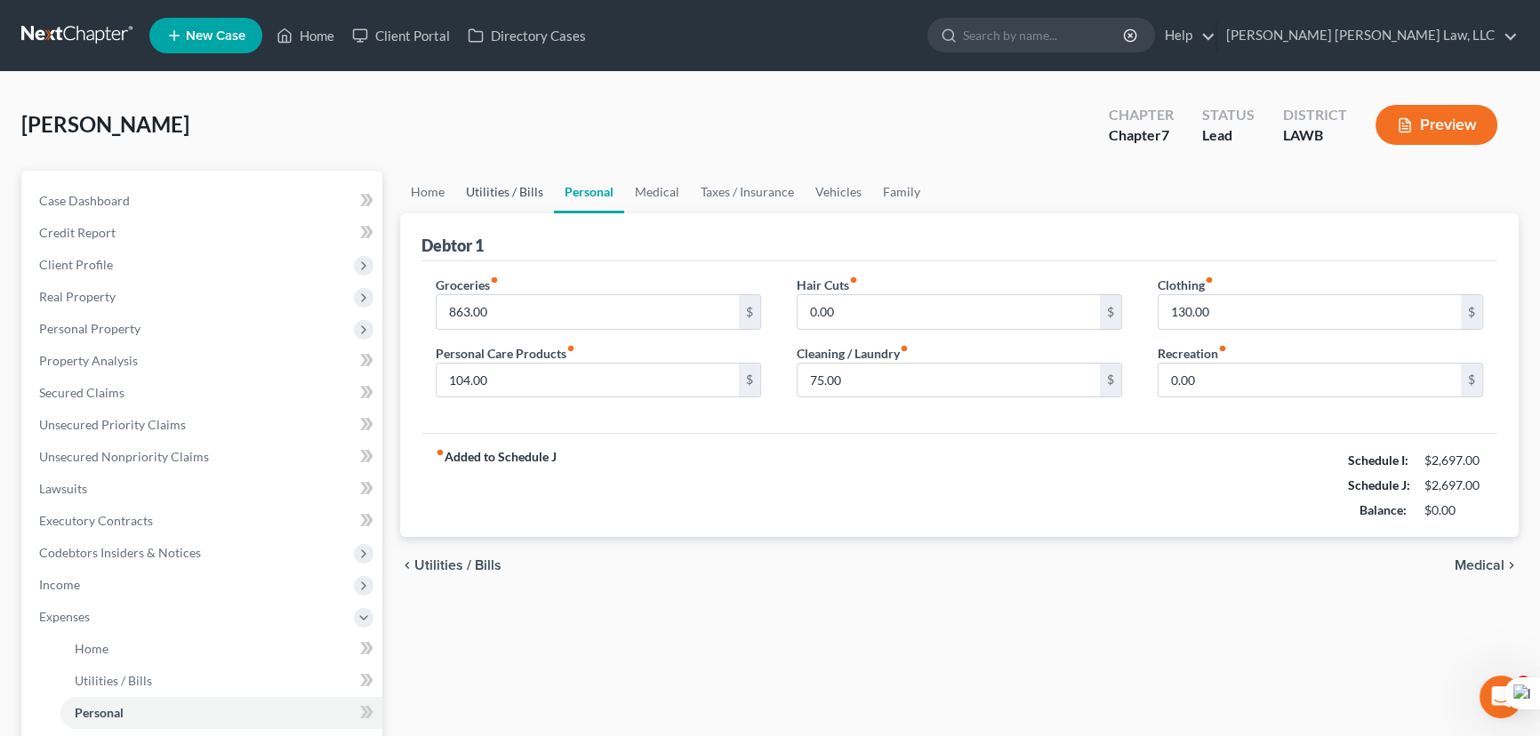
click at [533, 190] on link "Utilities / Bills" at bounding box center [504, 192] width 99 height 43
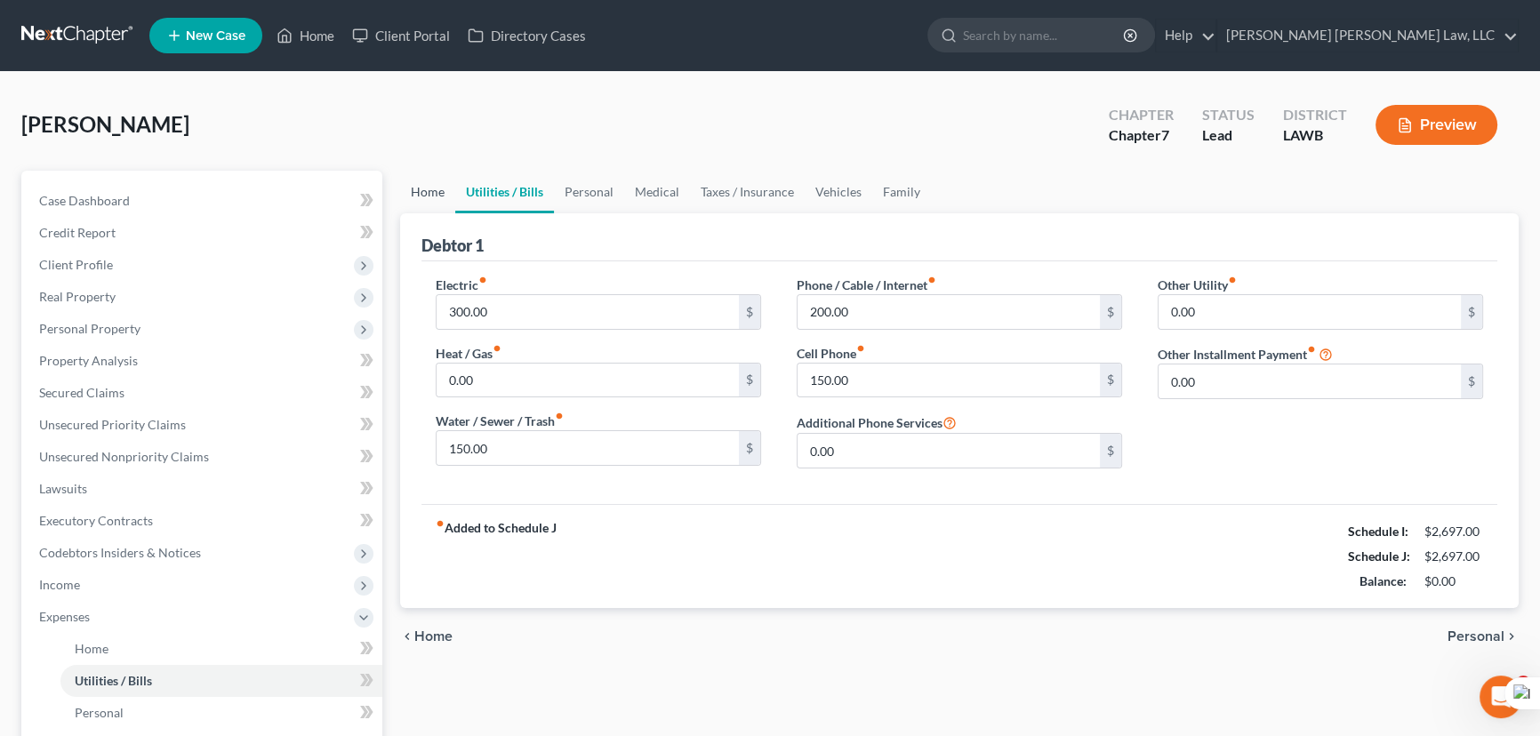
click at [432, 188] on link "Home" at bounding box center [427, 192] width 55 height 43
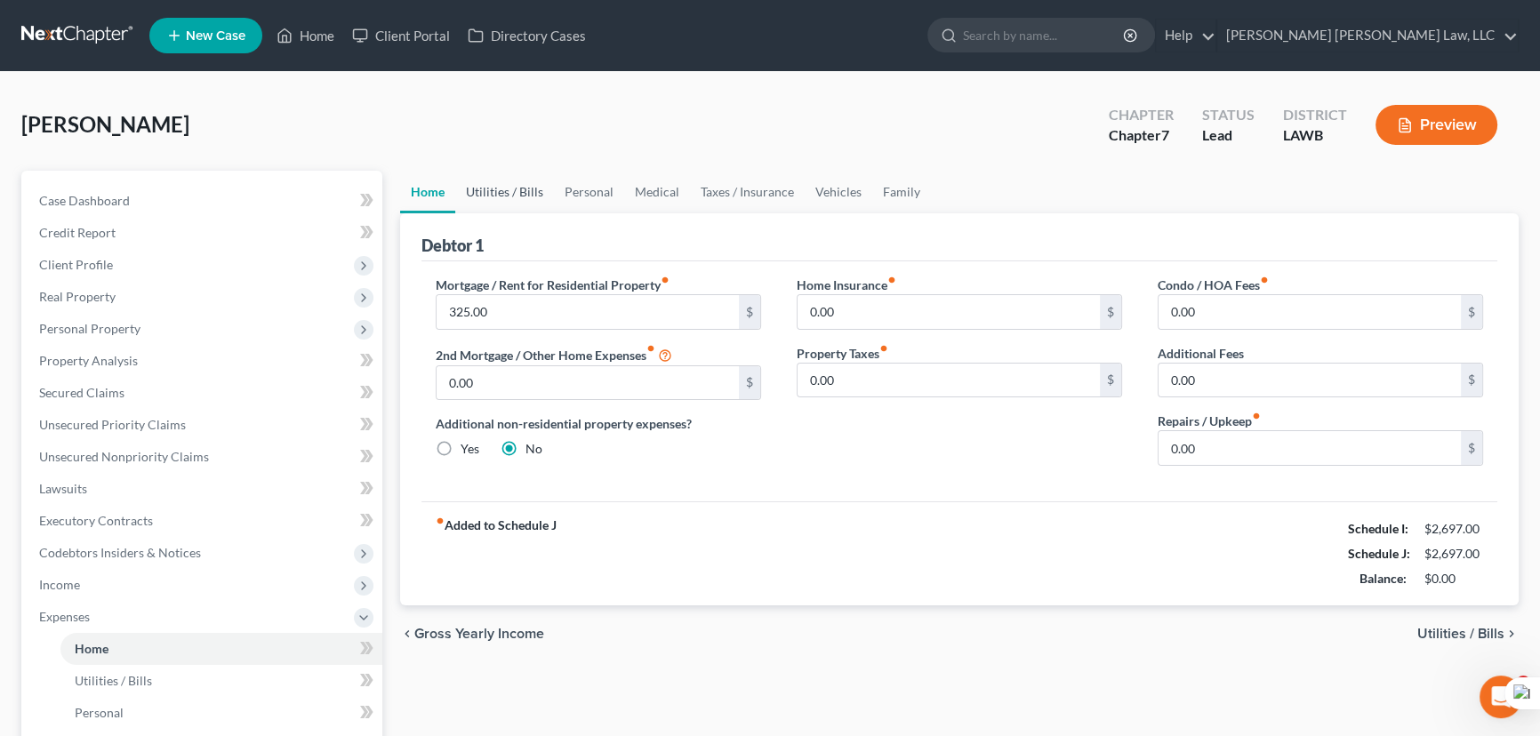
click at [489, 185] on link "Utilities / Bills" at bounding box center [504, 192] width 99 height 43
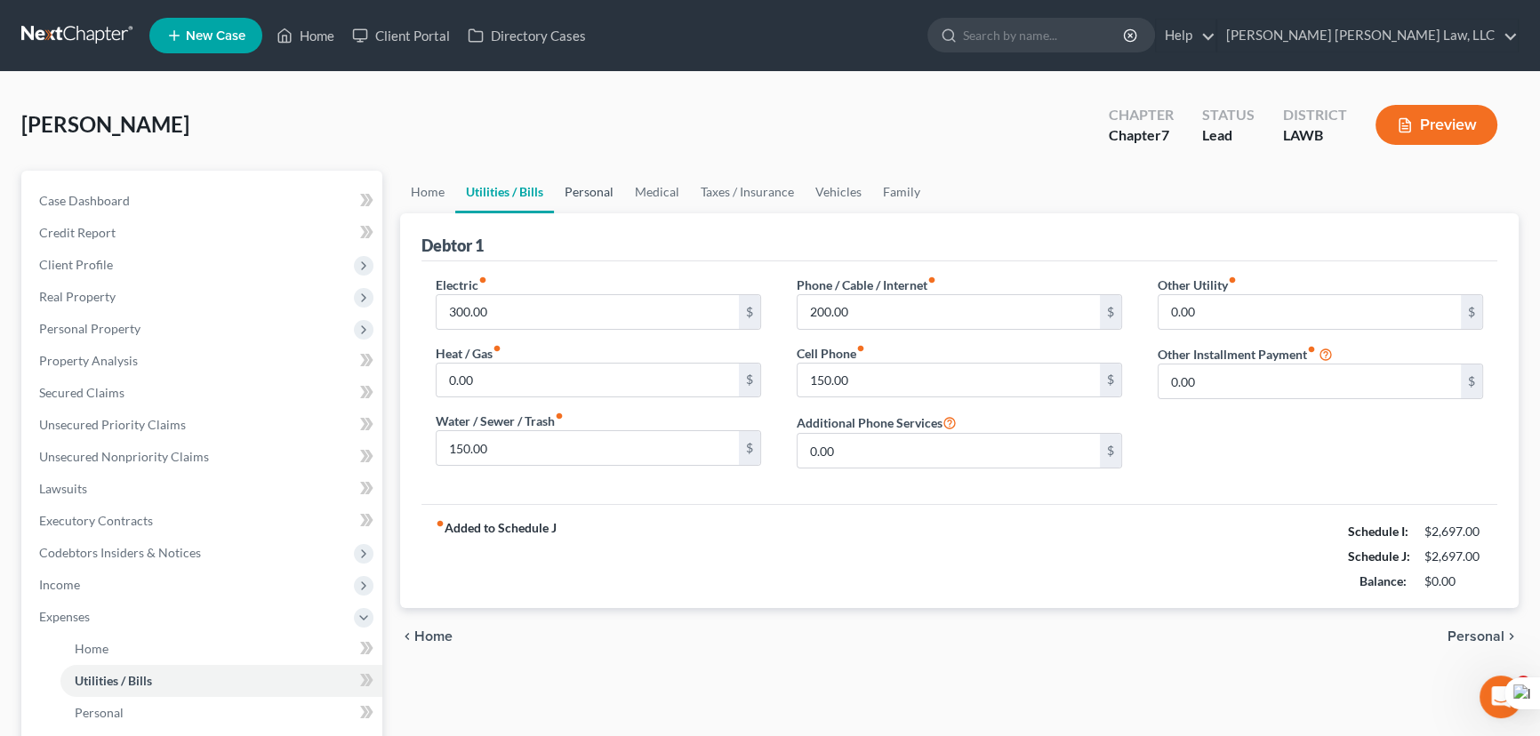
click at [586, 192] on link "Personal" at bounding box center [589, 192] width 70 height 43
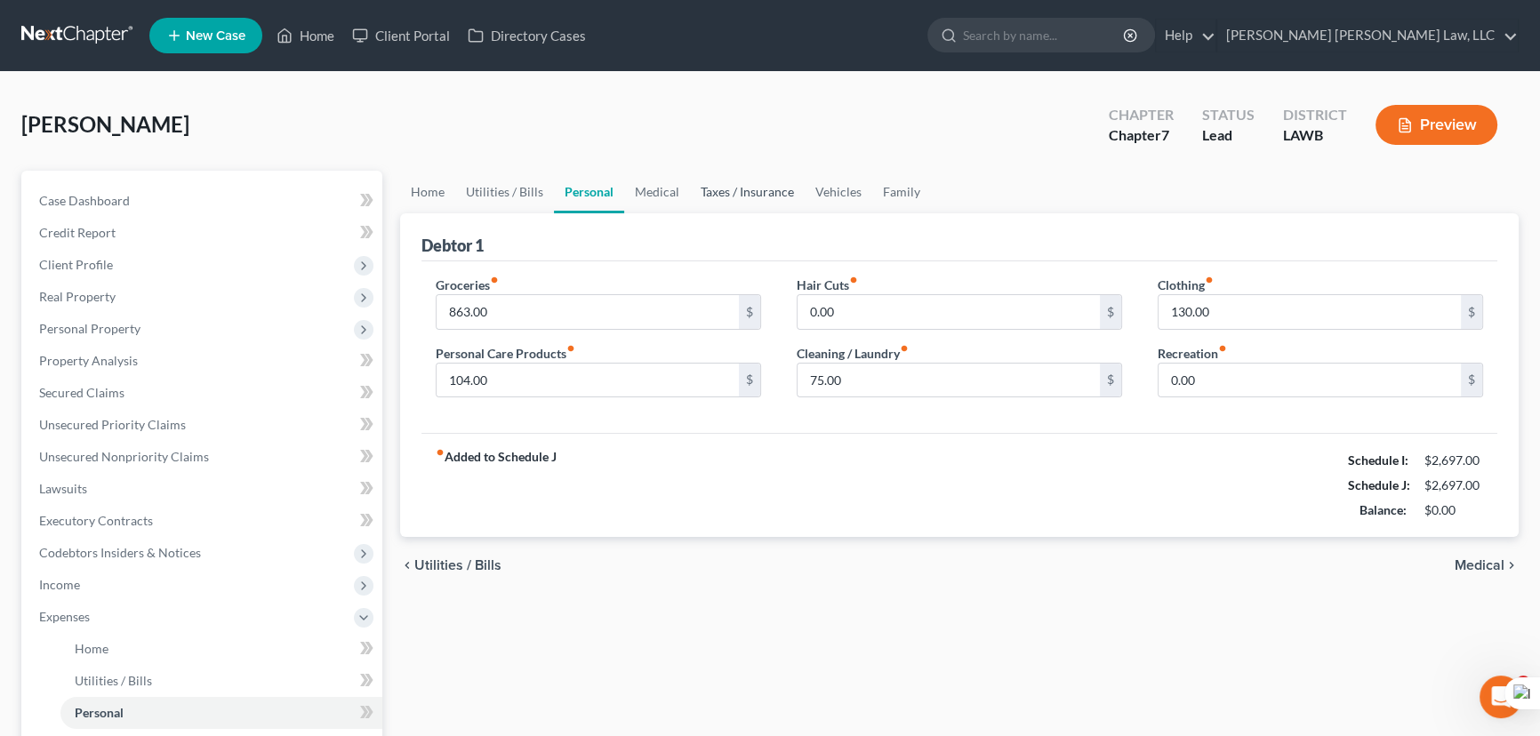
click at [692, 196] on link "Taxes / Insurance" at bounding box center [747, 192] width 115 height 43
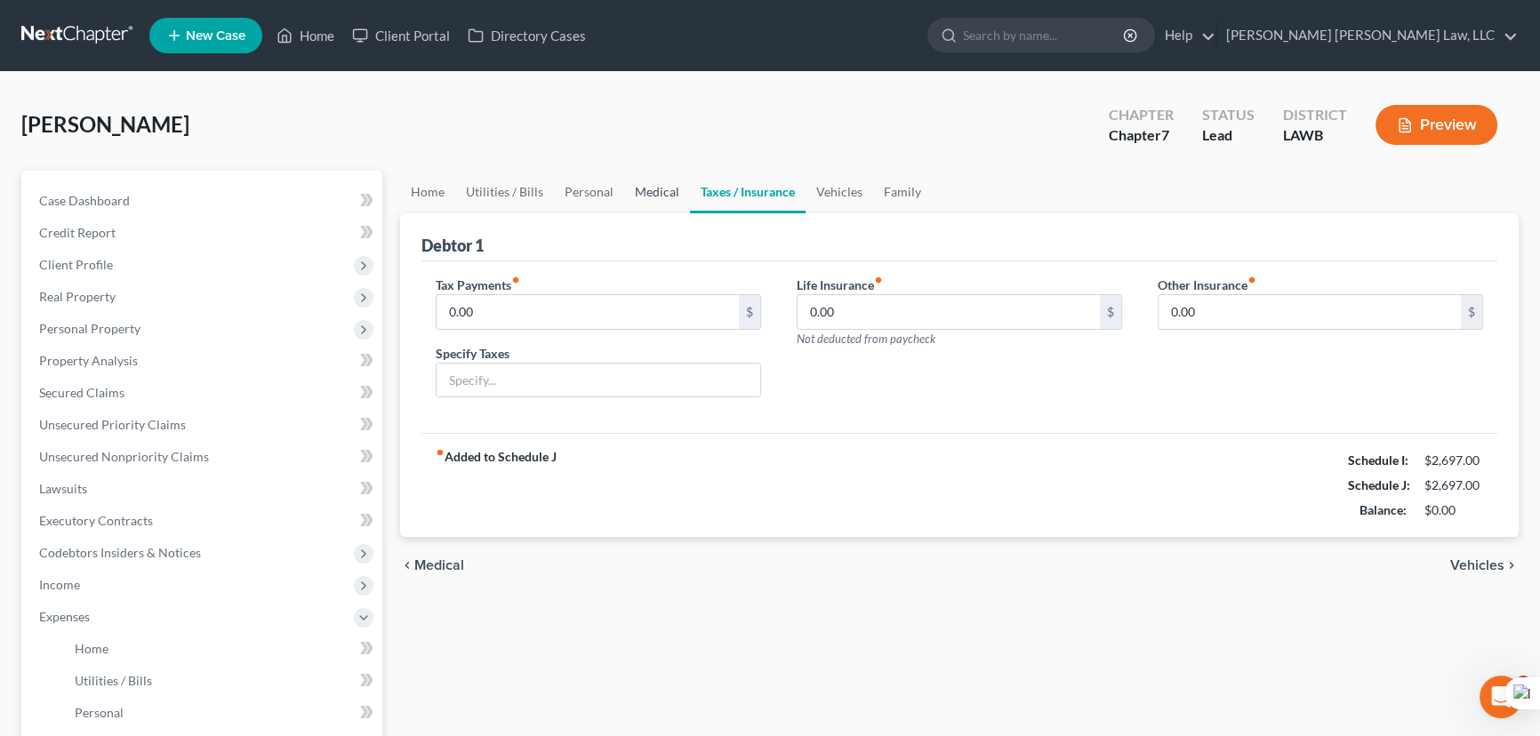
click at [661, 186] on link "Medical" at bounding box center [657, 192] width 66 height 43
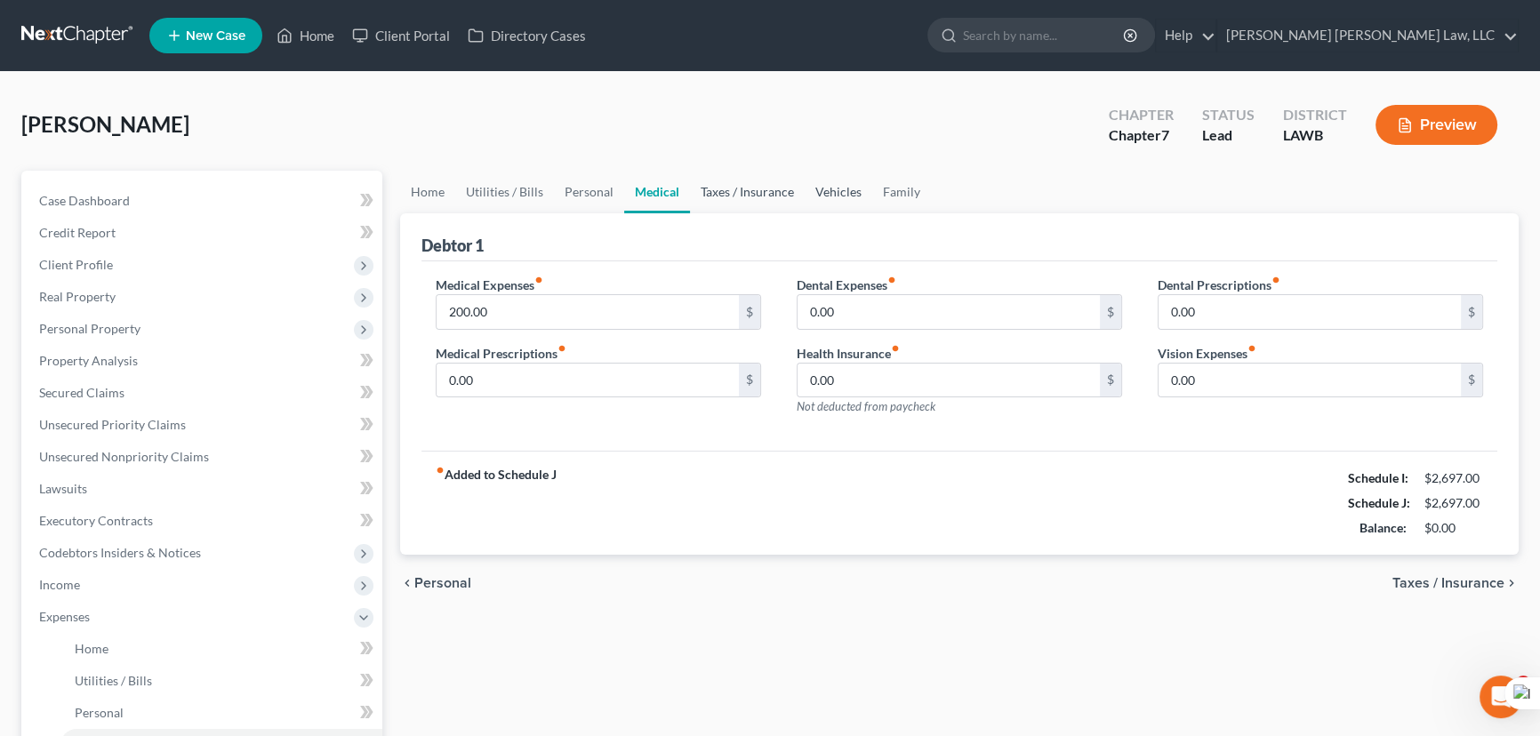
drag, startPoint x: 763, startPoint y: 187, endPoint x: 843, endPoint y: 187, distance: 80.0
click at [764, 187] on link "Taxes / Insurance" at bounding box center [747, 192] width 115 height 43
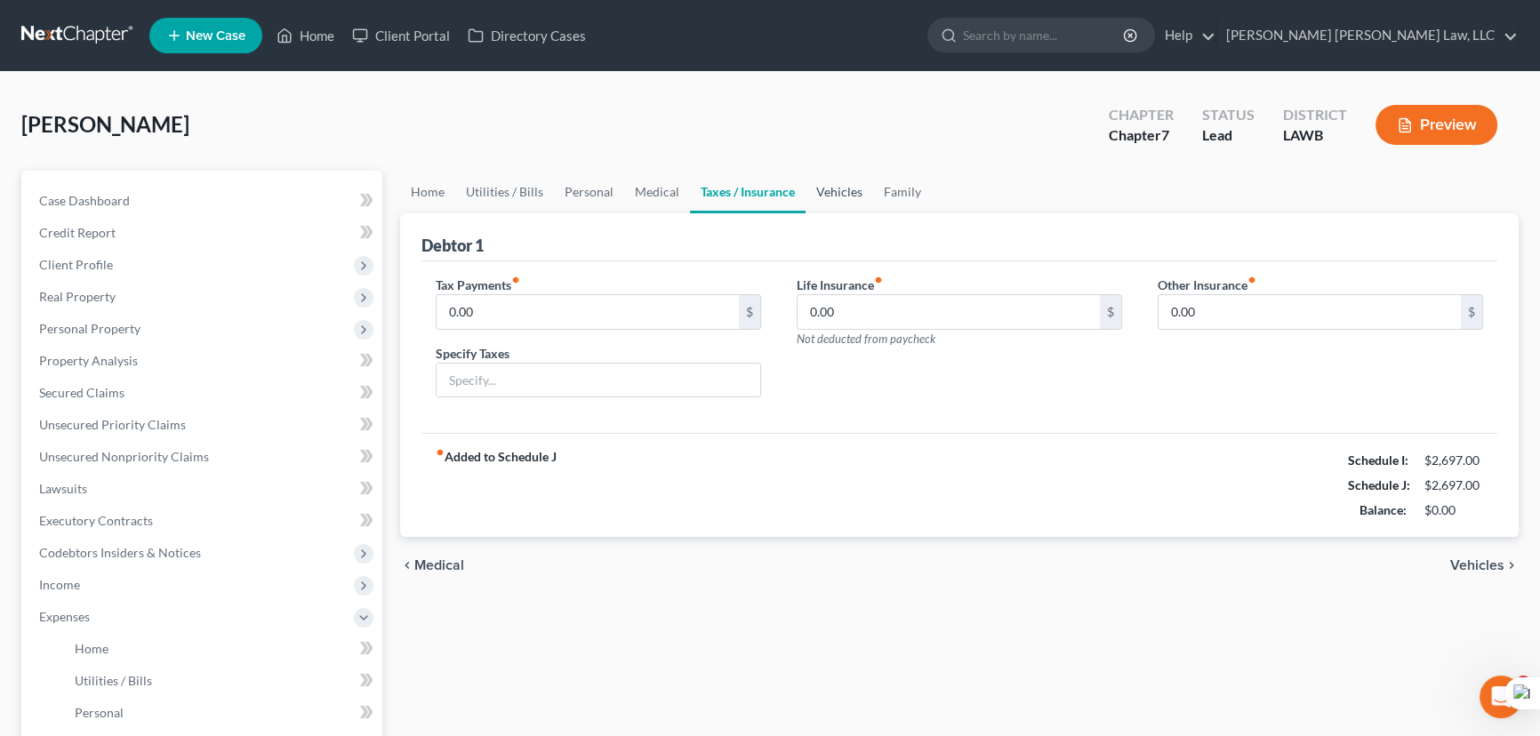
click at [843, 187] on link "Vehicles" at bounding box center [839, 192] width 68 height 43
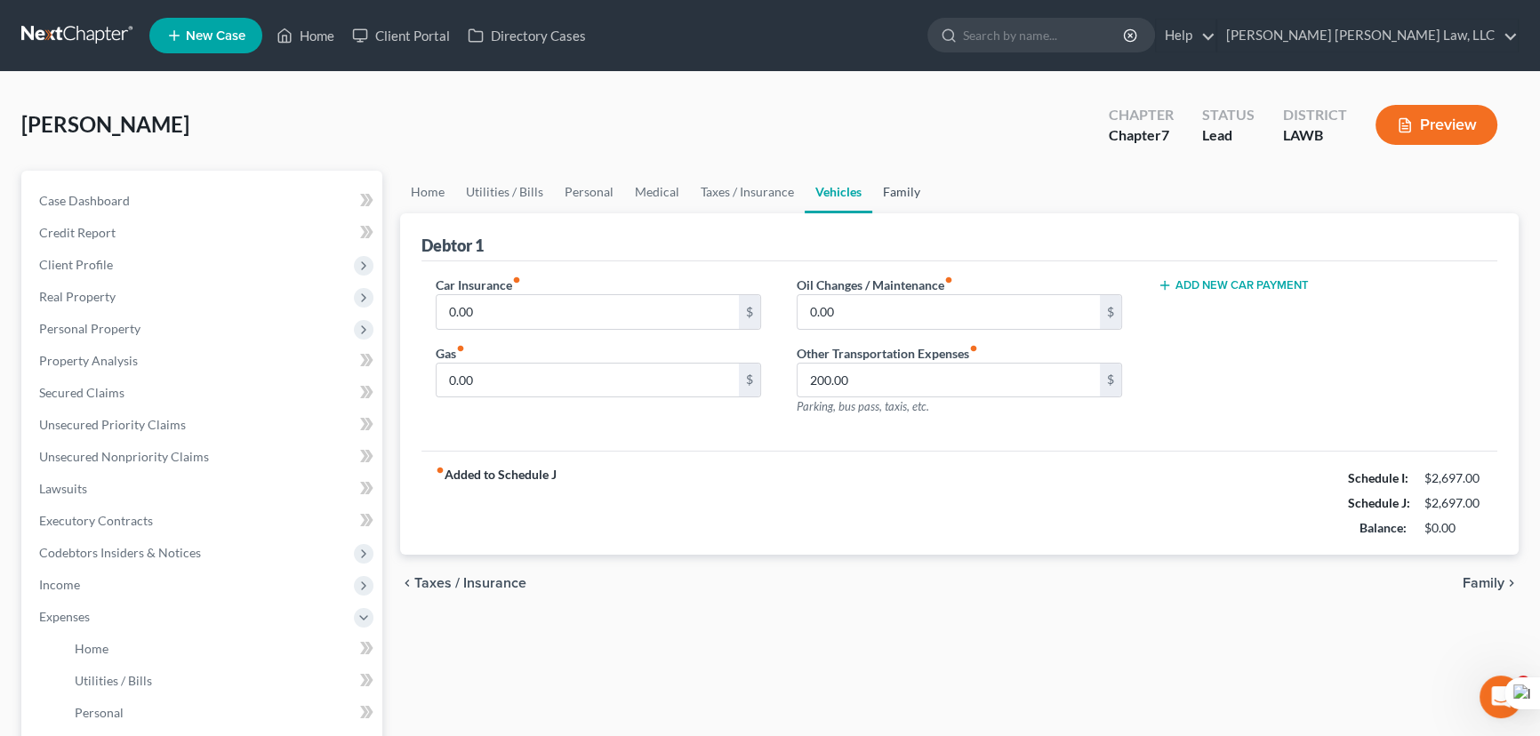
click at [903, 195] on link "Family" at bounding box center [901, 192] width 59 height 43
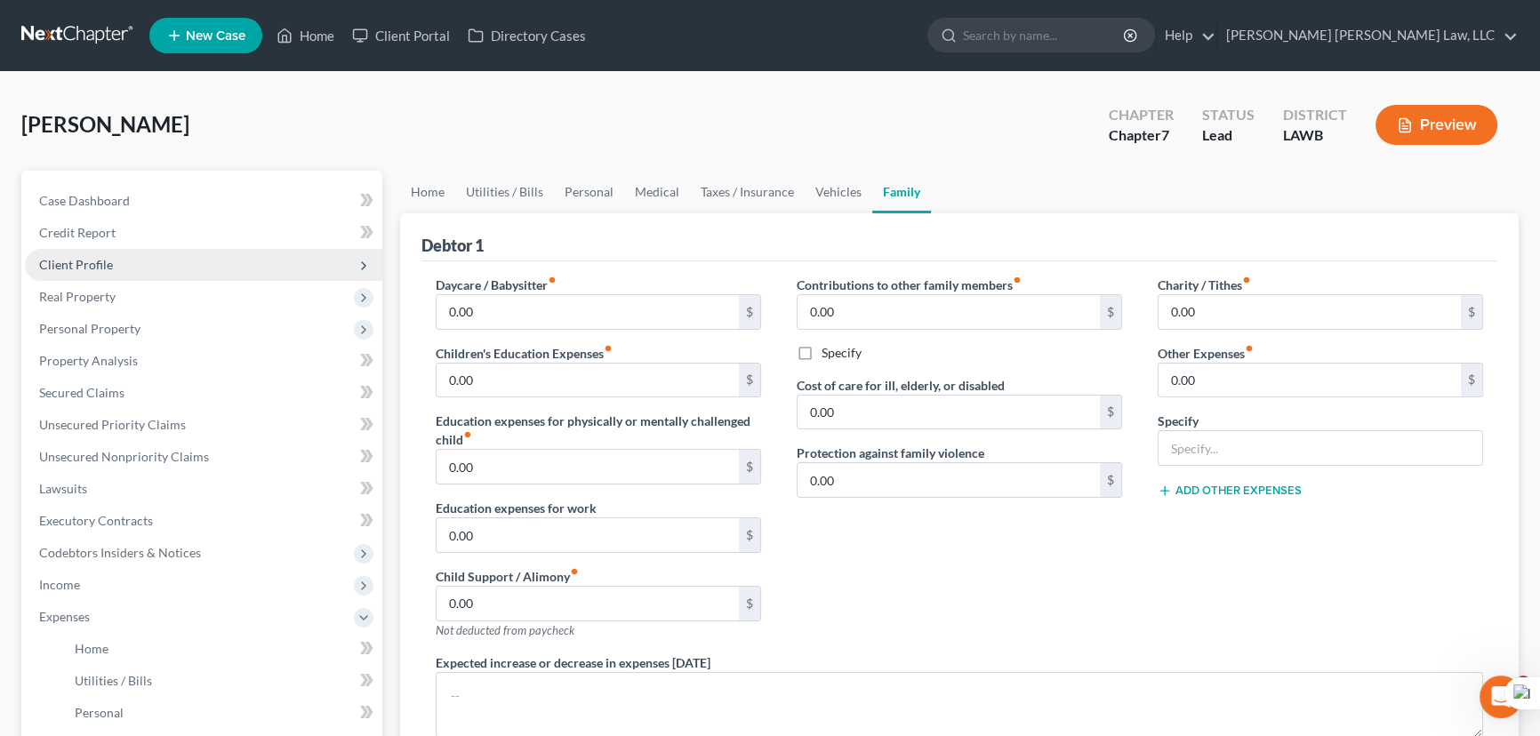
click at [138, 249] on span "Client Profile" at bounding box center [203, 265] width 357 height 32
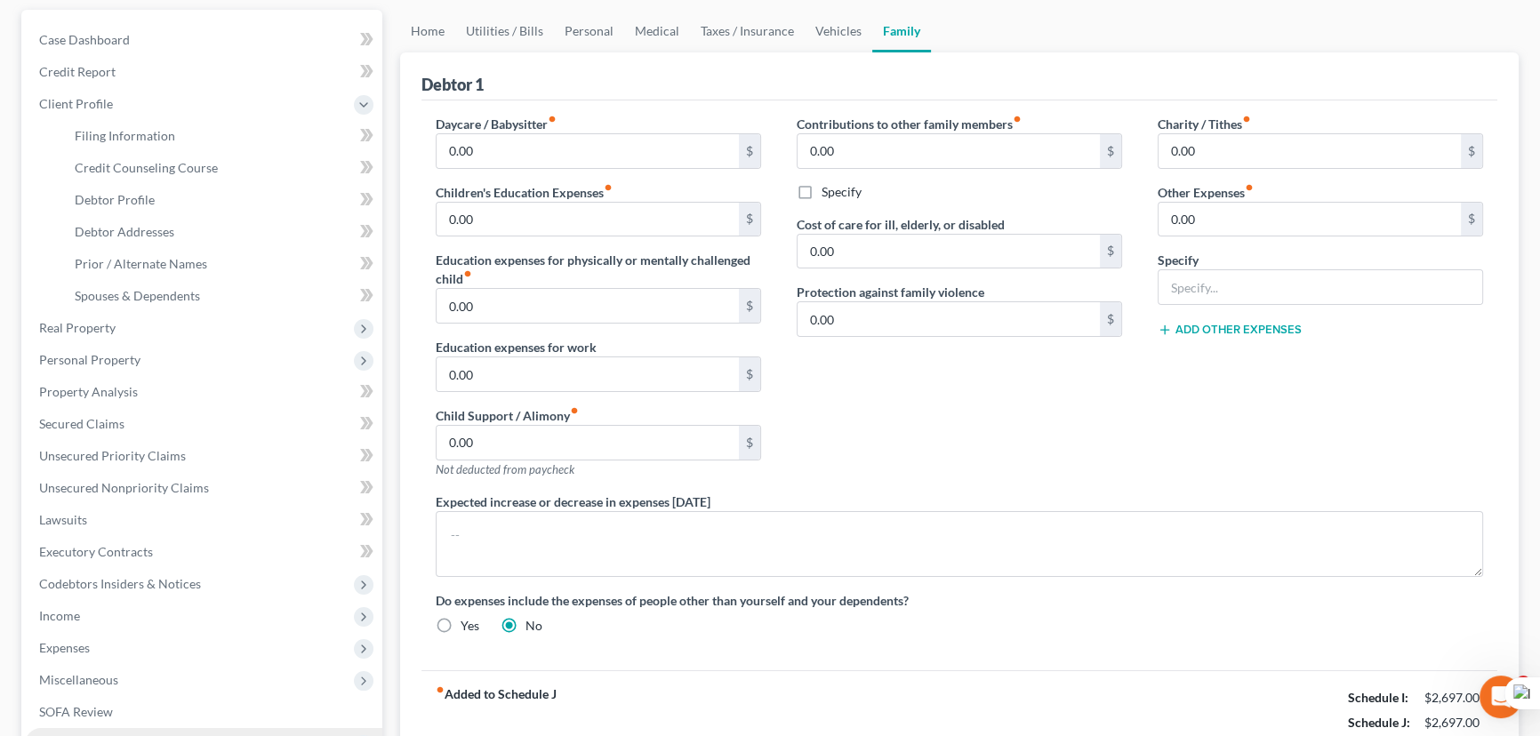
scroll to position [236, 0]
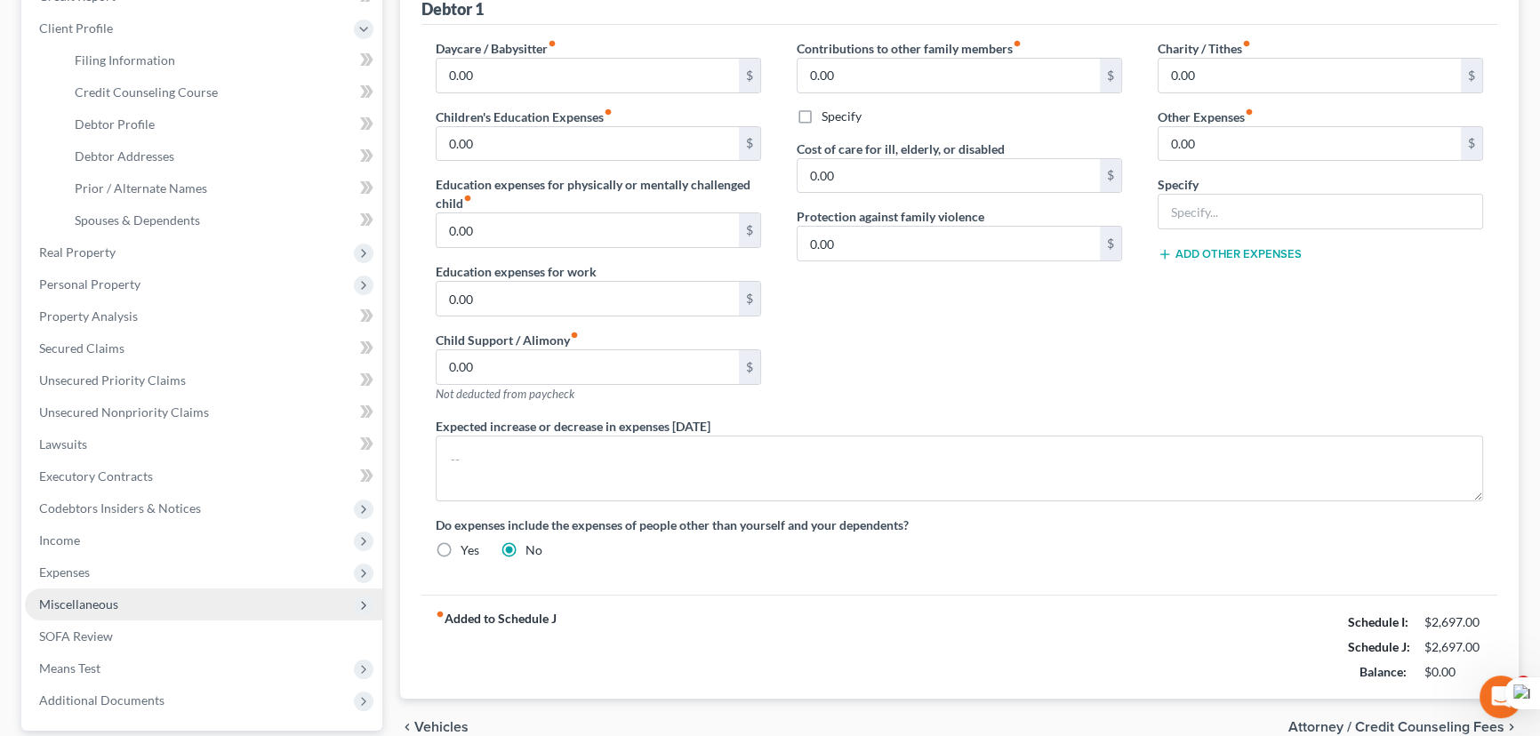
click at [118, 577] on span "Expenses" at bounding box center [203, 573] width 357 height 32
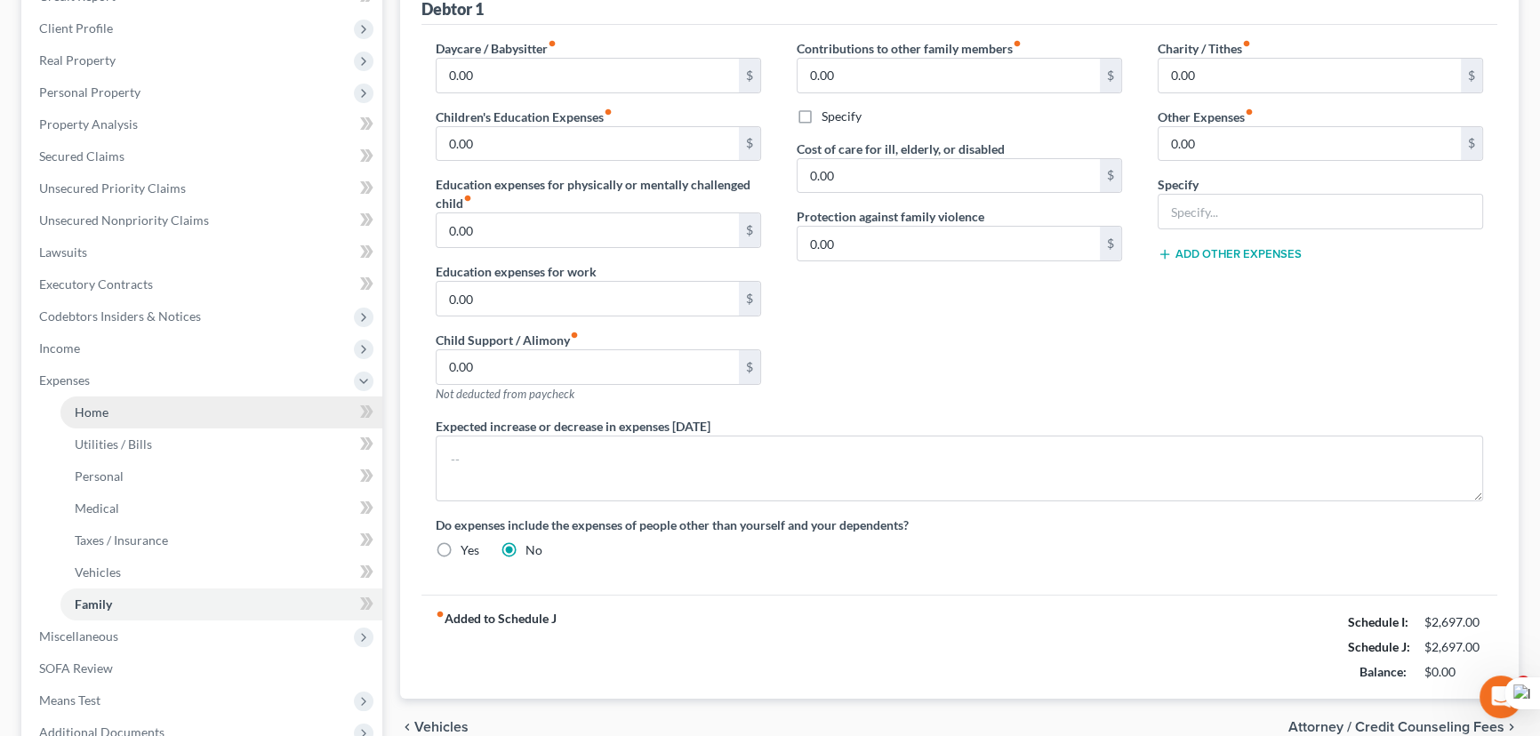
click at [132, 408] on link "Home" at bounding box center [221, 412] width 322 height 32
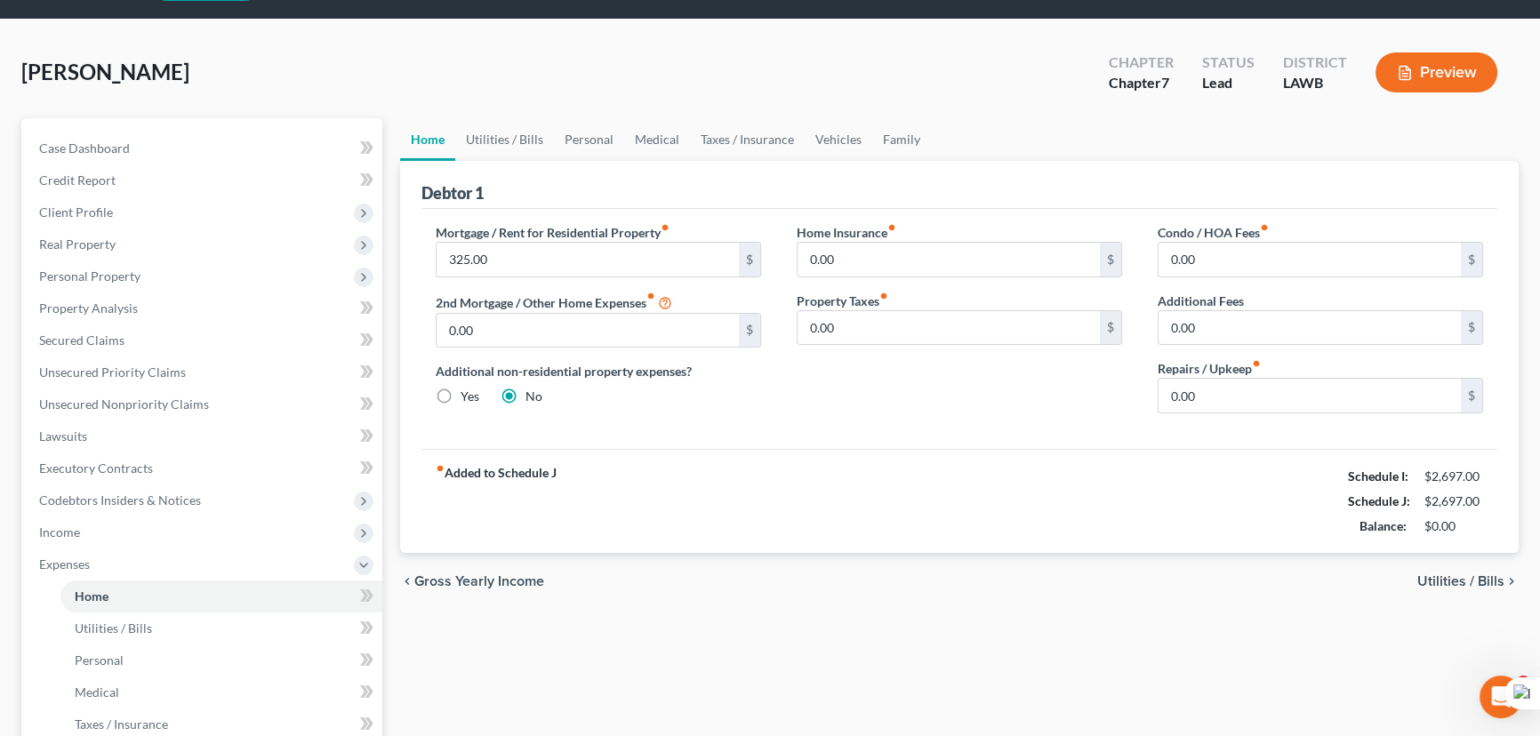
scroll to position [80, 0]
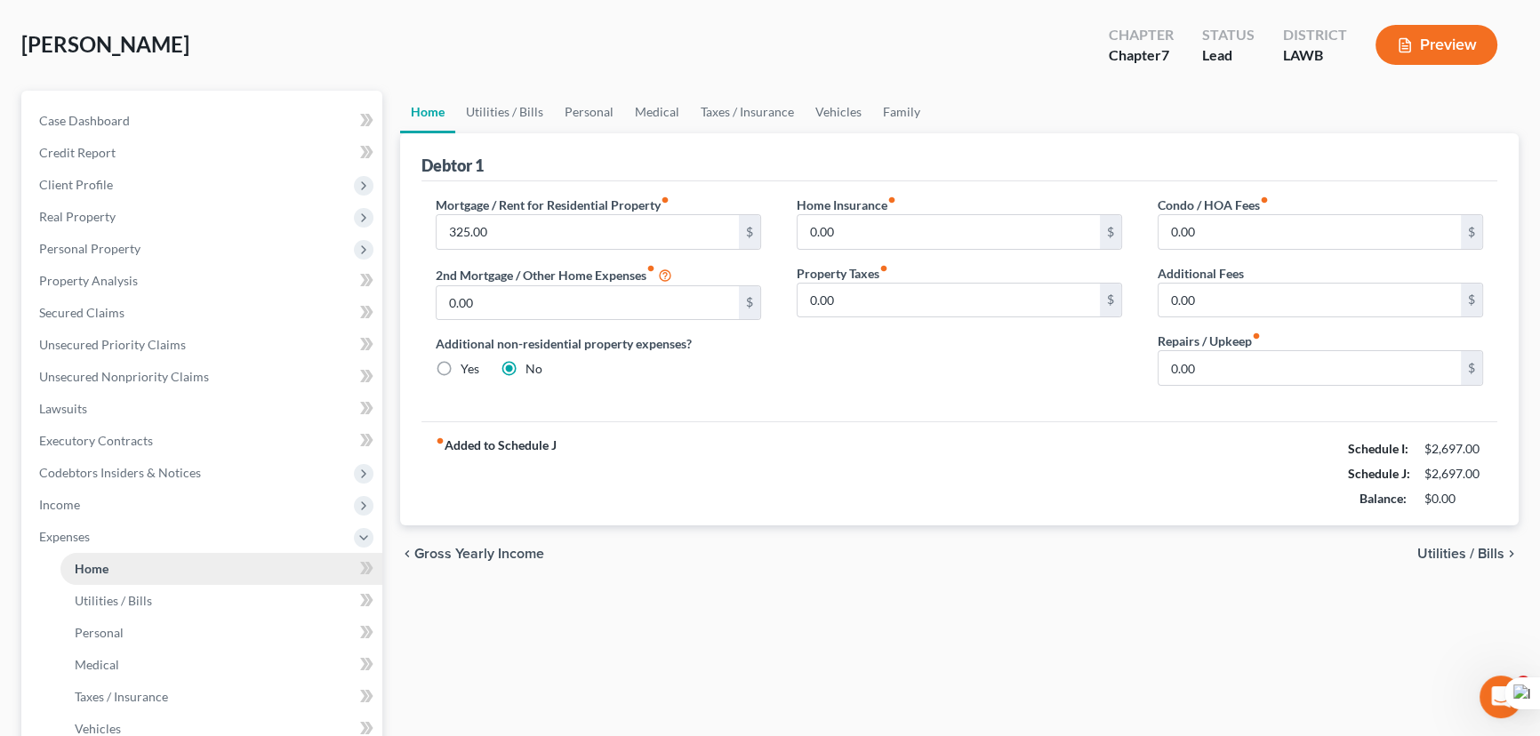
click at [136, 568] on link "Home" at bounding box center [221, 569] width 322 height 32
click at [143, 630] on link "Personal" at bounding box center [221, 633] width 322 height 32
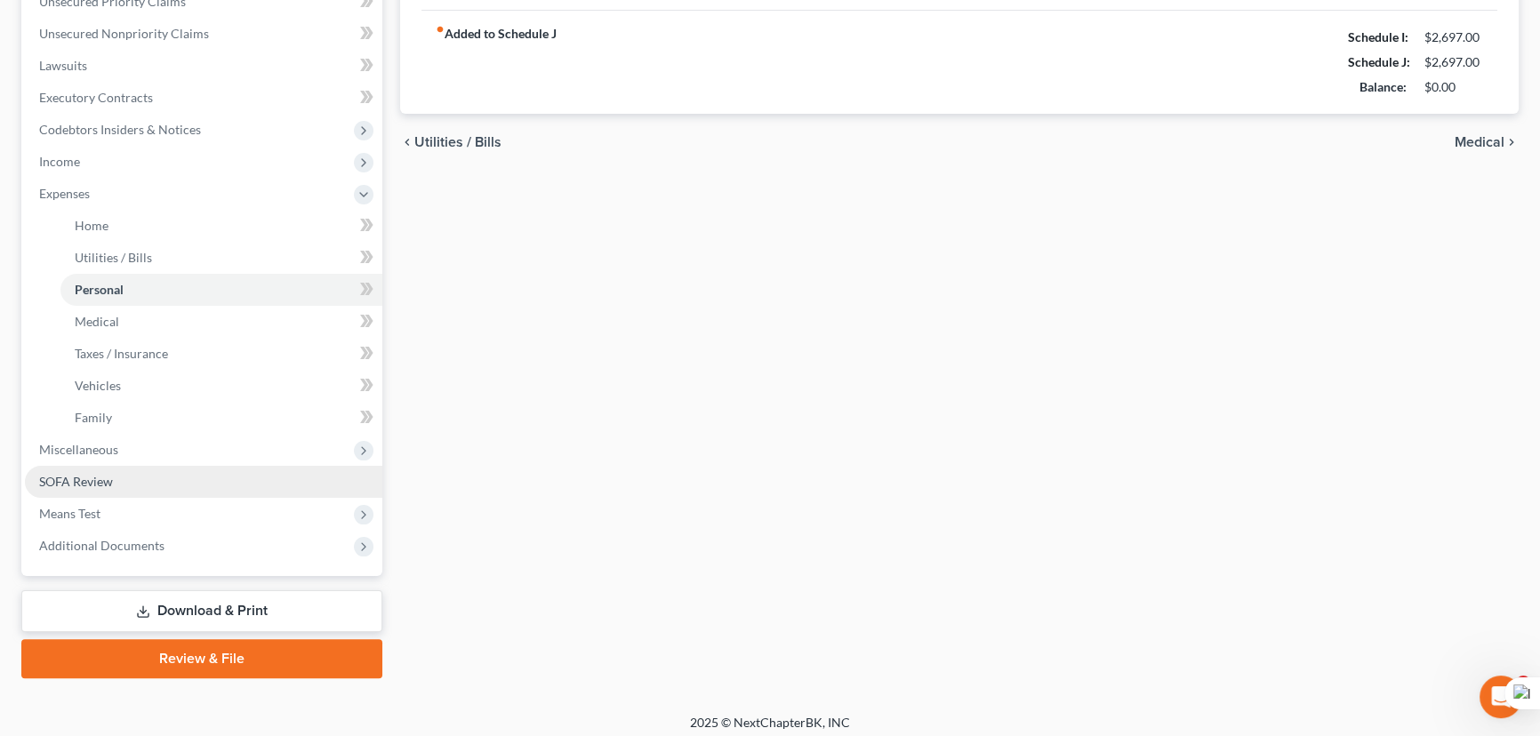
scroll to position [430, 0]
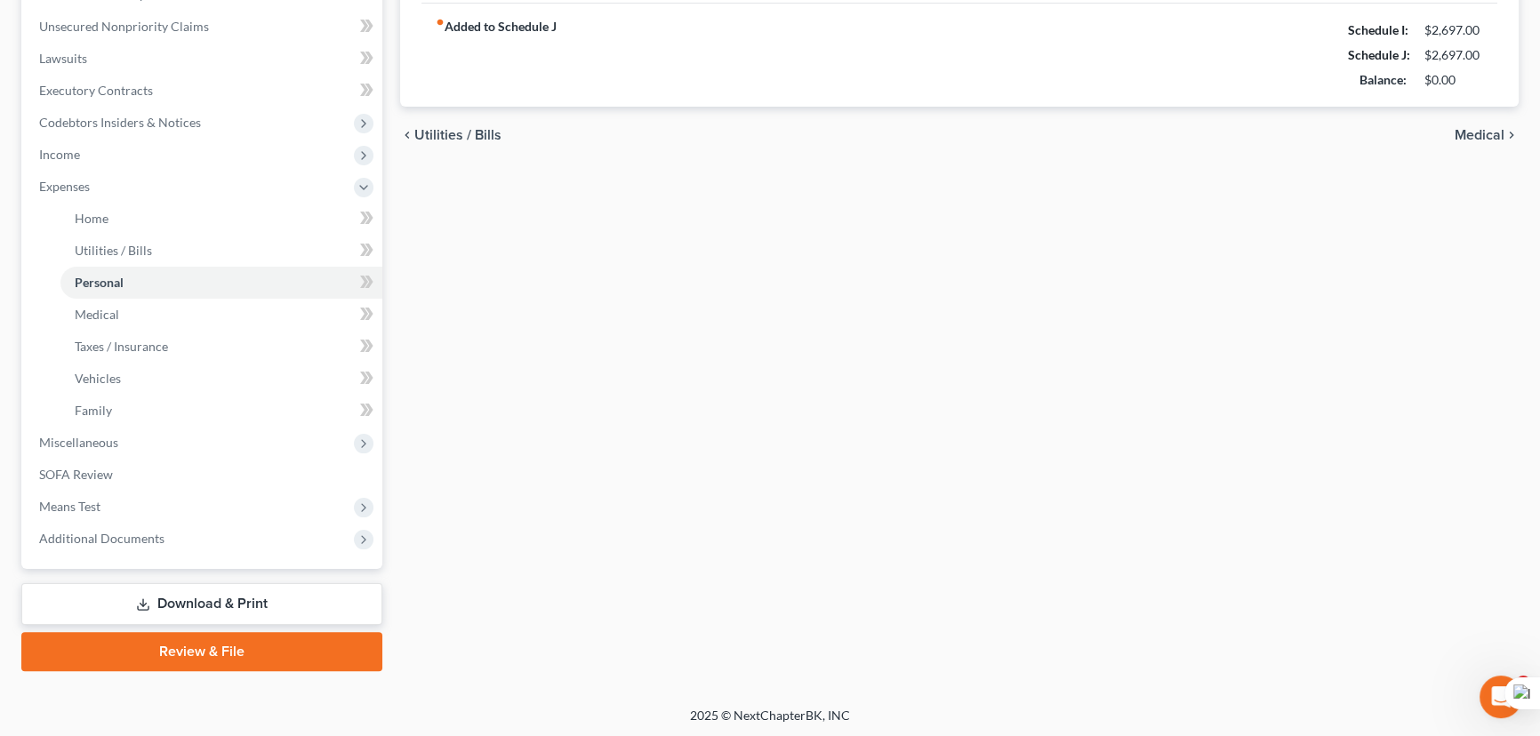
click at [202, 605] on link "Download & Print" at bounding box center [201, 604] width 361 height 42
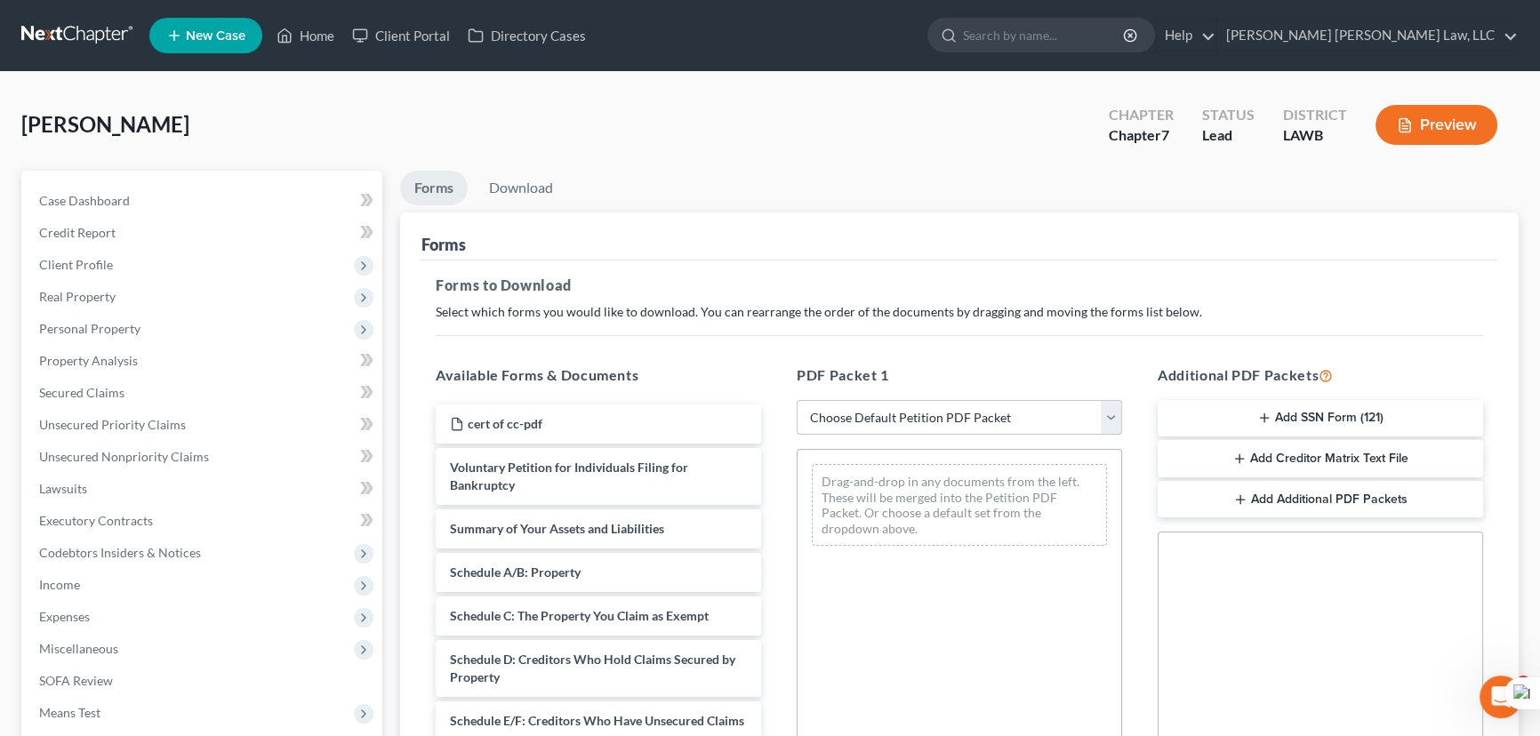
click at [849, 427] on select "Choose Default Petition PDF Packet Complete Bankruptcy Petition (all forms and …" at bounding box center [959, 418] width 325 height 36
select select "0"
click at [797, 400] on select "Choose Default Petition PDF Packet Complete Bankruptcy Petition (all forms and …" at bounding box center [959, 418] width 325 height 36
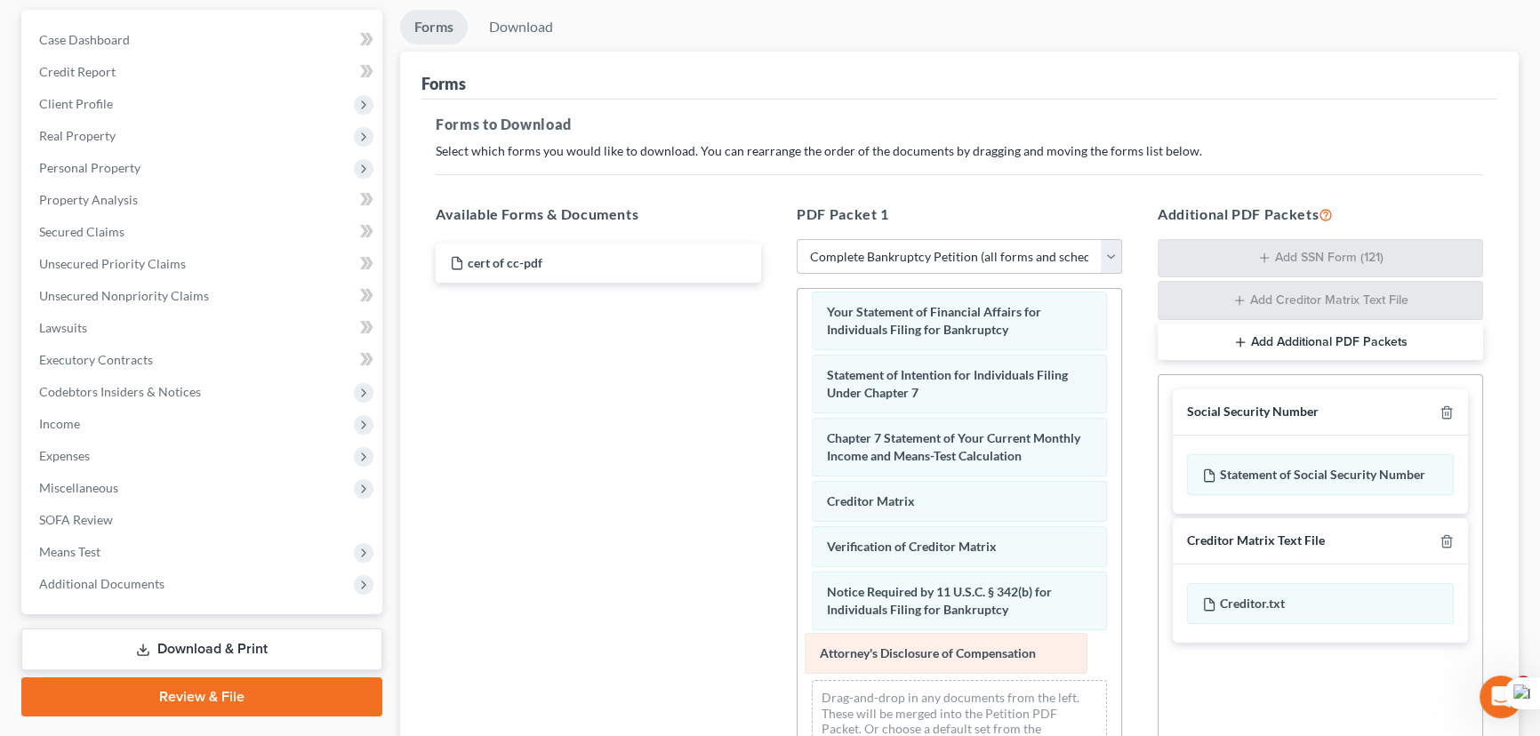
scroll to position [568, 0]
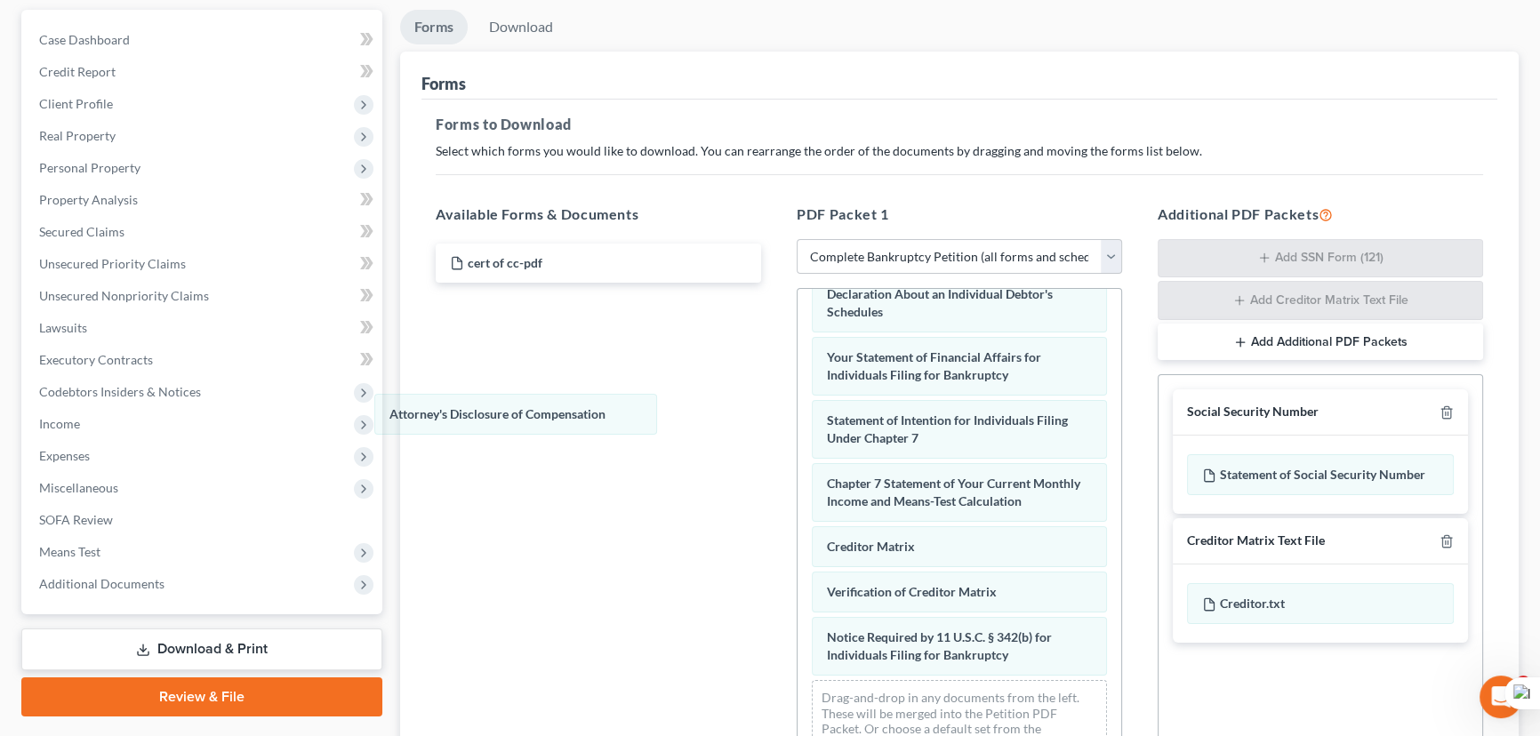
drag, startPoint x: 967, startPoint y: 663, endPoint x: 1211, endPoint y: 427, distance: 339.5
click at [797, 416] on div "Attorney's Disclosure of Compensation Voluntary Petition for Individuals Filing…" at bounding box center [959, 255] width 324 height 1041
click at [1444, 415] on icon "button" at bounding box center [1446, 412] width 14 height 14
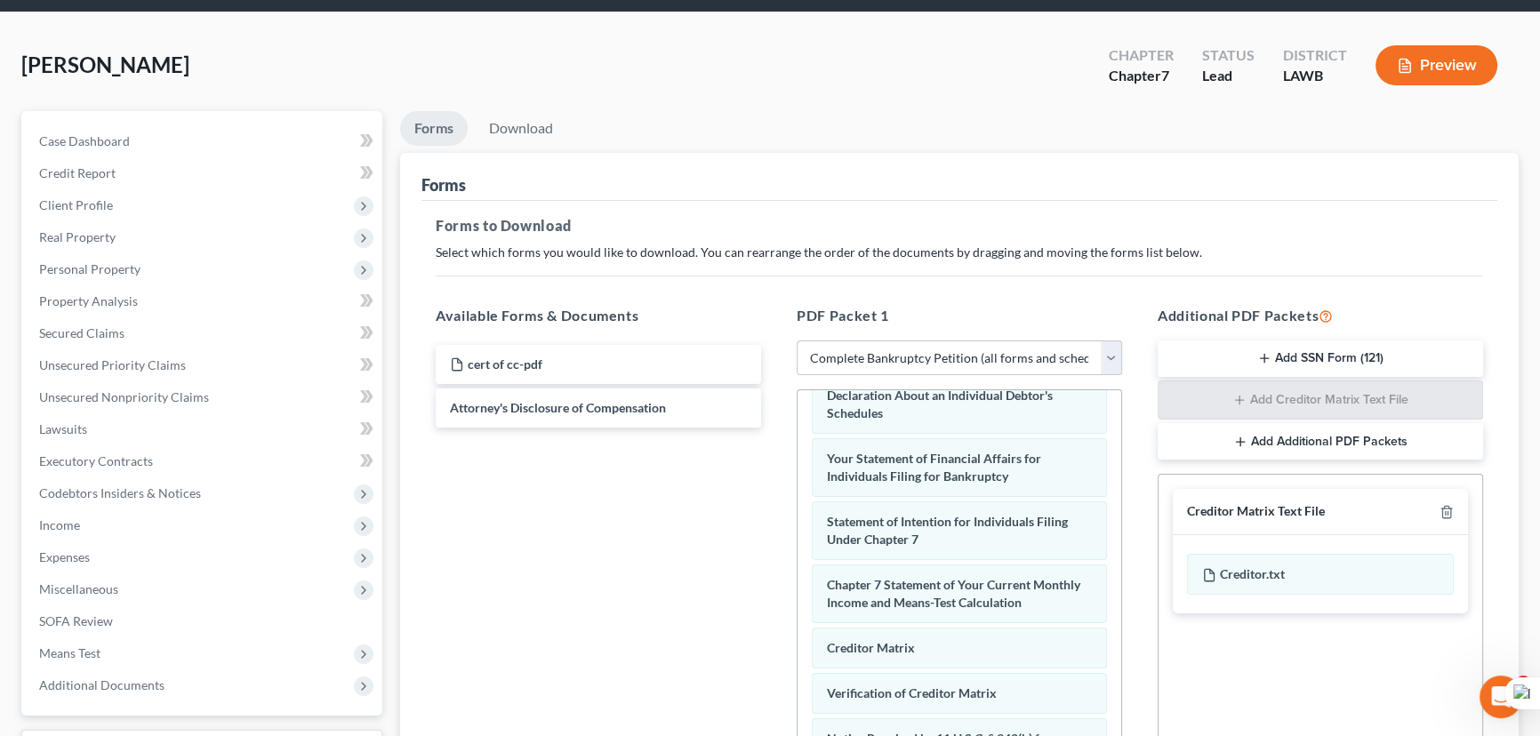
scroll to position [0, 0]
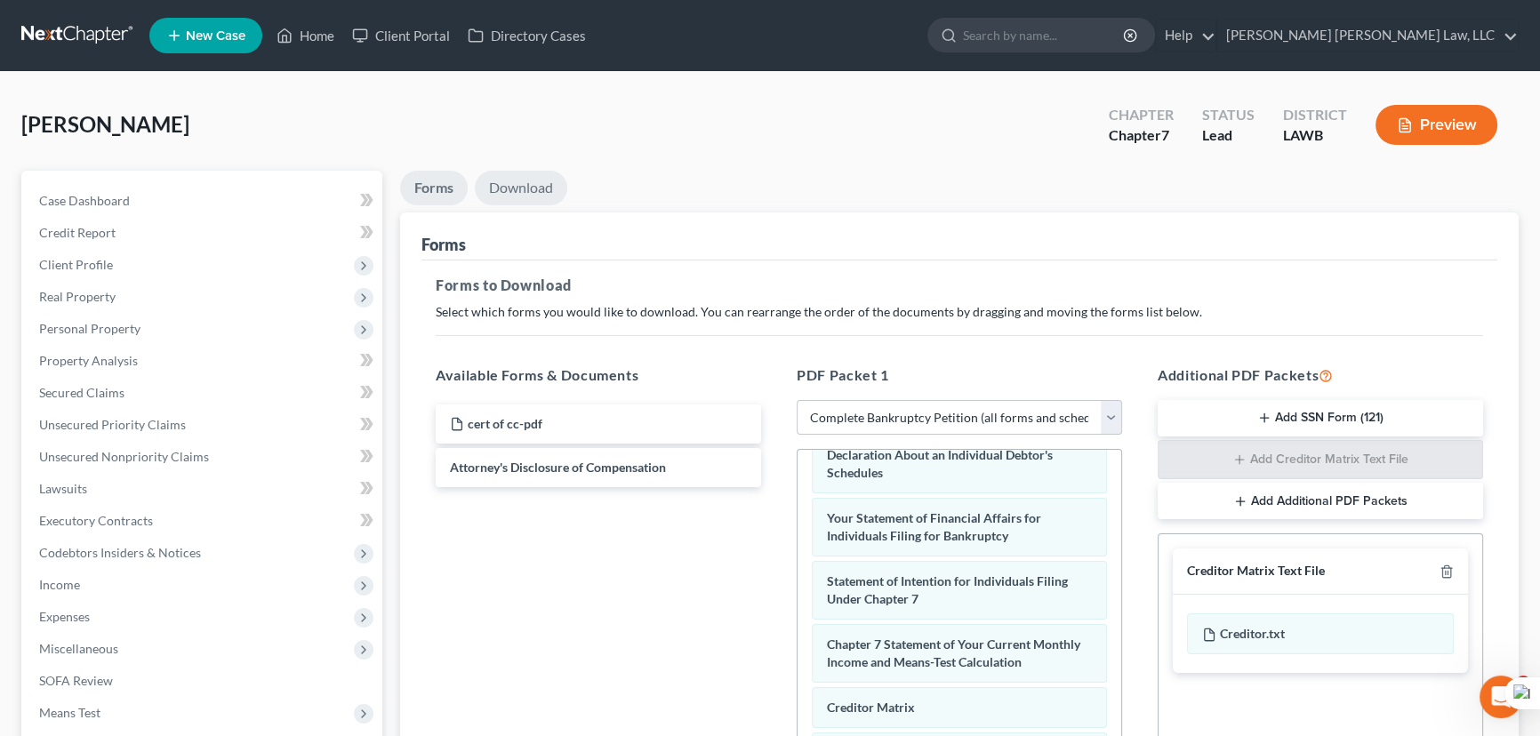
click at [522, 190] on link "Download" at bounding box center [521, 188] width 92 height 35
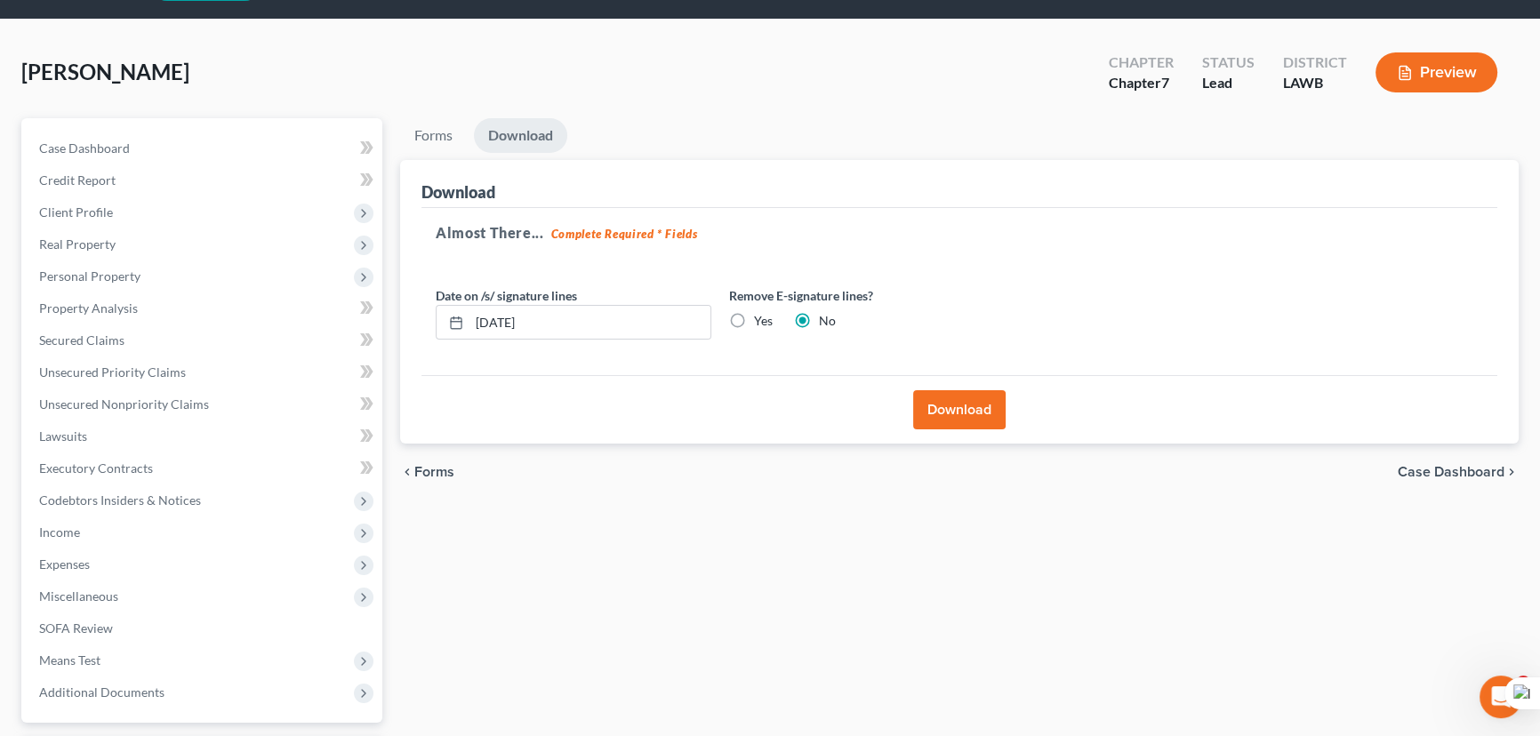
scroll to position [80, 0]
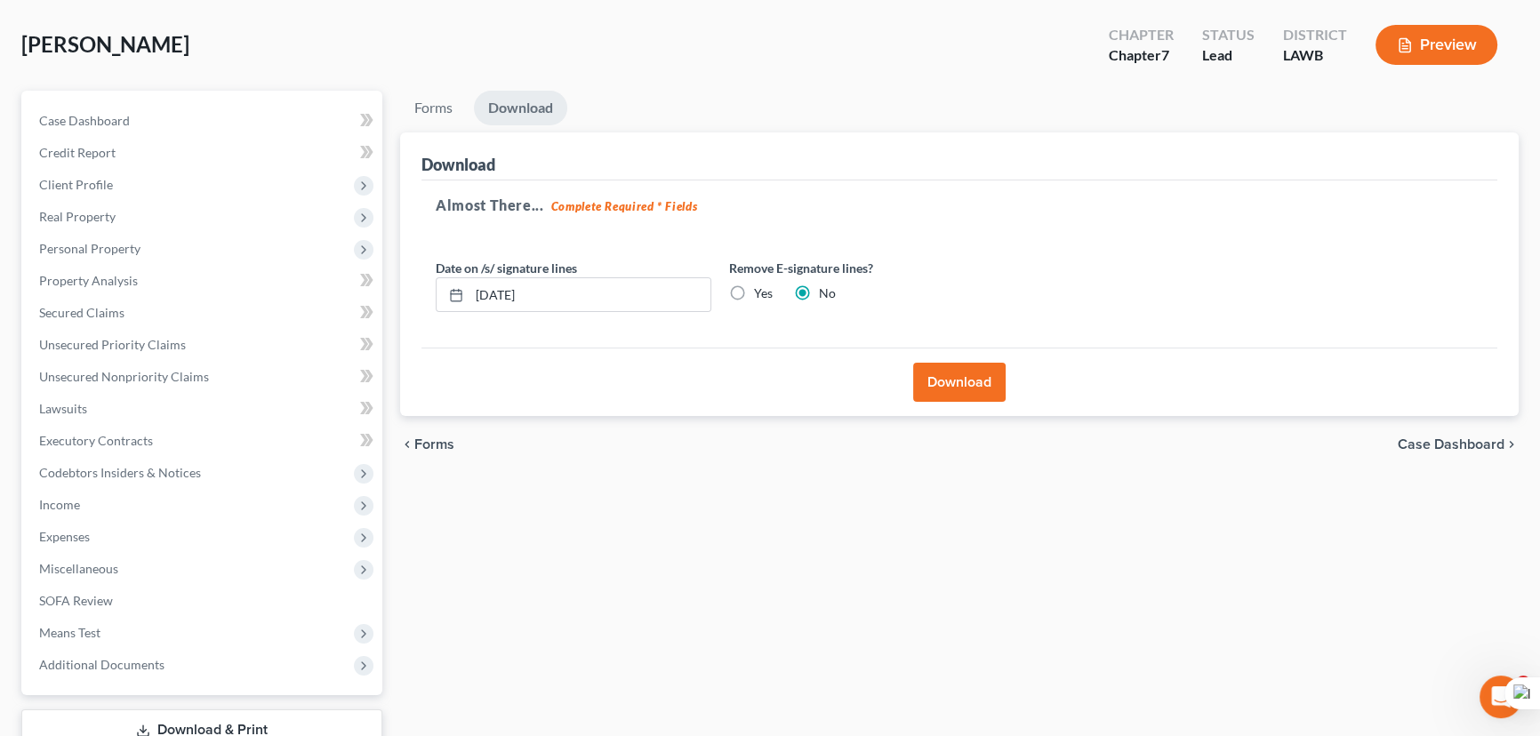
click at [956, 376] on button "Download" at bounding box center [959, 382] width 92 height 39
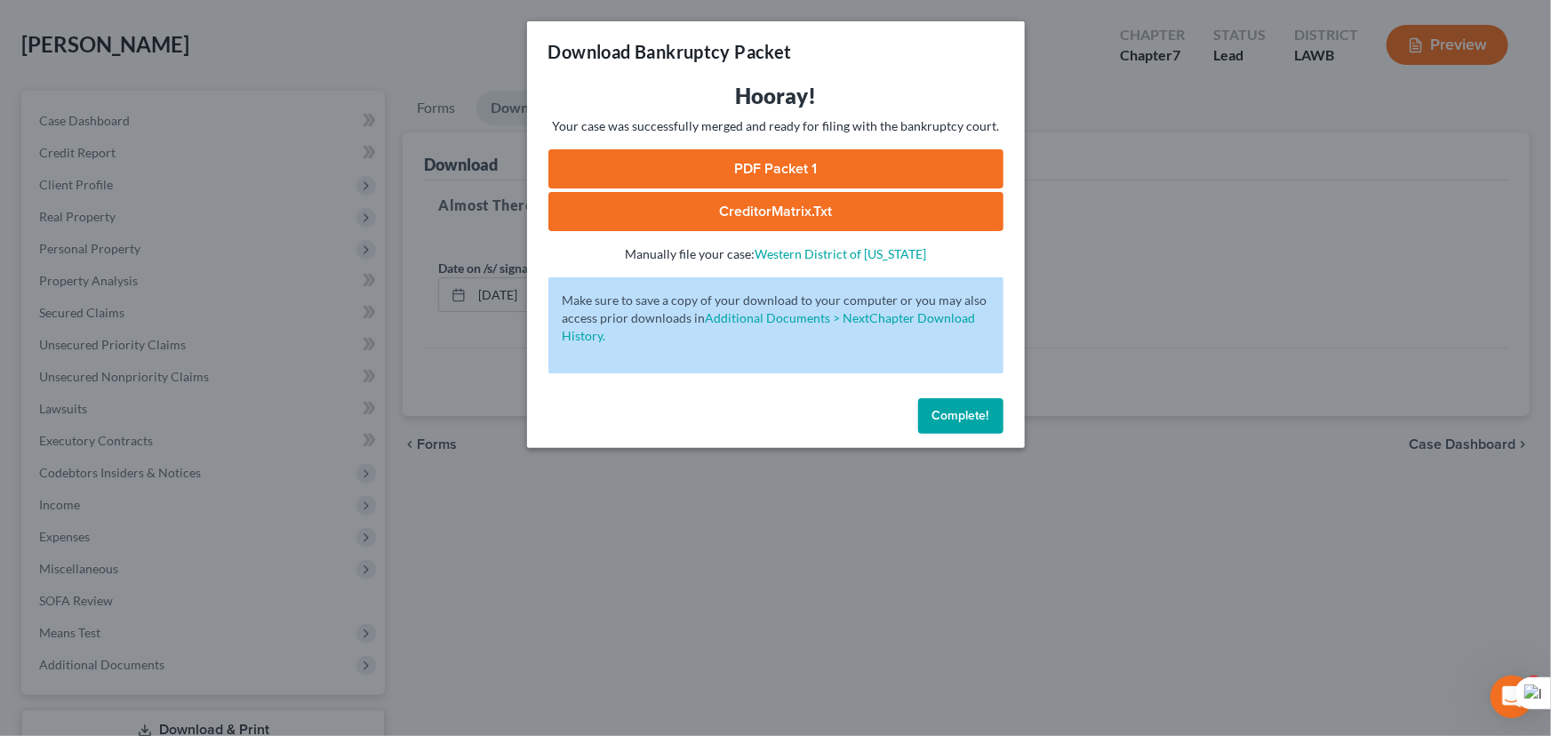
click at [789, 170] on link "PDF Packet 1" at bounding box center [776, 168] width 455 height 39
click at [957, 402] on button "Complete!" at bounding box center [960, 416] width 85 height 36
